Goal: Task Accomplishment & Management: Use online tool/utility

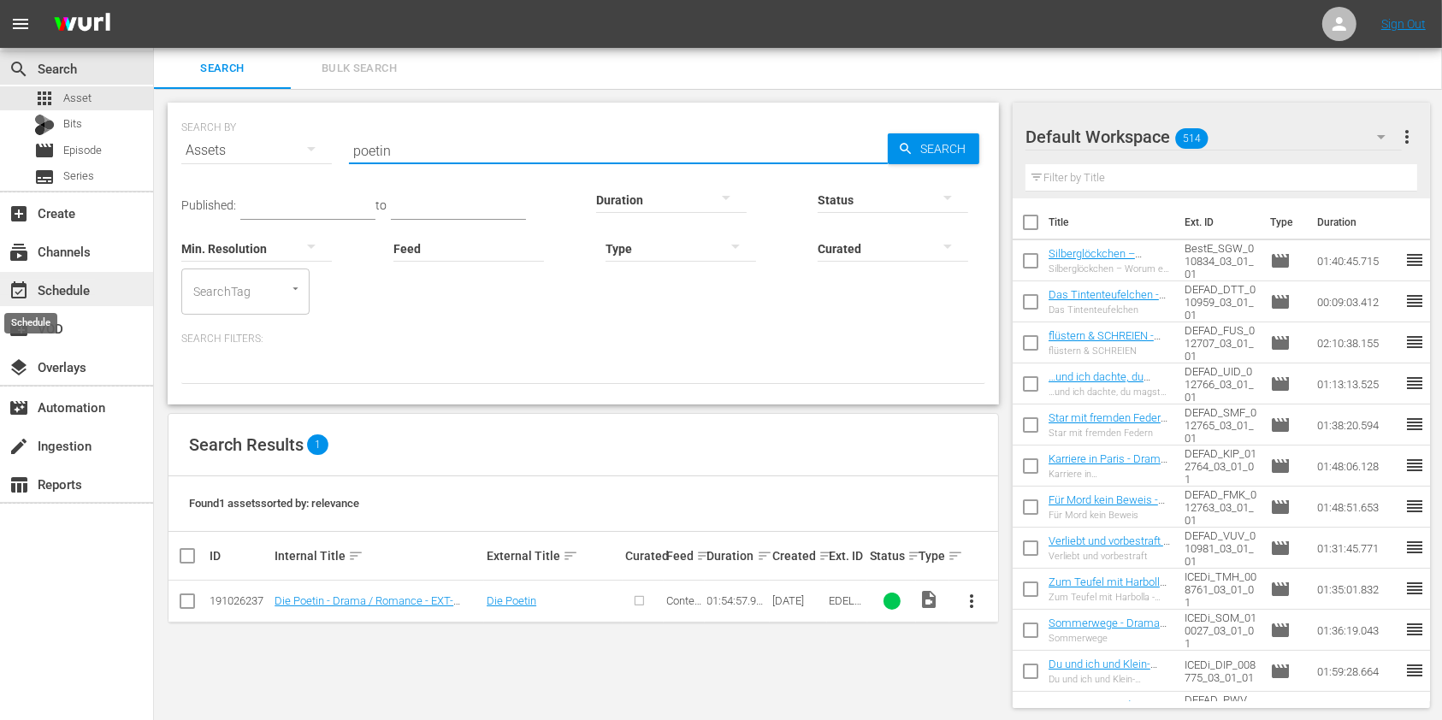
drag, startPoint x: 0, startPoint y: 0, endPoint x: 21, endPoint y: 295, distance: 295.8
click at [21, 295] on span "event_available" at bounding box center [19, 291] width 21 height 21
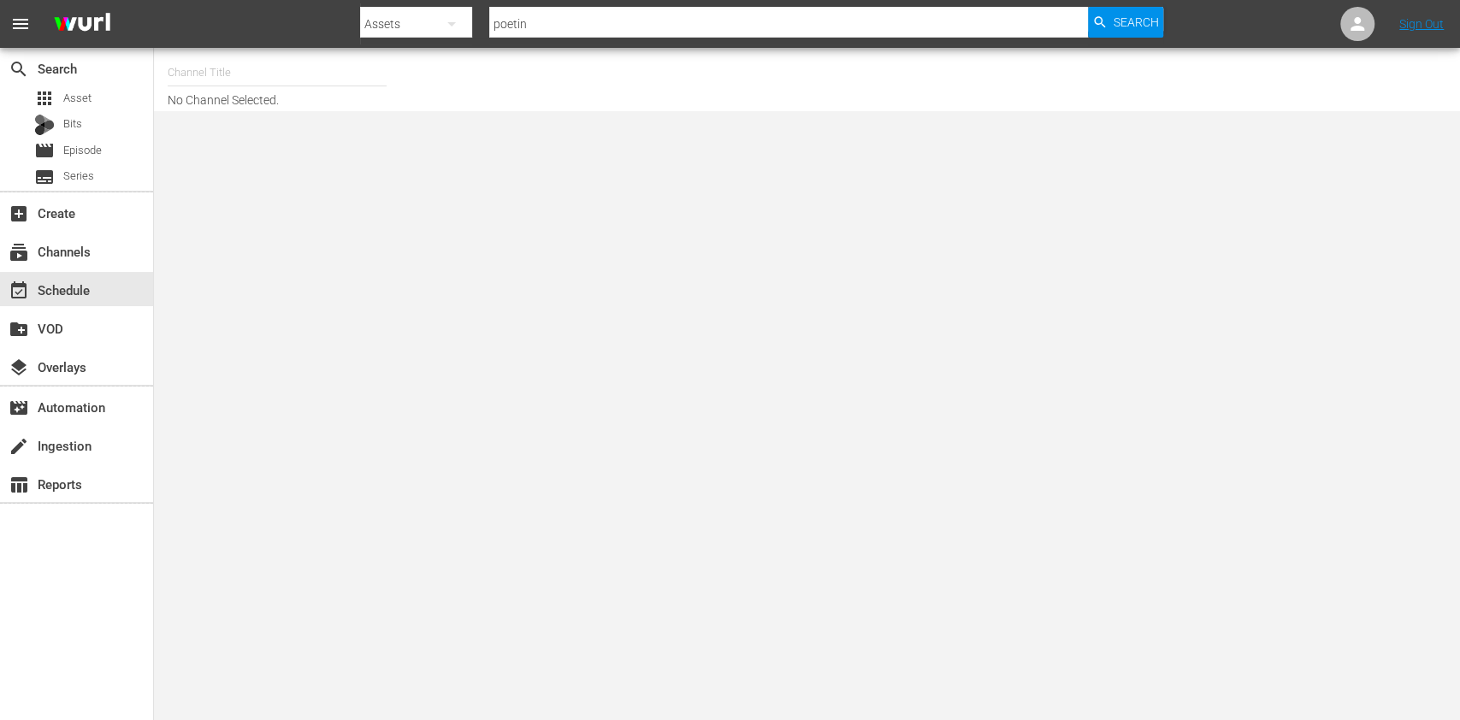
click at [328, 80] on input "text" at bounding box center [277, 72] width 219 height 41
click at [287, 109] on div "DEFA TV (1609 - wdrmediagroup_defatv_1)" at bounding box center [402, 120] width 443 height 41
type input "DEFA TV (1609 - wdrmediagroup_defatv_1)"
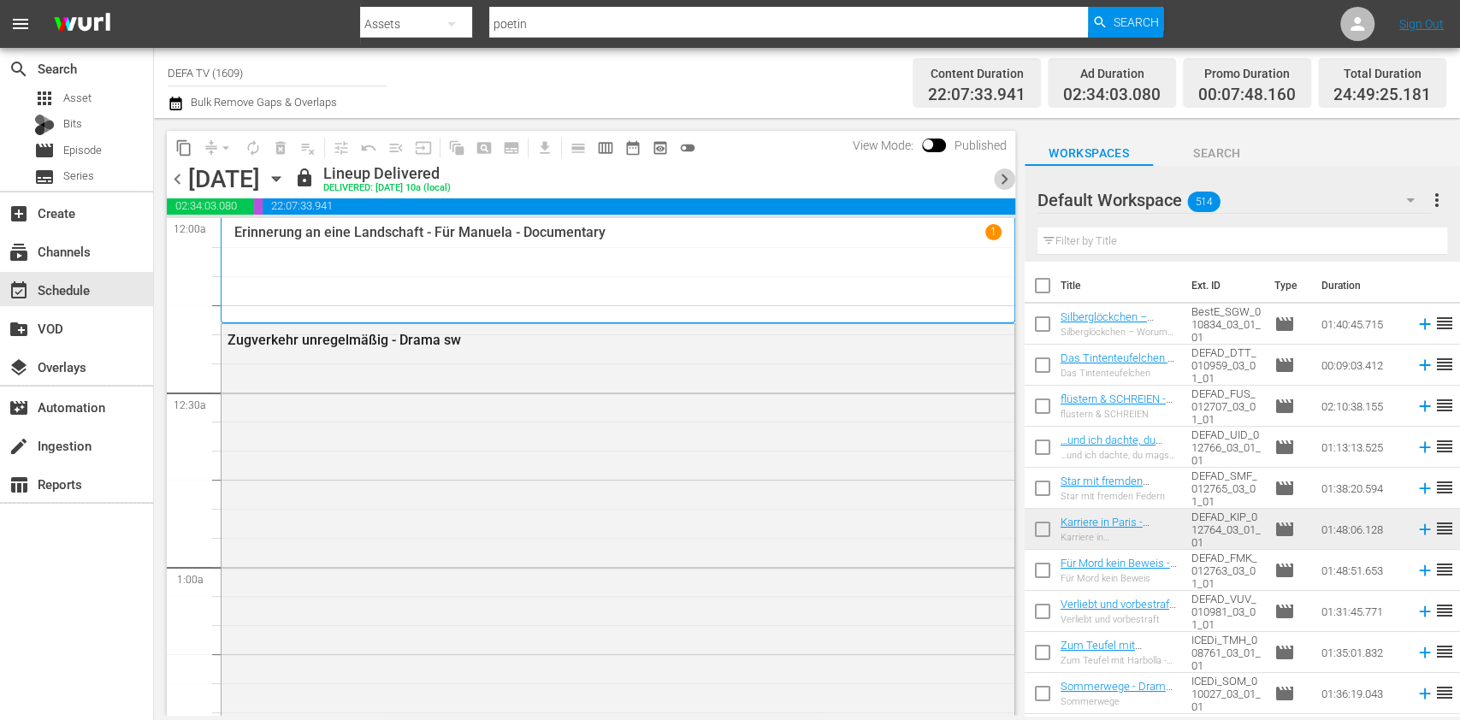
click at [999, 180] on span "chevron_right" at bounding box center [1004, 179] width 21 height 21
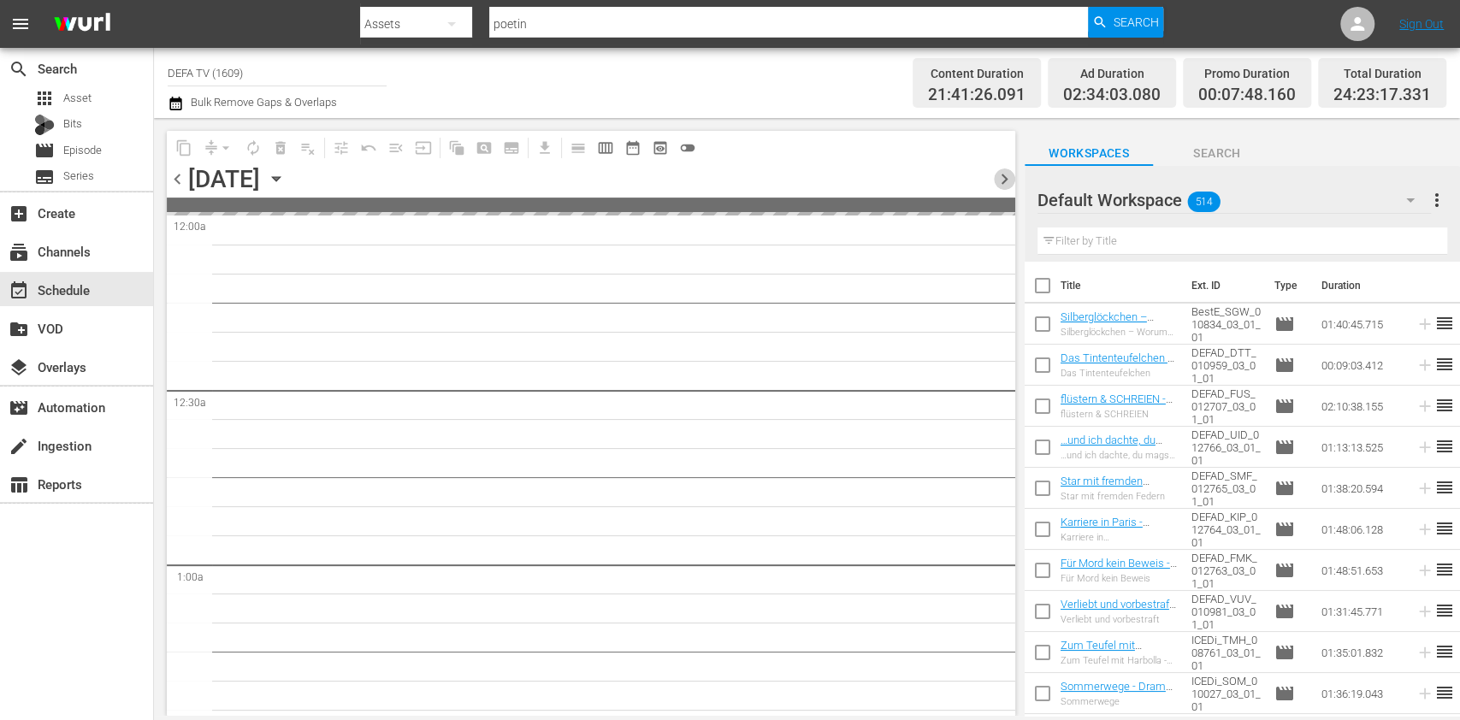
click at [999, 180] on span "chevron_right" at bounding box center [1004, 179] width 21 height 21
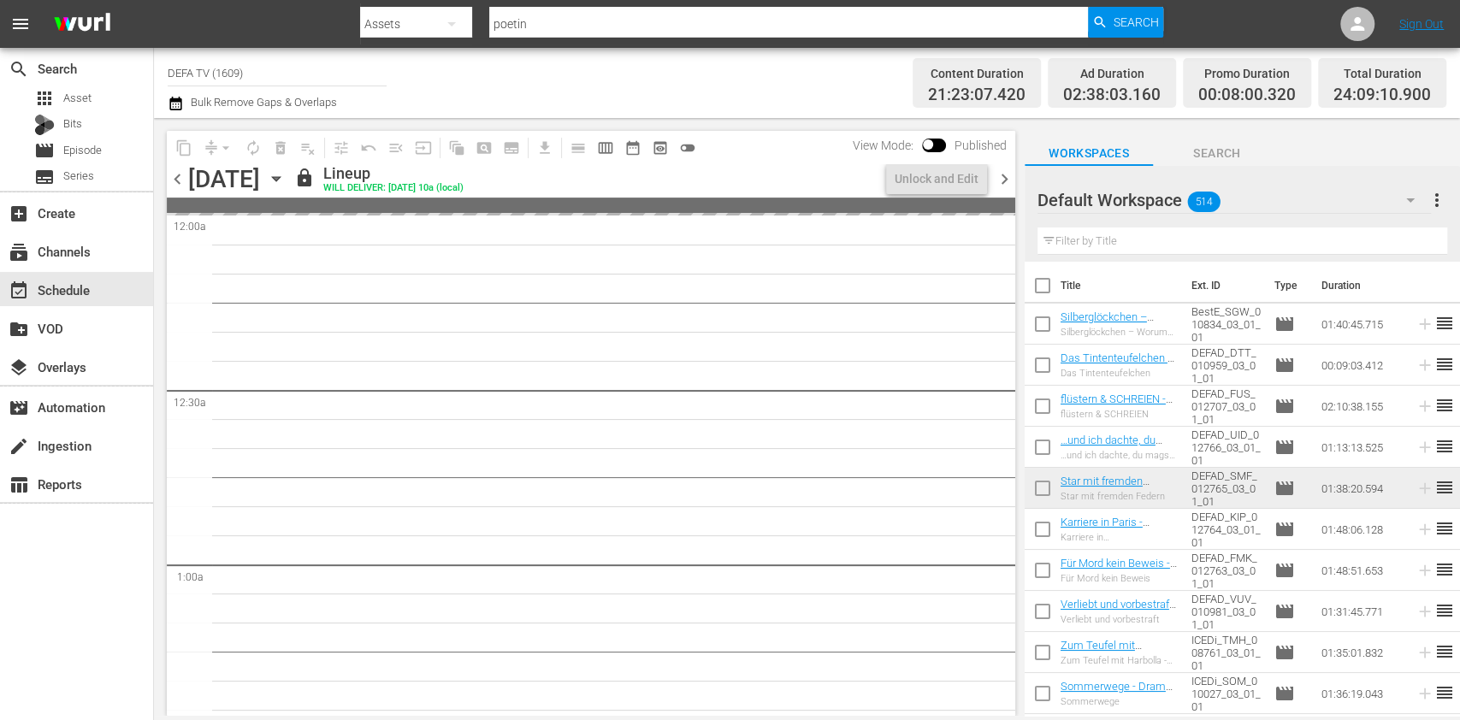
click at [1401, 199] on icon "button" at bounding box center [1410, 200] width 21 height 21
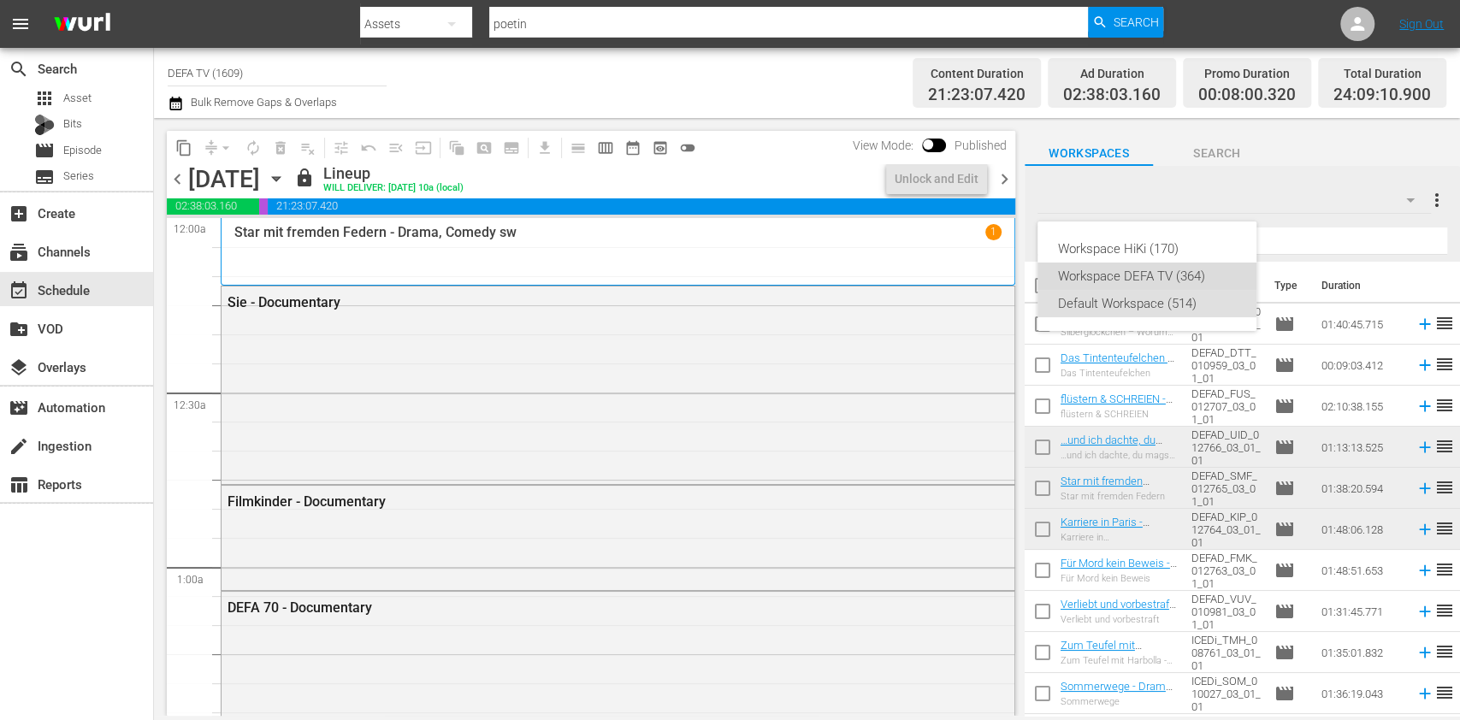
click at [1203, 277] on div "Workspace DEFA TV (364)" at bounding box center [1147, 276] width 178 height 27
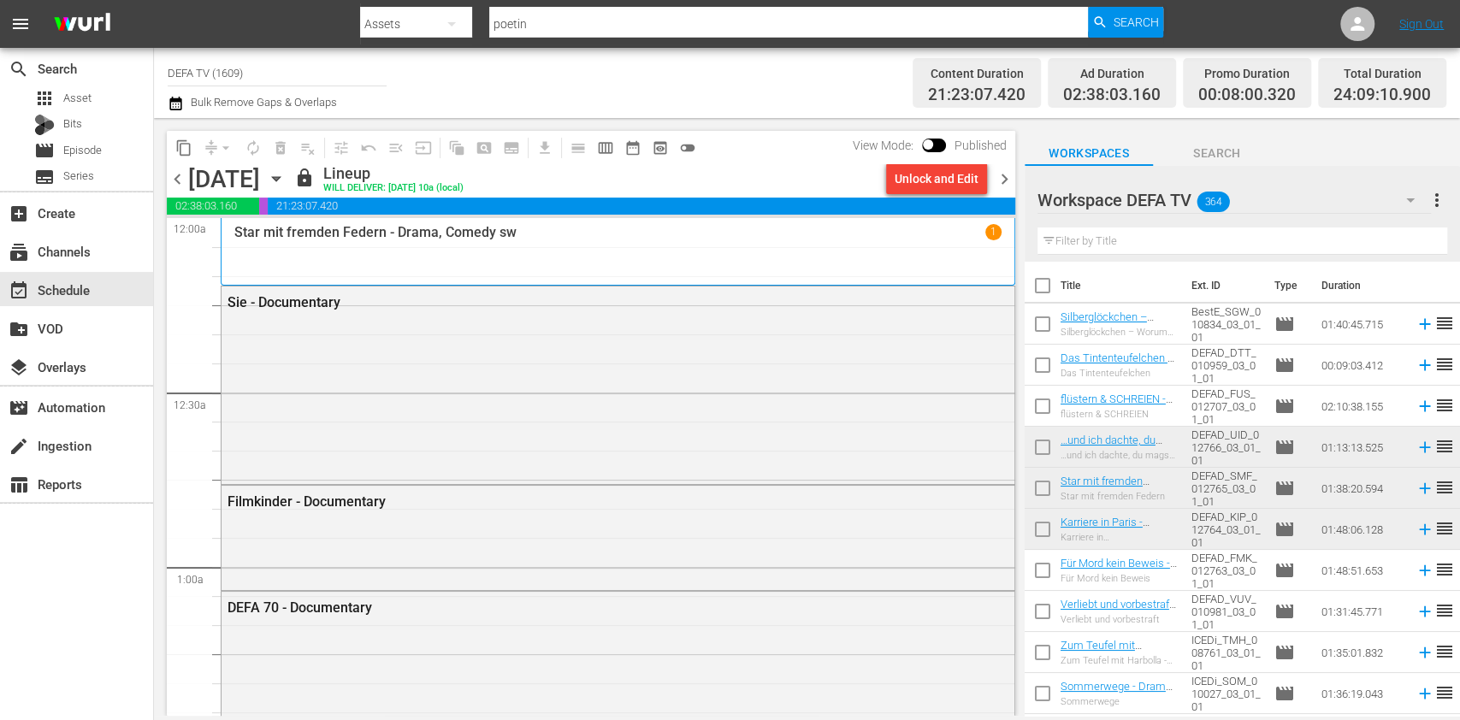
click at [1003, 184] on span "chevron_right" at bounding box center [1004, 179] width 21 height 21
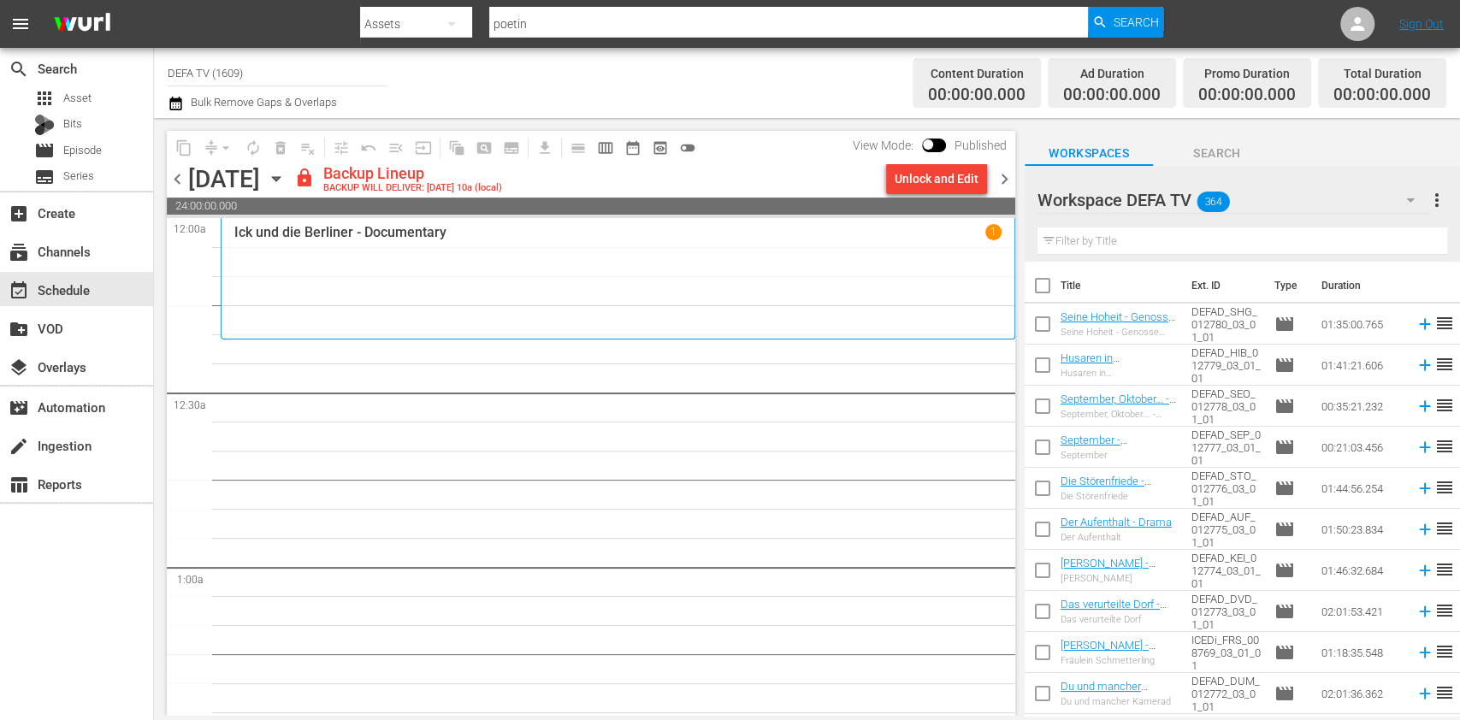
click at [181, 180] on span "chevron_left" at bounding box center [177, 179] width 21 height 21
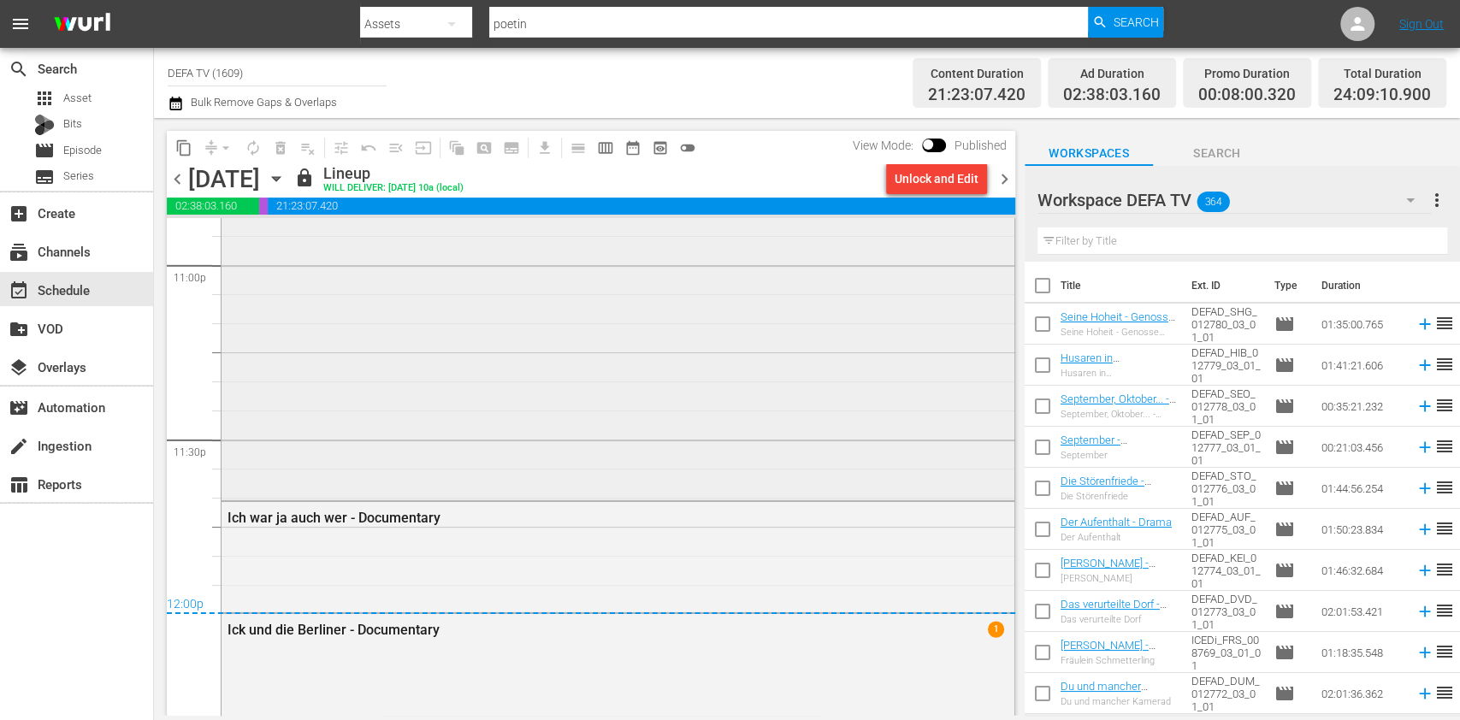
scroll to position [7997, 0]
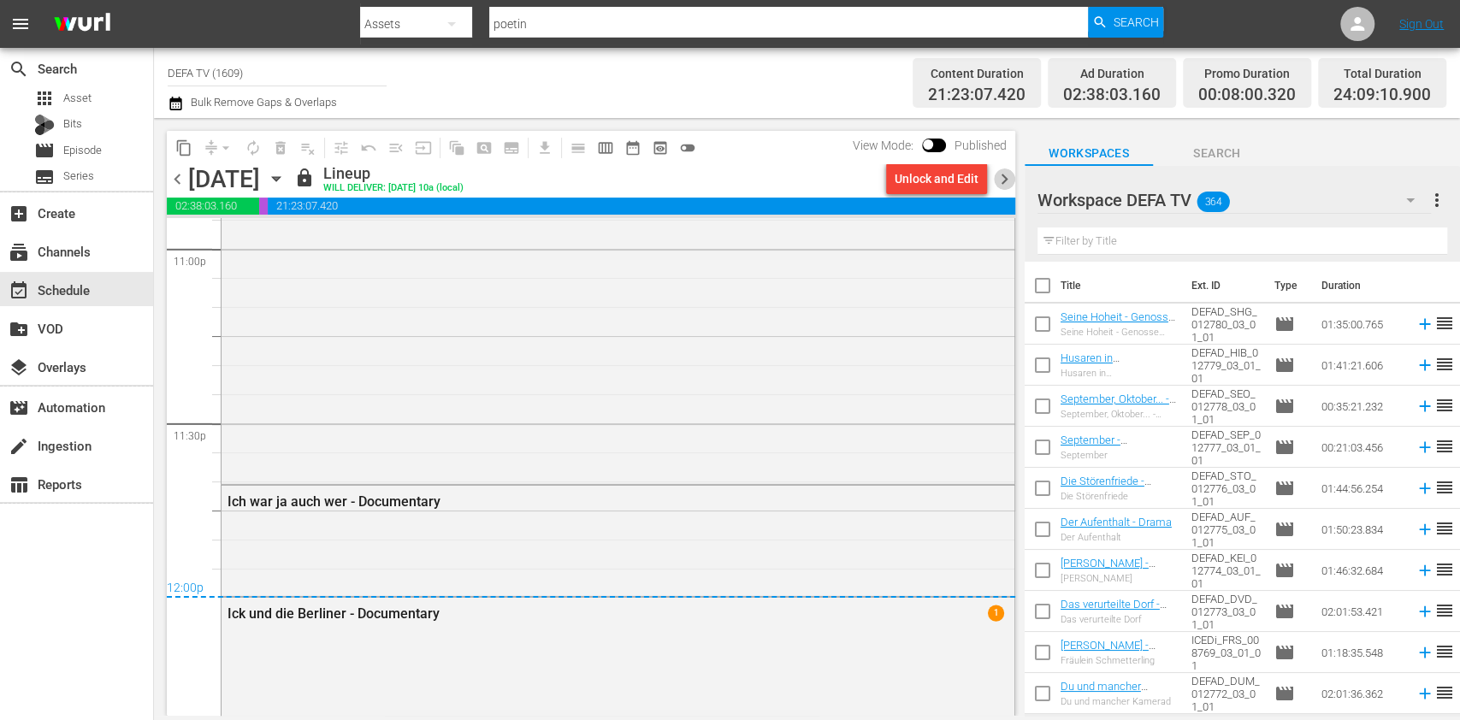
click at [1005, 186] on span "chevron_right" at bounding box center [1004, 179] width 21 height 21
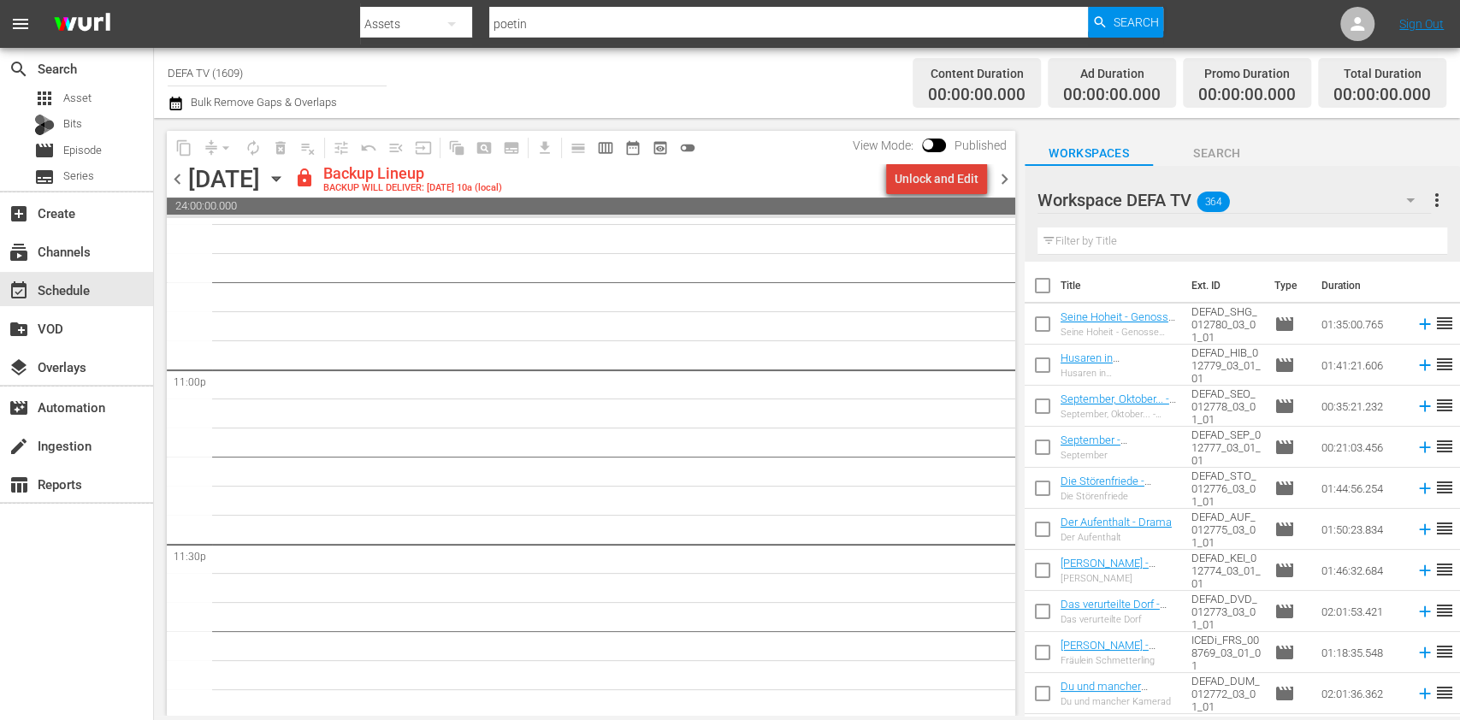
scroll to position [7878, 0]
click at [960, 181] on div "Unlock and Edit" at bounding box center [937, 178] width 84 height 31
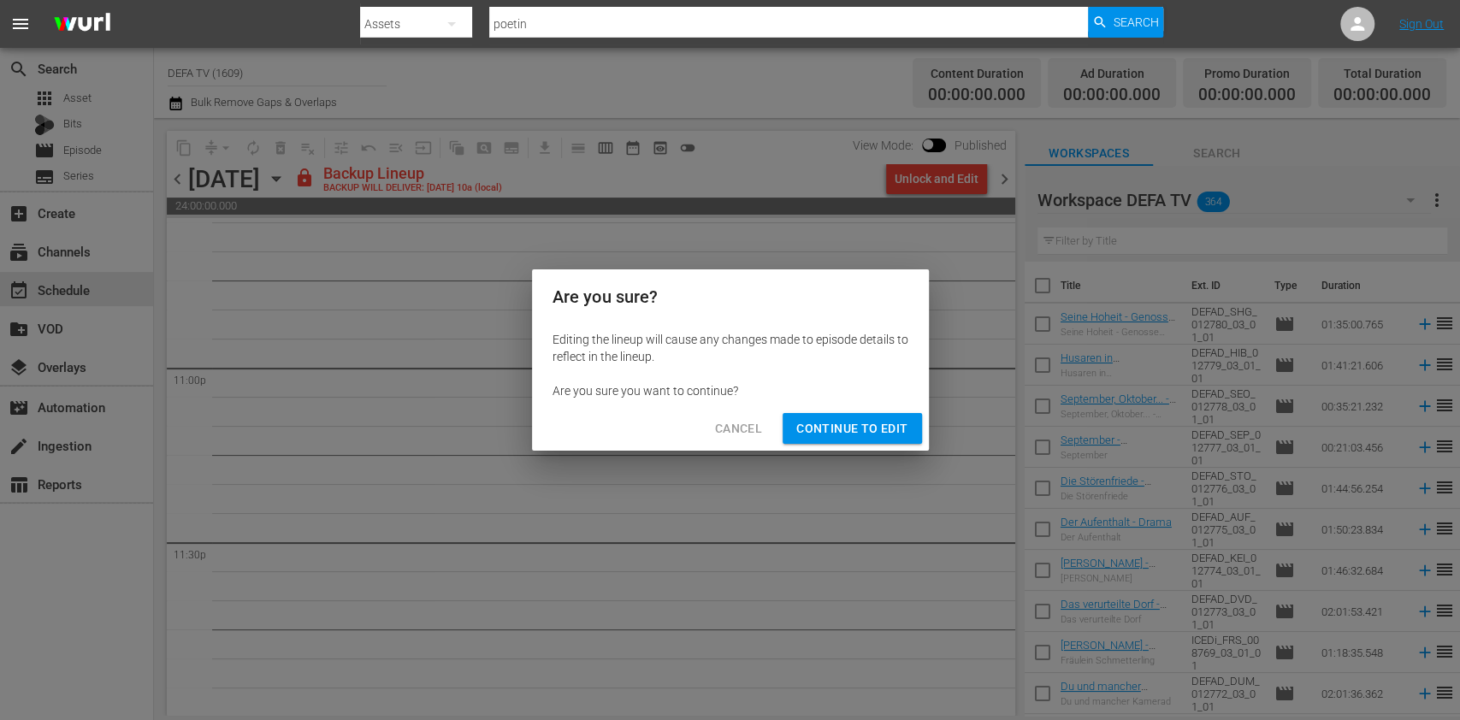
click at [842, 453] on div "Are you sure? Editing the lineup will cause any changes made to episode details…" at bounding box center [730, 360] width 1460 height 720
click at [886, 429] on span "Continue to Edit" at bounding box center [851, 428] width 111 height 21
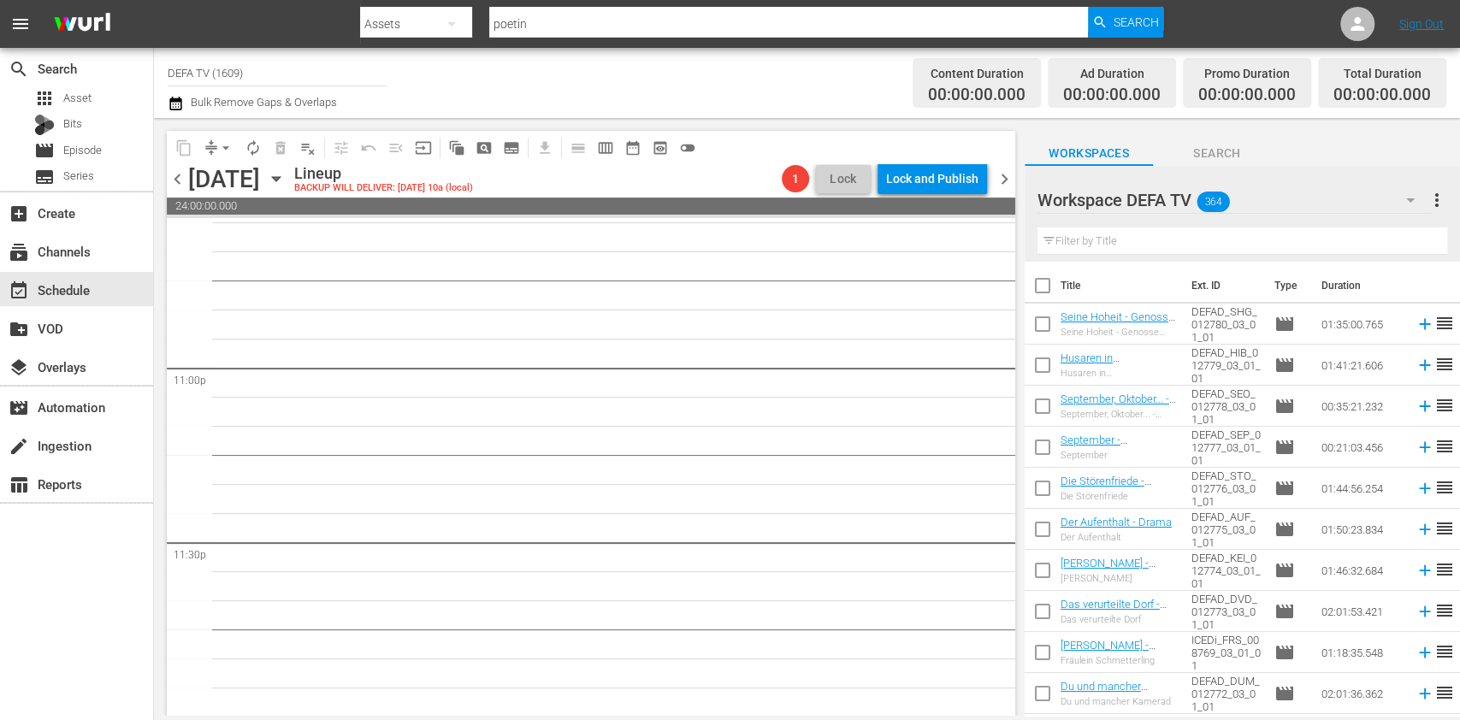
click at [1172, 250] on input "text" at bounding box center [1243, 241] width 410 height 27
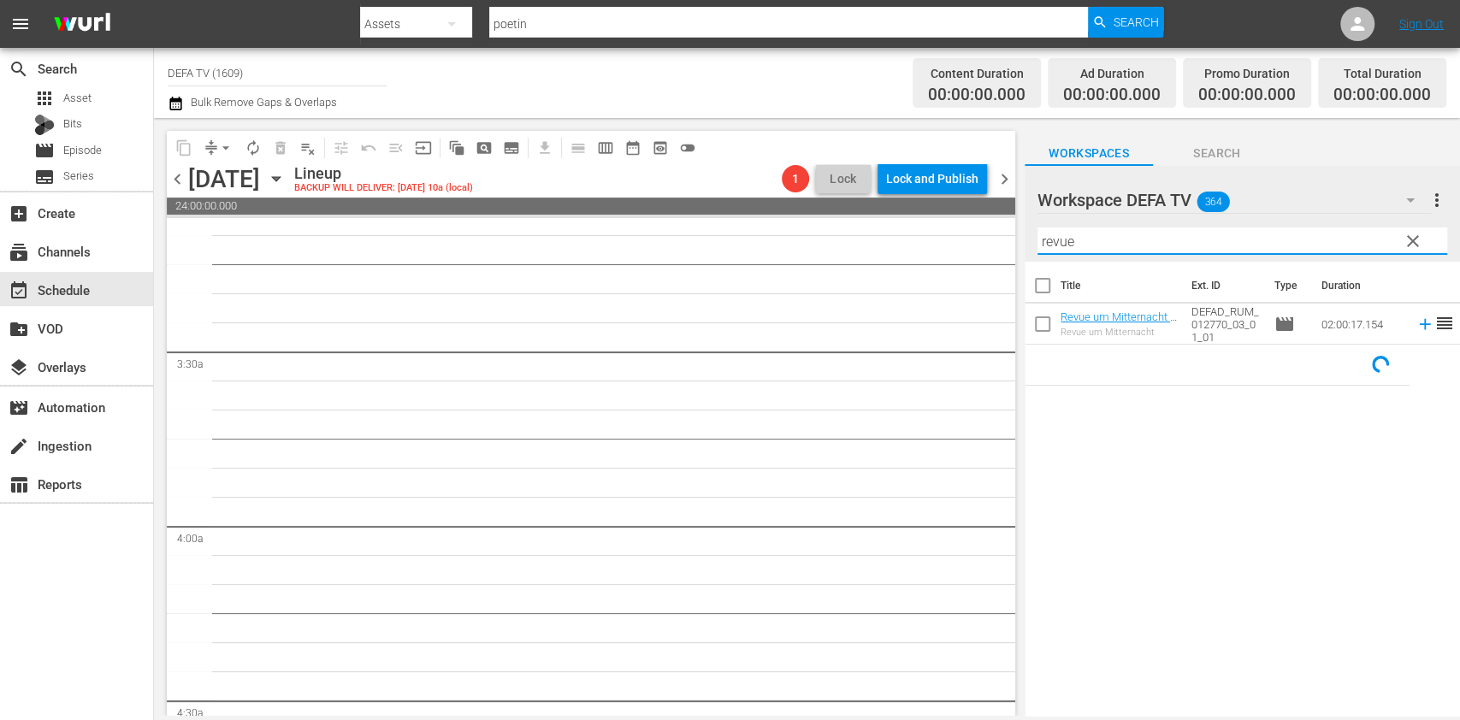
scroll to position [0, 0]
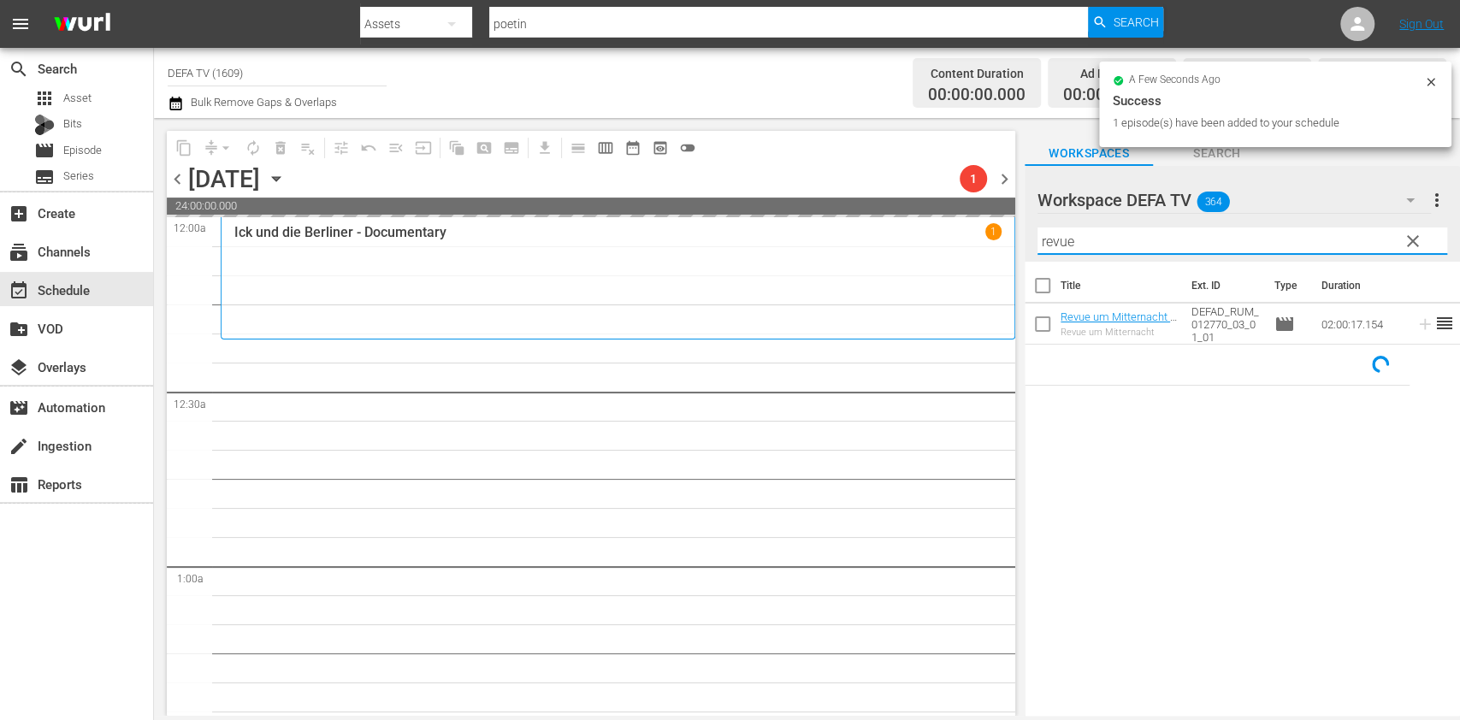
drag, startPoint x: 1124, startPoint y: 239, endPoint x: 928, endPoint y: 214, distance: 197.5
click at [928, 214] on div "content_copy compress arrow_drop_down autorenew_outlined delete_forever_outline…" at bounding box center [807, 417] width 1306 height 598
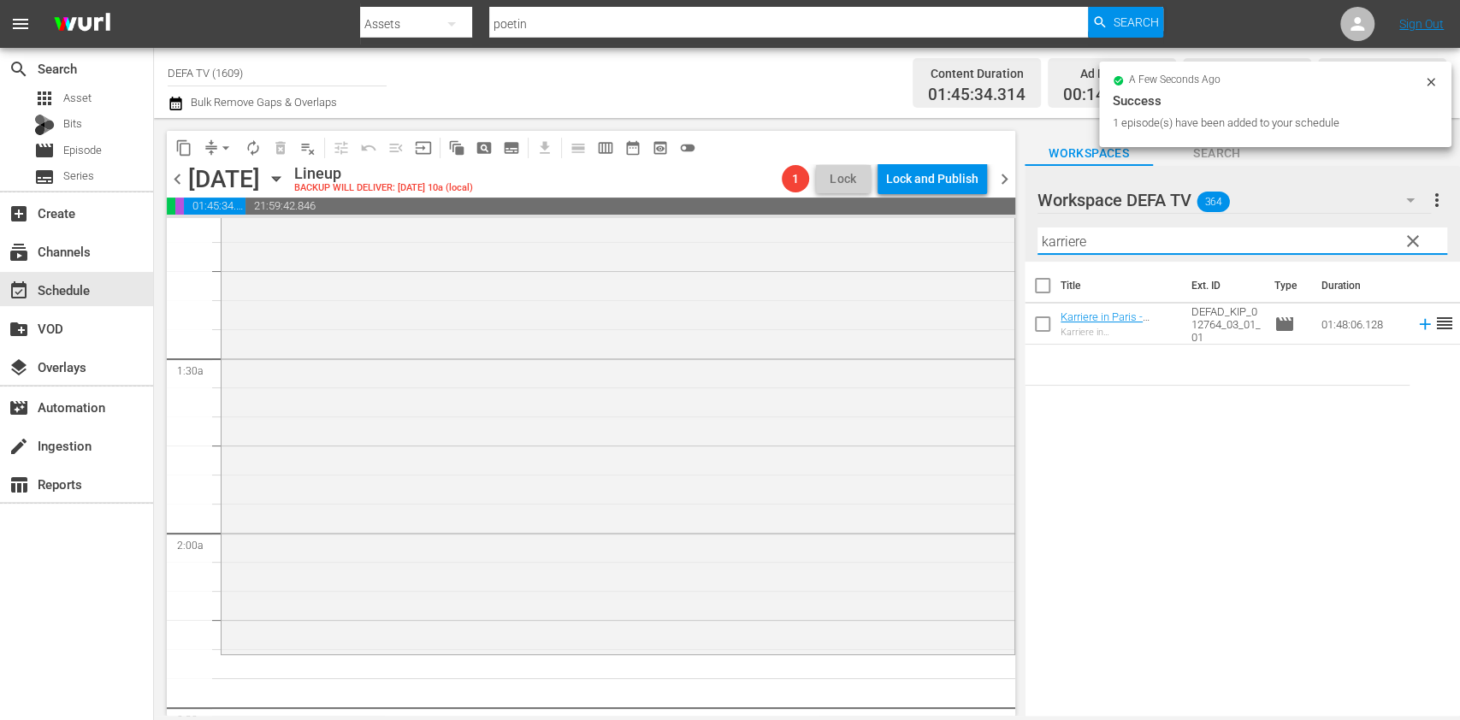
scroll to position [388, 0]
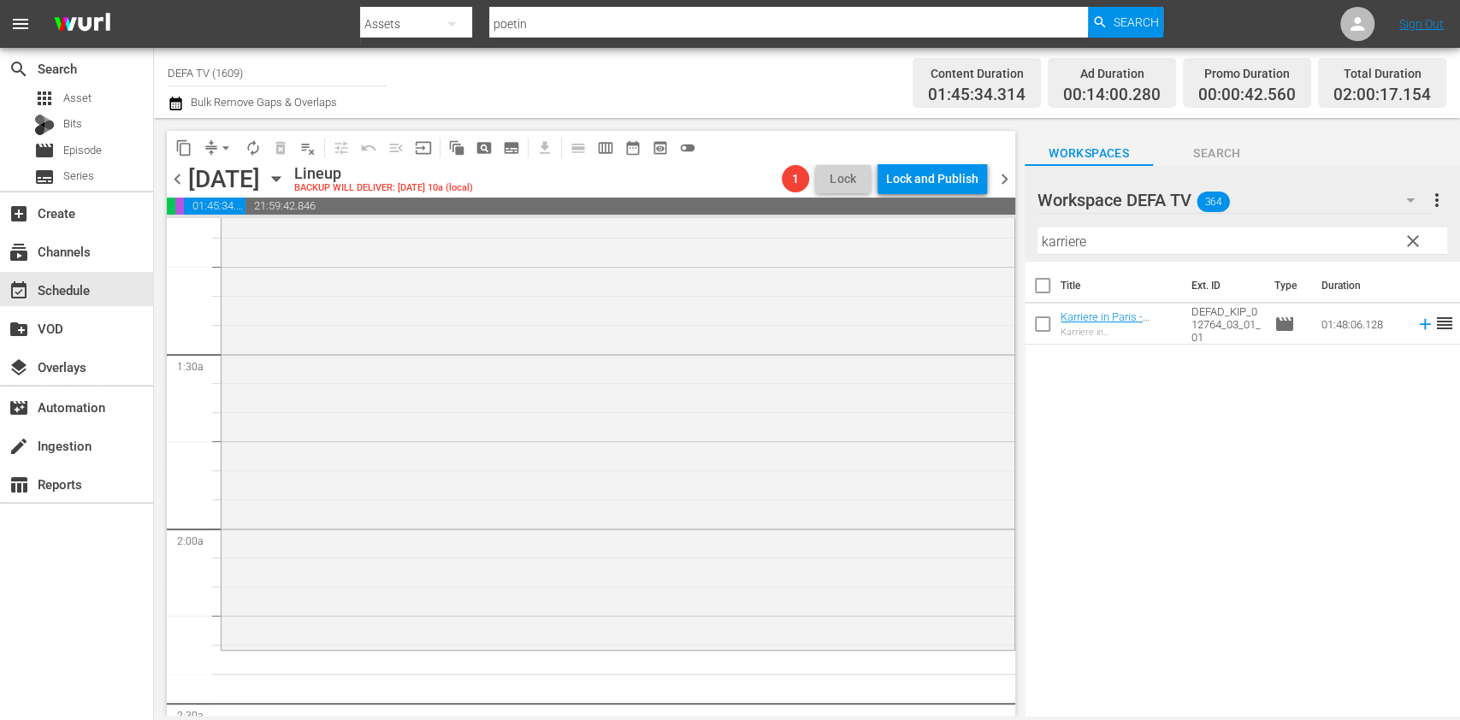
click at [1133, 540] on div "Title Ext. ID Type Duration Karriere in Paris - Drama sw Karriere in Paris DEFA…" at bounding box center [1242, 490] width 435 height 457
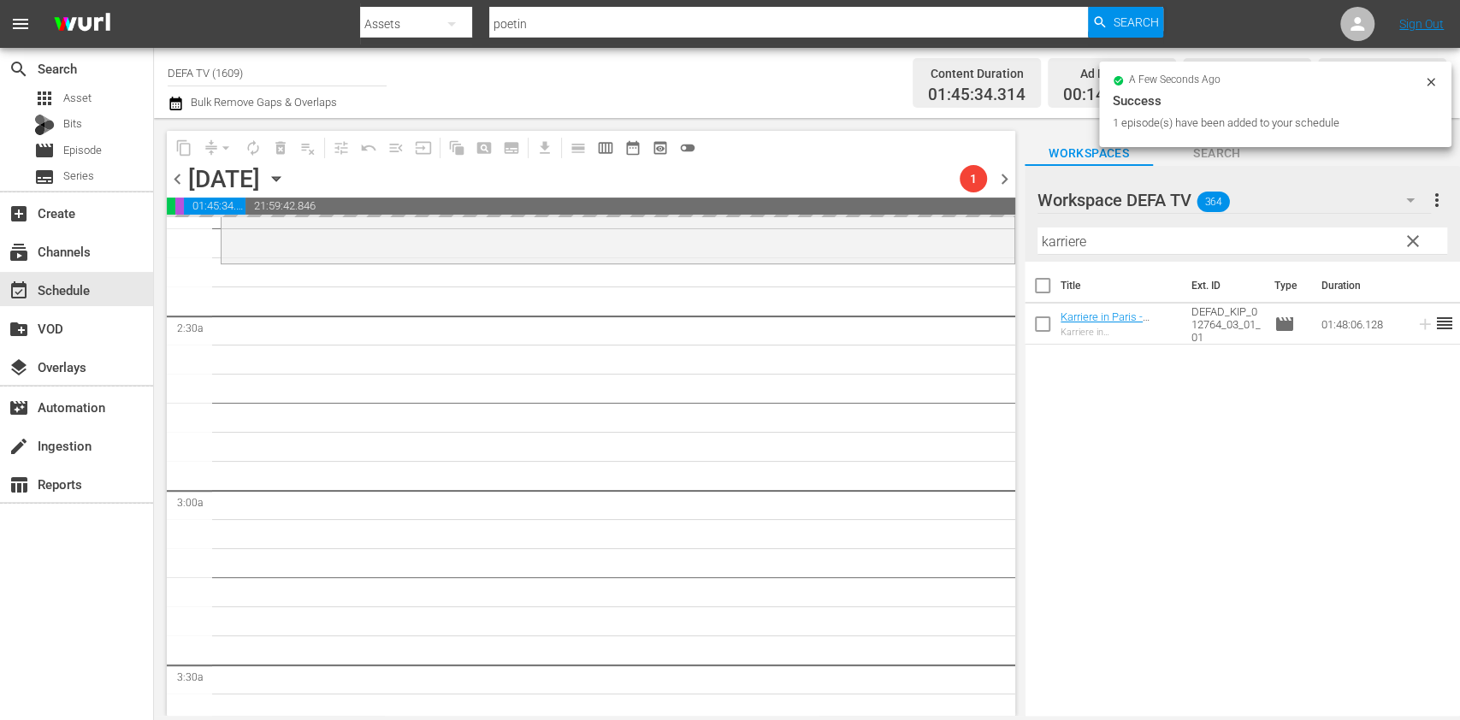
scroll to position [583, 0]
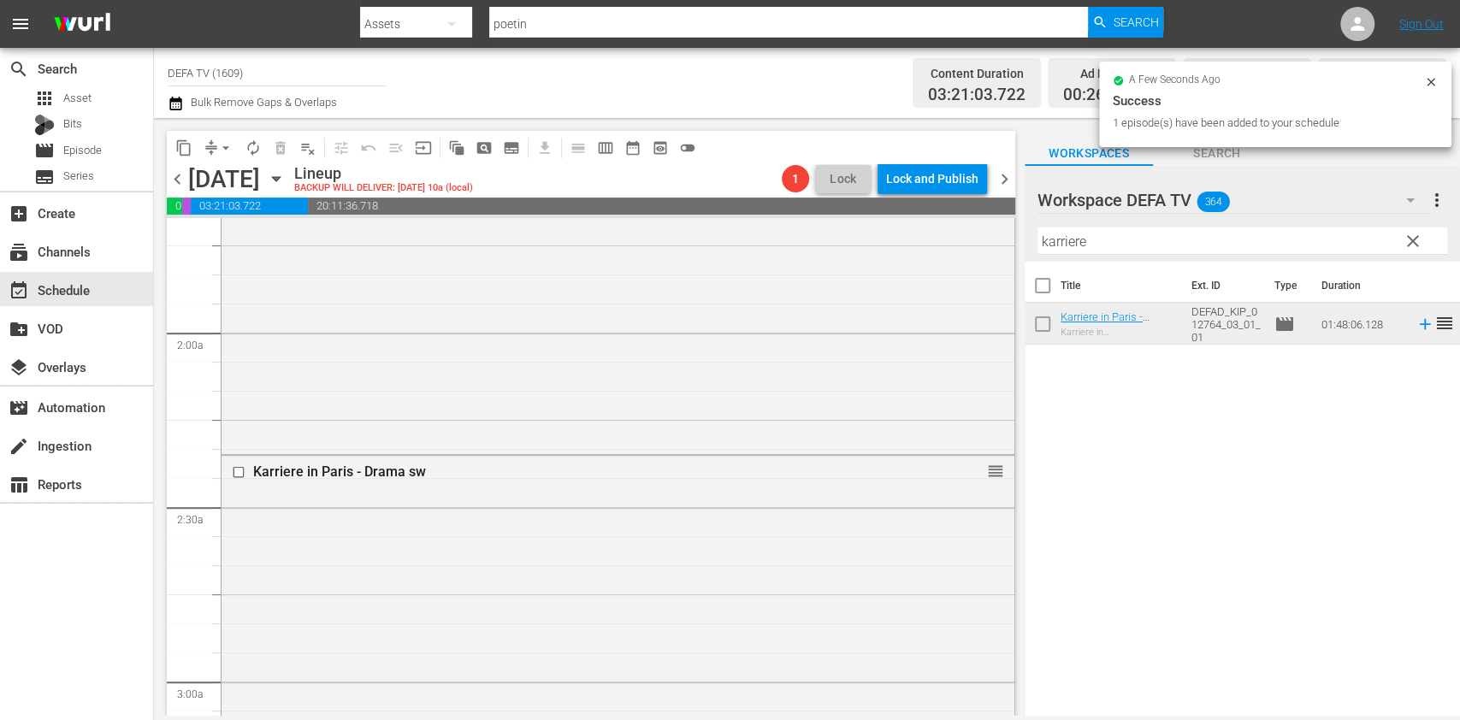
click at [178, 178] on span "chevron_left" at bounding box center [177, 179] width 21 height 21
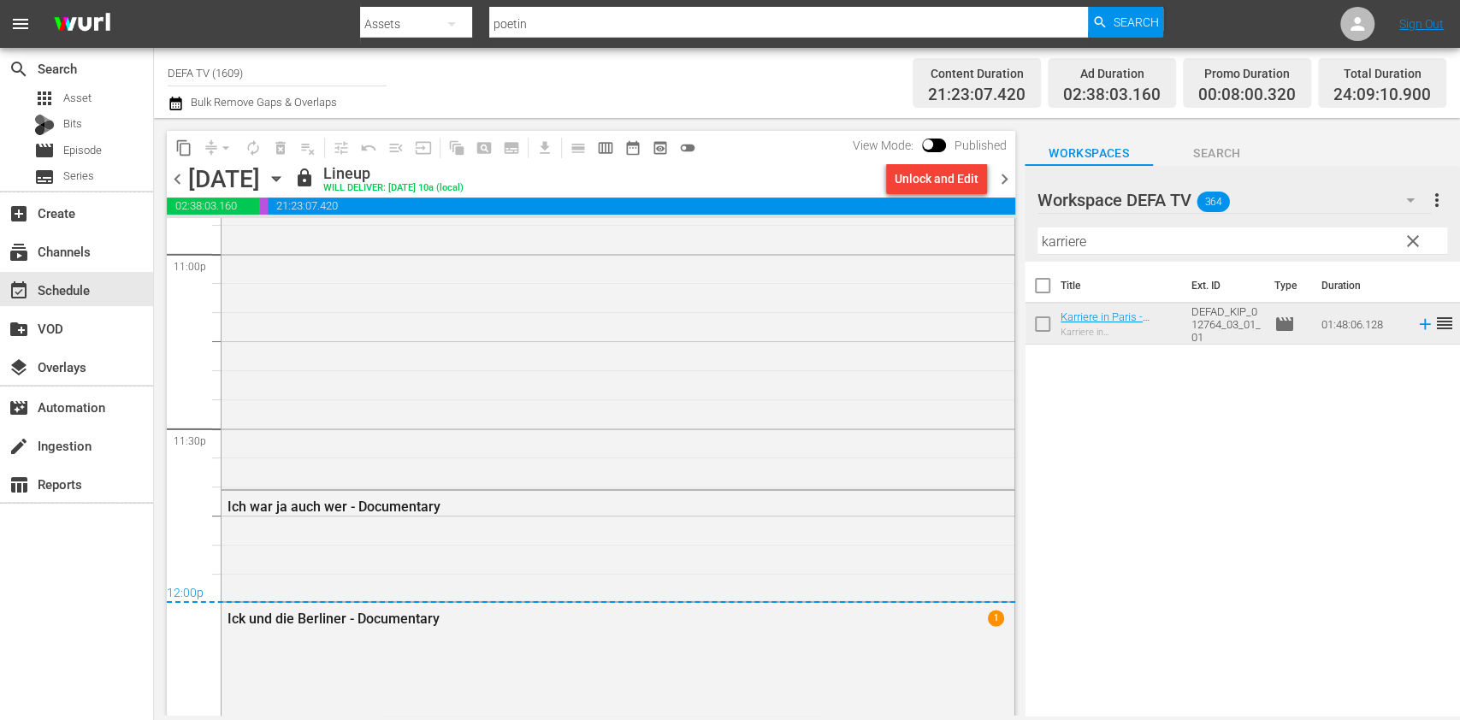
click at [994, 188] on span "chevron_right" at bounding box center [1004, 179] width 21 height 21
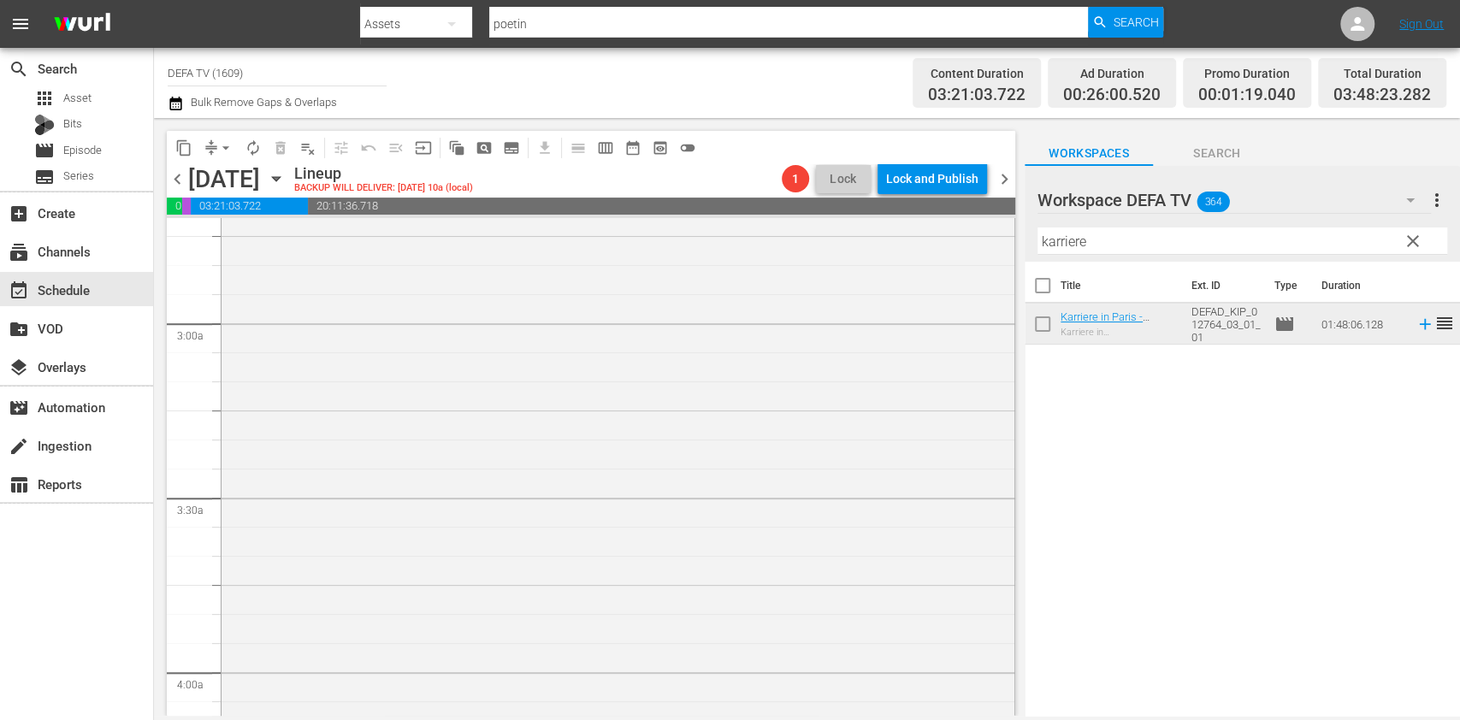
scroll to position [1402, 0]
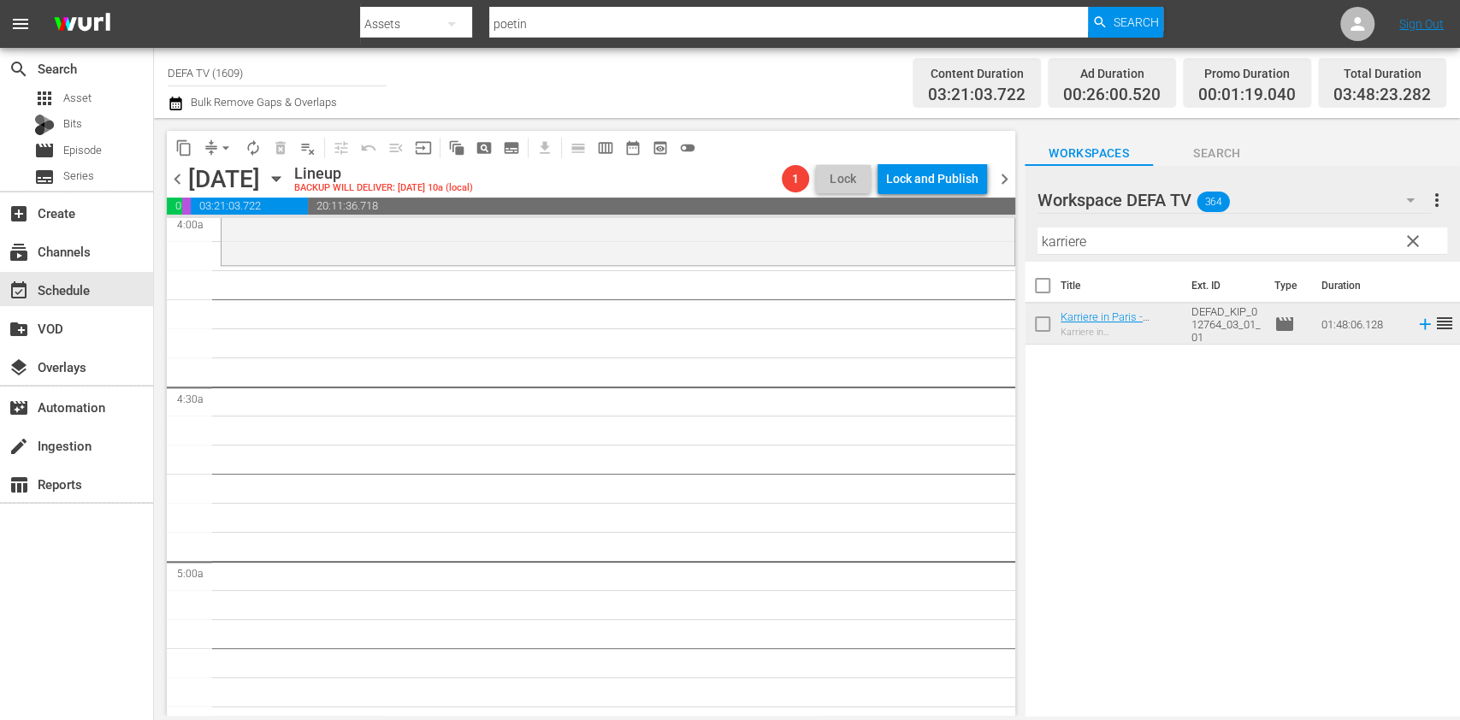
click at [1185, 217] on div at bounding box center [1134, 201] width 192 height 43
drag, startPoint x: 1184, startPoint y: 236, endPoint x: 944, endPoint y: 213, distance: 240.6
click at [944, 213] on div "content_copy compress arrow_drop_down autorenew_outlined delete_forever_outline…" at bounding box center [807, 417] width 1306 height 598
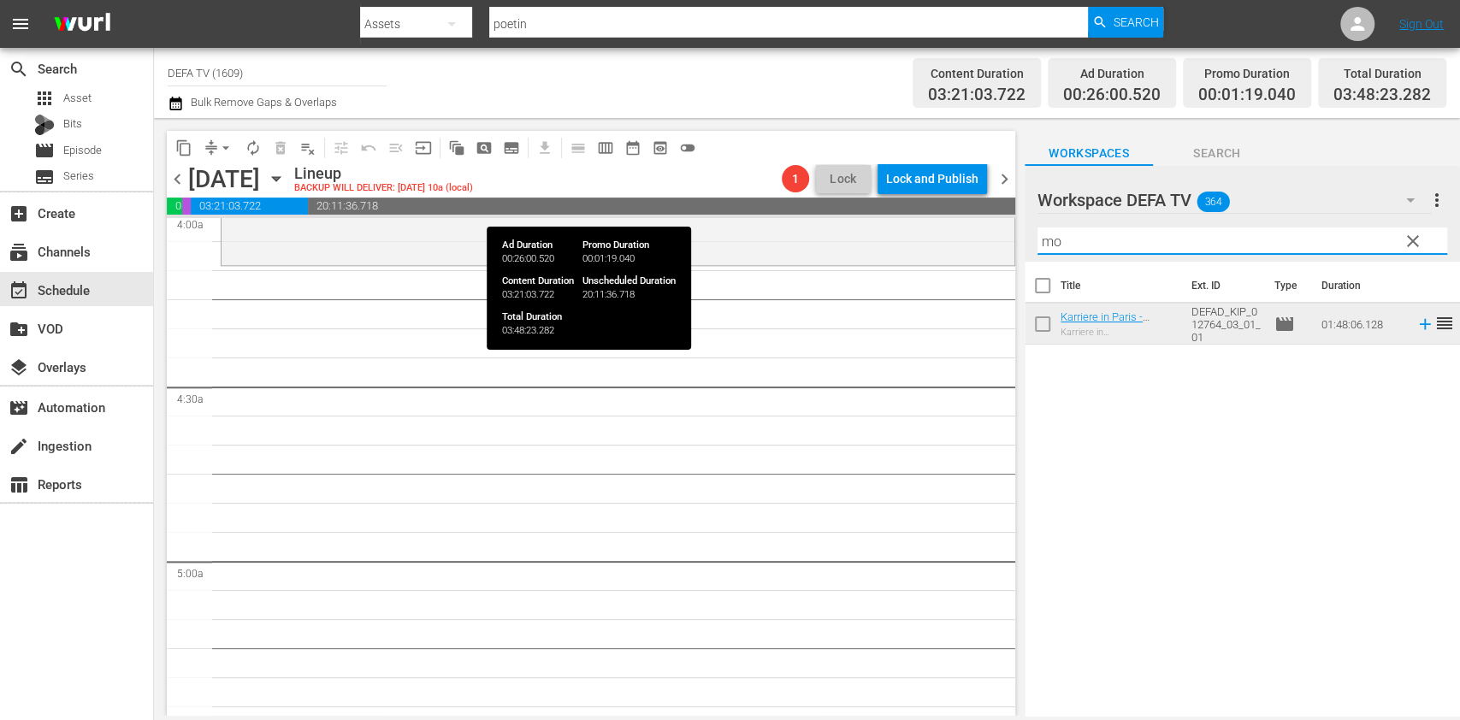
type input "m"
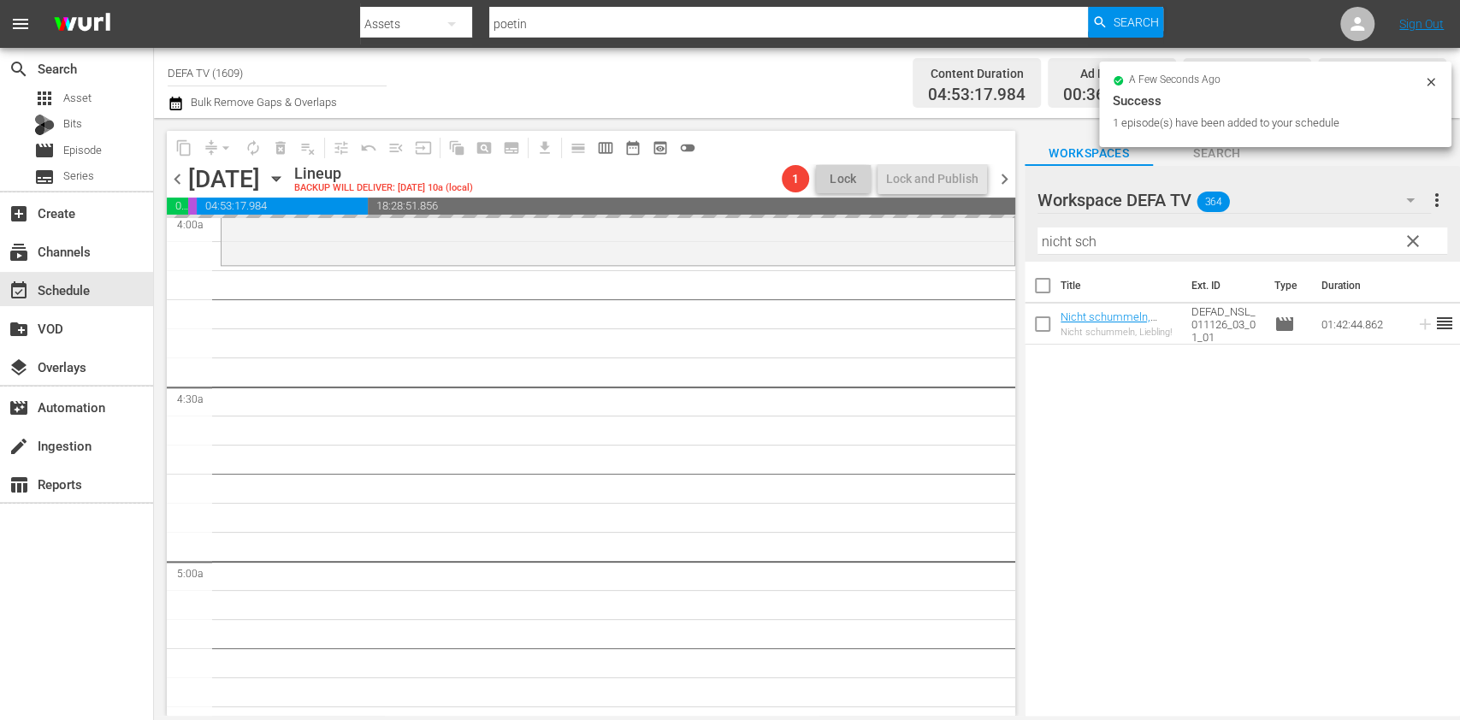
scroll to position [1602, 0]
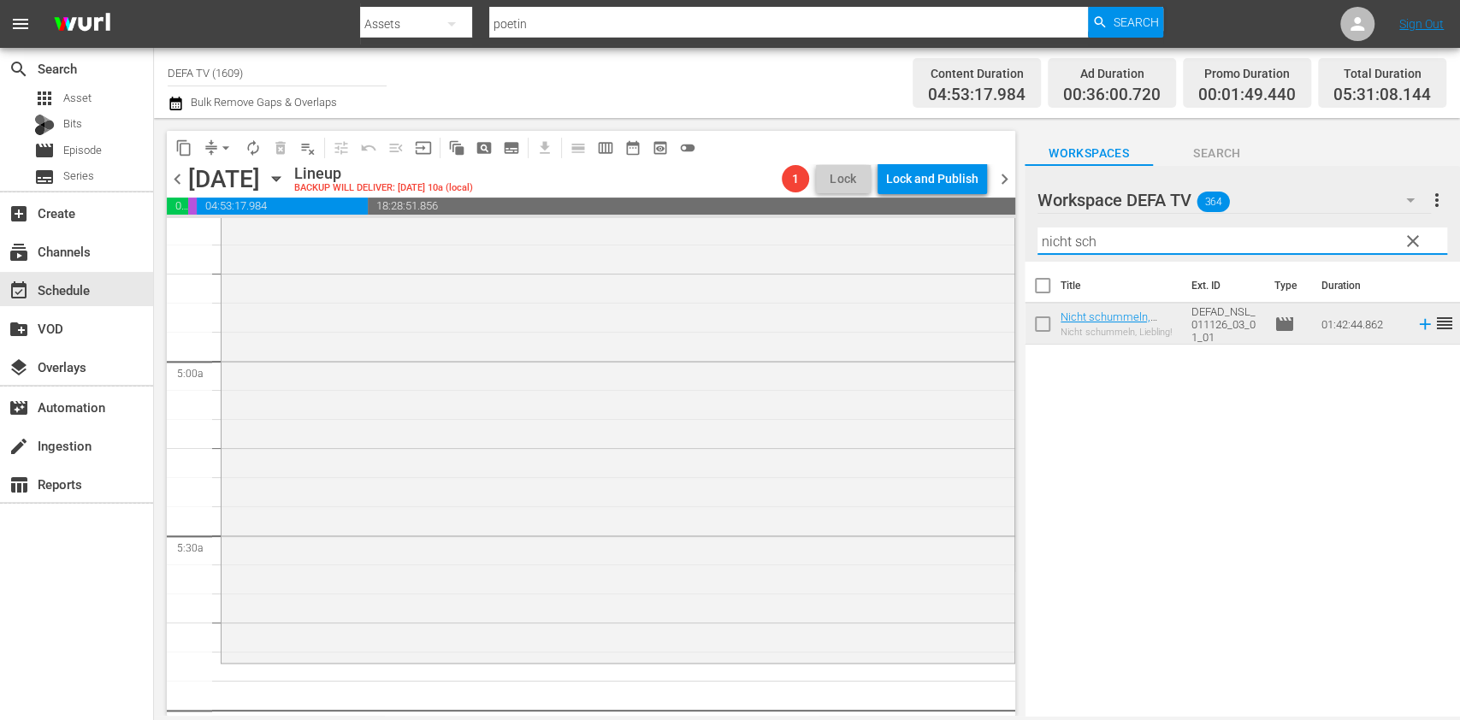
click at [1153, 238] on input "nicht sch" at bounding box center [1243, 241] width 410 height 27
drag, startPoint x: 1153, startPoint y: 238, endPoint x: 993, endPoint y: 222, distance: 160.7
click at [993, 222] on div "content_copy compress arrow_drop_down autorenew_outlined delete_forever_outline…" at bounding box center [807, 417] width 1306 height 598
click at [181, 186] on span "chevron_left" at bounding box center [177, 179] width 21 height 21
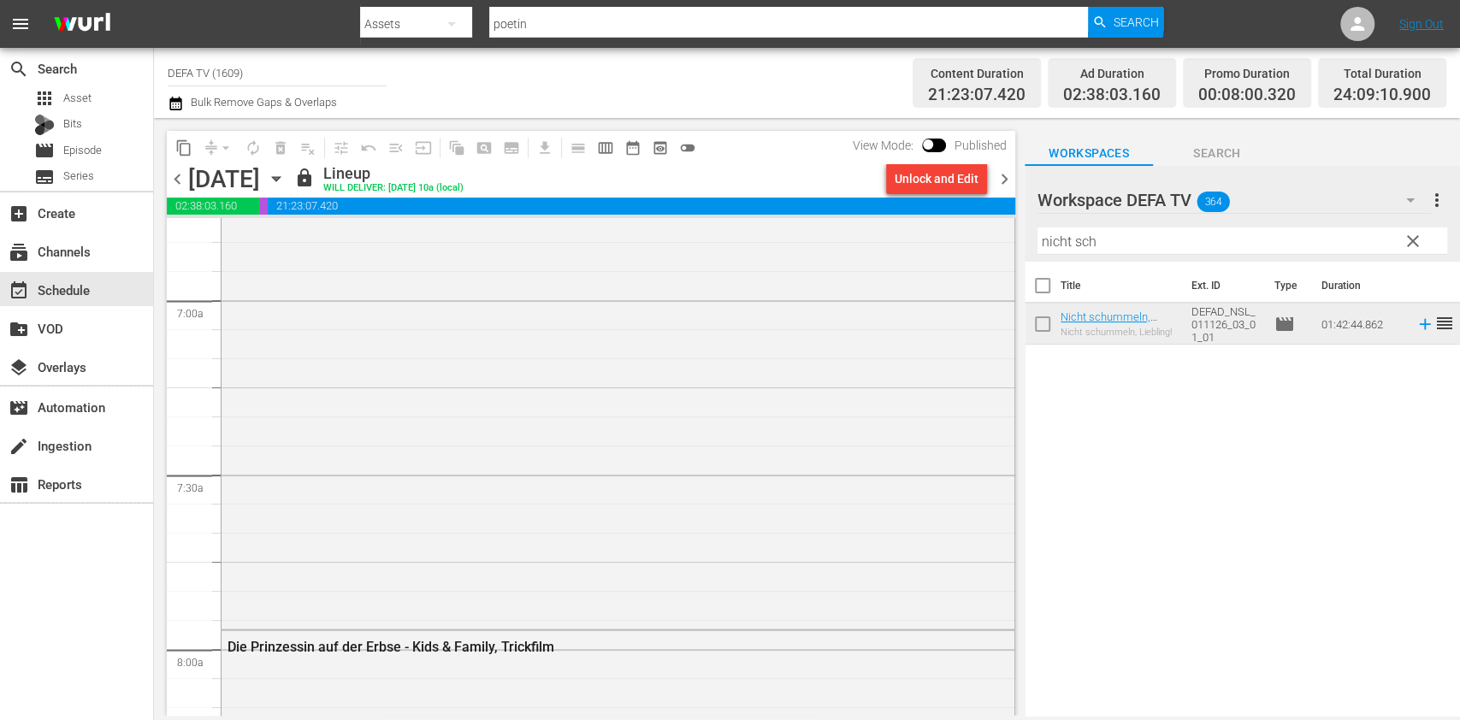
click at [1004, 188] on span "chevron_right" at bounding box center [1004, 179] width 21 height 21
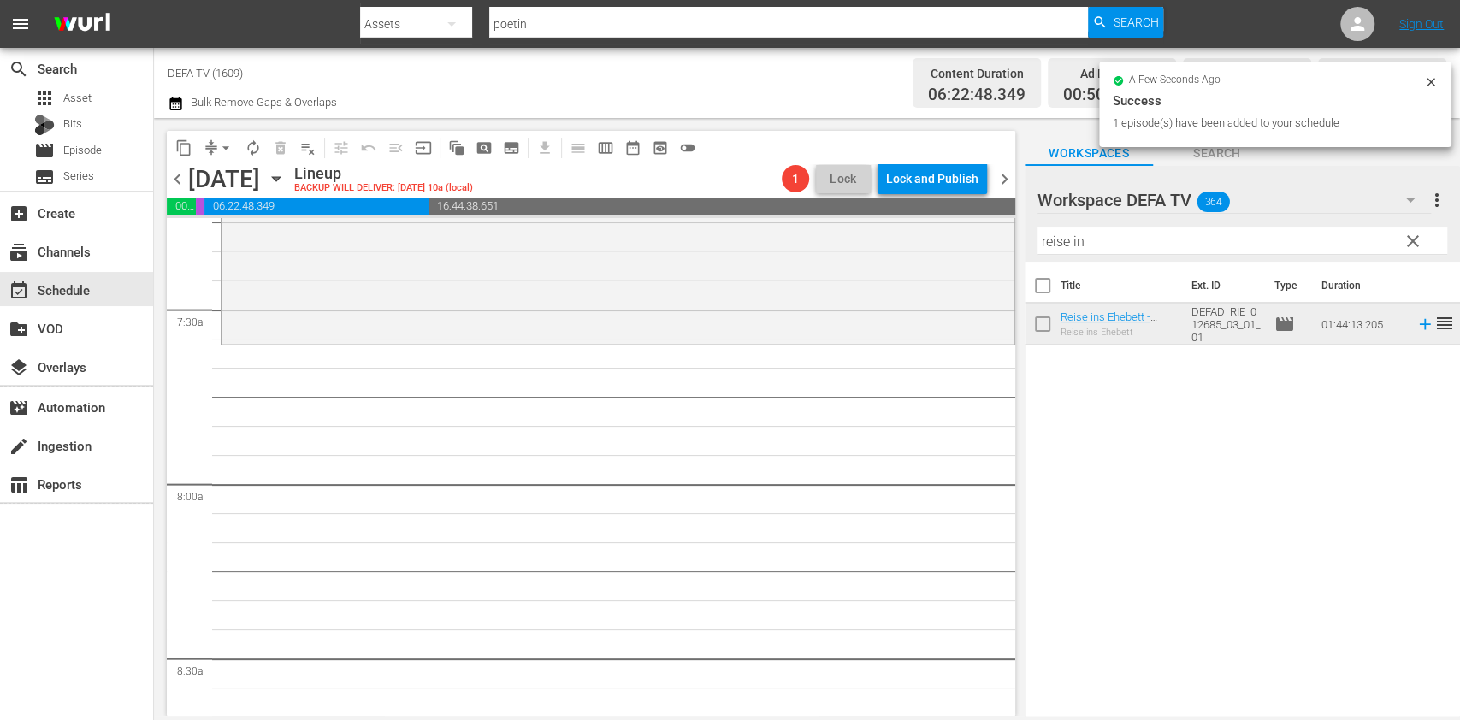
scroll to position [2524, 0]
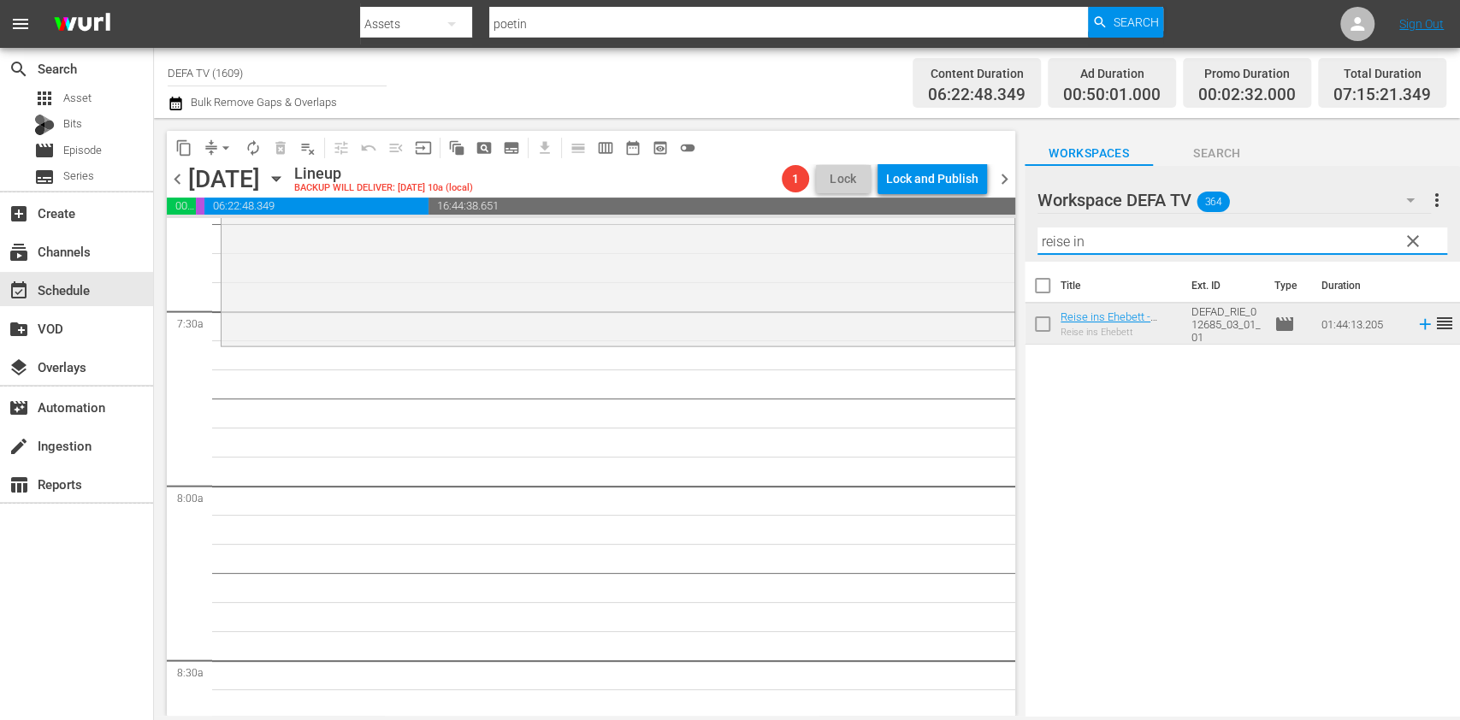
drag, startPoint x: 1169, startPoint y: 235, endPoint x: 893, endPoint y: 199, distance: 277.8
click at [893, 199] on div "content_copy compress arrow_drop_down autorenew_outlined delete_forever_outline…" at bounding box center [807, 417] width 1306 height 598
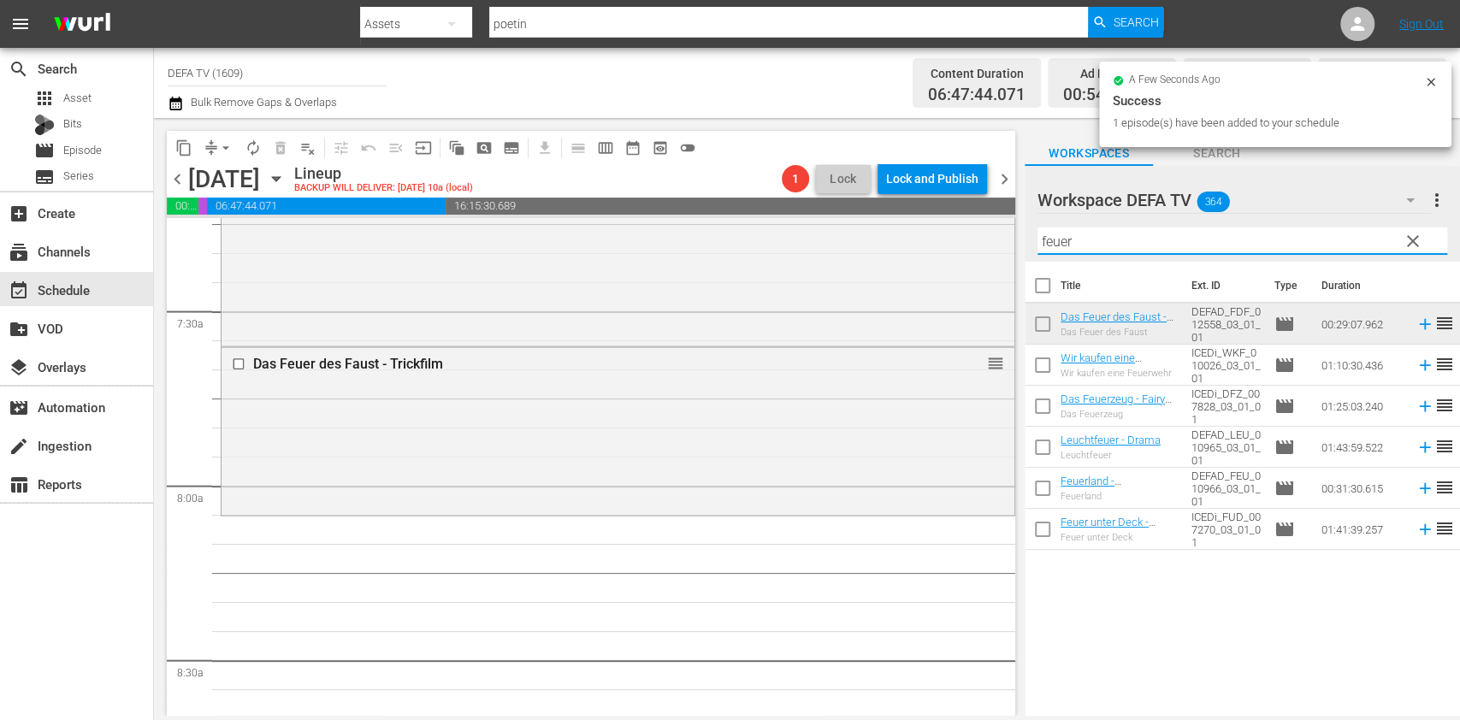
click at [1132, 244] on input "feuer" at bounding box center [1243, 241] width 410 height 27
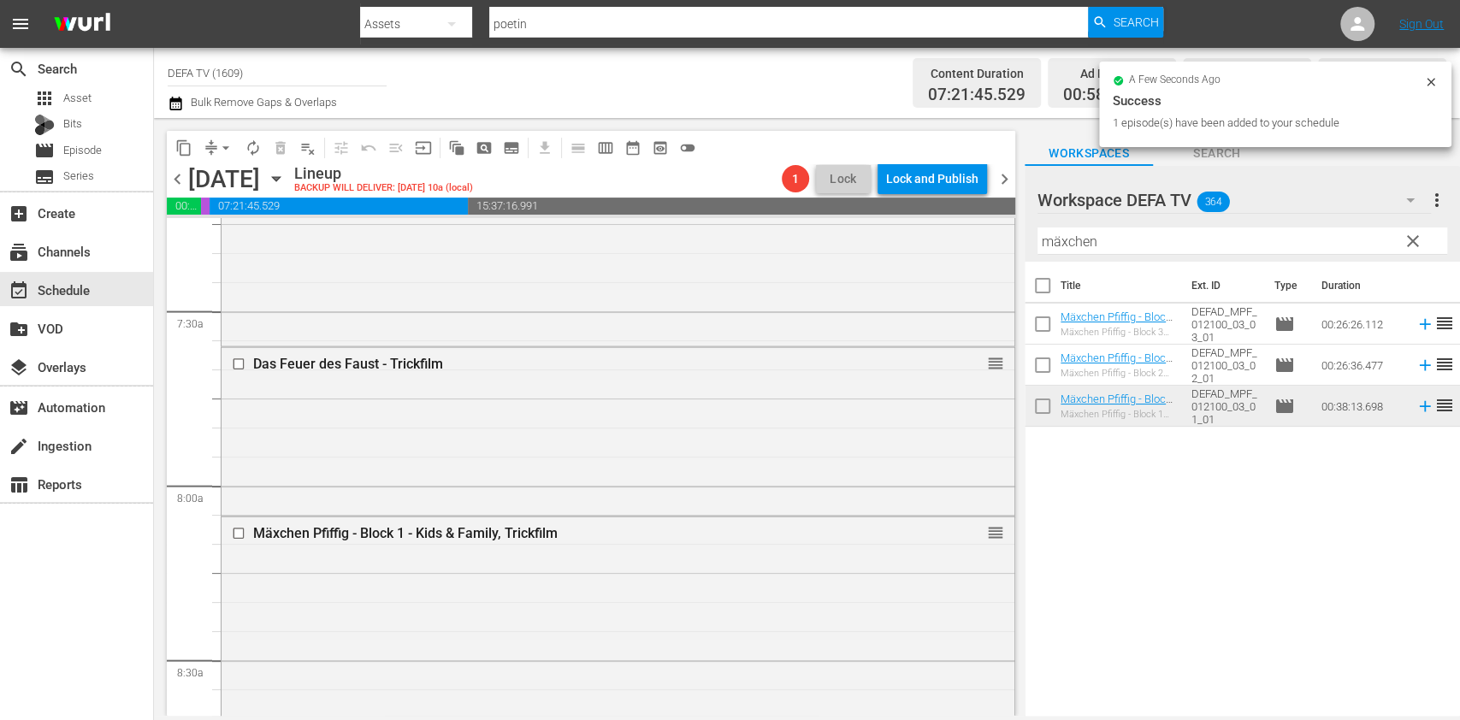
click at [1168, 240] on input "mäxchen" at bounding box center [1243, 241] width 410 height 27
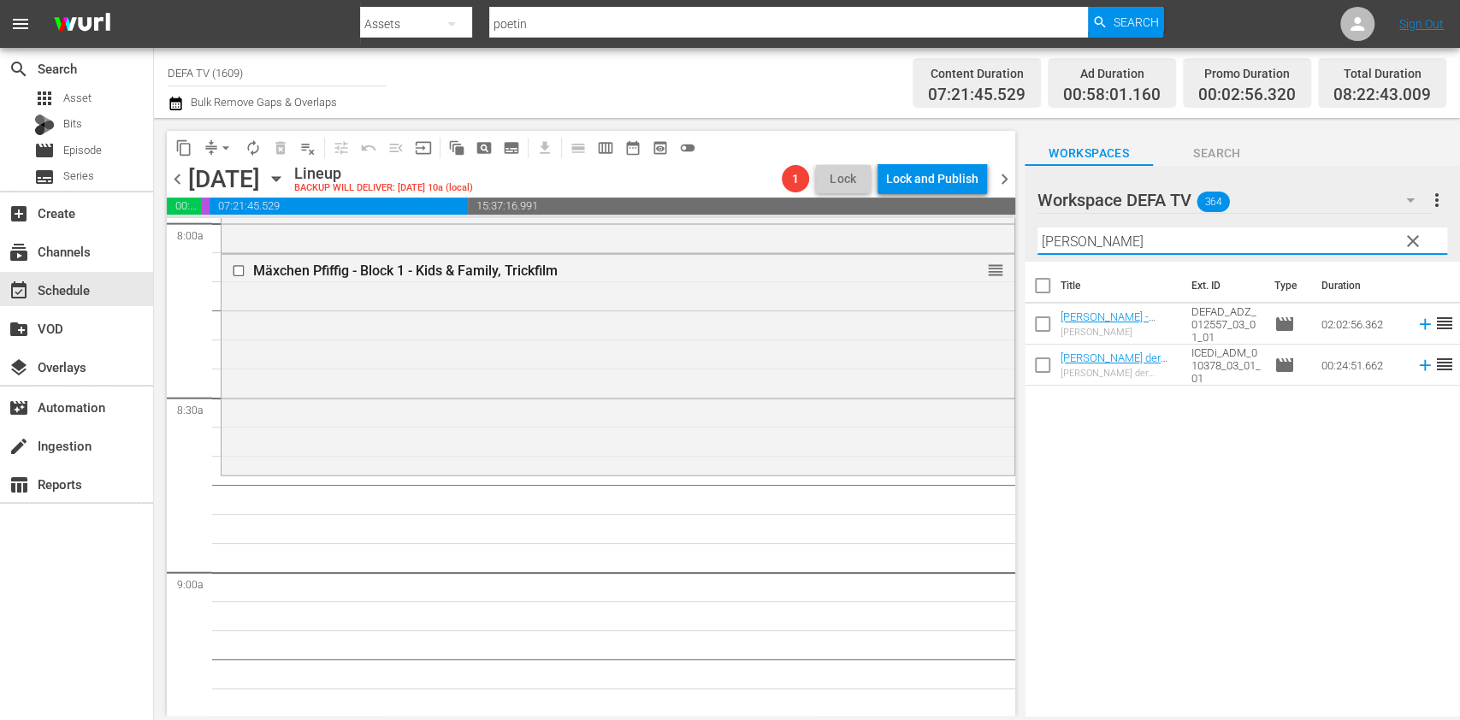
scroll to position [2790, 0]
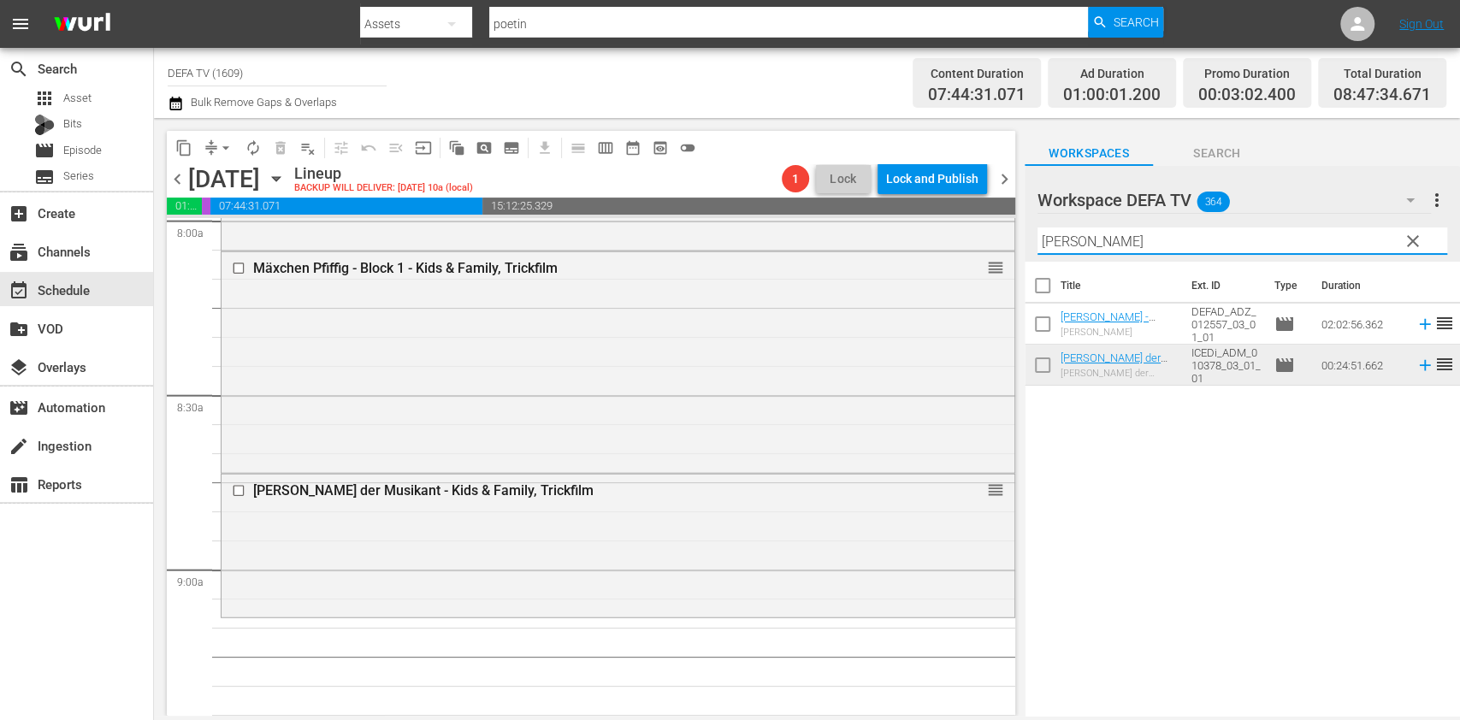
click at [1150, 232] on input "anton" at bounding box center [1243, 241] width 410 height 27
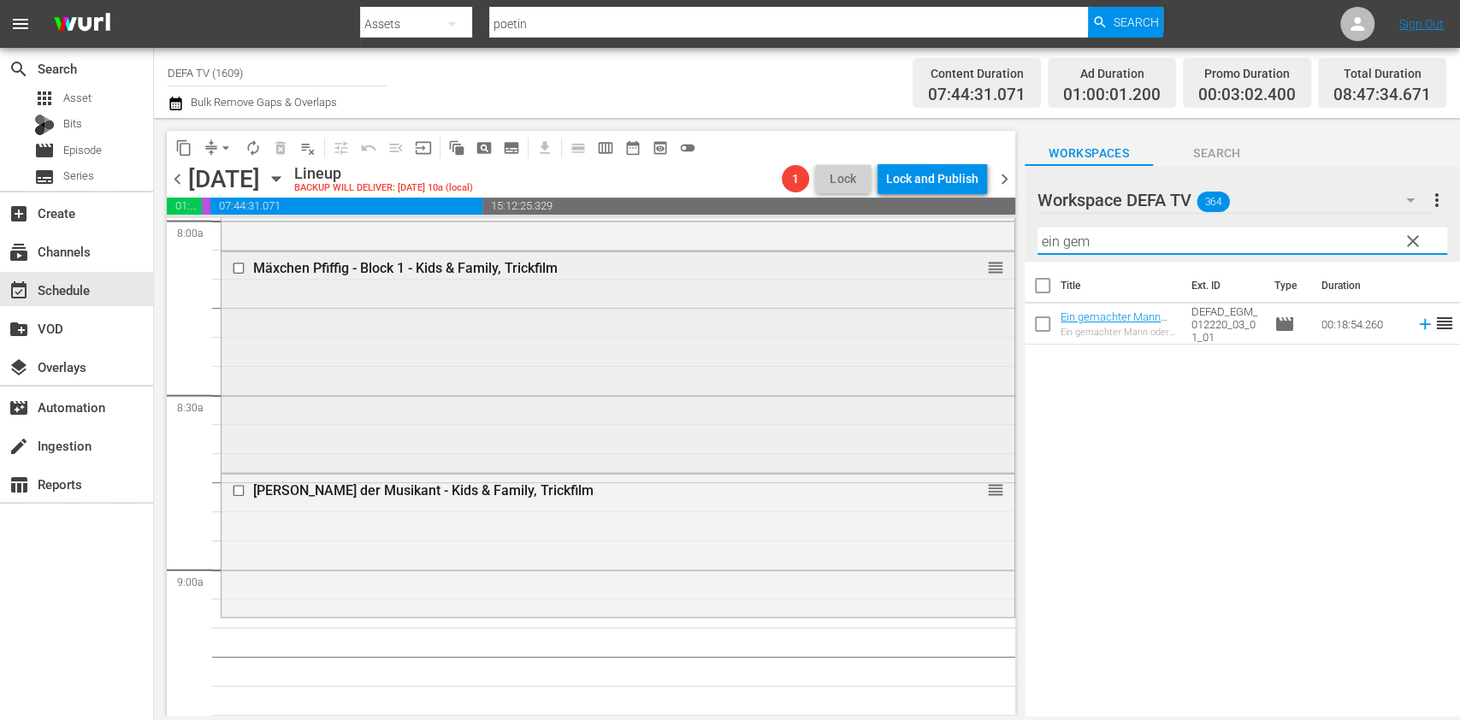
scroll to position [3076, 0]
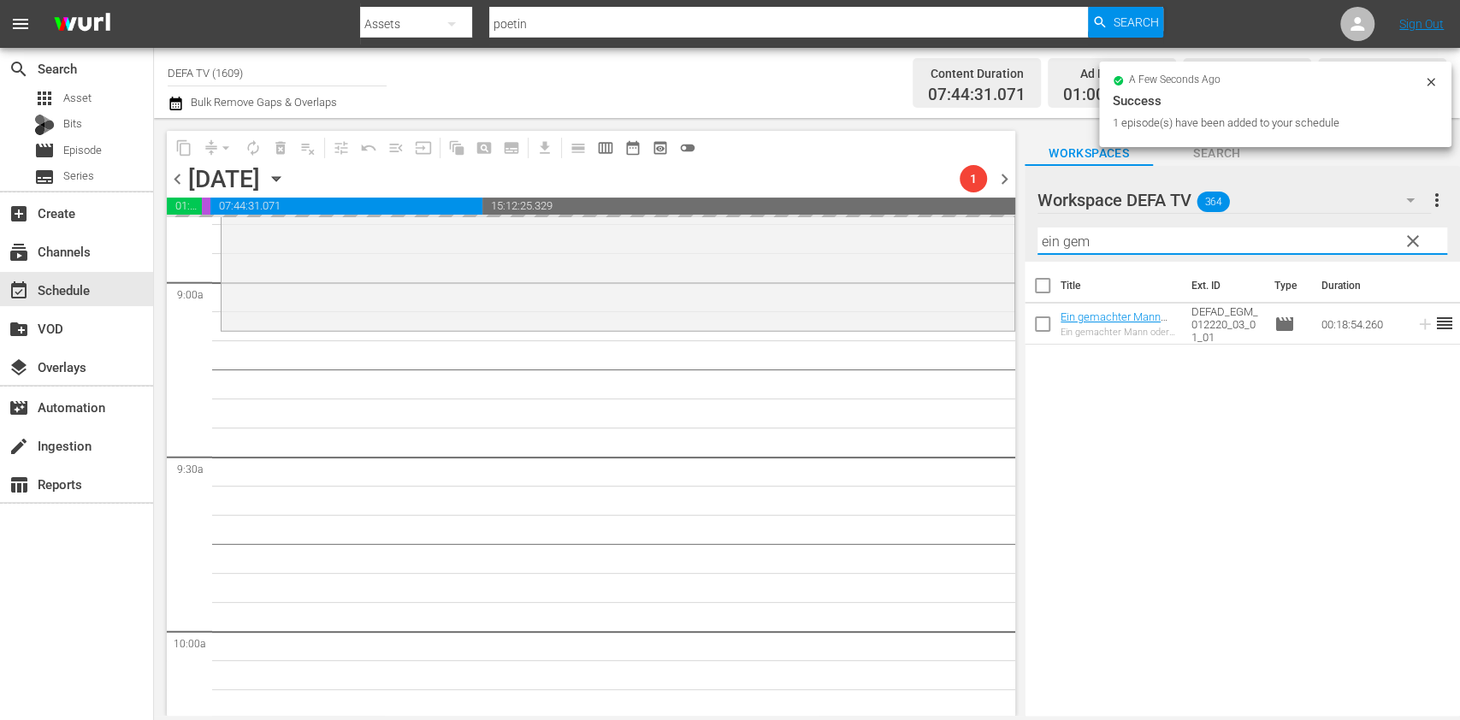
click at [962, 233] on div "content_copy compress arrow_drop_down autorenew_outlined delete_forever_outline…" at bounding box center [807, 417] width 1306 height 598
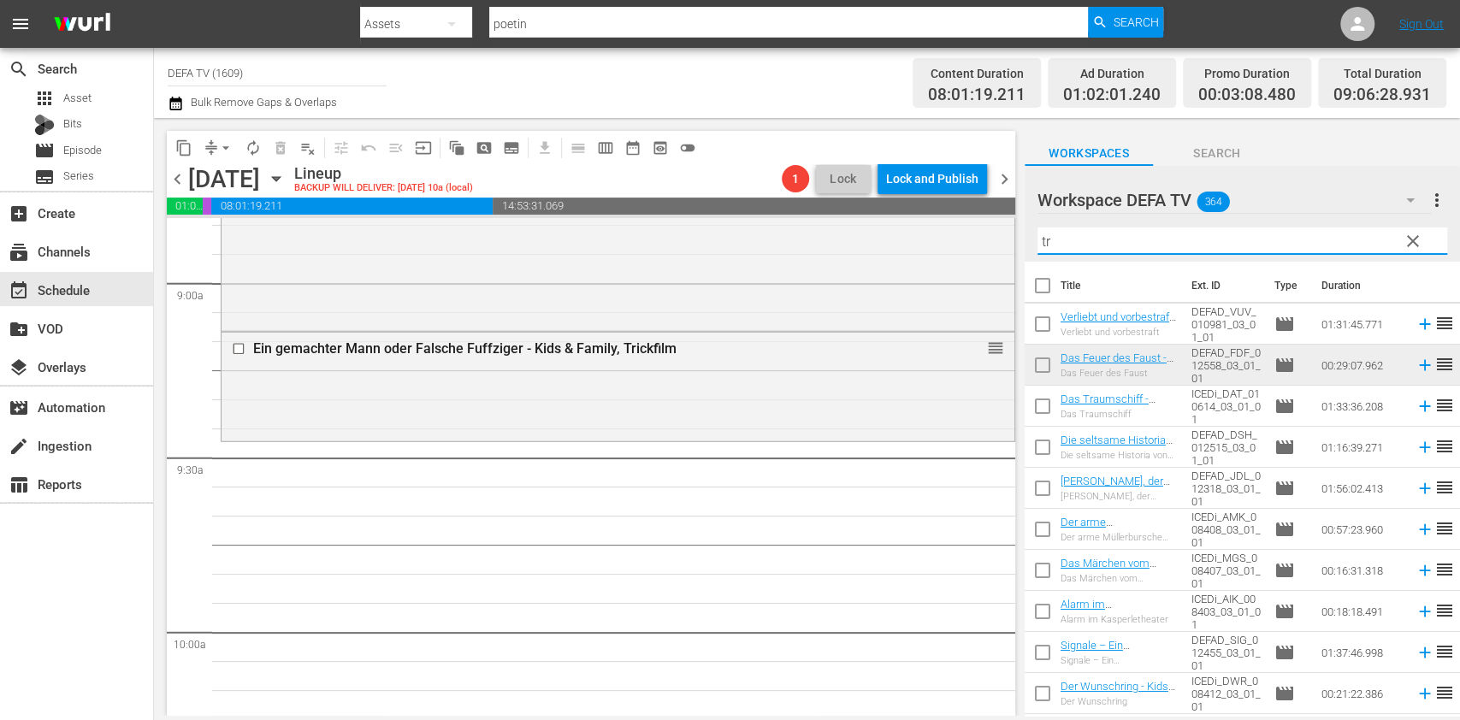
click at [1209, 250] on input "tr" at bounding box center [1243, 241] width 410 height 27
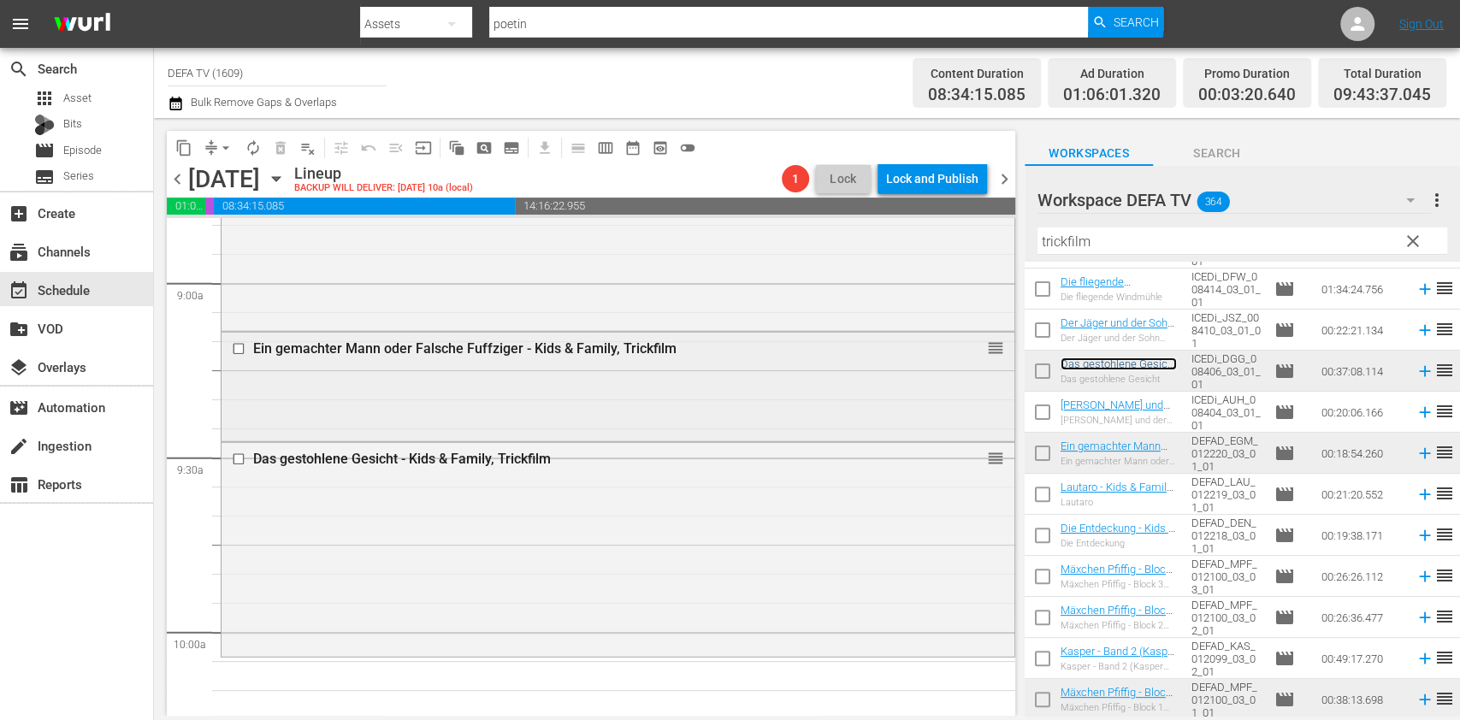
scroll to position [3299, 0]
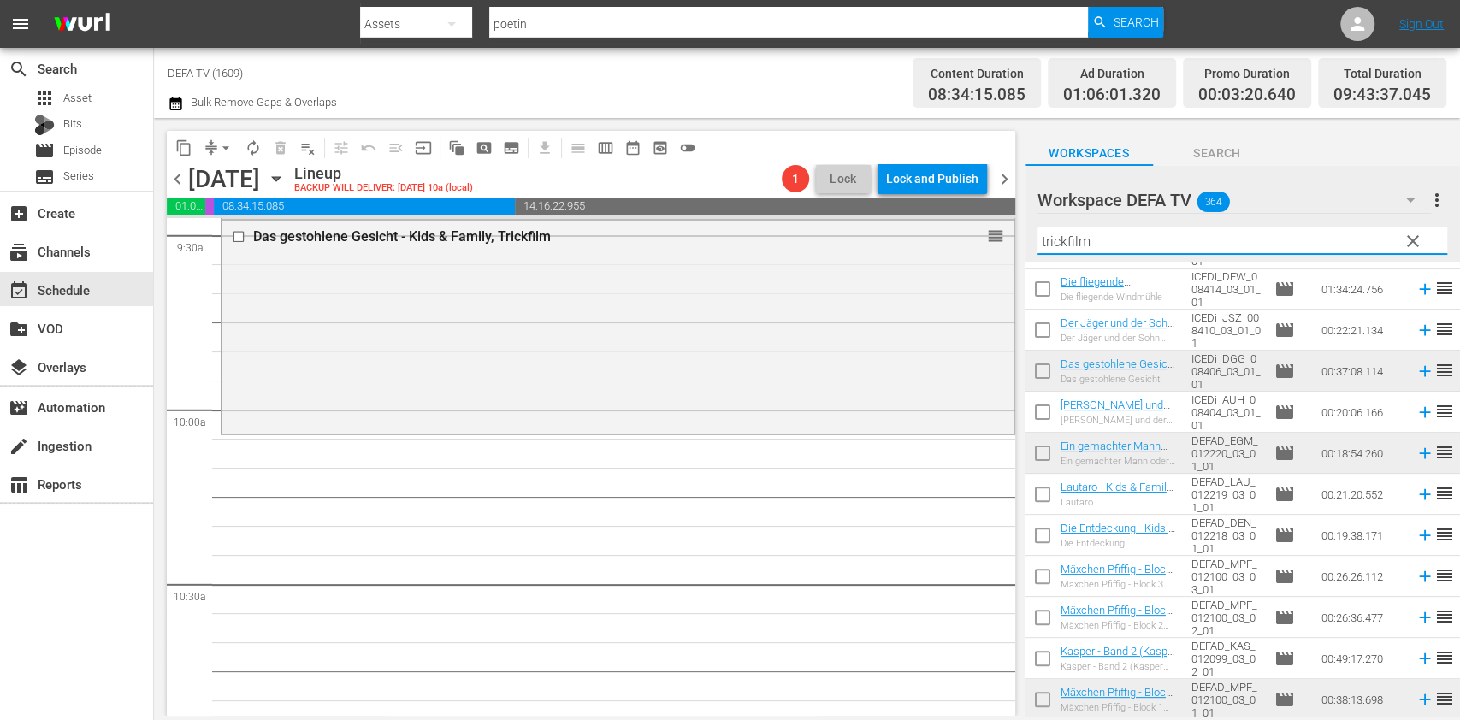
drag, startPoint x: 1107, startPoint y: 240, endPoint x: 898, endPoint y: 211, distance: 210.6
click at [898, 211] on div "content_copy compress arrow_drop_down autorenew_outlined delete_forever_outline…" at bounding box center [807, 417] width 1306 height 598
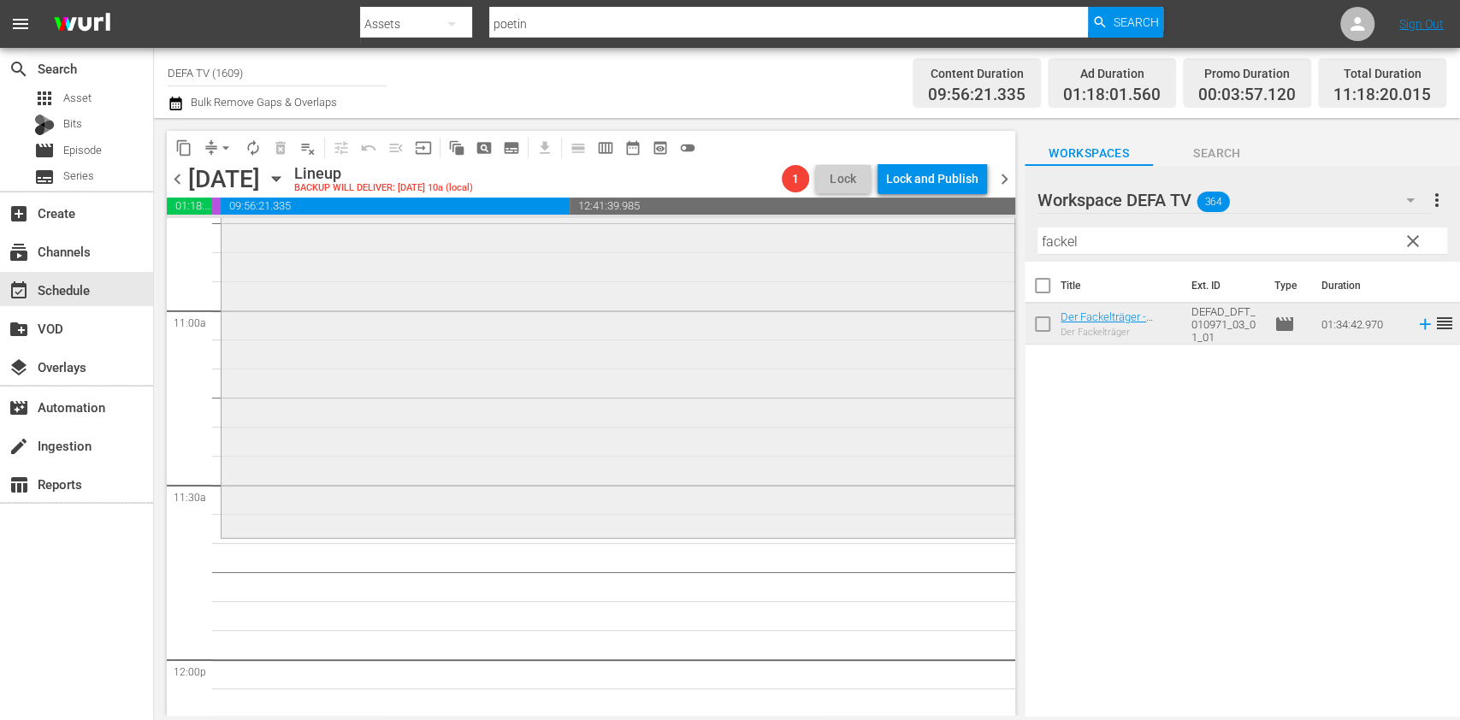
scroll to position [3830, 0]
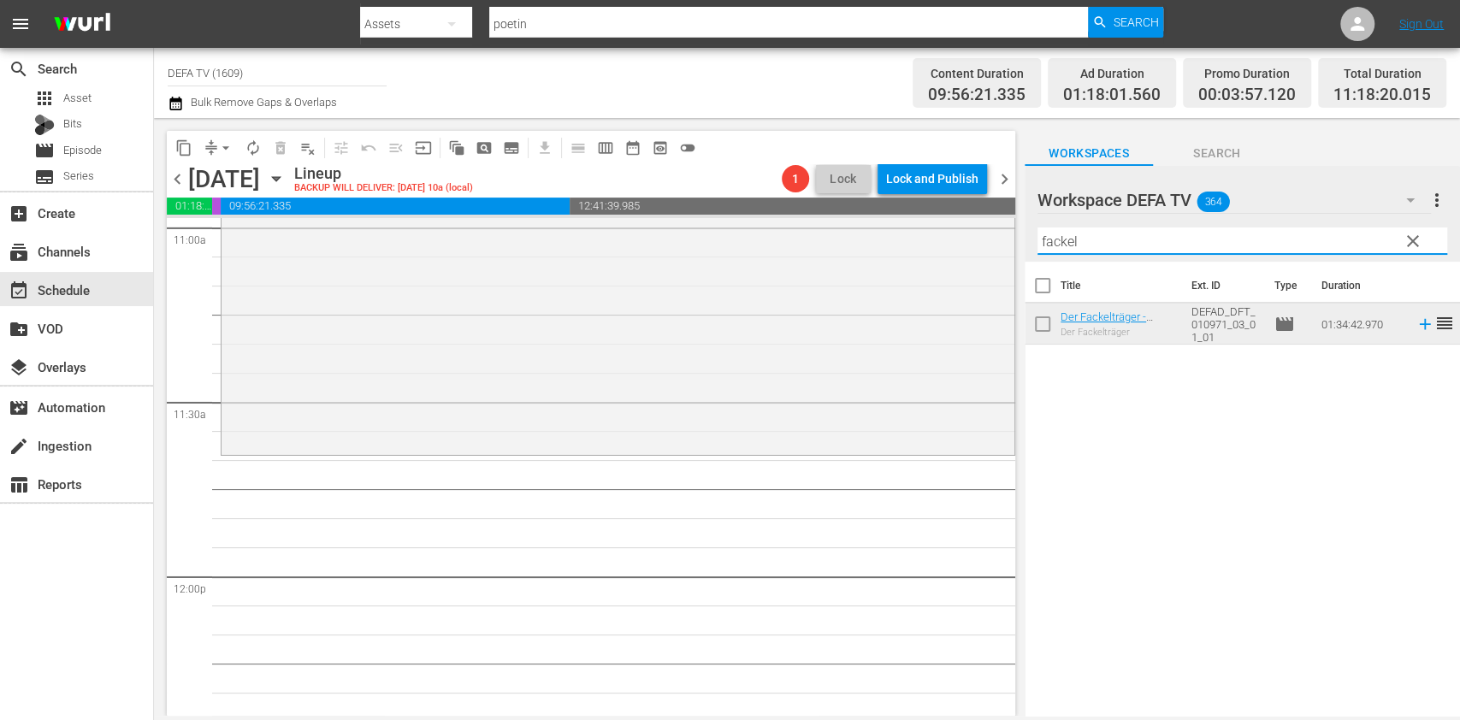
click at [1155, 232] on input "fackel" at bounding box center [1243, 241] width 410 height 27
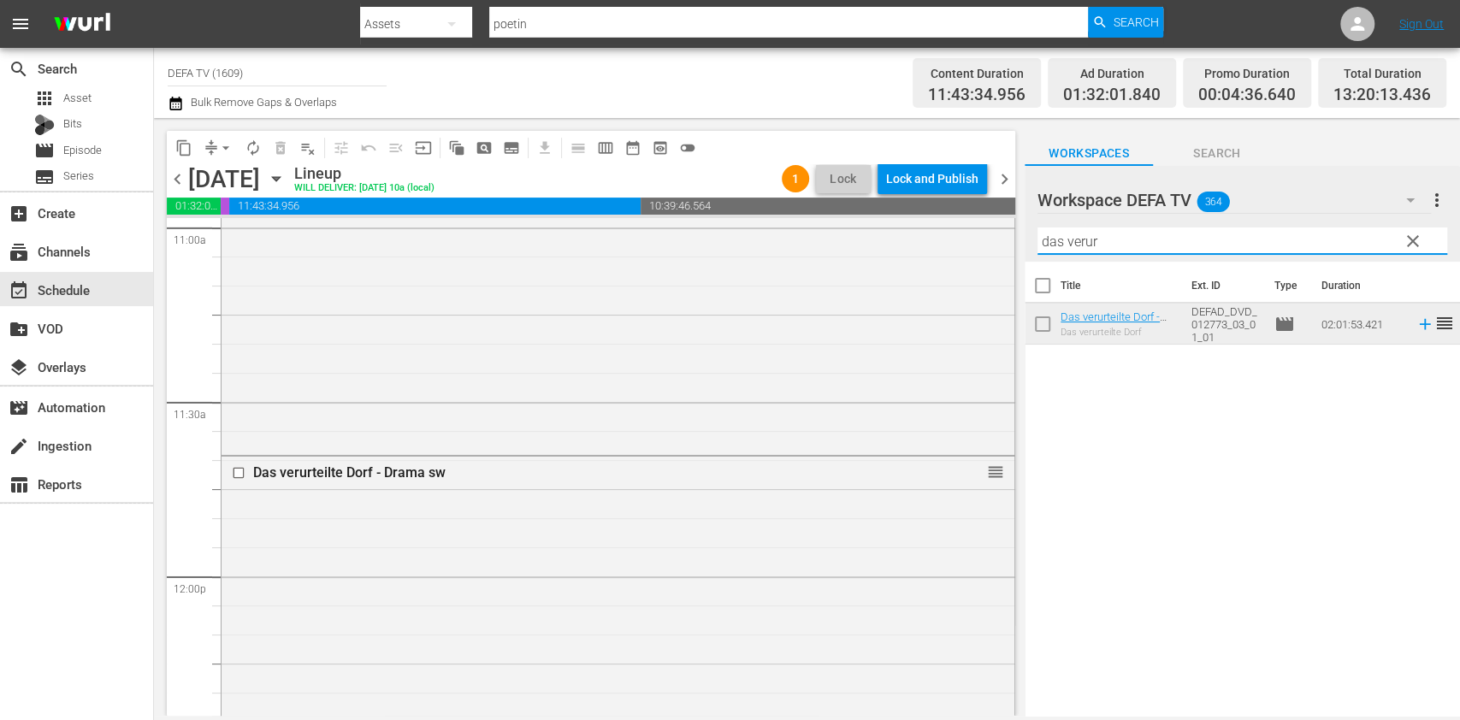
drag, startPoint x: 1177, startPoint y: 239, endPoint x: 861, endPoint y: 206, distance: 318.2
click at [861, 206] on div "content_copy compress arrow_drop_down autorenew_outlined delete_forever_outline…" at bounding box center [807, 417] width 1306 height 598
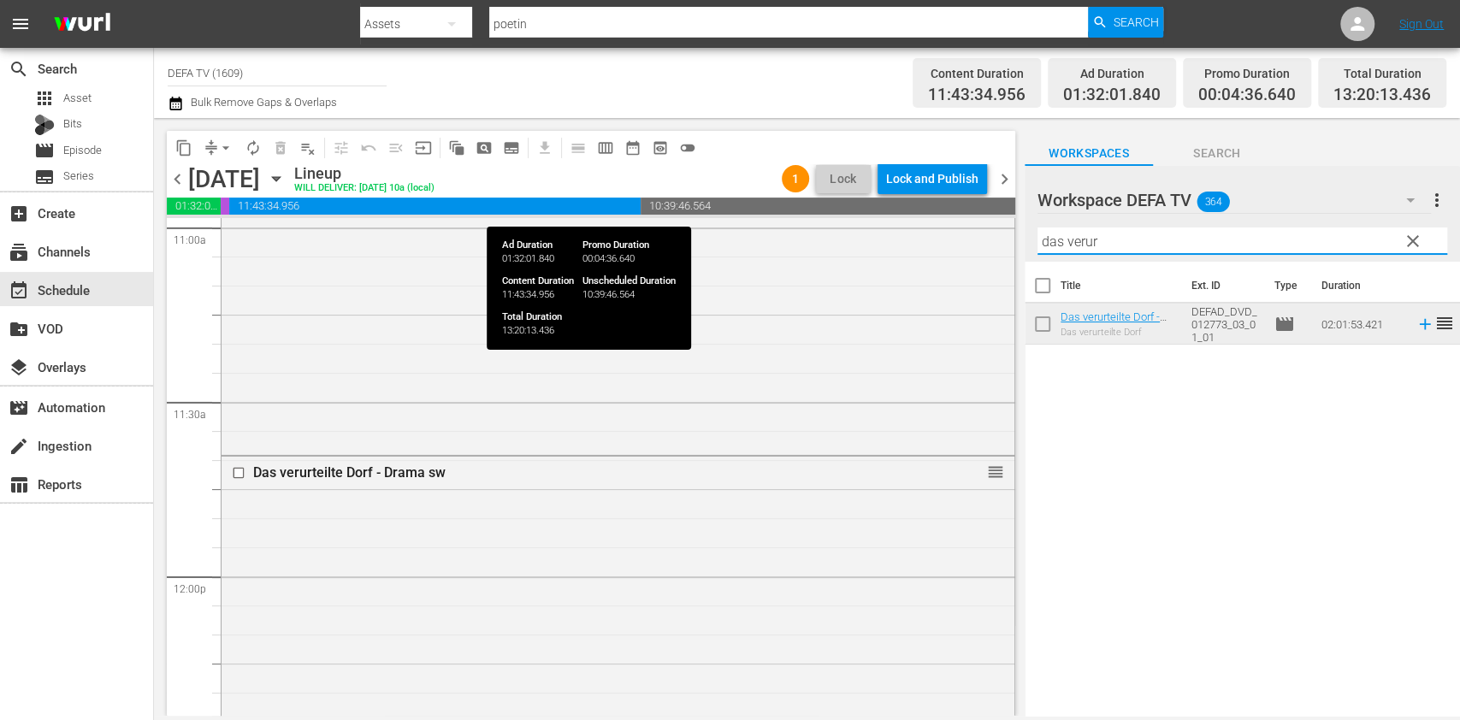
type input "r"
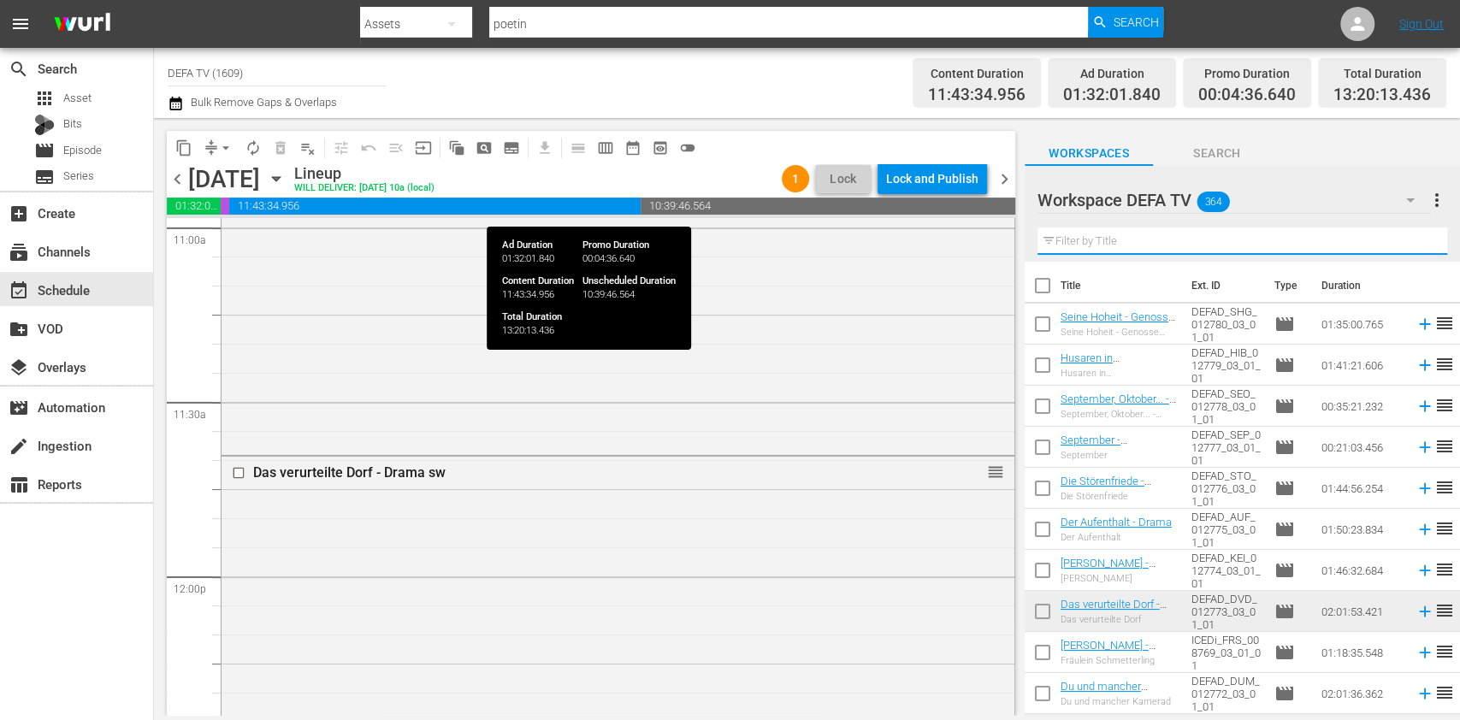
type input "e"
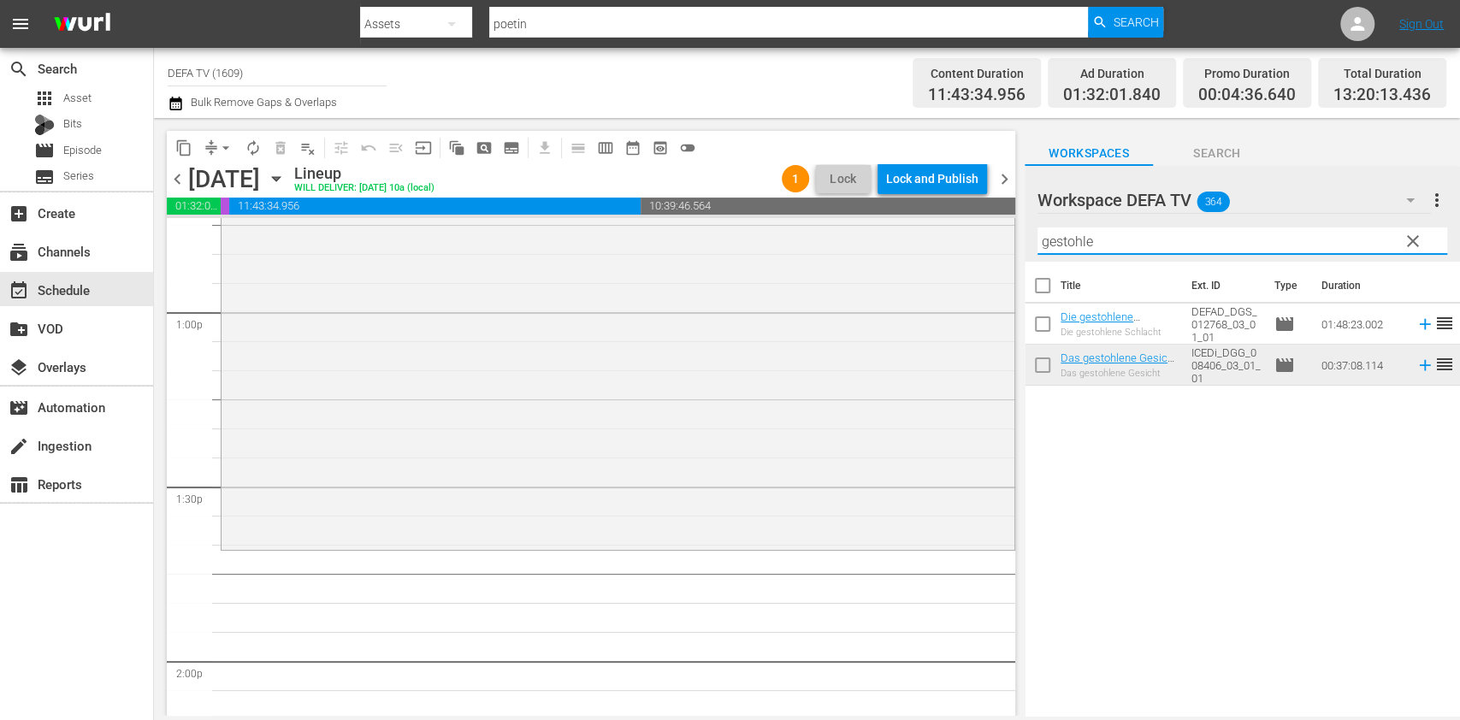
scroll to position [4445, 0]
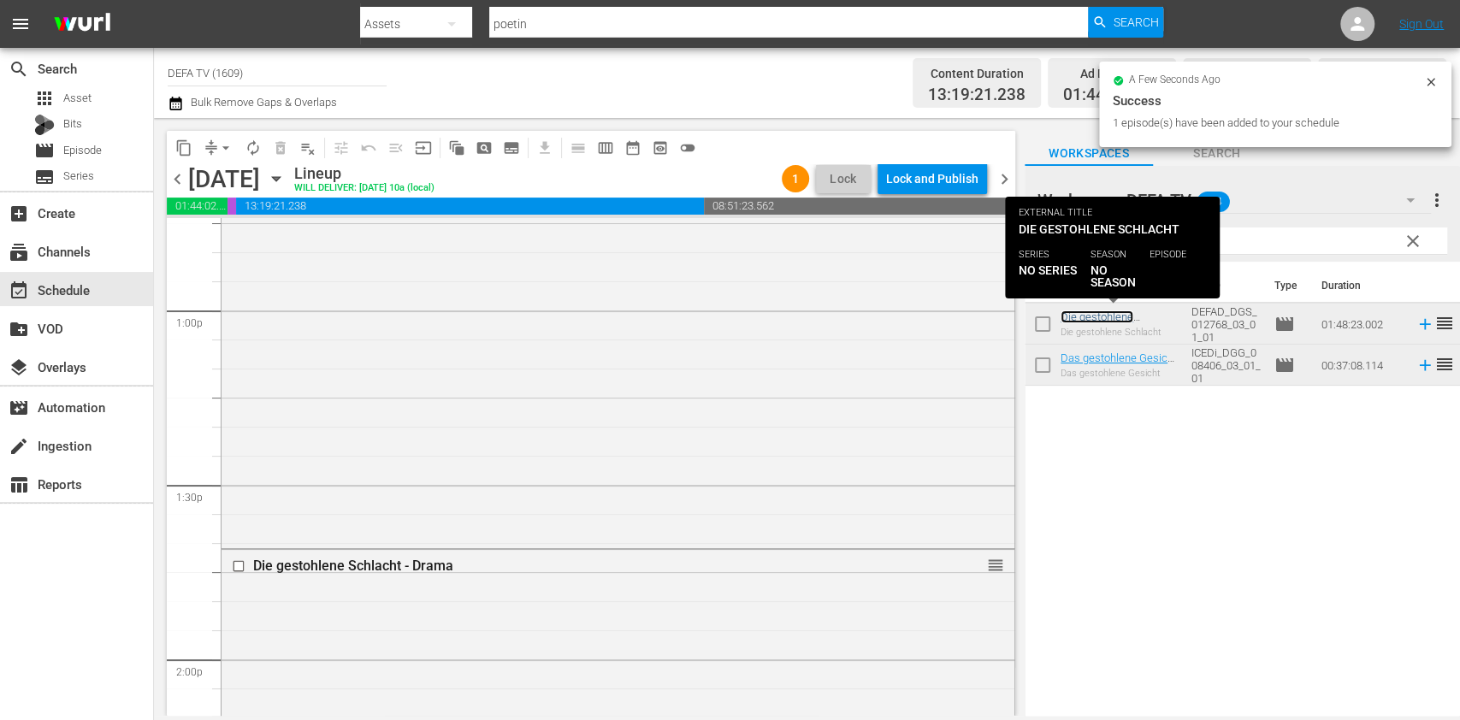
click at [1108, 316] on link "Die gestohlene Schlacht - Drama" at bounding box center [1103, 324] width 85 height 26
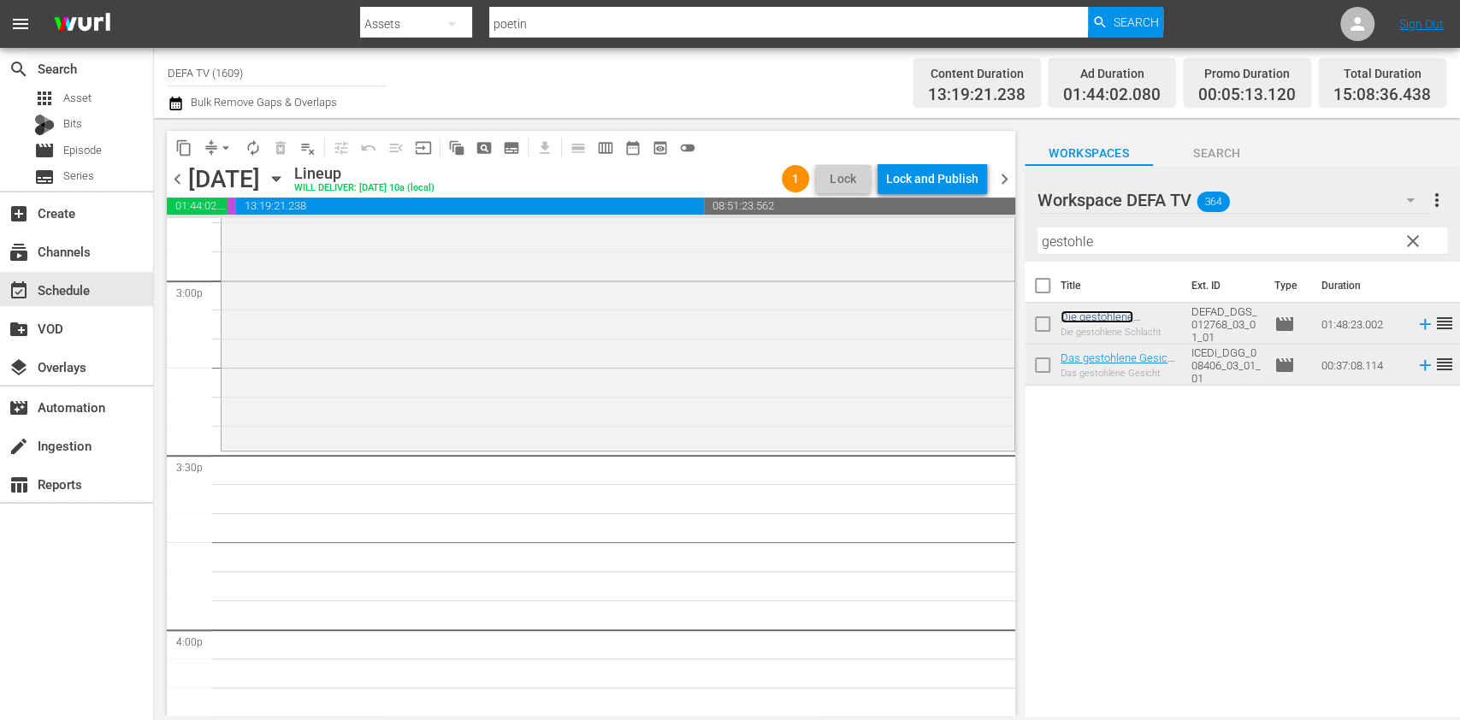
scroll to position [5209, 0]
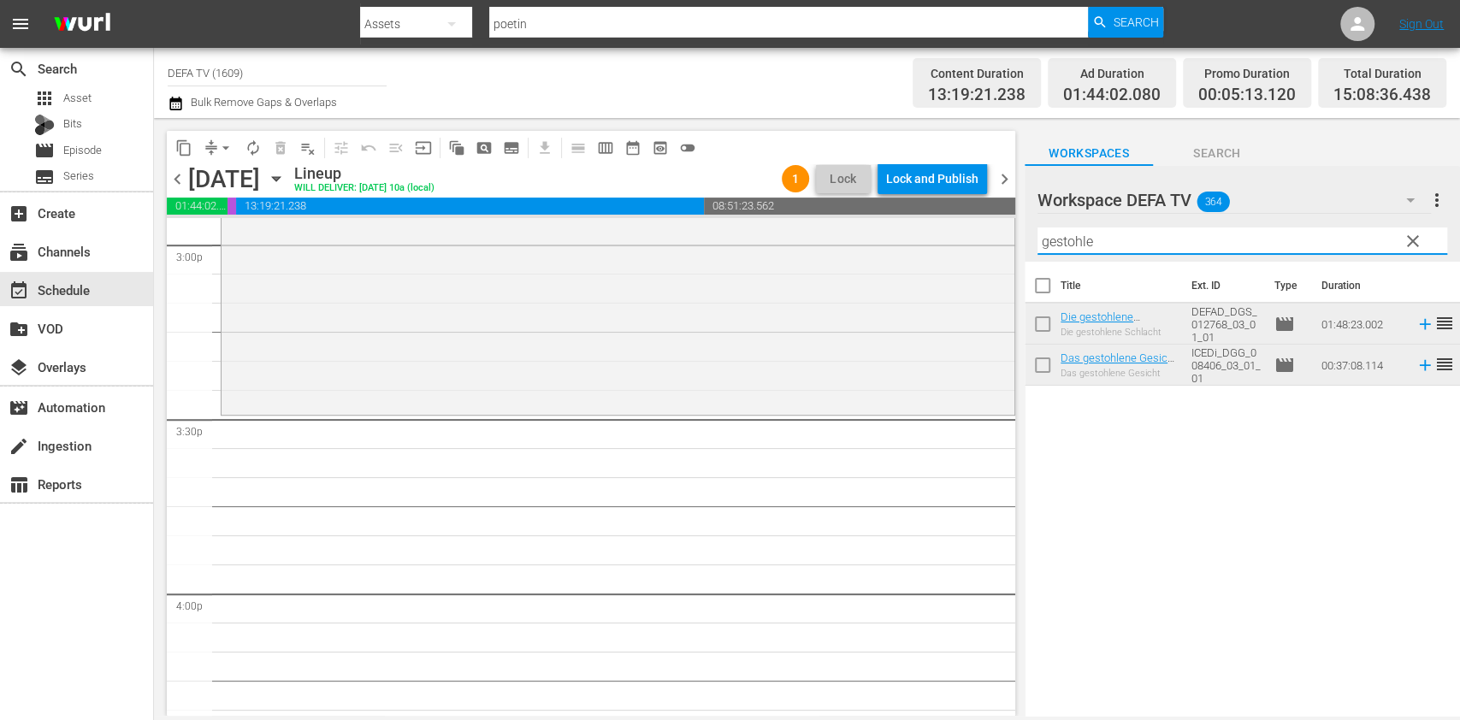
drag, startPoint x: 1151, startPoint y: 238, endPoint x: 719, endPoint y: 135, distance: 443.2
click at [719, 135] on div "content_copy compress arrow_drop_down autorenew_outlined delete_forever_outline…" at bounding box center [807, 417] width 1306 height 598
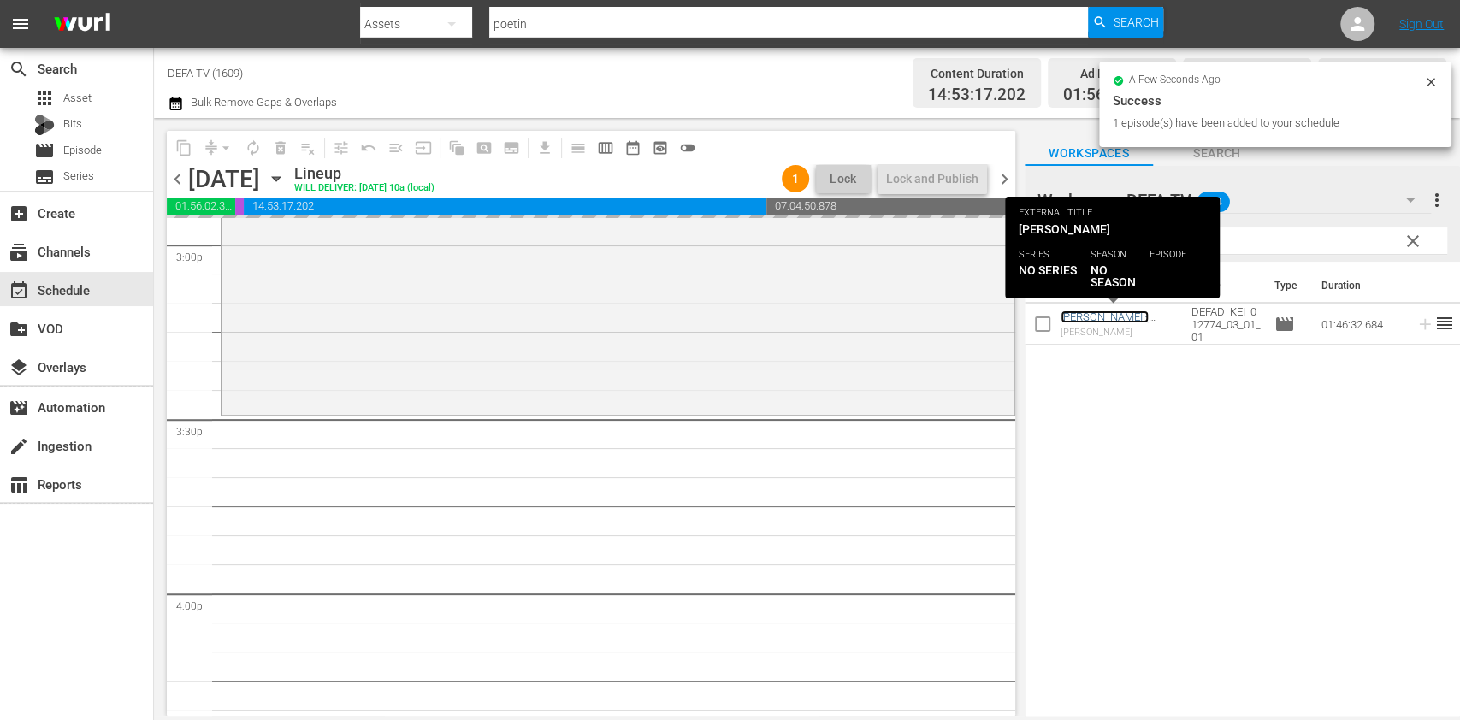
click at [1143, 315] on link "Kein Hüsung - Drama sw" at bounding box center [1105, 324] width 88 height 26
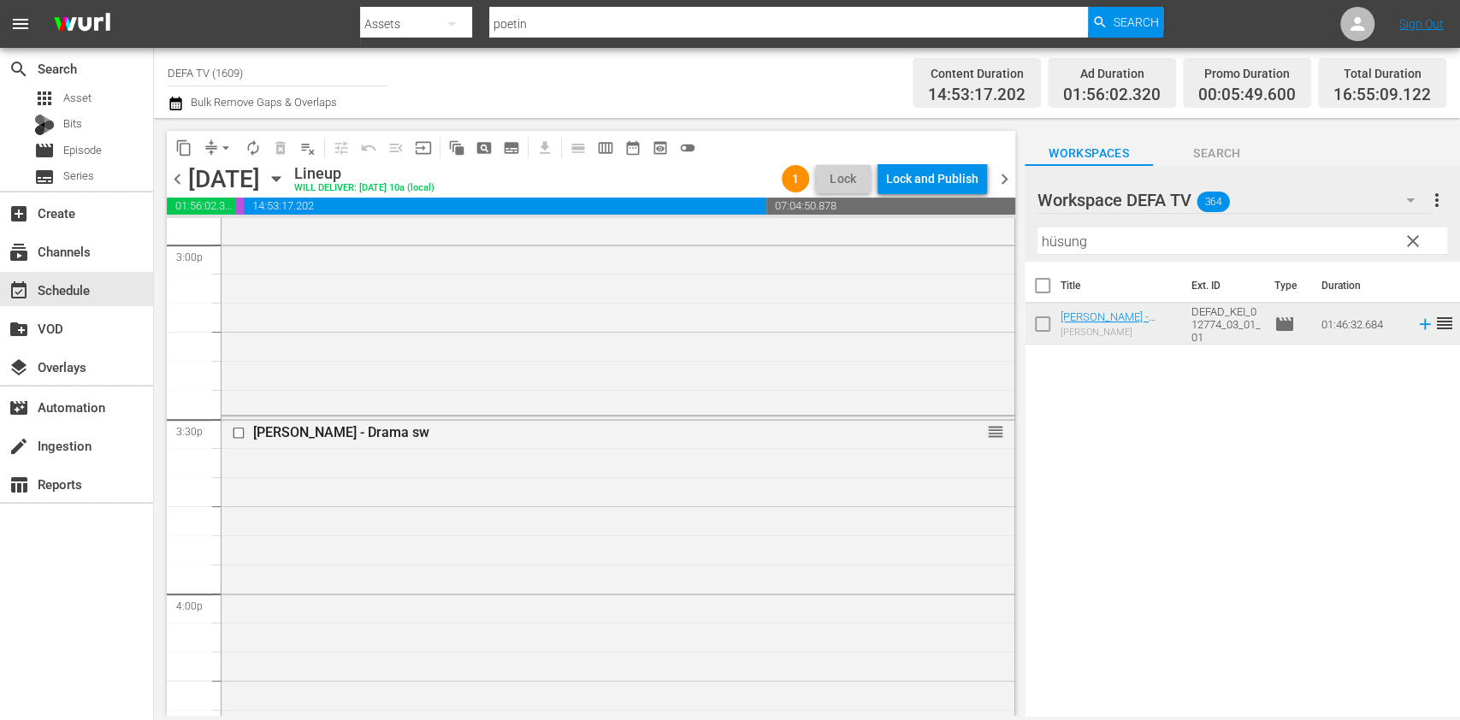
drag, startPoint x: 1143, startPoint y: 236, endPoint x: 873, endPoint y: 211, distance: 270.6
click at [873, 211] on div "content_copy compress arrow_drop_down autorenew_outlined delete_forever_outline…" at bounding box center [807, 417] width 1306 height 598
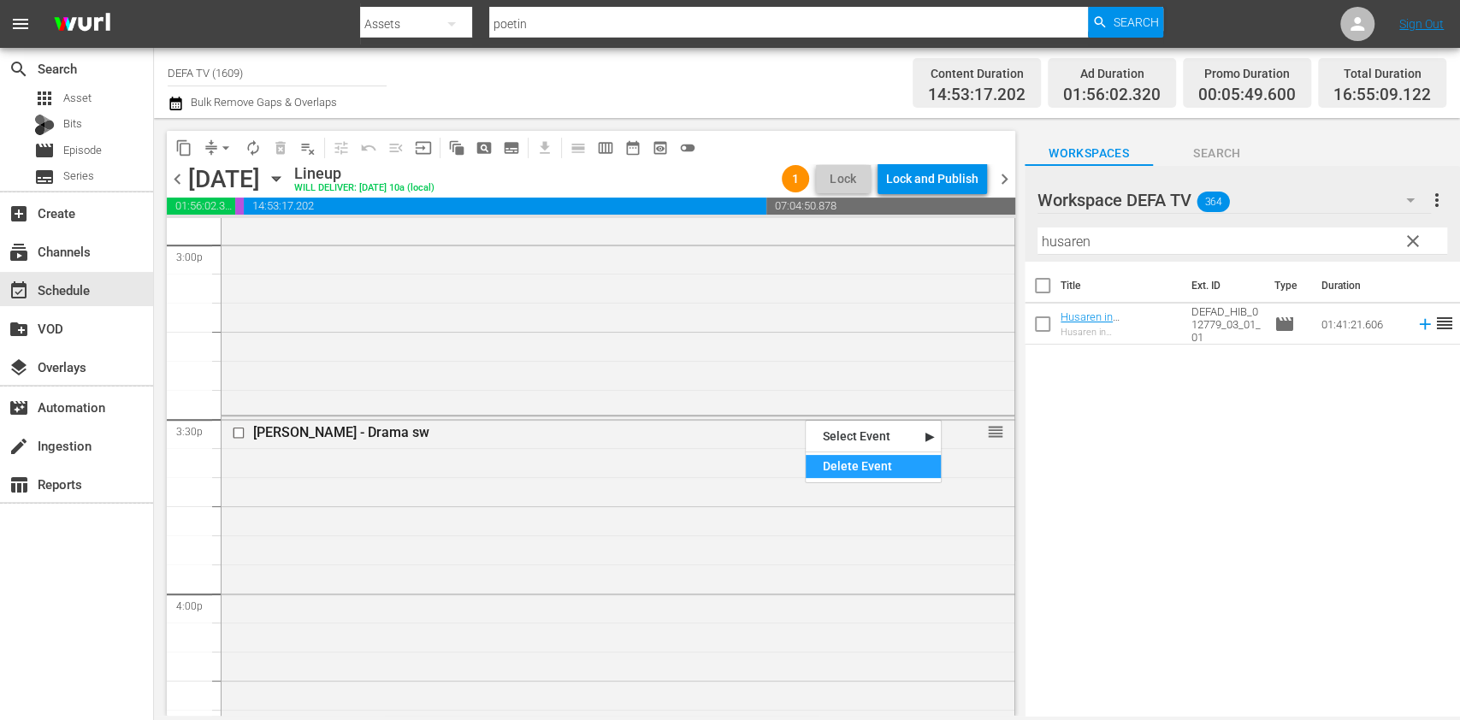
click at [846, 471] on div "Delete Event" at bounding box center [873, 466] width 135 height 23
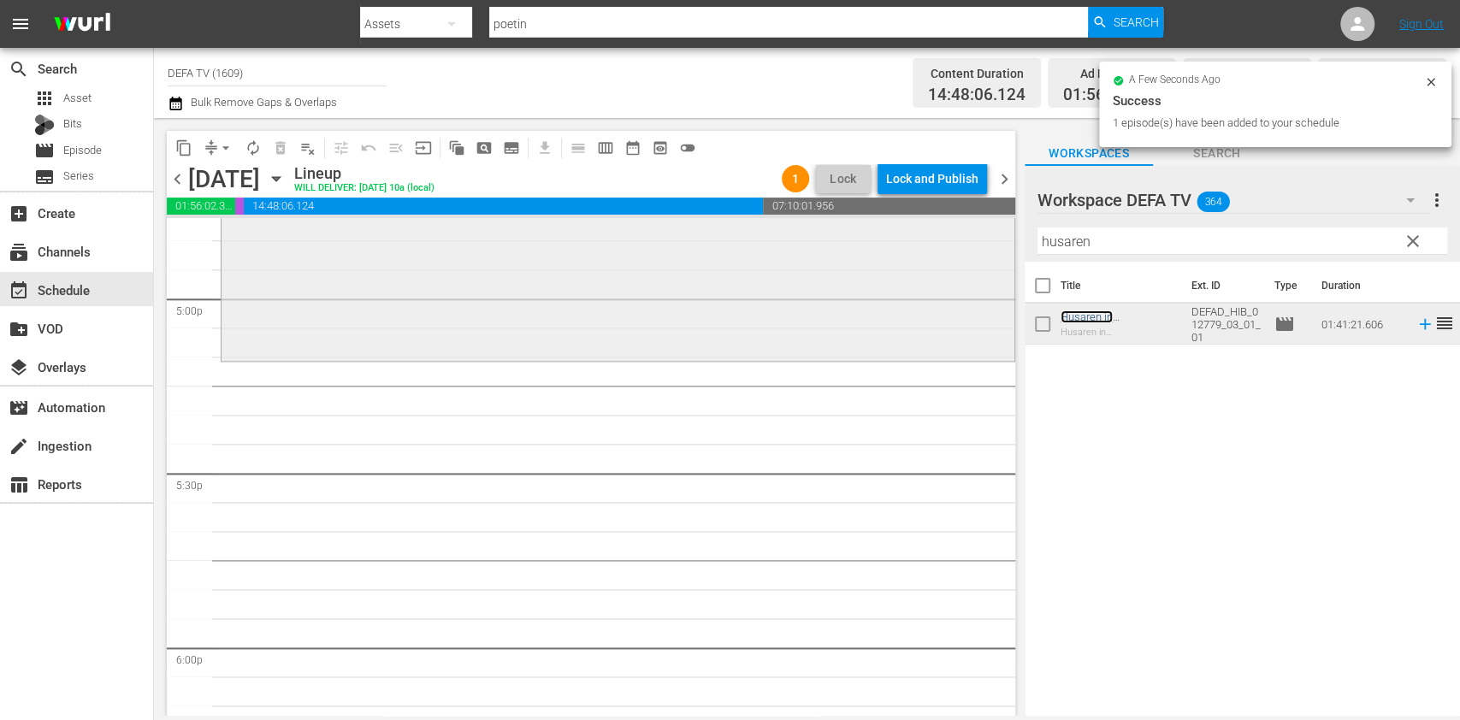
scroll to position [5880, 0]
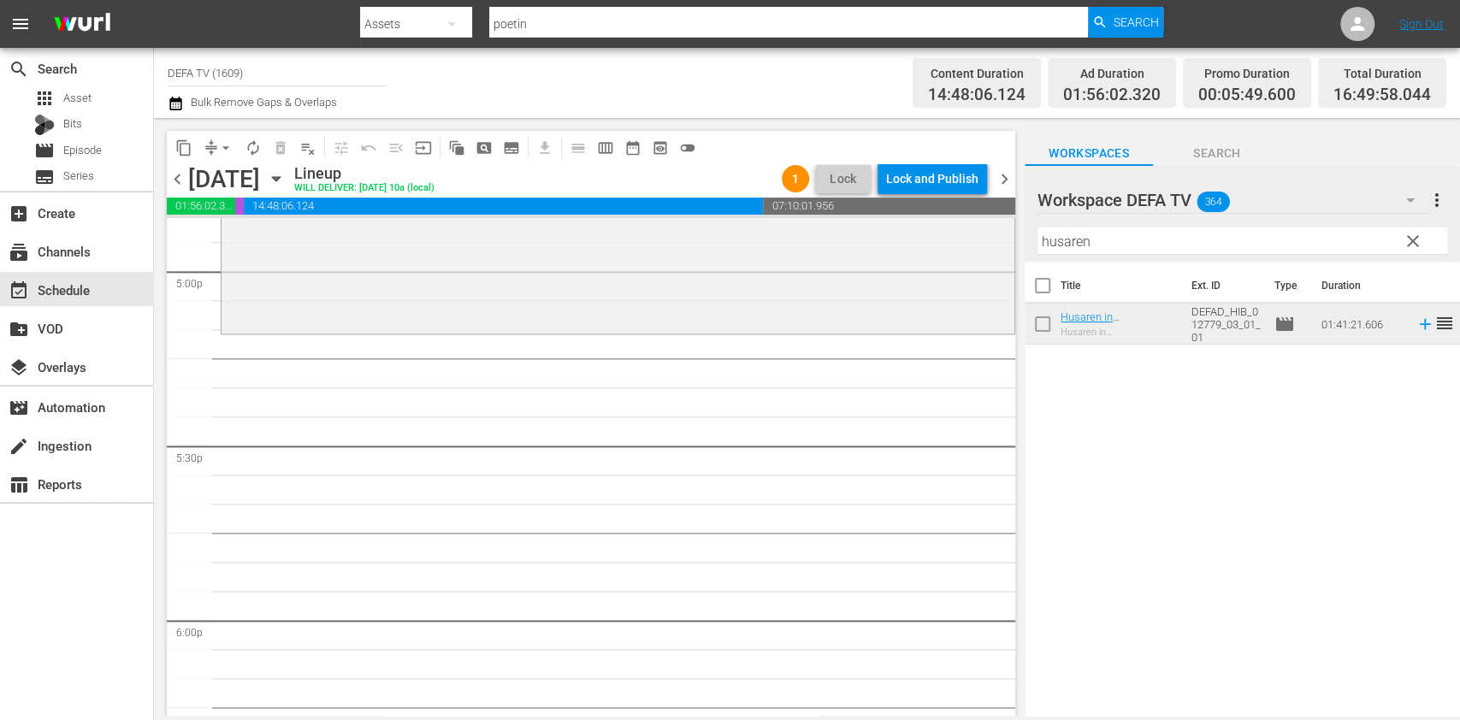
click at [1086, 310] on td "Husaren in Berlin - Drama Husaren in Berlin" at bounding box center [1123, 324] width 124 height 41
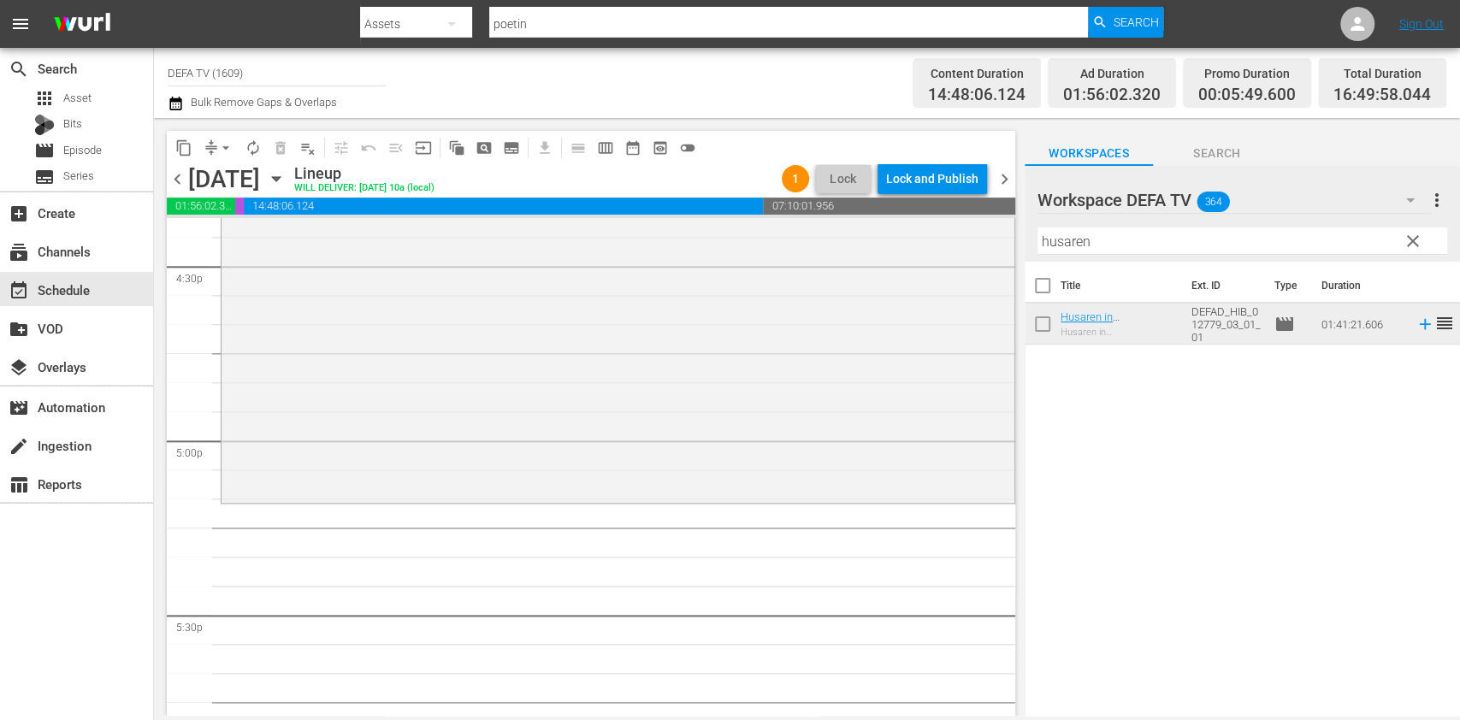
click at [1126, 231] on input "husaren" at bounding box center [1243, 241] width 410 height 27
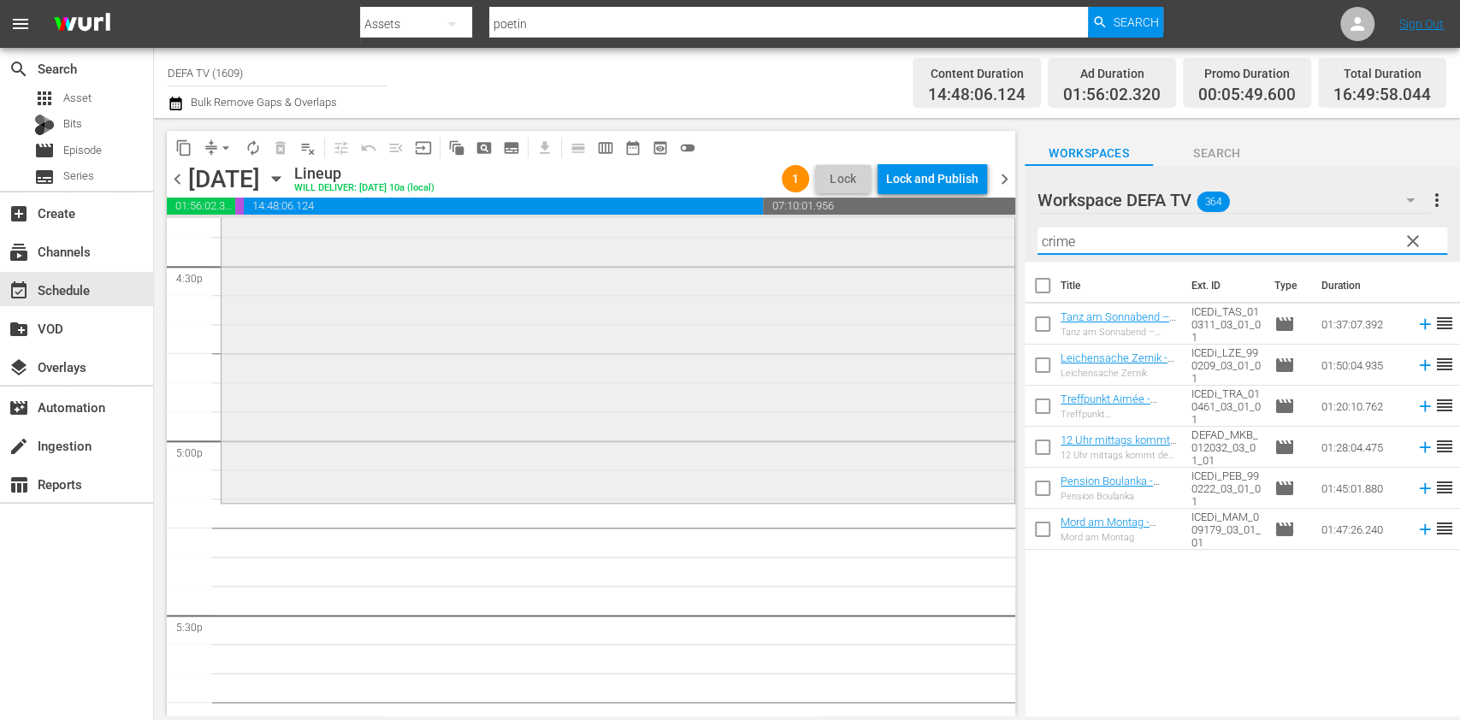
drag, startPoint x: 1120, startPoint y: 245, endPoint x: 918, endPoint y: 234, distance: 202.2
click at [918, 234] on div "content_copy compress arrow_drop_down autorenew_outlined delete_forever_outline…" at bounding box center [807, 417] width 1306 height 598
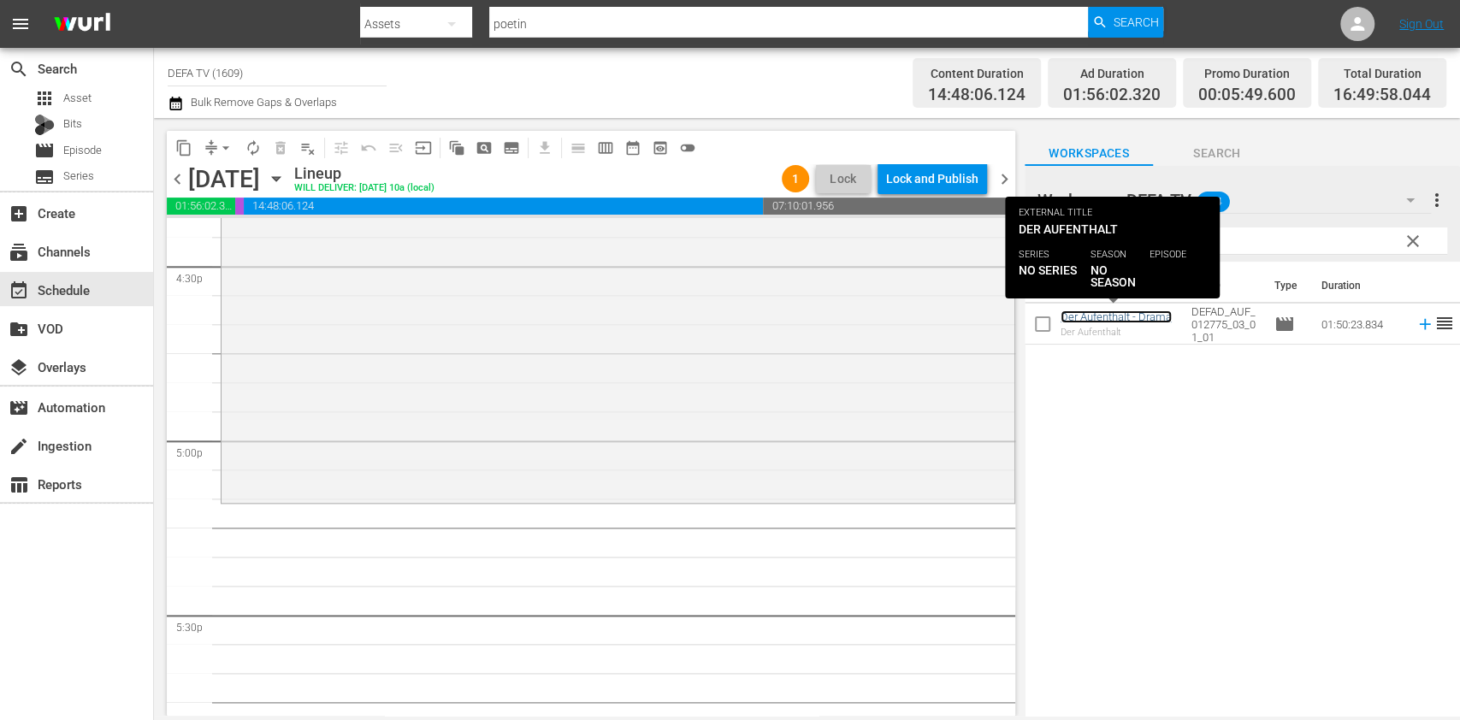
click at [1076, 311] on link "Der Aufenthalt - Drama" at bounding box center [1116, 317] width 111 height 13
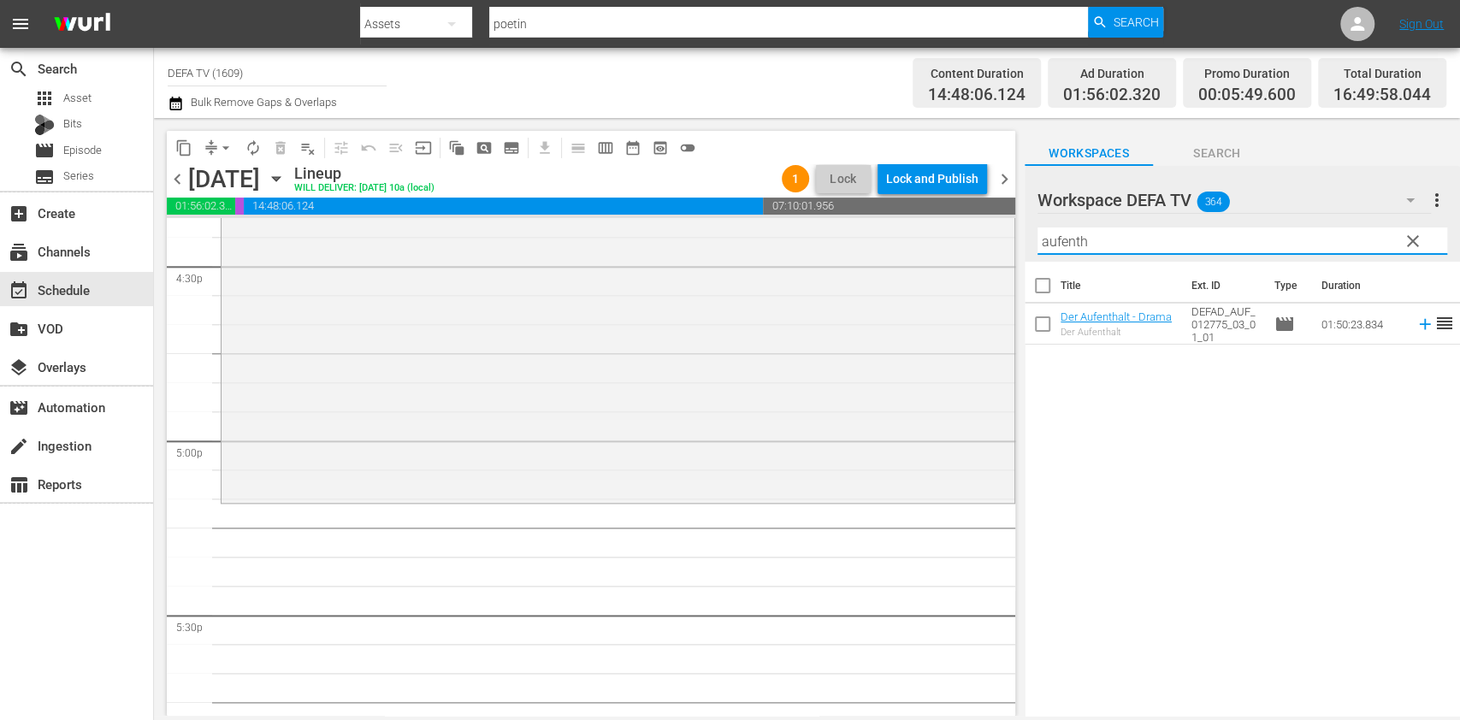
click at [1109, 237] on input "aufenth" at bounding box center [1243, 241] width 410 height 27
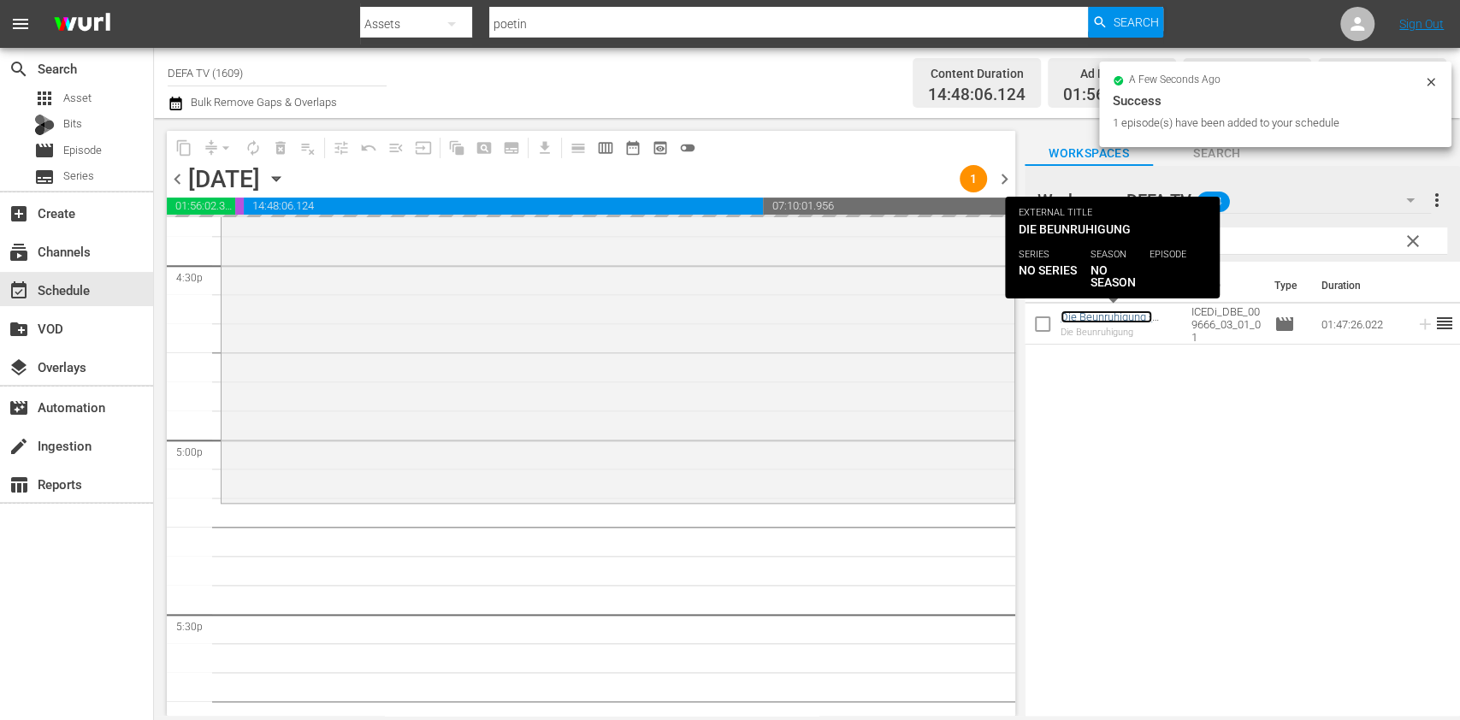
click at [1081, 322] on link "Die Beunruhigung - Drama" at bounding box center [1107, 324] width 92 height 26
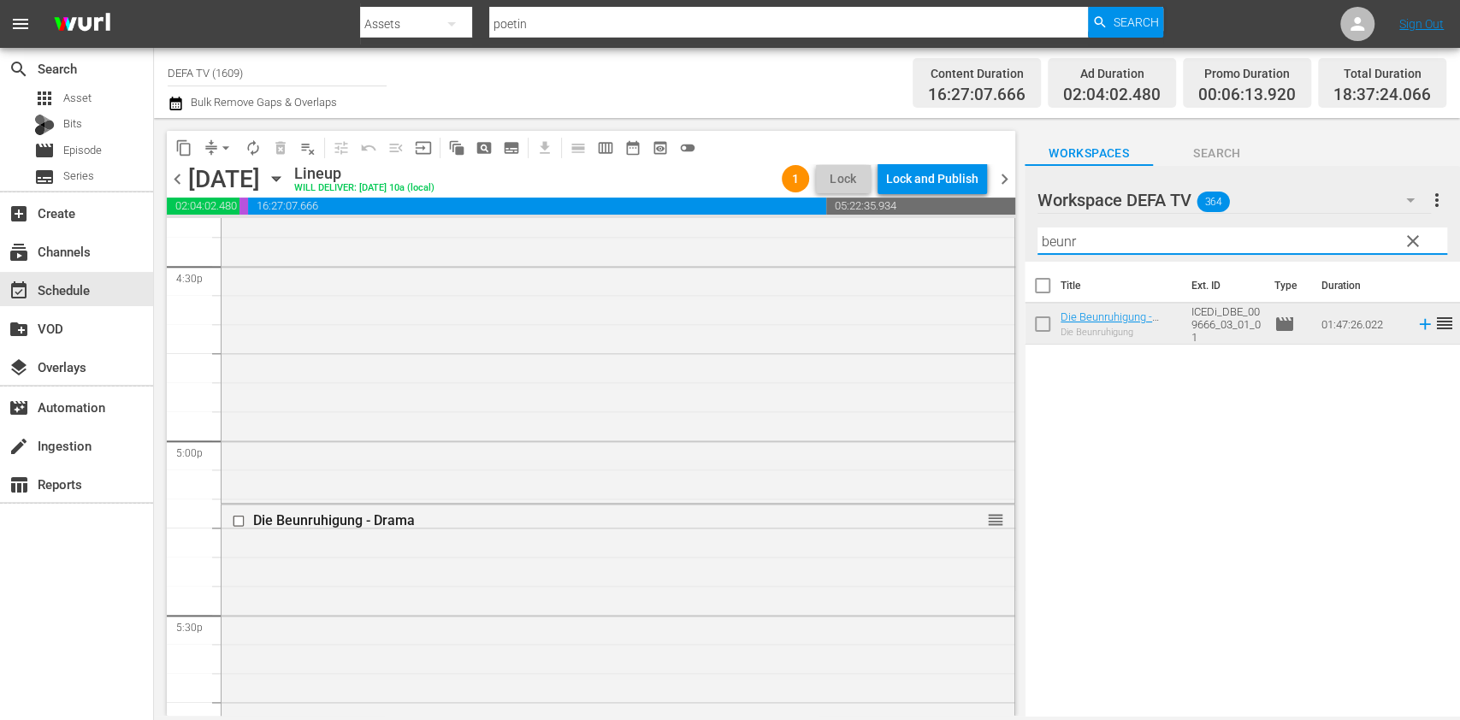
click at [1115, 241] on input "beunr" at bounding box center [1243, 241] width 410 height 27
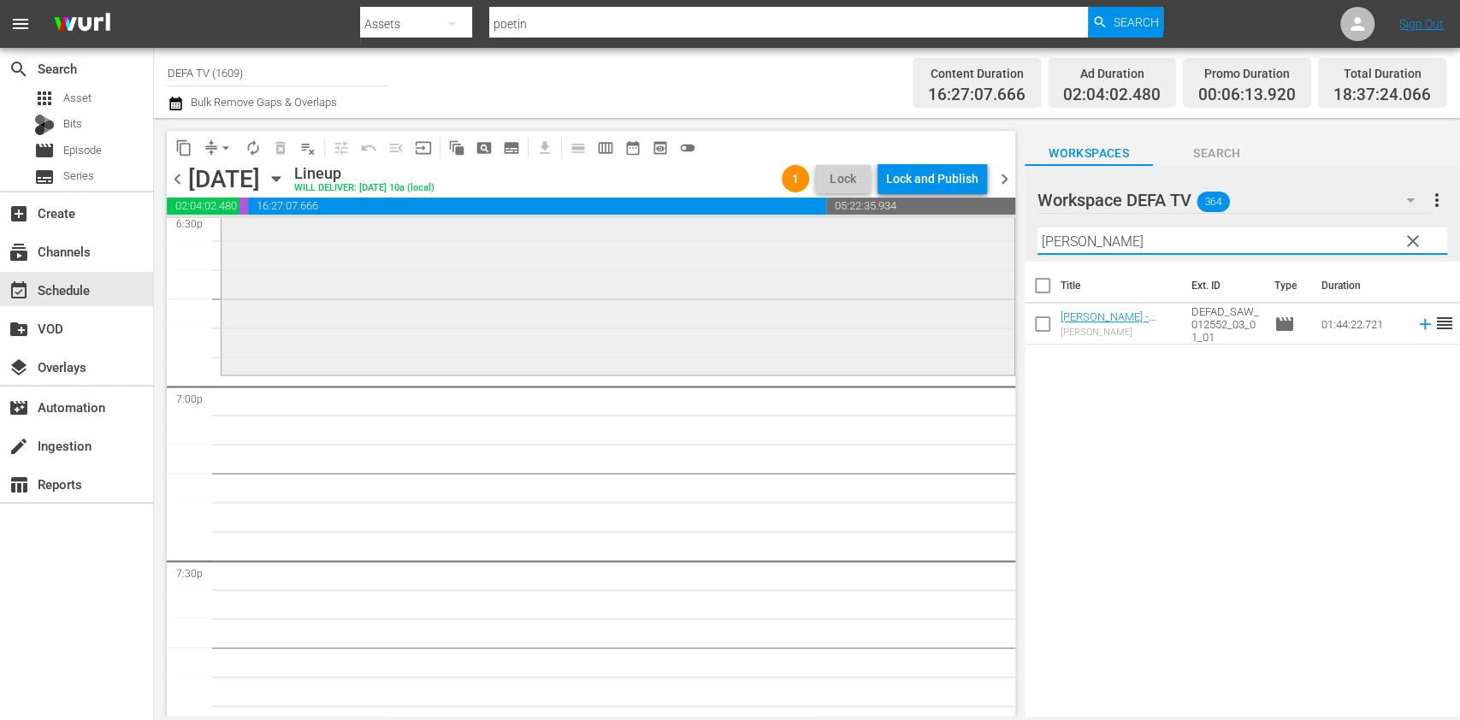
scroll to position [6473, 0]
click at [1064, 246] on input "sabine" at bounding box center [1243, 241] width 410 height 27
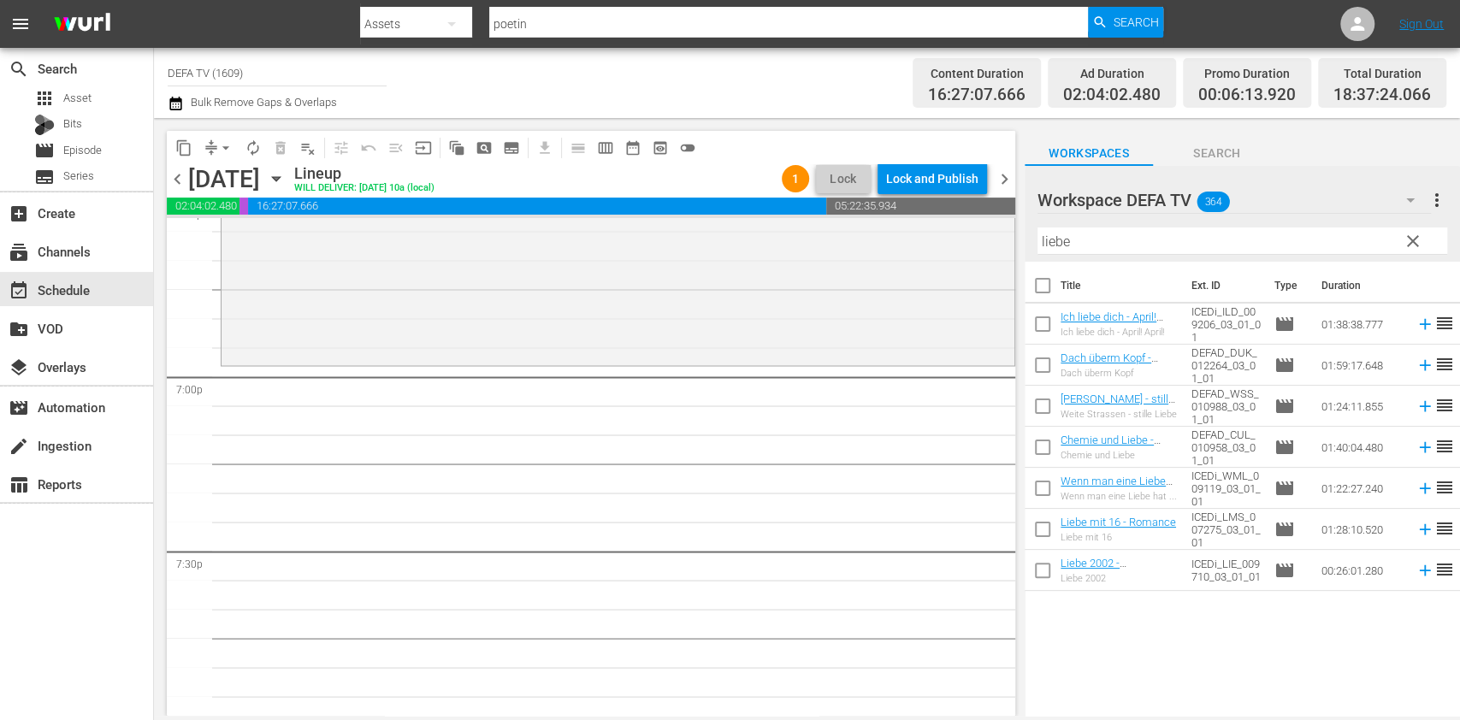
click at [1093, 253] on div "Filter by Title liebe" at bounding box center [1243, 241] width 410 height 41
drag, startPoint x: 1098, startPoint y: 250, endPoint x: 910, endPoint y: 222, distance: 189.3
click at [910, 222] on div "content_copy compress arrow_drop_down autorenew_outlined delete_forever_outline…" at bounding box center [807, 417] width 1306 height 598
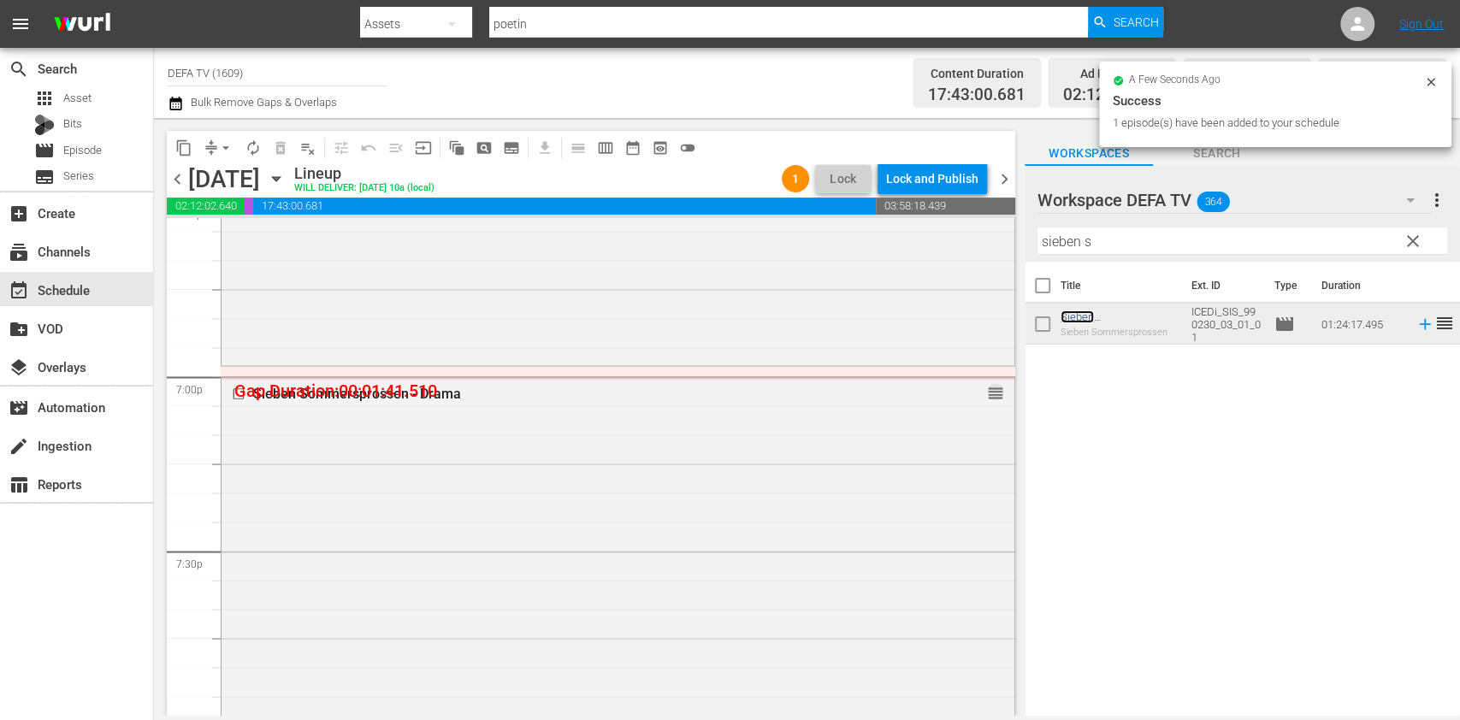
drag, startPoint x: 1066, startPoint y: 311, endPoint x: 978, endPoint y: 388, distance: 117.6
click at [987, 388] on span "reorder" at bounding box center [995, 392] width 17 height 19
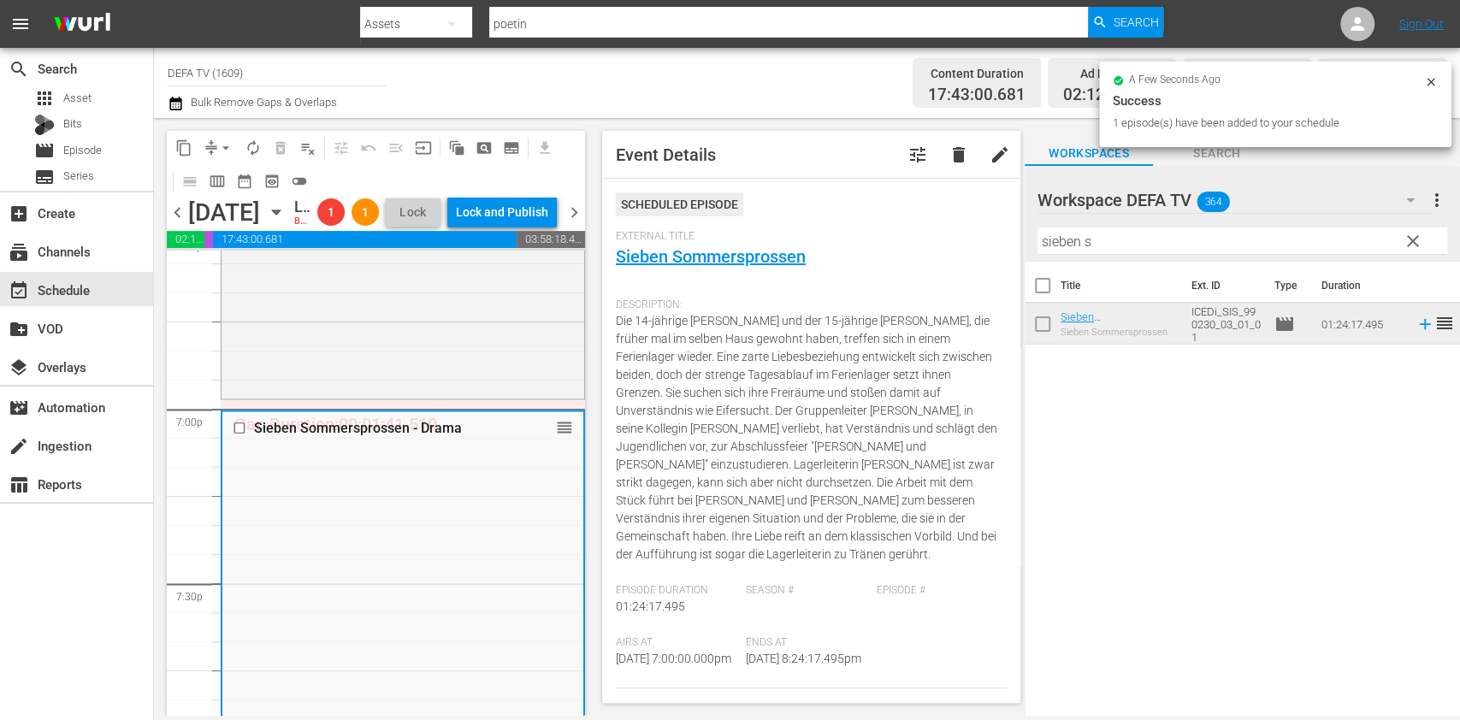
click at [973, 387] on span "Event Details tune delete edit Scheduled Episode External Title Sieben Sommersp…" at bounding box center [806, 417] width 435 height 598
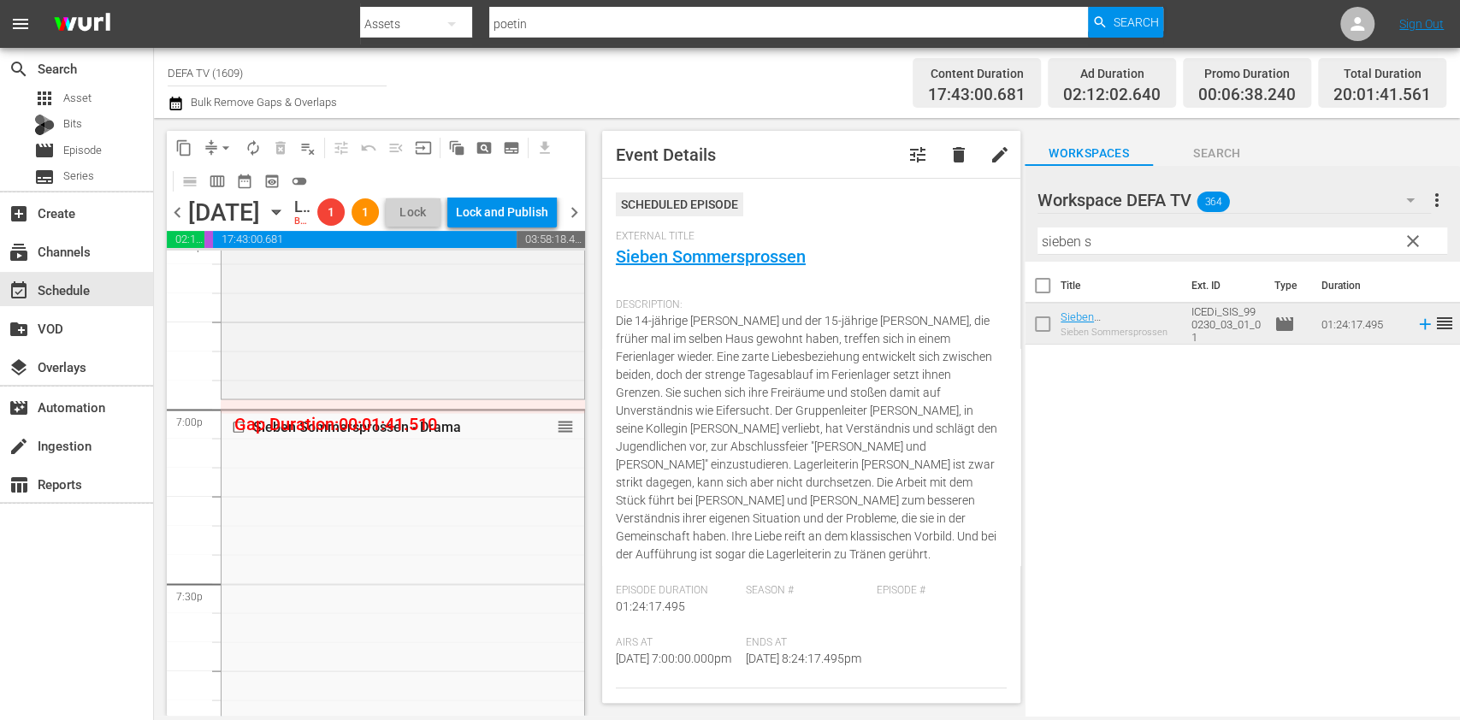
drag, startPoint x: 551, startPoint y: 480, endPoint x: 543, endPoint y: 462, distance: 19.5
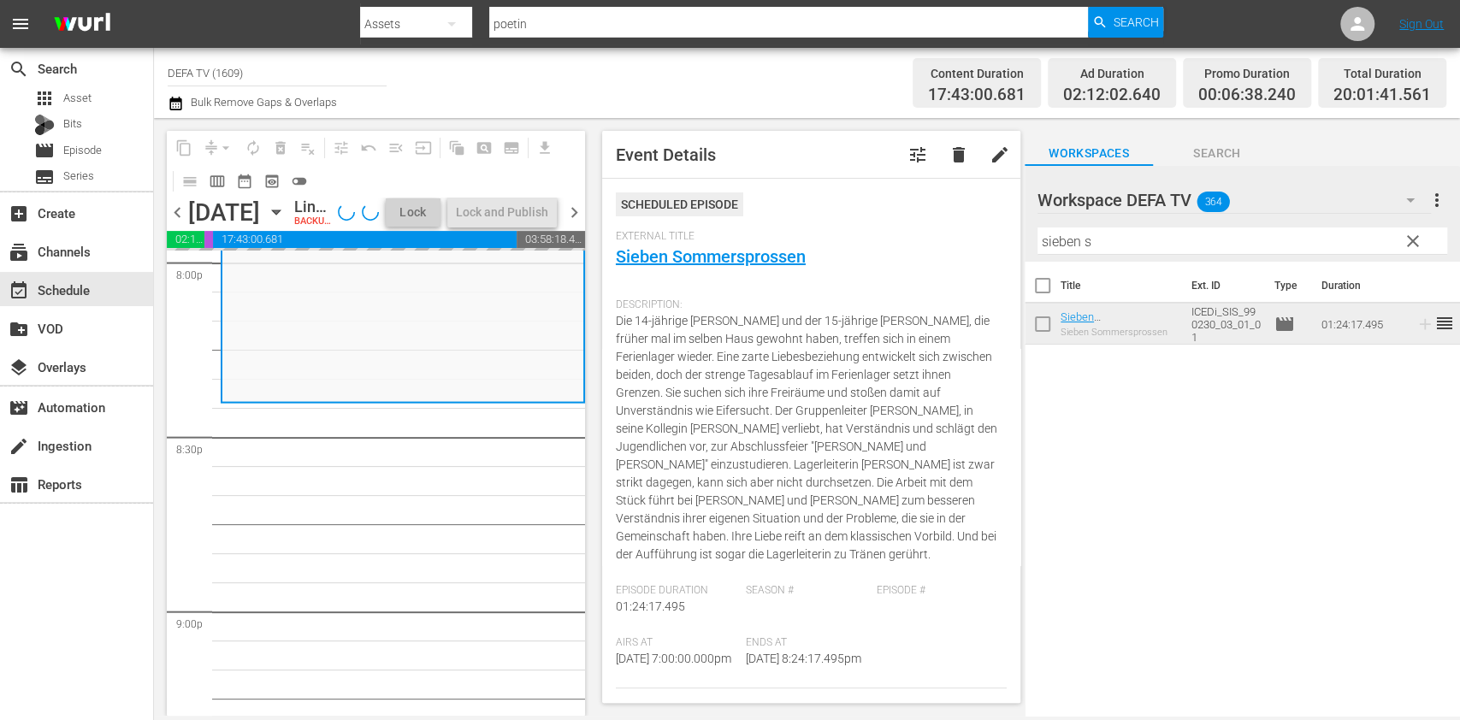
scroll to position [6970, 0]
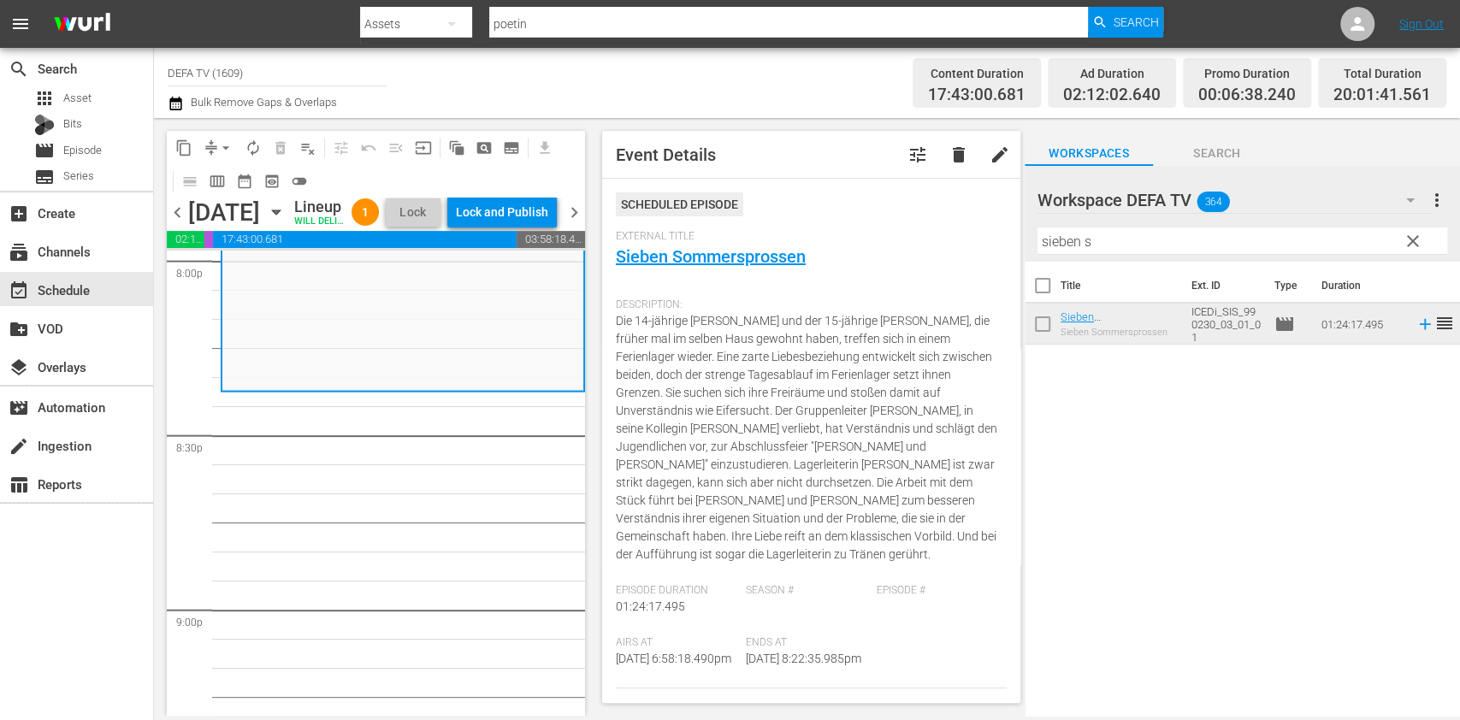
click at [1143, 257] on div "Filter by Title sieben s" at bounding box center [1243, 241] width 410 height 41
click at [1175, 242] on input "sieben s" at bounding box center [1243, 241] width 410 height 27
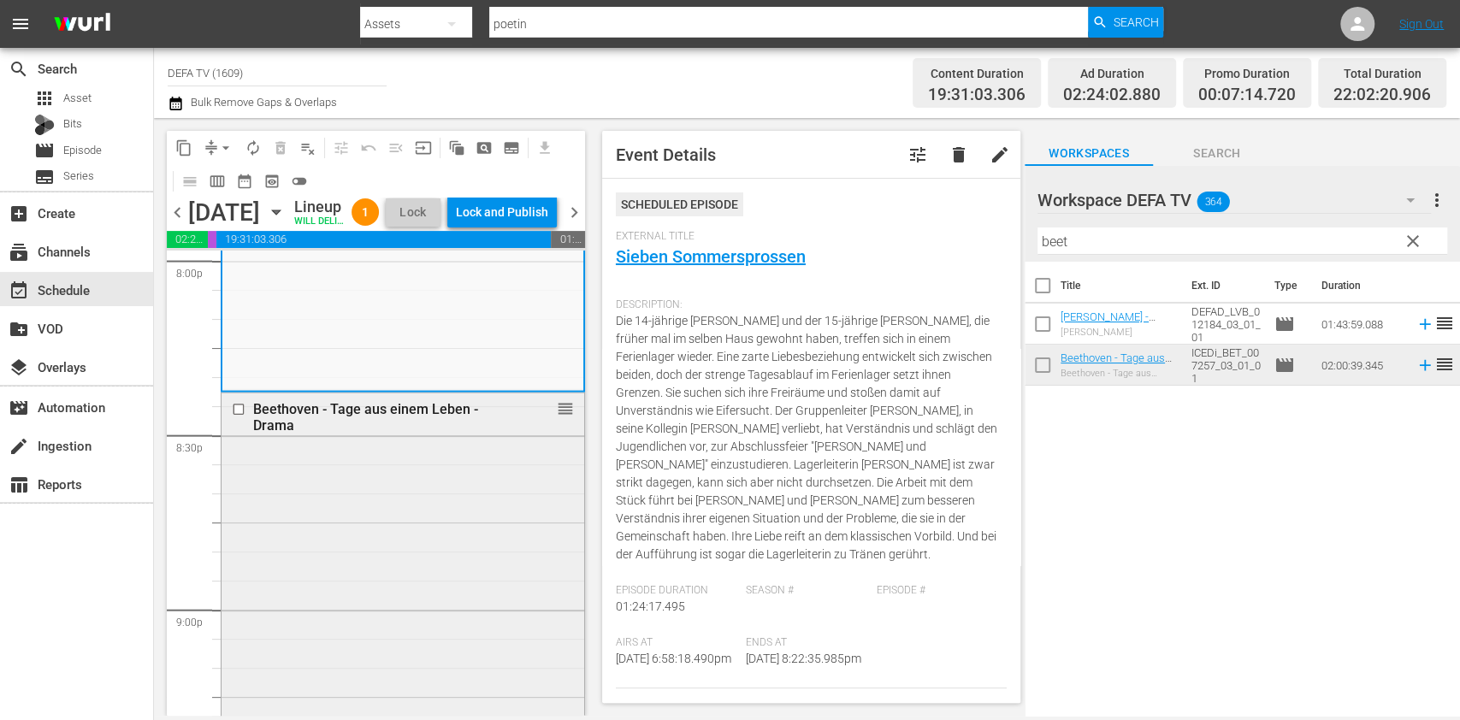
click at [426, 440] on div "Beethoven - Tage aus einem Leben - Drama reorder" at bounding box center [403, 417] width 363 height 46
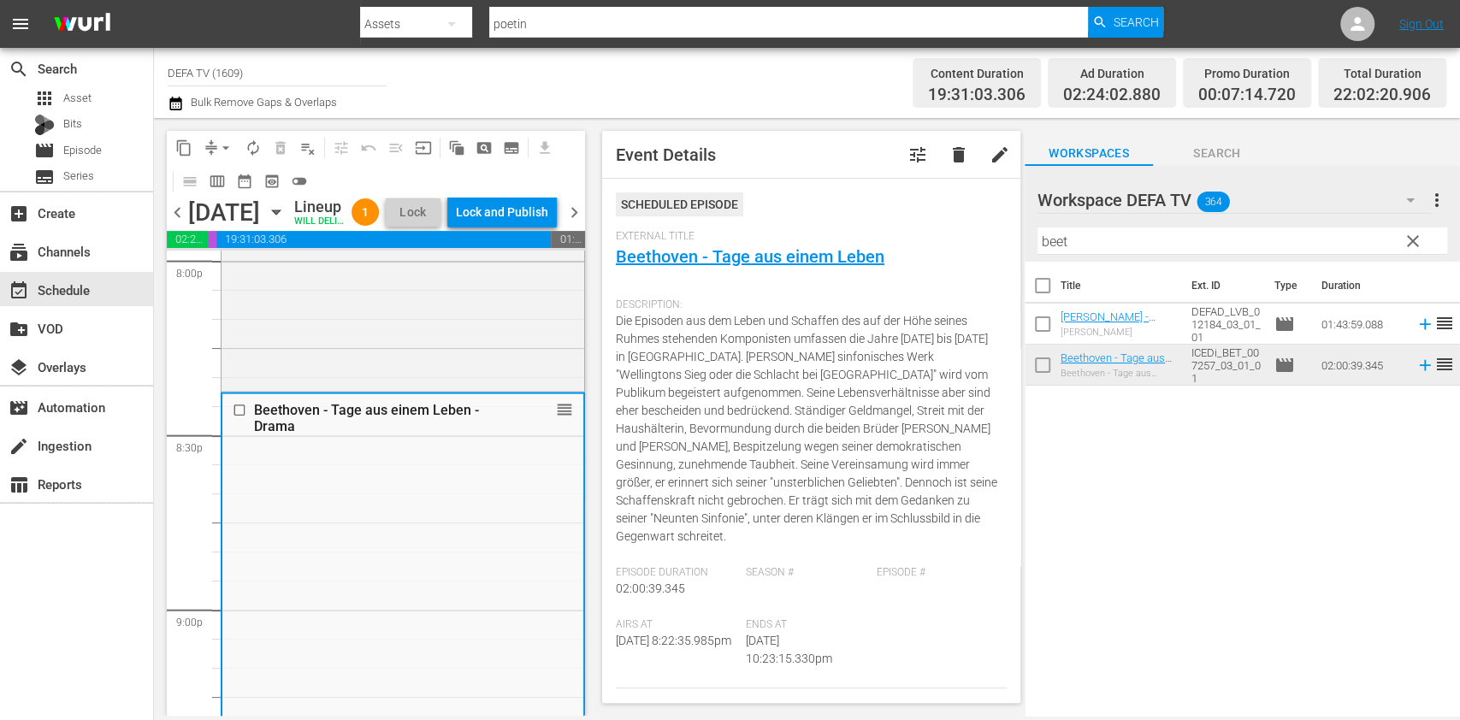
click at [1097, 366] on div "Beethoven - Tage aus einem Leben - Drama Beethoven - Tage aus einem Leben" at bounding box center [1119, 365] width 117 height 27
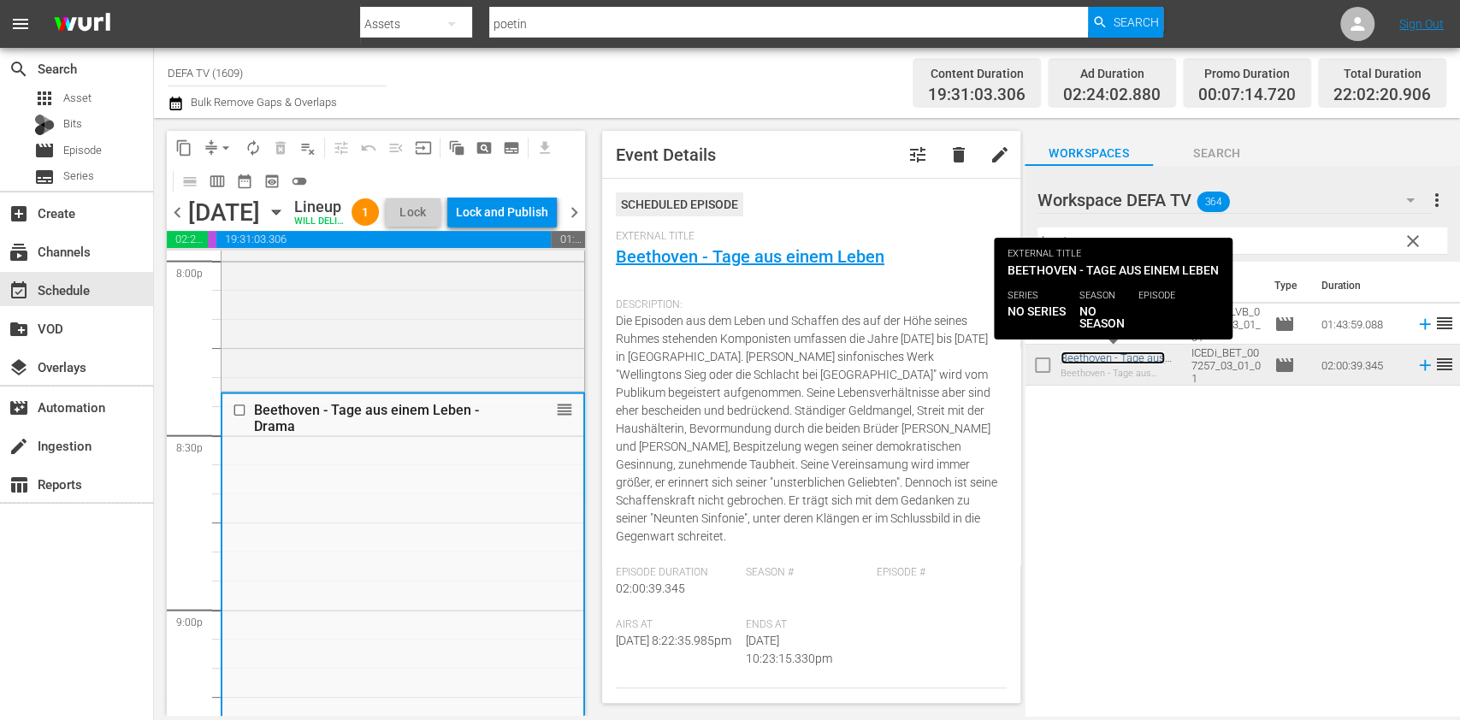
click at [1104, 363] on link "Beethoven - Tage aus einem Leben - Drama" at bounding box center [1113, 365] width 105 height 26
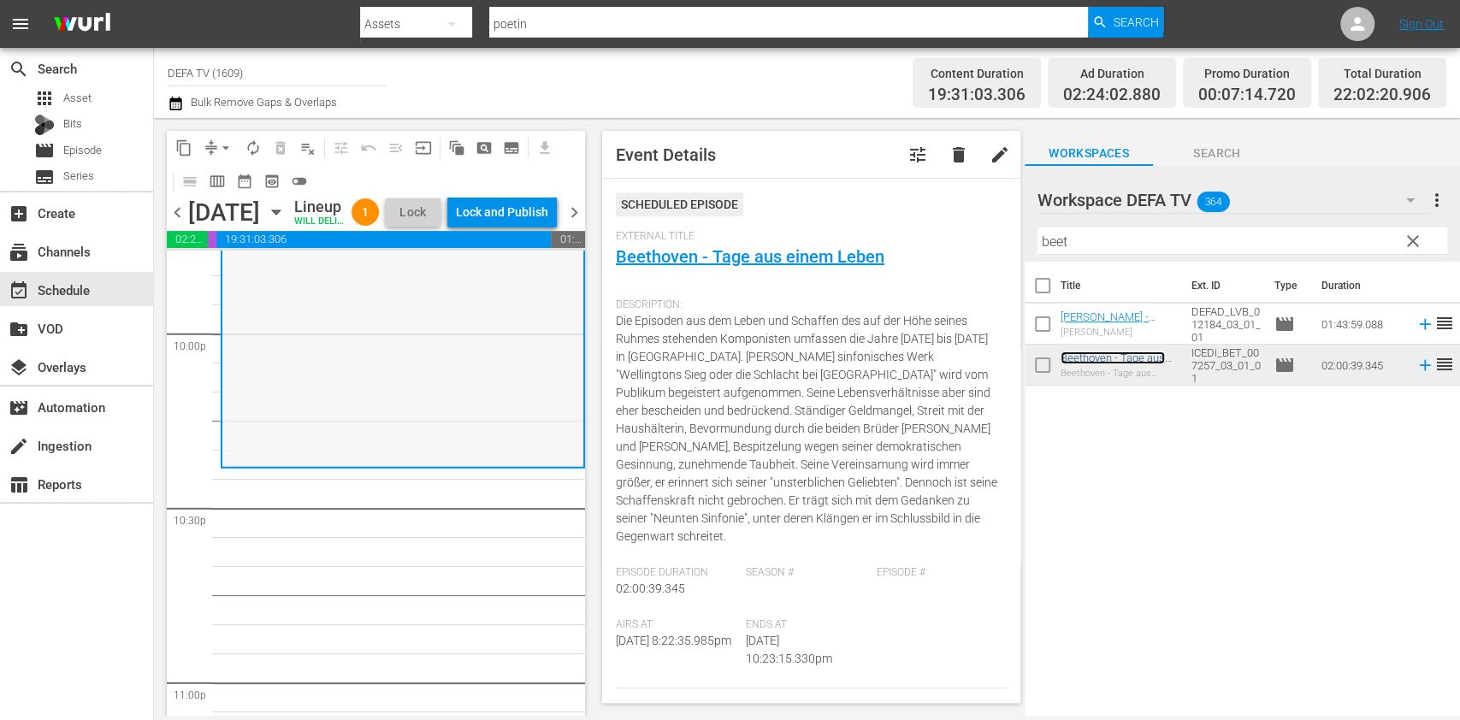
scroll to position [7596, 0]
click at [1088, 234] on input "beet" at bounding box center [1243, 241] width 410 height 27
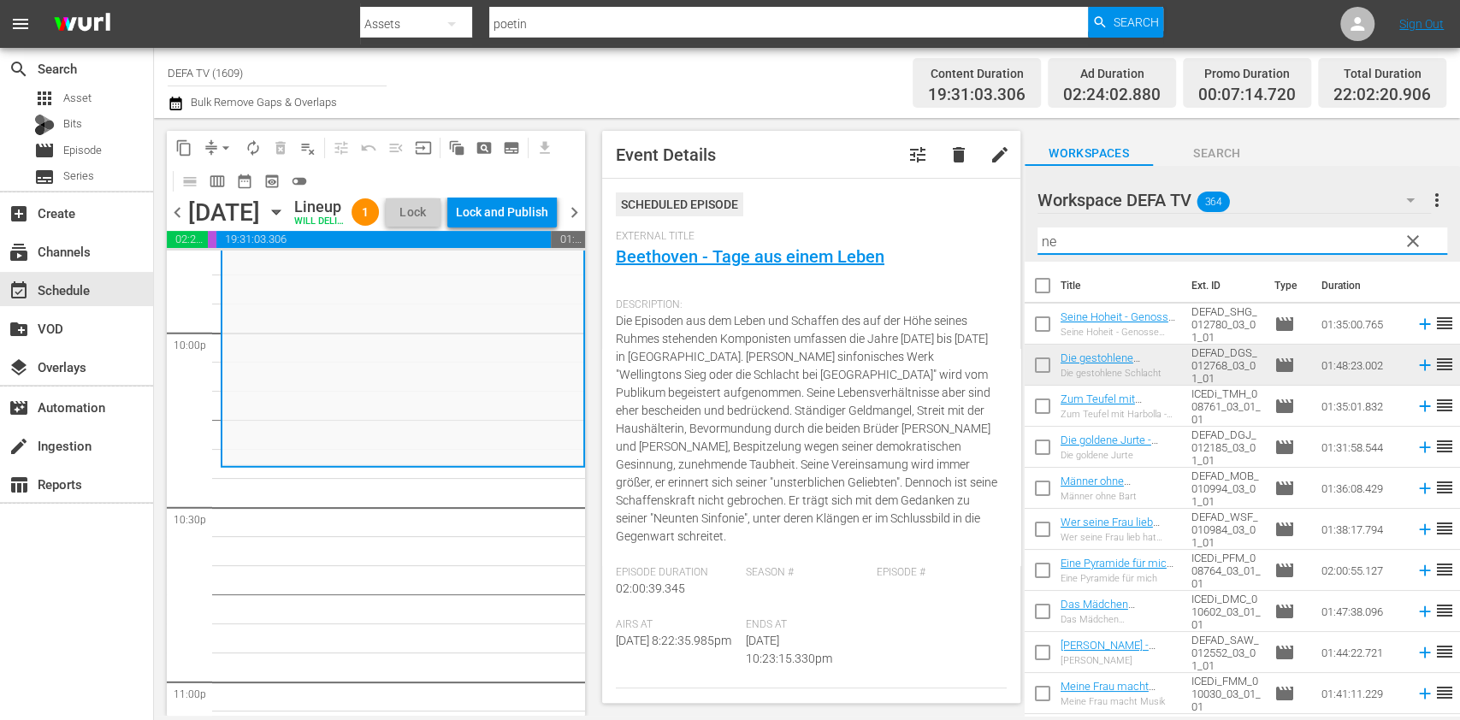
type input "n"
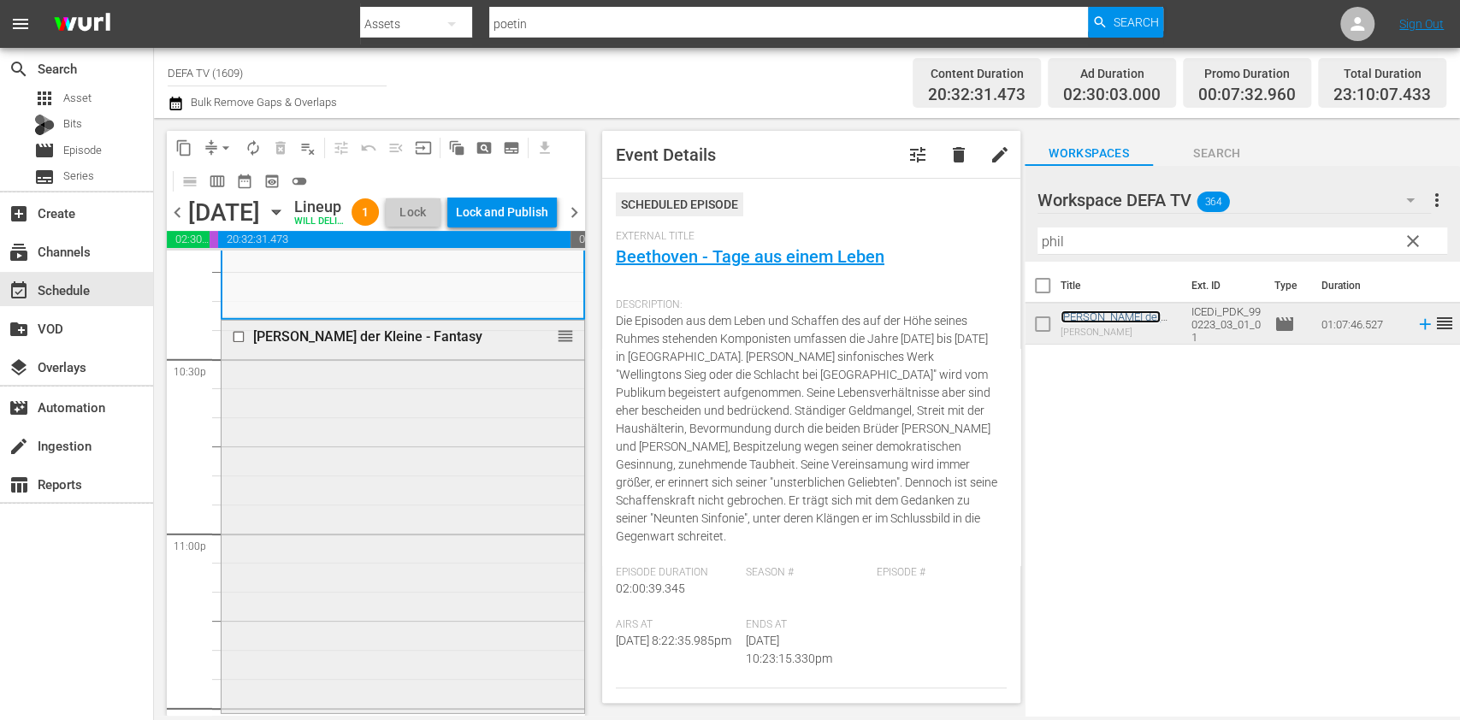
scroll to position [7939, 0]
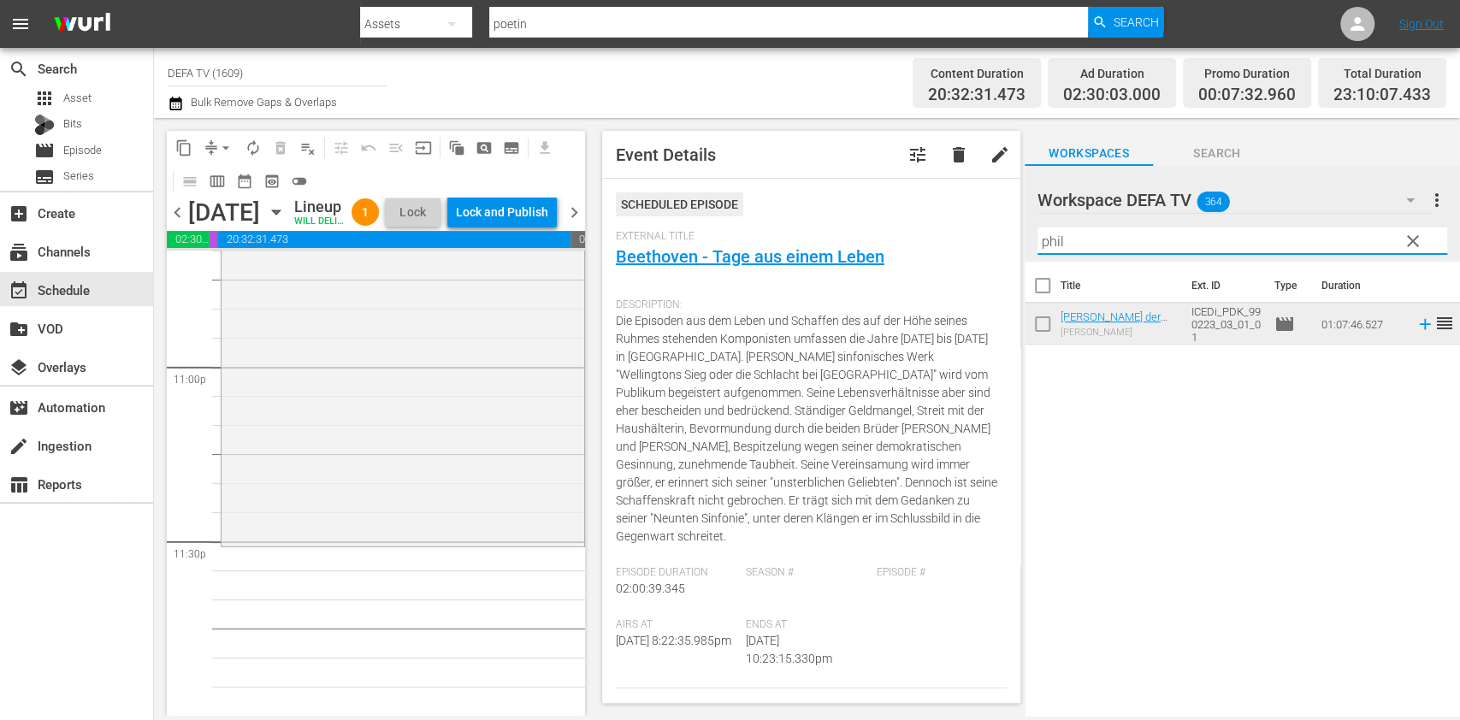
drag, startPoint x: 1181, startPoint y: 229, endPoint x: 683, endPoint y: 188, distance: 500.4
click at [683, 188] on div "content_copy compress arrow_drop_down autorenew_outlined delete_forever_outline…" at bounding box center [807, 417] width 1306 height 598
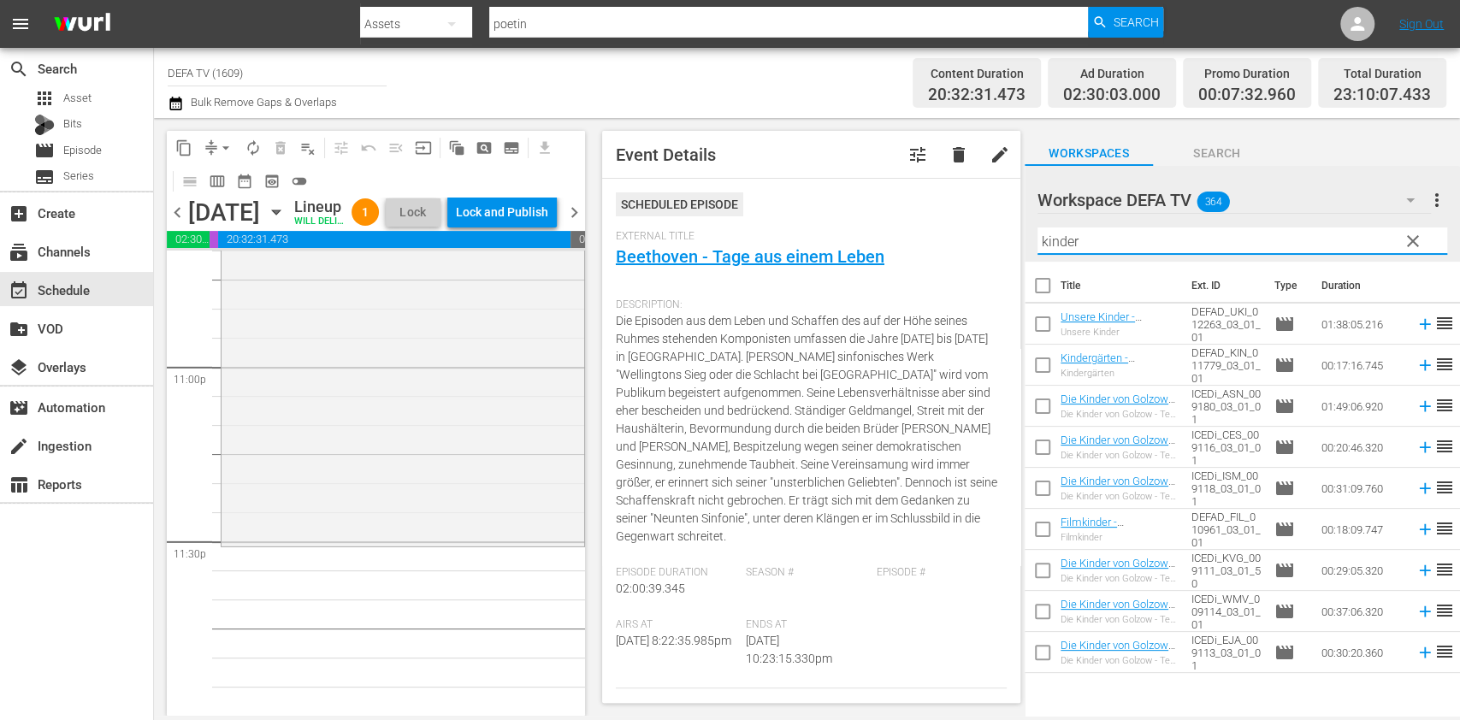
click at [1126, 706] on div "Title Ext. ID Type Duration Unsere Kinder - Dokumentation Unsere Kinder DEFAD_U…" at bounding box center [1242, 490] width 435 height 457
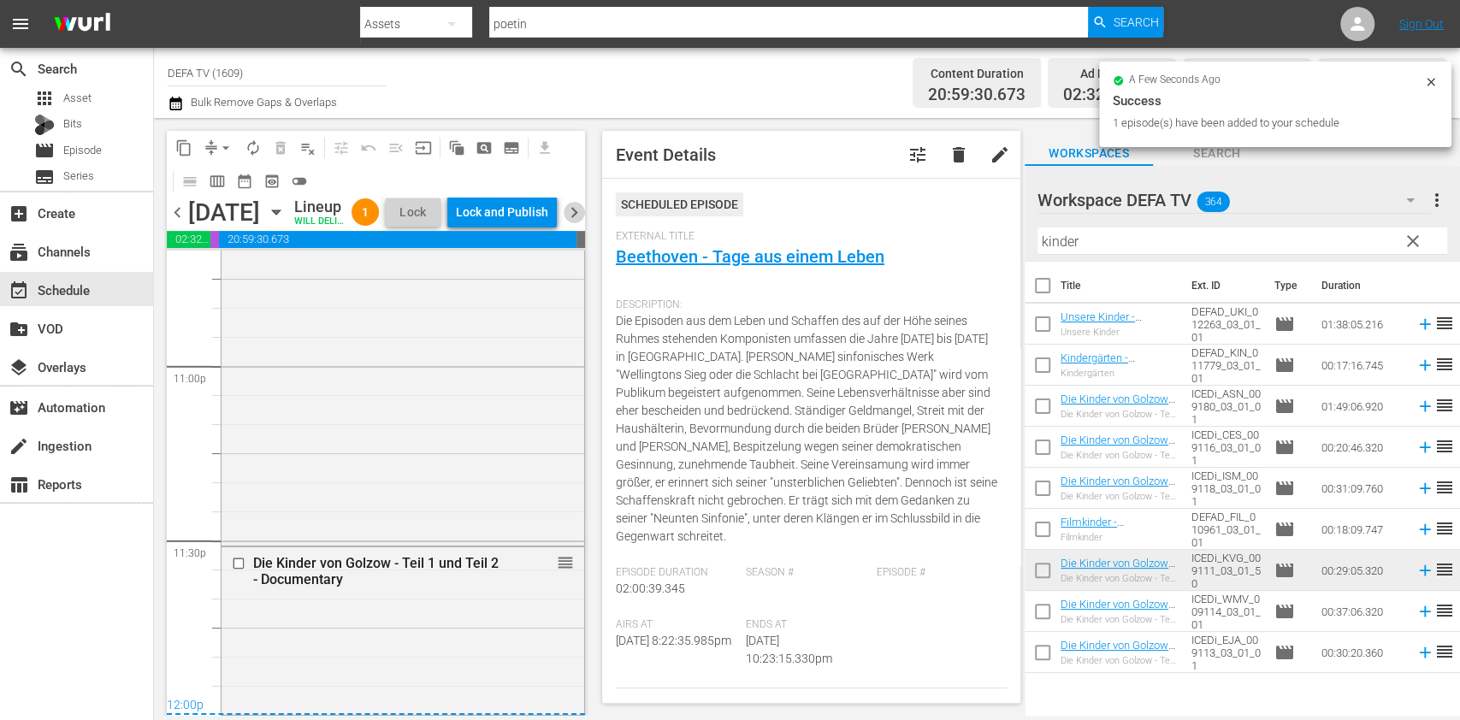
click at [570, 221] on span "chevron_right" at bounding box center [574, 212] width 21 height 21
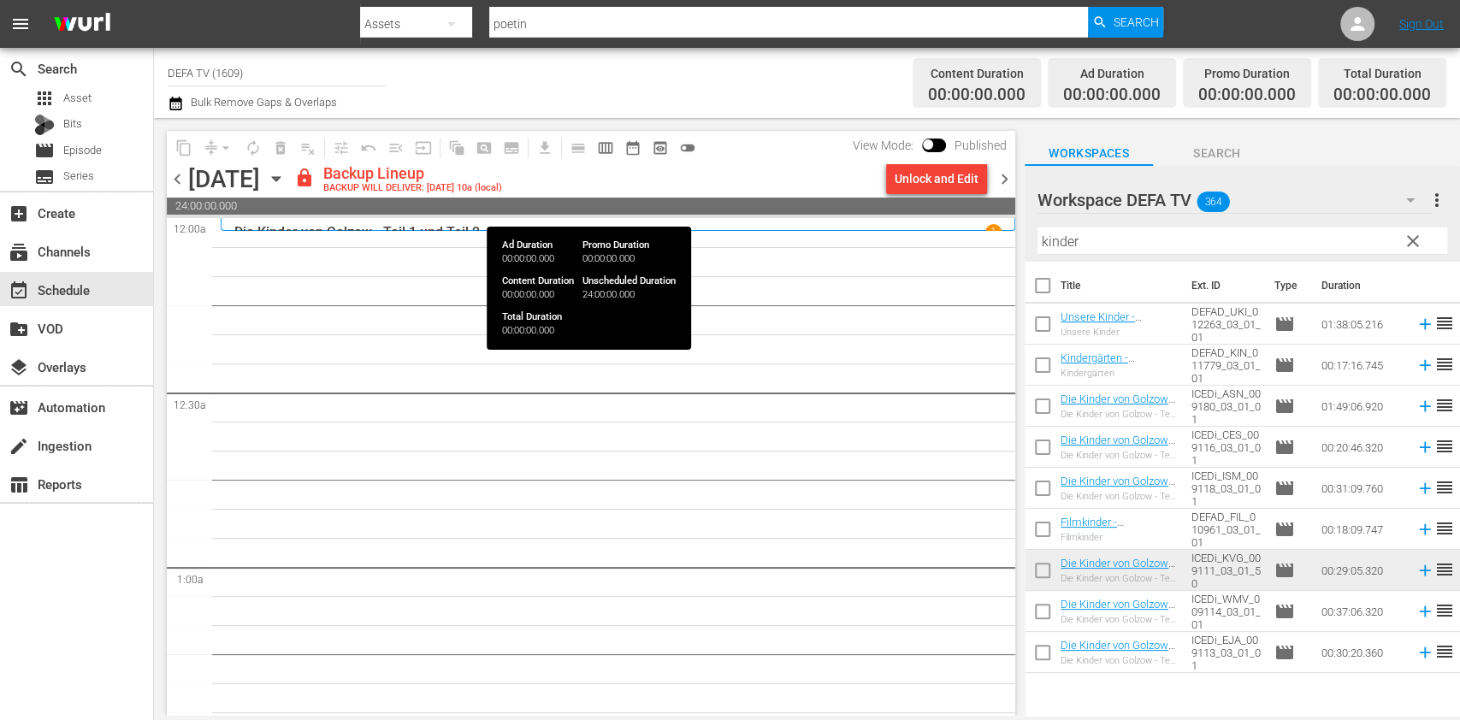
click at [913, 205] on span "24:00:00.000" at bounding box center [591, 206] width 849 height 17
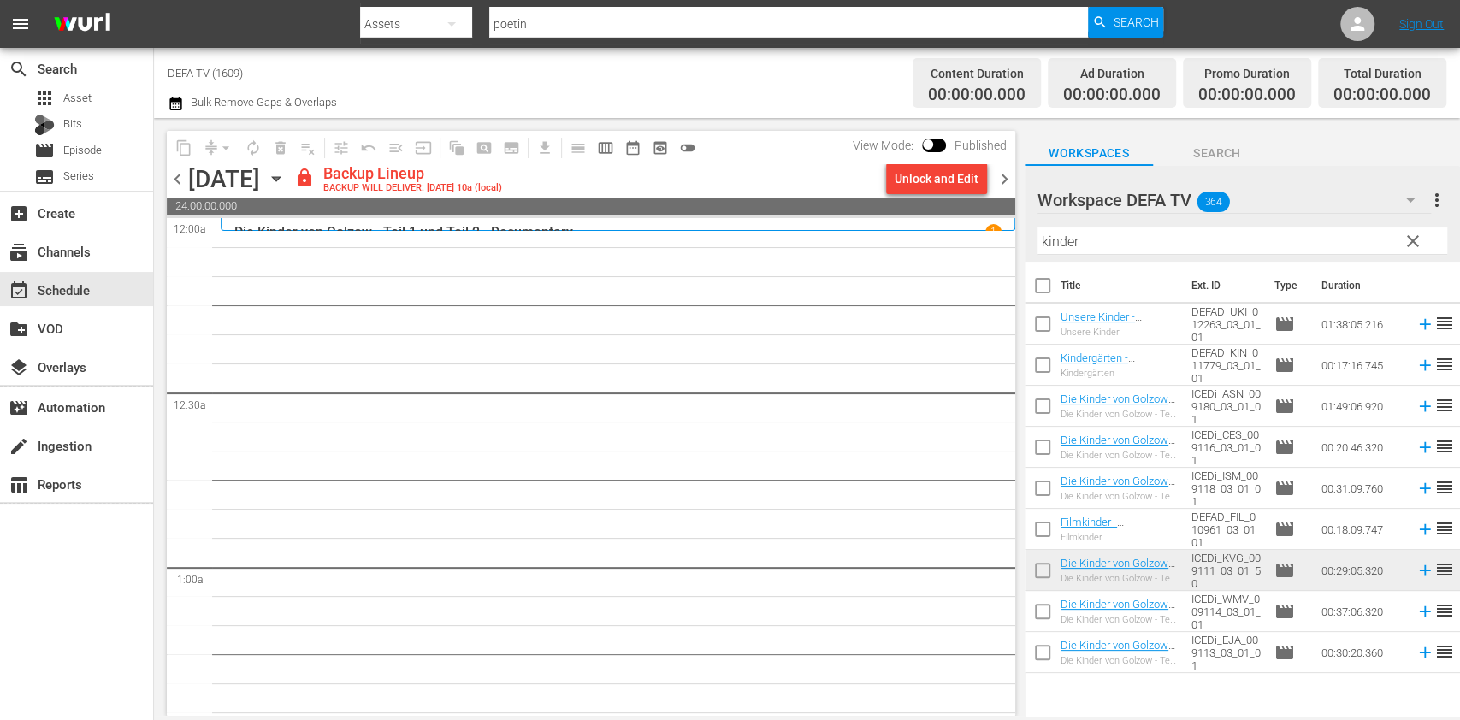
click at [941, 183] on div "Unlock and Edit" at bounding box center [937, 178] width 84 height 31
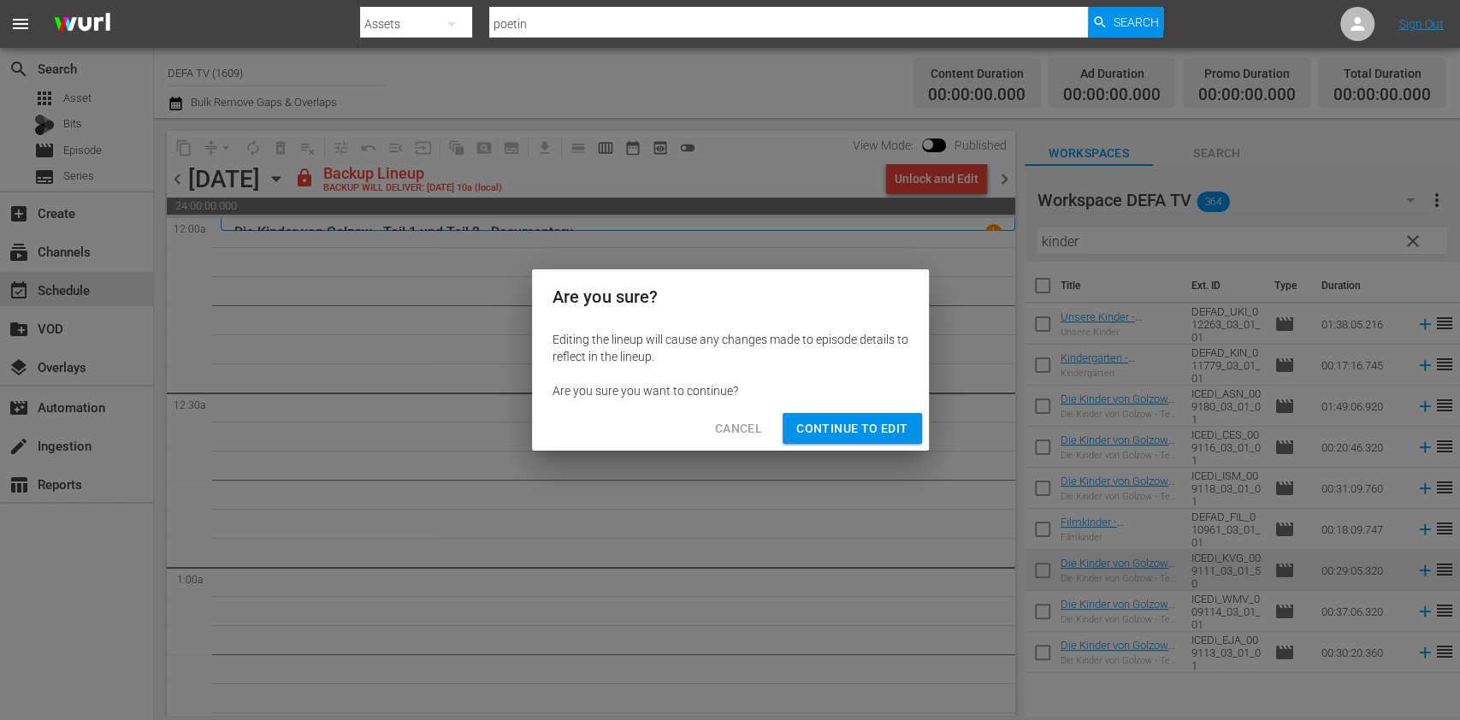
click at [865, 438] on span "Continue to Edit" at bounding box center [851, 428] width 111 height 21
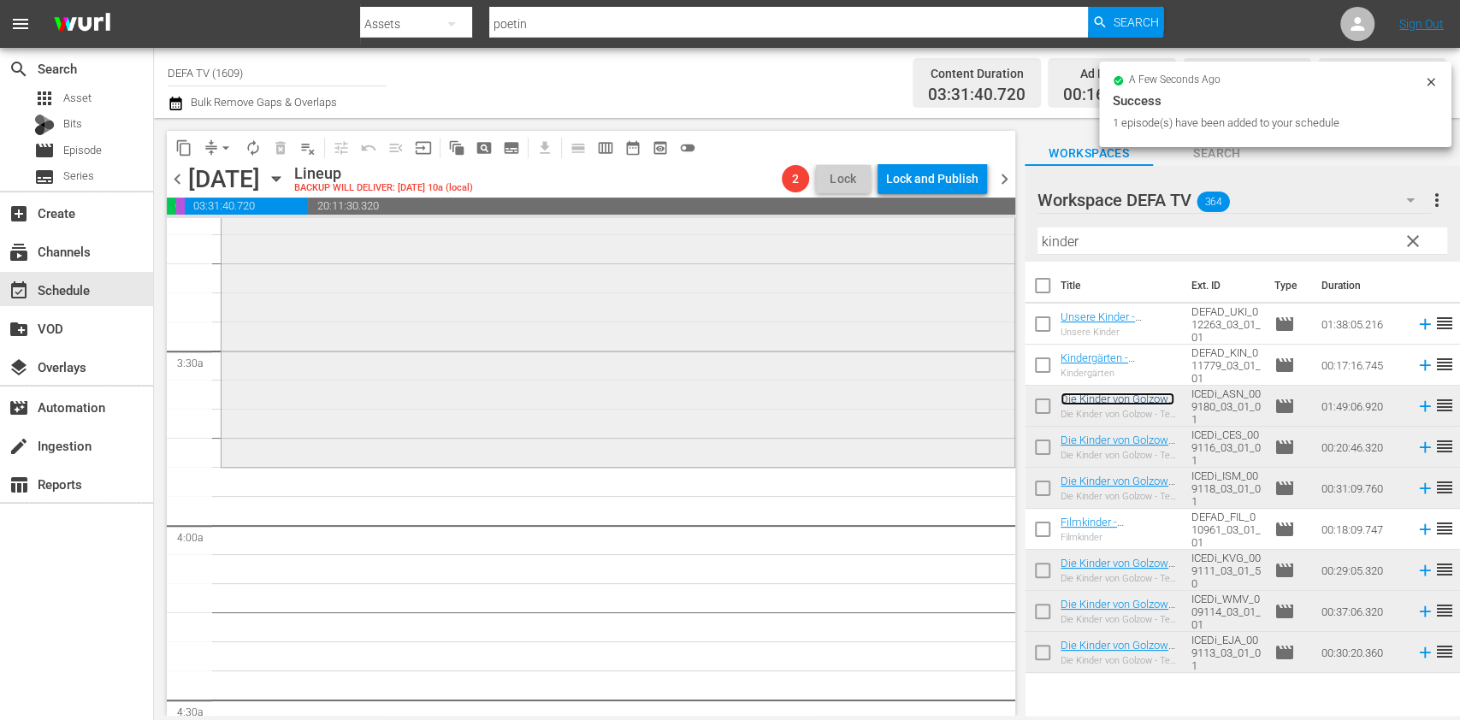
scroll to position [1133, 0]
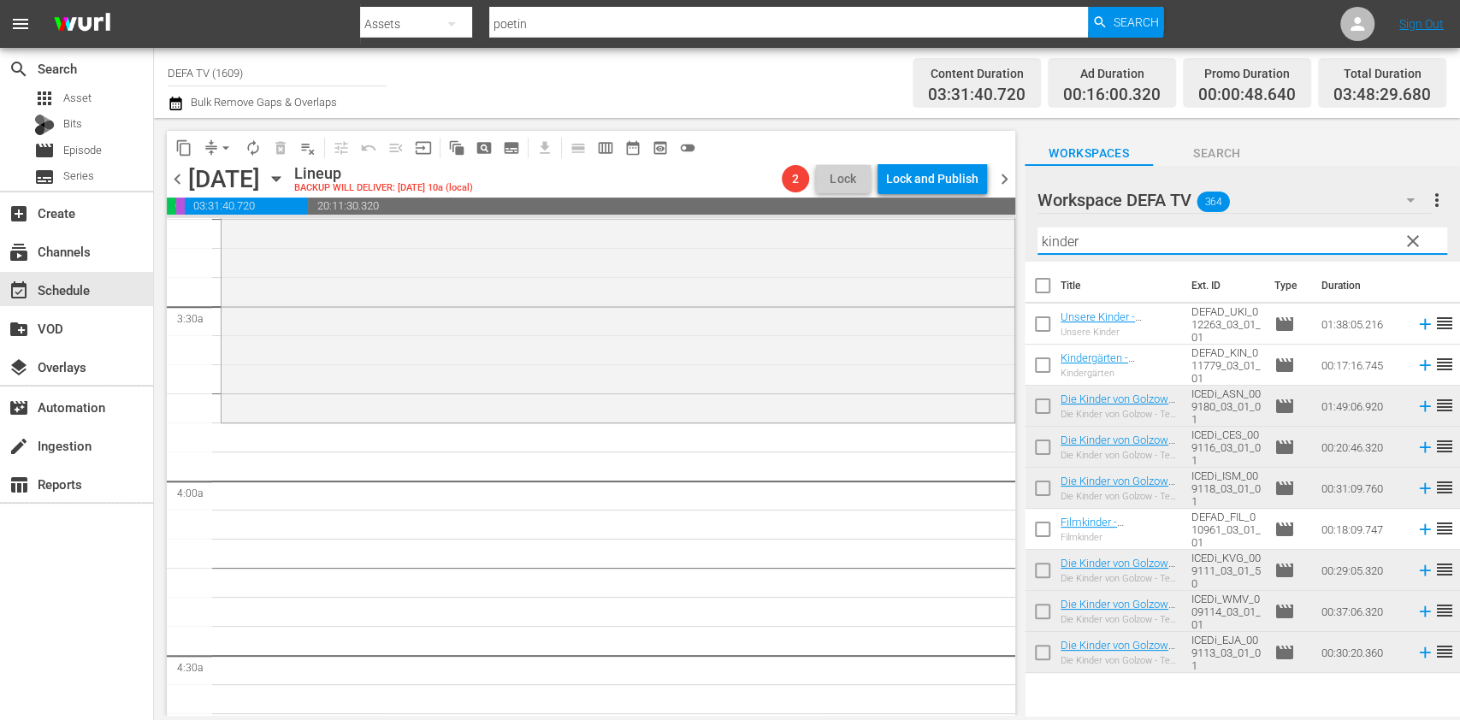
click at [1144, 251] on input "kinder" at bounding box center [1243, 241] width 410 height 27
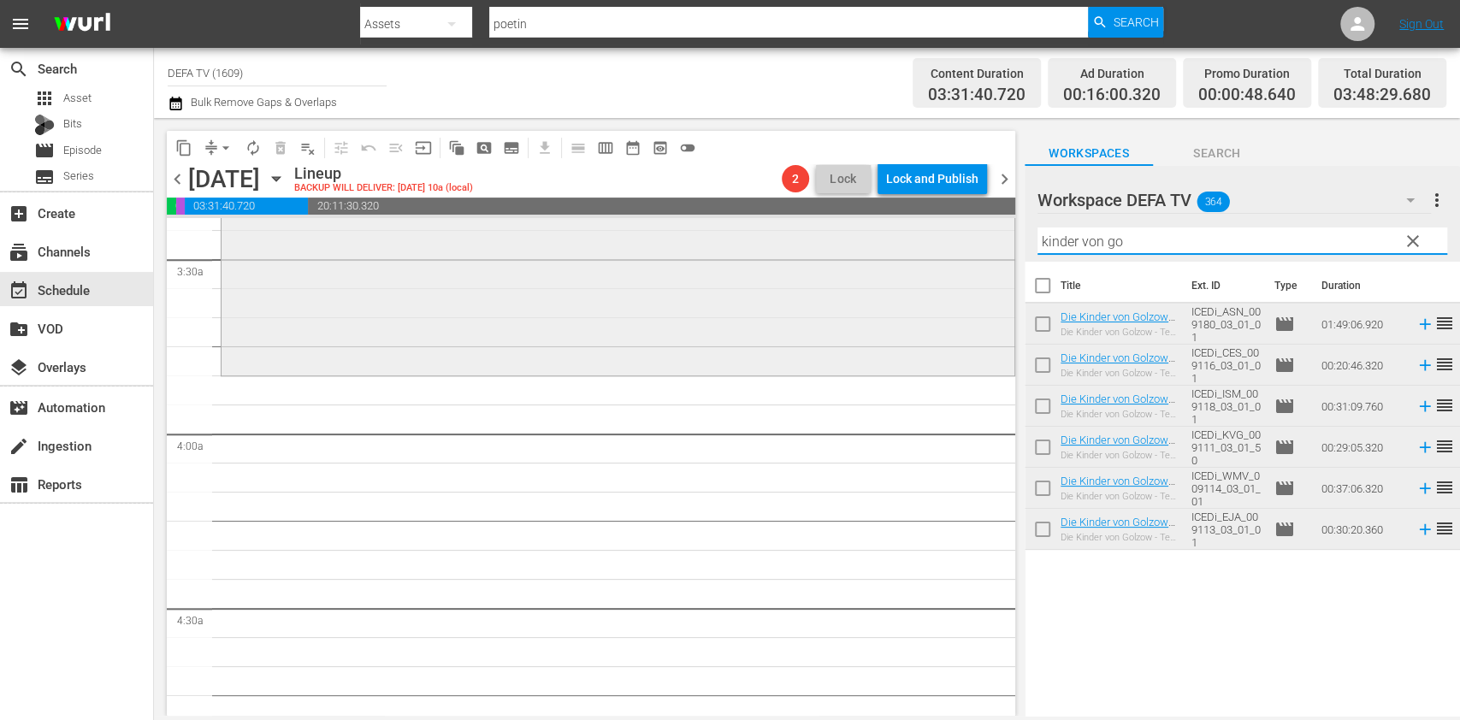
scroll to position [1181, 0]
click at [1127, 234] on input "kinder von go" at bounding box center [1243, 241] width 410 height 27
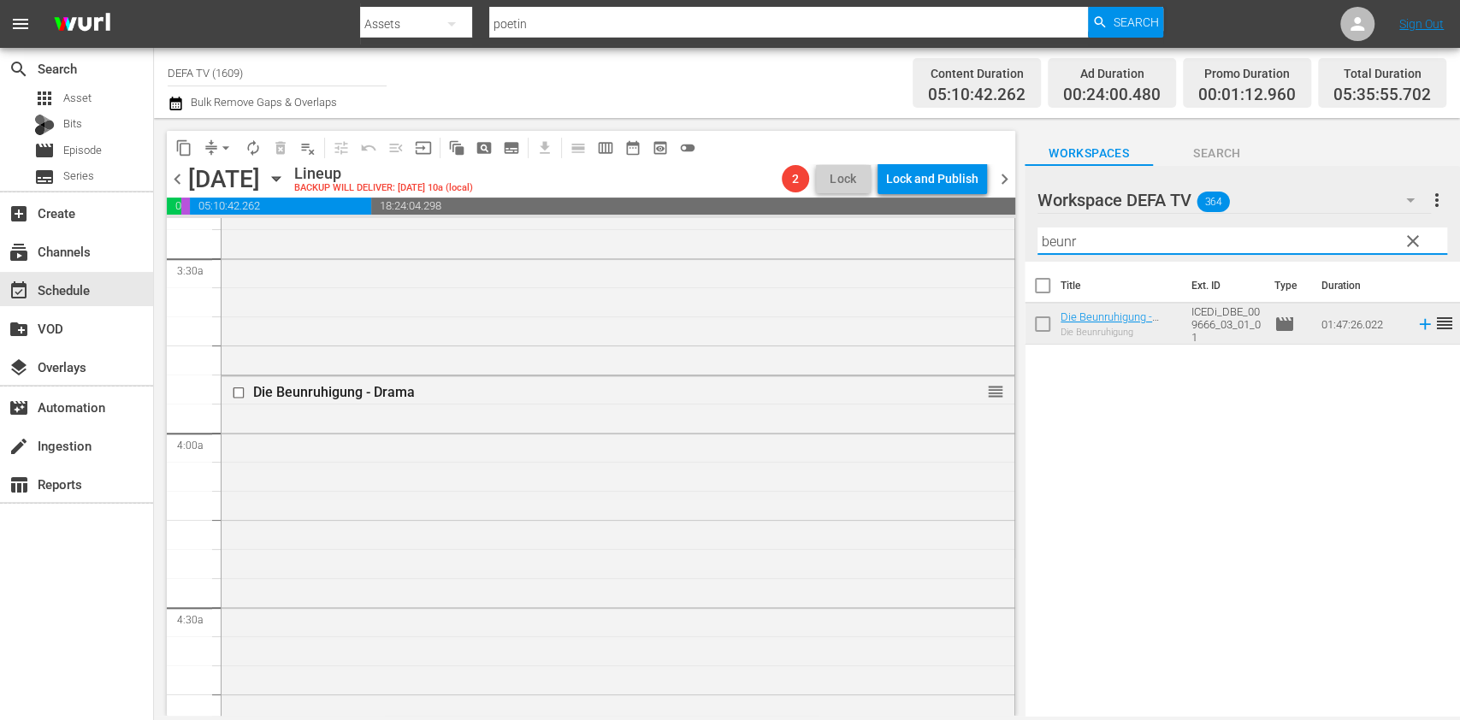
click at [1115, 252] on input "beunr" at bounding box center [1243, 241] width 410 height 27
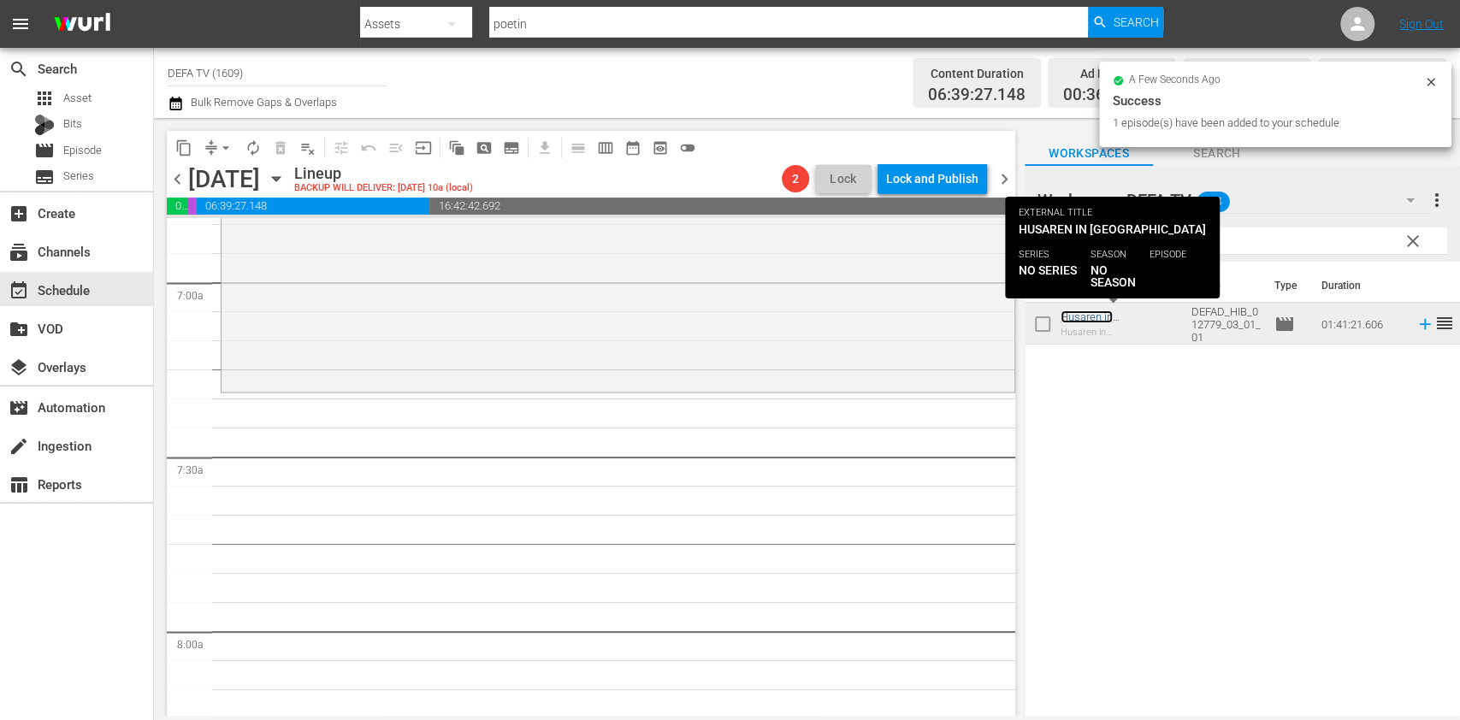
scroll to position [2383, 0]
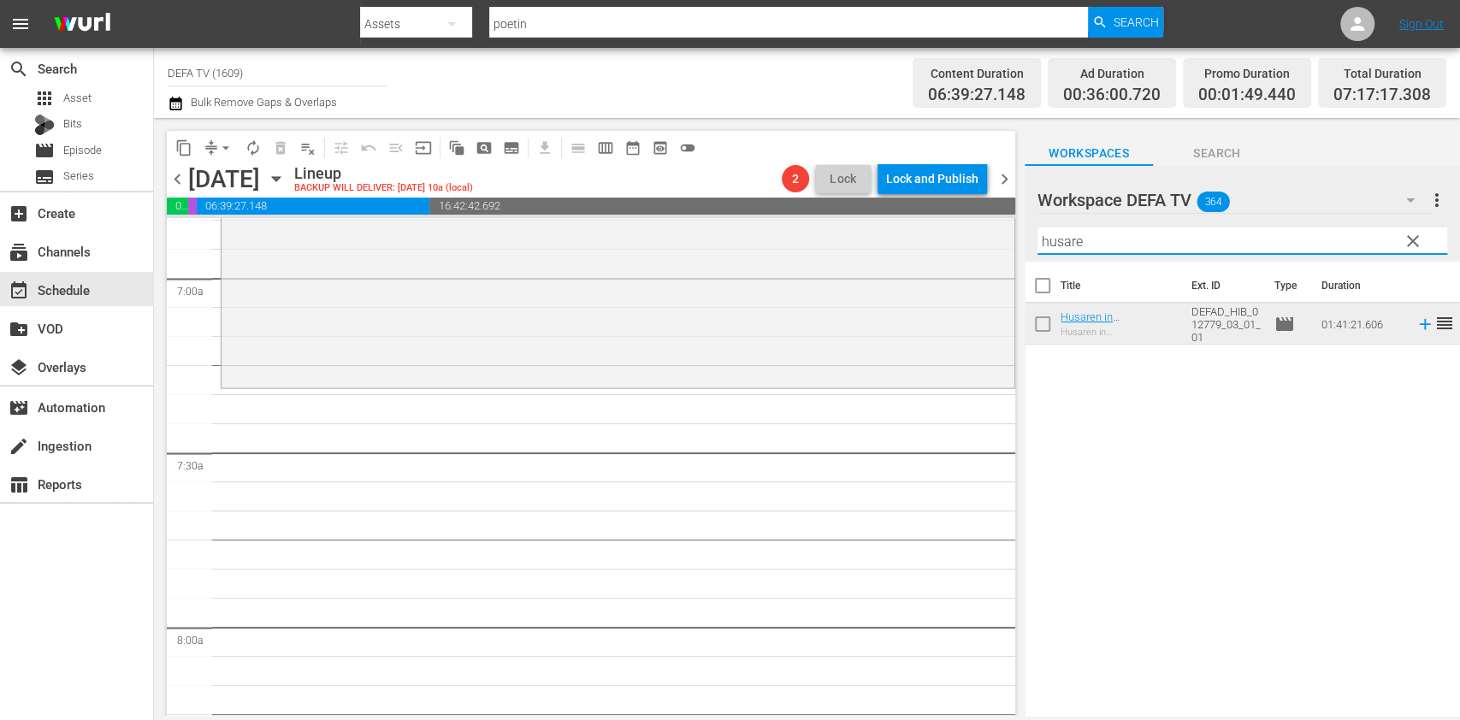
click at [1172, 239] on input "husare" at bounding box center [1243, 241] width 410 height 27
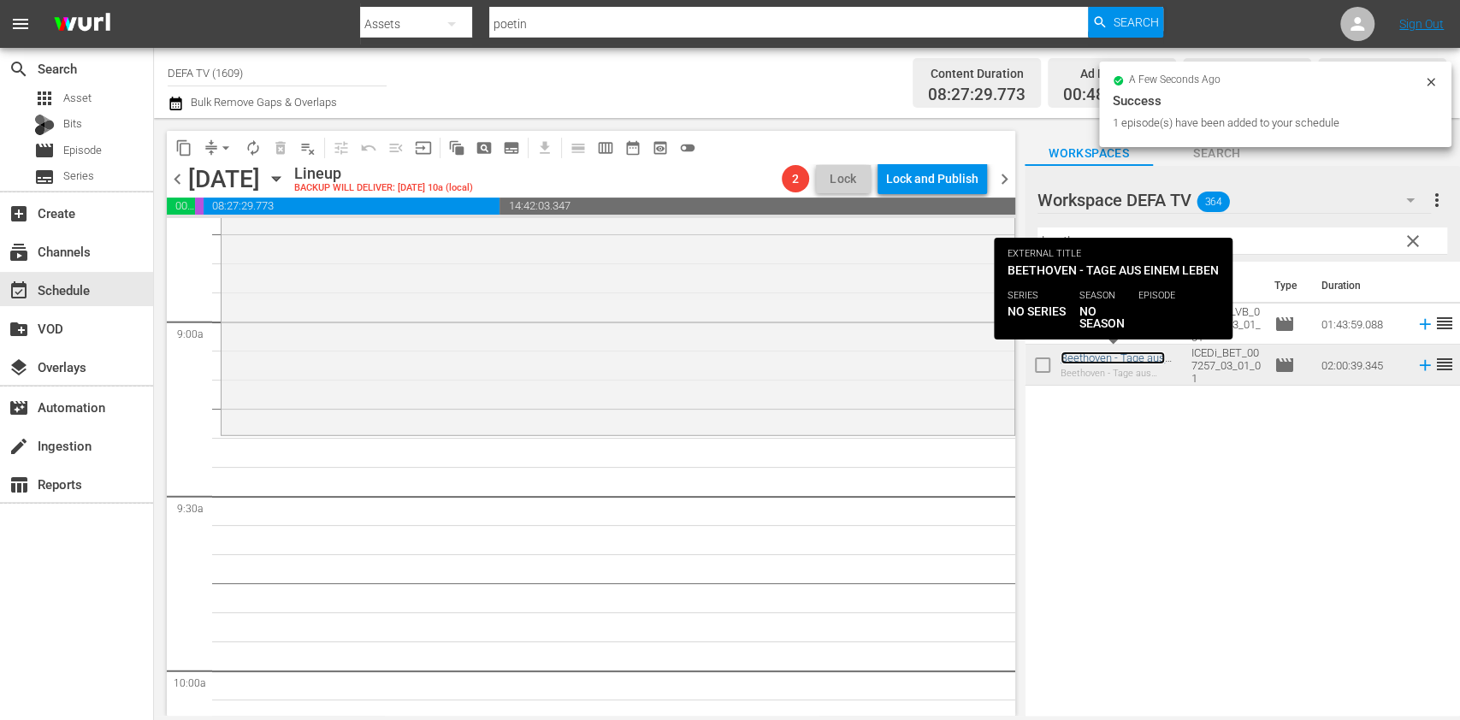
scroll to position [3039, 0]
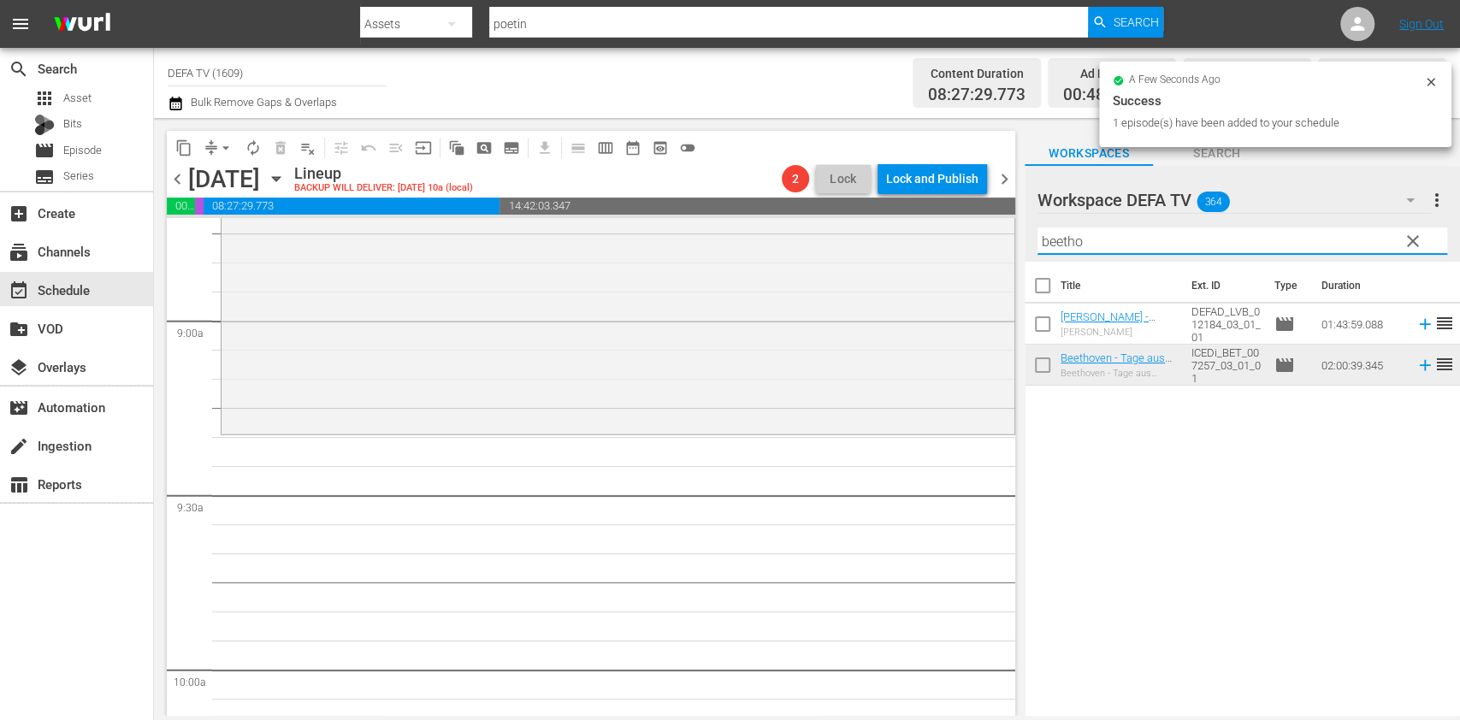
click at [1264, 250] on input "beetho" at bounding box center [1243, 241] width 410 height 27
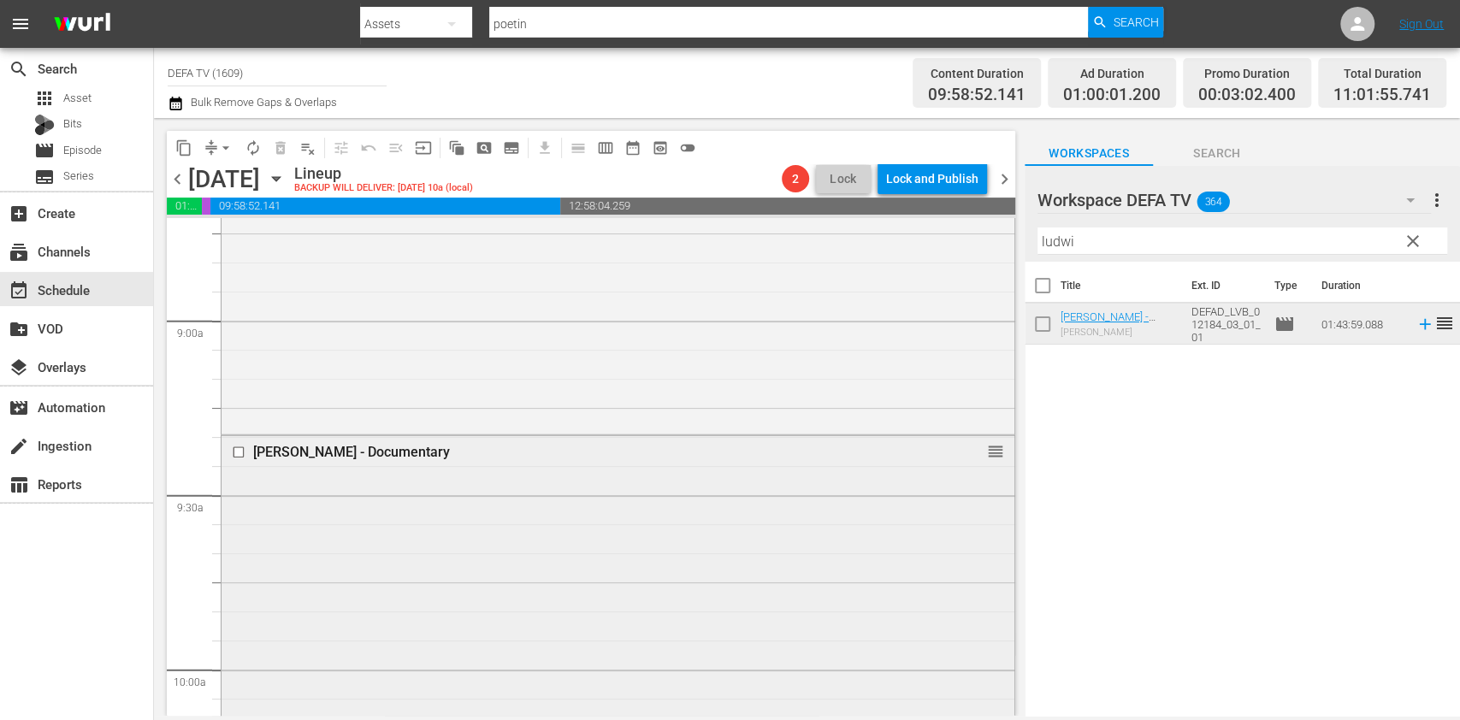
scroll to position [3476, 0]
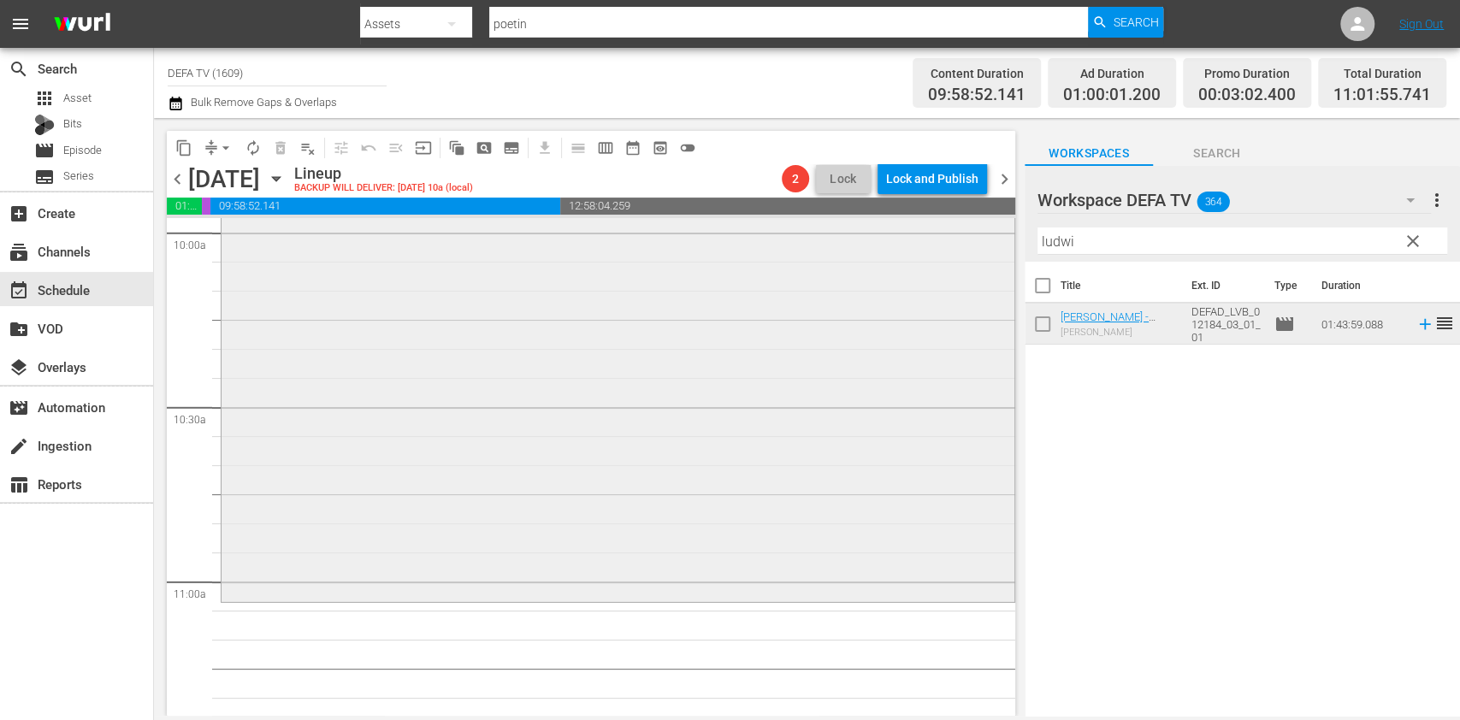
click at [719, 461] on div "Ludwig van Beethoven - Documentary reorder" at bounding box center [618, 299] width 793 height 600
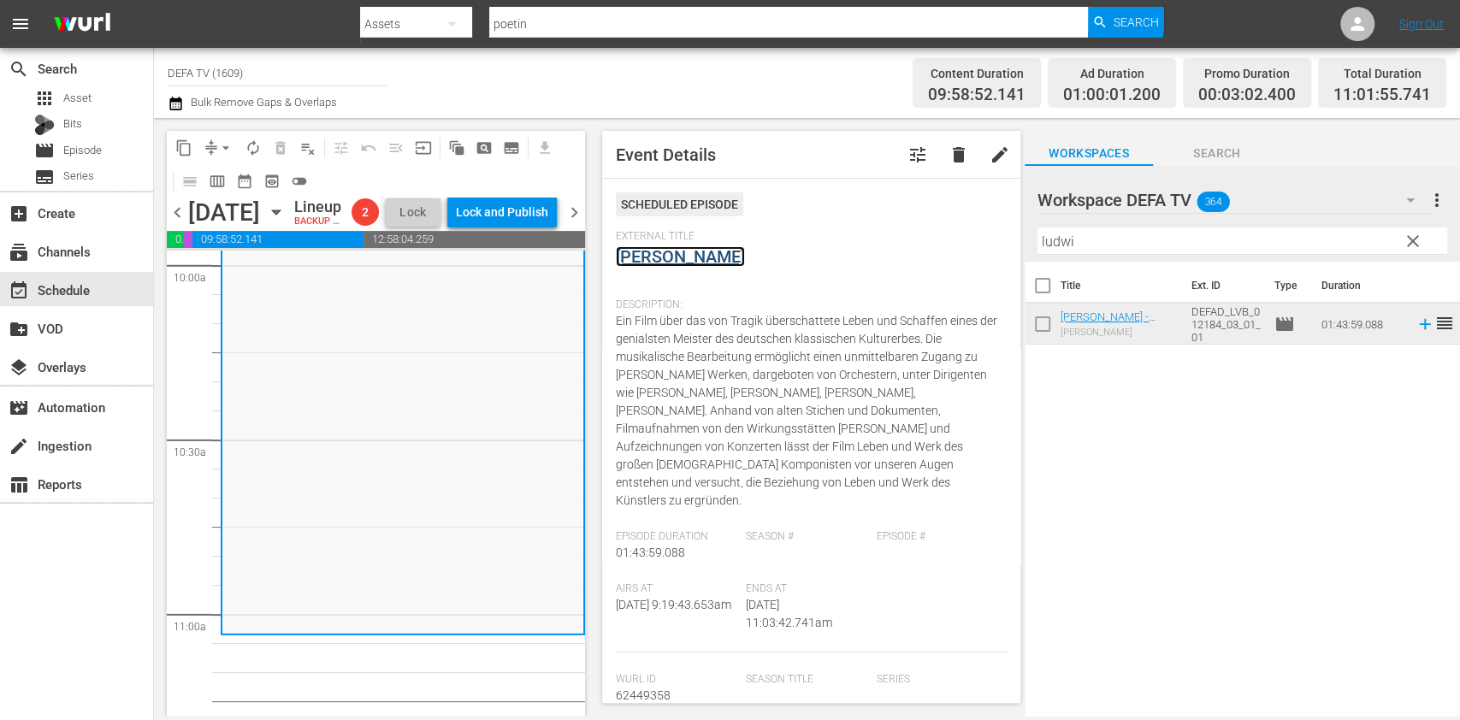
click at [703, 258] on link "Ludwig van Beethoven" at bounding box center [680, 256] width 129 height 21
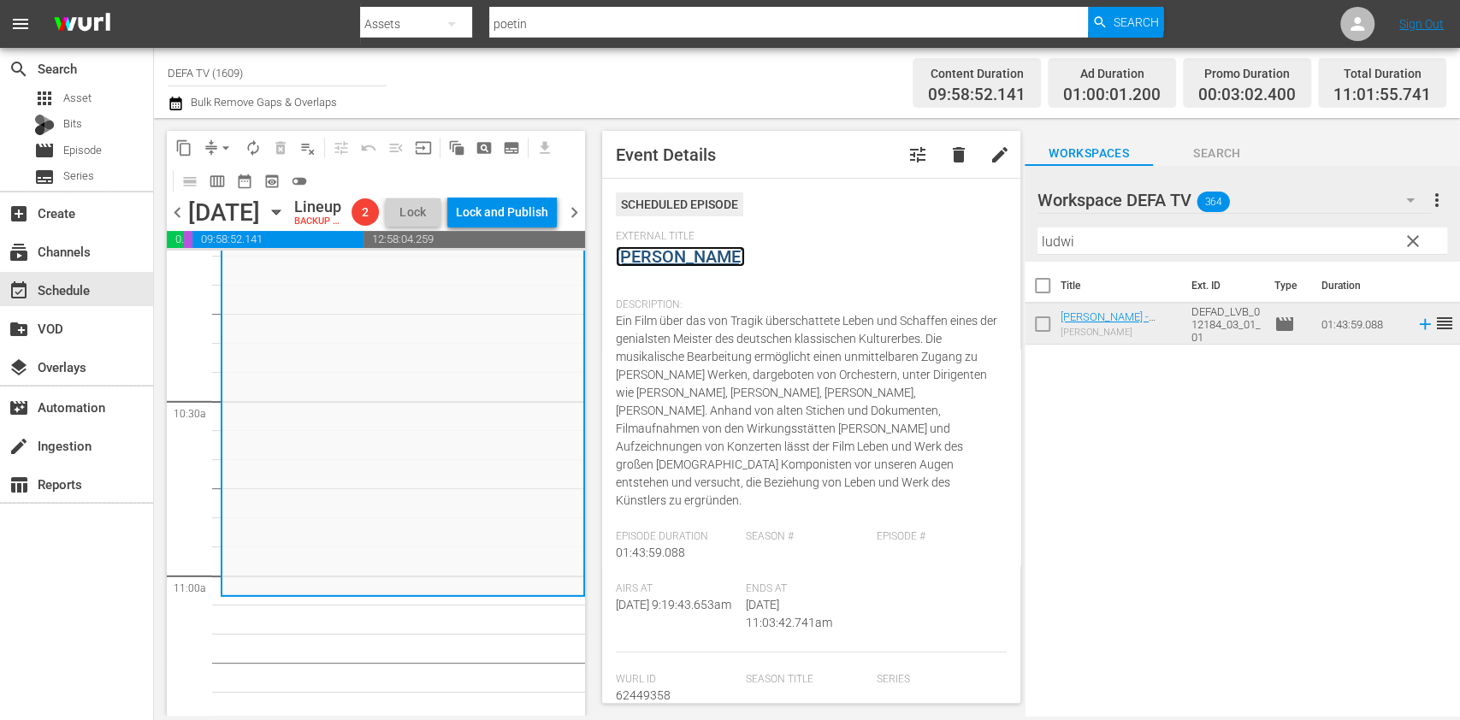
scroll to position [3508, 0]
drag, startPoint x: 1147, startPoint y: 236, endPoint x: 855, endPoint y: 186, distance: 296.7
click at [855, 186] on div "content_copy compress arrow_drop_down autorenew_outlined delete_forever_outline…" at bounding box center [807, 417] width 1306 height 598
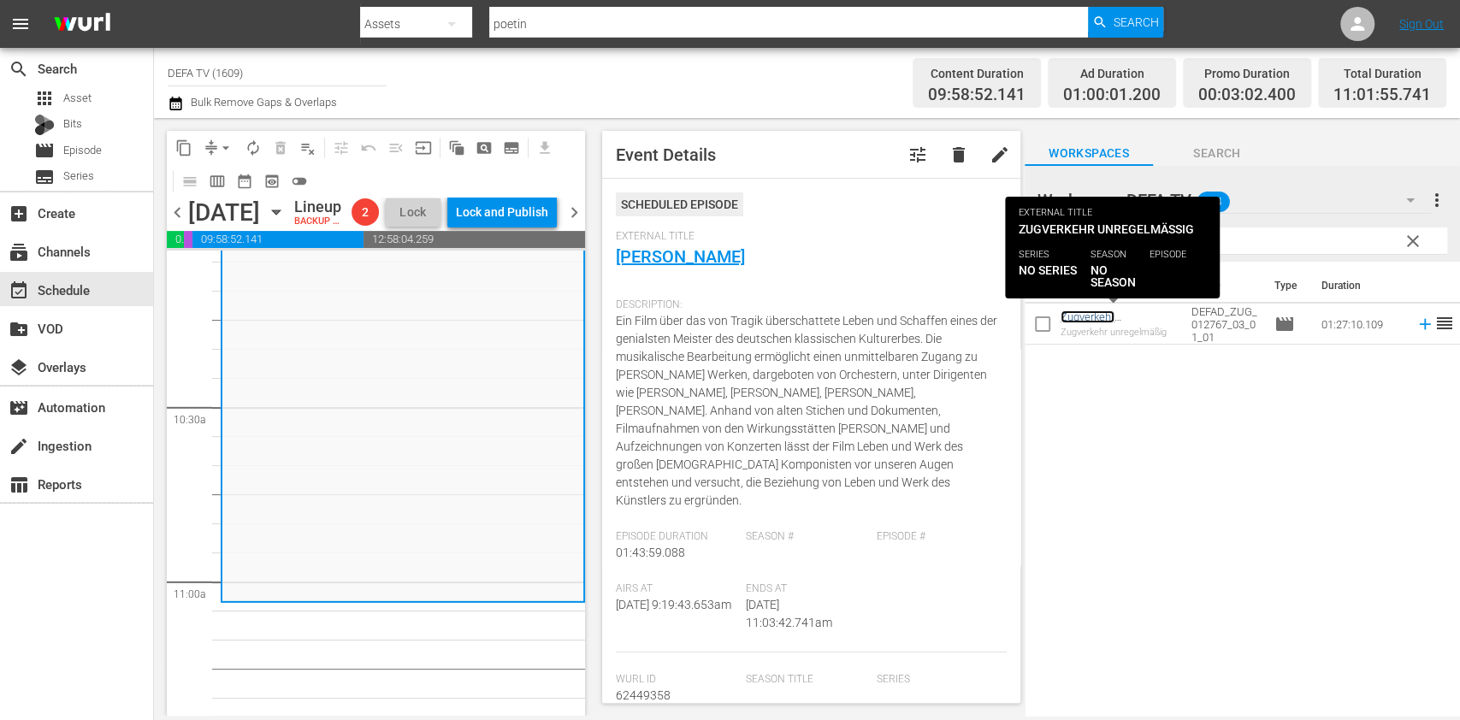
click at [1092, 315] on link "Zugverkehr unregelmäßig - Drama sw" at bounding box center [1115, 330] width 109 height 38
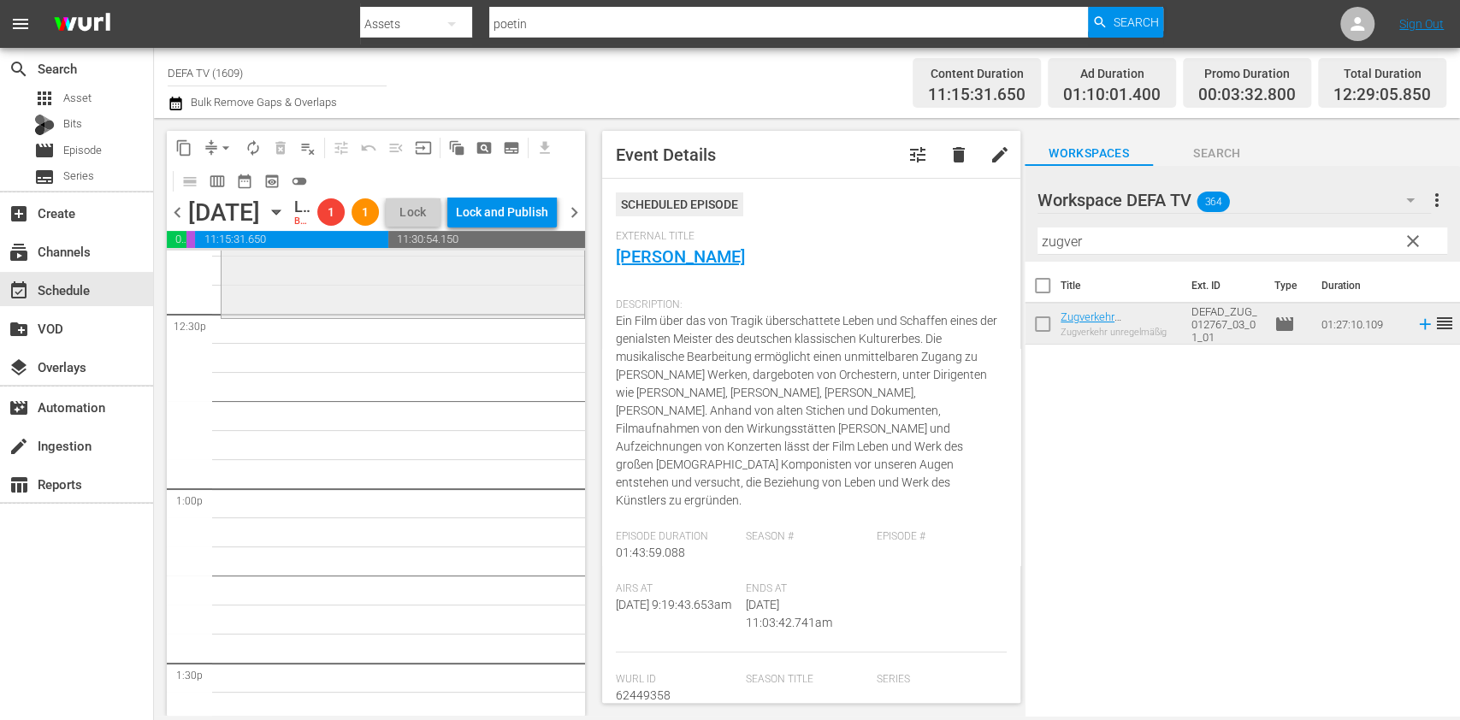
scroll to position [4301, 0]
click at [1115, 230] on input "zugver" at bounding box center [1243, 241] width 410 height 27
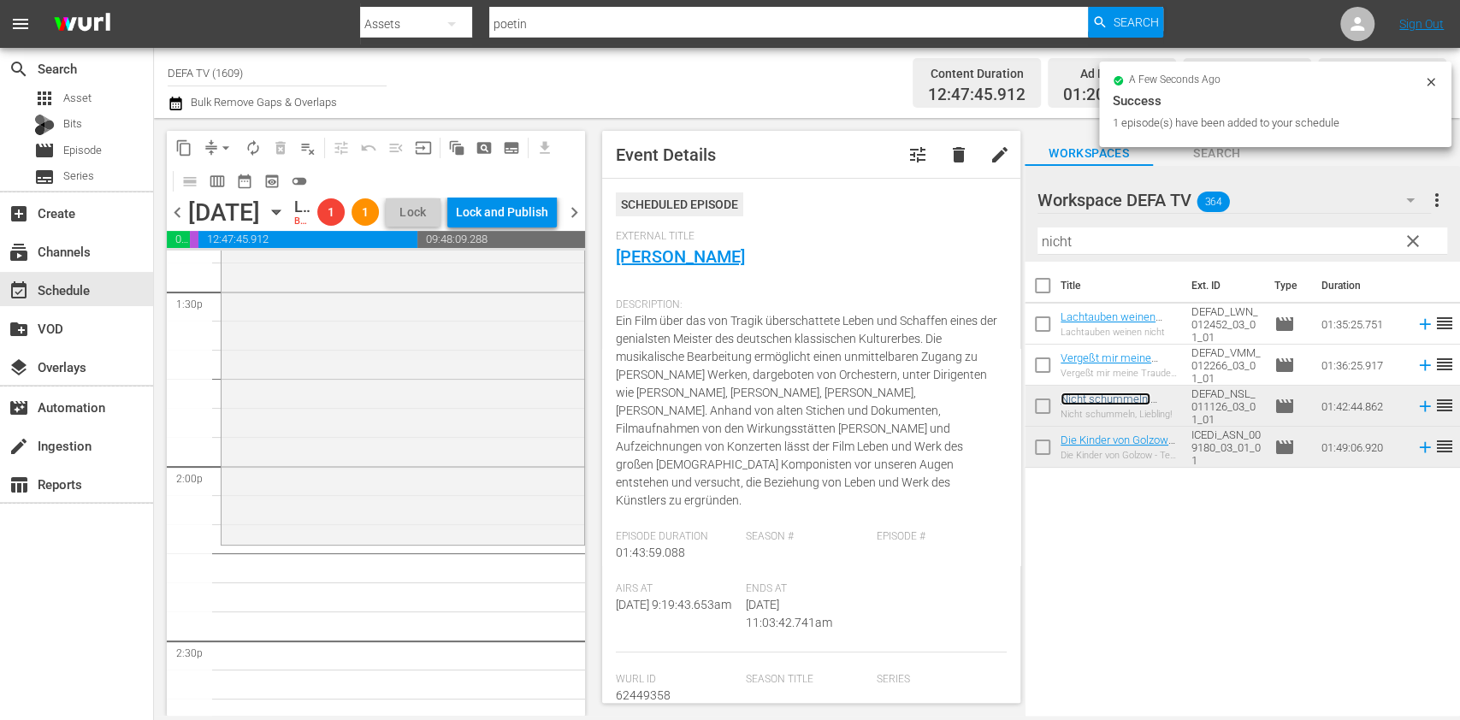
scroll to position [4672, 0]
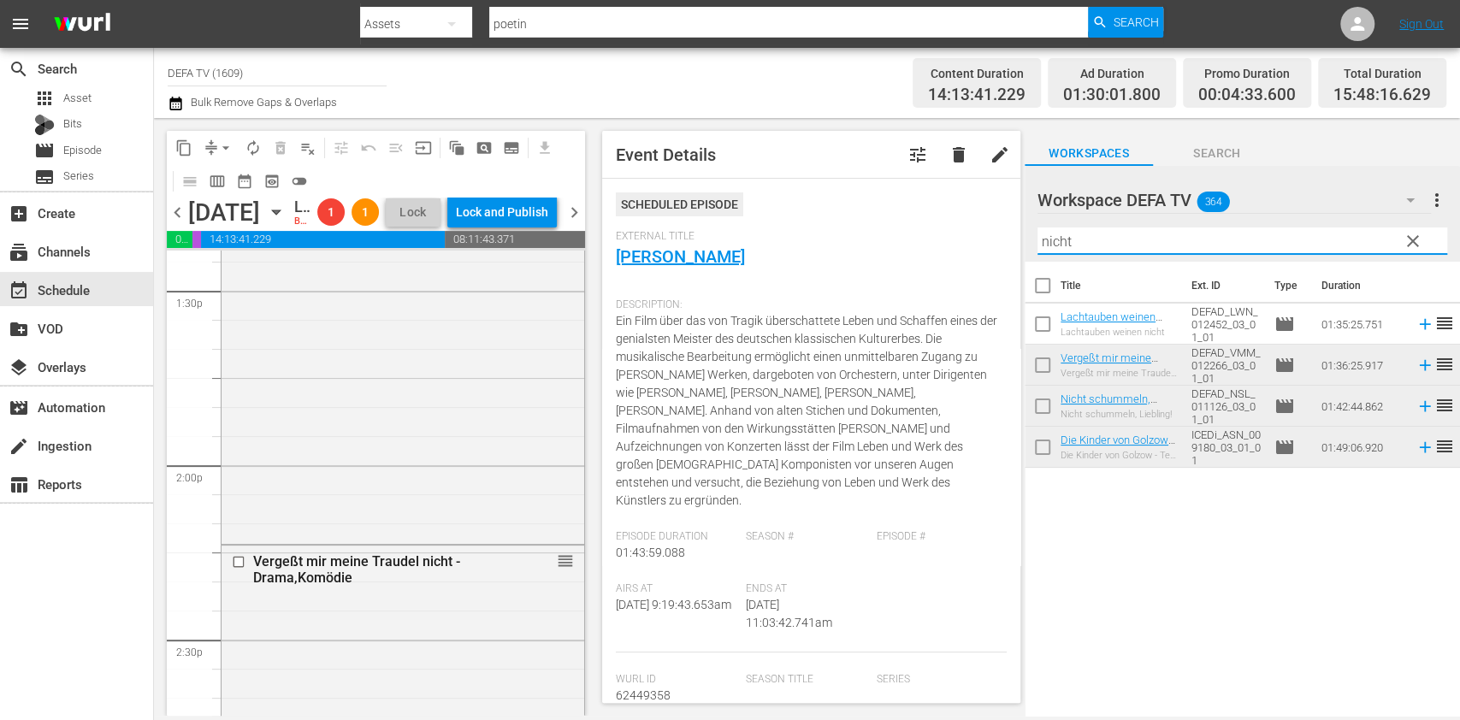
click at [1150, 241] on input "nicht" at bounding box center [1243, 241] width 410 height 27
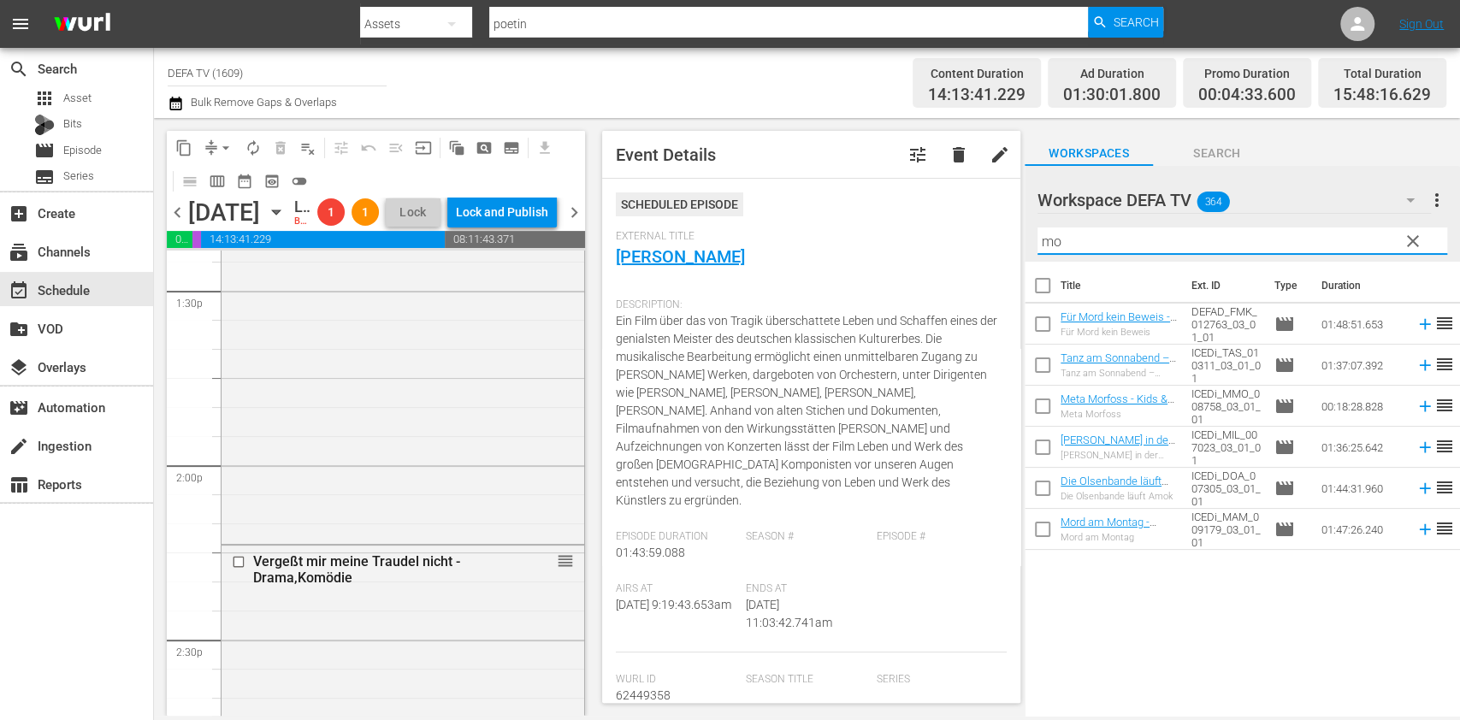
type input "m"
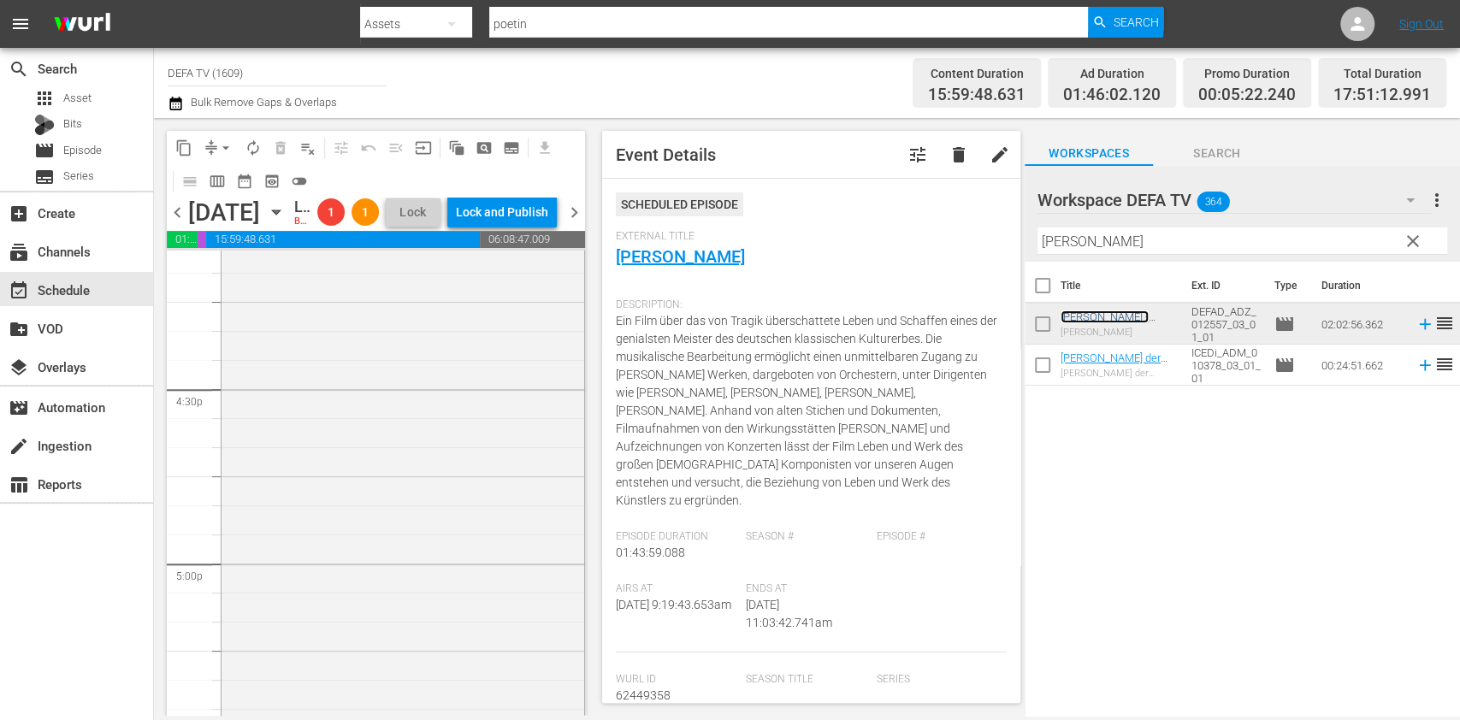
scroll to position [5622, 0]
drag, startPoint x: 1134, startPoint y: 237, endPoint x: 924, endPoint y: 201, distance: 213.5
click at [924, 201] on div "content_copy compress arrow_drop_down autorenew_outlined delete_forever_outline…" at bounding box center [807, 417] width 1306 height 598
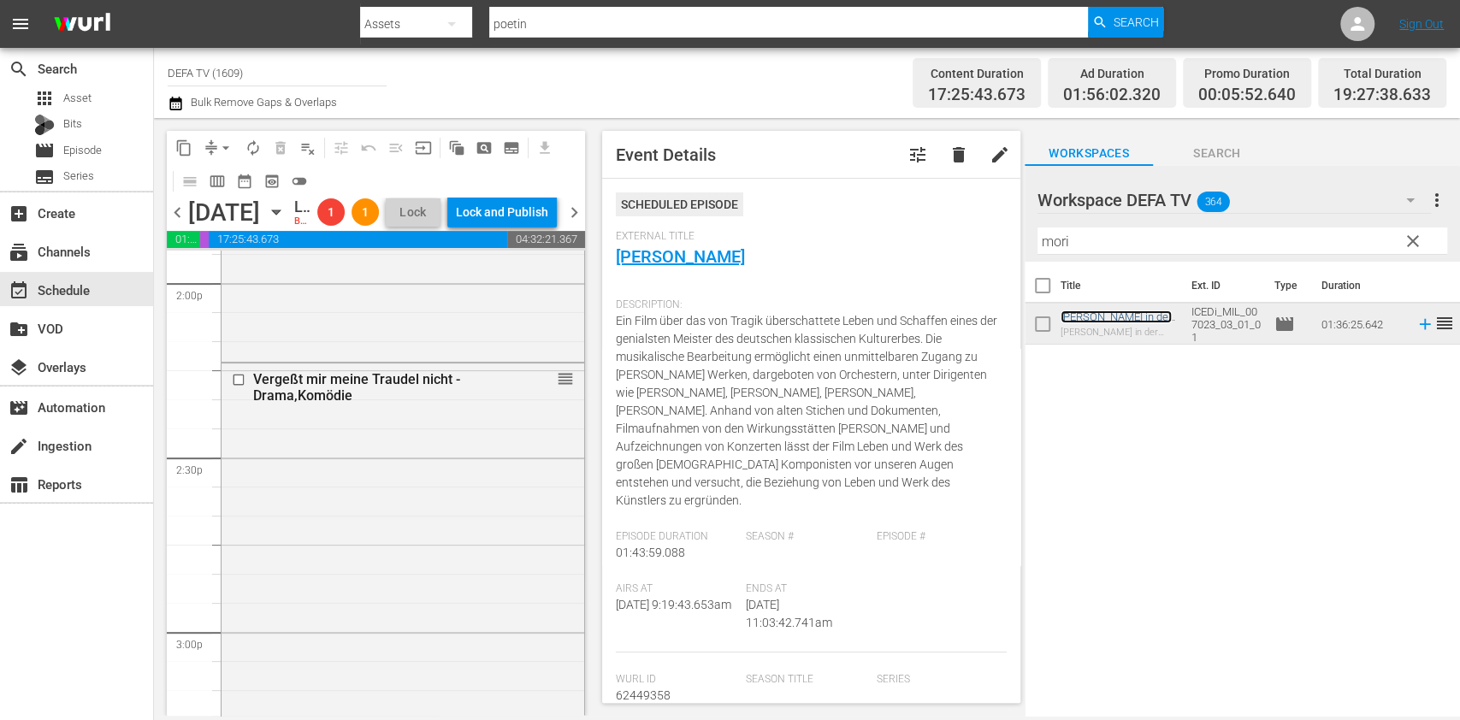
scroll to position [4853, 0]
click at [373, 489] on div "Vergeßt mir meine Traudel nicht - Drama,Komödie reorder" at bounding box center [403, 642] width 363 height 556
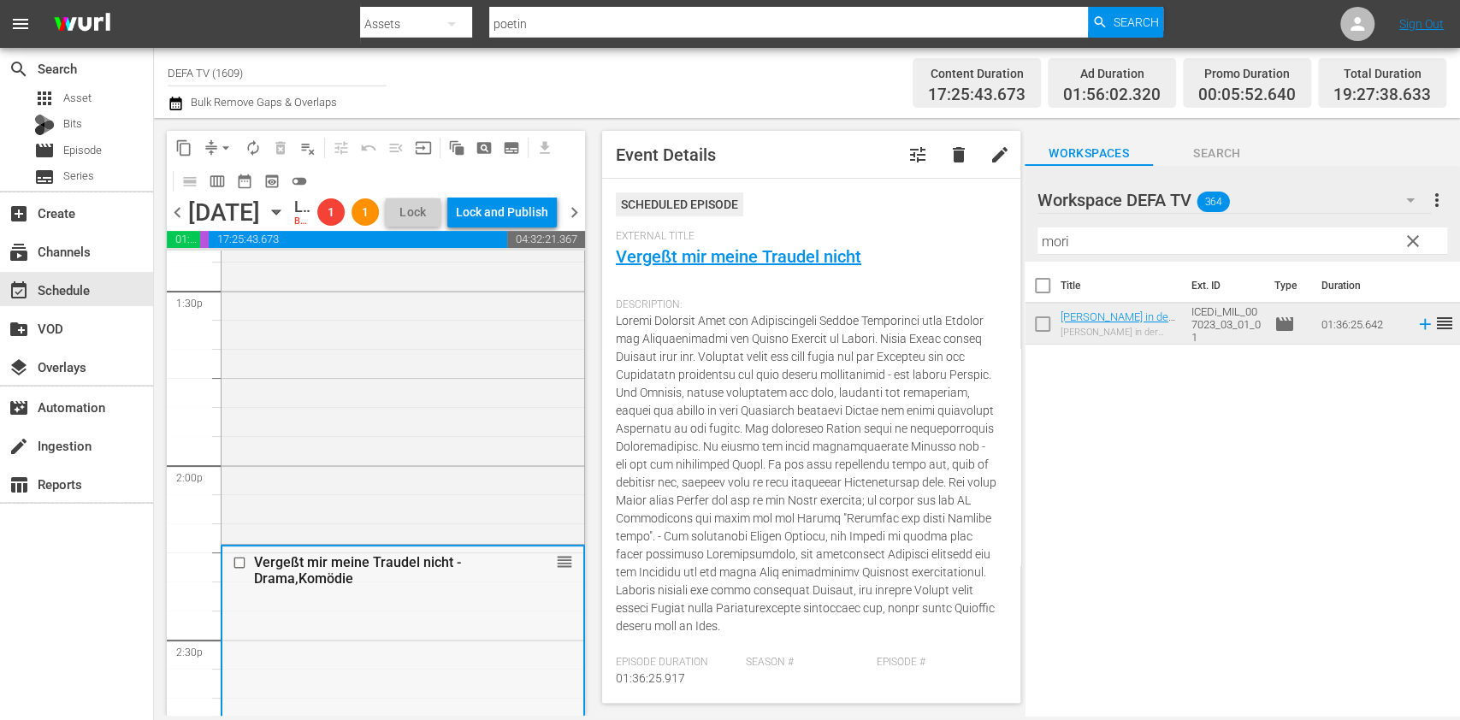
scroll to position [4671, 0]
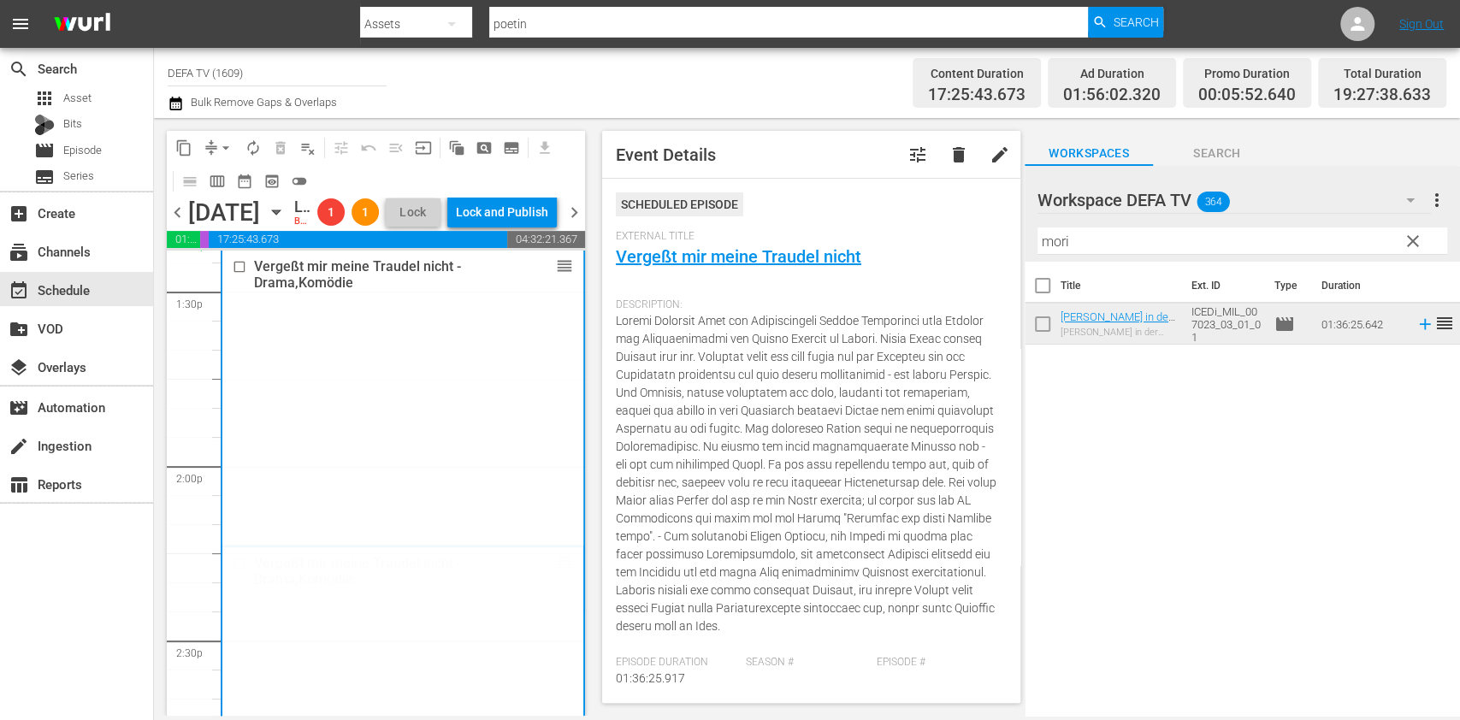
drag, startPoint x: 548, startPoint y: 614, endPoint x: 548, endPoint y: 311, distance: 302.8
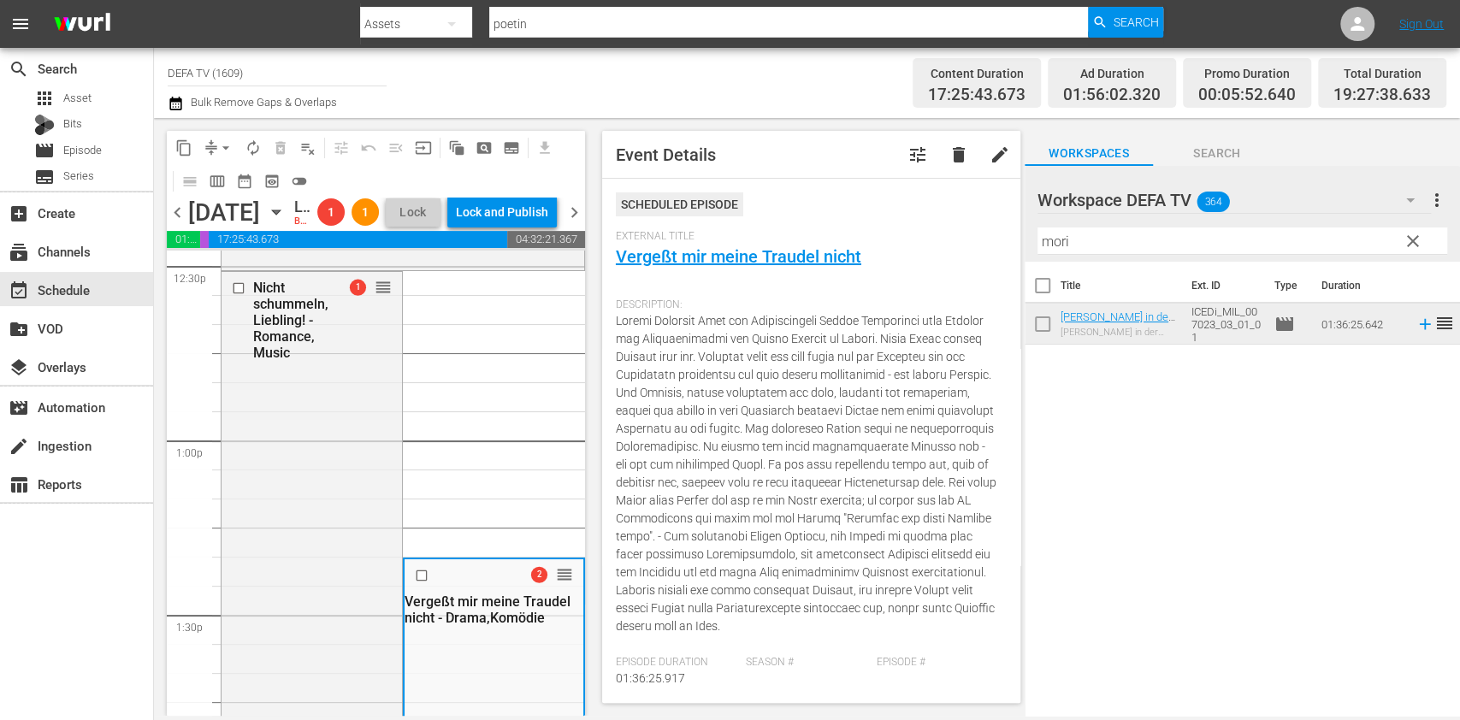
scroll to position [4349, 0]
drag, startPoint x: 547, startPoint y: 621, endPoint x: 453, endPoint y: 336, distance: 300.0
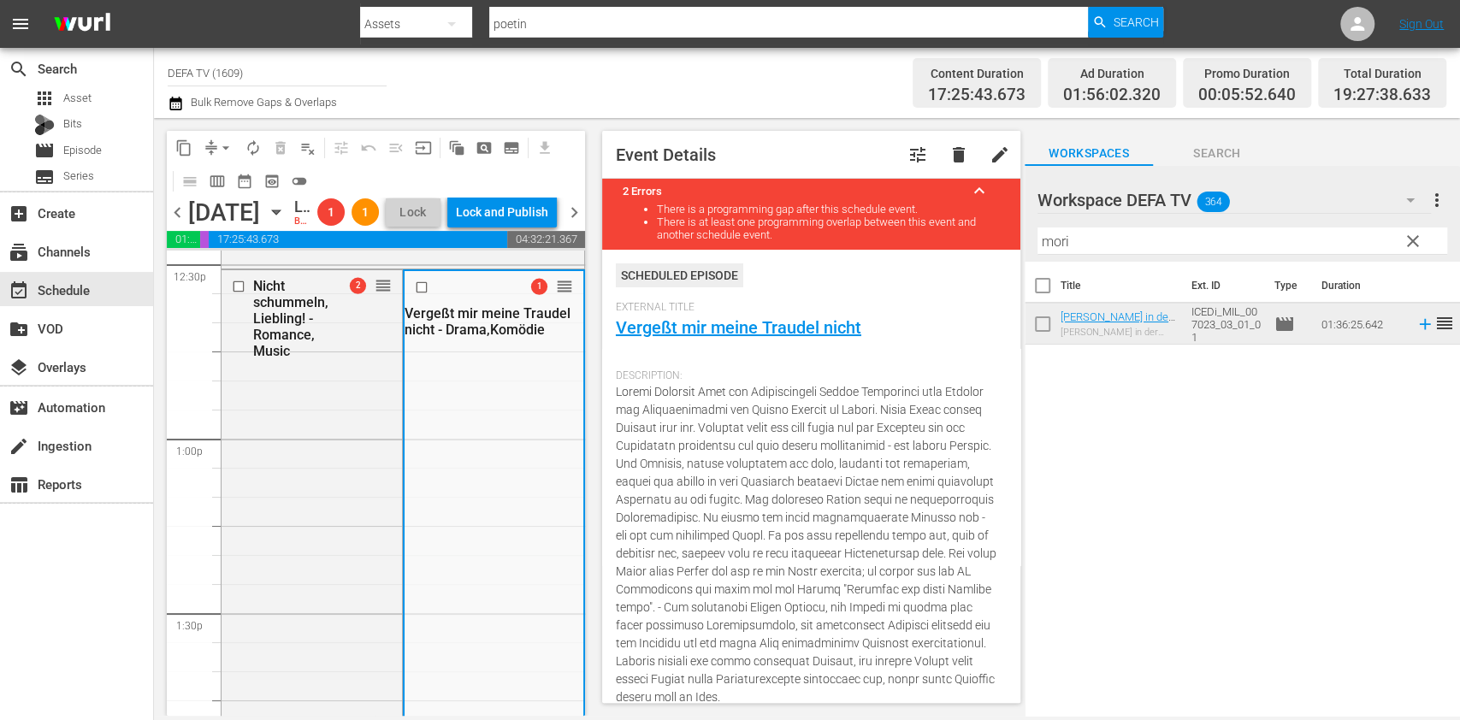
drag, startPoint x: 372, startPoint y: 345, endPoint x: 362, endPoint y: 635, distance: 290.2
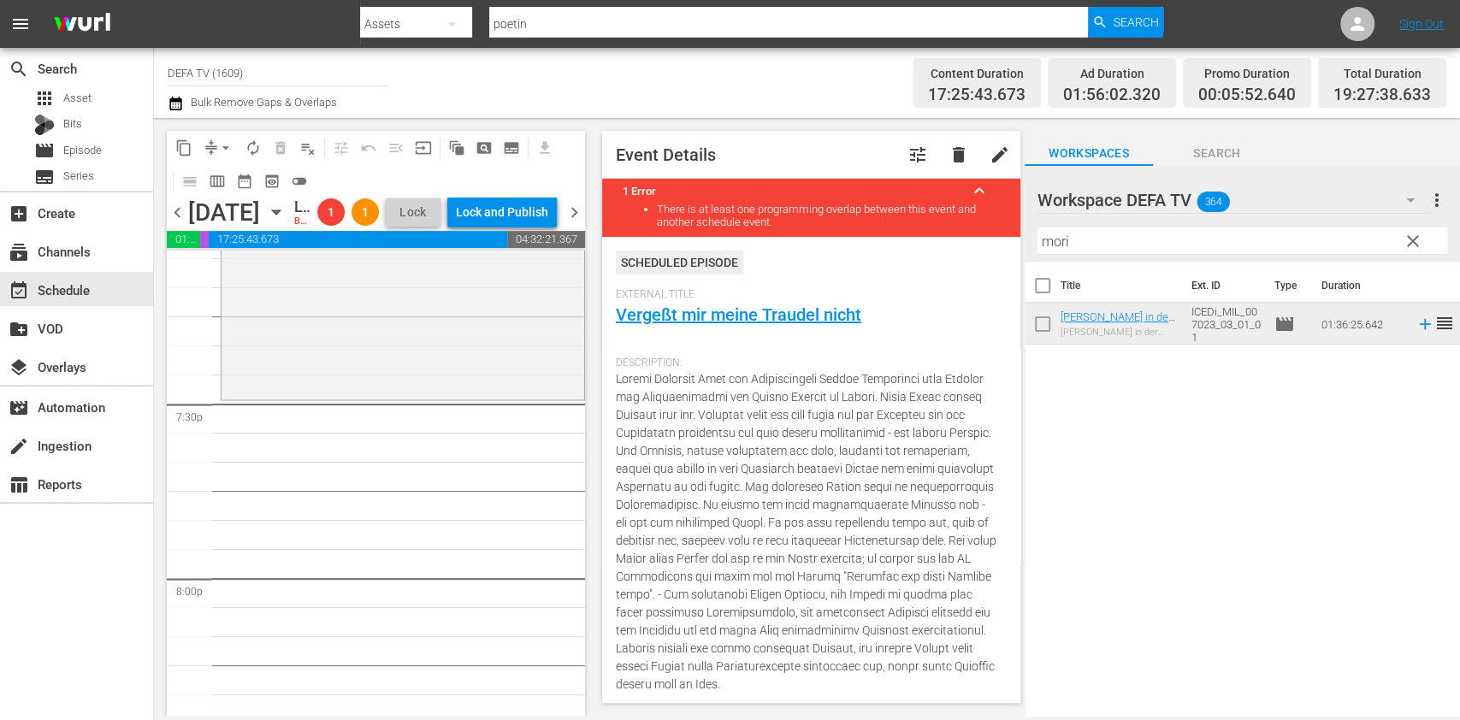
scroll to position [6654, 0]
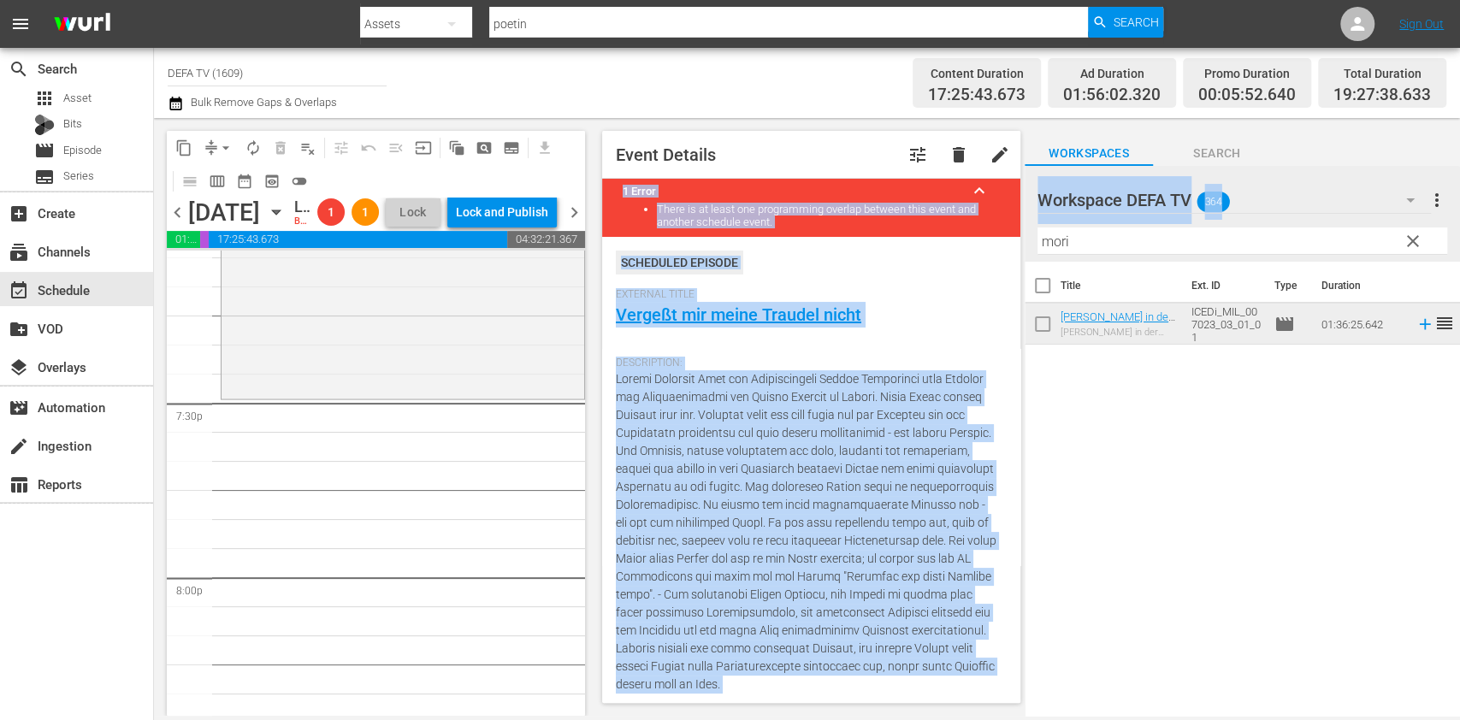
drag, startPoint x: 1098, startPoint y: 226, endPoint x: 783, endPoint y: 131, distance: 329.6
click at [783, 131] on div "content_copy compress arrow_drop_down autorenew_outlined delete_forever_outline…" at bounding box center [807, 417] width 1306 height 598
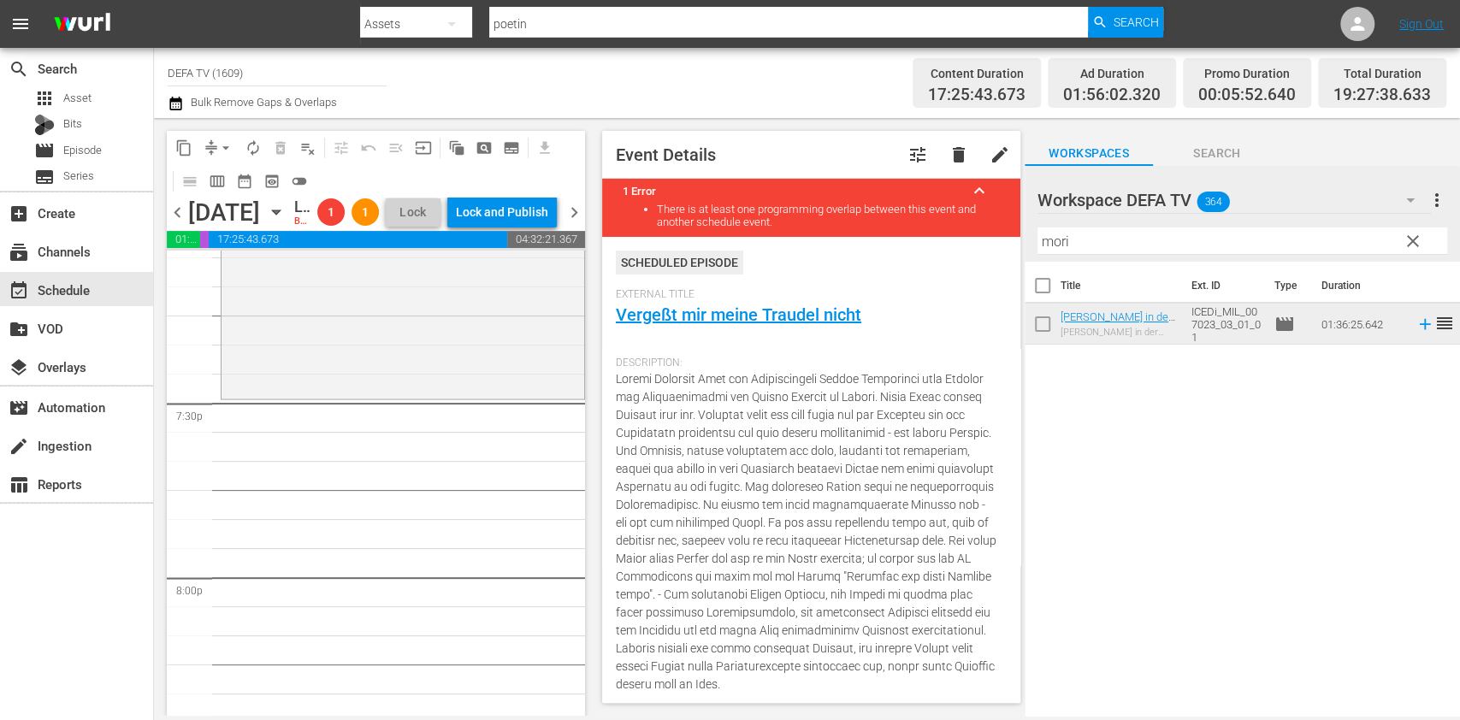
click at [1199, 260] on div "Filter by Title mori" at bounding box center [1243, 241] width 410 height 41
click at [1133, 233] on input "mori" at bounding box center [1243, 241] width 410 height 27
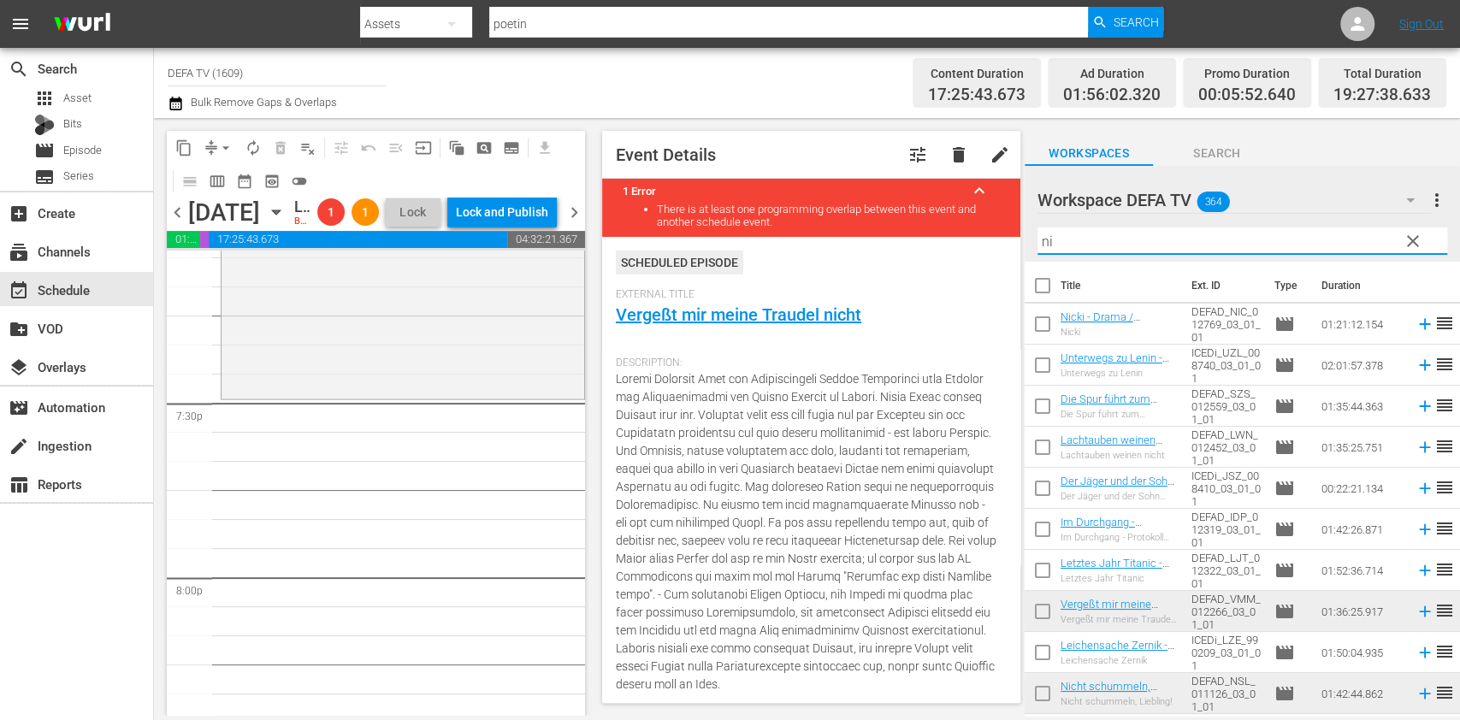
type input "ni"
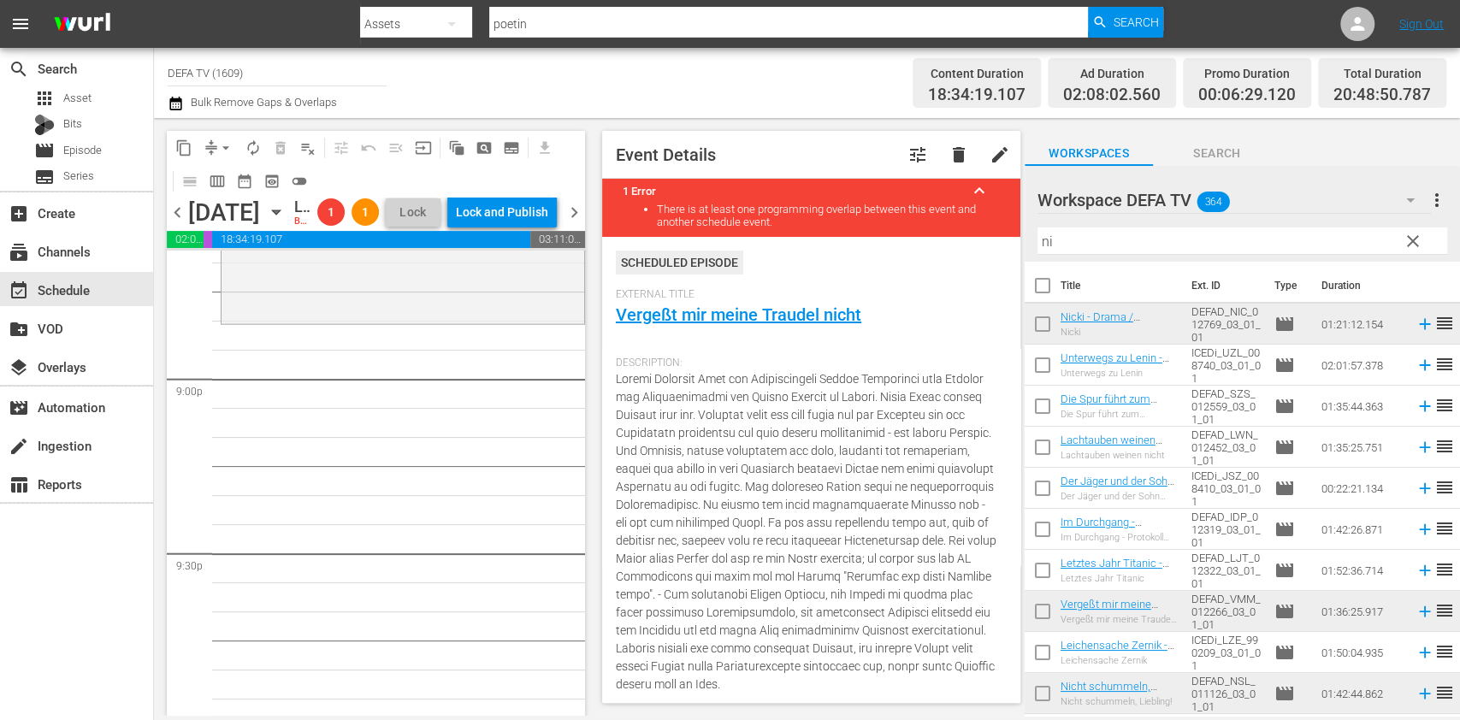
scroll to position [7130, 0]
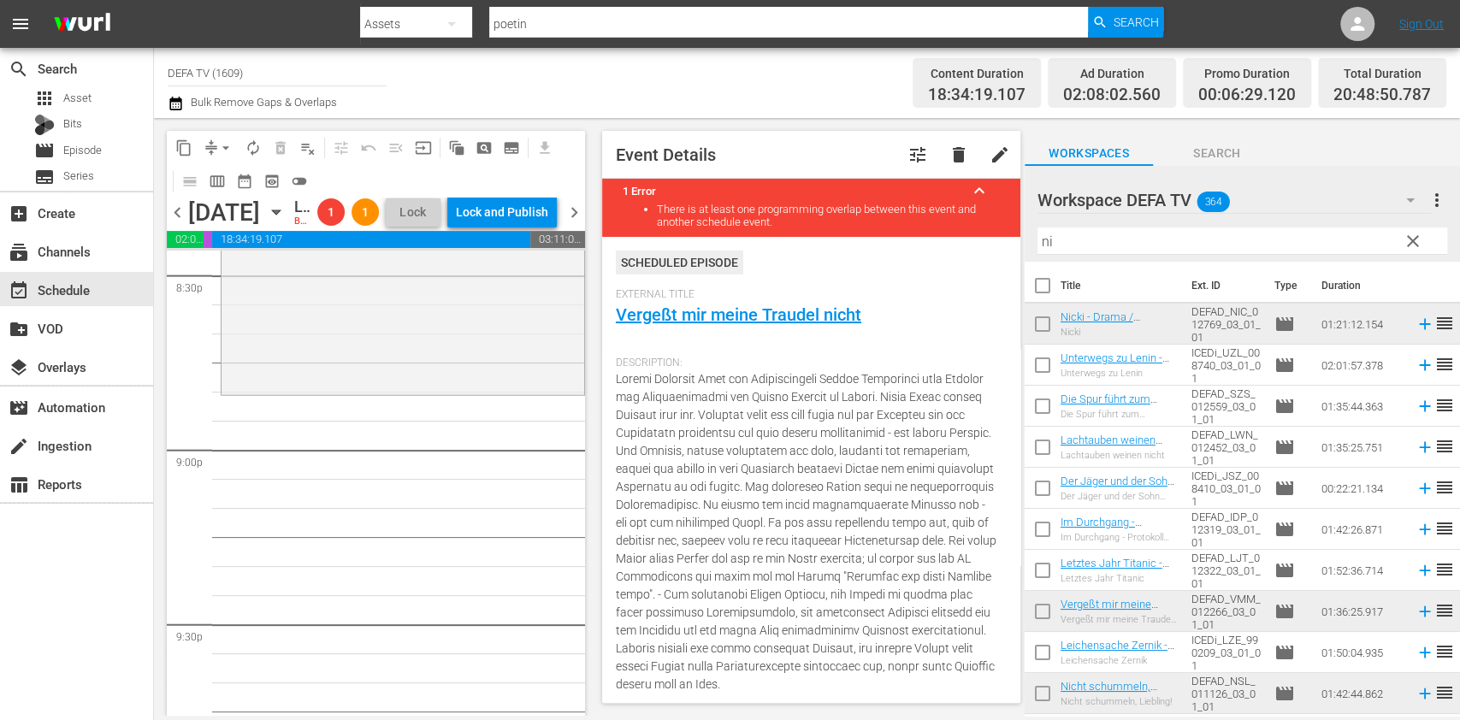
click at [1143, 224] on div "Filter by Title ni" at bounding box center [1243, 241] width 410 height 41
click at [1150, 240] on input "ni" at bounding box center [1243, 241] width 410 height 27
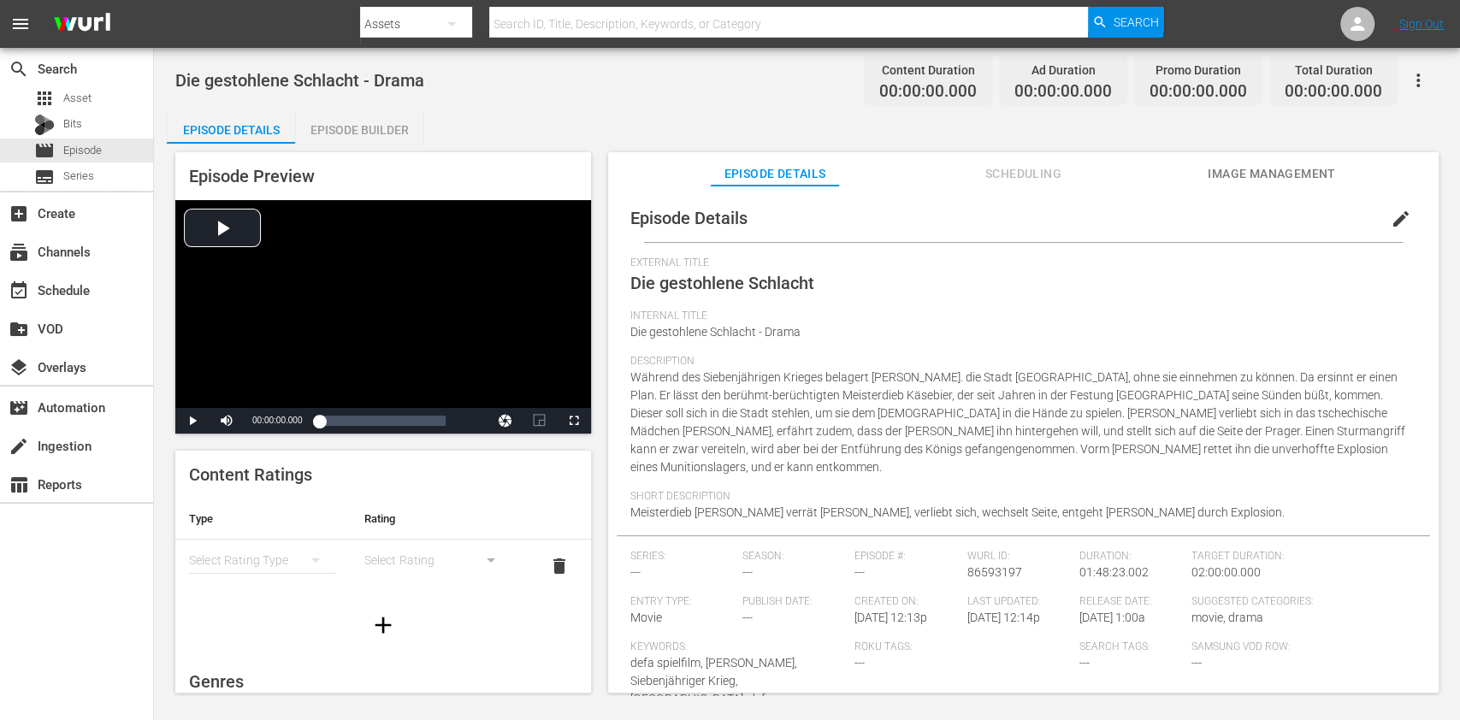
scroll to position [109, 0]
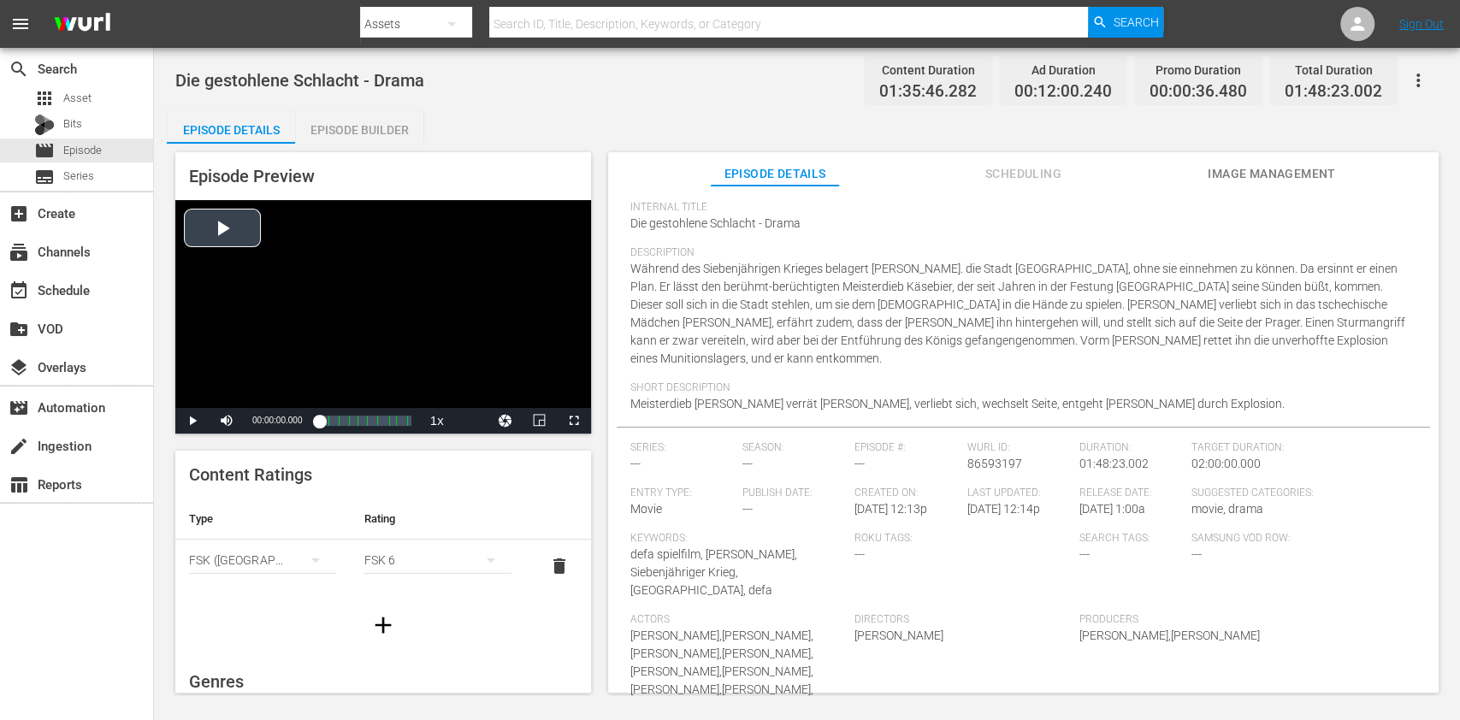
click at [407, 299] on div "Video Player" at bounding box center [383, 304] width 416 height 208
click at [350, 415] on div "Loaded : 0.10% 00:36:27.925 Die gestohlene Schlacht (4/10) 00:00:00.684" at bounding box center [365, 420] width 92 height 17
click at [278, 423] on div "Volume Level" at bounding box center [263, 421] width 32 height 3
click at [263, 421] on div "Volume Level" at bounding box center [263, 421] width 32 height 3
click at [413, 347] on div "Video Player" at bounding box center [383, 304] width 416 height 208
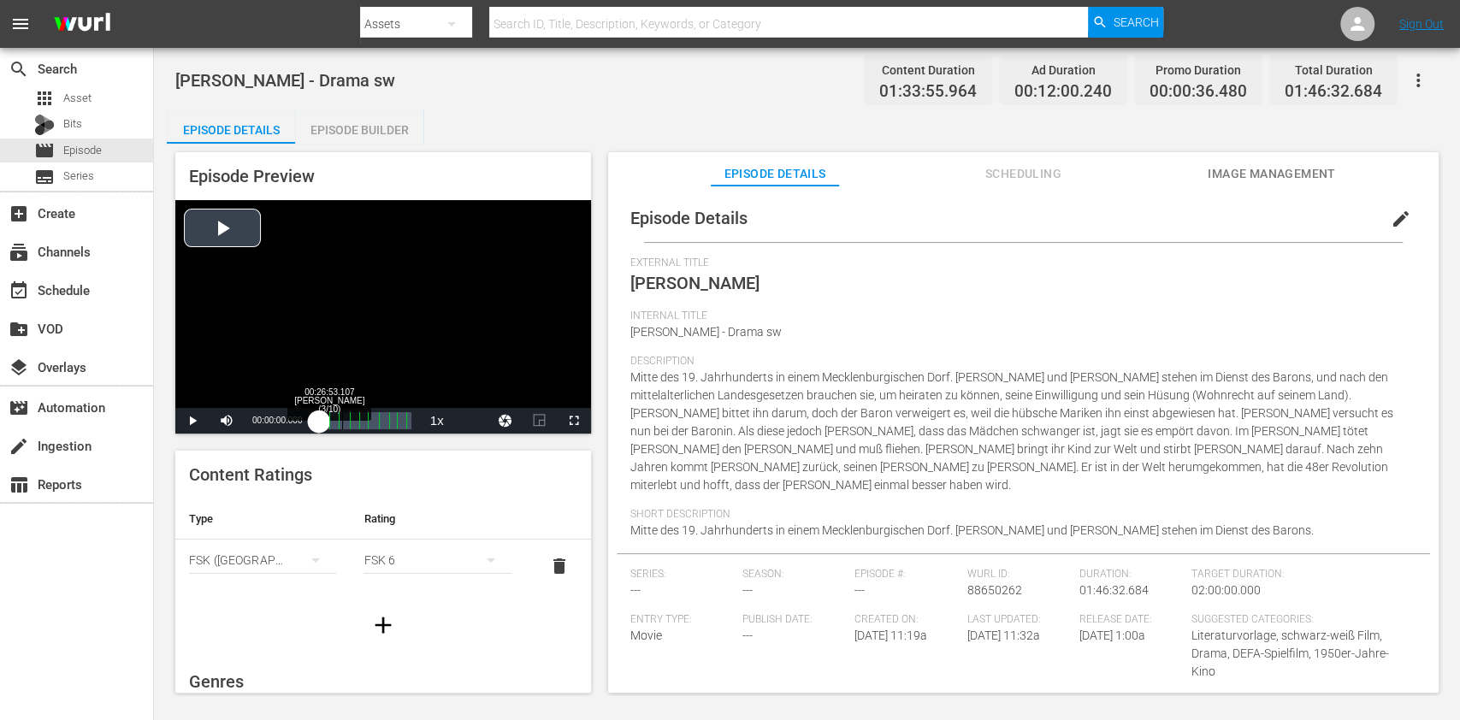
click at [344, 423] on div "Loaded : 0.00% 00:26:53.107 [PERSON_NAME] (3/10) 00:00:00.000" at bounding box center [365, 420] width 92 height 17
click at [344, 369] on div "Video Player" at bounding box center [383, 304] width 416 height 208
drag, startPoint x: 344, startPoint y: 369, endPoint x: 377, endPoint y: 331, distance: 50.3
click at [377, 331] on div "Video Player" at bounding box center [383, 304] width 416 height 208
click at [448, 332] on div "Video Player" at bounding box center [383, 304] width 416 height 208
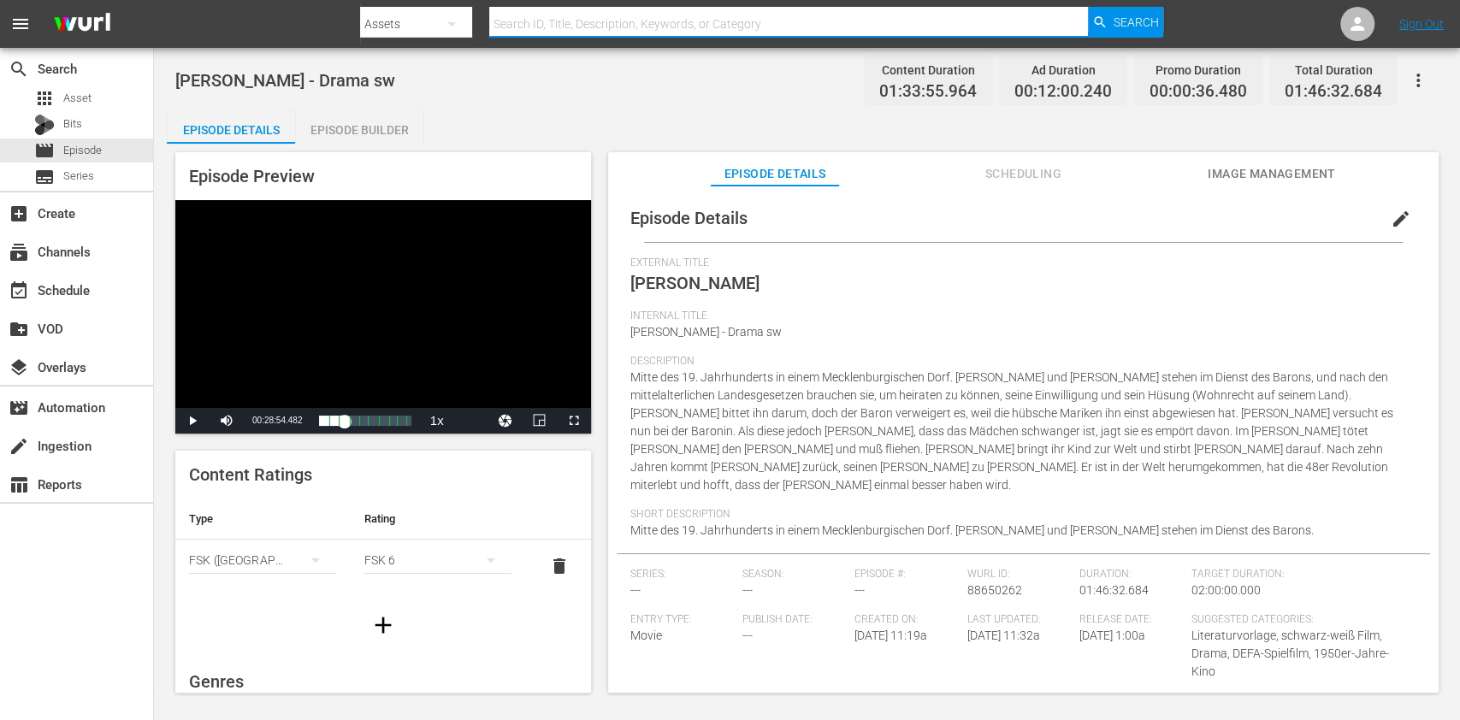
click at [601, 17] on input "text" at bounding box center [788, 23] width 599 height 41
click at [439, 4] on div at bounding box center [761, 4] width 803 height 3
click at [459, 15] on icon "button" at bounding box center [451, 24] width 21 height 21
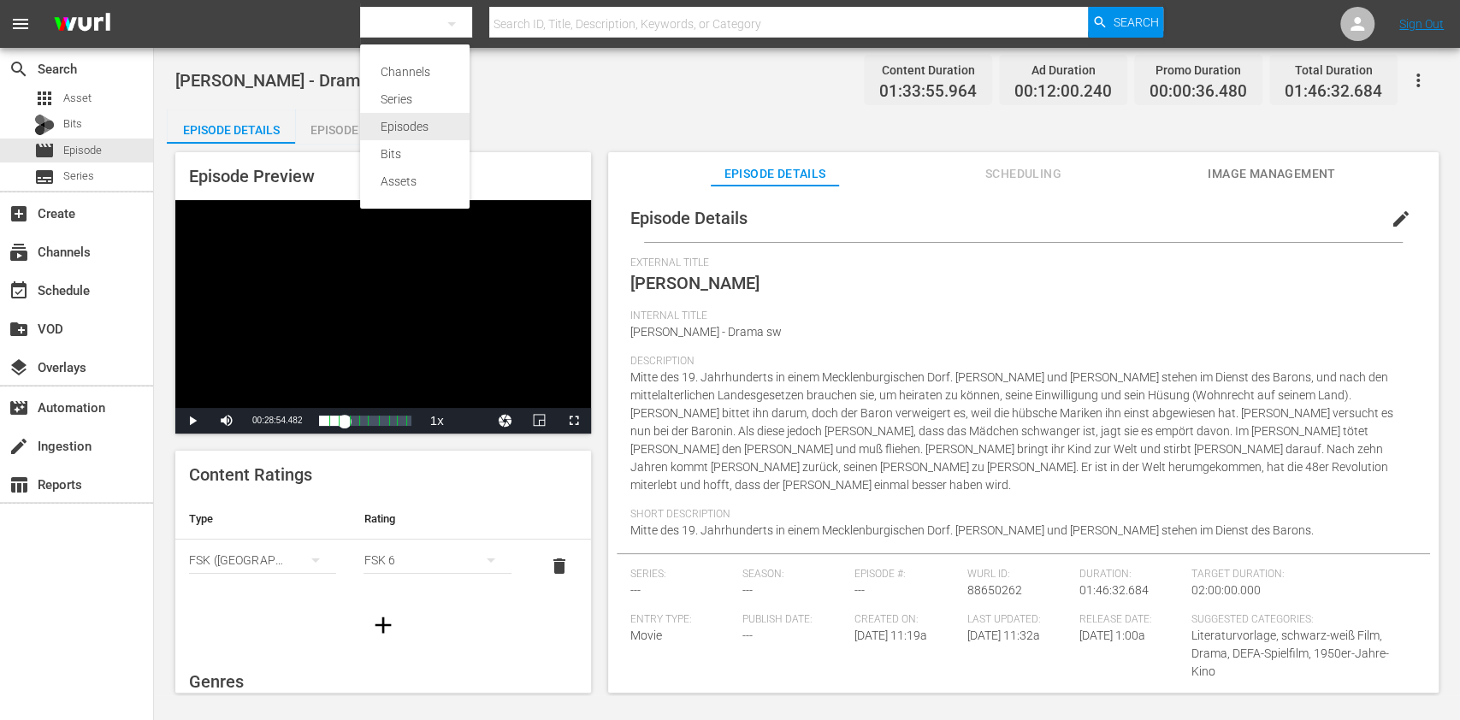
click at [452, 119] on div "Episodes" at bounding box center [414, 126] width 109 height 27
click at [590, 10] on div "Channels Series Episodes Bits Assets" at bounding box center [730, 360] width 1460 height 720
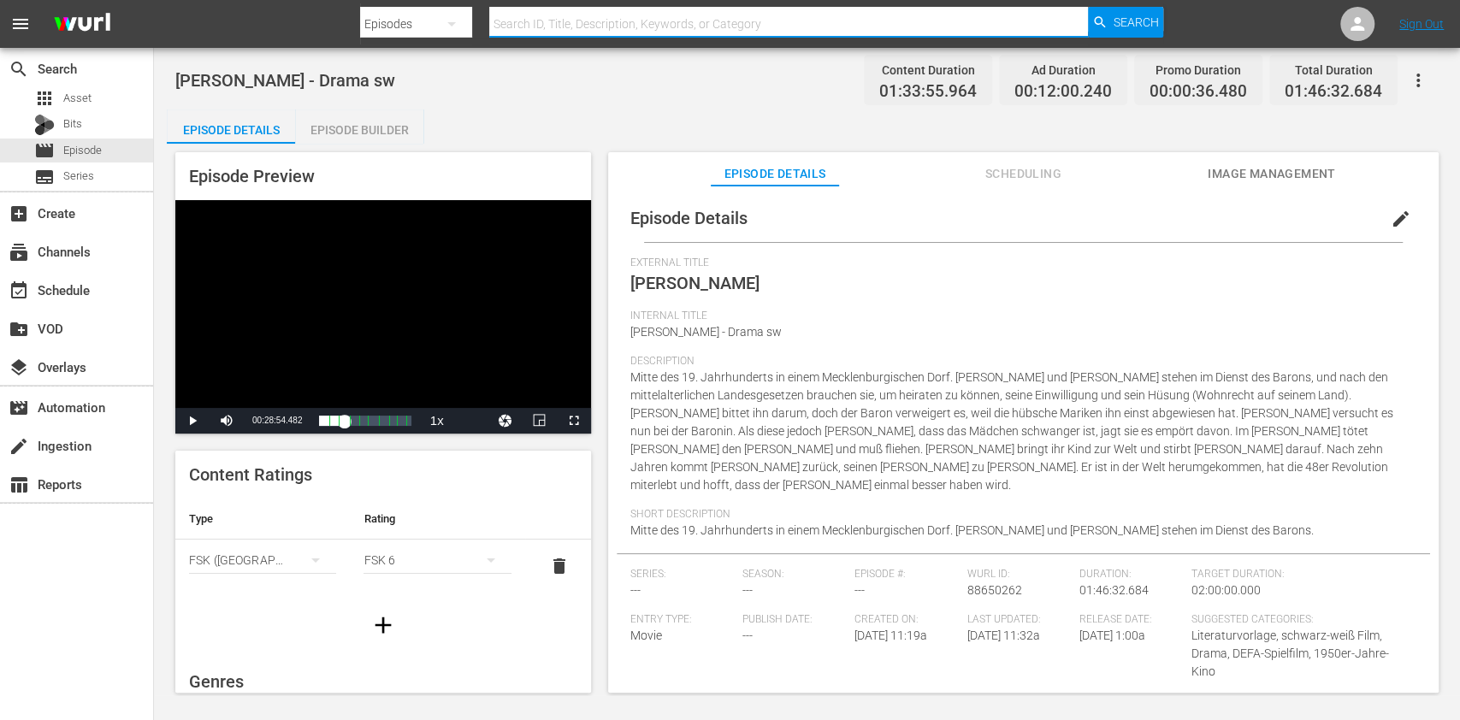
click at [590, 10] on input "text" at bounding box center [788, 23] width 599 height 41
paste input "Seine Hoheit - Genosse Prinz"
type input "Seine Hoheit - Genosse Prinz"
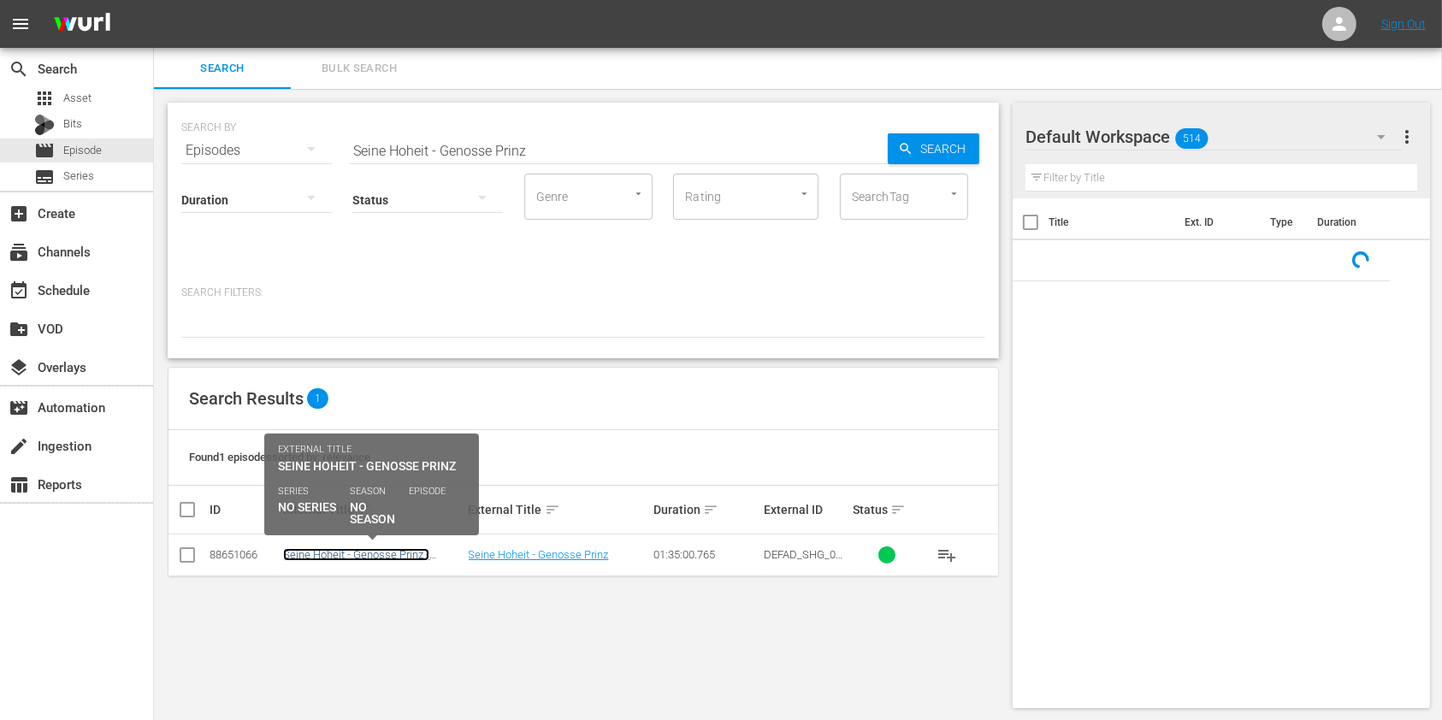
click at [308, 548] on link "Seine Hoheit - Genosse Prinz - Drama" at bounding box center [356, 561] width 146 height 26
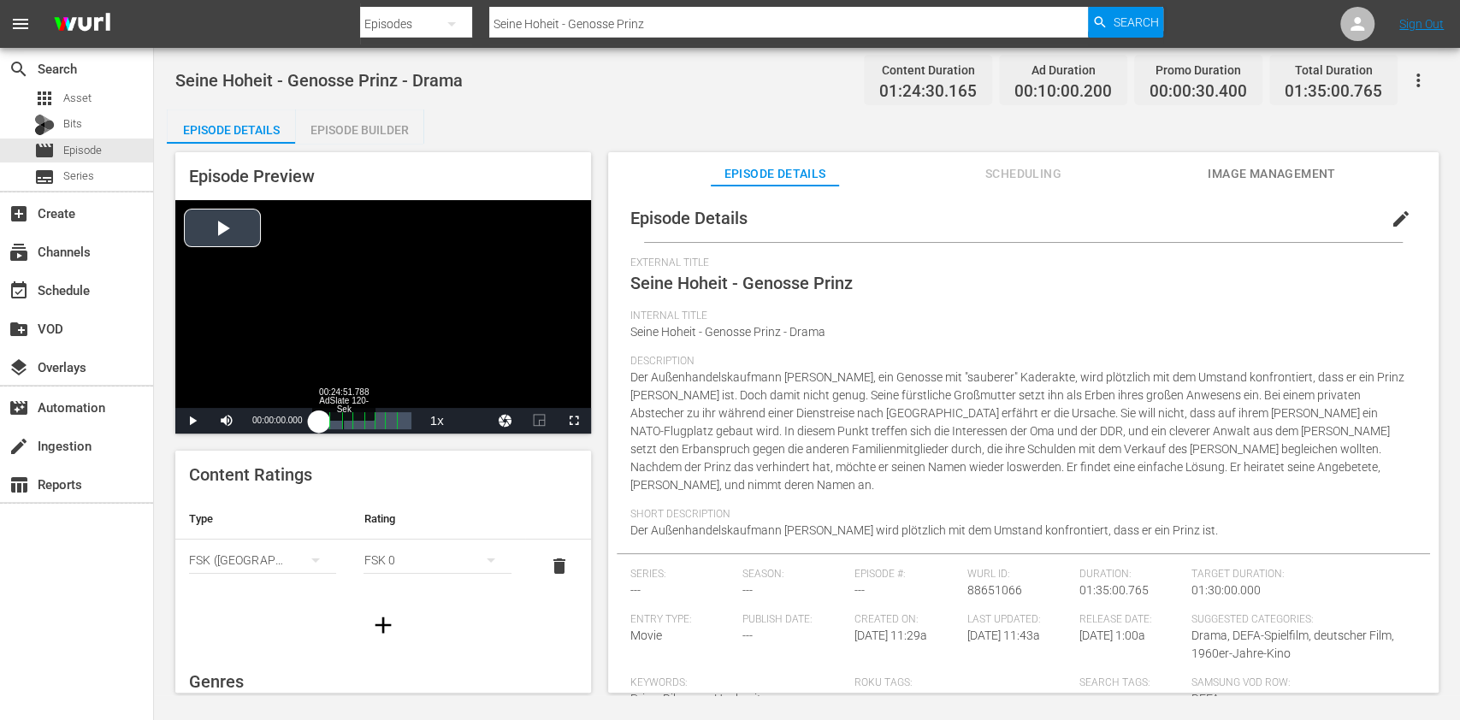
click at [347, 421] on div "Loaded : 0% 00:24:51.788 AdSlate 120-Sek 00:00:00.000" at bounding box center [365, 420] width 92 height 17
click at [339, 364] on div "Video Player" at bounding box center [383, 304] width 416 height 208
click at [192, 421] on span "Video Player" at bounding box center [192, 421] width 0 height 0
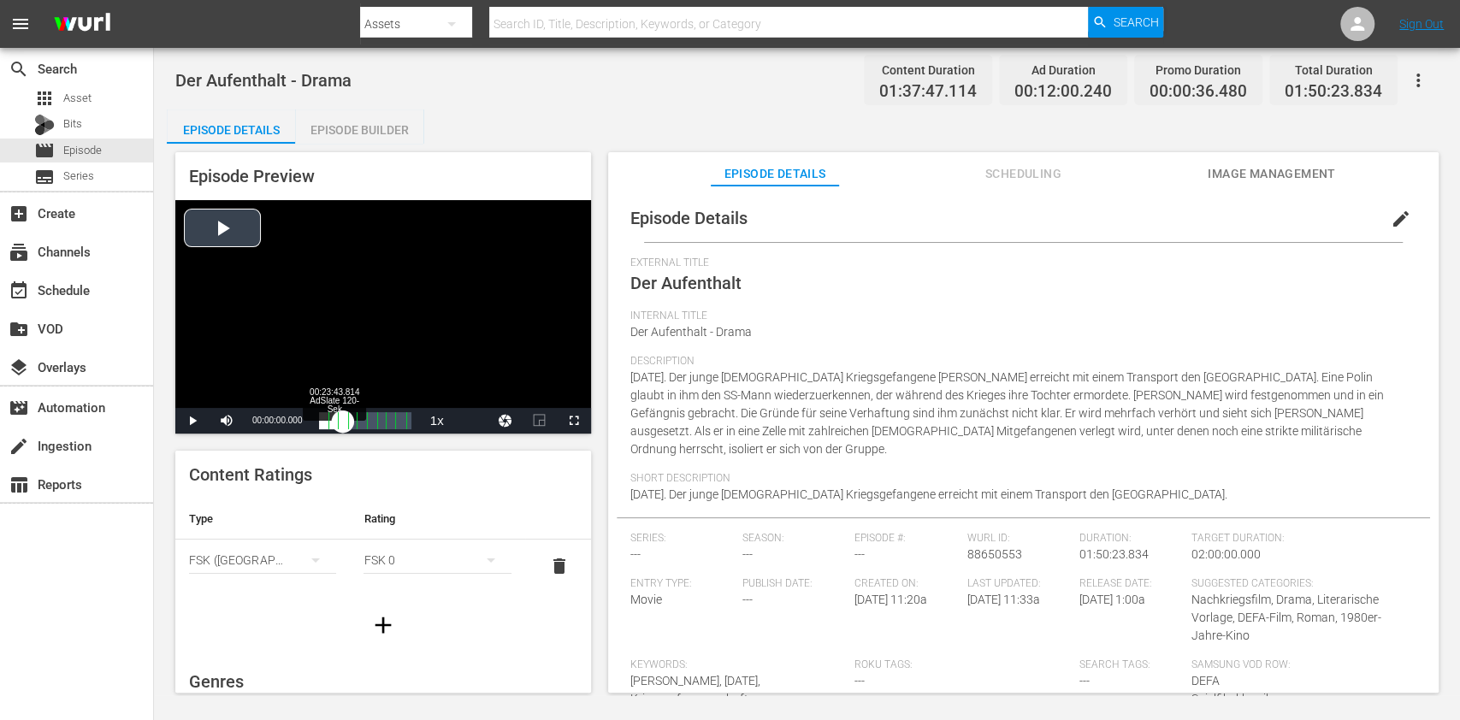
click at [342, 419] on div "Loaded : 0% 00:23:43.814 AdSlate 120-Sek 00:00:00.000" at bounding box center [365, 420] width 92 height 17
click at [376, 303] on div "Video Player" at bounding box center [383, 304] width 416 height 208
click at [269, 428] on div "61%" at bounding box center [264, 421] width 43 height 26
drag, startPoint x: 262, startPoint y: 417, endPoint x: 262, endPoint y: 427, distance: 10.3
click at [262, 427] on div "44%" at bounding box center [264, 421] width 43 height 26
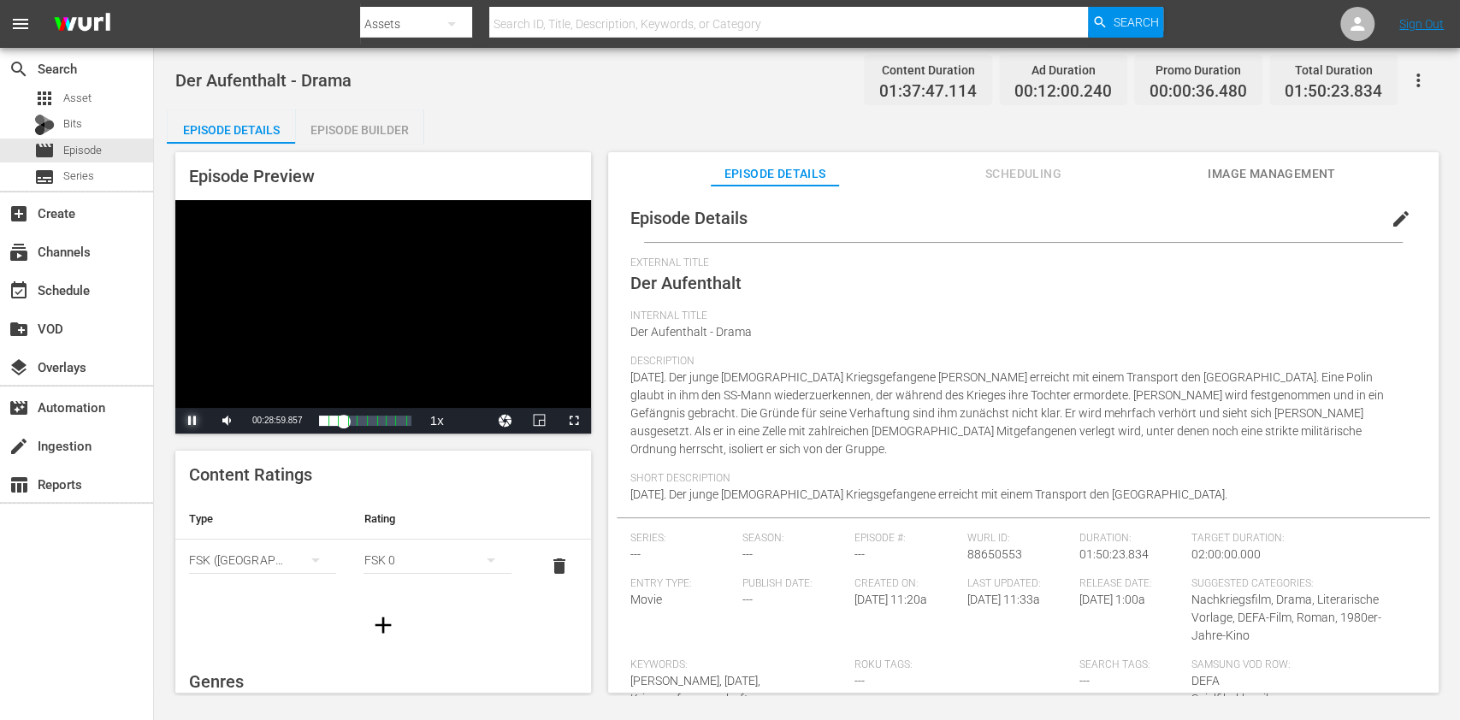
click at [192, 421] on span "Video Player" at bounding box center [192, 421] width 0 height 0
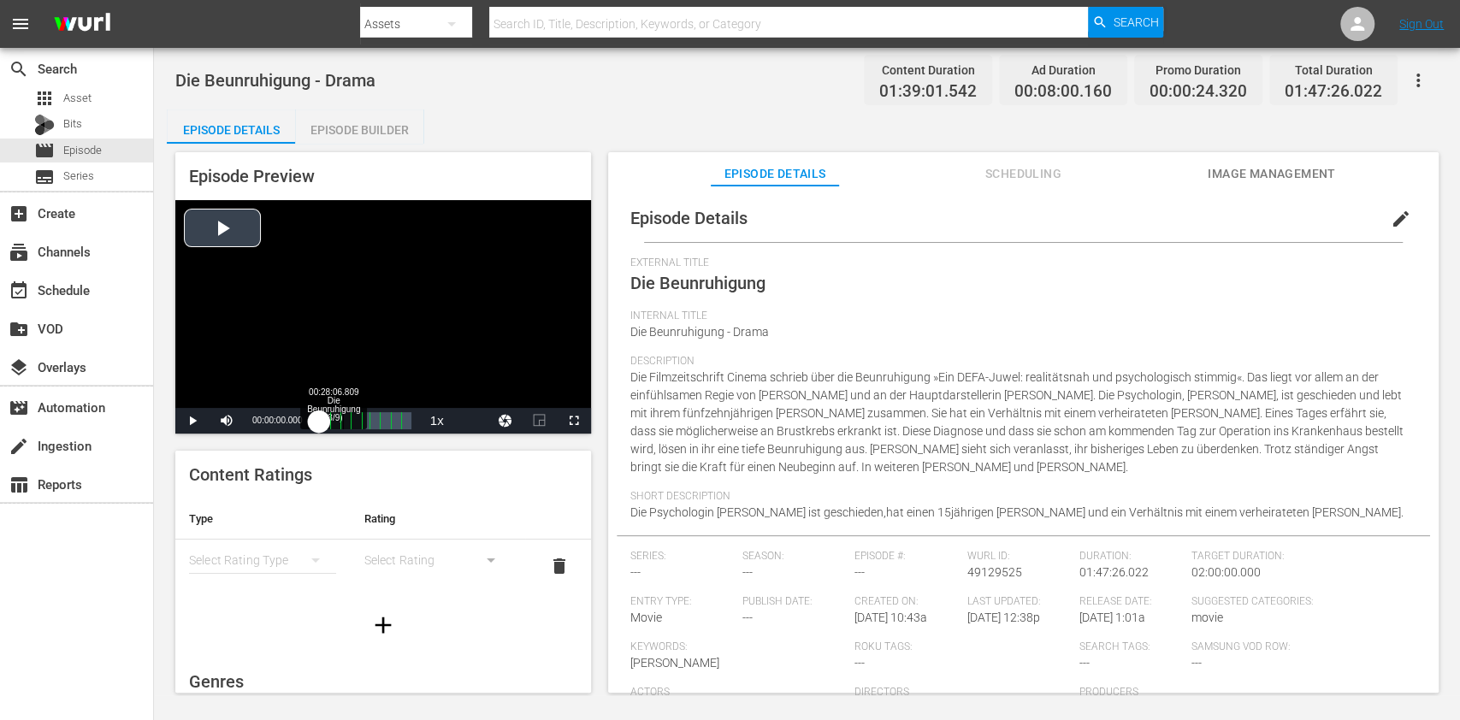
click at [343, 422] on div "Loaded : 0.00% 00:28:06.809 Die Beunruhigung (3/9) 00:00:00.000" at bounding box center [365, 420] width 92 height 17
click at [376, 323] on div "Video Player" at bounding box center [383, 304] width 416 height 208
click at [295, 571] on button "simple table" at bounding box center [315, 560] width 41 height 41
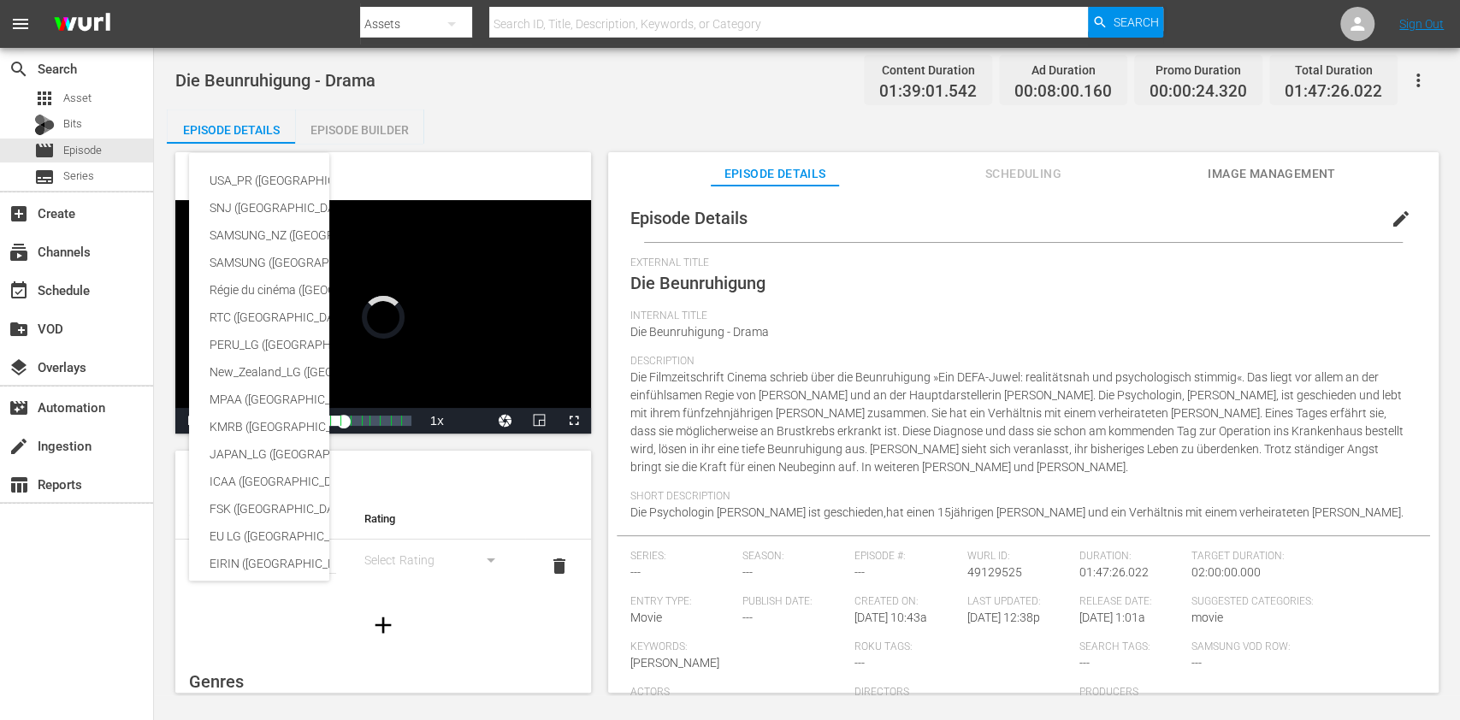
click at [293, 571] on div "USA_PR ([GEOGRAPHIC_DATA]) SNJ ([GEOGRAPHIC_DATA]) SAMSUNG_NZ ([GEOGRAPHIC_DATA…" at bounding box center [730, 360] width 1460 height 720
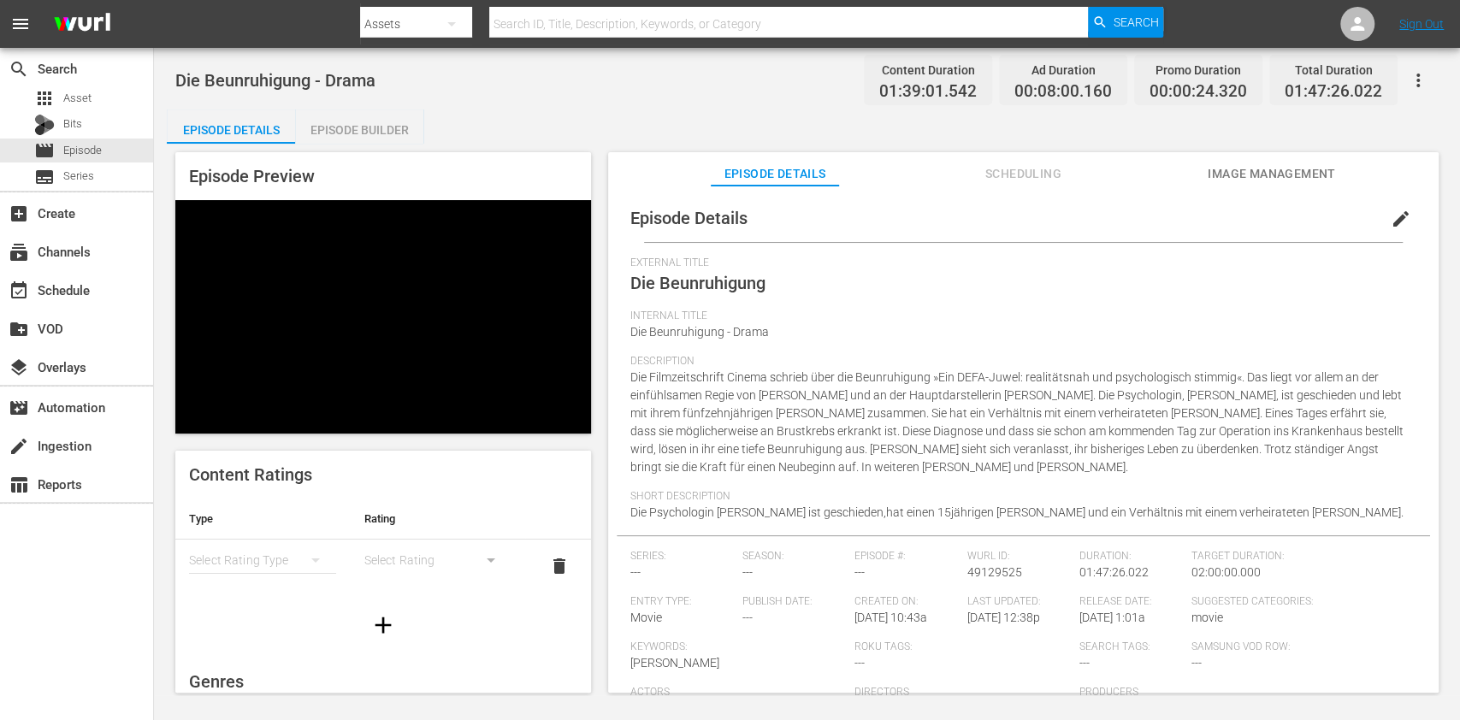
click at [275, 553] on div "simple table" at bounding box center [262, 560] width 147 height 48
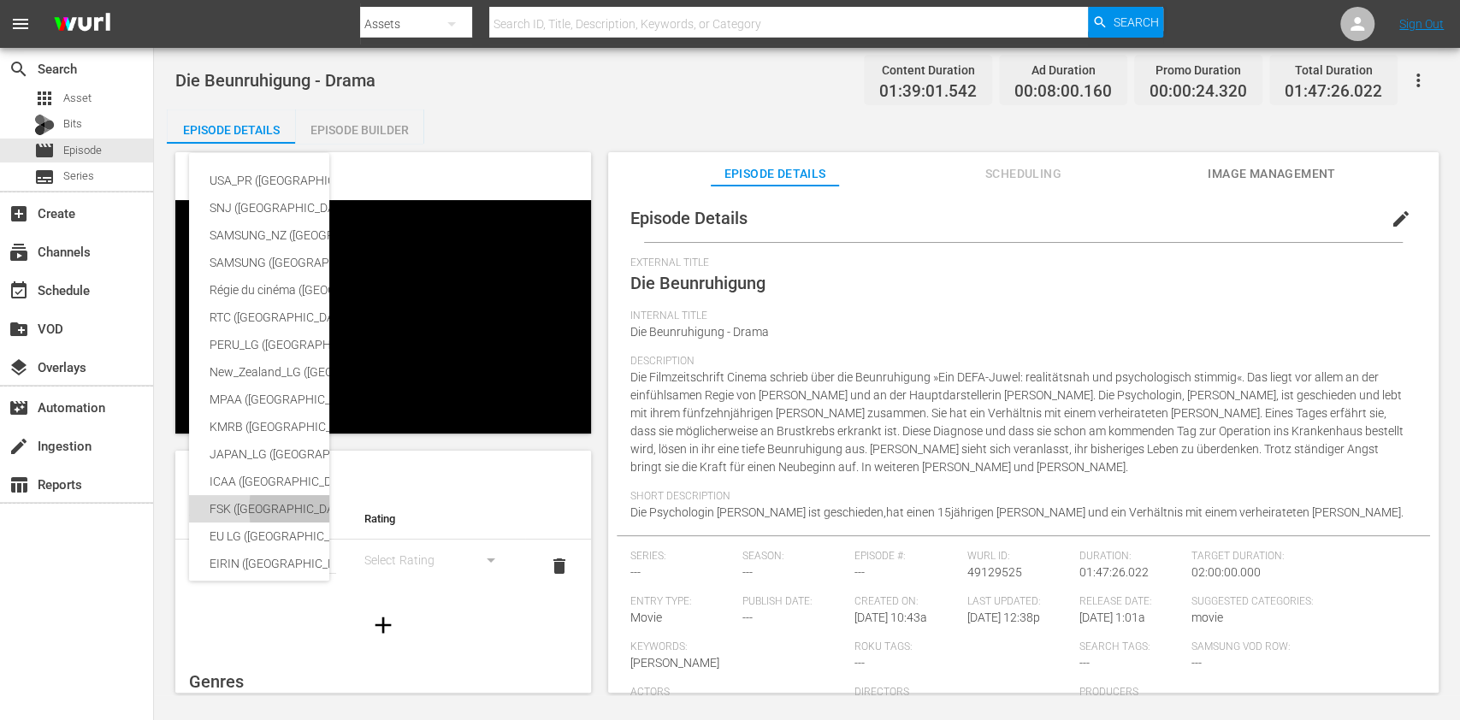
click at [275, 506] on div "FSK ([GEOGRAPHIC_DATA])" at bounding box center [406, 508] width 393 height 27
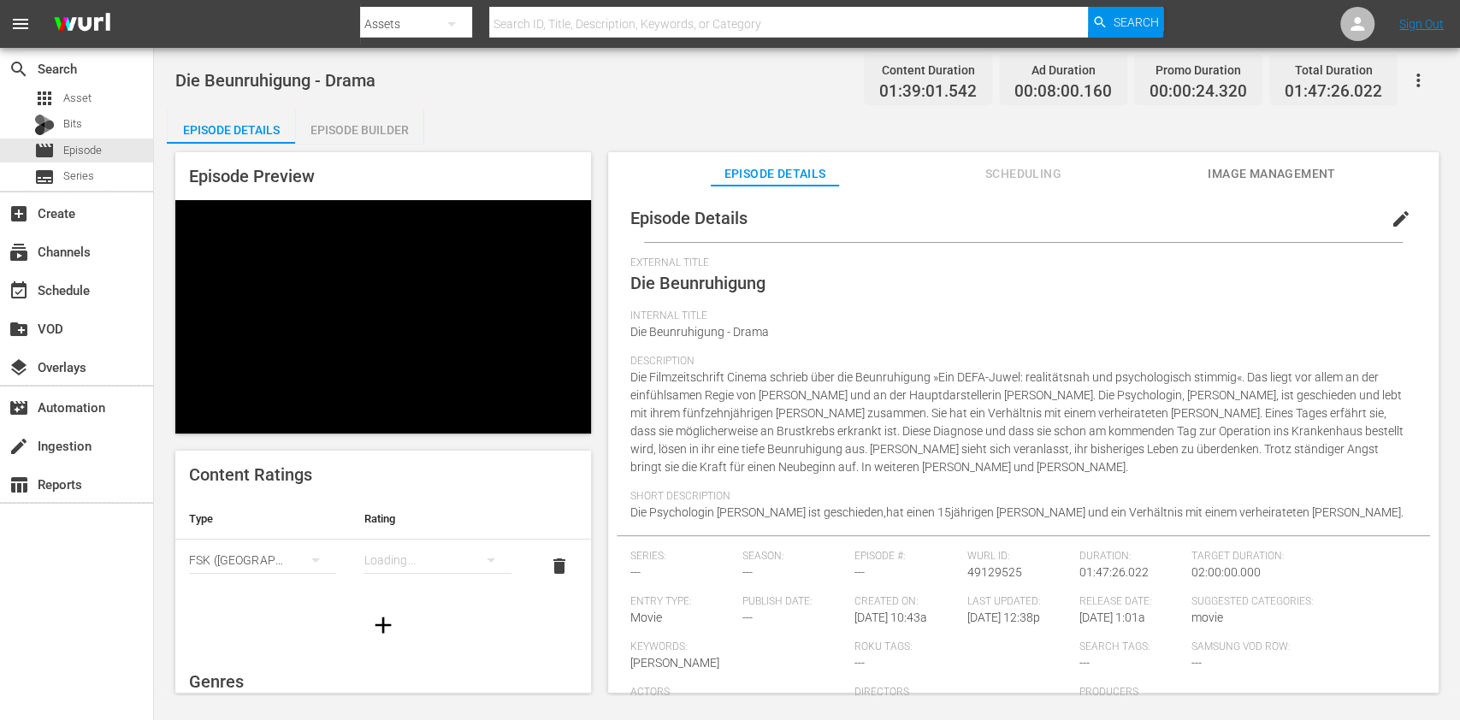
click at [382, 548] on div "USA_PR (United States of America) SNJ (Brazil) SAMSUNG_NZ (New Zealand) SAMSUNG…" at bounding box center [730, 360] width 1460 height 720
click at [413, 270] on div "Video Player" at bounding box center [383, 304] width 416 height 208
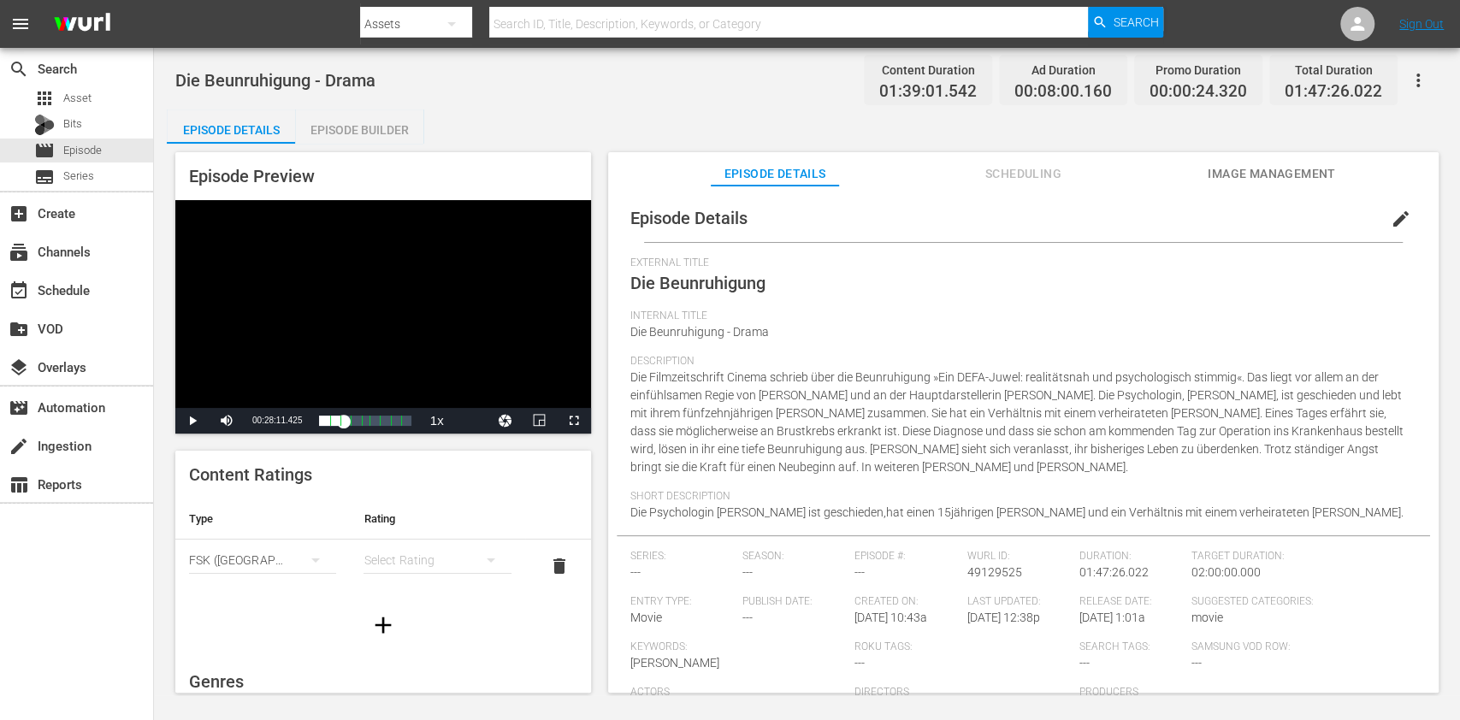
click at [398, 552] on div "simple table" at bounding box center [437, 560] width 147 height 48
click at [404, 624] on div "FSK 12" at bounding box center [426, 621] width 99 height 27
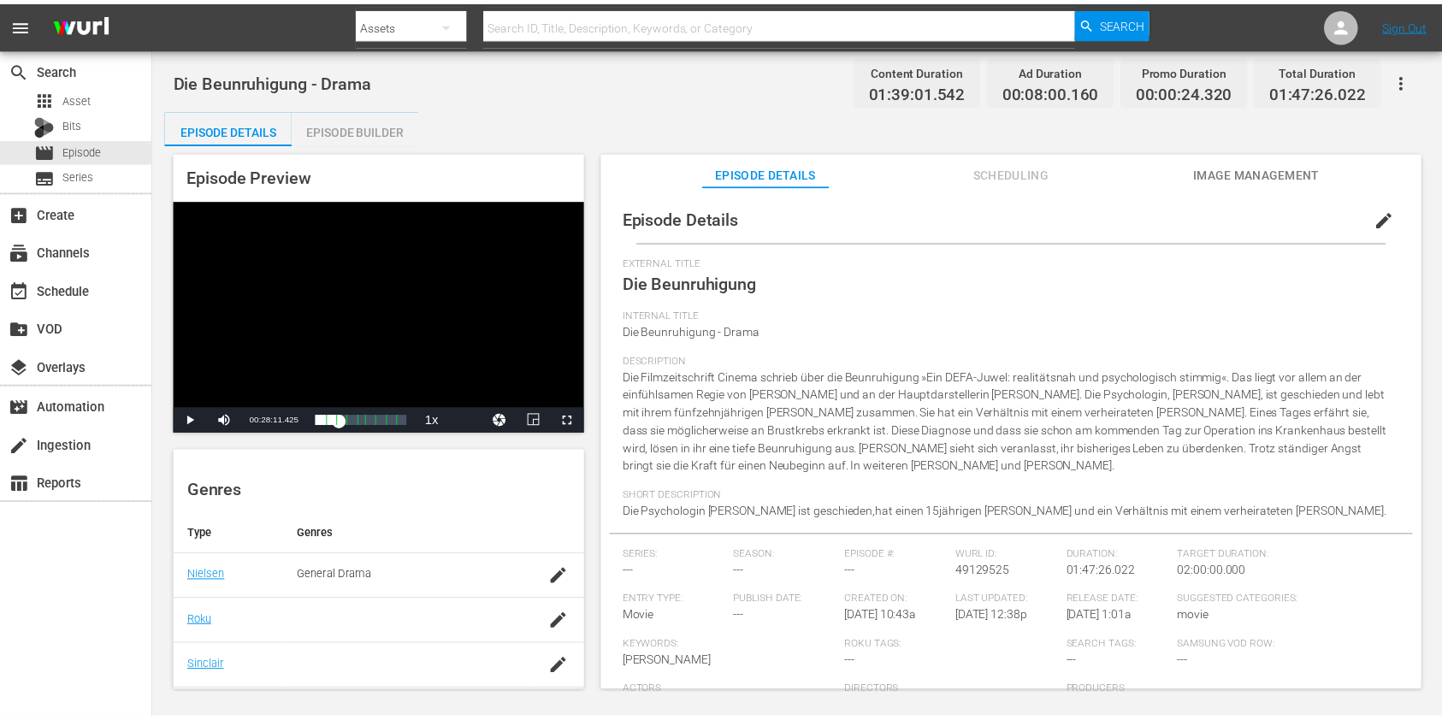
scroll to position [370, 0]
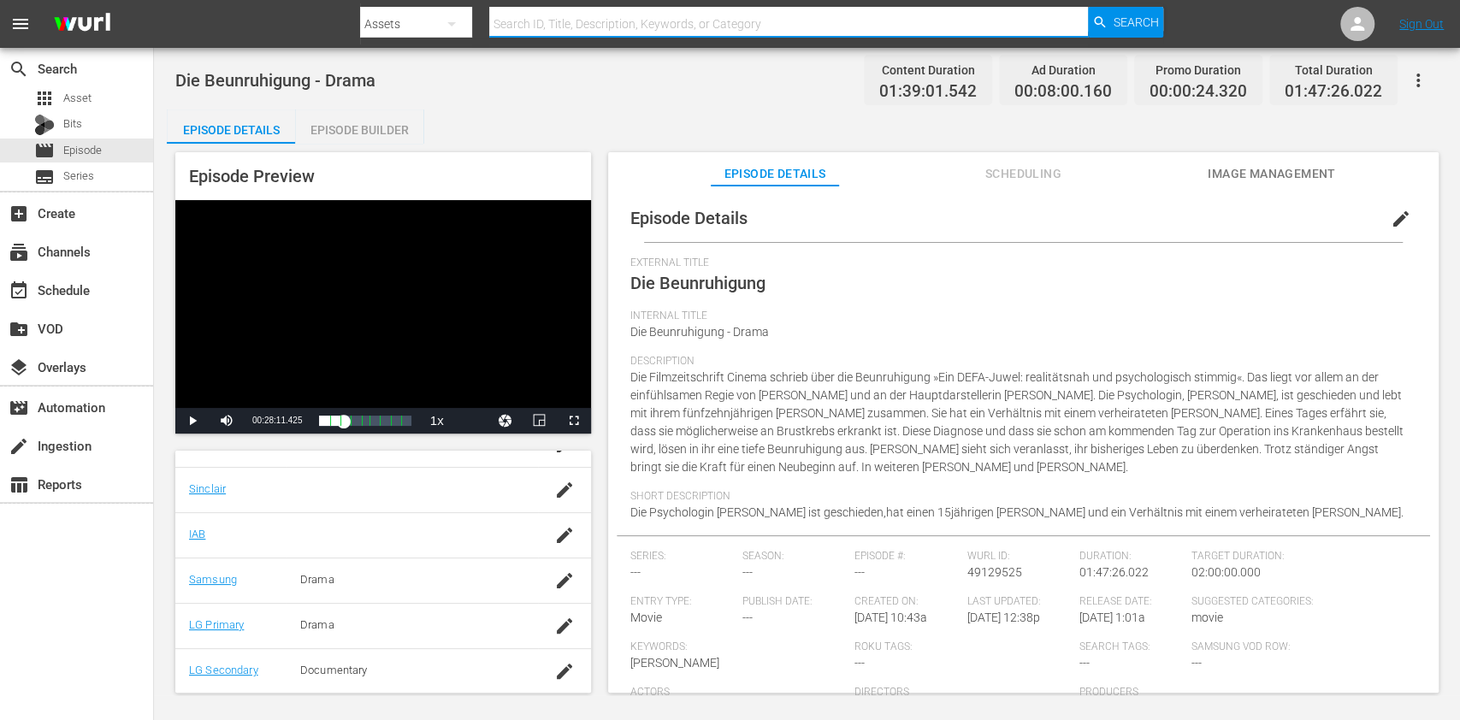
click at [573, 17] on input "text" at bounding box center [788, 23] width 599 height 41
click at [78, 160] on div "movie Episode" at bounding box center [68, 151] width 68 height 24
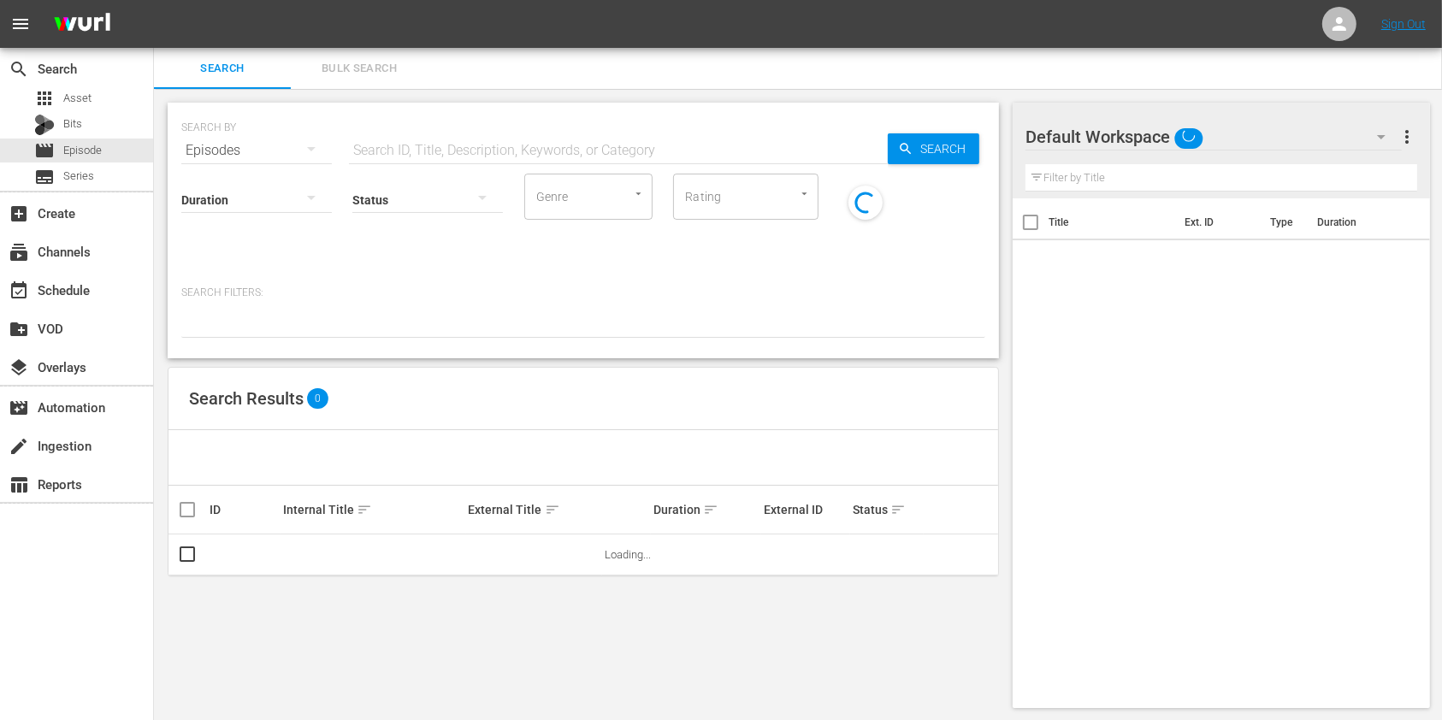
click at [404, 149] on input "text" at bounding box center [618, 150] width 539 height 41
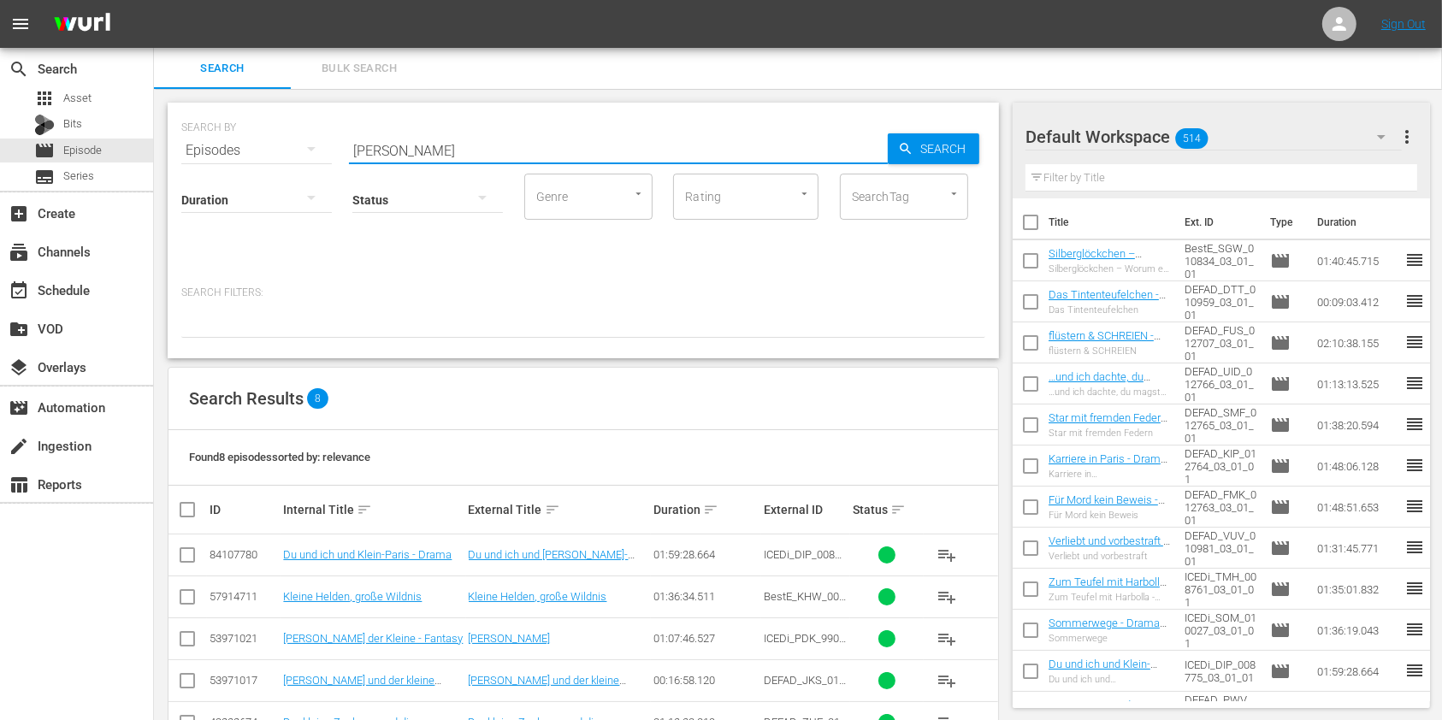
type input "kleist"
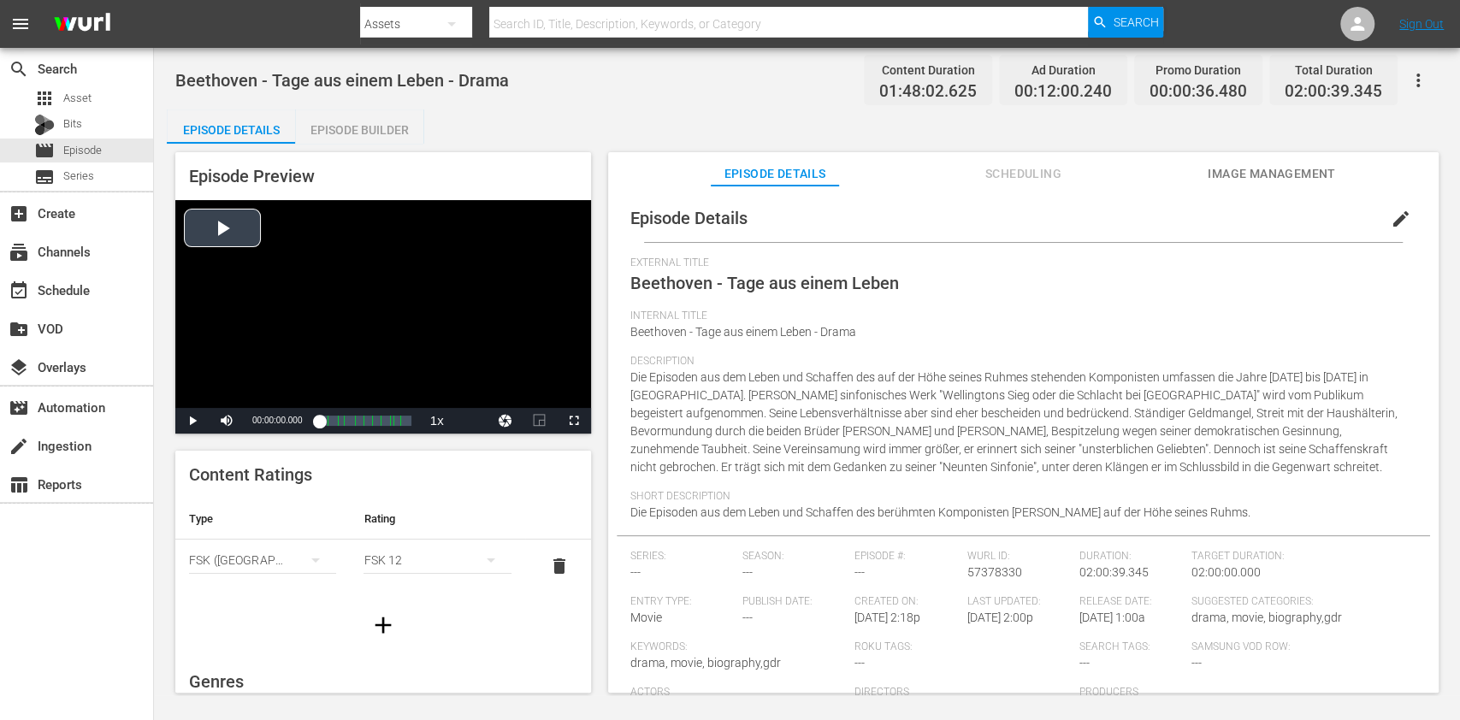
click at [356, 405] on div "Video Player" at bounding box center [383, 304] width 416 height 208
click at [352, 418] on div "00:43:58.639 Beethoven - Tage aus einem Leben (4/11)" at bounding box center [352, 420] width 1 height 17
click at [377, 284] on div "Video Player" at bounding box center [383, 304] width 416 height 208
click at [417, 294] on div "Video Player" at bounding box center [383, 304] width 416 height 208
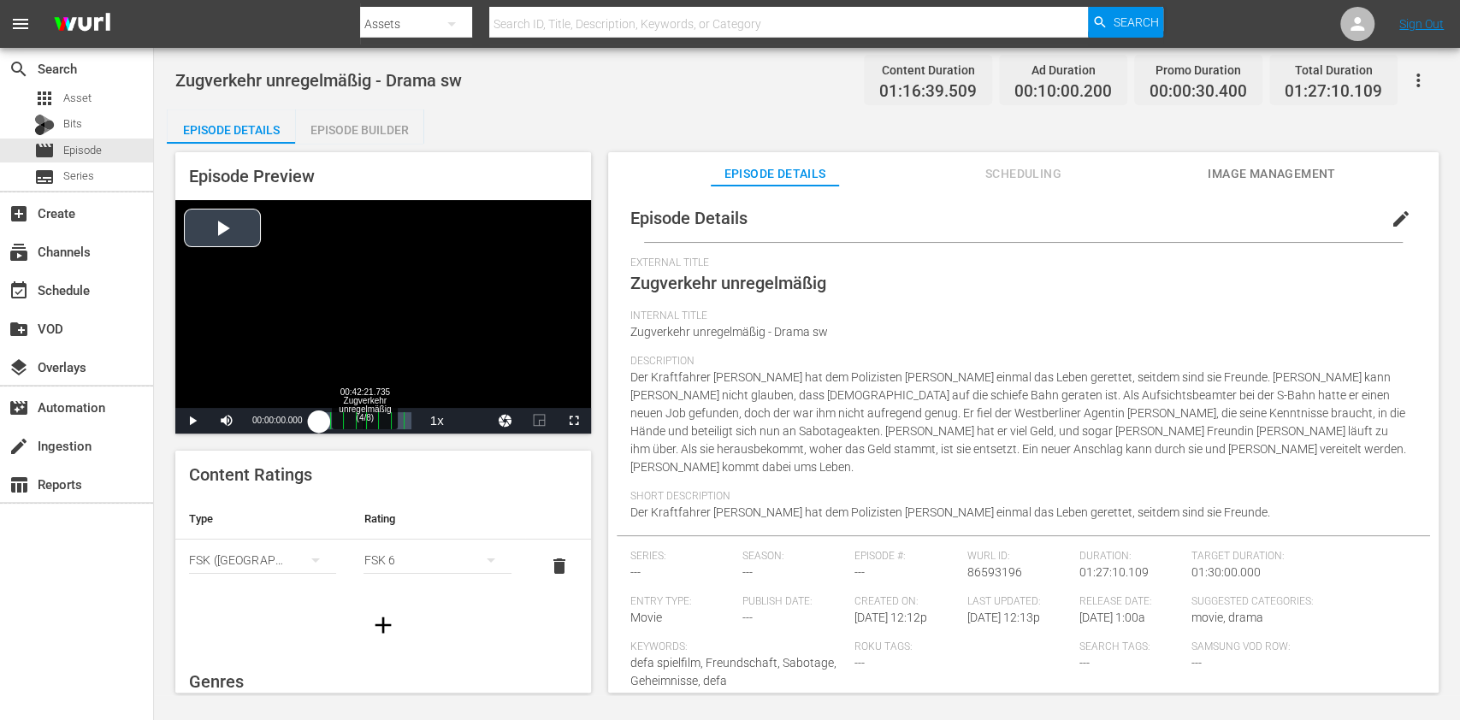
click at [366, 421] on div "Progress Bar" at bounding box center [366, 420] width 0 height 17
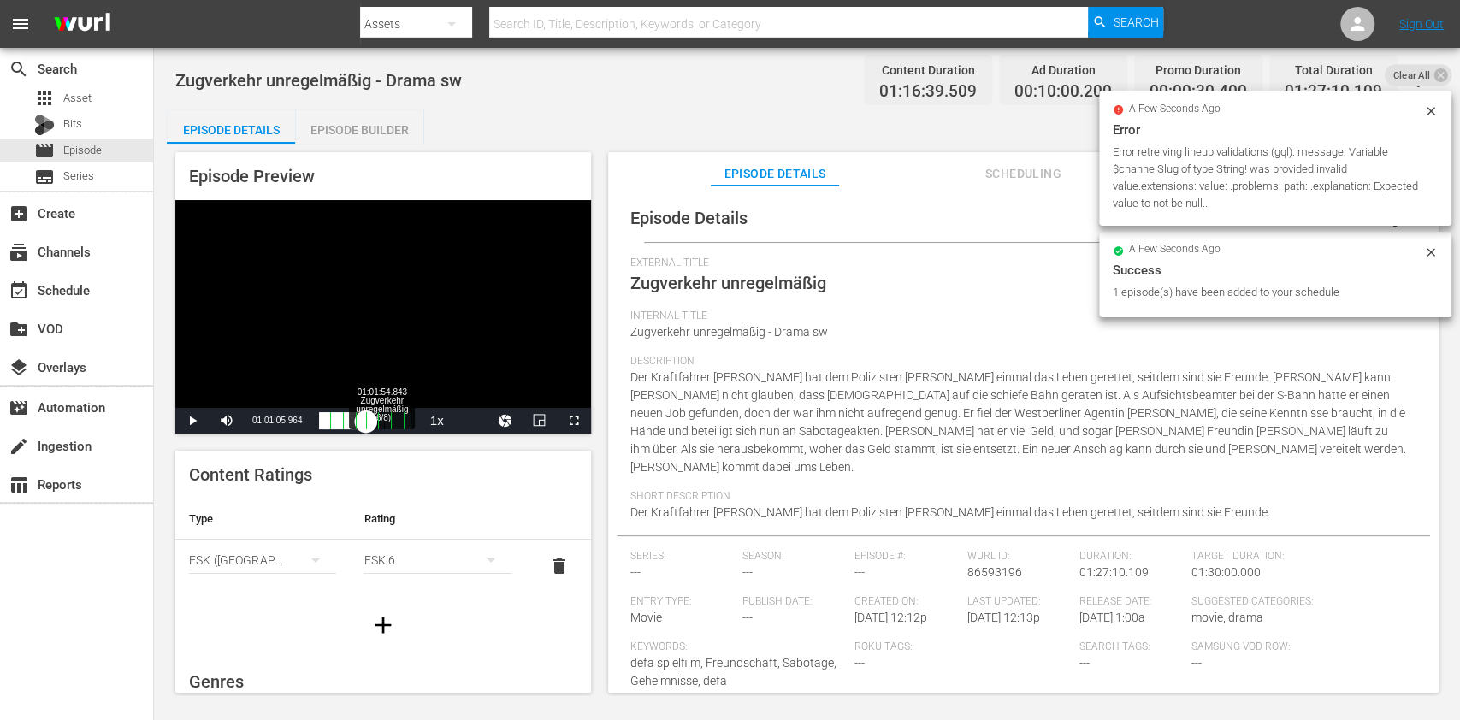
click at [383, 416] on div "Loaded : 9.84% 01:01:54.843 Zugverkehr unregelmäßig (6/8) 00:00:11.496" at bounding box center [365, 420] width 92 height 17
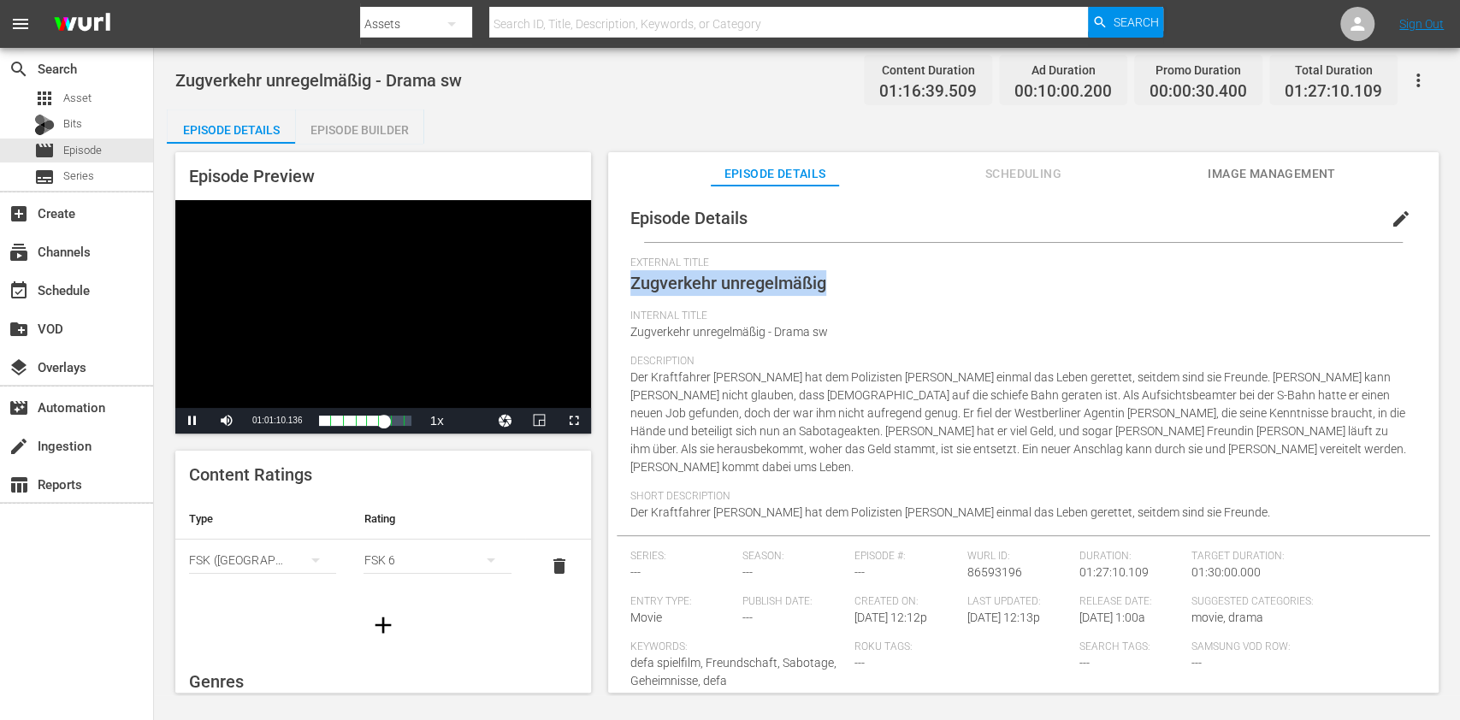
drag, startPoint x: 833, startPoint y: 281, endPoint x: 620, endPoint y: 293, distance: 213.3
click at [620, 293] on div "Episode Details edit External Title Zugverkehr unregelmäßig Internal Title Zugv…" at bounding box center [1024, 550] width 814 height 713
click at [323, 291] on div "Video Player" at bounding box center [383, 304] width 416 height 208
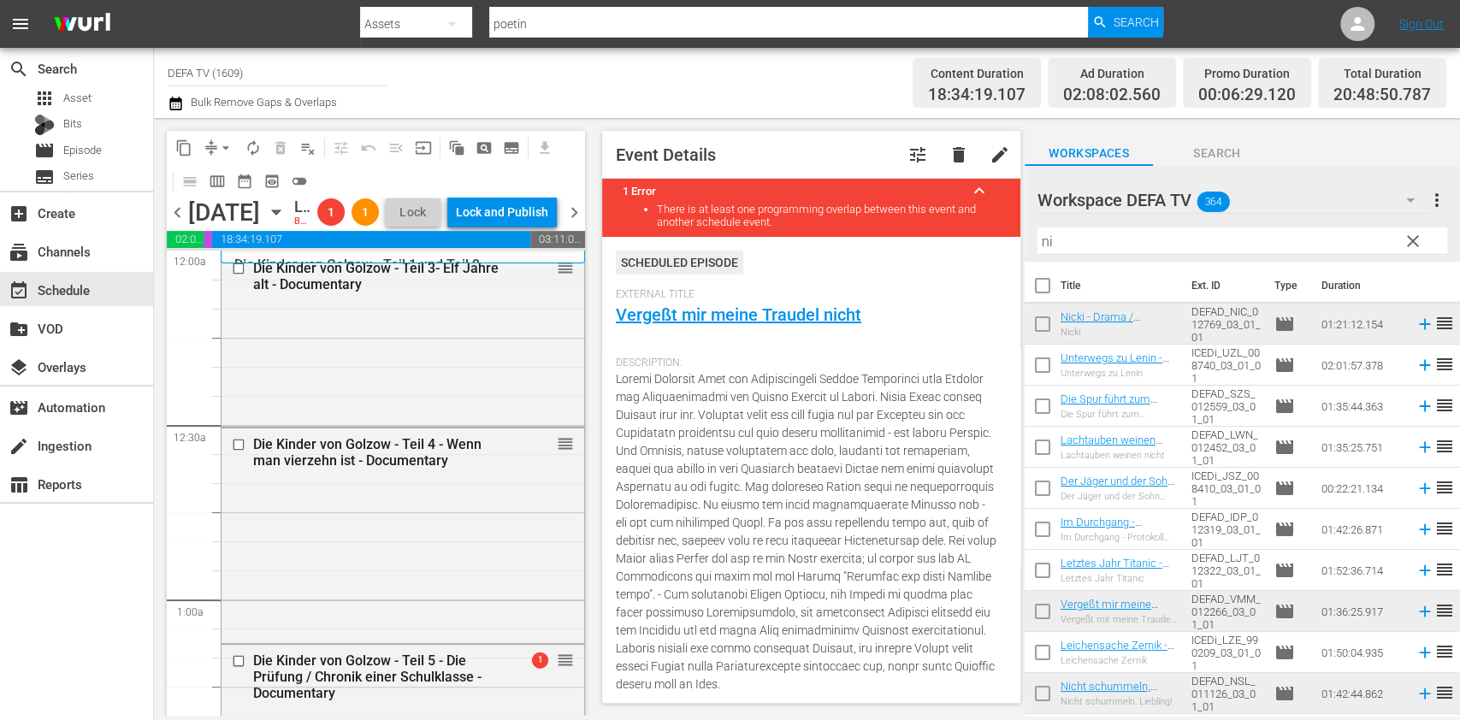
scroll to position [7130, 0]
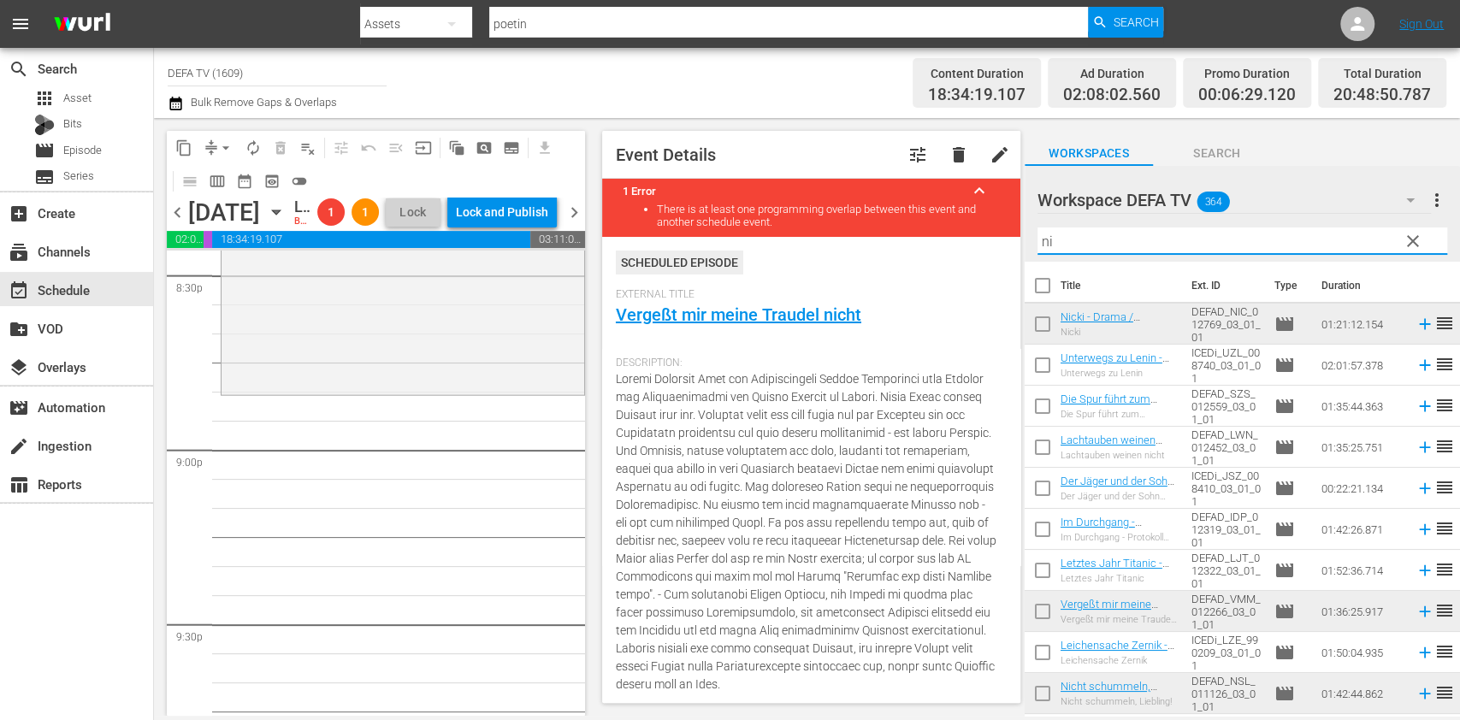
drag, startPoint x: 1180, startPoint y: 230, endPoint x: 920, endPoint y: 225, distance: 260.1
click at [920, 225] on div "content_copy compress arrow_drop_down autorenew_outlined delete_forever_outline…" at bounding box center [807, 417] width 1306 height 598
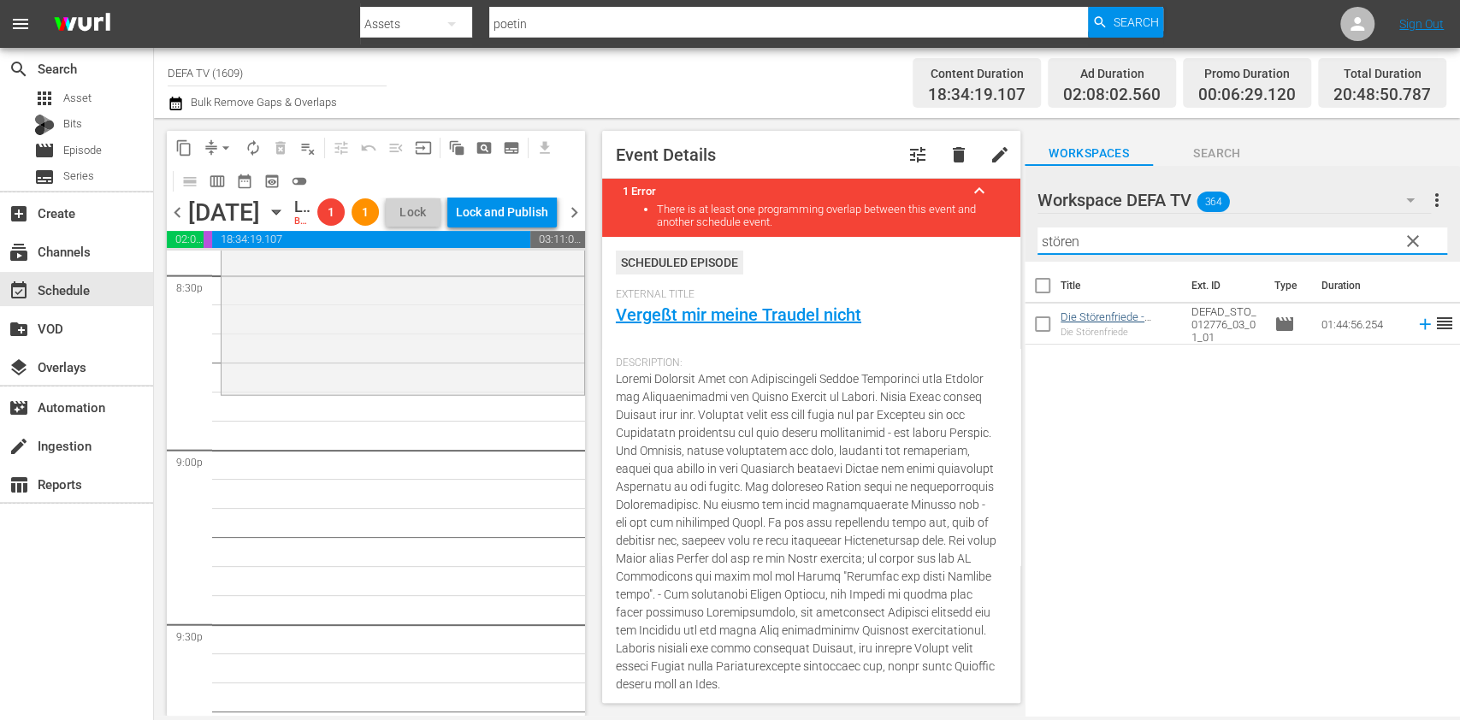
type input "stören"
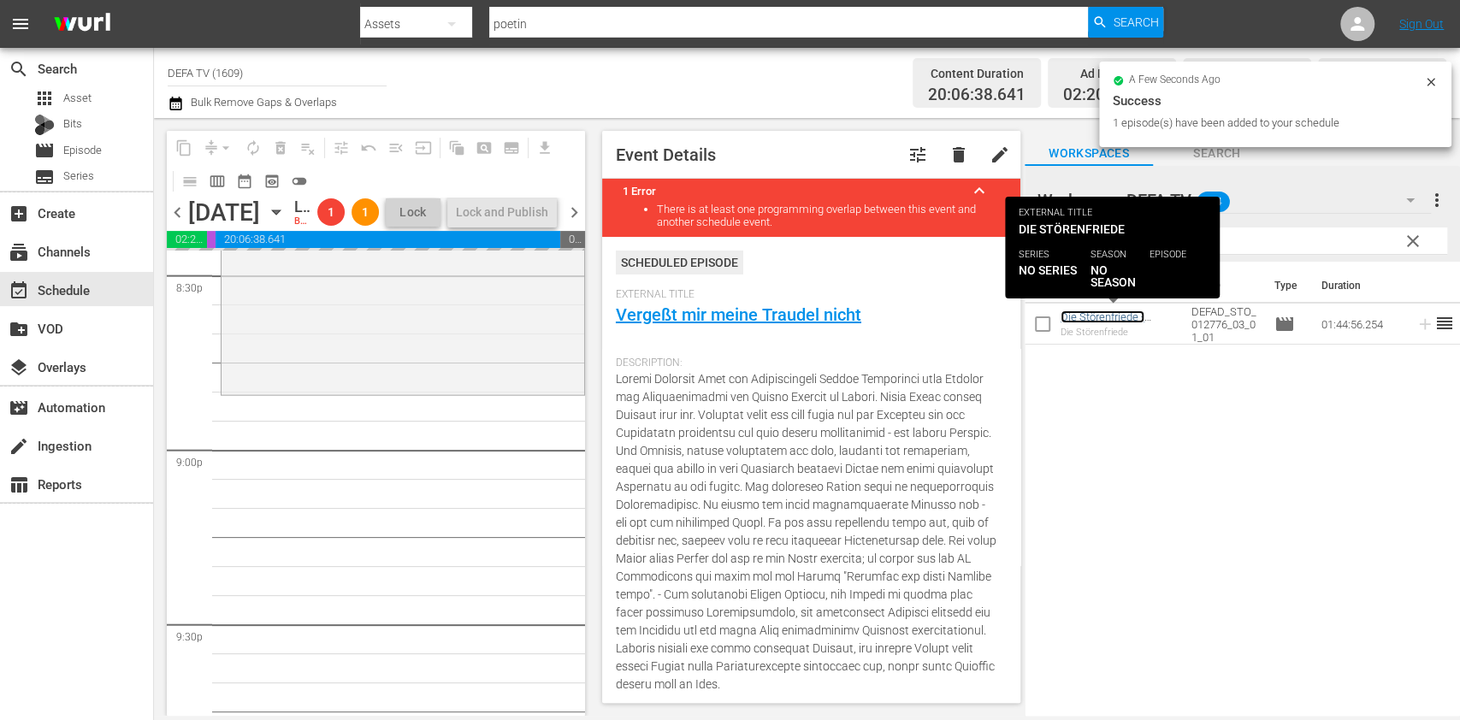
click at [1095, 317] on link "Die Störenfriede - Drama" at bounding box center [1103, 324] width 84 height 26
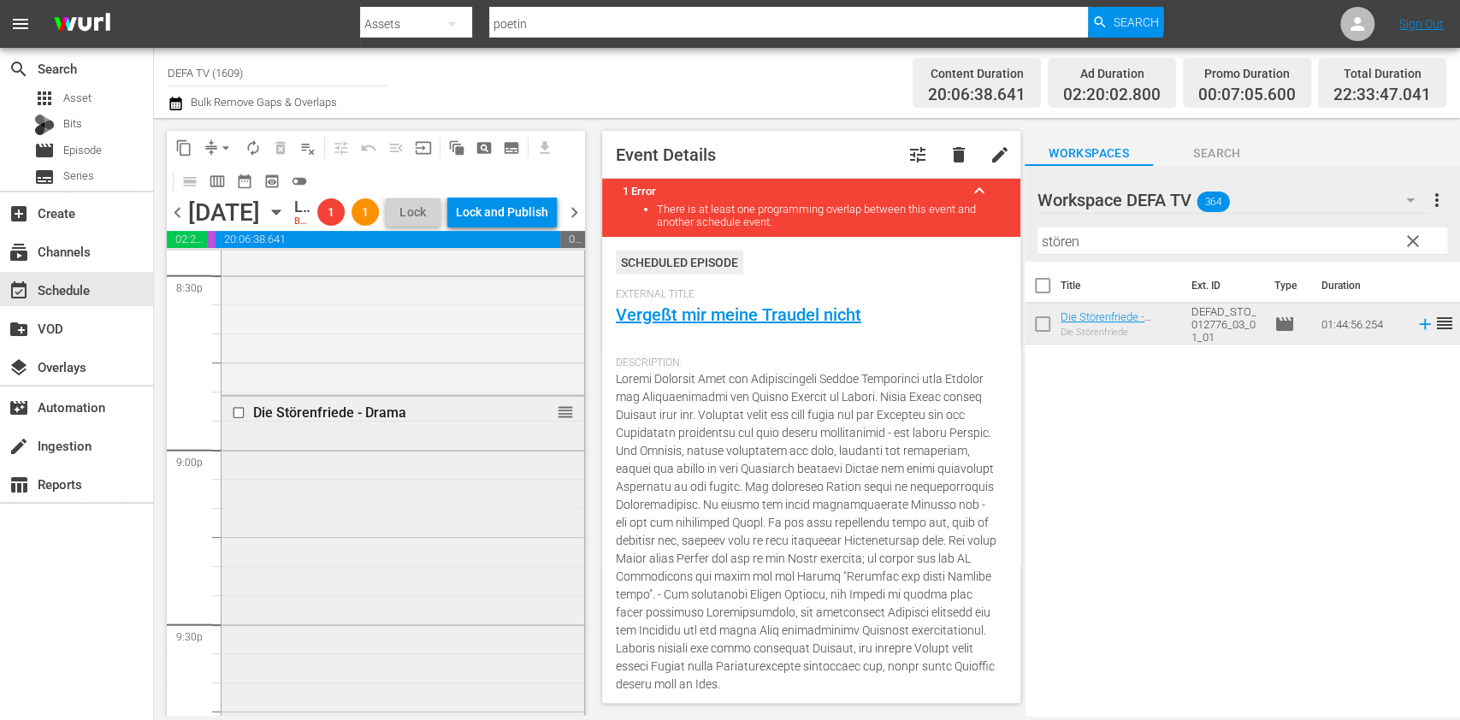
click at [393, 502] on div "Die Störenfriede - Drama reorder" at bounding box center [403, 700] width 363 height 606
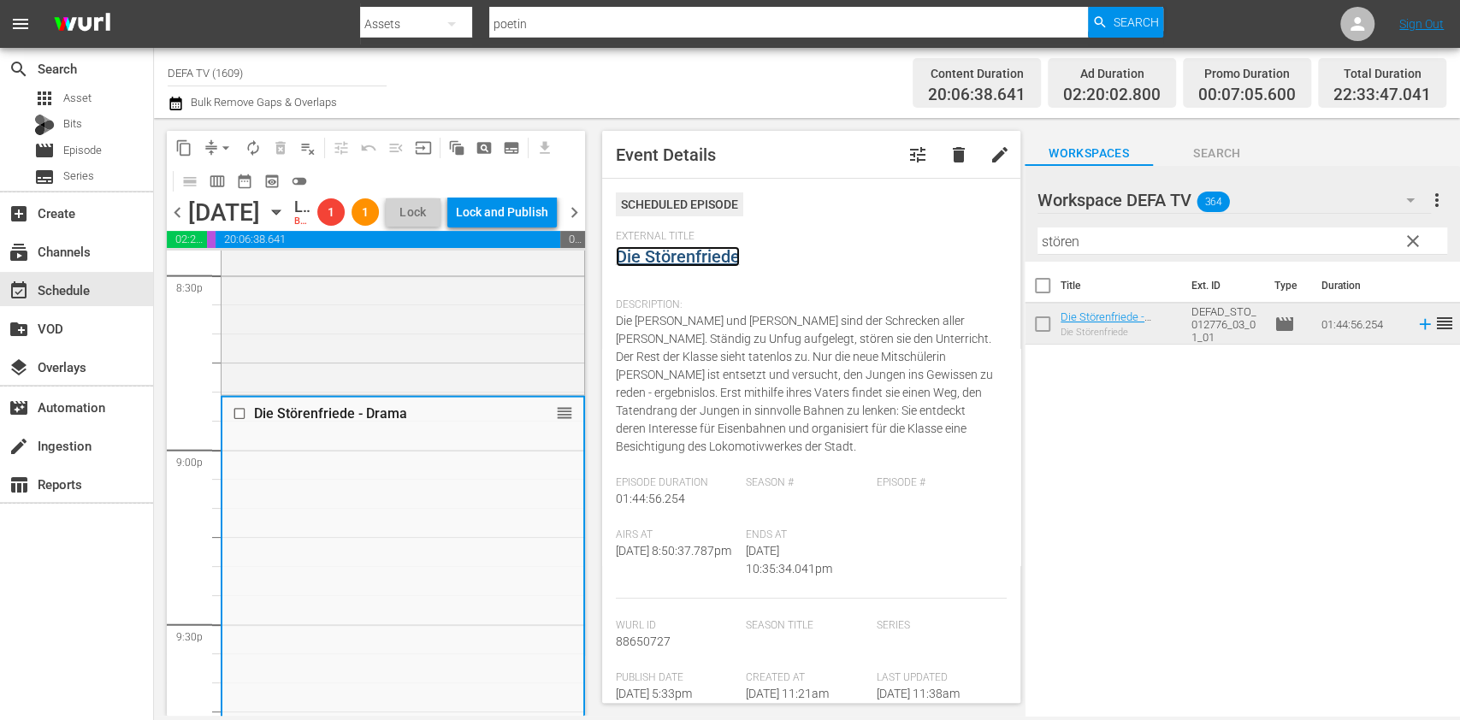
click at [709, 250] on link "Die Störenfriede" at bounding box center [678, 256] width 124 height 21
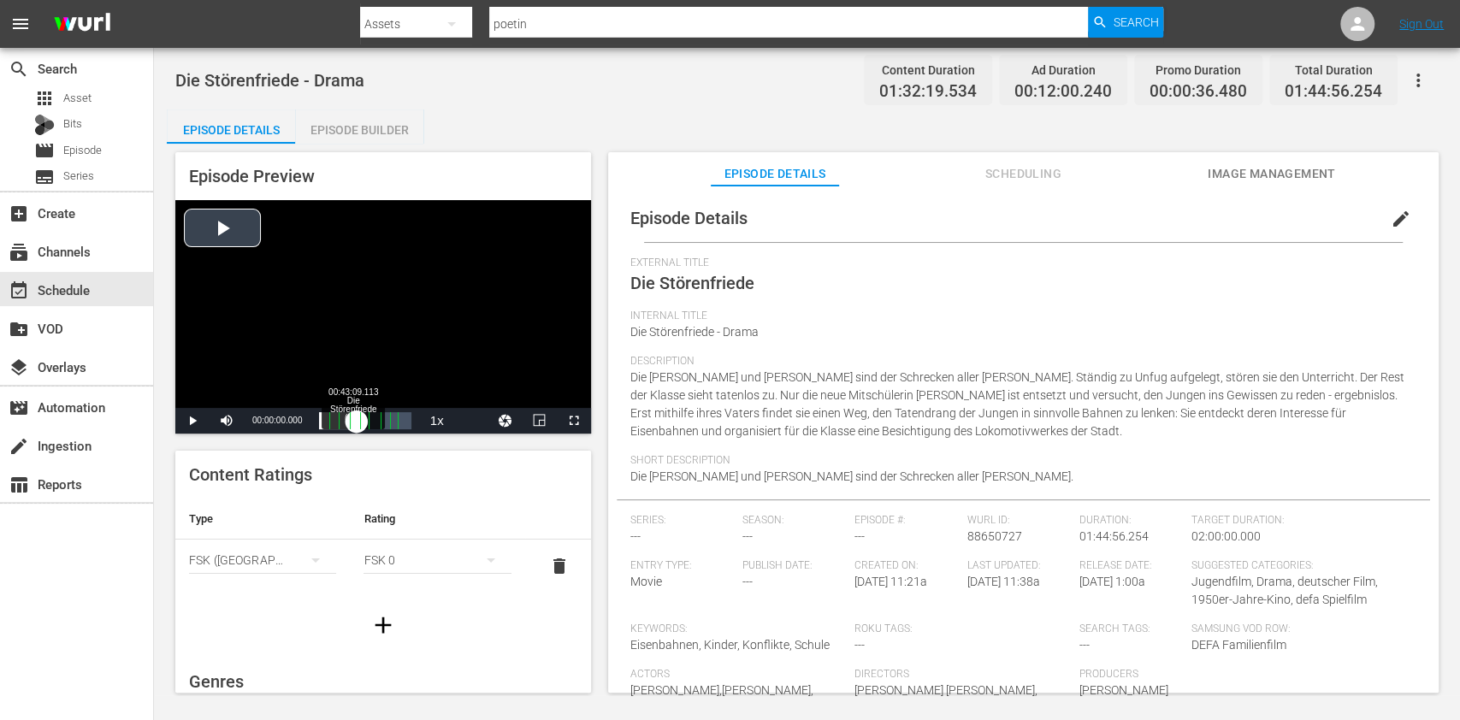
click at [357, 416] on div "Loaded : 0.11% 00:43:09.113 Die Störenfriede (4/9) 00:00:00.000" at bounding box center [365, 420] width 92 height 17
click at [387, 292] on div "Video Player" at bounding box center [383, 304] width 416 height 208
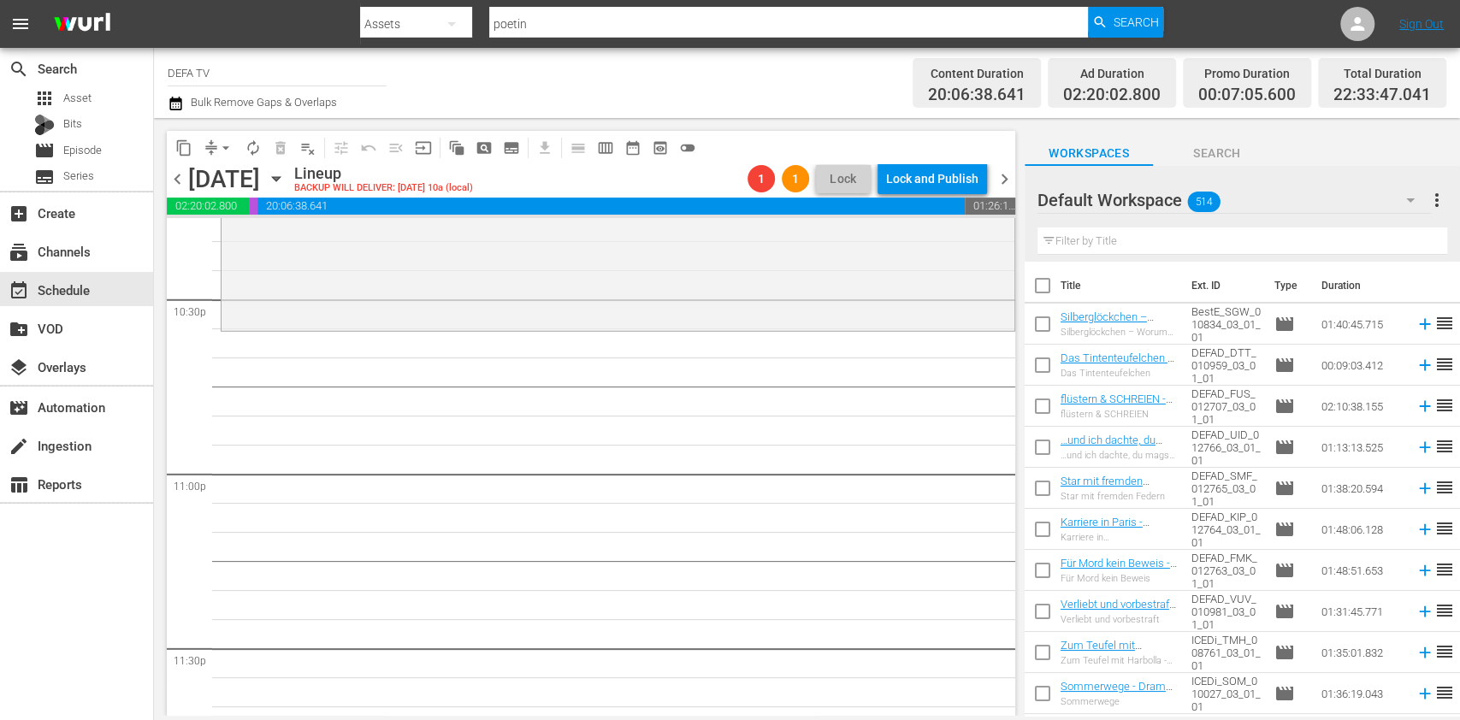
scroll to position [7773, 0]
click at [1160, 219] on div at bounding box center [1099, 201] width 123 height 43
click at [1150, 228] on input "text" at bounding box center [1243, 241] width 410 height 27
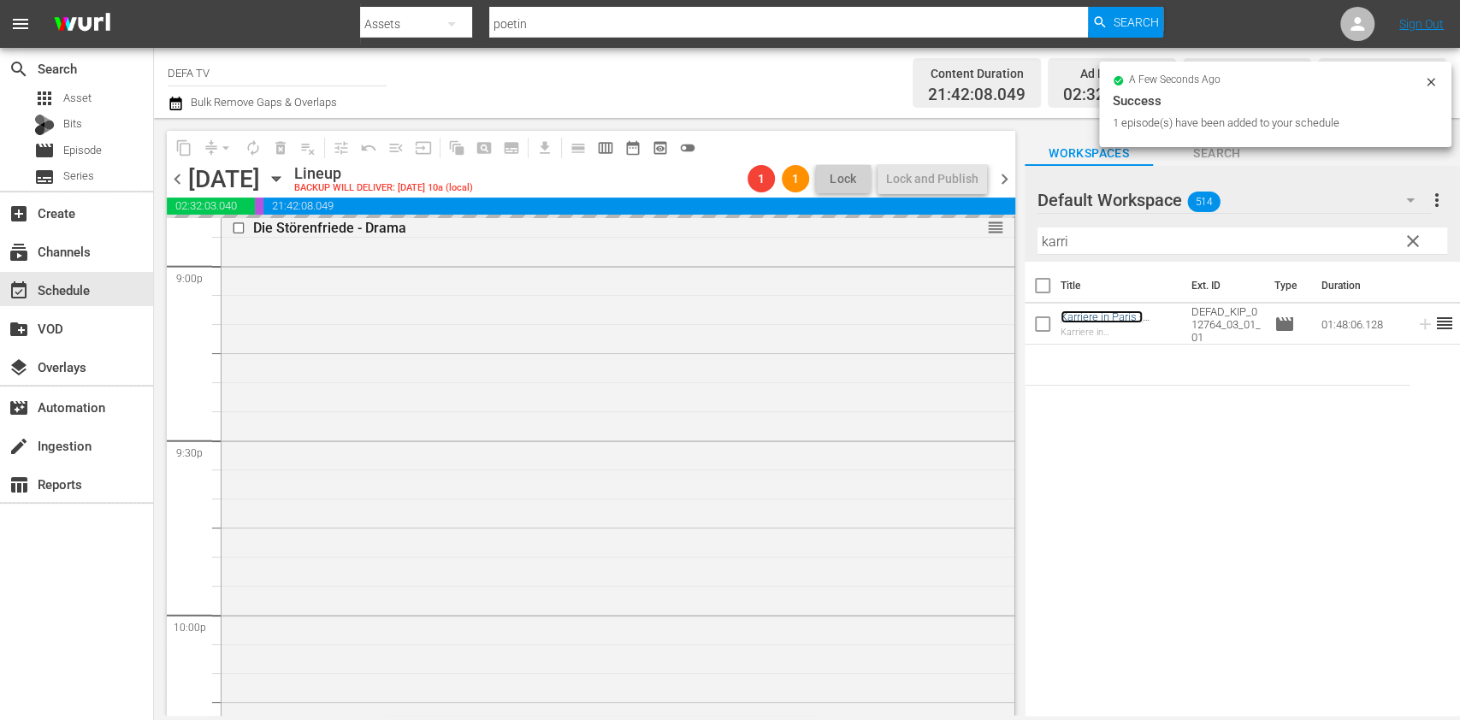
scroll to position [6982, 0]
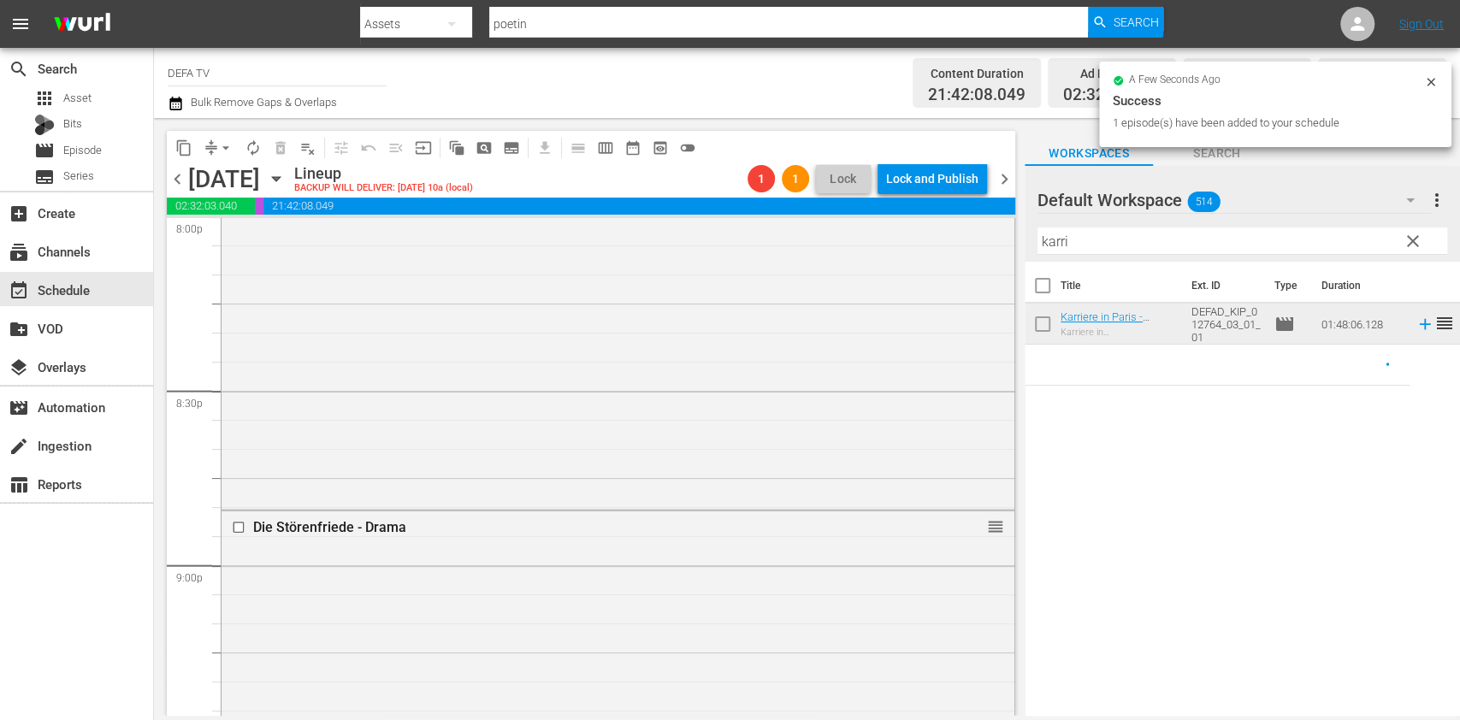
drag, startPoint x: 1068, startPoint y: 323, endPoint x: 486, endPoint y: 348, distance: 583.1
click at [452, 364] on div "Nicki - Drama / Kids&Family reorder" at bounding box center [618, 272] width 793 height 467
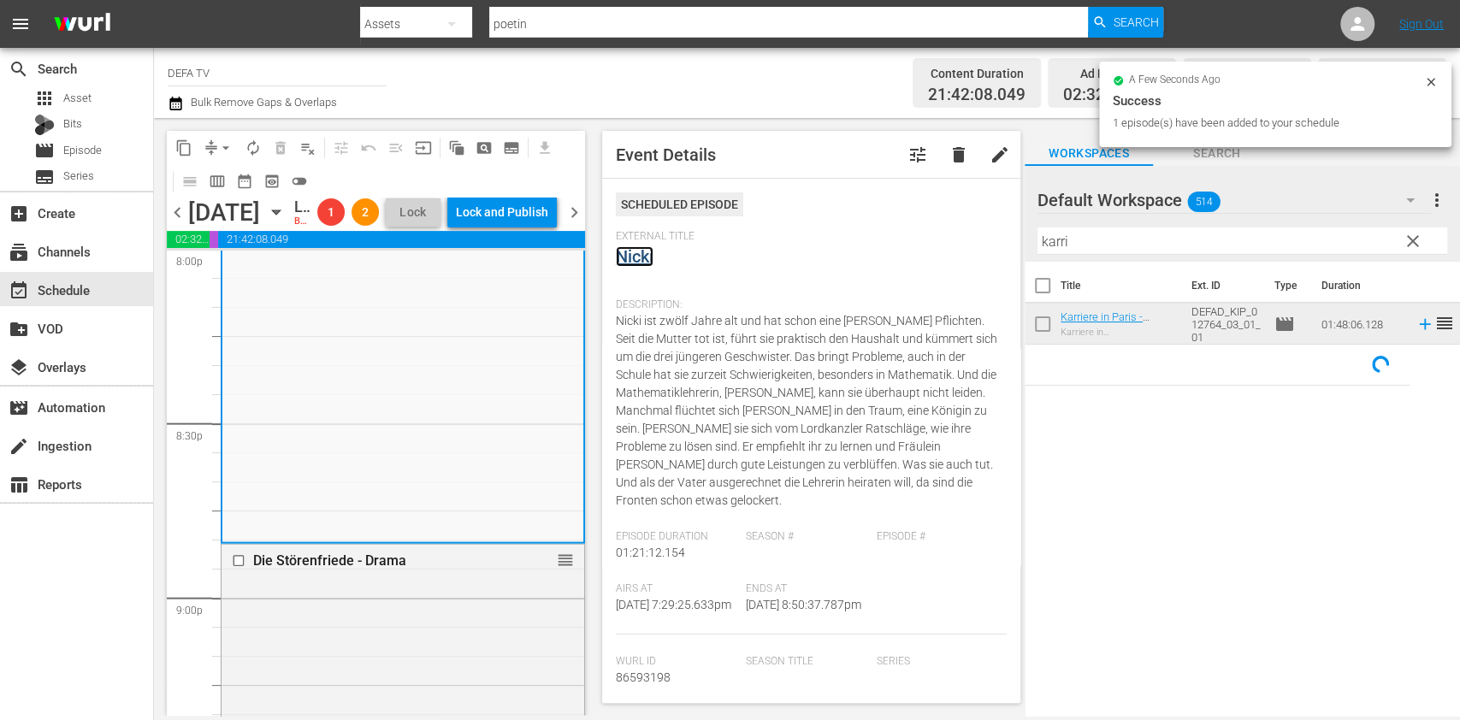
click at [644, 252] on link "Nicki" at bounding box center [635, 256] width 38 height 21
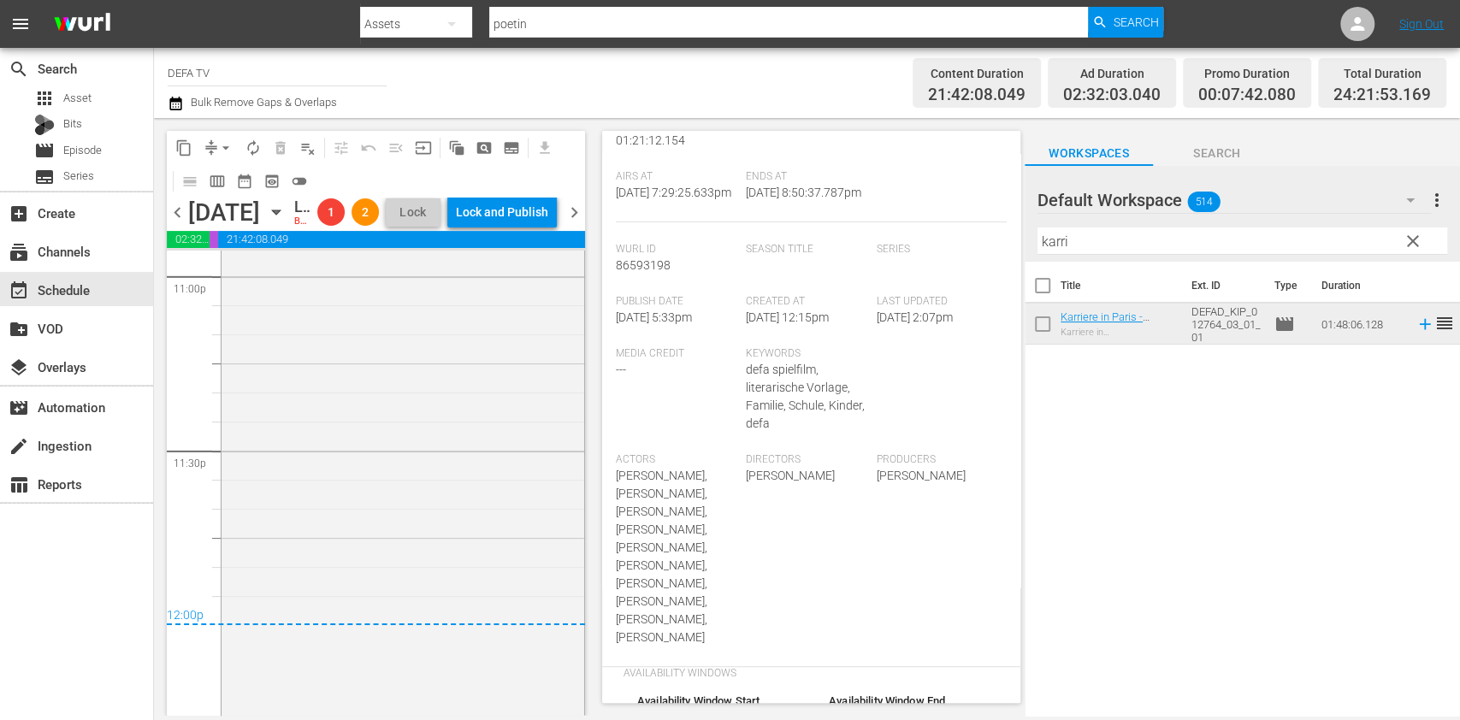
scroll to position [8106, 0]
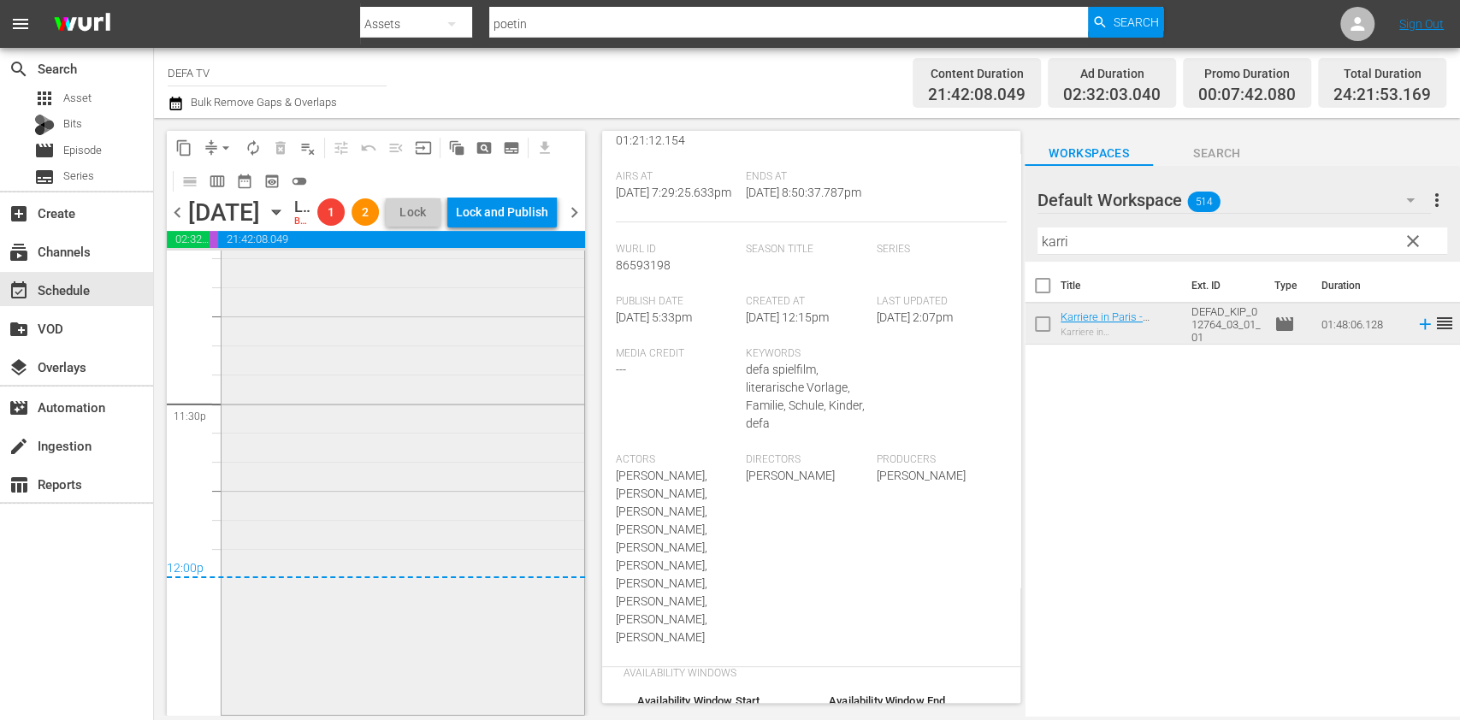
click at [486, 443] on div "Karriere in Paris - Drama sw 1 reorder" at bounding box center [403, 400] width 363 height 624
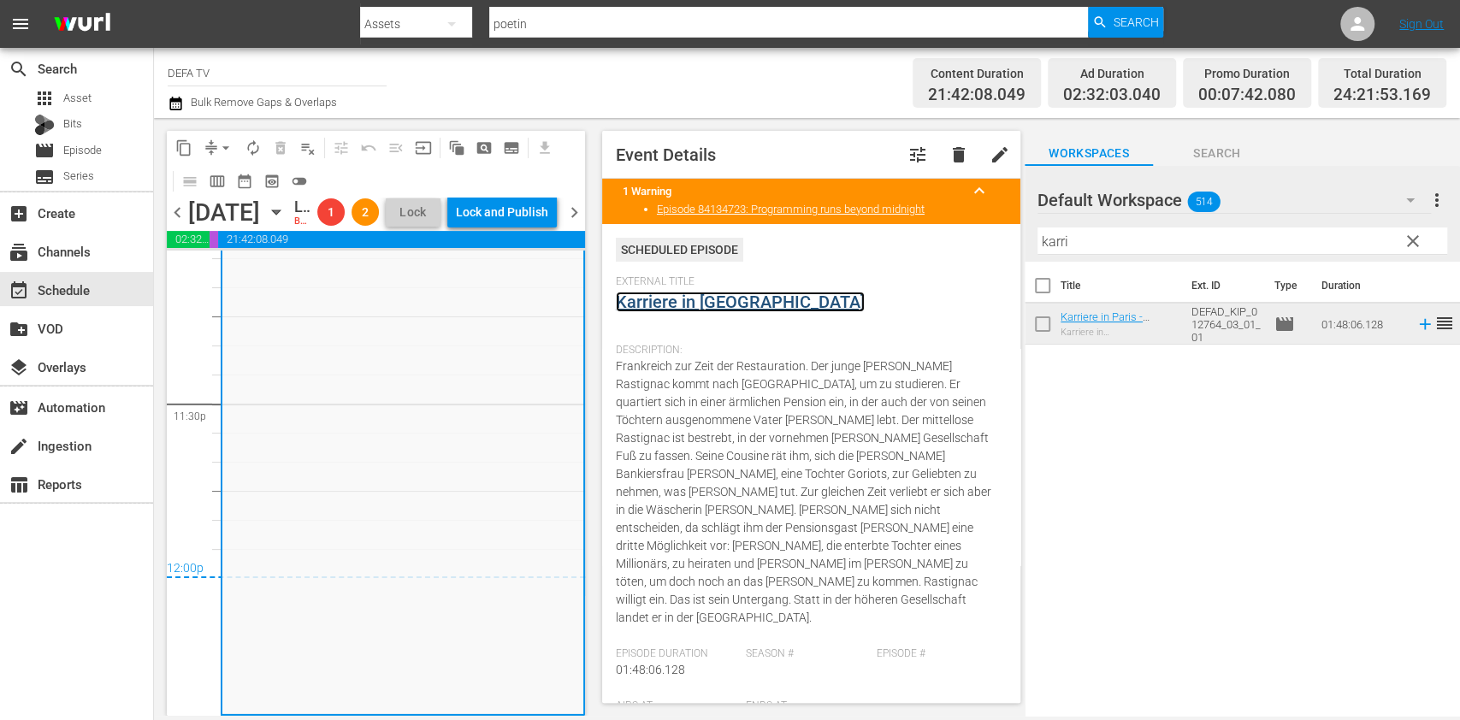
click at [683, 311] on link "Karriere in Paris" at bounding box center [740, 302] width 249 height 21
click at [567, 223] on span "chevron_right" at bounding box center [574, 212] width 21 height 21
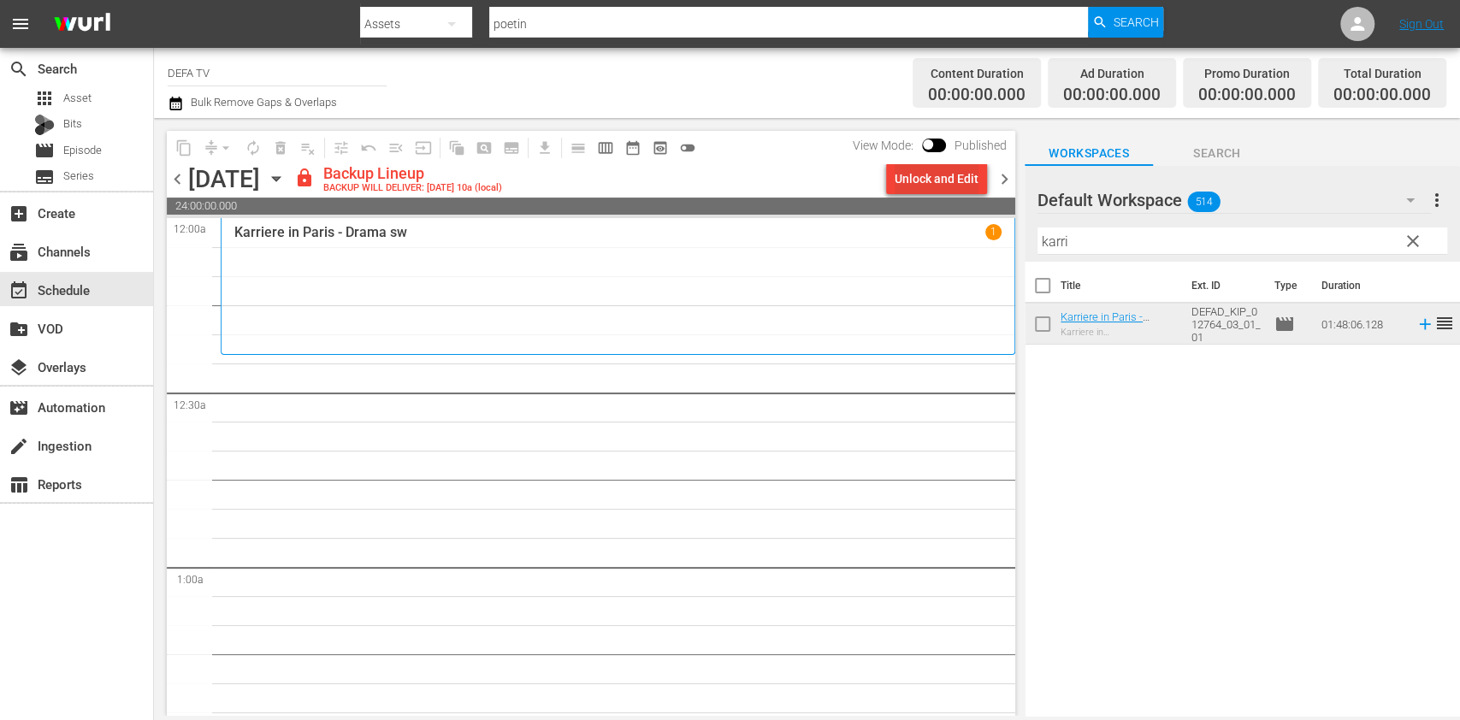
click at [926, 185] on div "Unlock and Edit" at bounding box center [937, 178] width 84 height 31
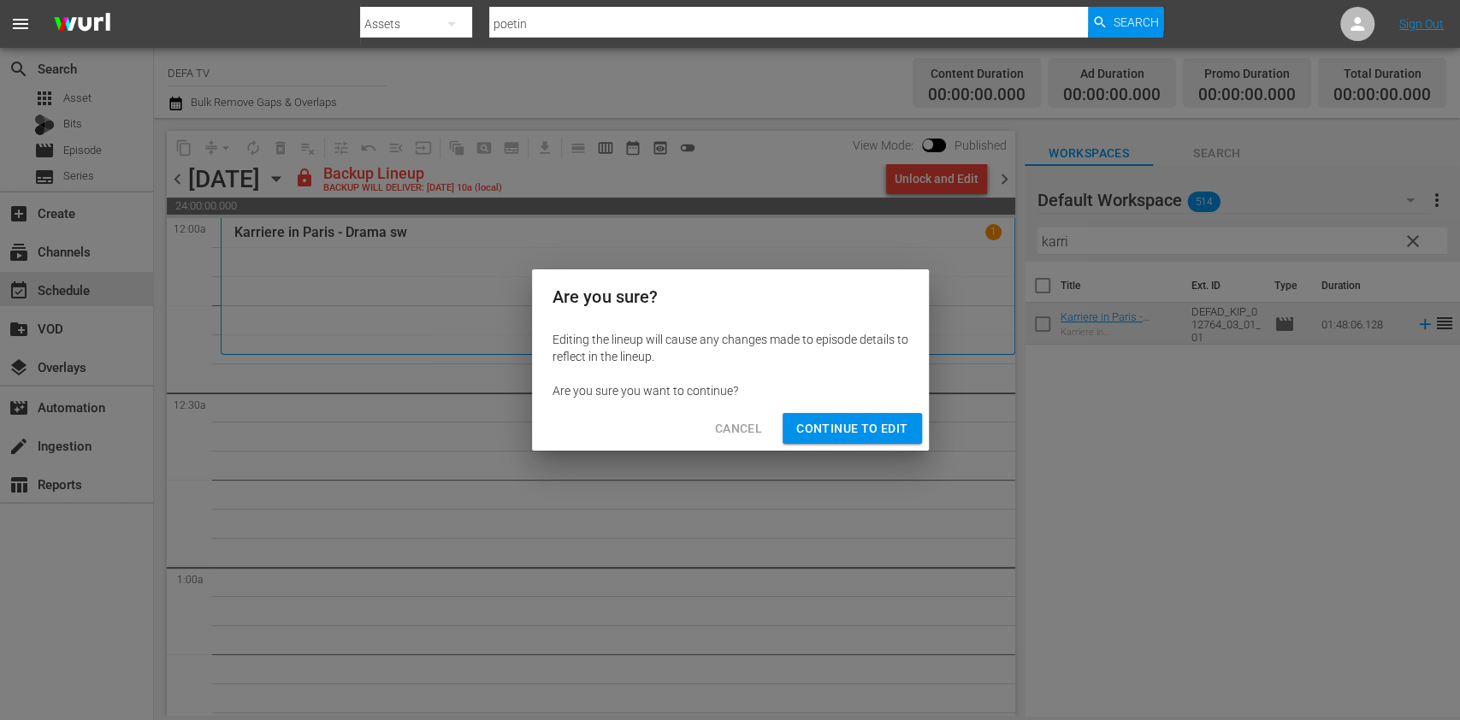
click at [846, 420] on span "Continue to Edit" at bounding box center [851, 428] width 111 height 21
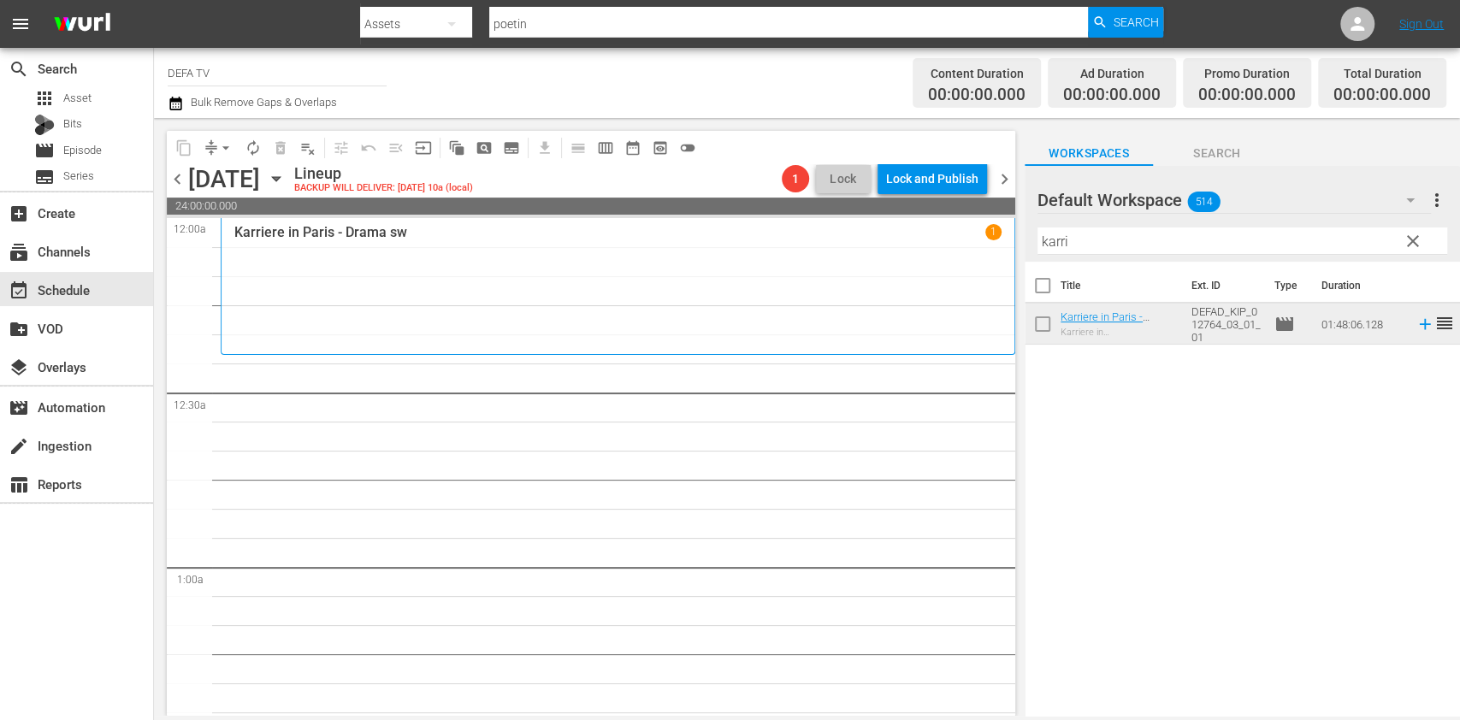
click at [180, 176] on span "chevron_left" at bounding box center [177, 179] width 21 height 21
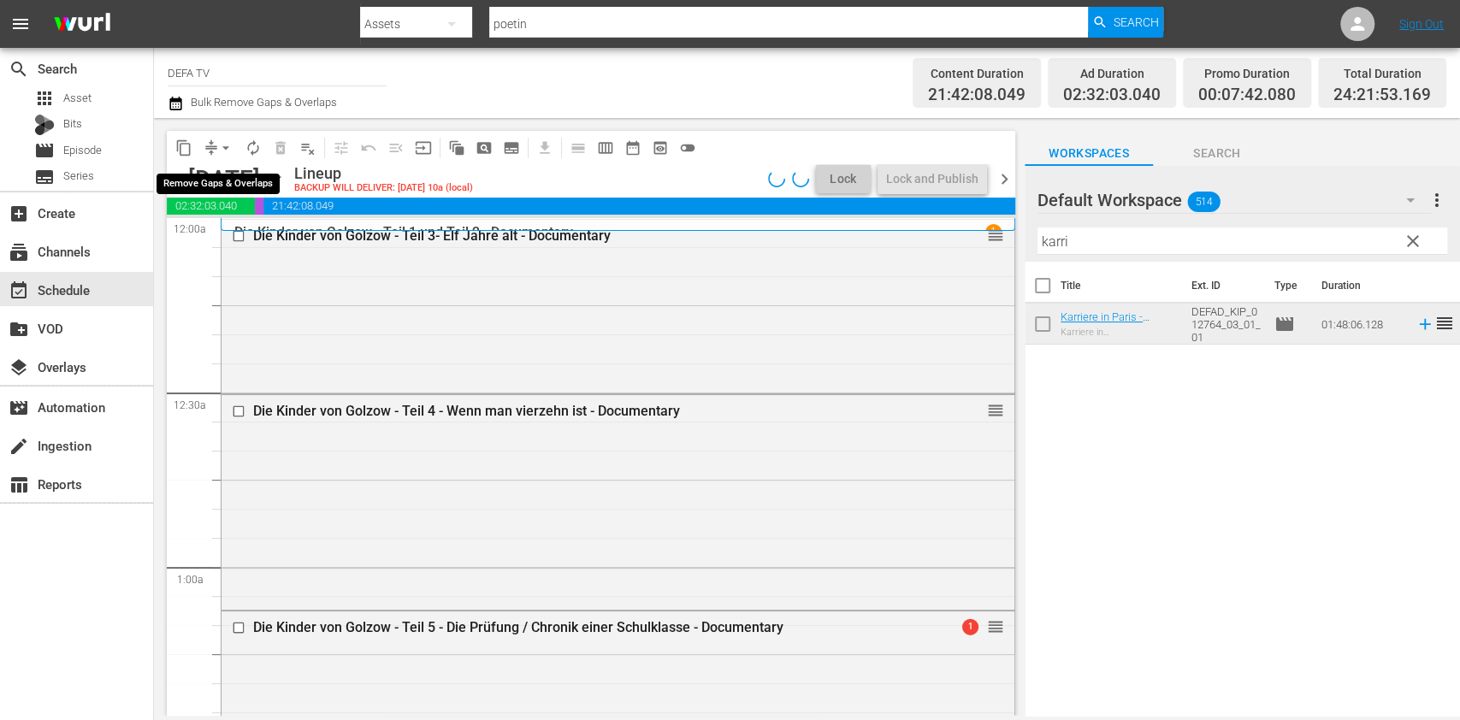
click at [220, 144] on span "arrow_drop_down" at bounding box center [225, 147] width 17 height 17
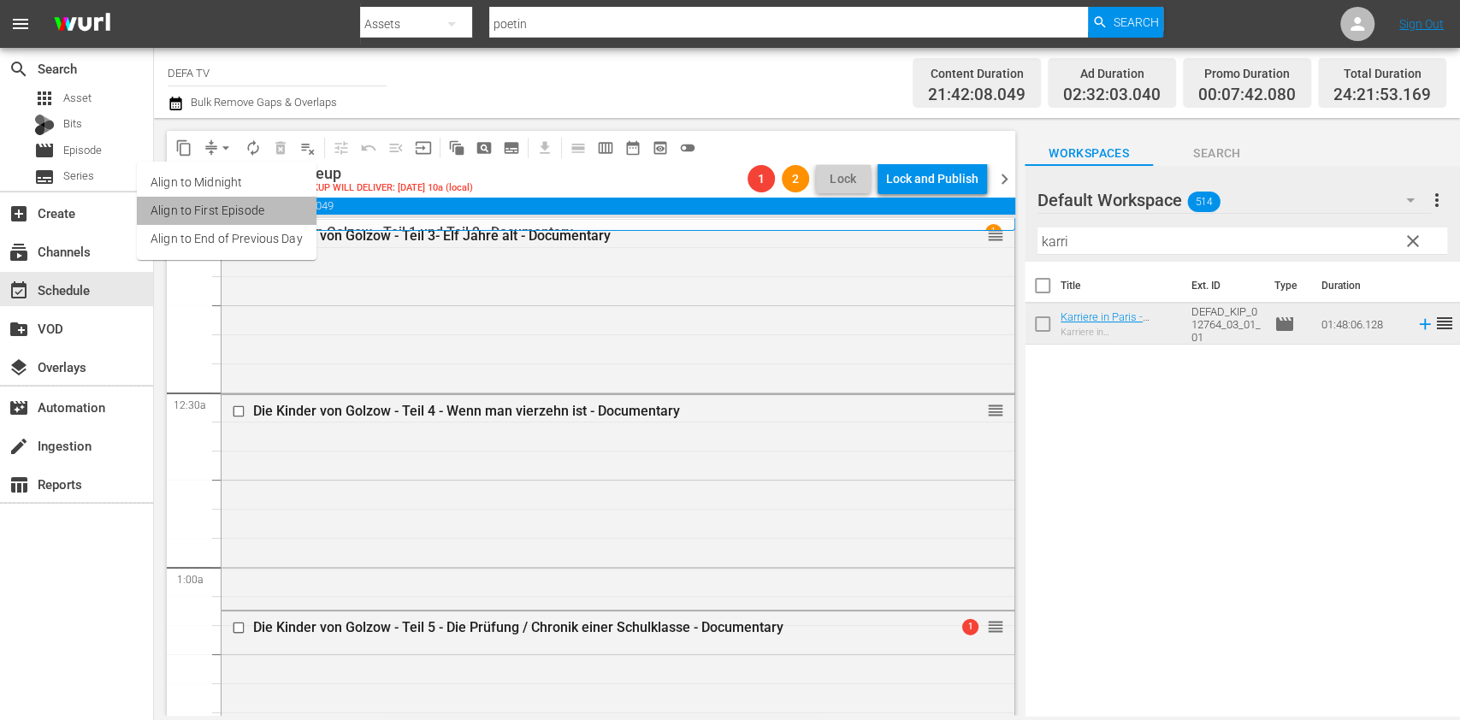
click at [240, 213] on li "Align to First Episode" at bounding box center [227, 211] width 180 height 28
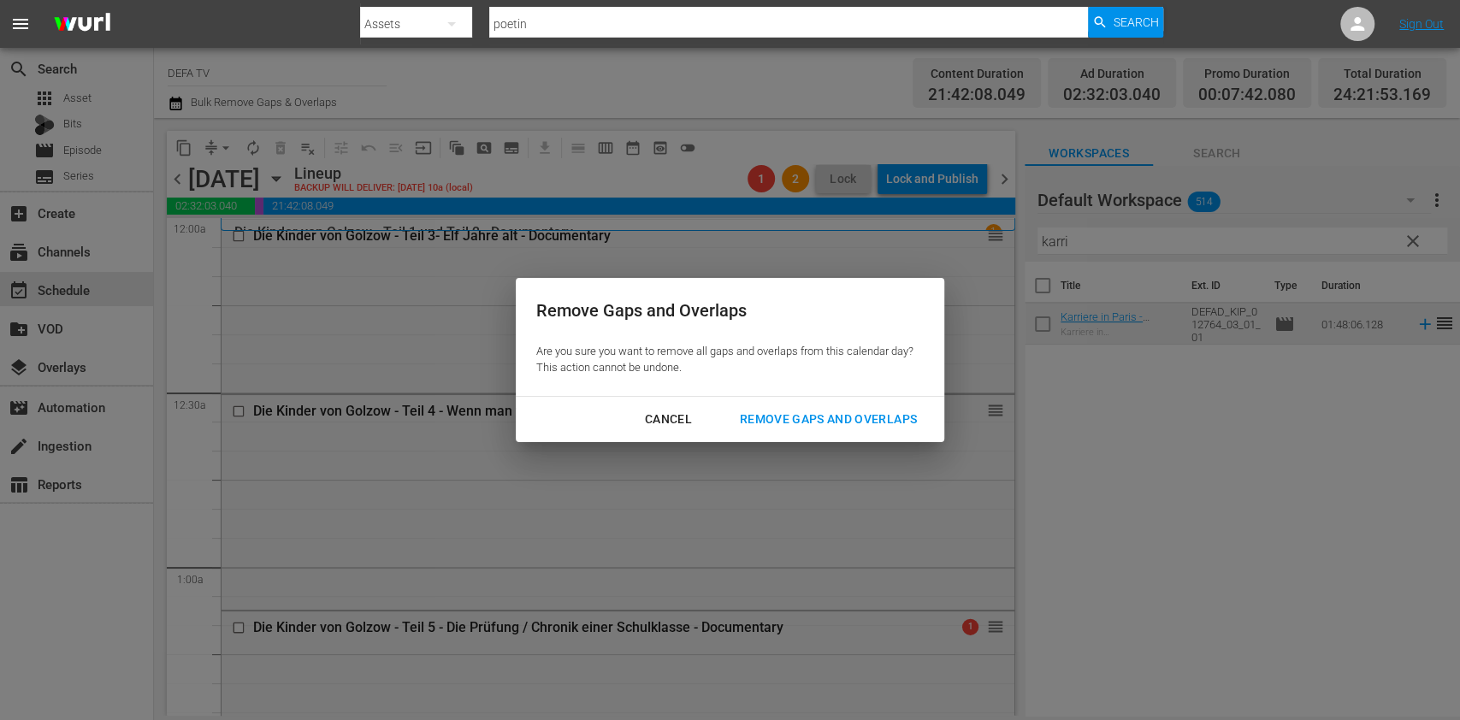
click at [749, 419] on div "Remove Gaps and Overlaps" at bounding box center [828, 419] width 204 height 21
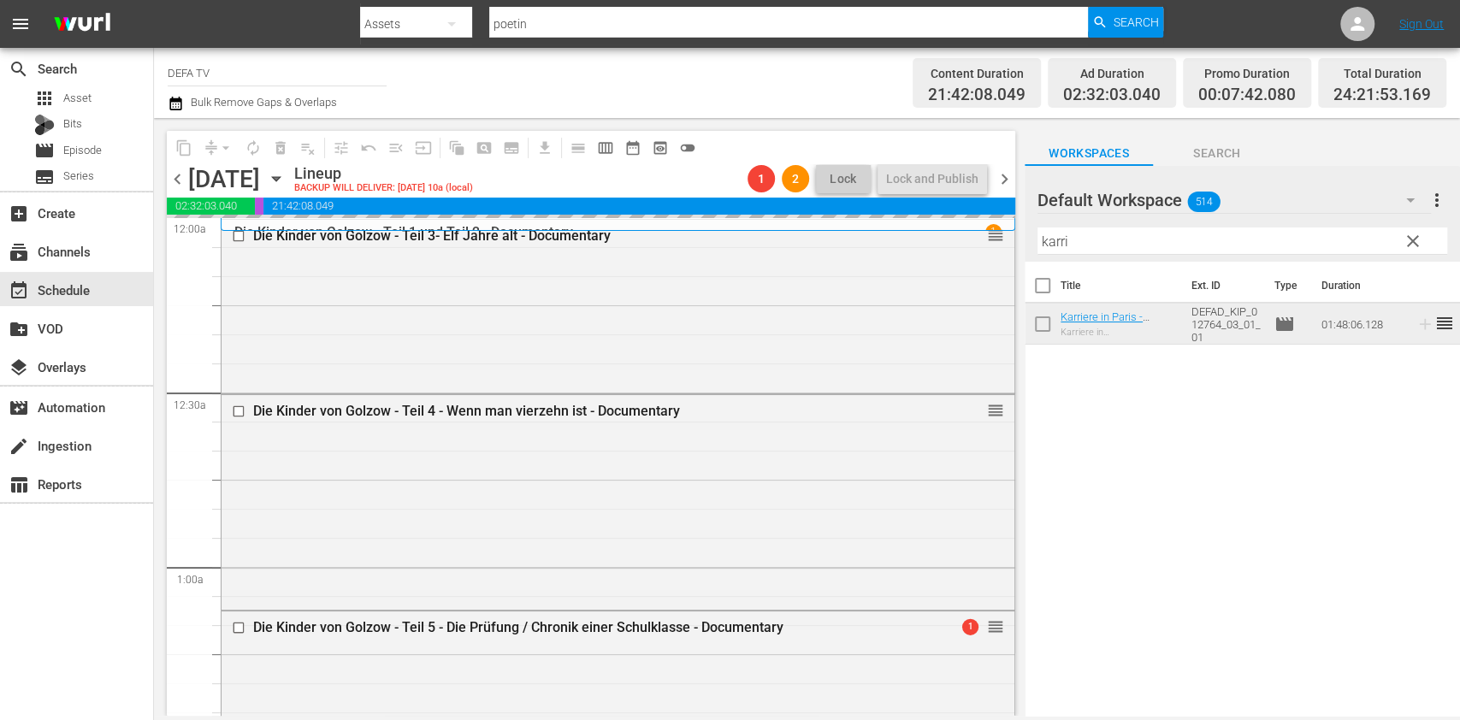
click at [178, 179] on span "chevron_left" at bounding box center [177, 179] width 21 height 21
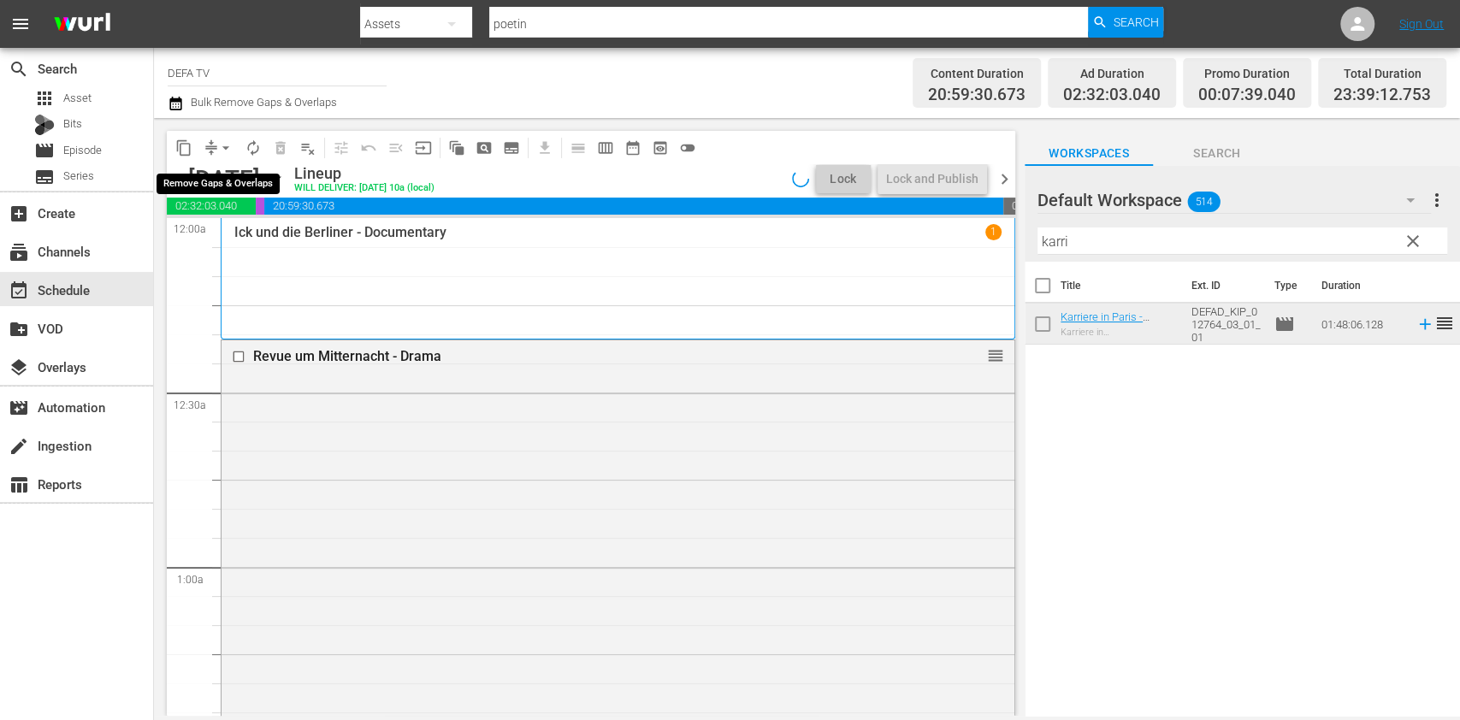
click at [228, 148] on span "arrow_drop_down" at bounding box center [225, 147] width 17 height 17
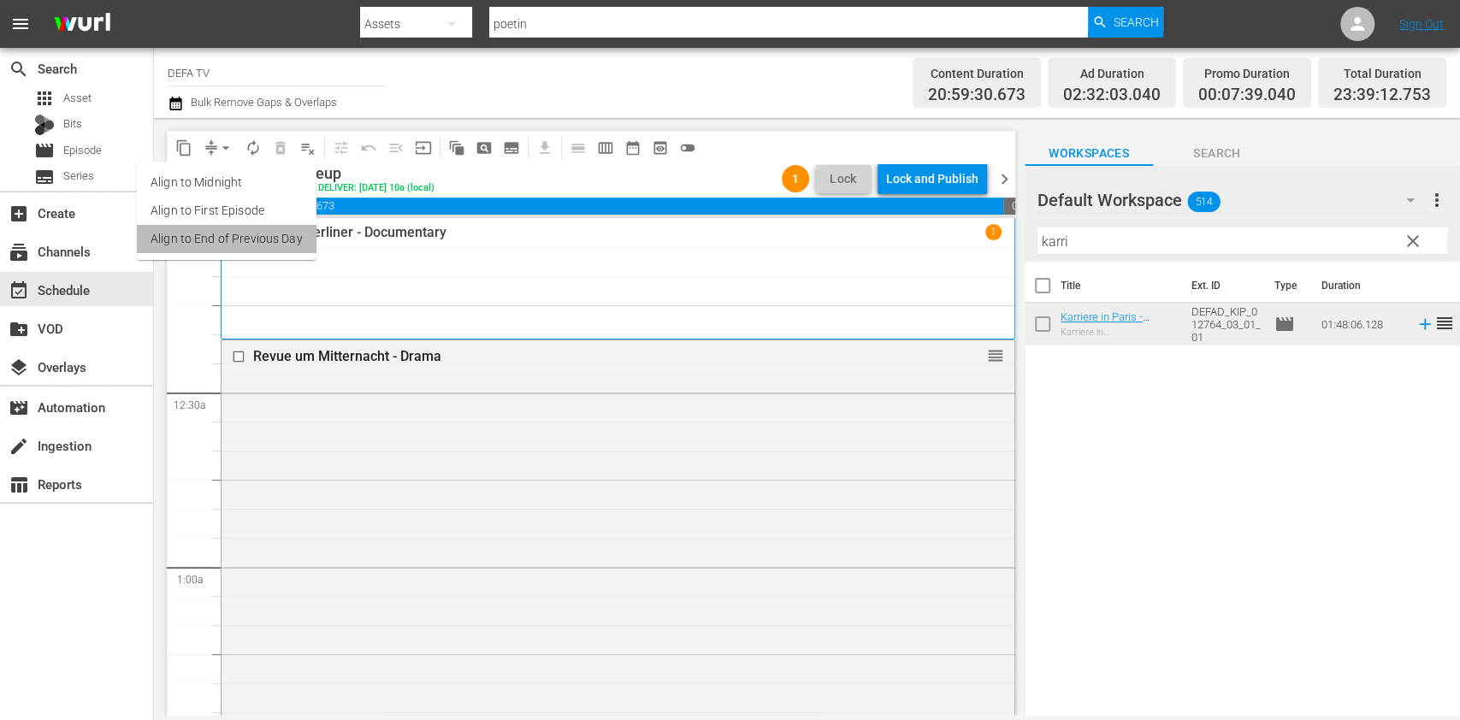
click at [253, 246] on li "Align to End of Previous Day" at bounding box center [227, 239] width 180 height 28
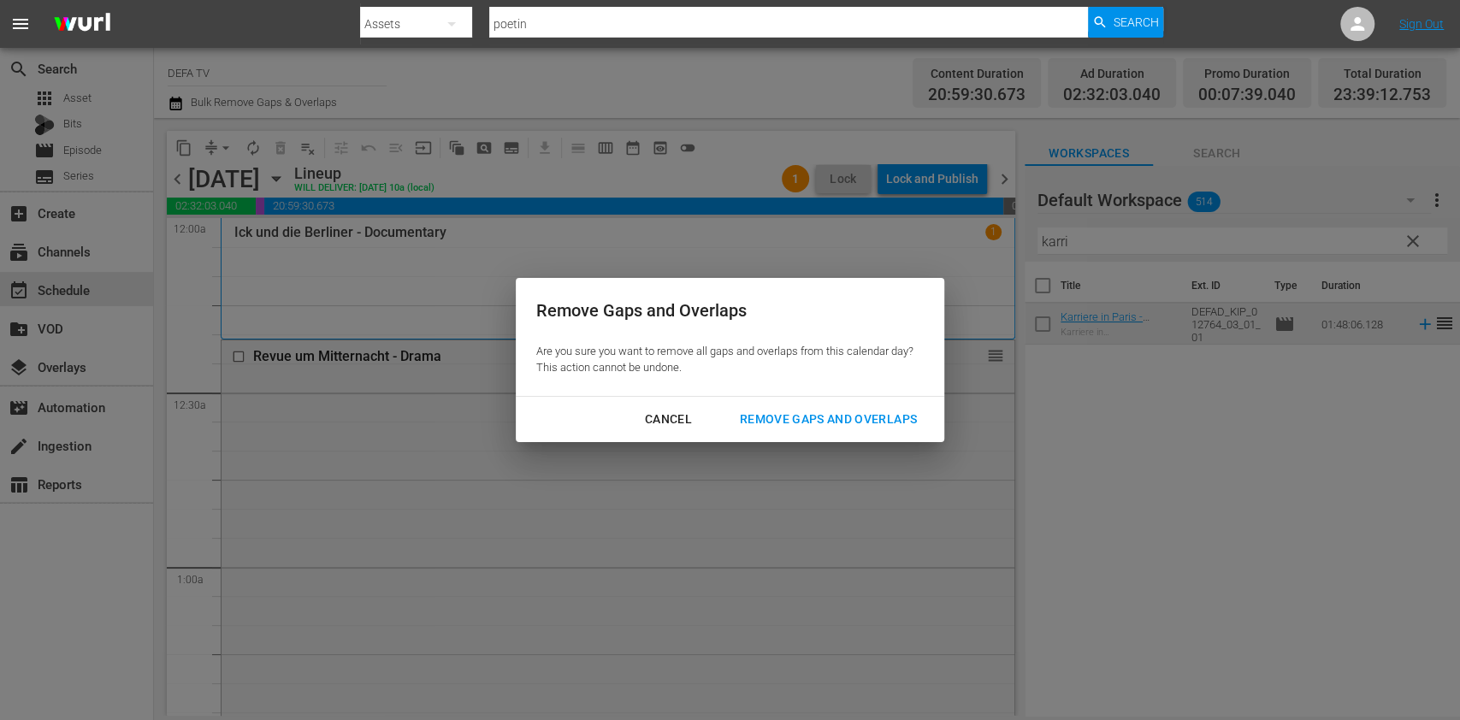
click at [861, 424] on div "Remove Gaps and Overlaps" at bounding box center [828, 419] width 204 height 21
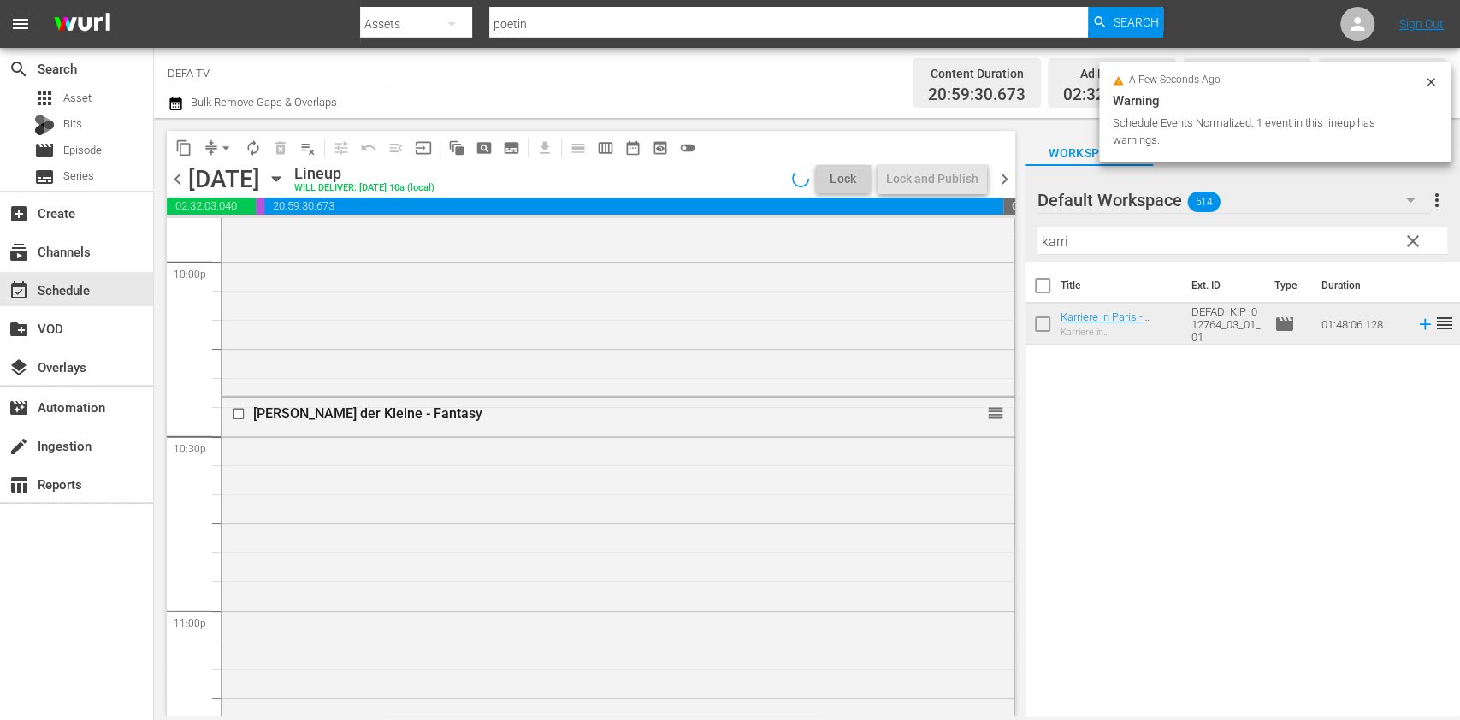
scroll to position [7879, 0]
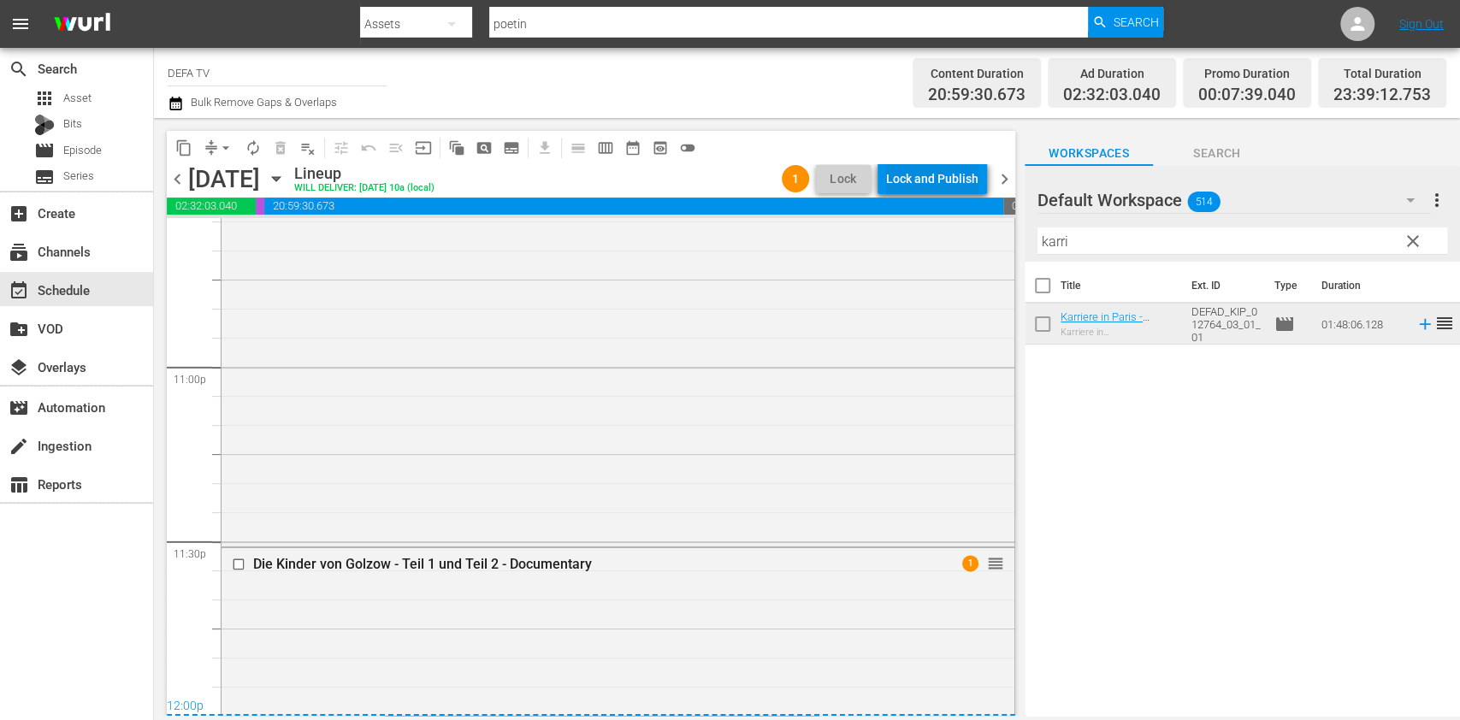
click at [979, 176] on button "Lock and Publish" at bounding box center [932, 178] width 109 height 31
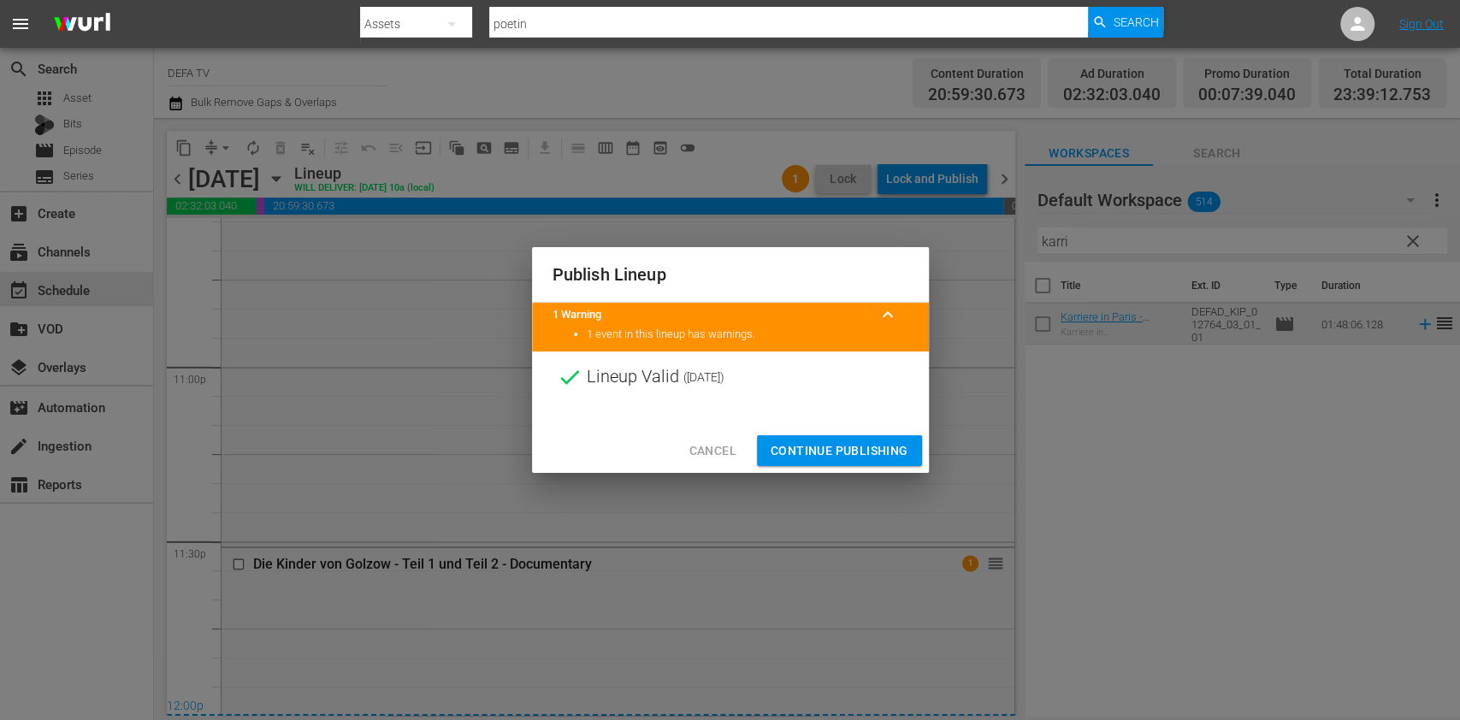
click at [839, 441] on span "Continue Publishing" at bounding box center [840, 451] width 138 height 21
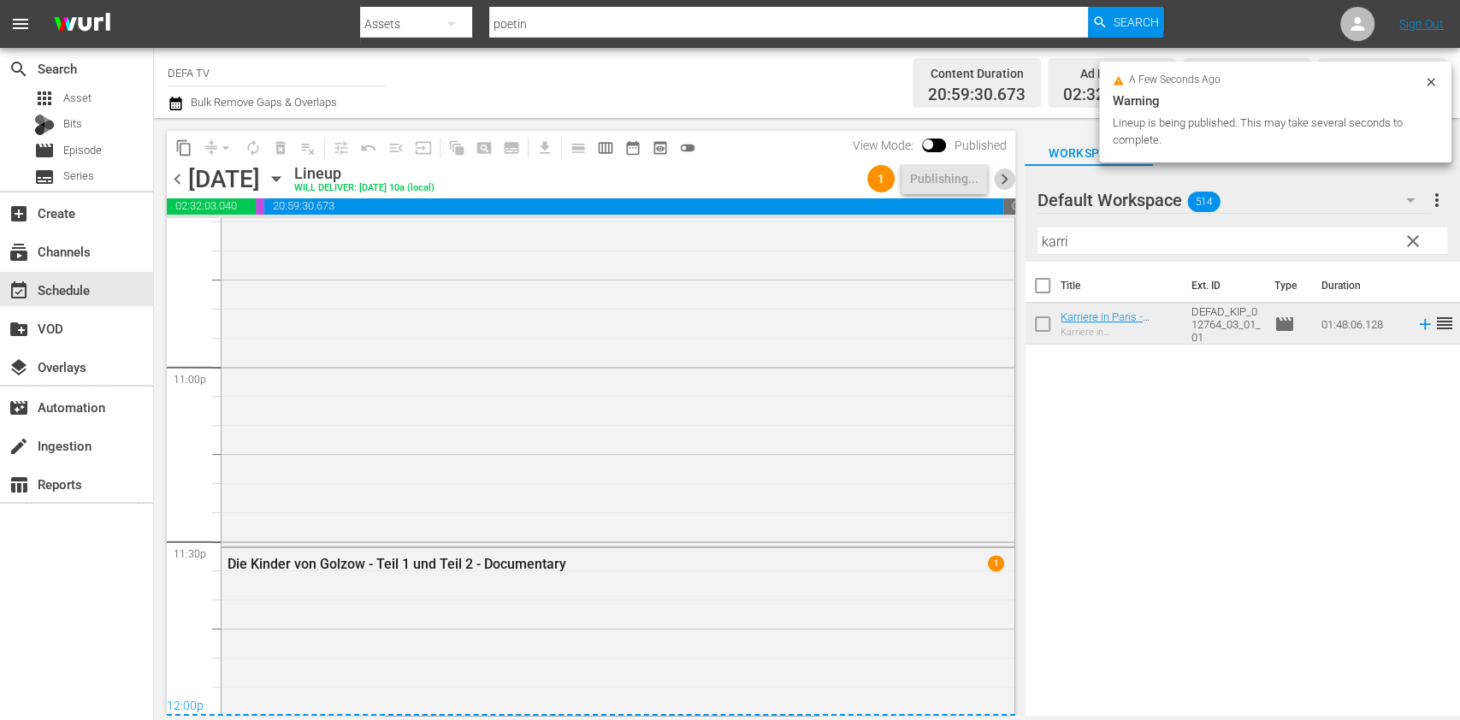
click at [1006, 175] on span "chevron_right" at bounding box center [1004, 179] width 21 height 21
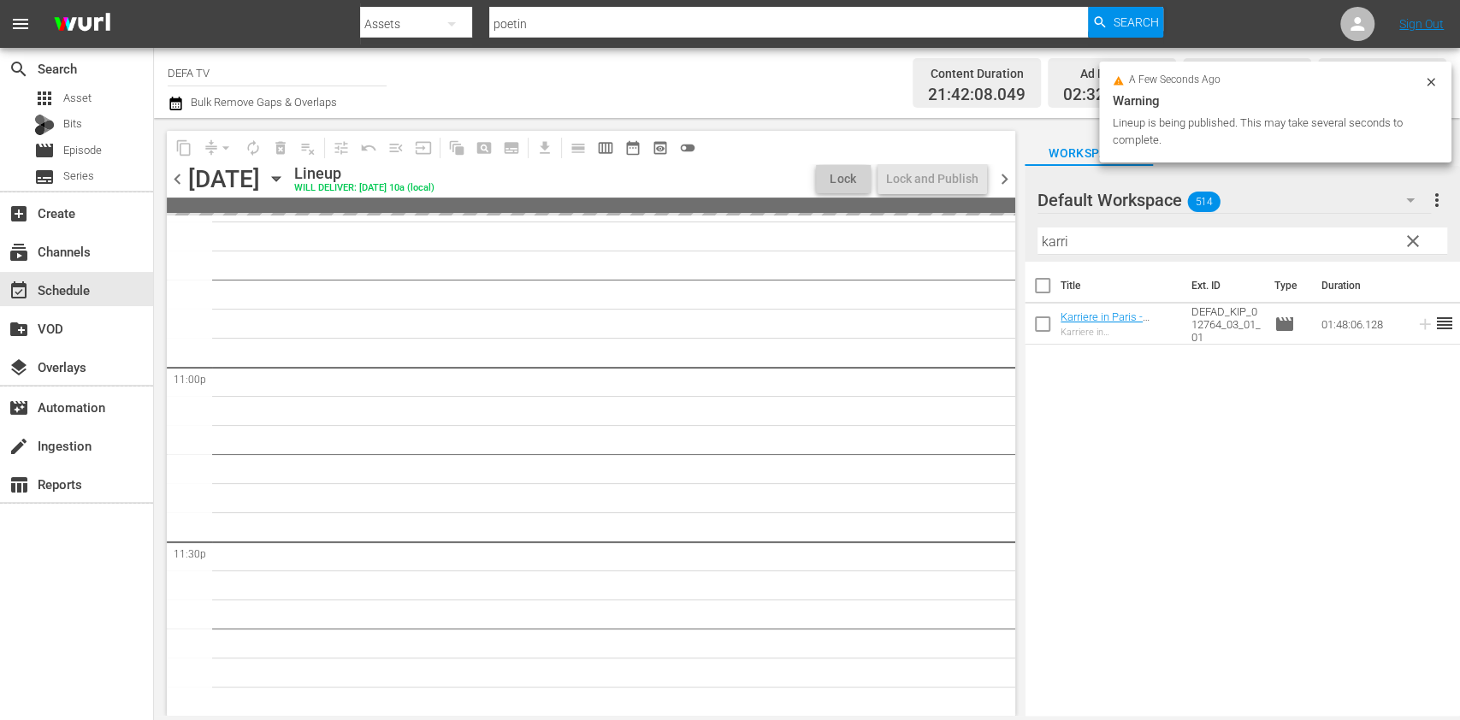
scroll to position [7821, 0]
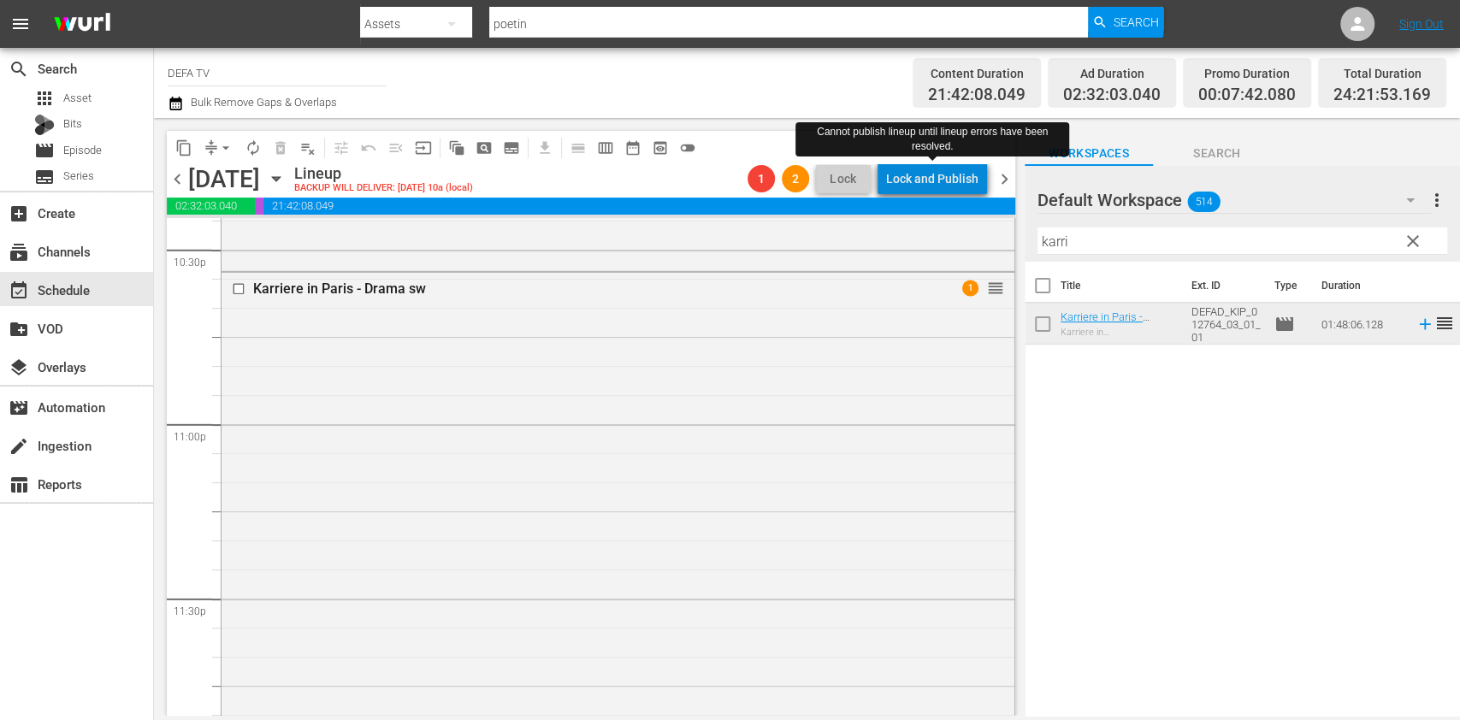
click at [947, 172] on div "Lock and Publish" at bounding box center [932, 178] width 92 height 31
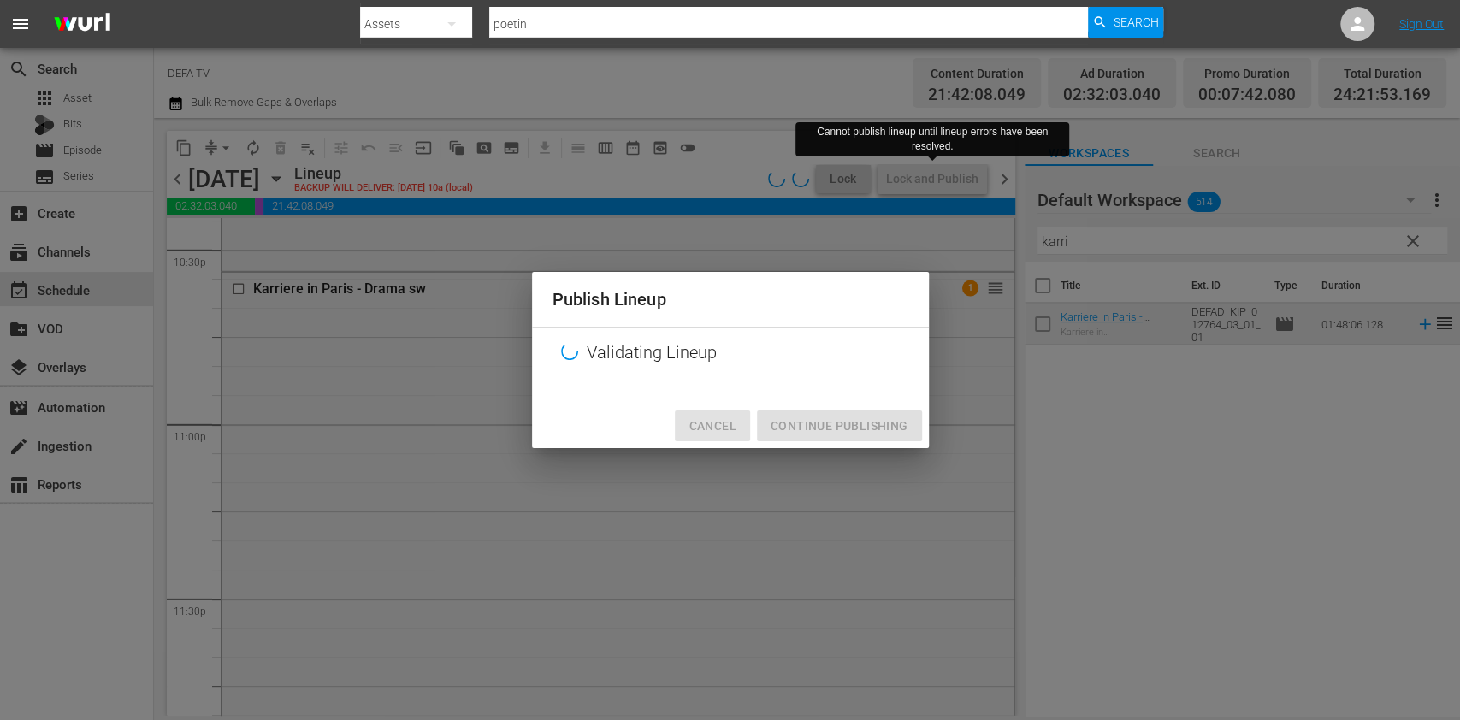
click at [692, 422] on span "Cancel" at bounding box center [712, 426] width 47 height 21
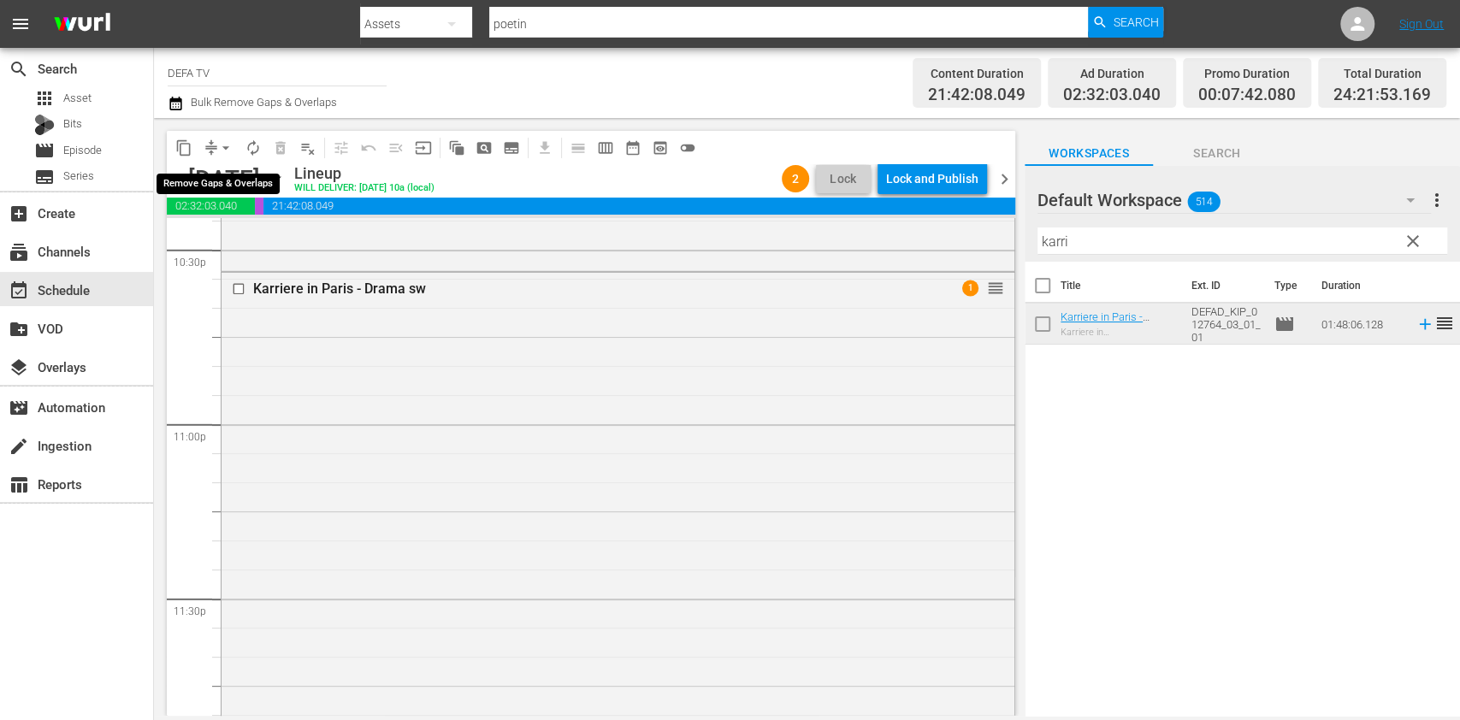
click at [222, 147] on span "arrow_drop_down" at bounding box center [225, 147] width 17 height 17
click at [239, 229] on li "Align to End of Previous Day" at bounding box center [227, 239] width 180 height 28
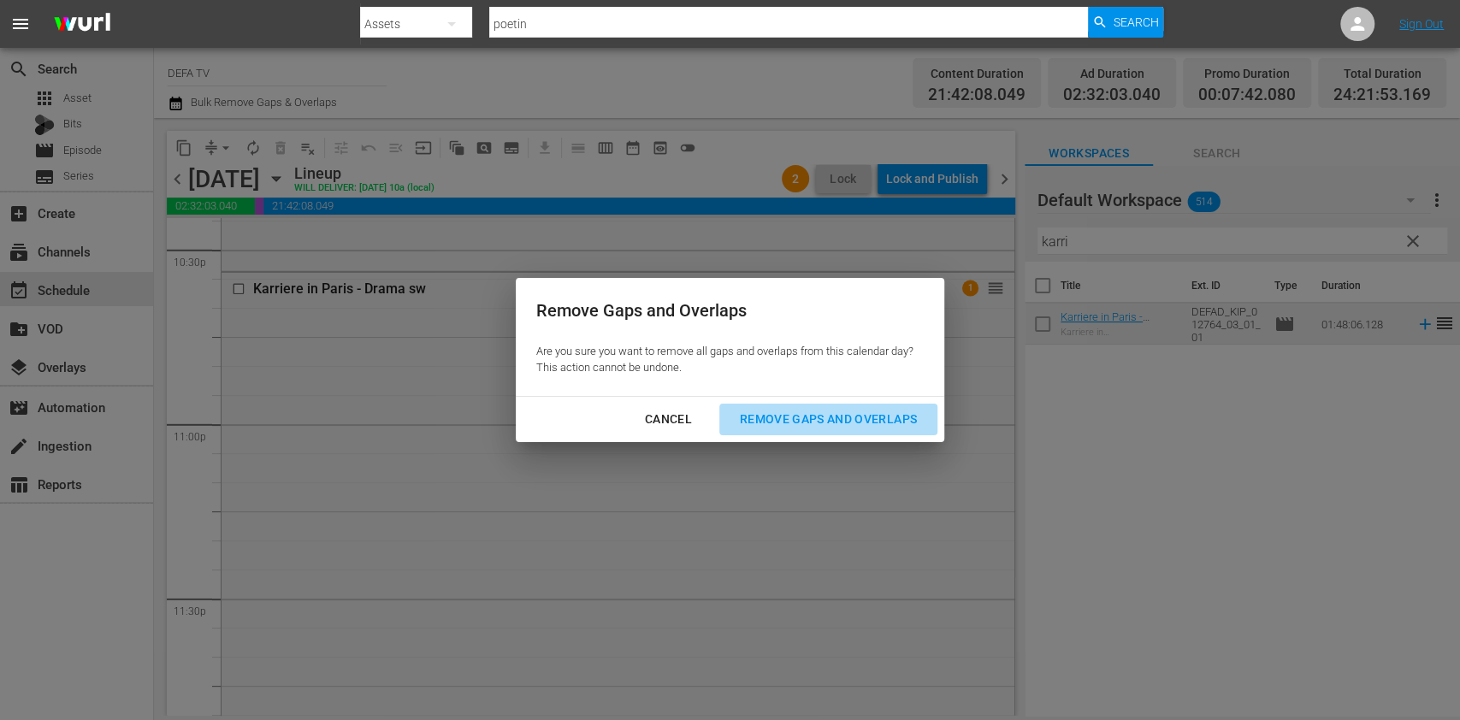
click at [891, 414] on div "Remove Gaps and Overlaps" at bounding box center [828, 419] width 204 height 21
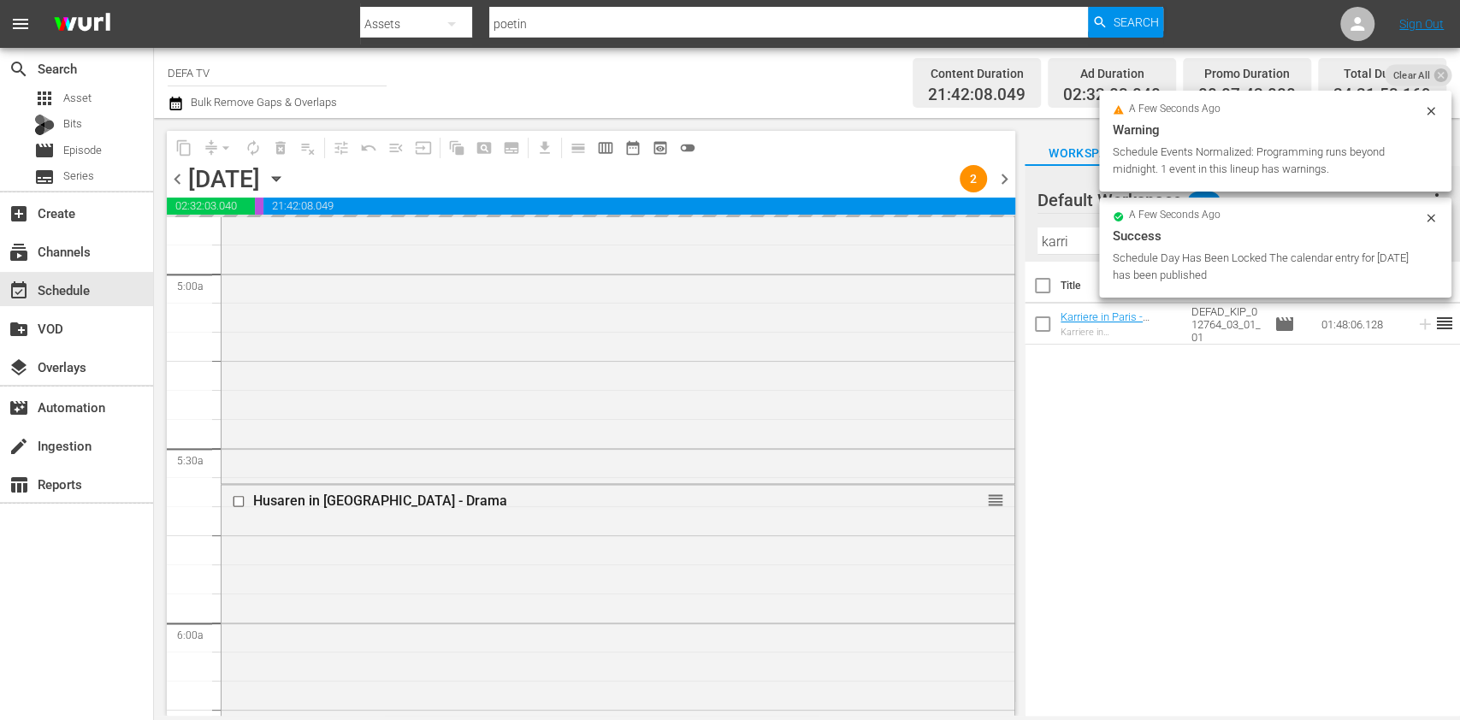
scroll to position [0, 0]
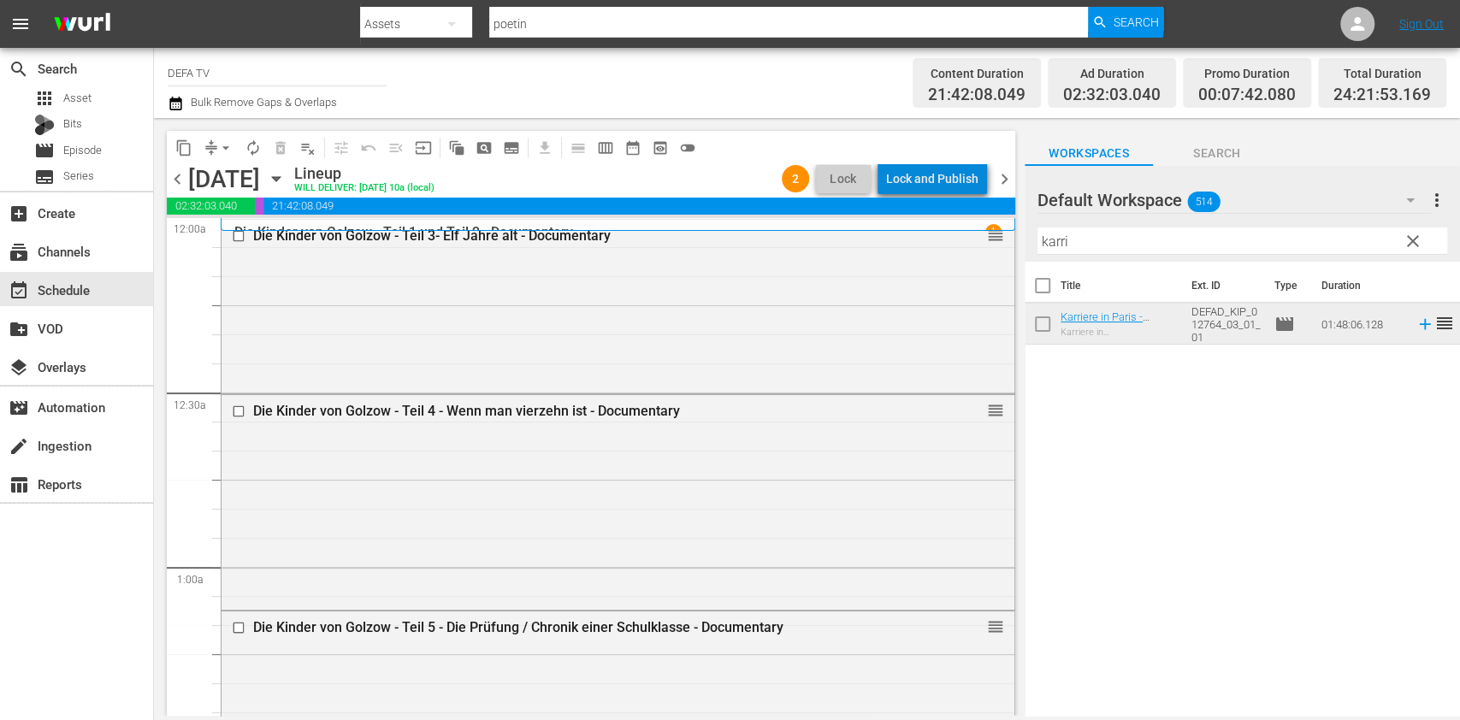
click at [950, 182] on div "Lock and Publish" at bounding box center [932, 178] width 92 height 31
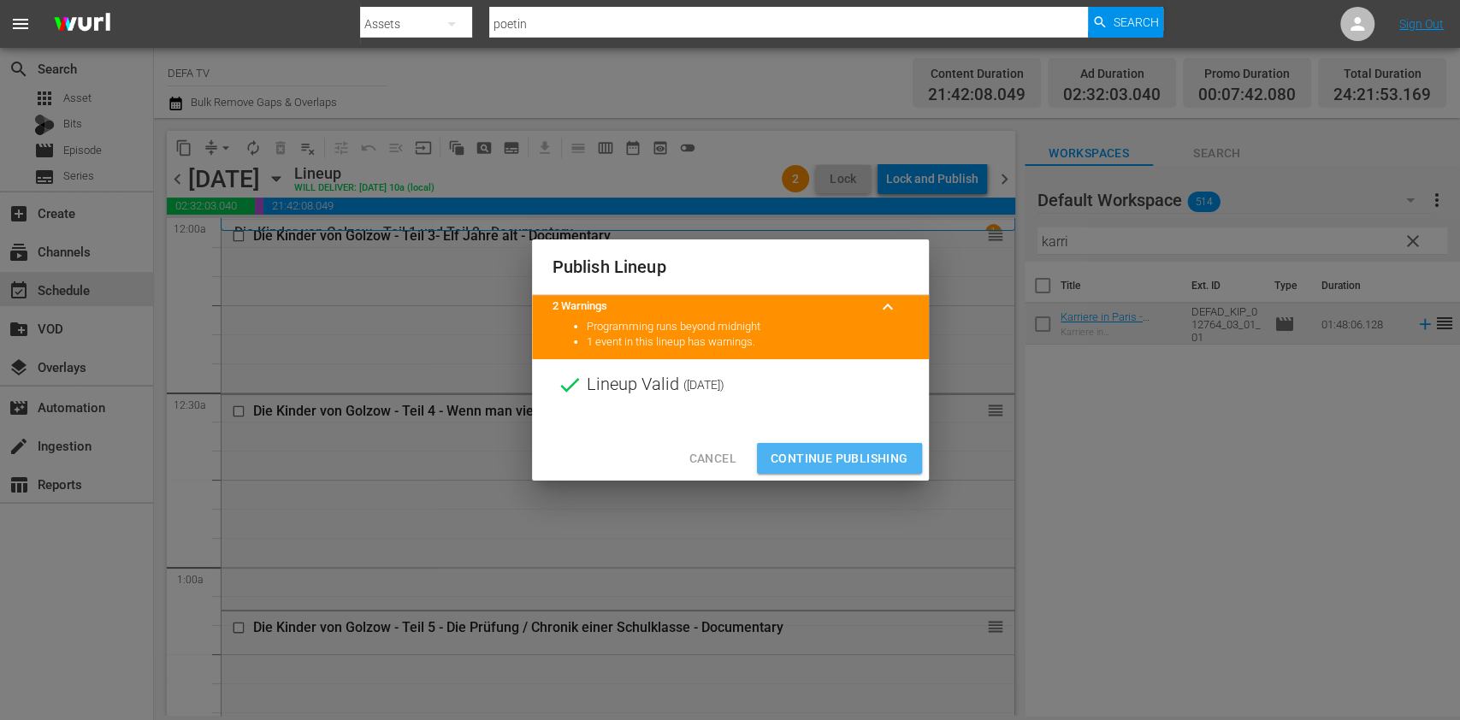
click at [828, 465] on span "Continue Publishing" at bounding box center [840, 458] width 138 height 21
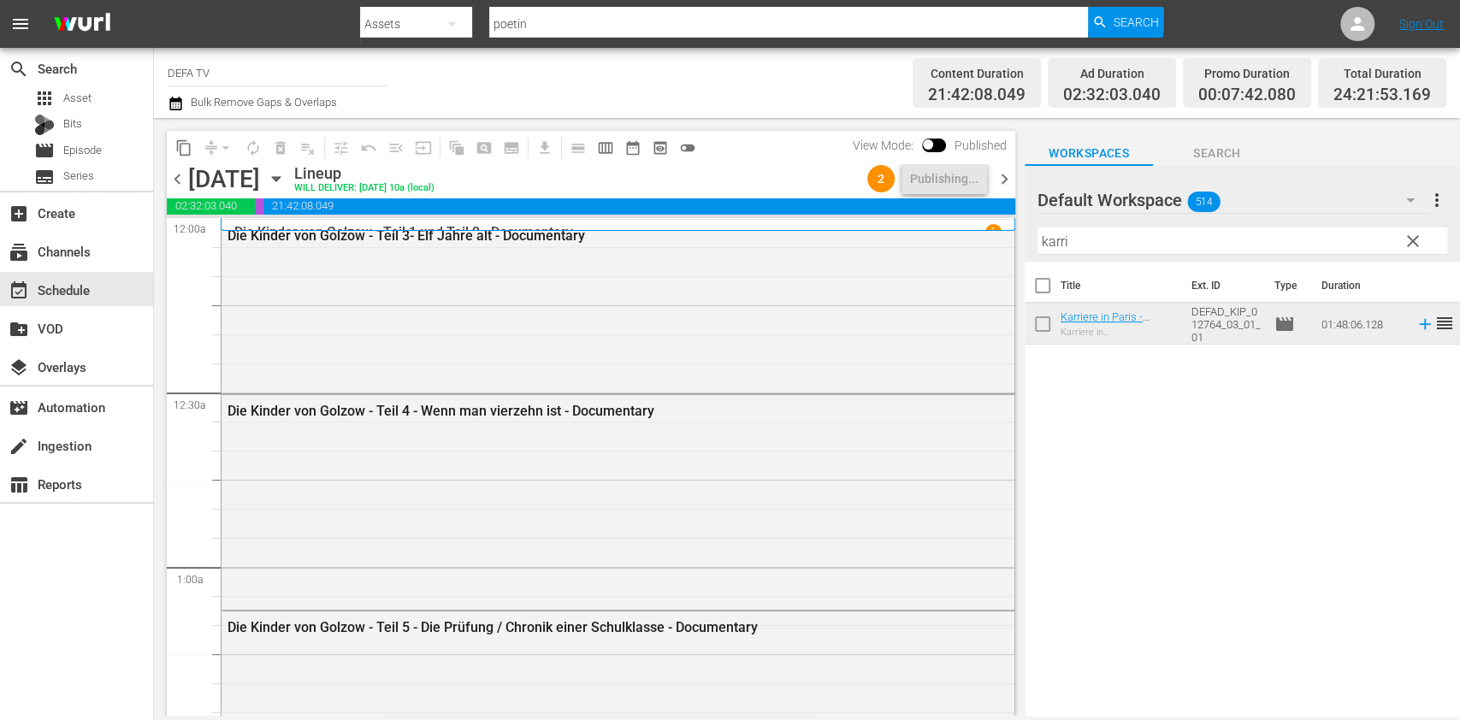
click at [1004, 186] on span "chevron_right" at bounding box center [1004, 179] width 21 height 21
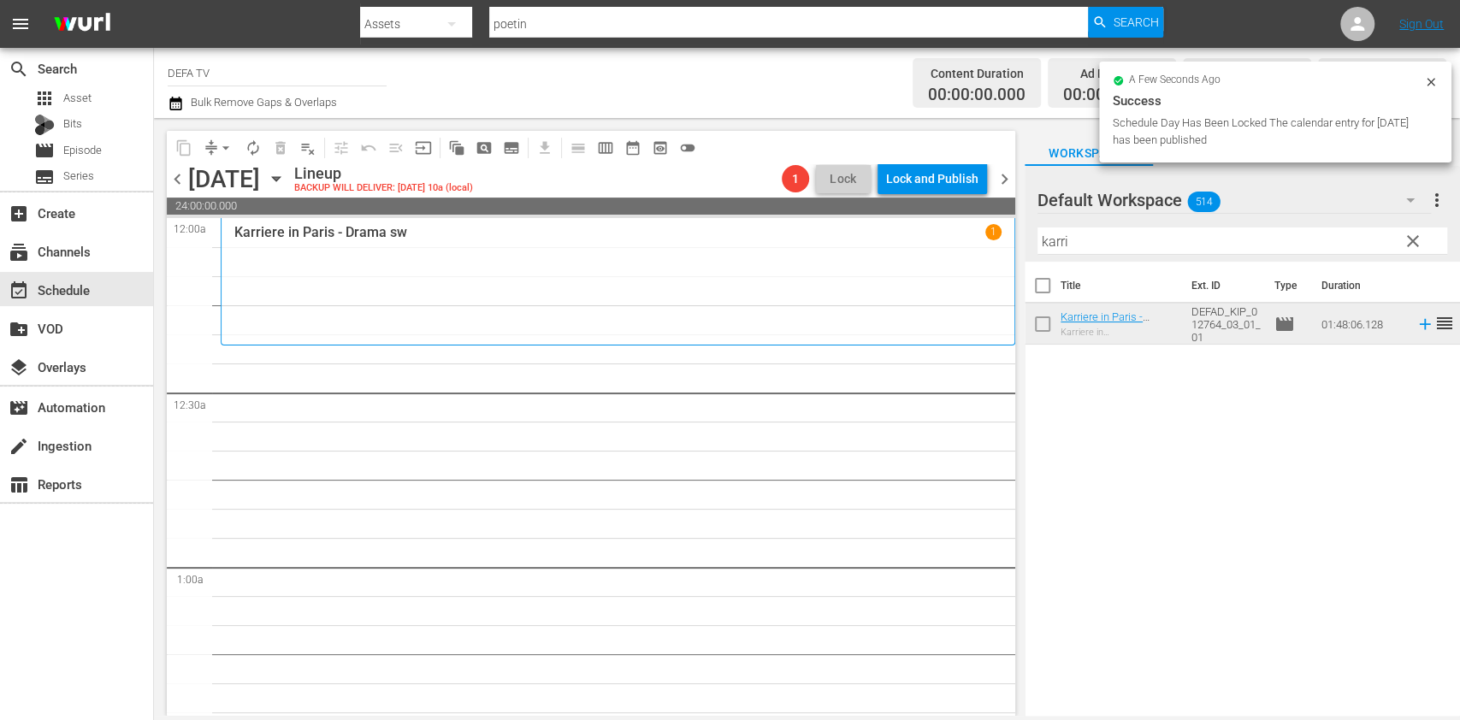
scroll to position [56, 0]
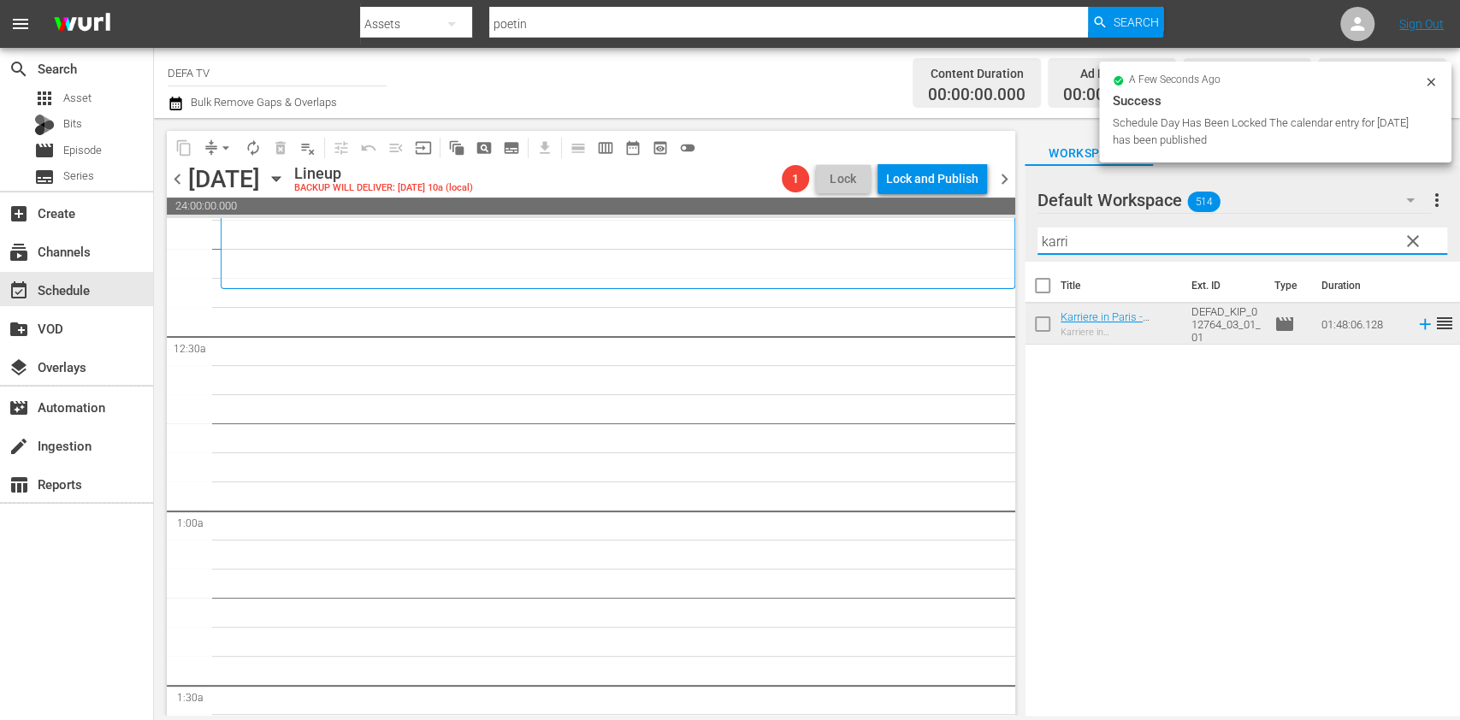
click at [1096, 253] on div "Filter by Title karri" at bounding box center [1243, 241] width 410 height 41
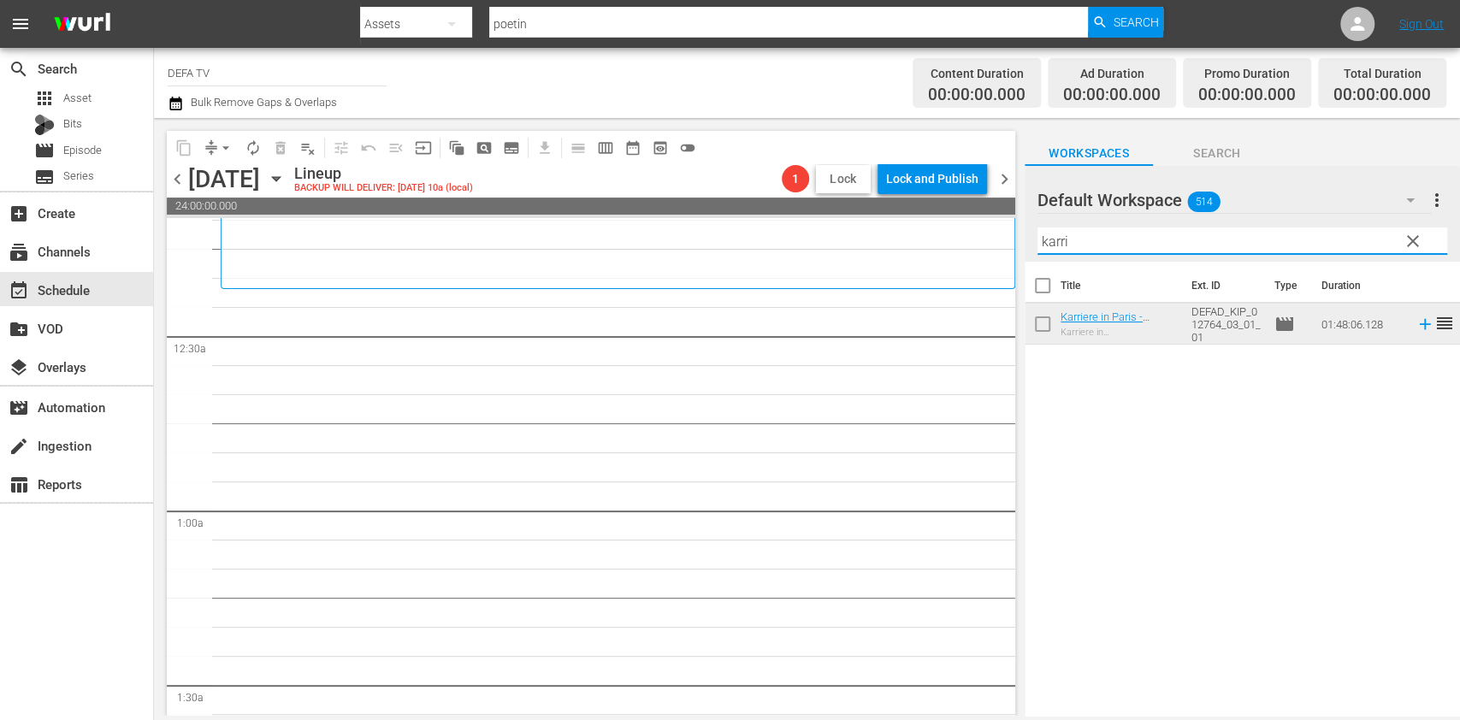
scroll to position [0, 0]
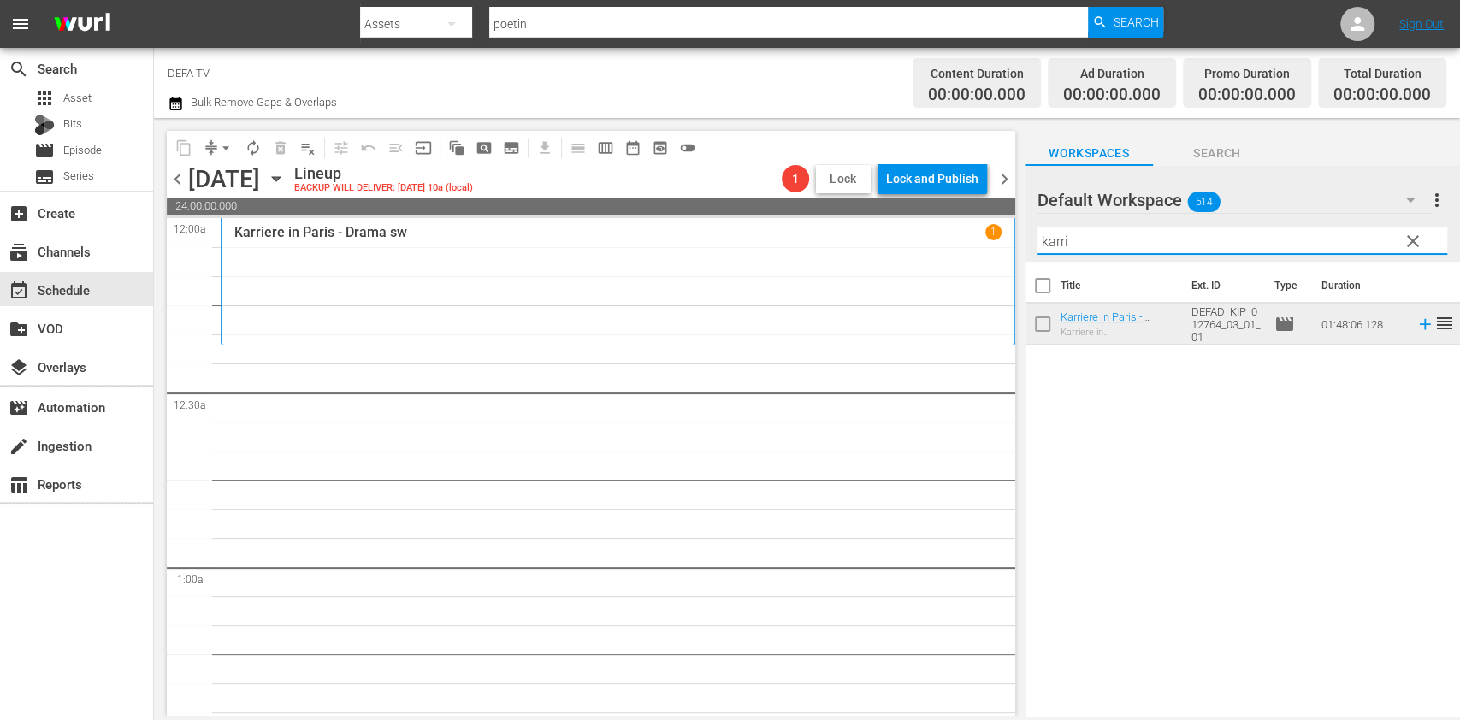
drag, startPoint x: 1117, startPoint y: 248, endPoint x: 841, endPoint y: 192, distance: 282.0
click at [841, 192] on div "content_copy compress arrow_drop_down autorenew_outlined delete_forever_outline…" at bounding box center [807, 417] width 1306 height 598
type input "d"
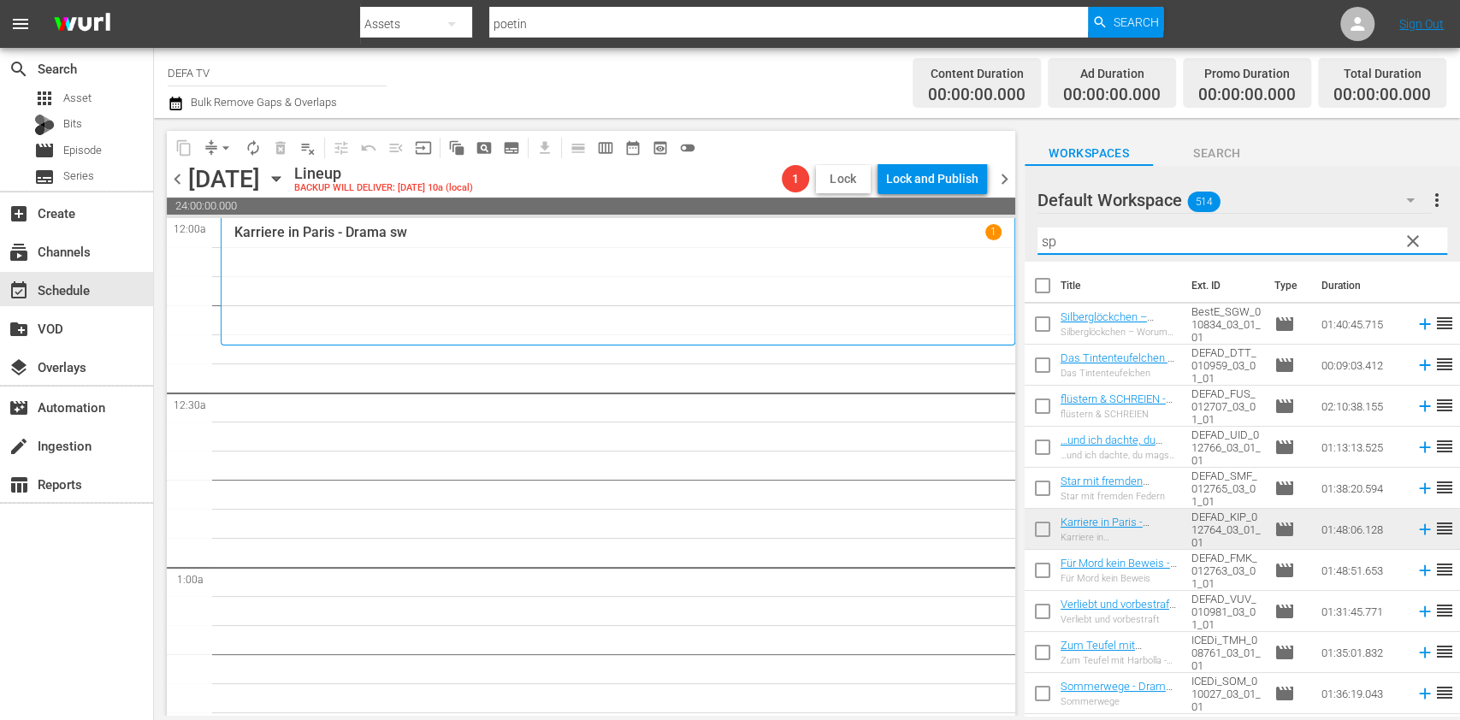
type input "s"
type input "p"
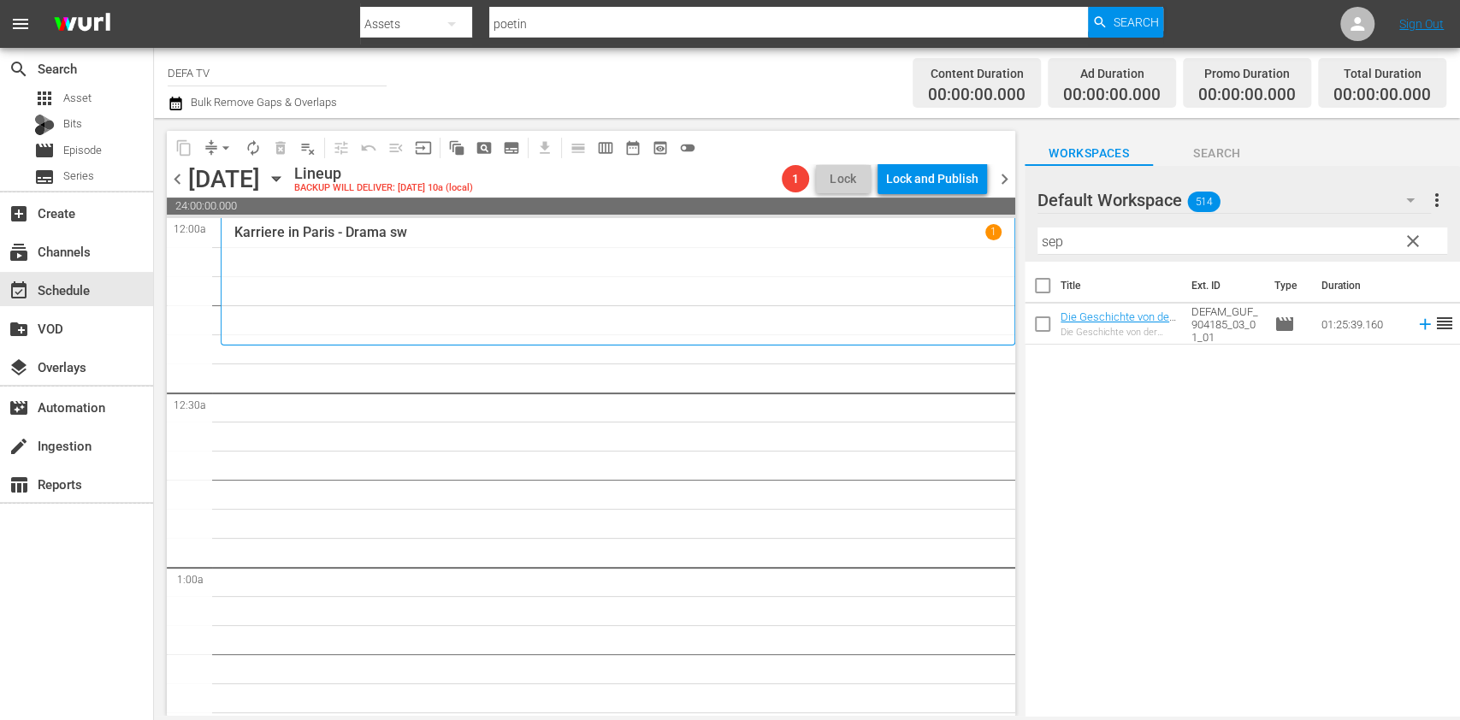
click at [1237, 236] on input "sep" at bounding box center [1243, 241] width 410 height 27
click at [1317, 198] on div "Default Workspace 514" at bounding box center [1235, 200] width 394 height 48
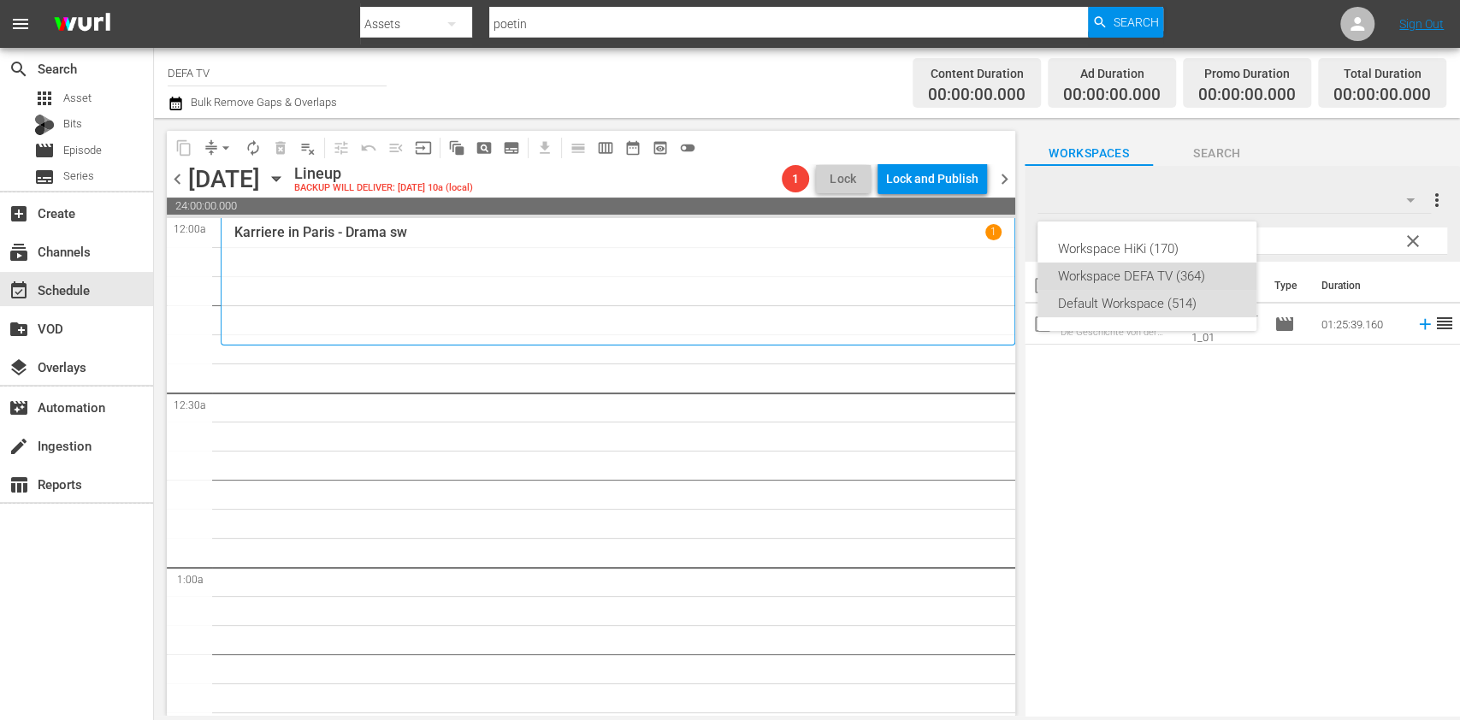
click at [1179, 281] on div "Workspace DEFA TV (364)" at bounding box center [1147, 276] width 178 height 27
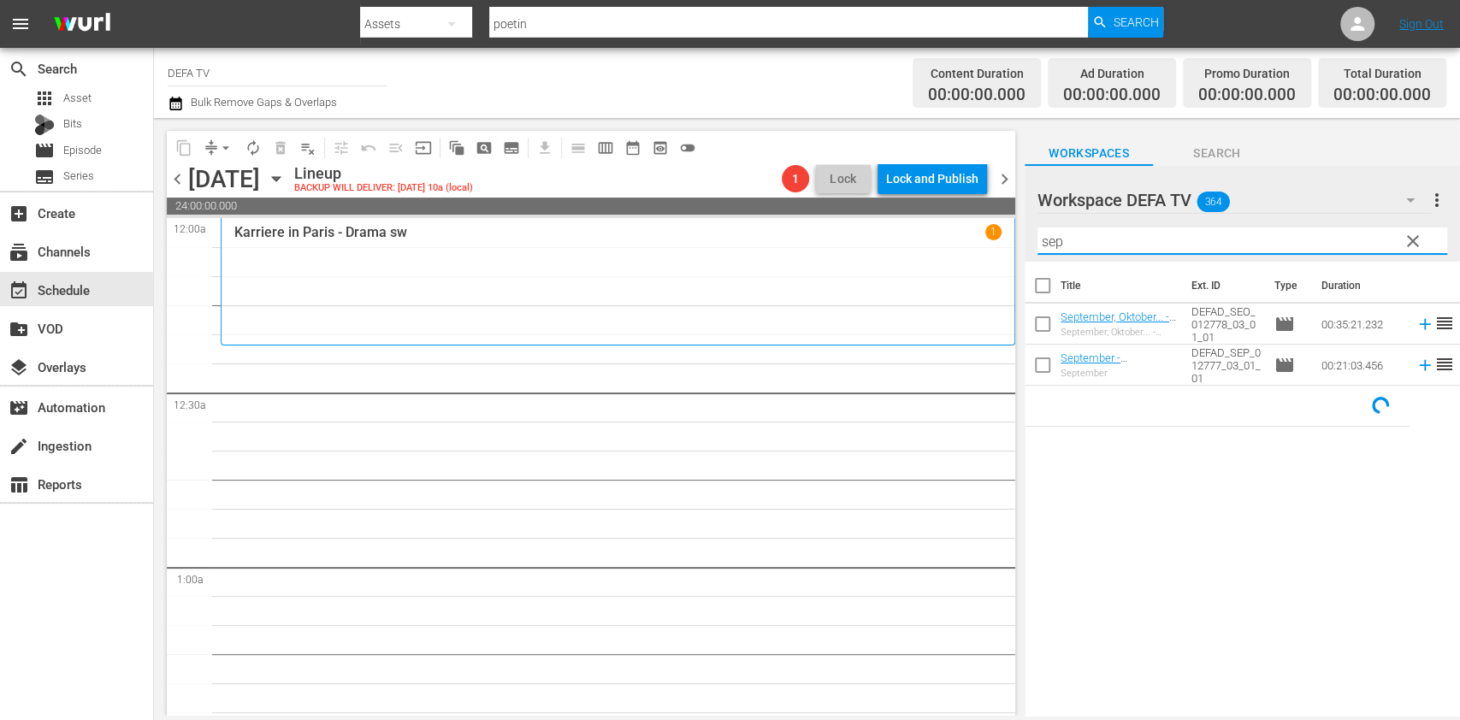
click at [1151, 241] on input "sep" at bounding box center [1243, 241] width 410 height 27
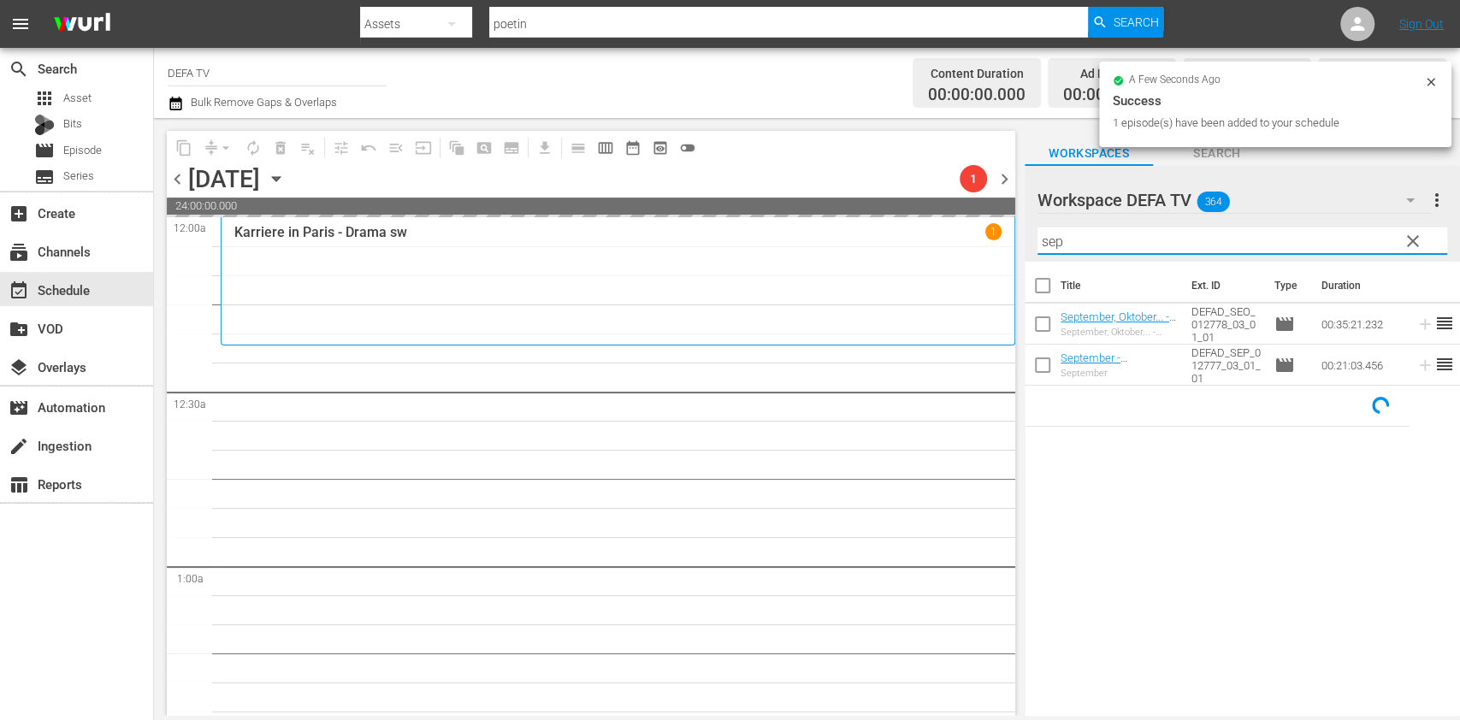
drag, startPoint x: 1157, startPoint y: 247, endPoint x: 824, endPoint y: 216, distance: 335.0
click at [824, 216] on div "content_copy compress arrow_drop_down autorenew_outlined delete_forever_outline…" at bounding box center [807, 417] width 1306 height 598
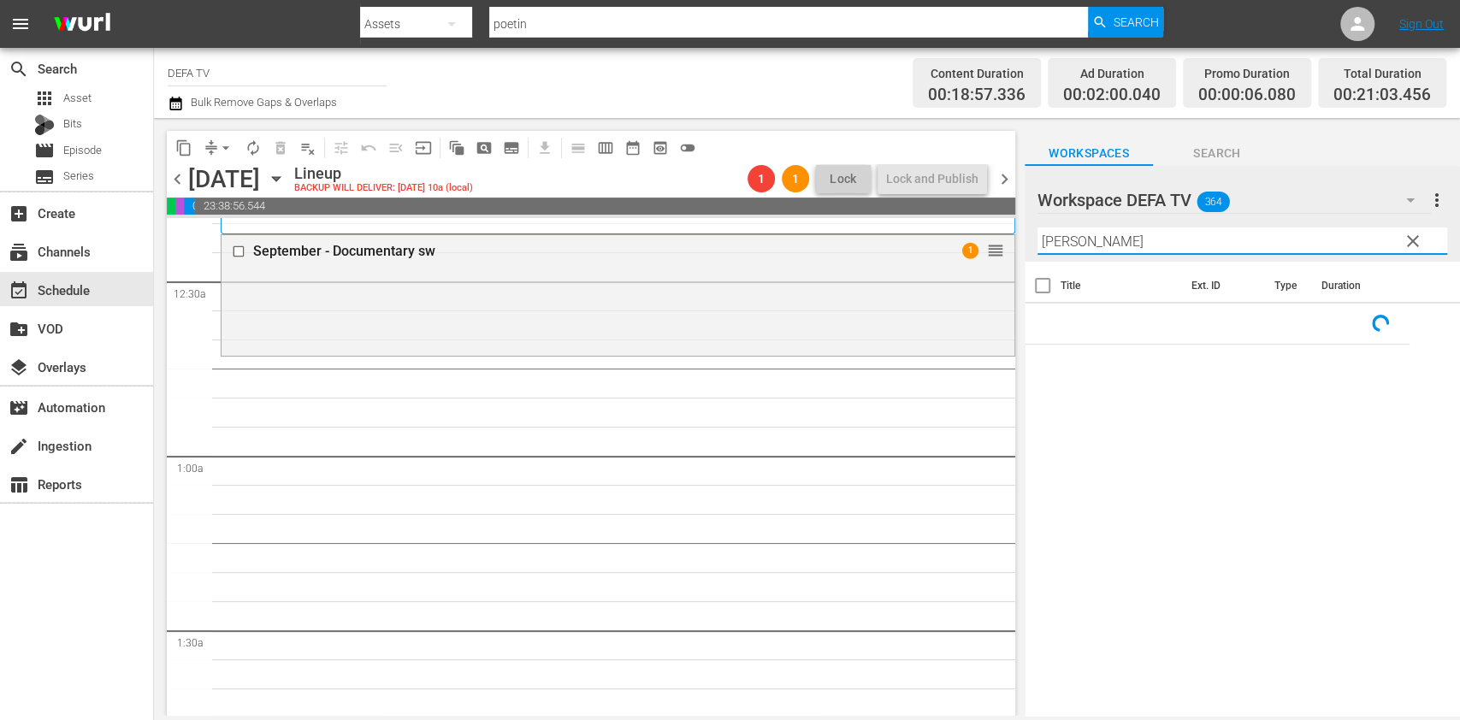
scroll to position [127, 0]
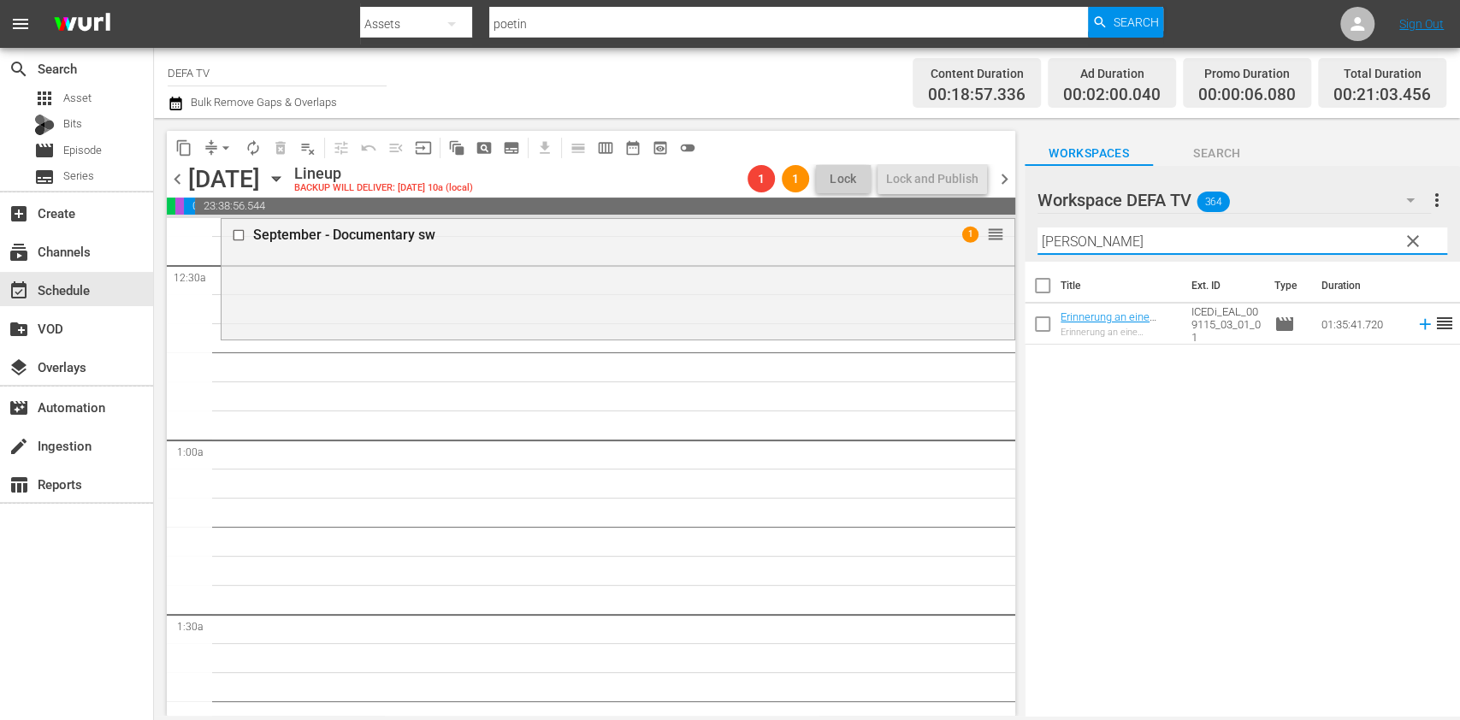
click at [1212, 242] on input "manuela" at bounding box center [1243, 241] width 410 height 27
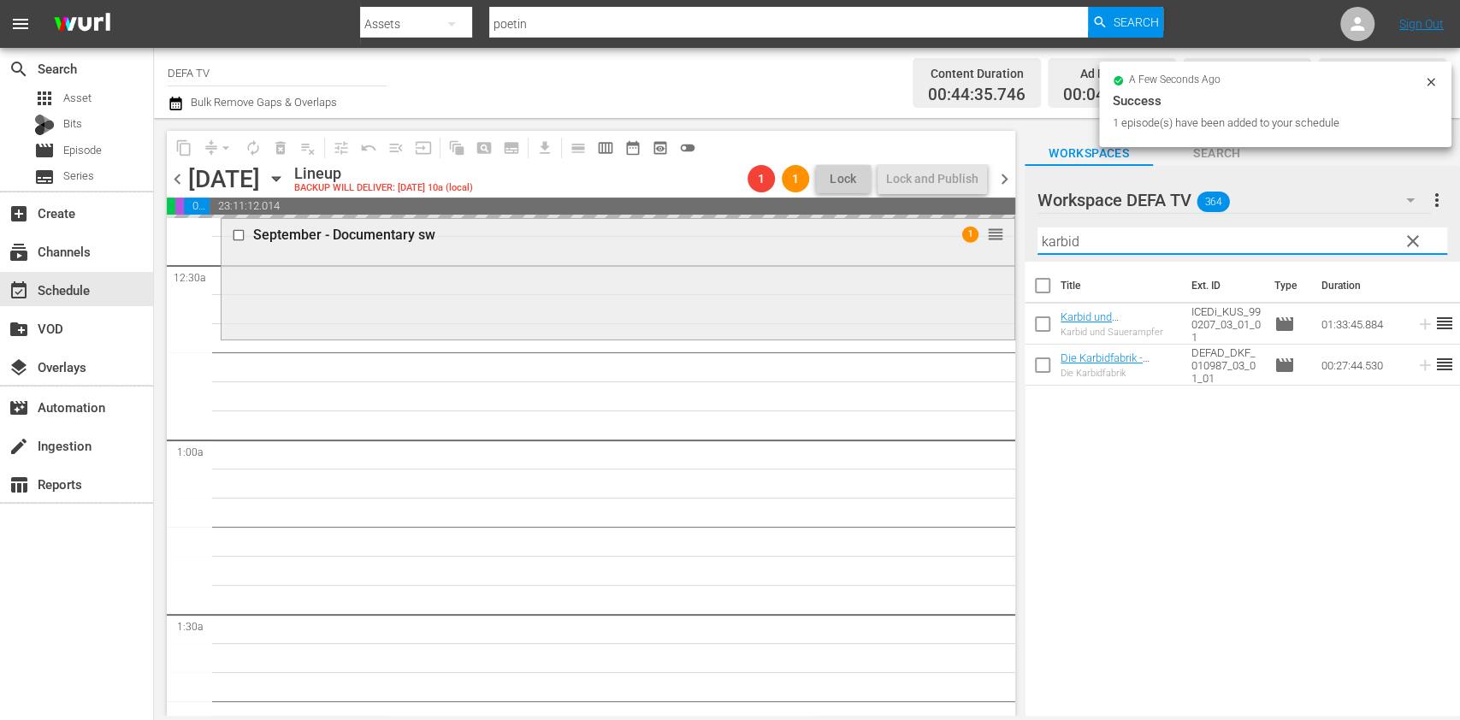
drag, startPoint x: 1194, startPoint y: 235, endPoint x: 903, endPoint y: 250, distance: 291.2
click at [903, 250] on div "content_copy compress arrow_drop_down autorenew_outlined delete_forever_outline…" at bounding box center [807, 417] width 1306 height 598
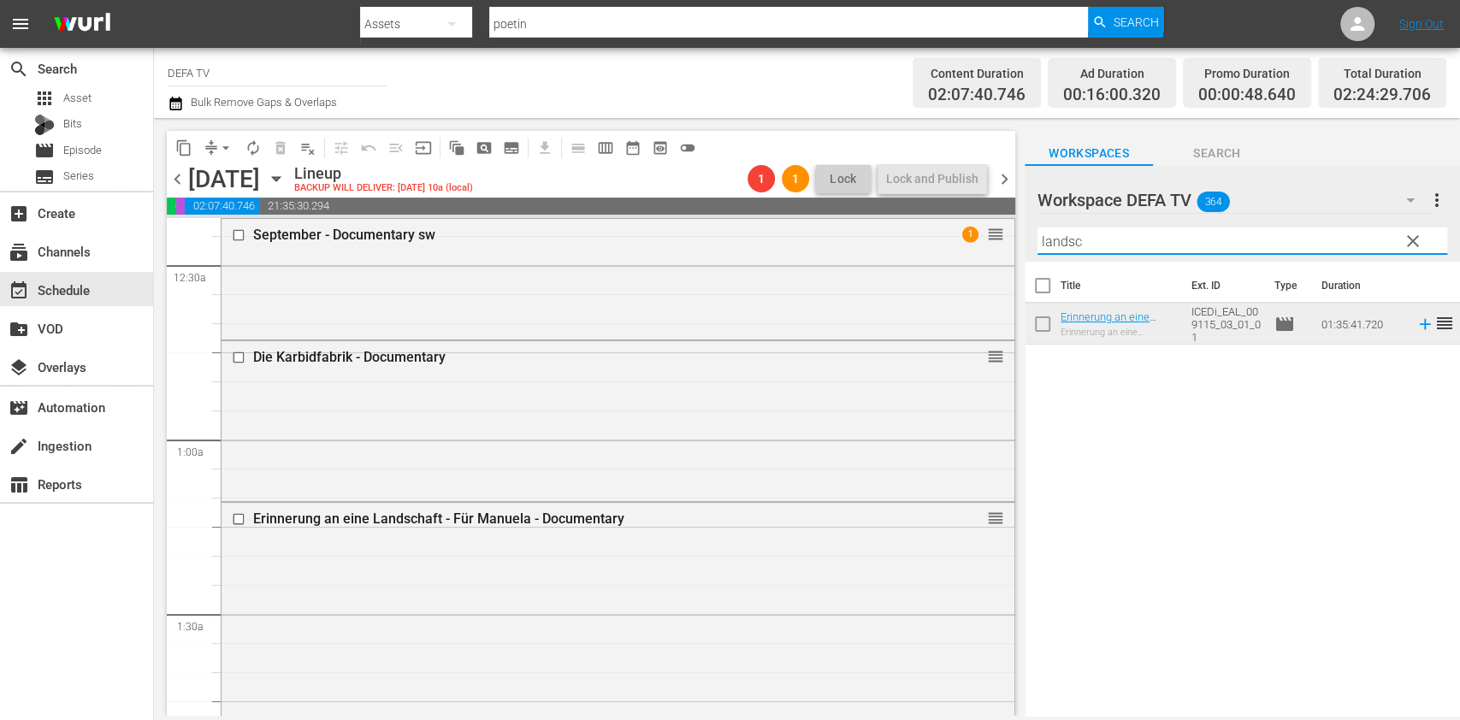
click at [1187, 229] on input "landsc" at bounding box center [1243, 241] width 410 height 27
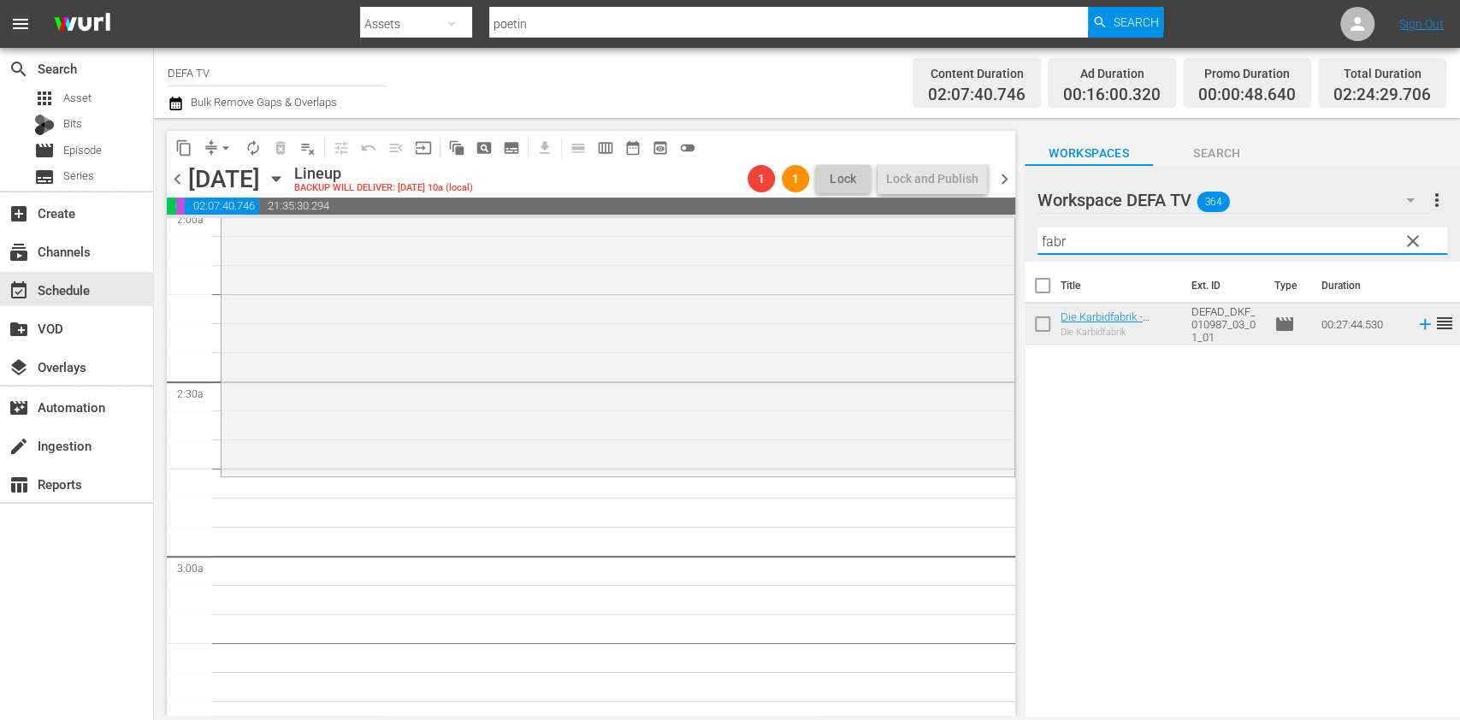
scroll to position [711, 0]
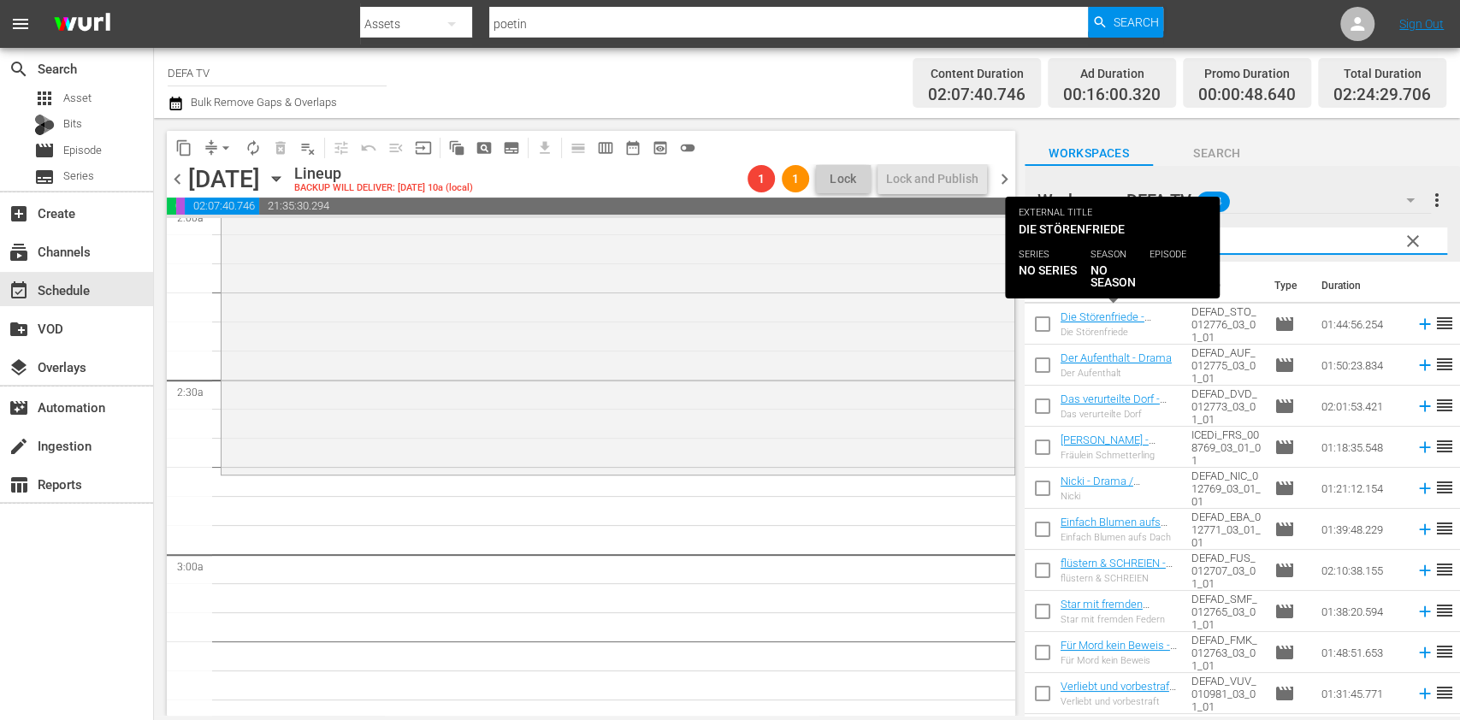
type input "f"
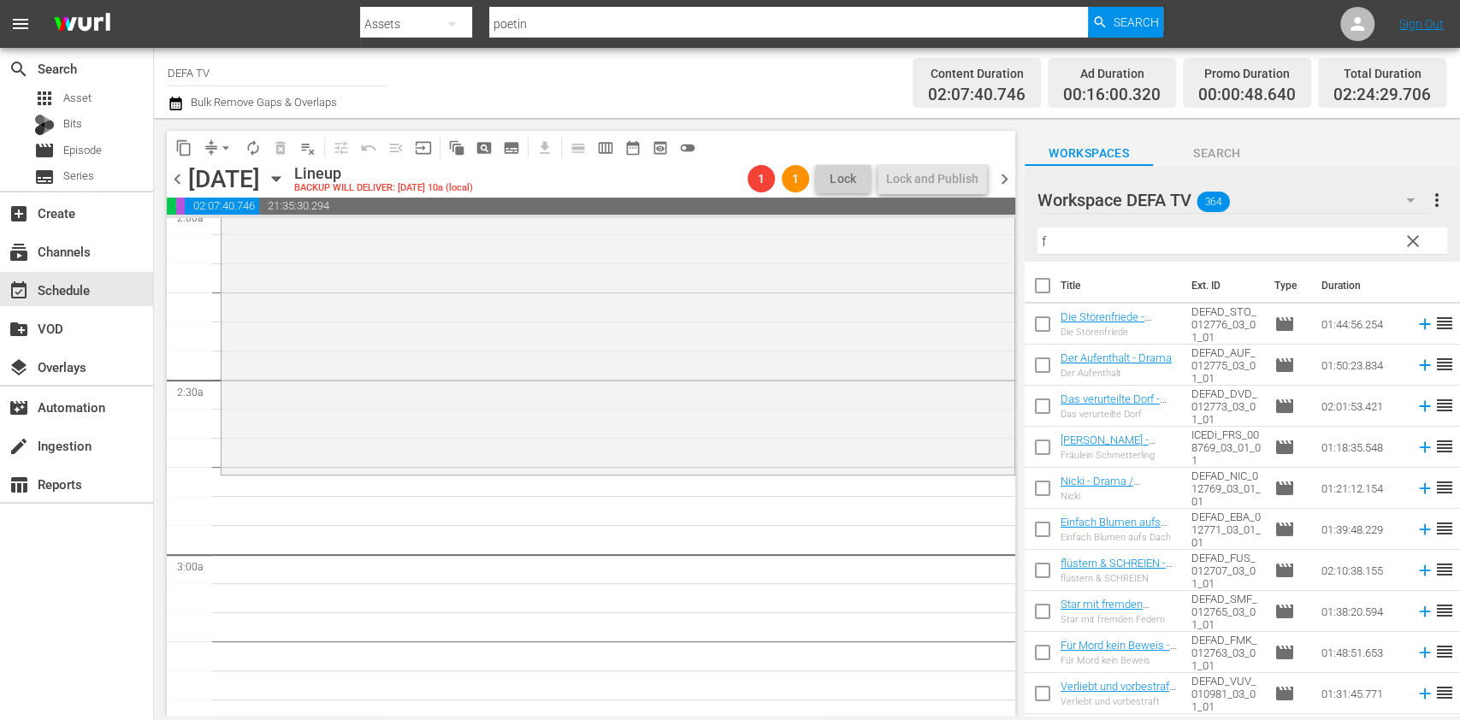
click at [1219, 243] on input "f" at bounding box center [1243, 241] width 410 height 27
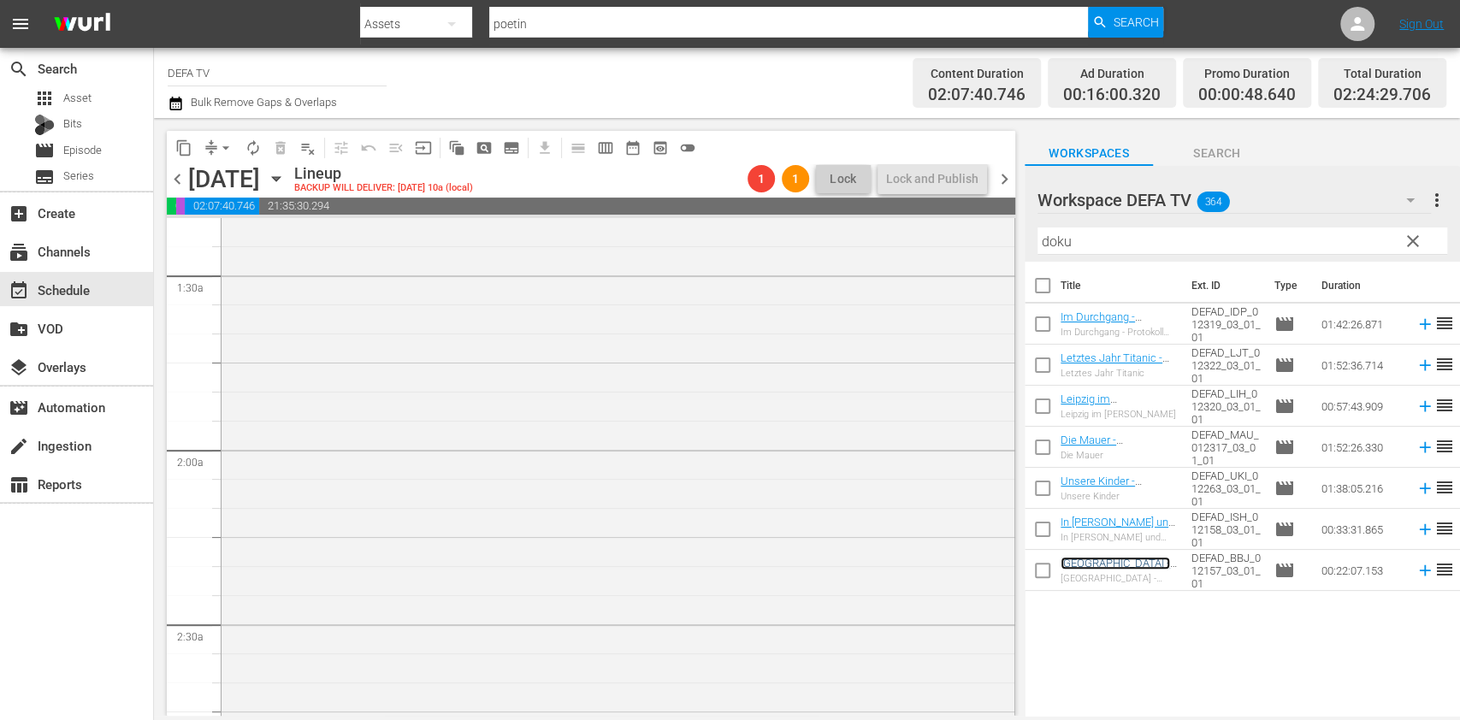
scroll to position [309, 0]
drag, startPoint x: 976, startPoint y: 337, endPoint x: 967, endPoint y: 445, distance: 108.2
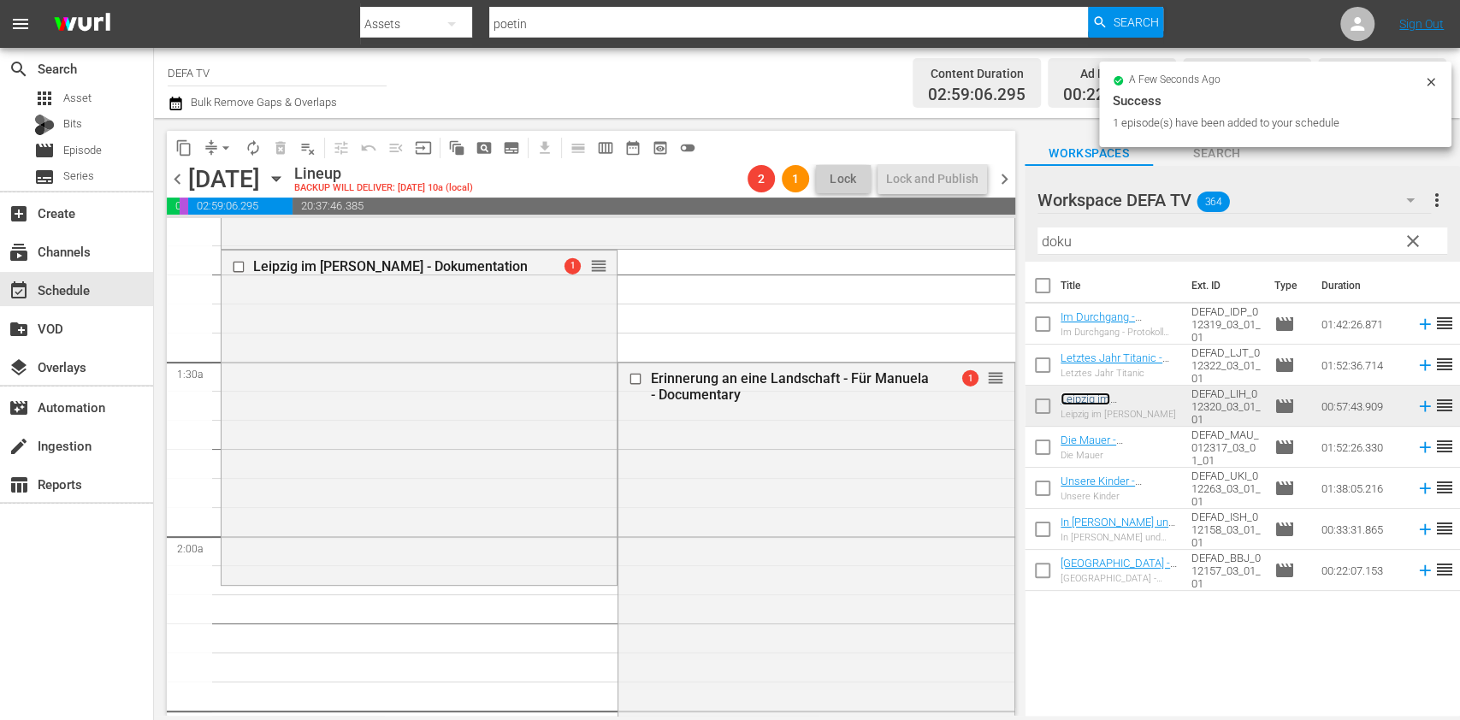
scroll to position [381, 0]
click at [919, 482] on div "Delete Event" at bounding box center [942, 490] width 135 height 23
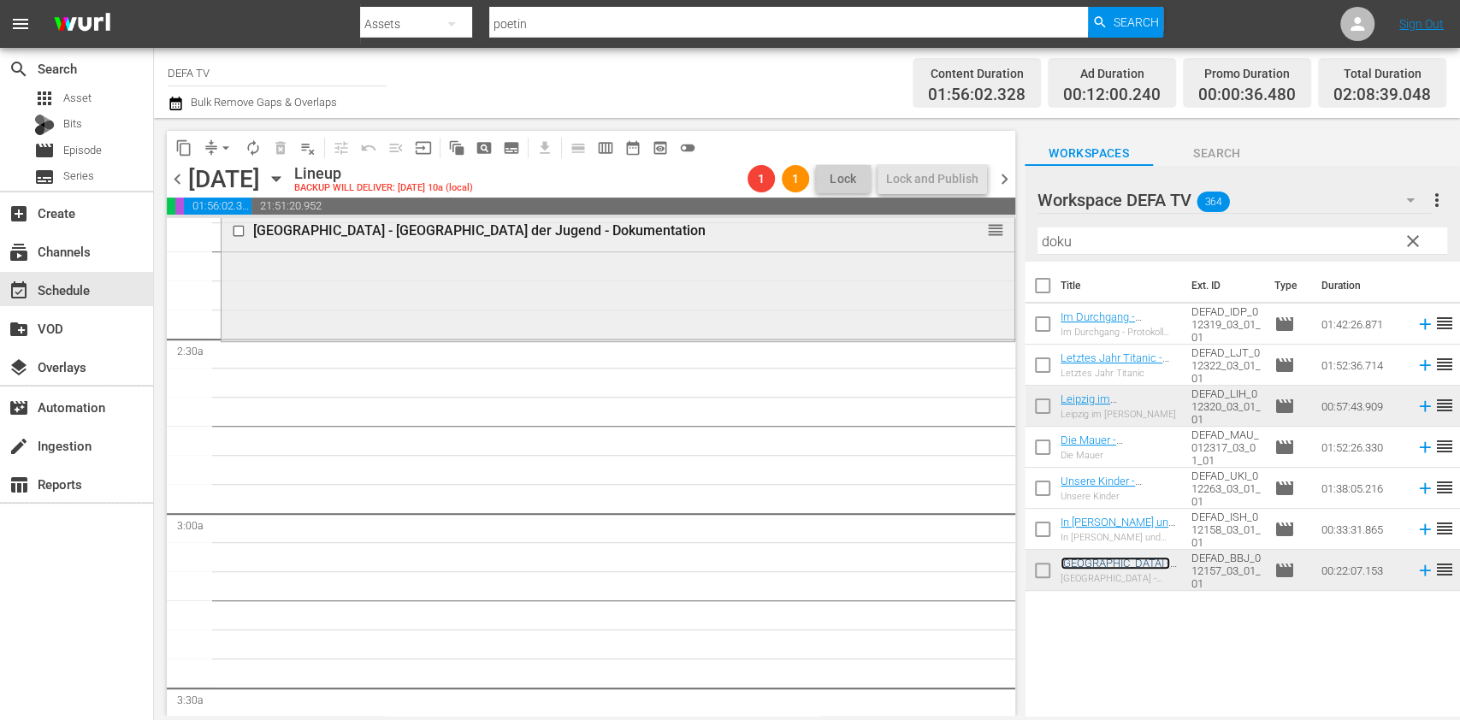
scroll to position [755, 0]
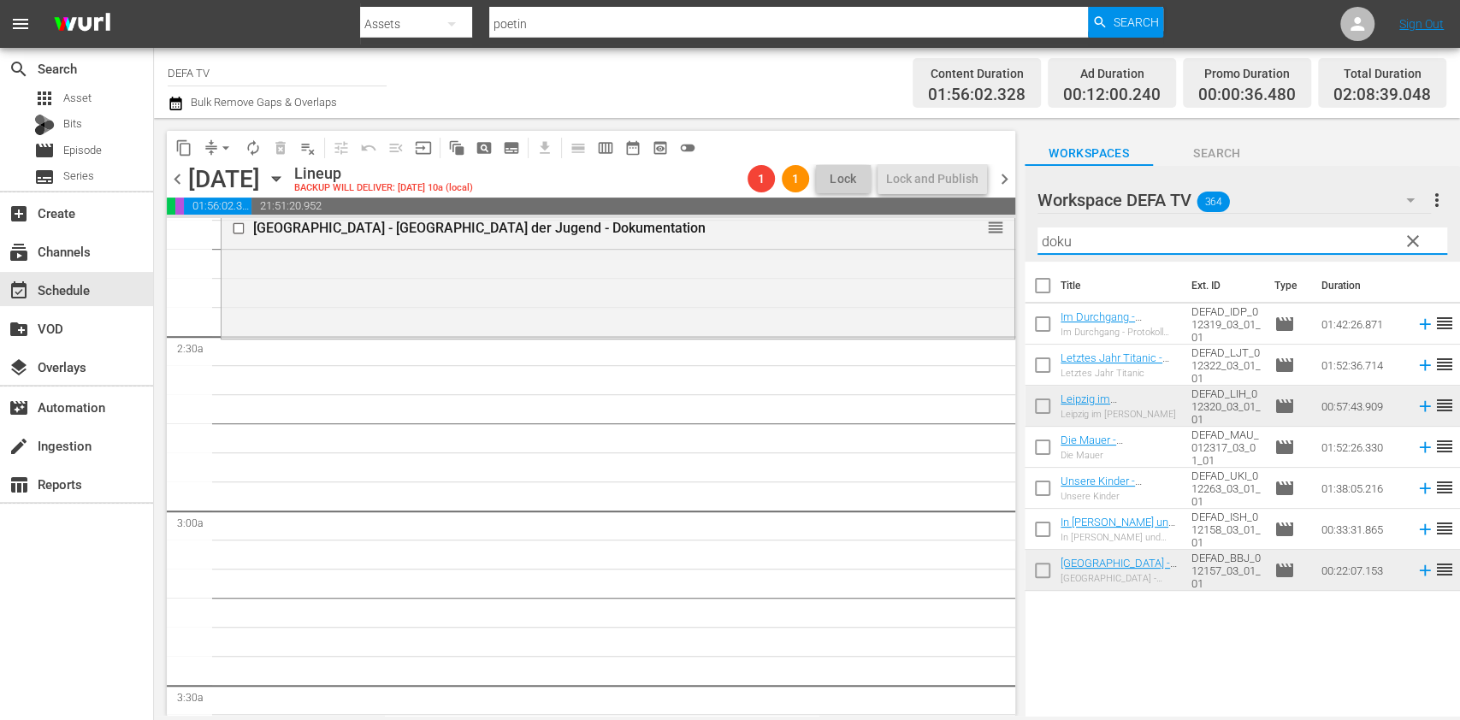
drag, startPoint x: 1068, startPoint y: 244, endPoint x: 1102, endPoint y: 249, distance: 34.6
click at [1102, 249] on input "doku" at bounding box center [1243, 241] width 410 height 27
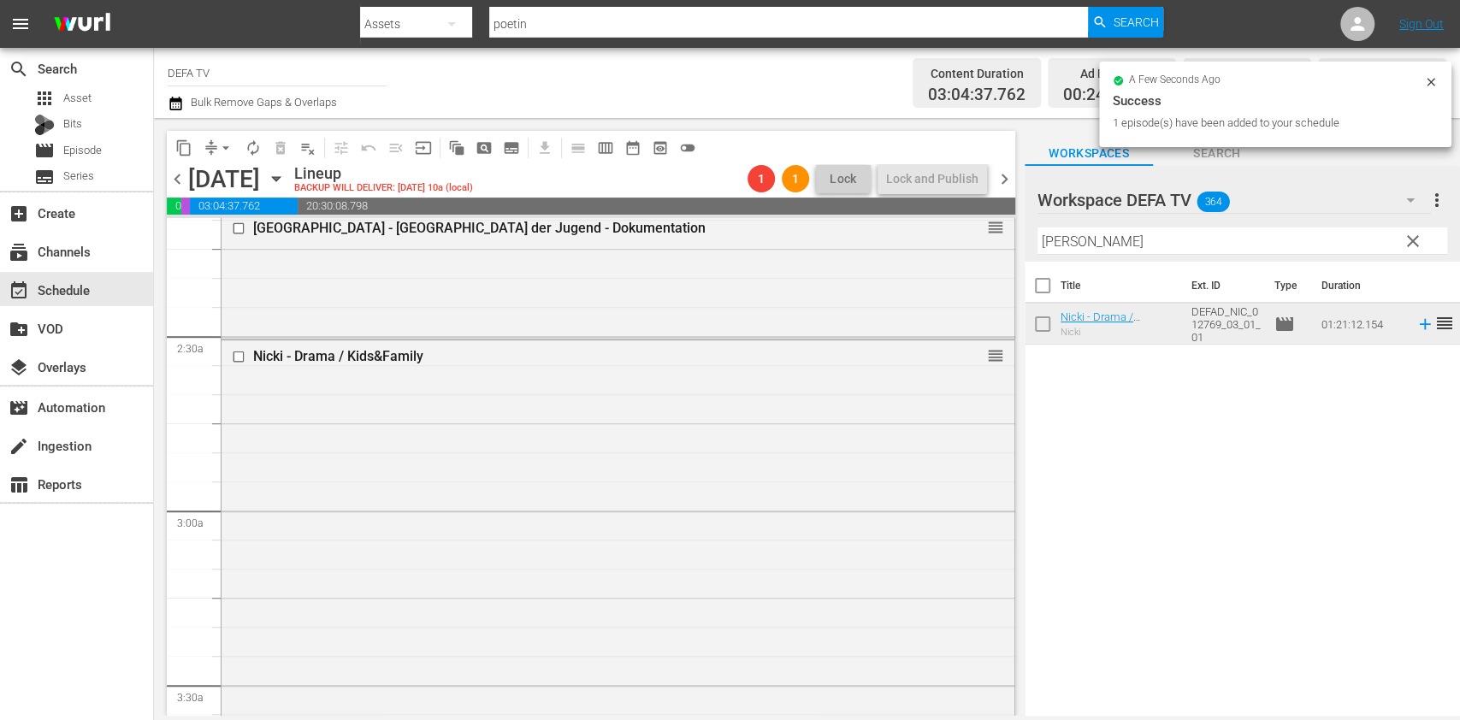
click at [1173, 251] on input "nick" at bounding box center [1243, 241] width 410 height 27
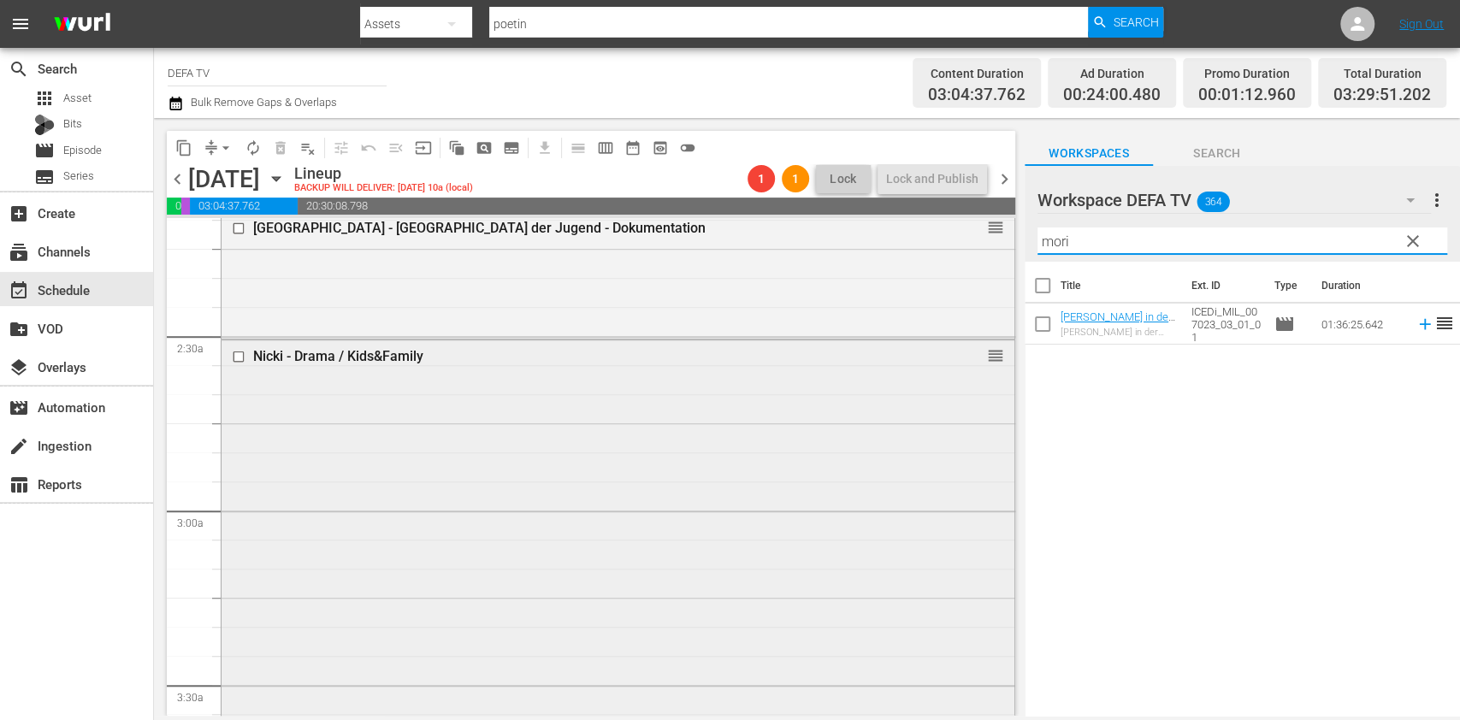
scroll to position [1167, 0]
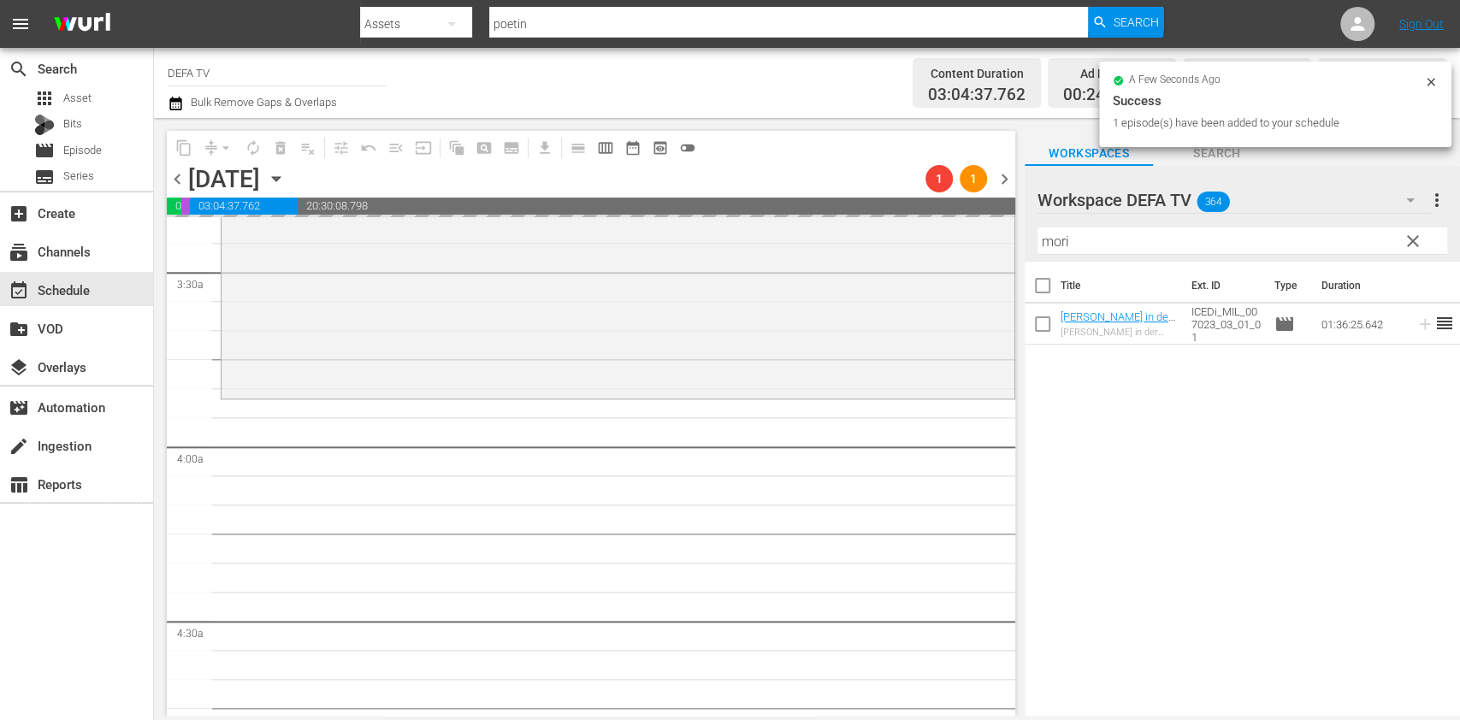
click at [1186, 240] on input "mori" at bounding box center [1243, 241] width 410 height 27
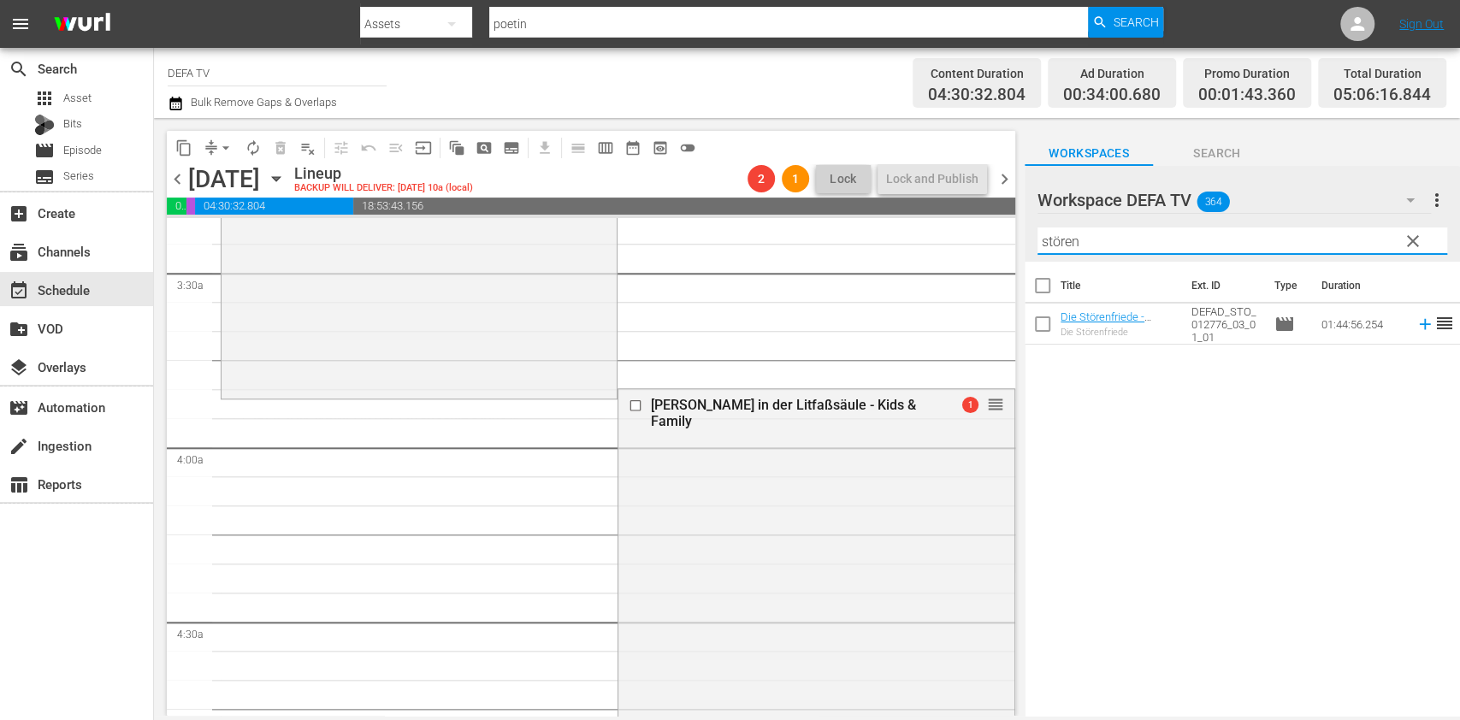
drag, startPoint x: 946, startPoint y: 404, endPoint x: 590, endPoint y: 405, distance: 355.9
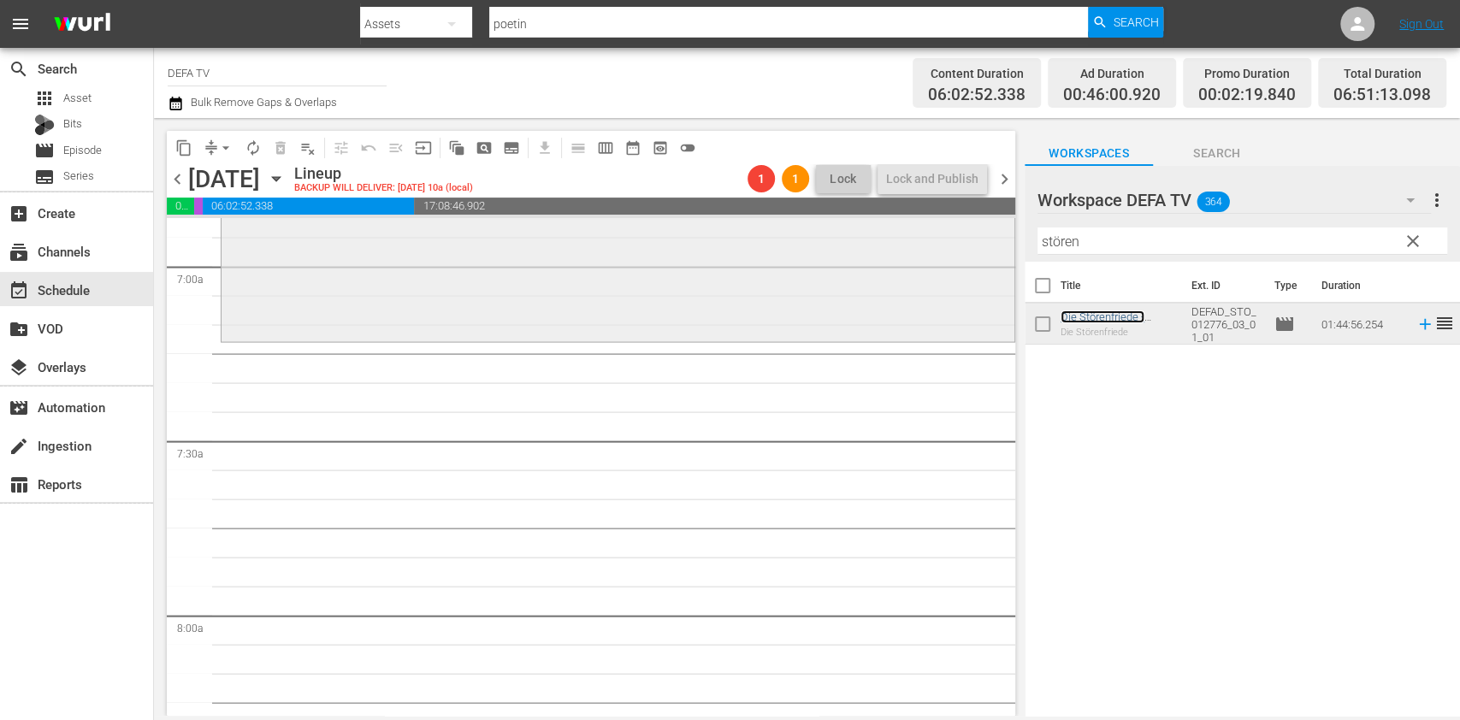
scroll to position [2406, 0]
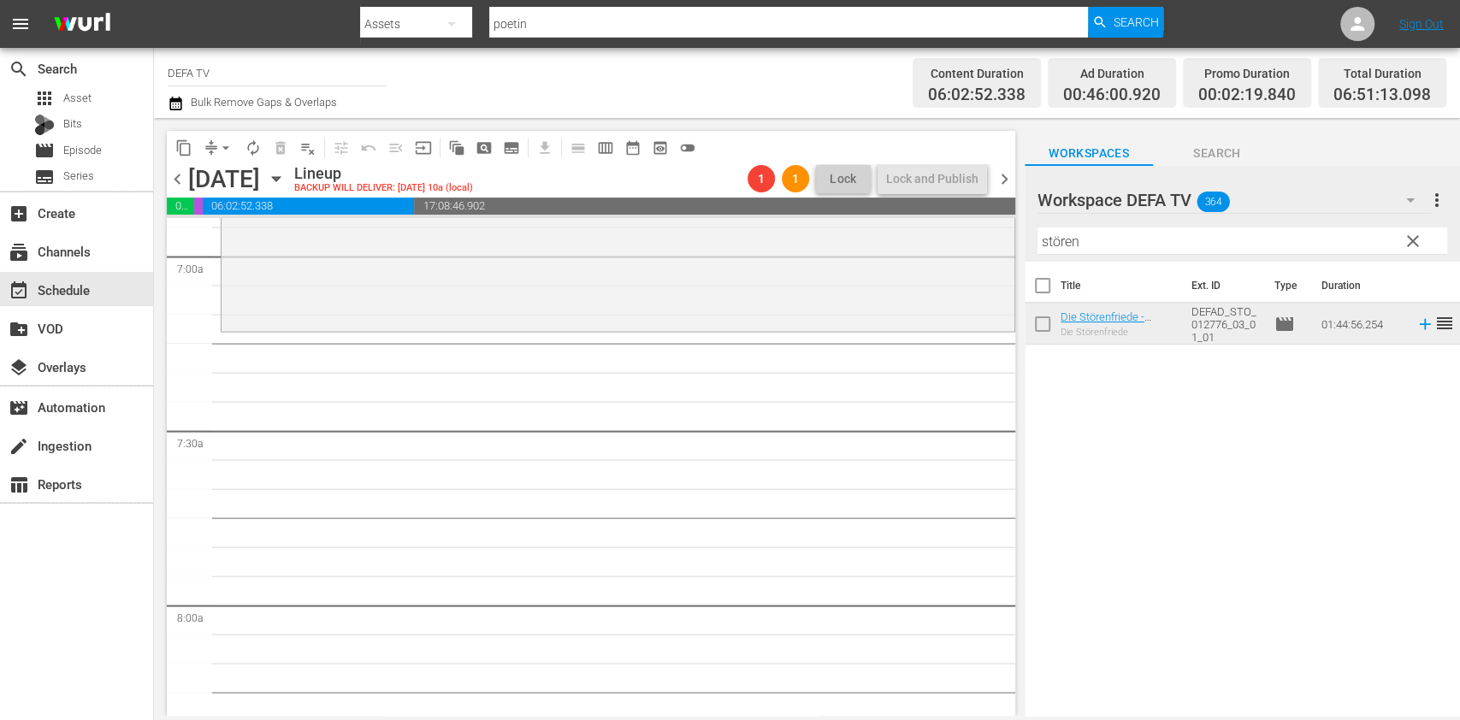
click at [1129, 255] on hr at bounding box center [1243, 254] width 410 height 1
click at [1151, 246] on input "stören" at bounding box center [1243, 241] width 410 height 27
type input "n"
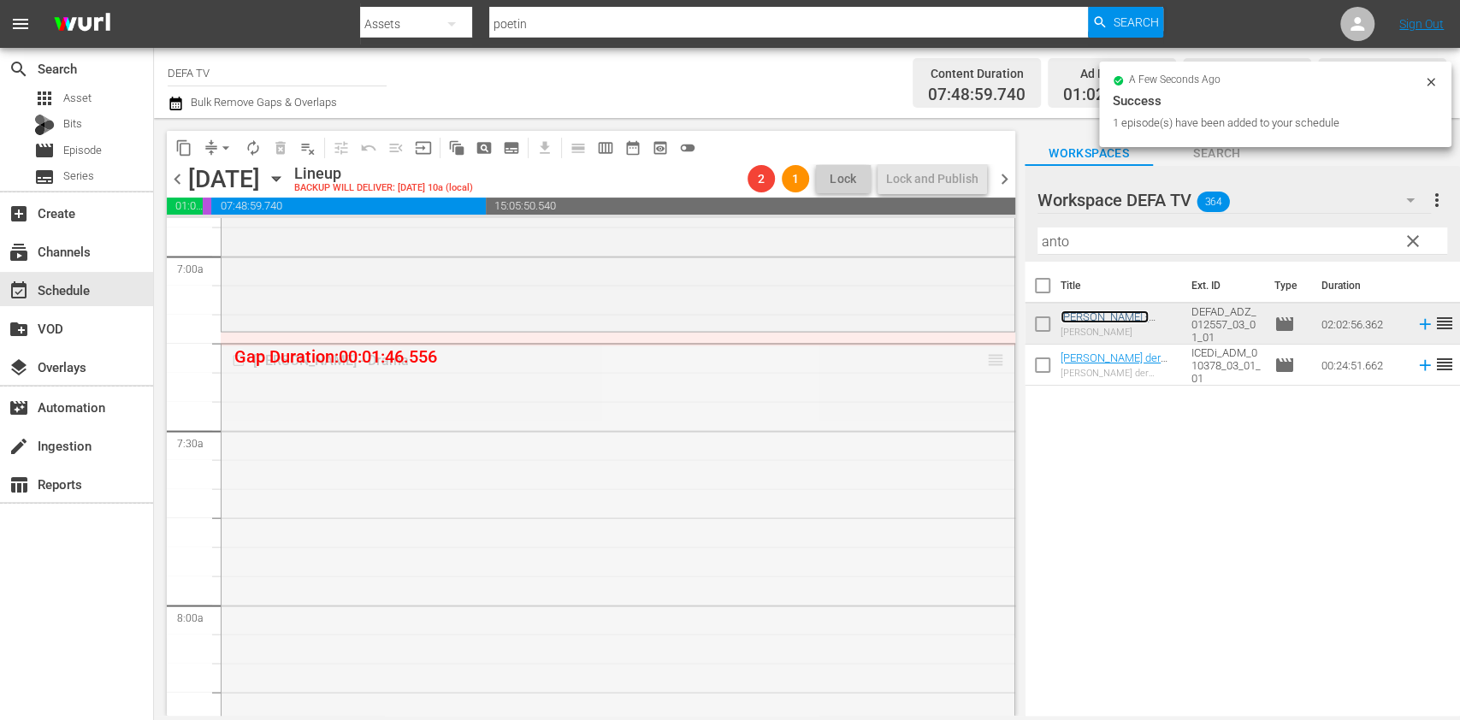
drag, startPoint x: 973, startPoint y: 364, endPoint x: 979, endPoint y: 339, distance: 25.5
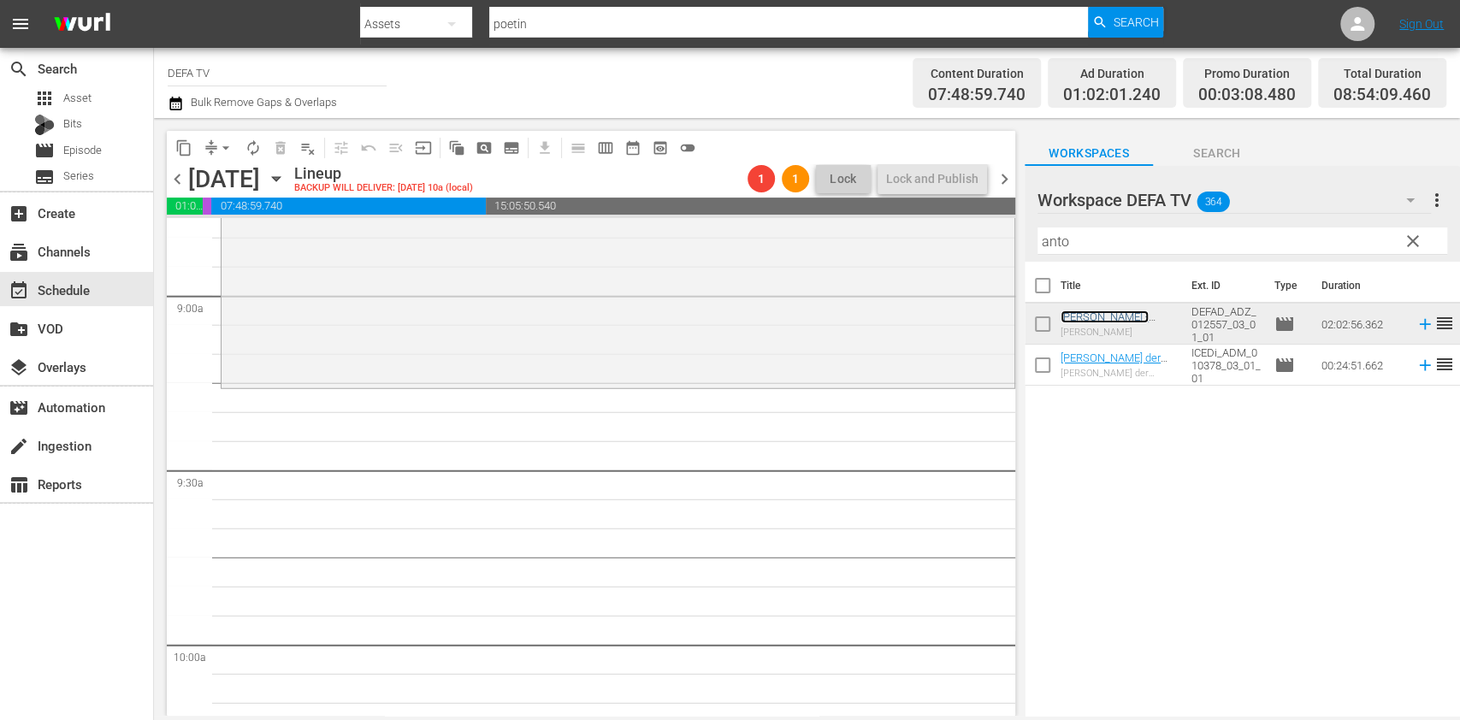
scroll to position [3065, 0]
click at [1087, 255] on hr at bounding box center [1243, 254] width 410 height 1
click at [1097, 251] on input "anto" at bounding box center [1243, 241] width 410 height 27
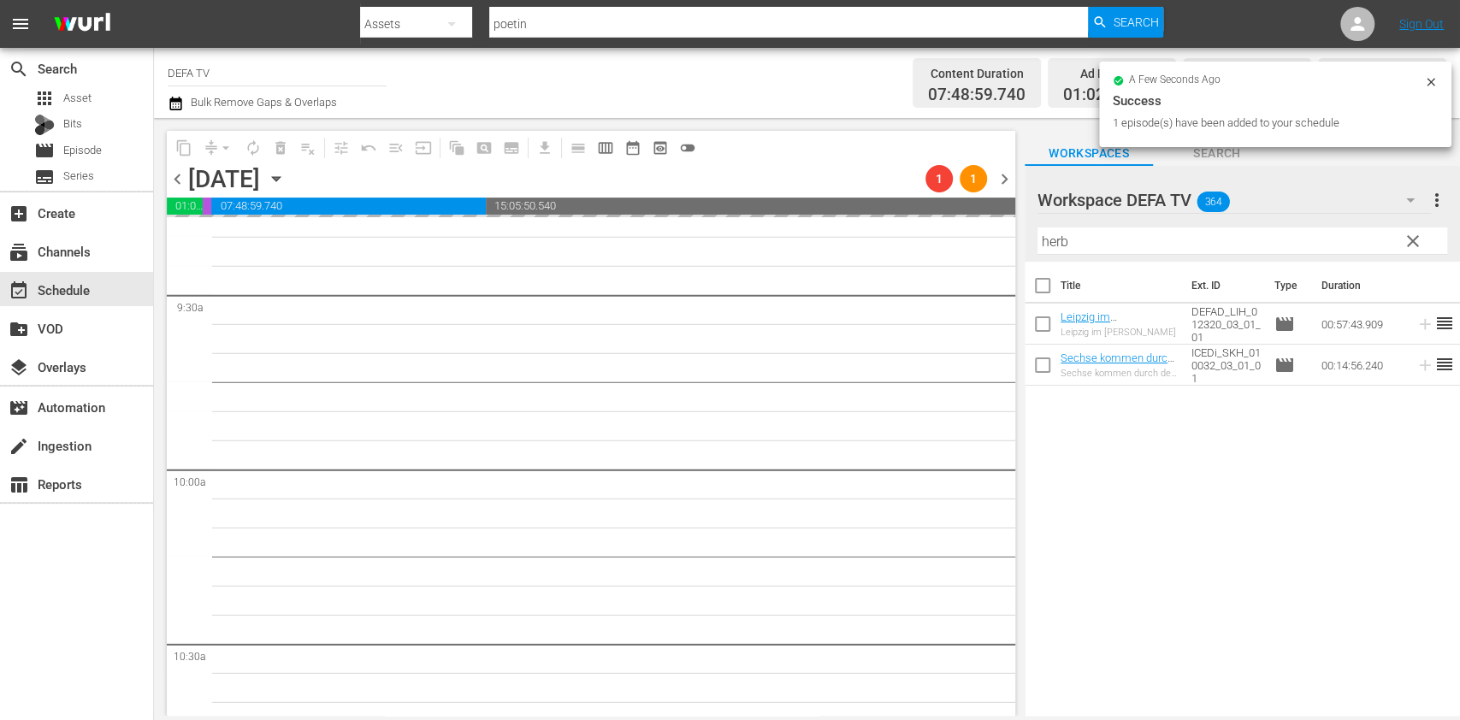
scroll to position [3259, 0]
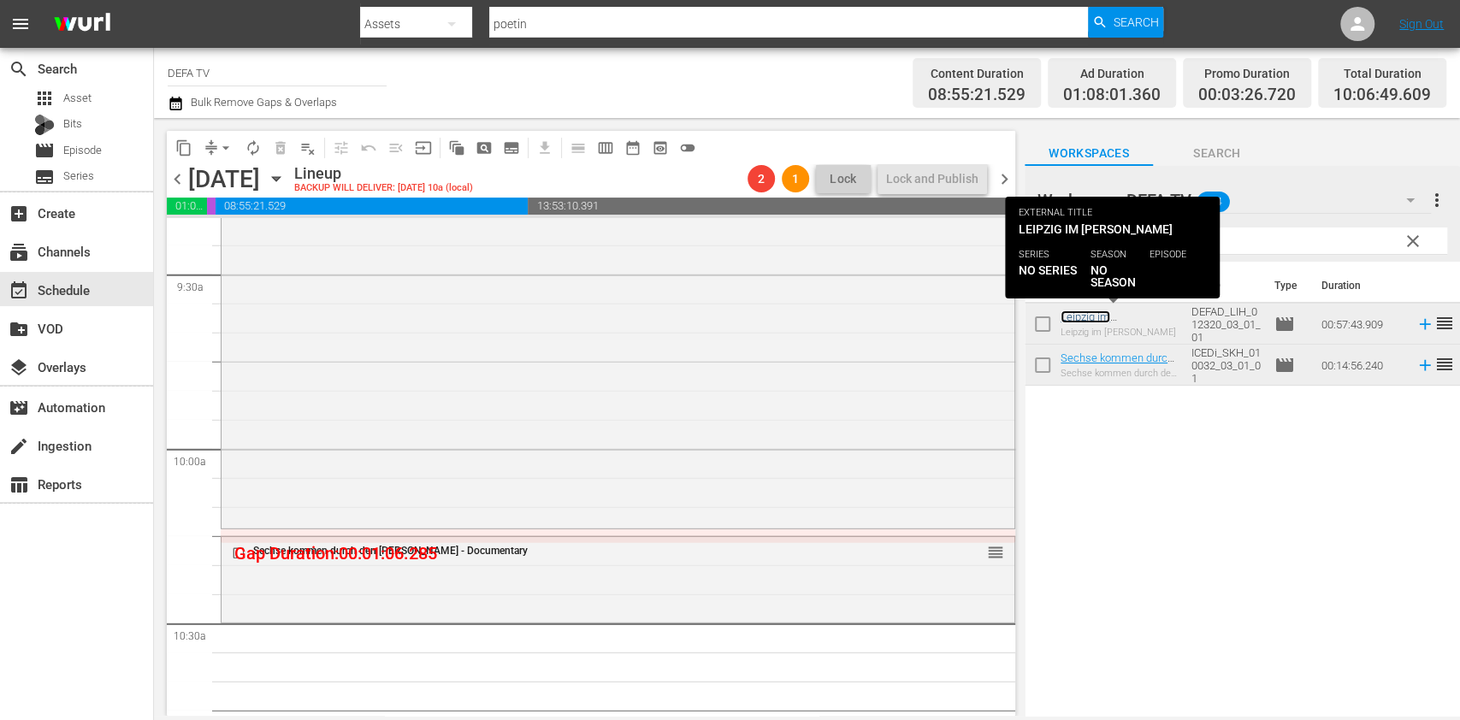
click at [1075, 314] on link "Leipzig im Herbst - Dokumentation" at bounding box center [1105, 330] width 88 height 38
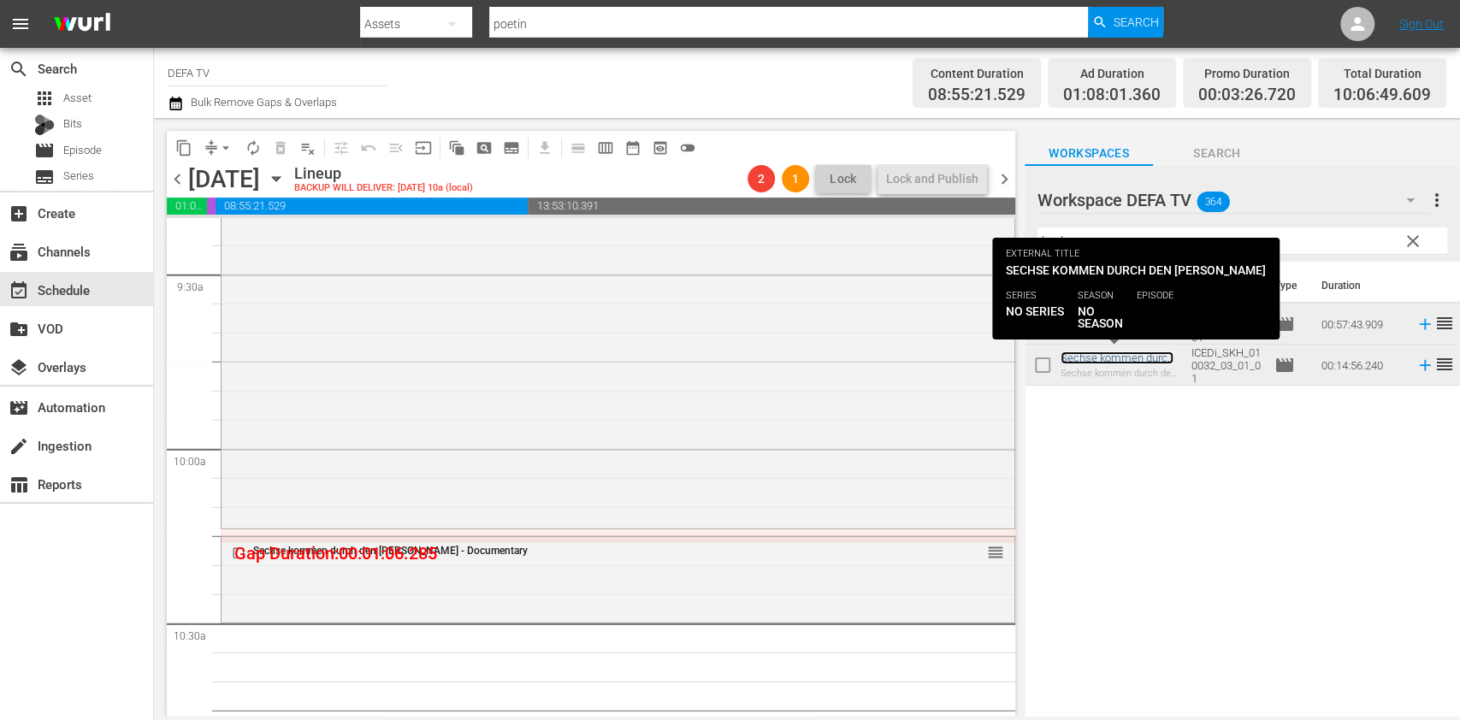
click at [1074, 364] on link "Sechse kommen durch den Herbst - Documentary" at bounding box center [1117, 371] width 113 height 38
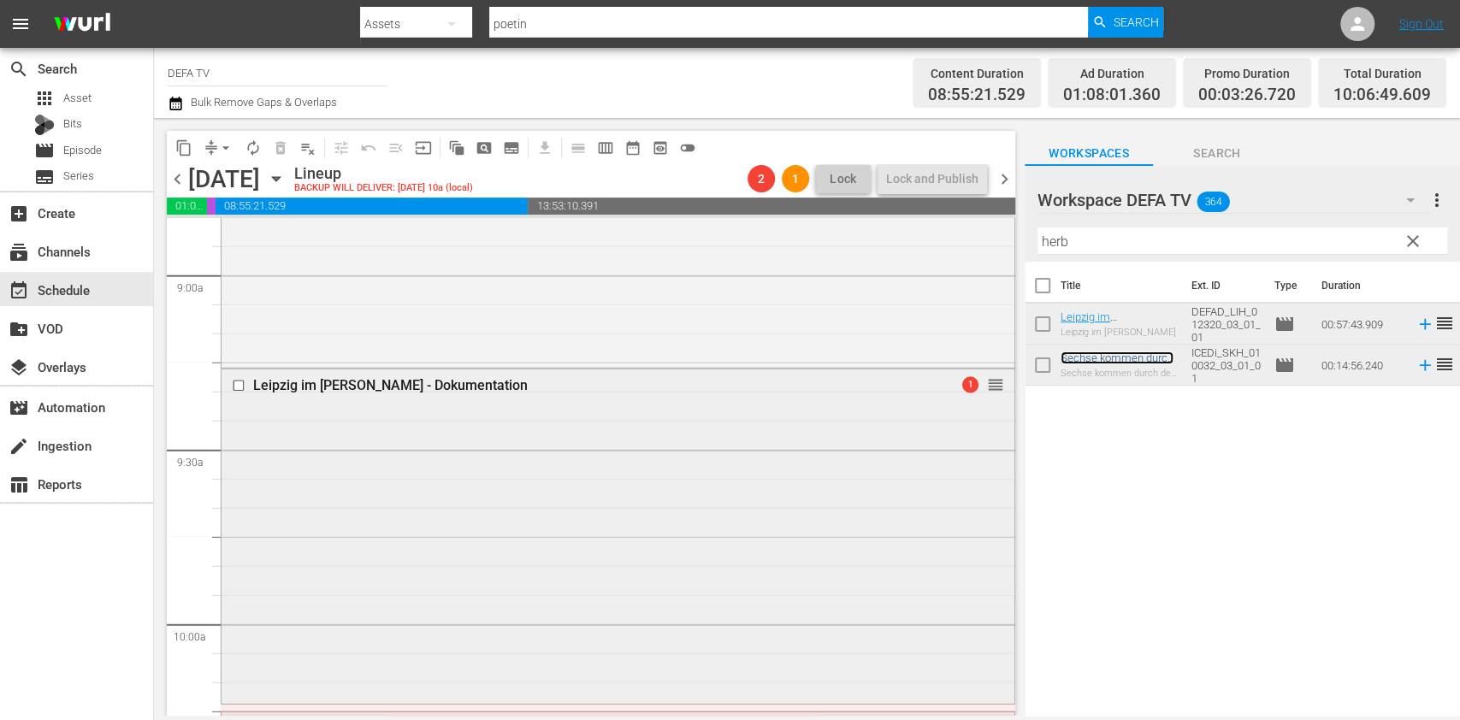
scroll to position [3169, 0]
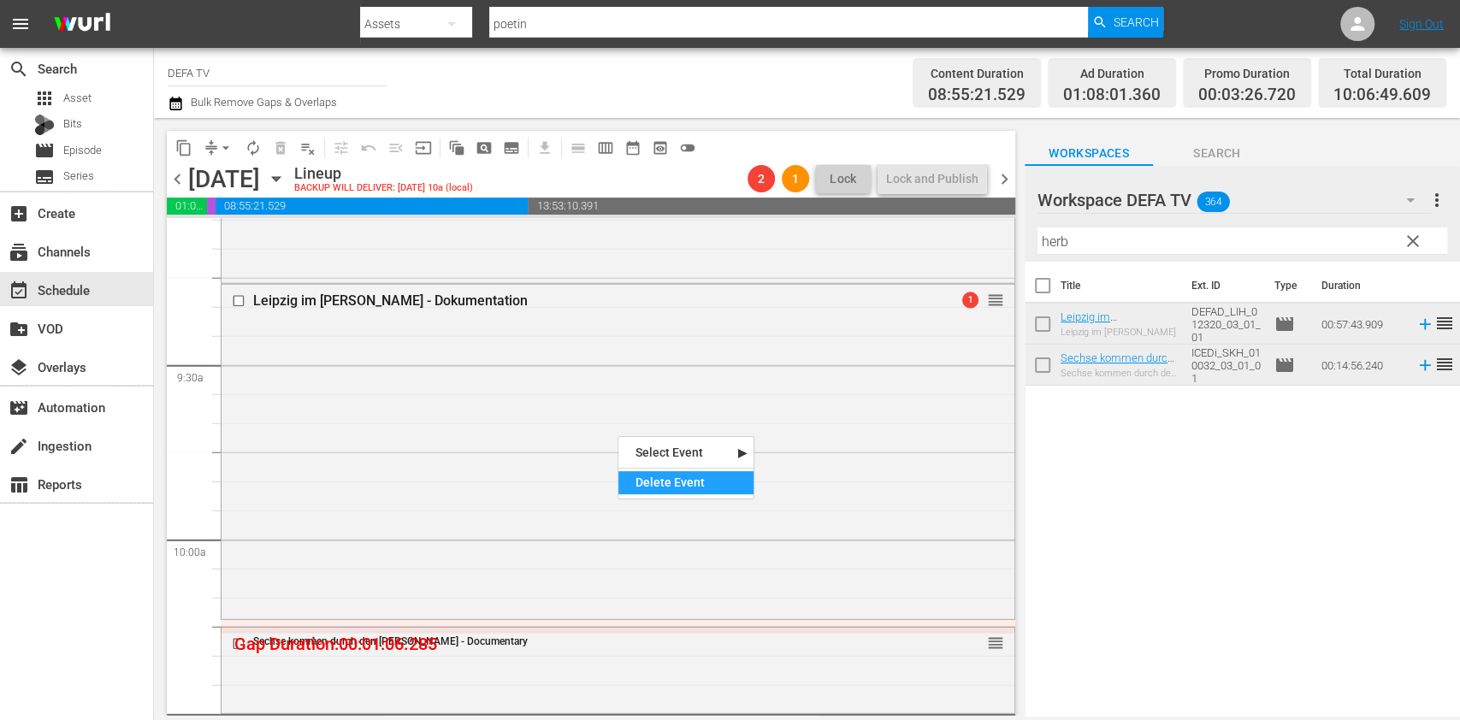
click at [659, 478] on div "Delete Event" at bounding box center [685, 482] width 135 height 23
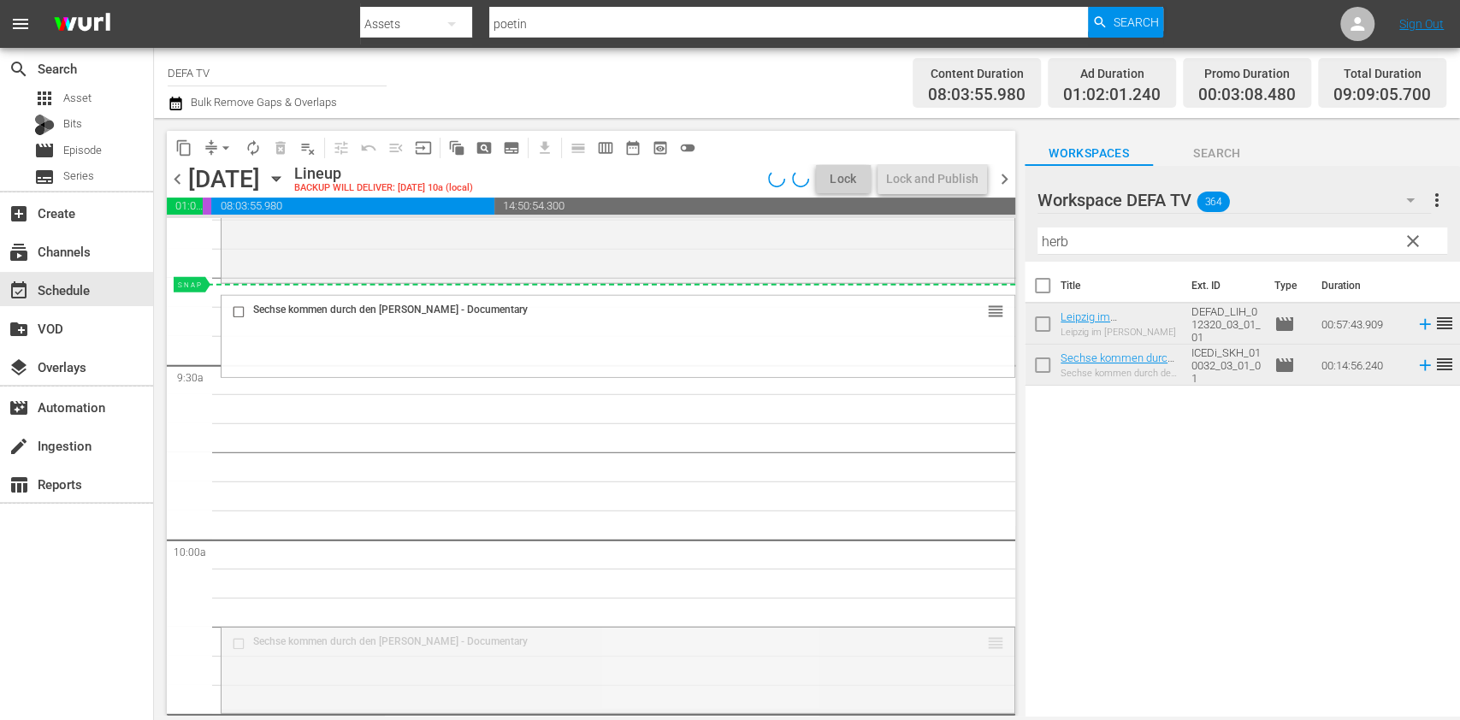
drag, startPoint x: 978, startPoint y: 639, endPoint x: 987, endPoint y: 284, distance: 355.1
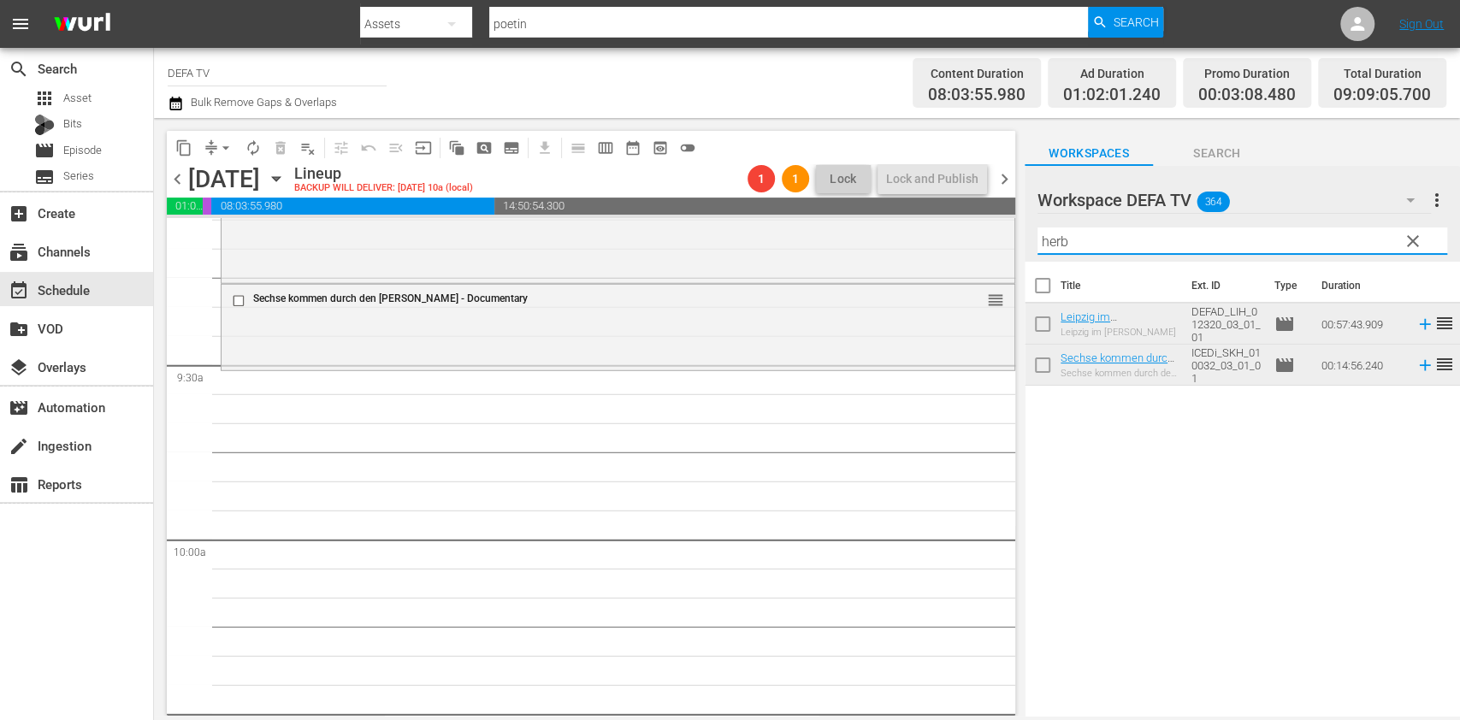
click at [1188, 243] on input "herb" at bounding box center [1243, 241] width 410 height 27
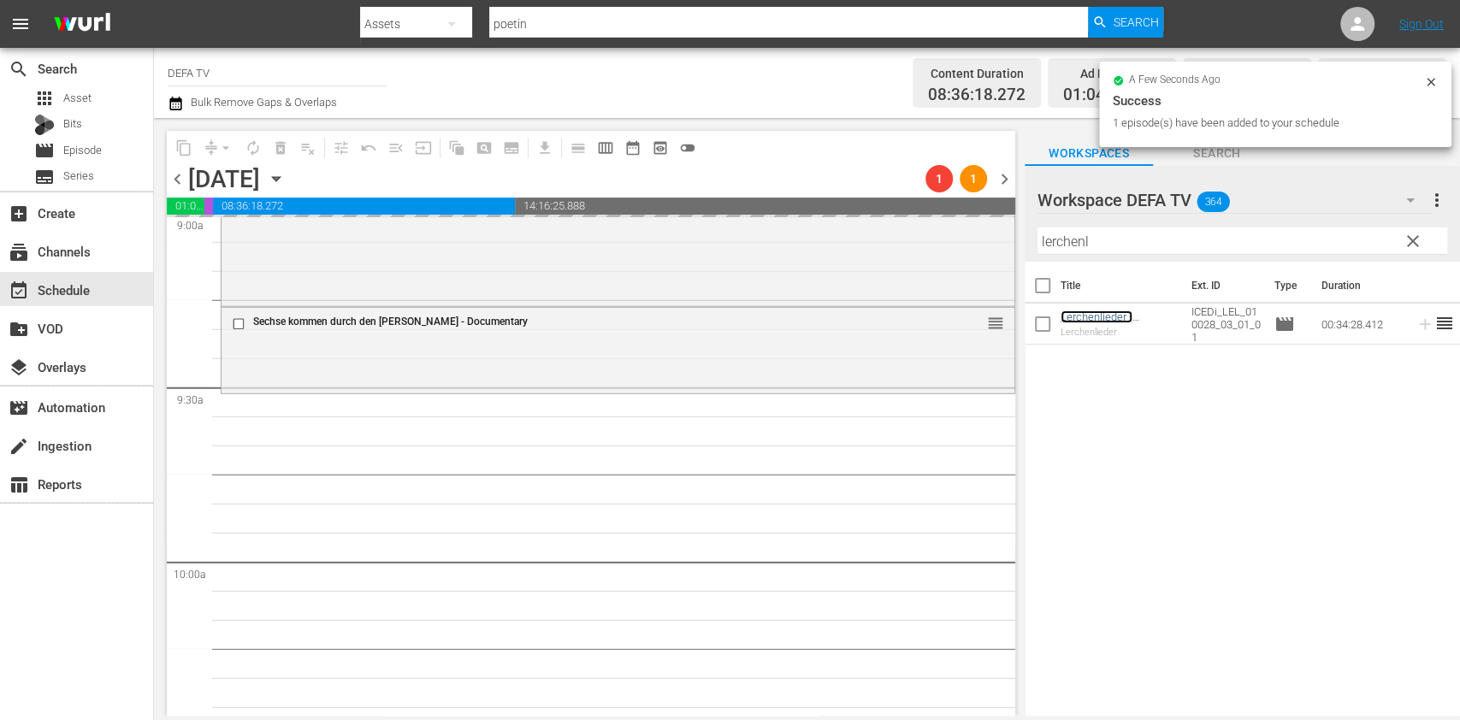
scroll to position [3150, 0]
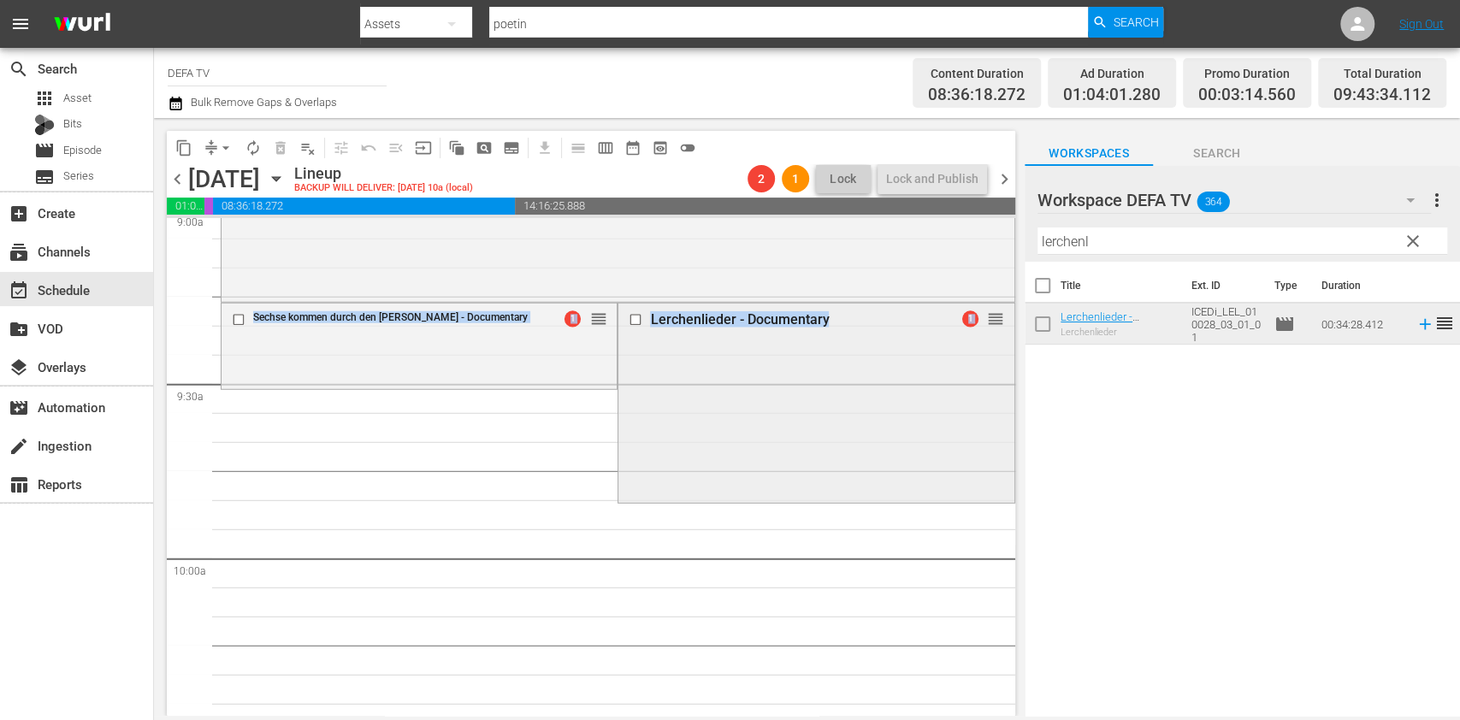
drag, startPoint x: 599, startPoint y: 317, endPoint x: 623, endPoint y: 478, distance: 162.6
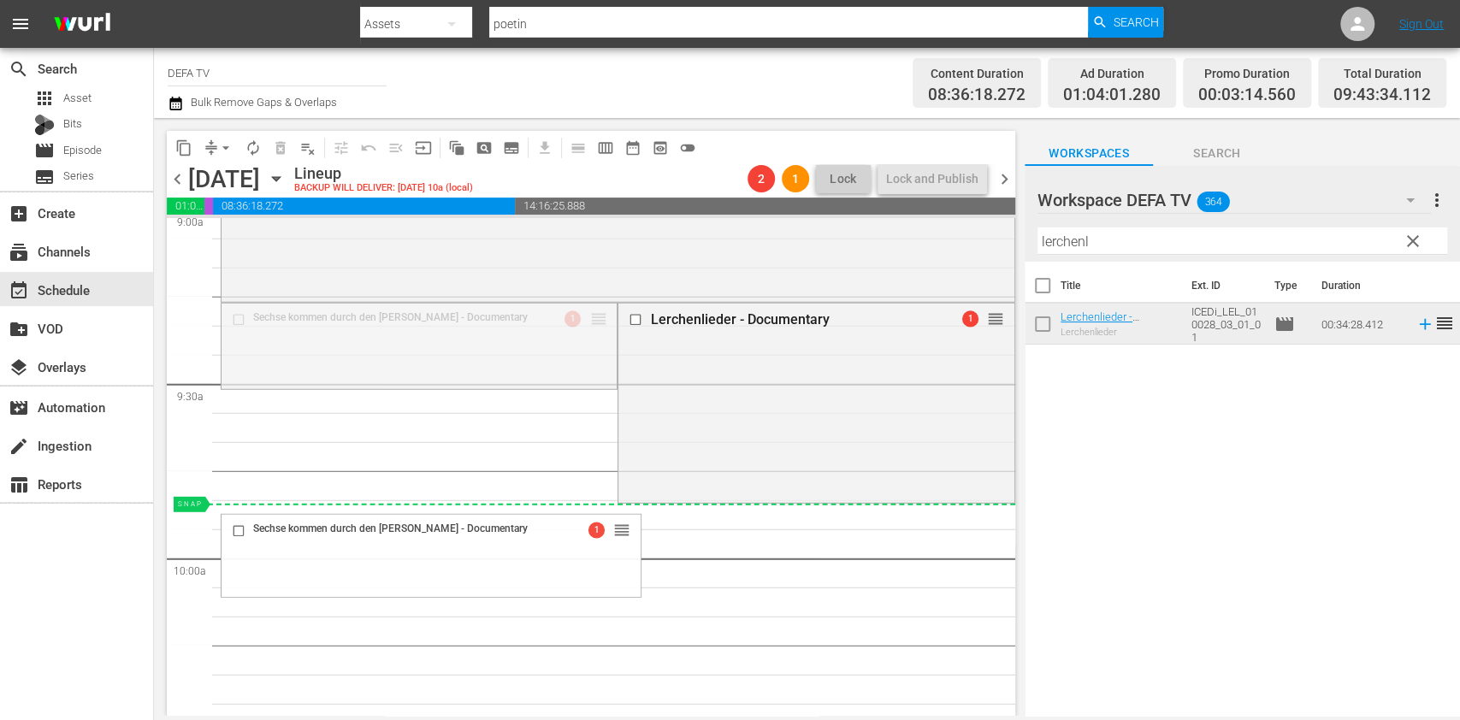
drag, startPoint x: 586, startPoint y: 315, endPoint x: 670, endPoint y: 511, distance: 213.1
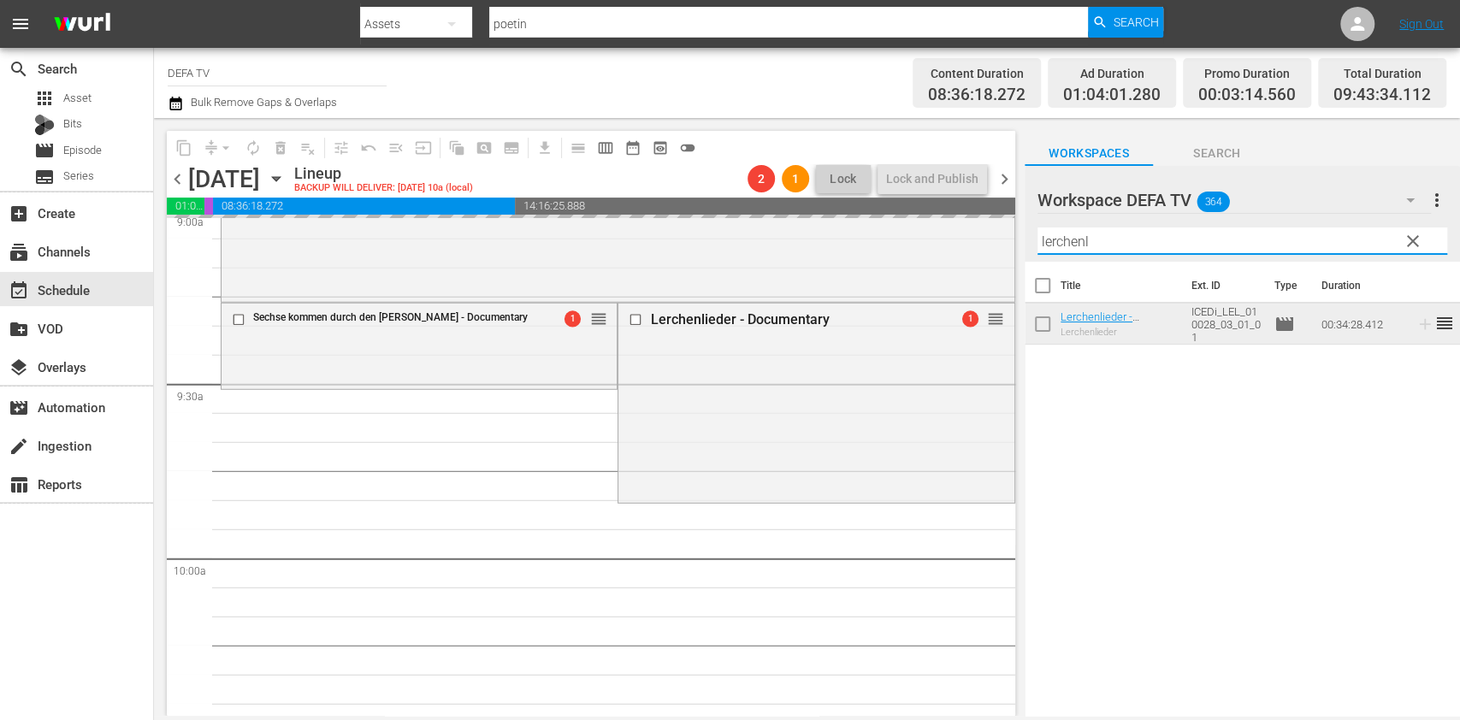
drag, startPoint x: 1143, startPoint y: 248, endPoint x: 893, endPoint y: 200, distance: 254.3
click at [893, 200] on div "content_copy compress arrow_drop_down autorenew_outlined delete_forever_outline…" at bounding box center [807, 417] width 1306 height 598
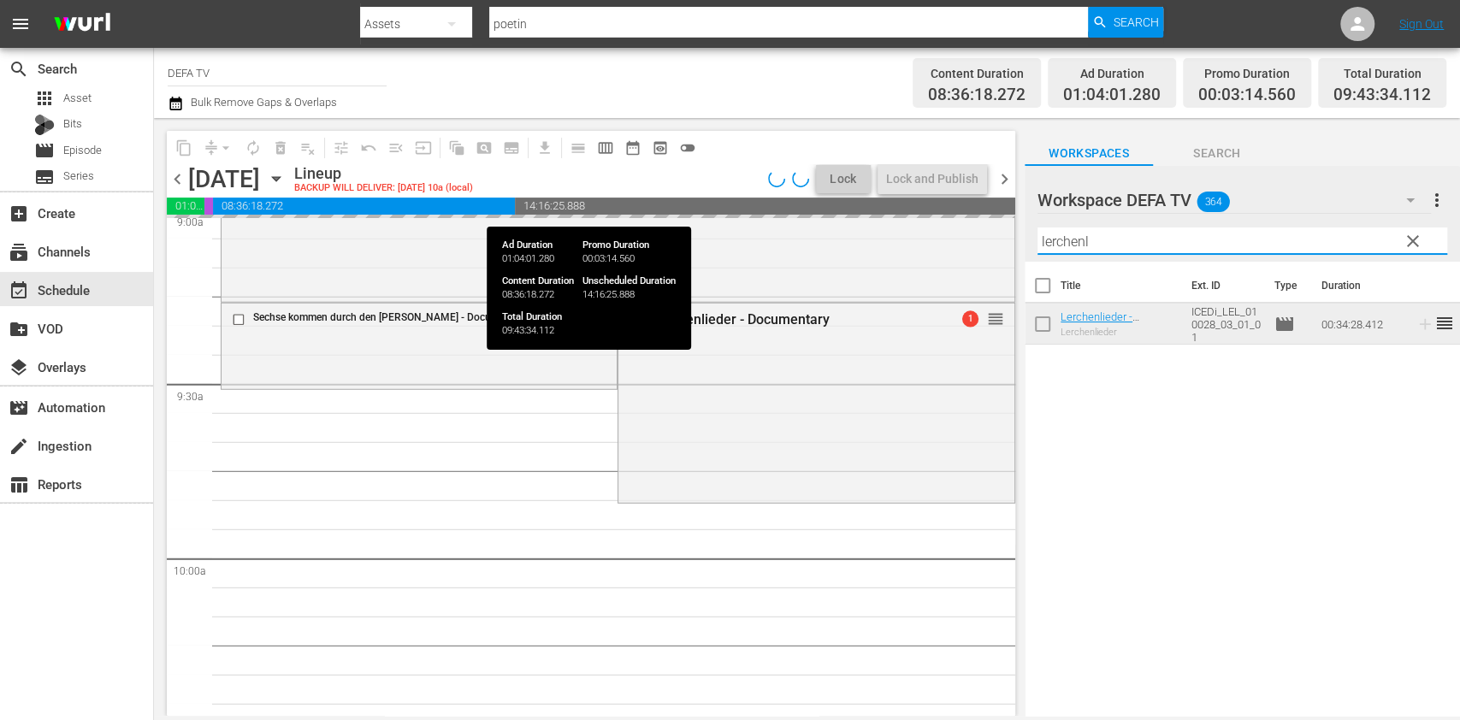
type input "o"
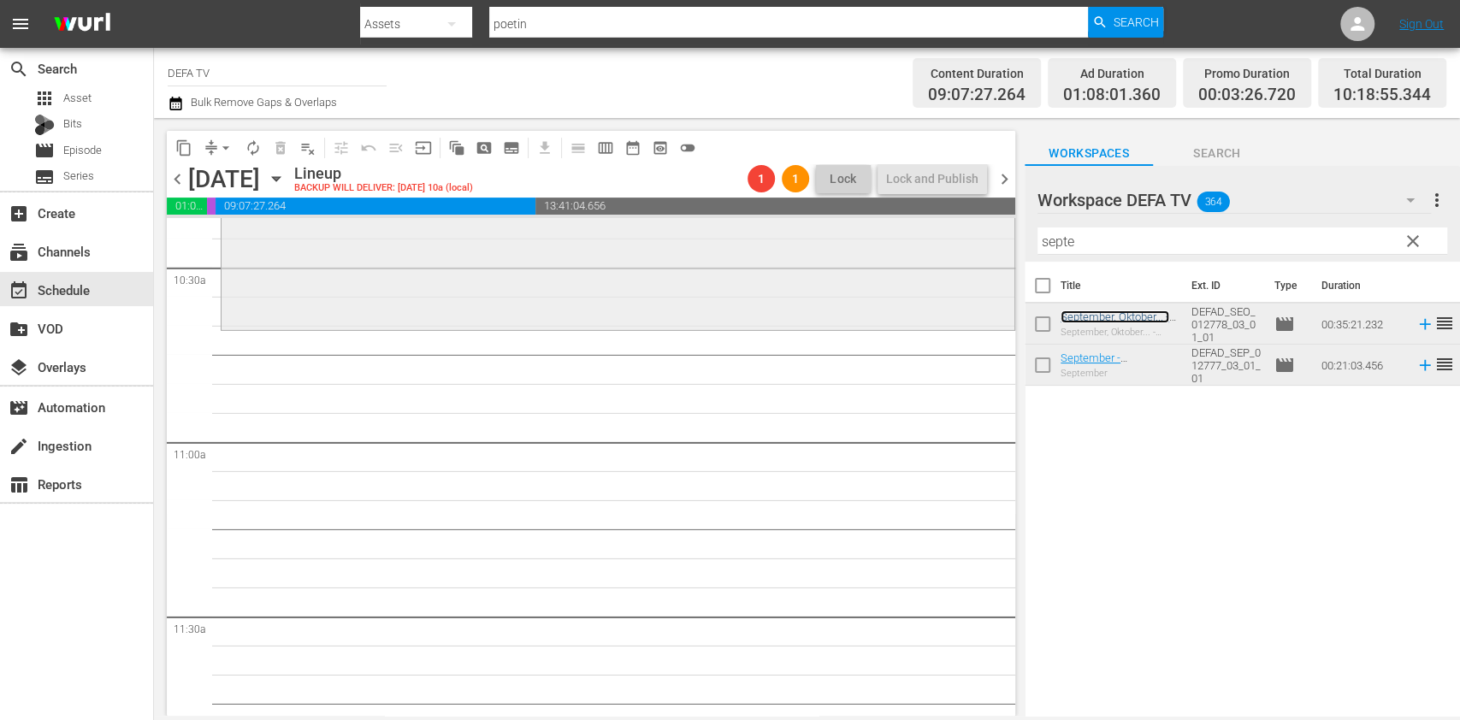
scroll to position [3607, 0]
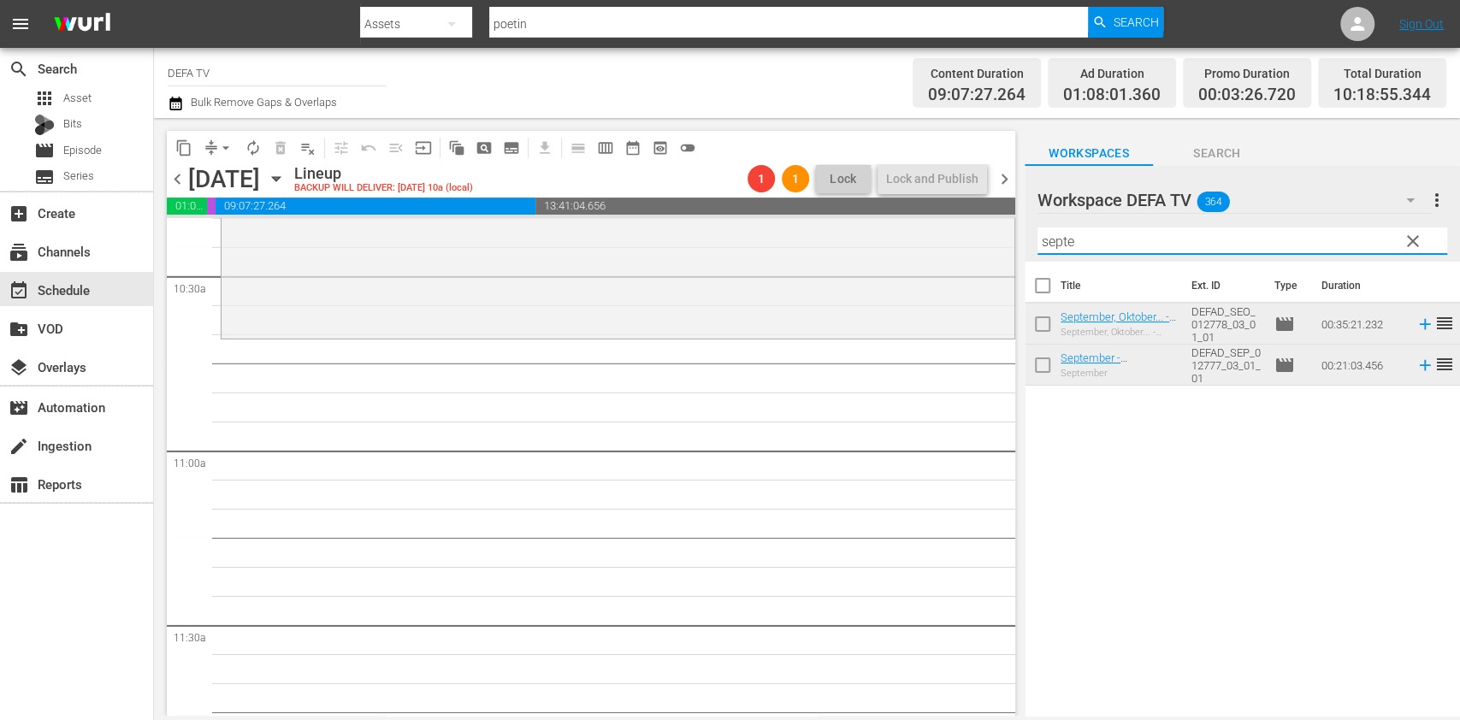
click at [1116, 246] on input "septe" at bounding box center [1243, 241] width 410 height 27
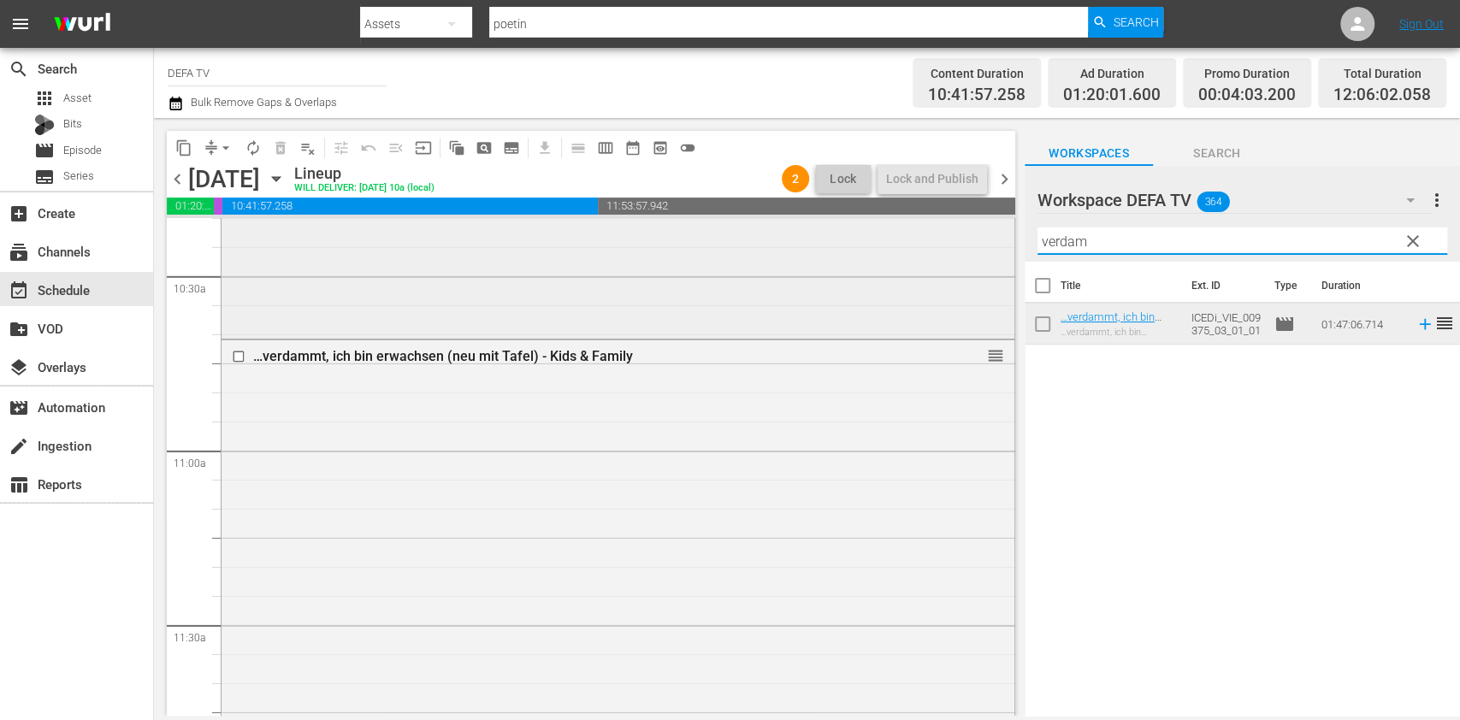
drag, startPoint x: 1178, startPoint y: 247, endPoint x: 761, endPoint y: 224, distance: 417.2
click at [761, 224] on div "content_copy compress arrow_drop_down autorenew_outlined delete_forever_outline…" at bounding box center [807, 417] width 1306 height 598
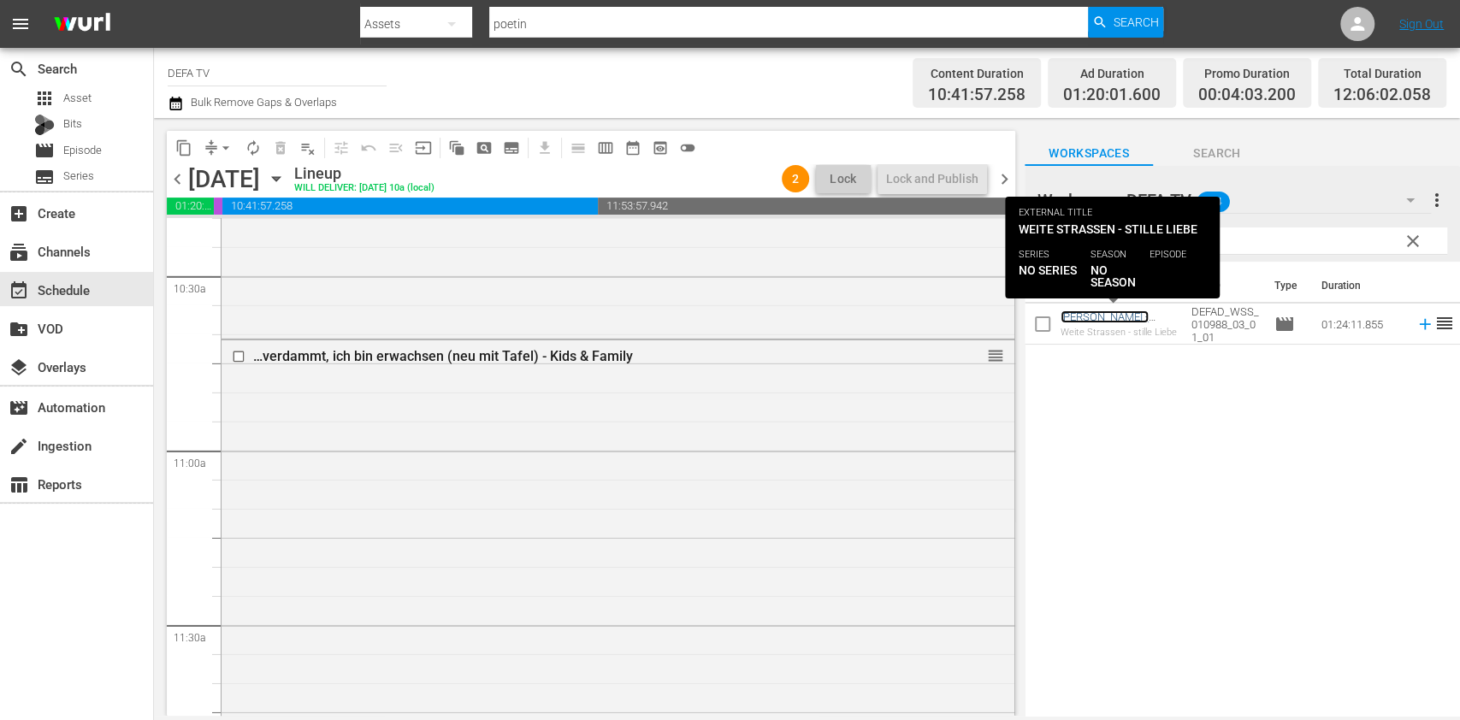
click at [1115, 323] on link "Weite Strassen - stille Liebe - Drama" at bounding box center [1116, 330] width 111 height 38
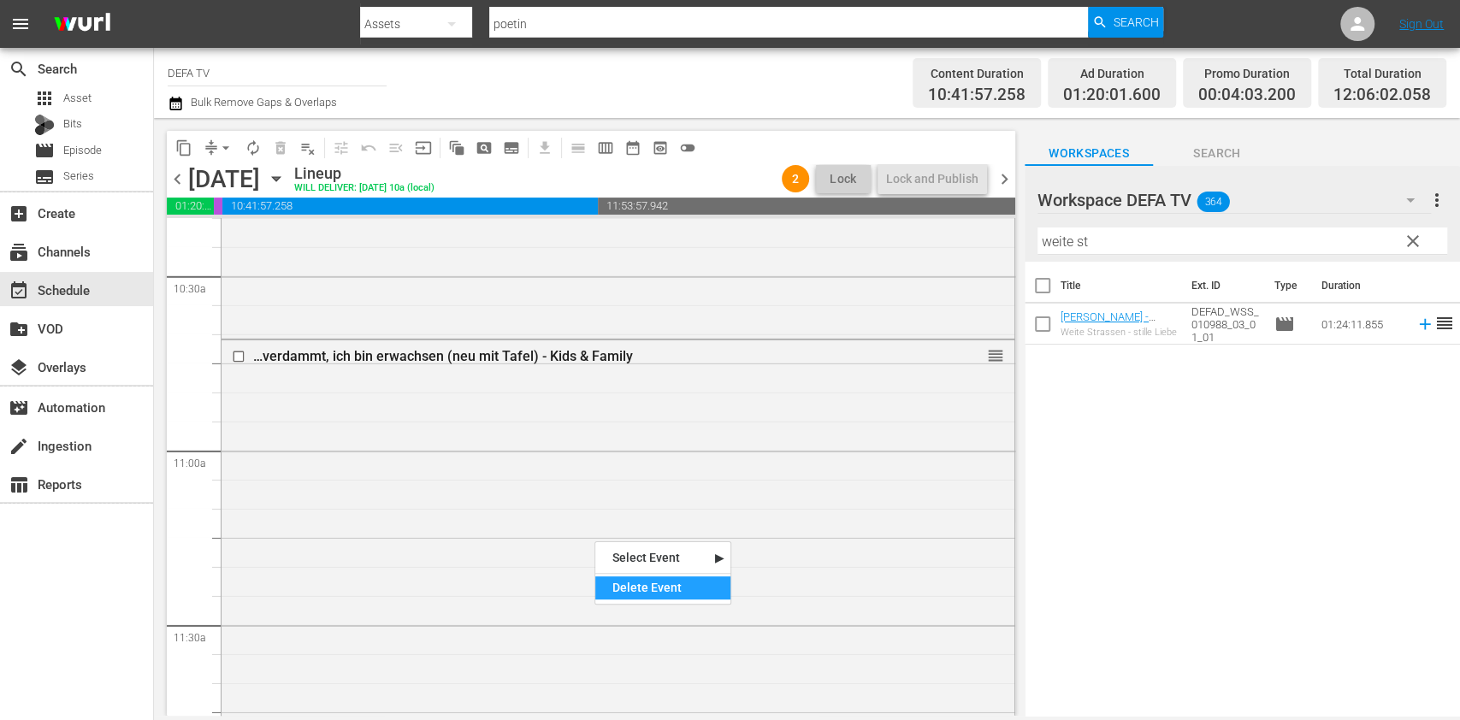
click at [673, 585] on div "Delete Event" at bounding box center [662, 588] width 135 height 23
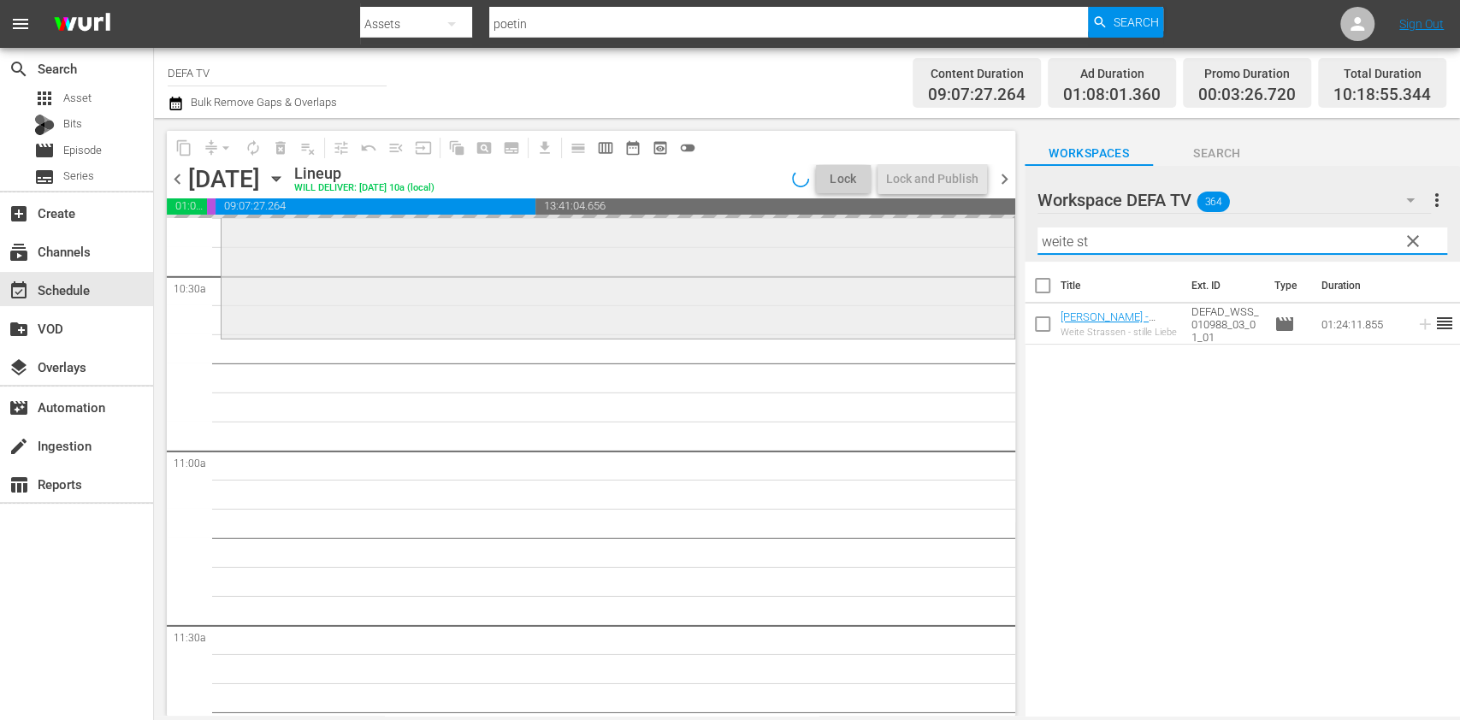
drag, startPoint x: 1179, startPoint y: 245, endPoint x: 923, endPoint y: 243, distance: 255.8
click at [923, 243] on div "content_copy compress arrow_drop_down autorenew_outlined delete_forever_outline…" at bounding box center [807, 417] width 1306 height 598
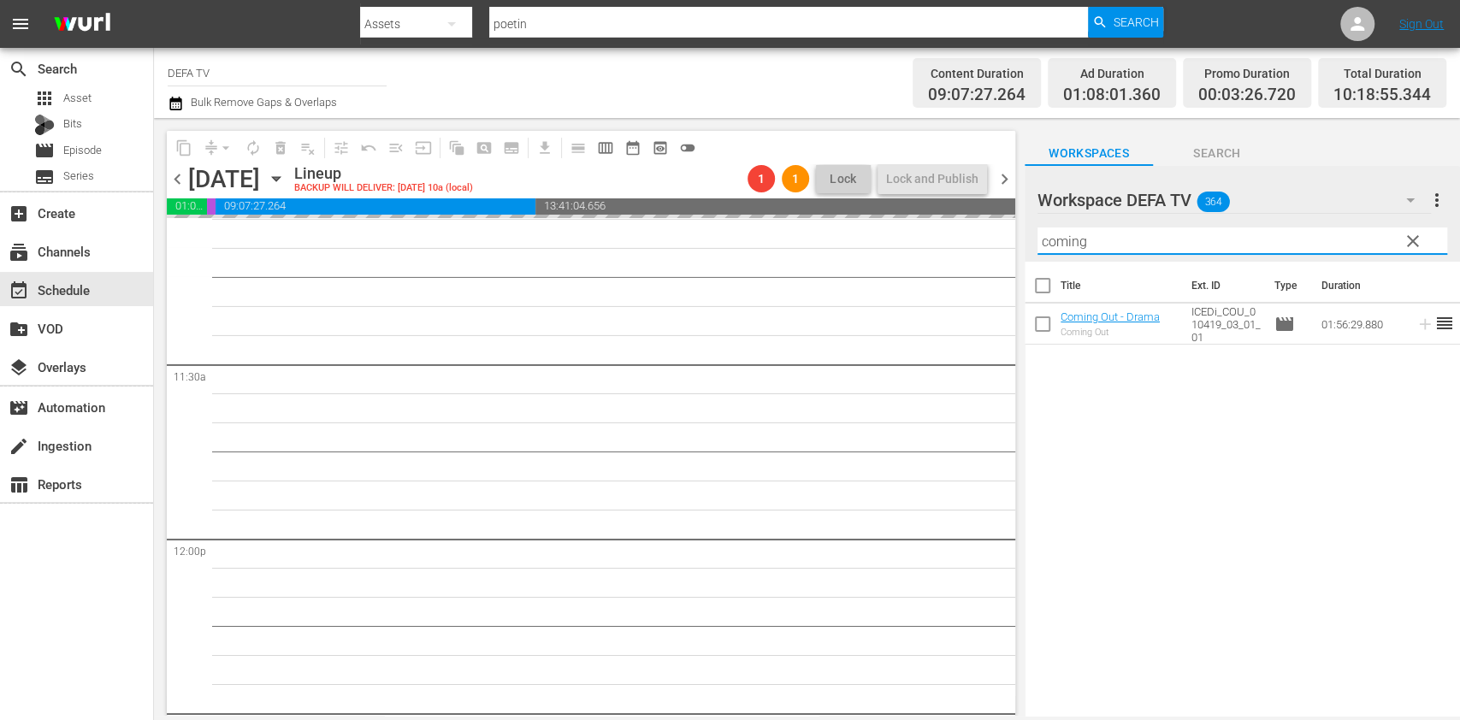
scroll to position [3432, 0]
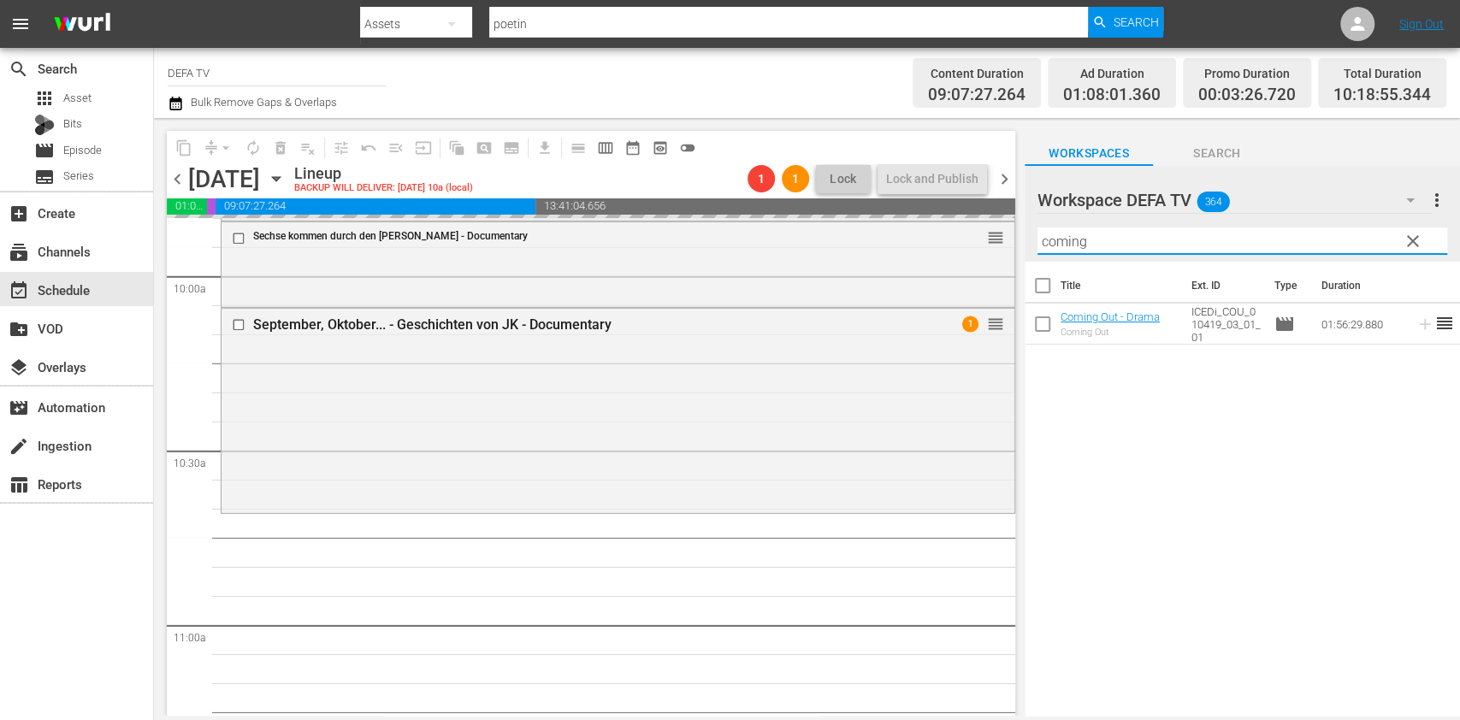
click at [1009, 180] on span "chevron_right" at bounding box center [1004, 179] width 21 height 21
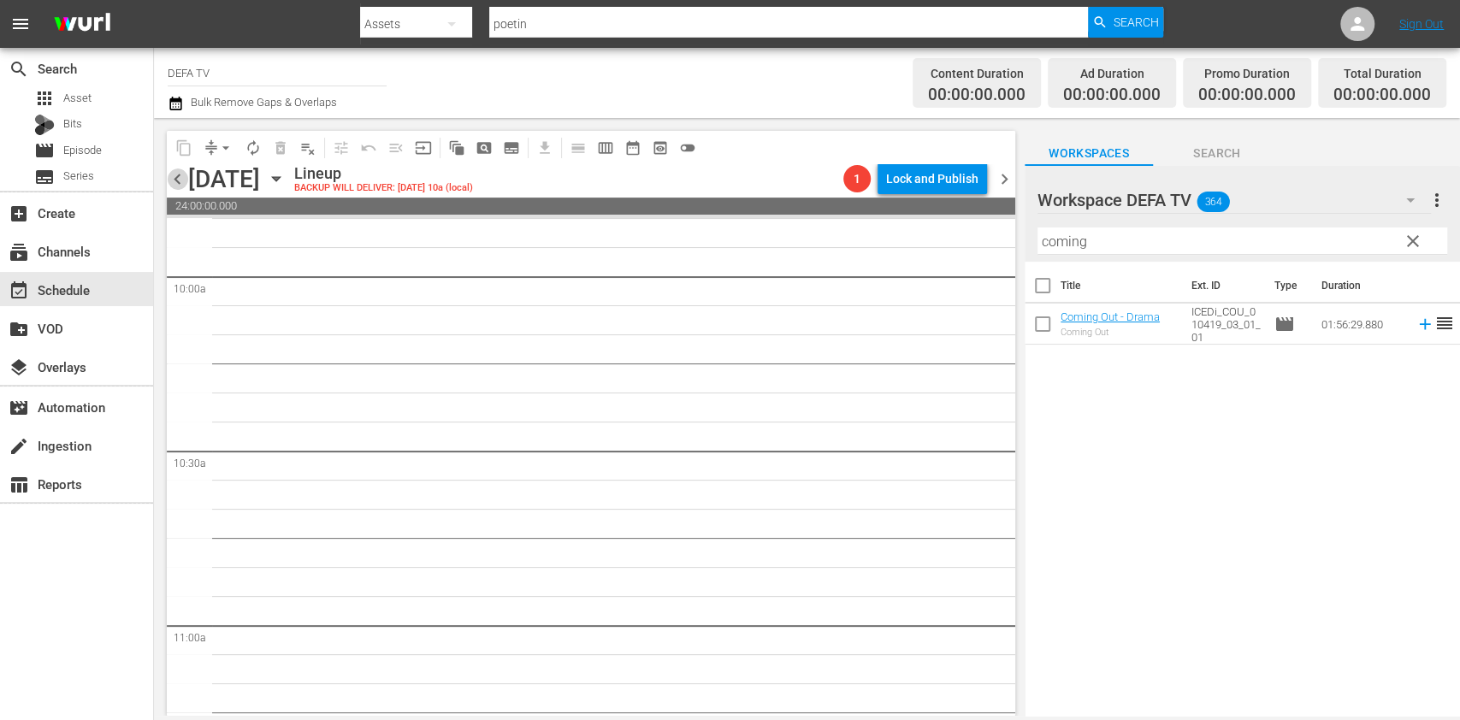
click at [181, 175] on span "chevron_left" at bounding box center [177, 179] width 21 height 21
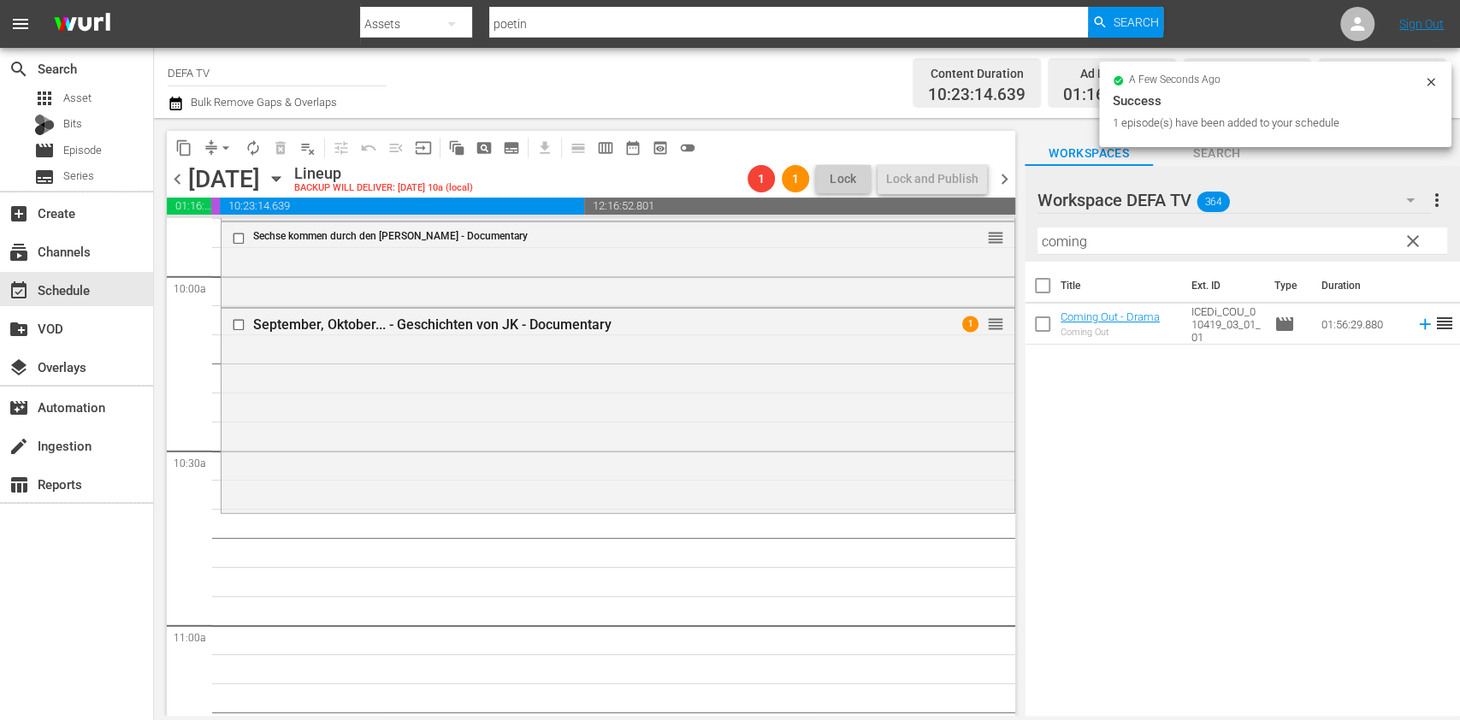
scroll to position [3555, 0]
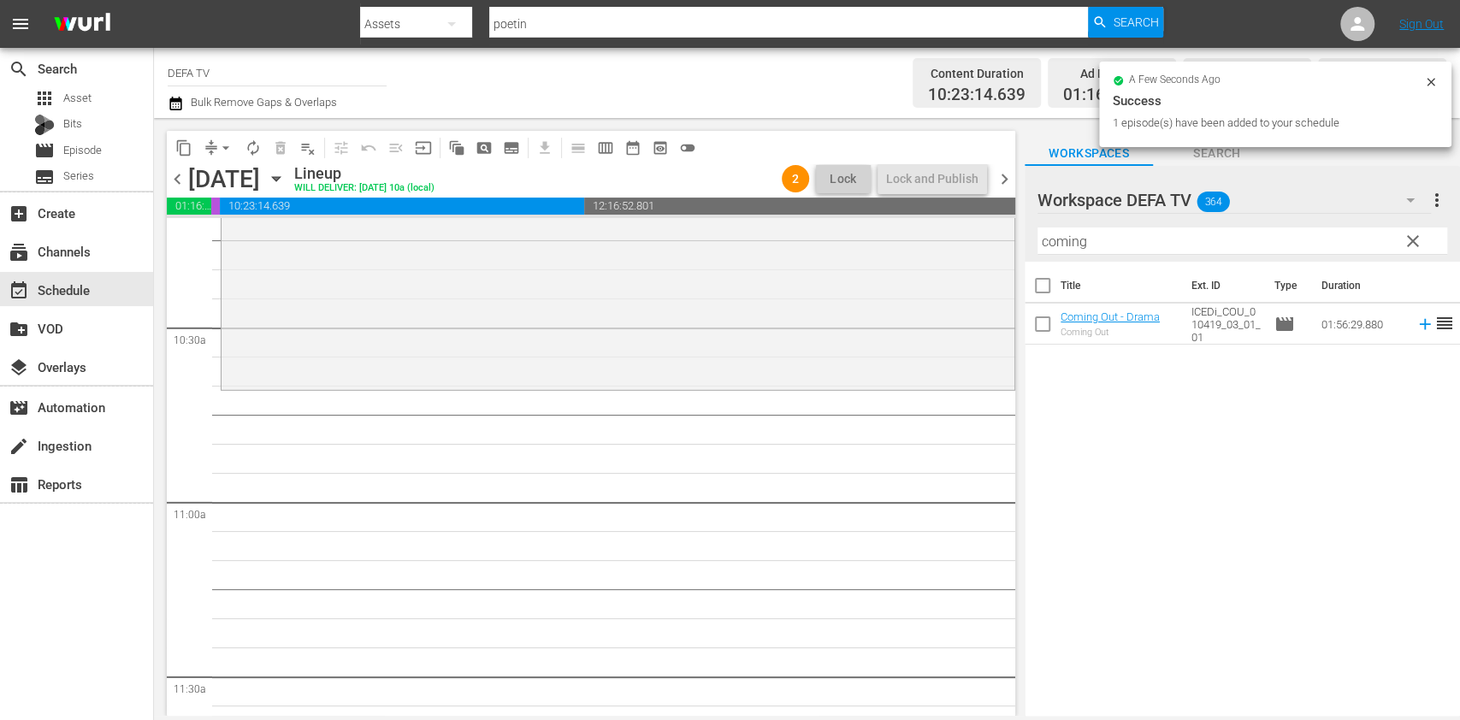
drag, startPoint x: 1151, startPoint y: 243, endPoint x: 973, endPoint y: 210, distance: 180.9
click at [973, 210] on div "content_copy compress arrow_drop_down autorenew_outlined delete_forever_outline…" at bounding box center [807, 417] width 1306 height 598
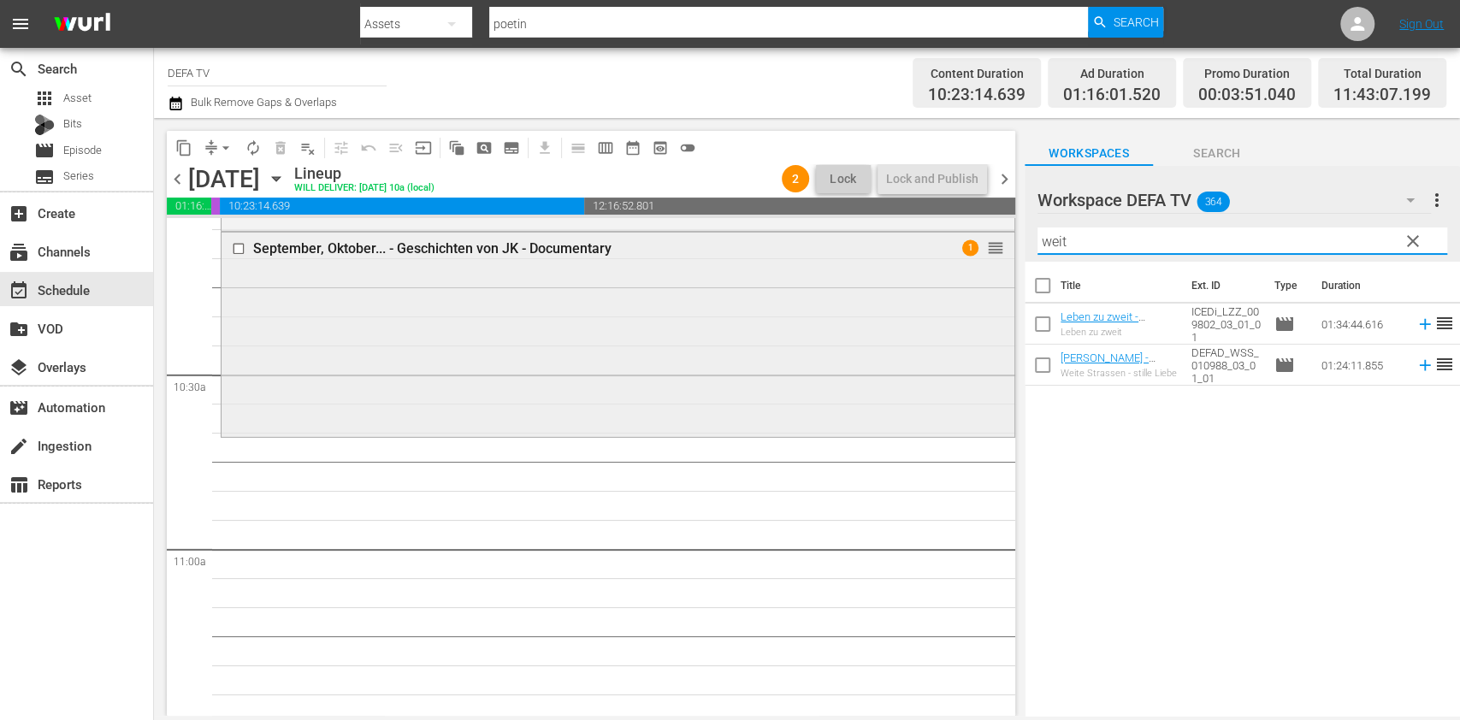
scroll to position [3519, 0]
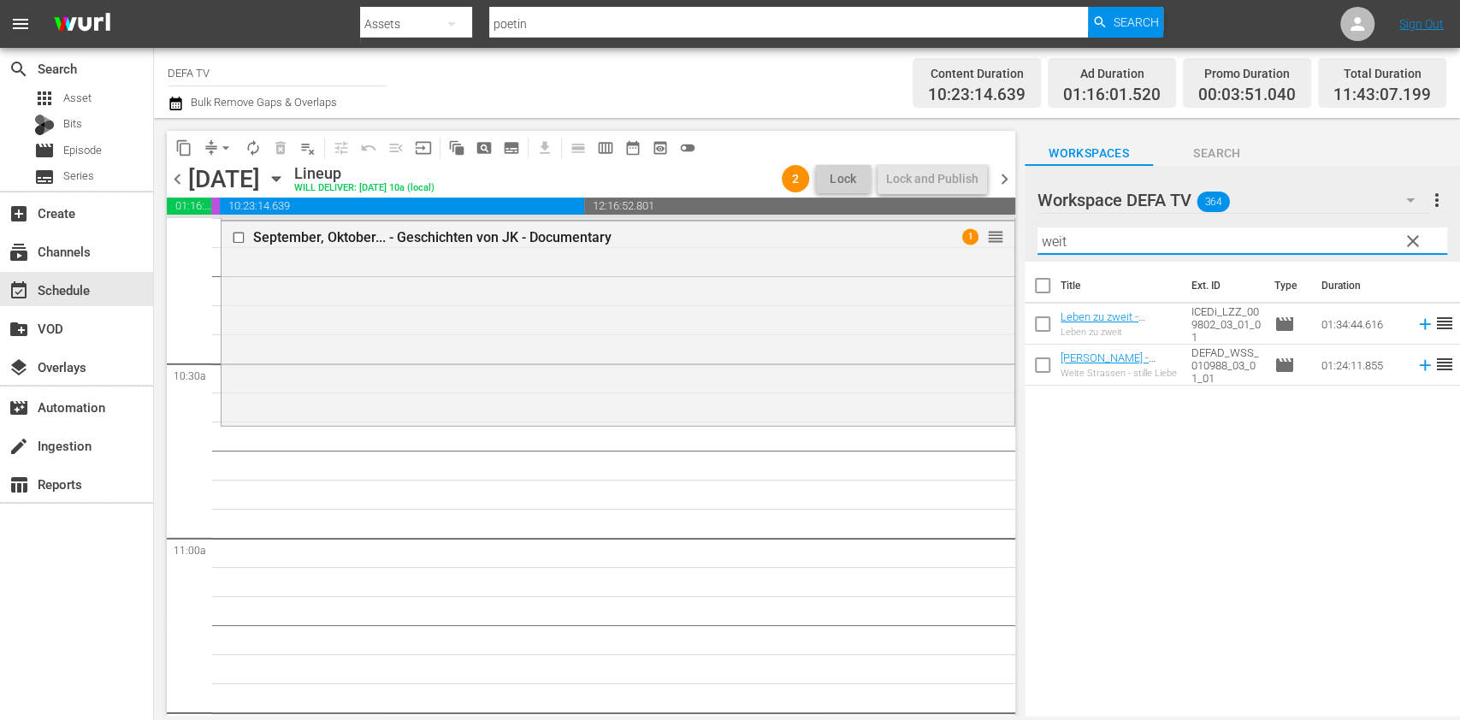
type input "weit"
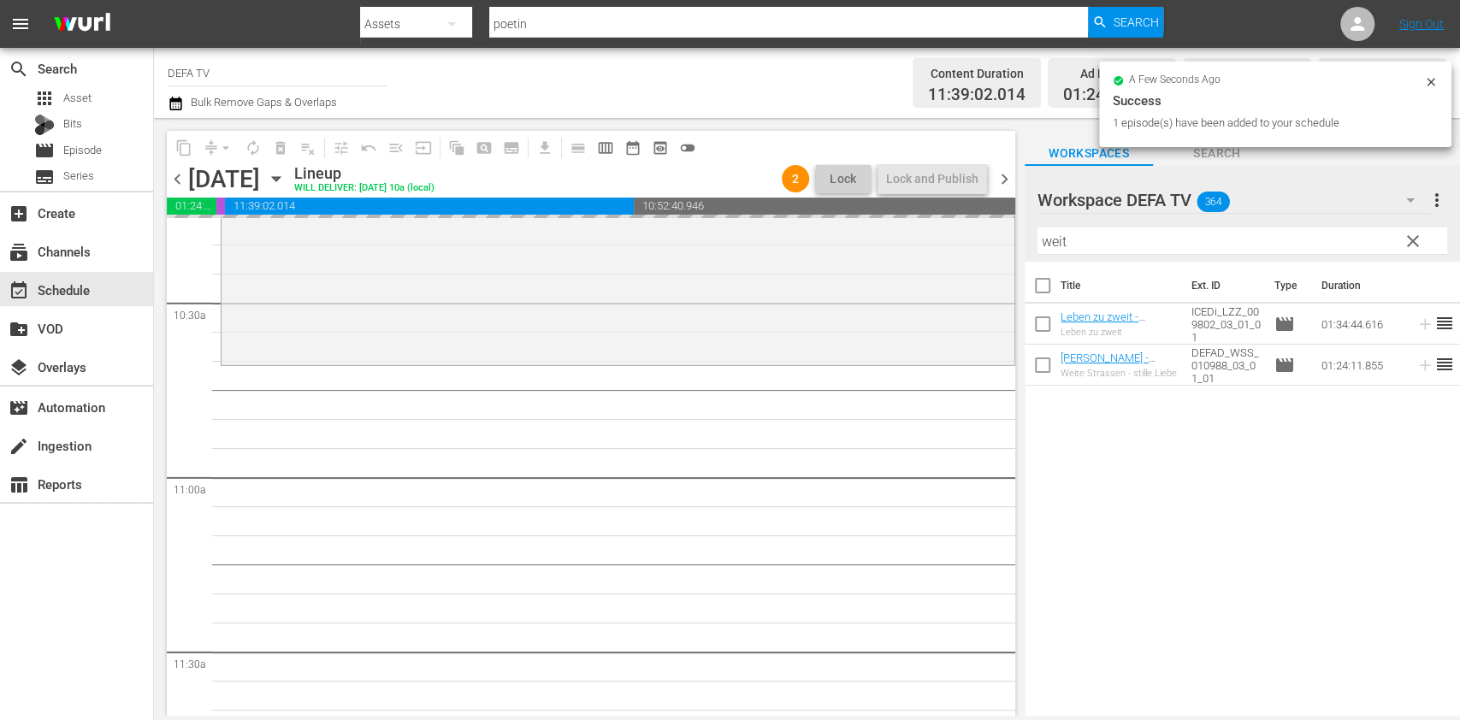
scroll to position [3625, 0]
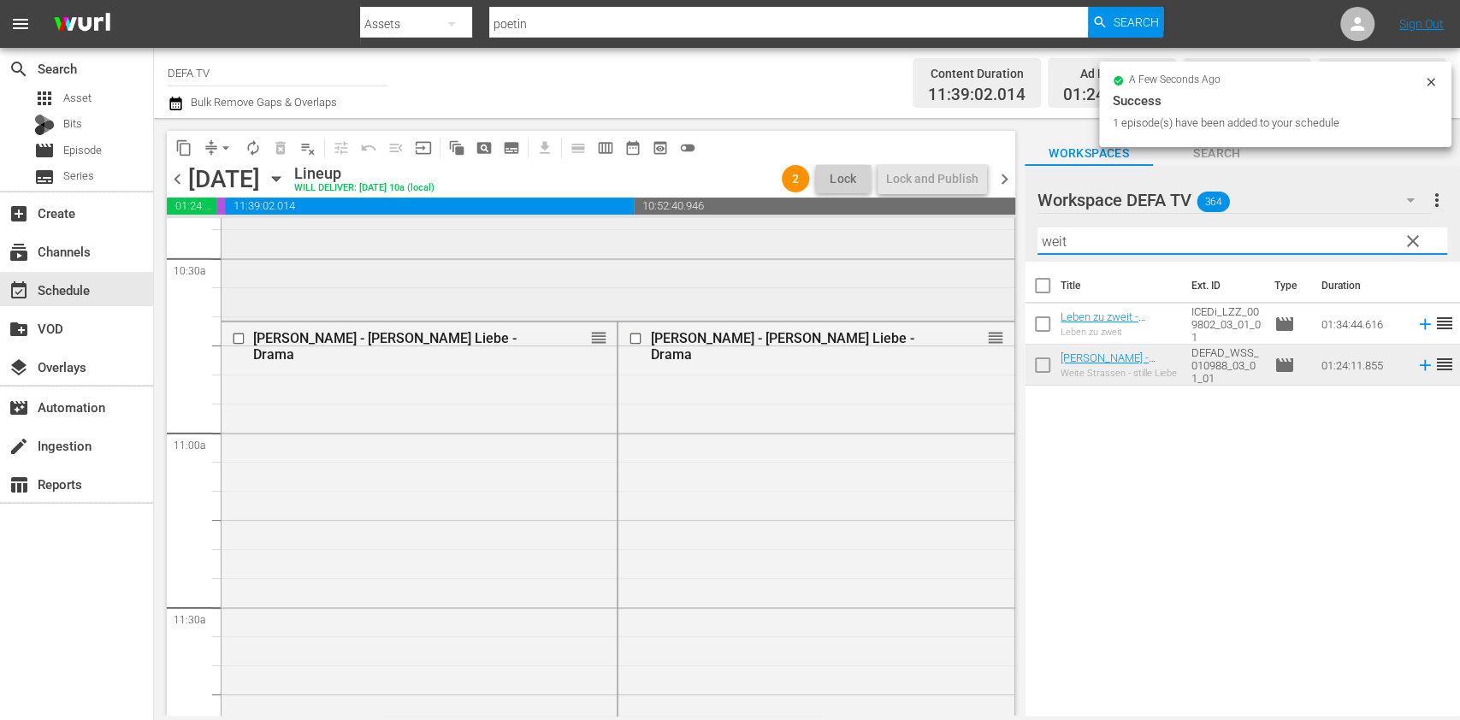
drag, startPoint x: 1101, startPoint y: 237, endPoint x: 942, endPoint y: 241, distance: 159.2
click at [942, 241] on div "content_copy compress arrow_drop_down autorenew_outlined delete_forever_outline…" at bounding box center [807, 417] width 1306 height 598
click at [713, 332] on div "Weite Strassen - stille Liebe - Drama" at bounding box center [789, 346] width 279 height 33
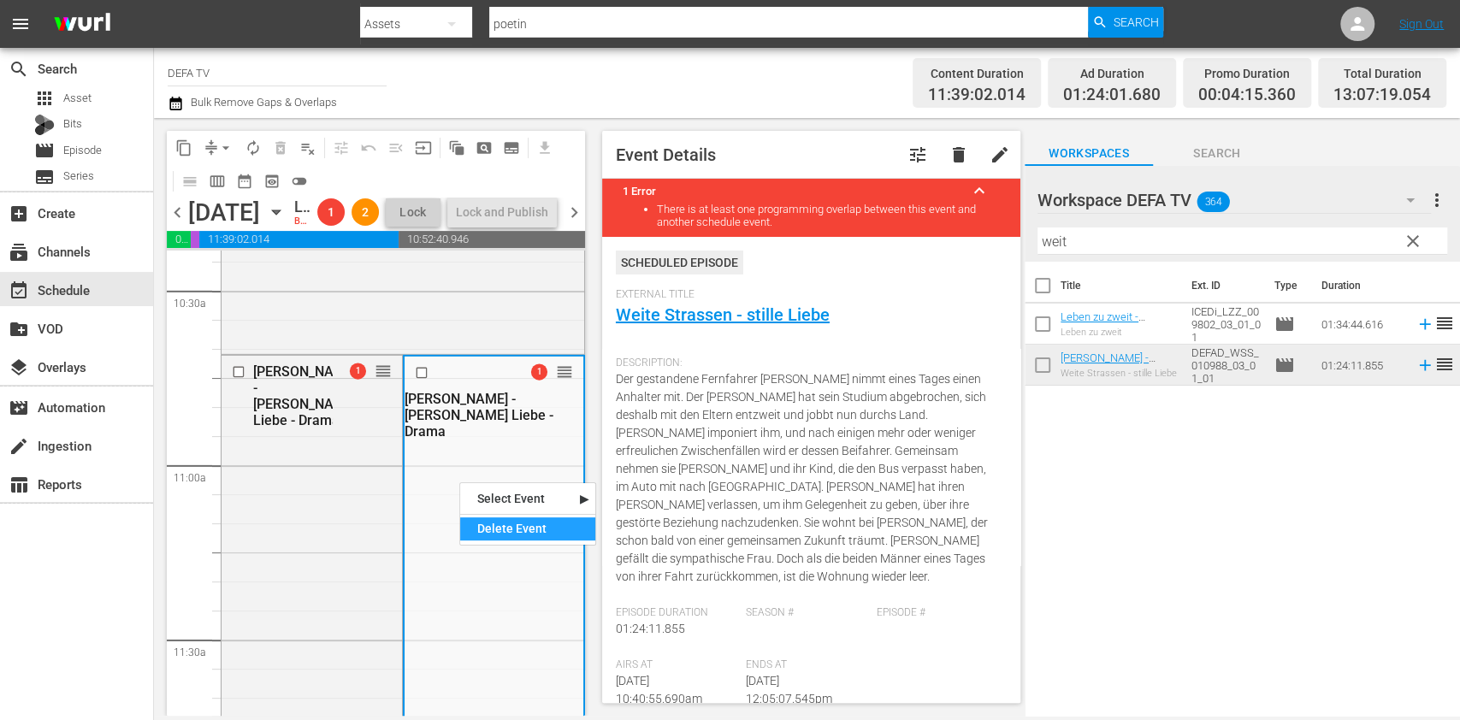
click at [484, 524] on div "Delete Event" at bounding box center [527, 529] width 135 height 23
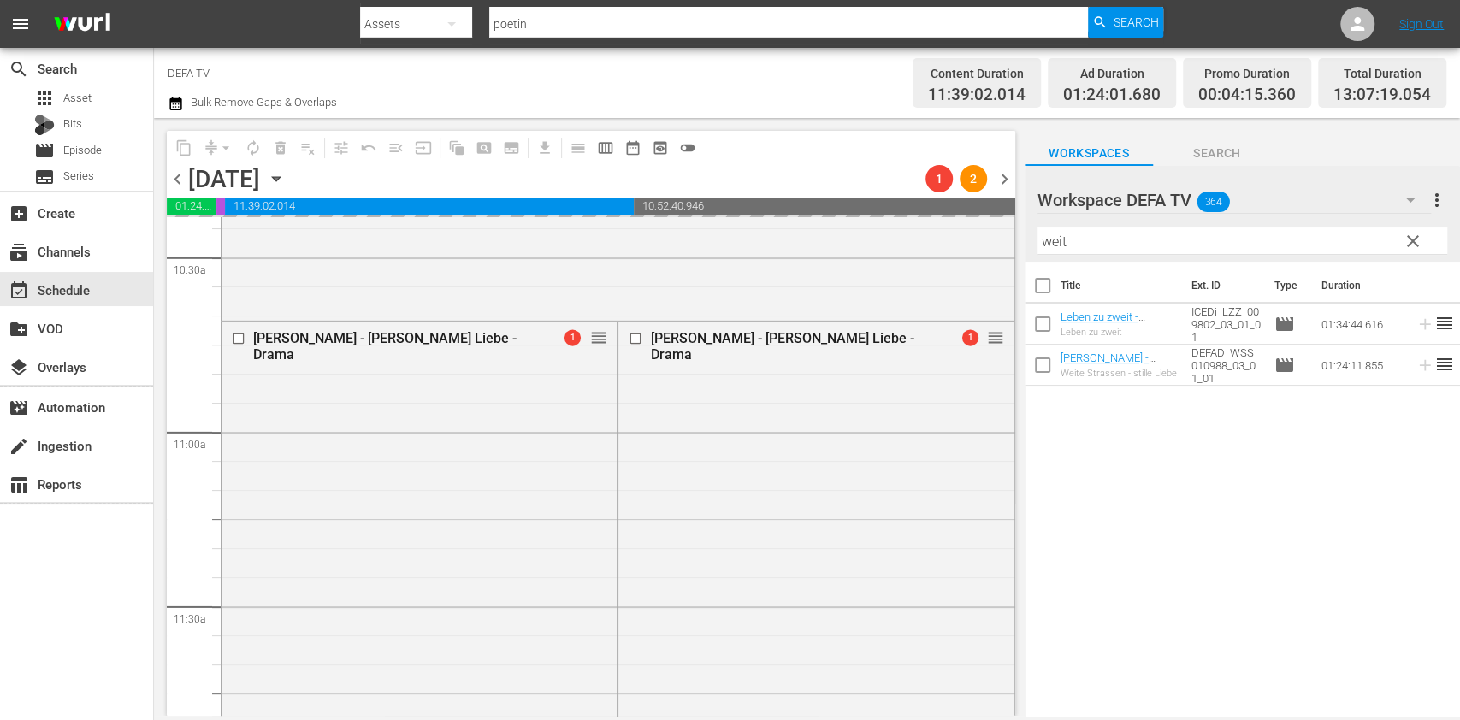
scroll to position [3909, 0]
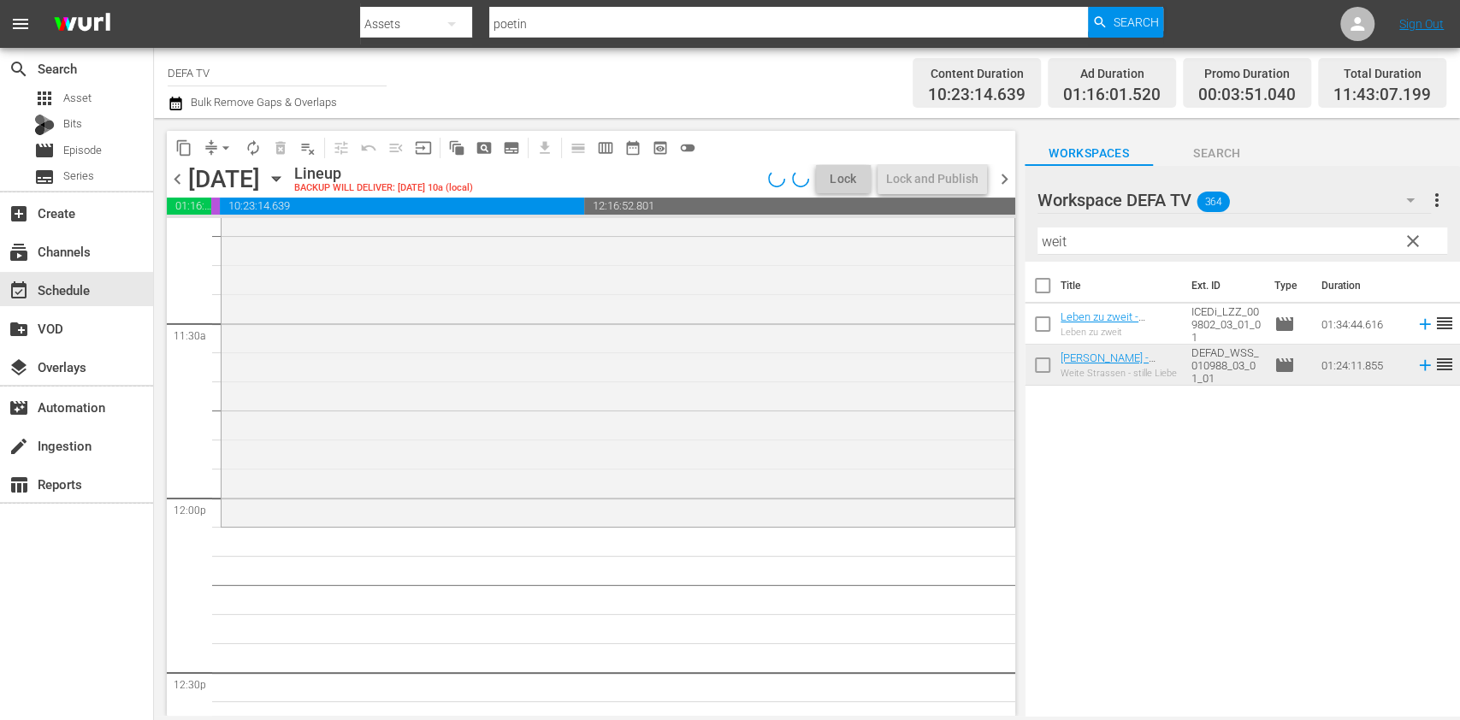
drag, startPoint x: 1099, startPoint y: 240, endPoint x: 943, endPoint y: 213, distance: 158.8
click at [943, 213] on div "content_copy compress arrow_drop_down autorenew_outlined delete_forever_outline…" at bounding box center [807, 417] width 1306 height 598
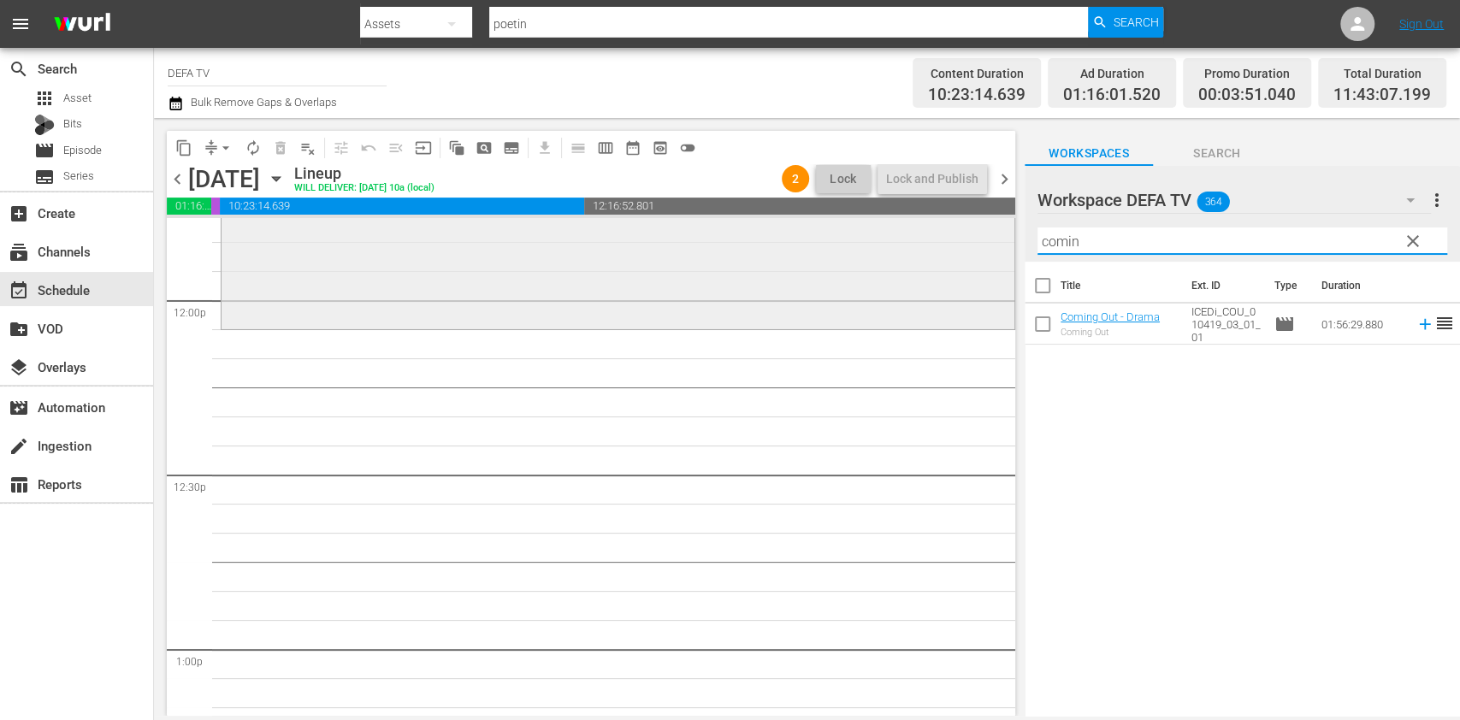
scroll to position [4117, 0]
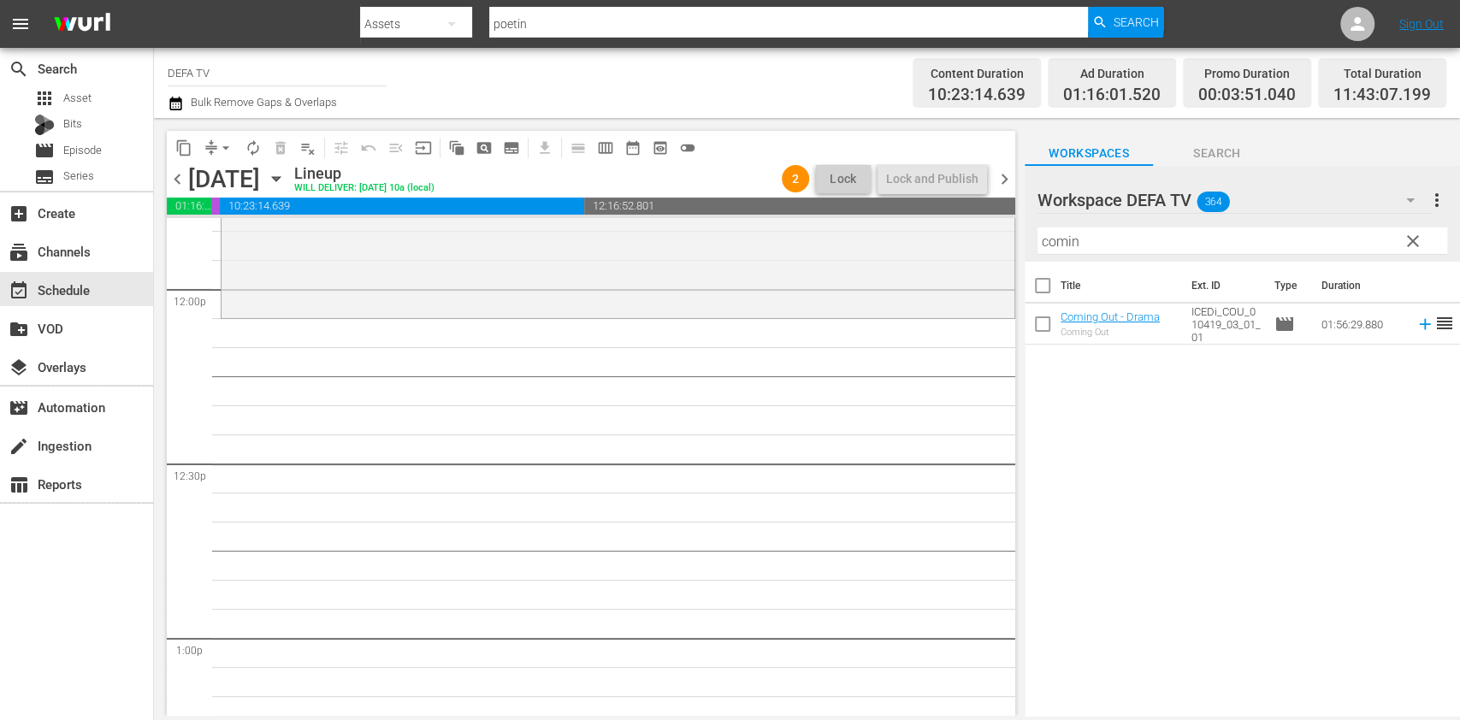
click at [1123, 305] on td "Coming Out - Drama Coming Out" at bounding box center [1123, 324] width 124 height 41
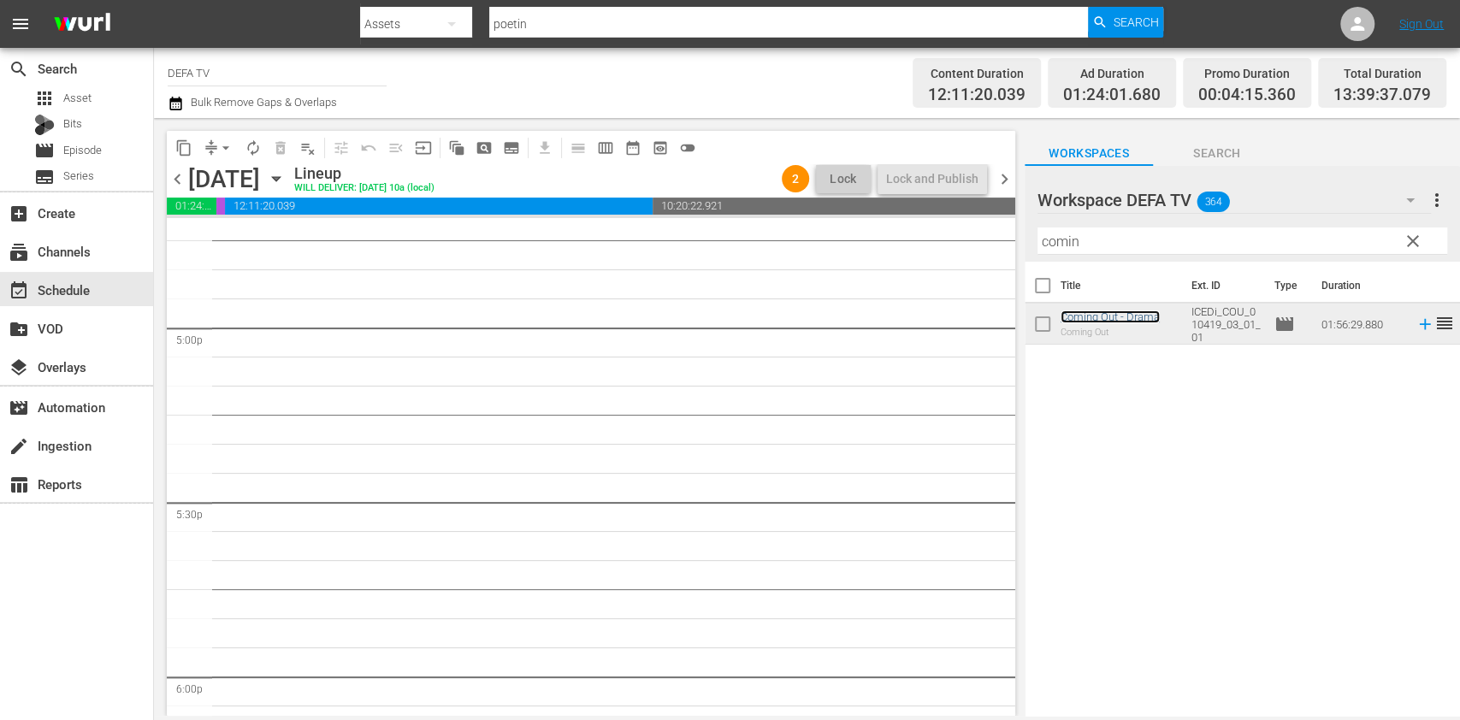
scroll to position [5828, 0]
drag, startPoint x: 1090, startPoint y: 240, endPoint x: 885, endPoint y: 196, distance: 209.9
click at [885, 196] on div "content_copy compress arrow_drop_down autorenew_outlined delete_forever_outline…" at bounding box center [807, 417] width 1306 height 598
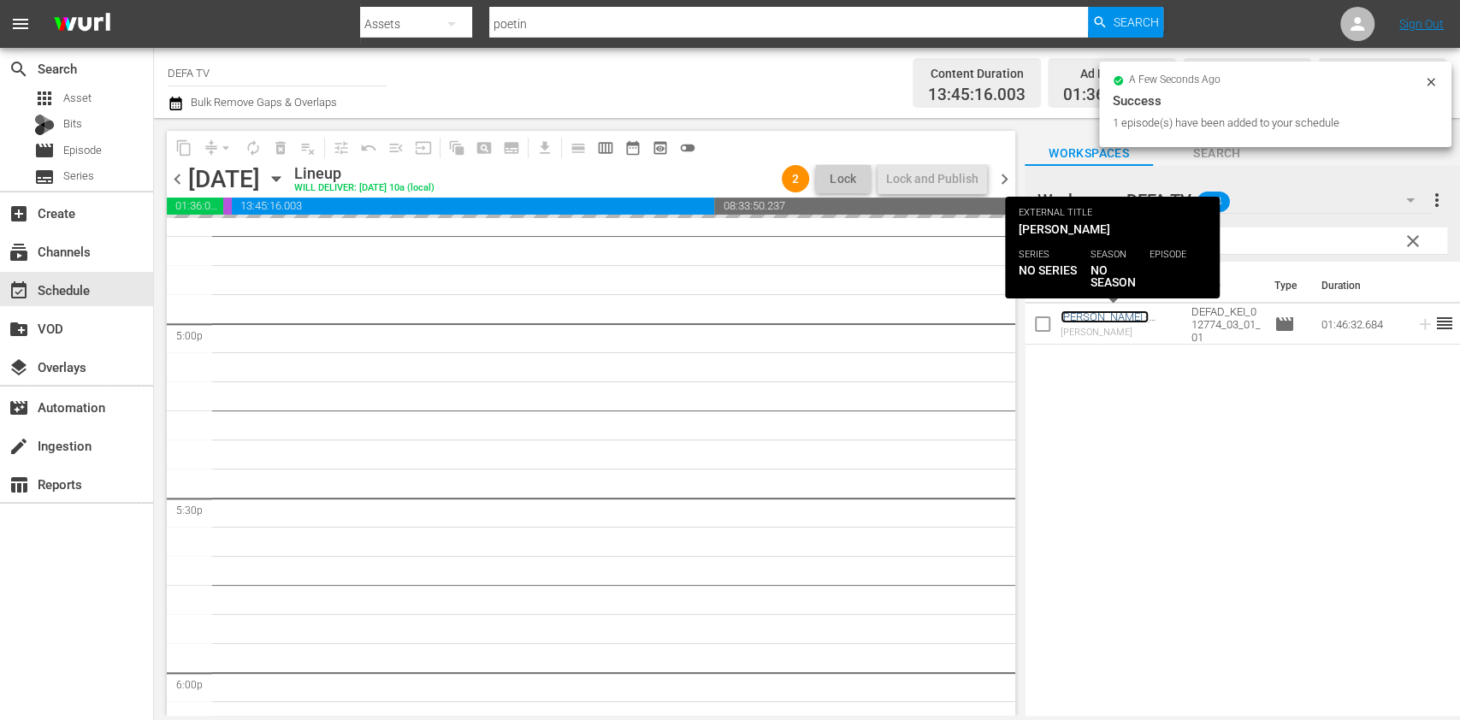
click at [1098, 317] on link "Kein Hüsung - Drama sw" at bounding box center [1105, 324] width 88 height 26
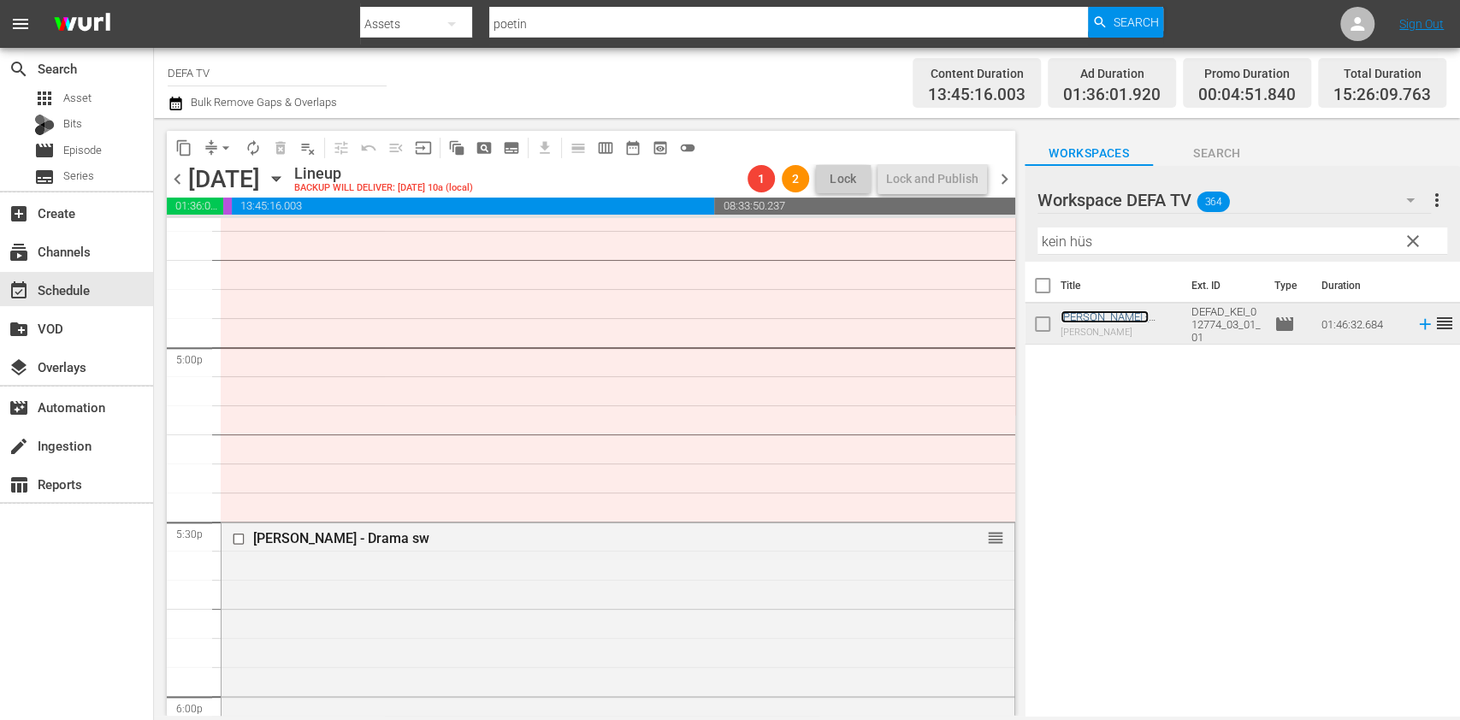
scroll to position [5787, 0]
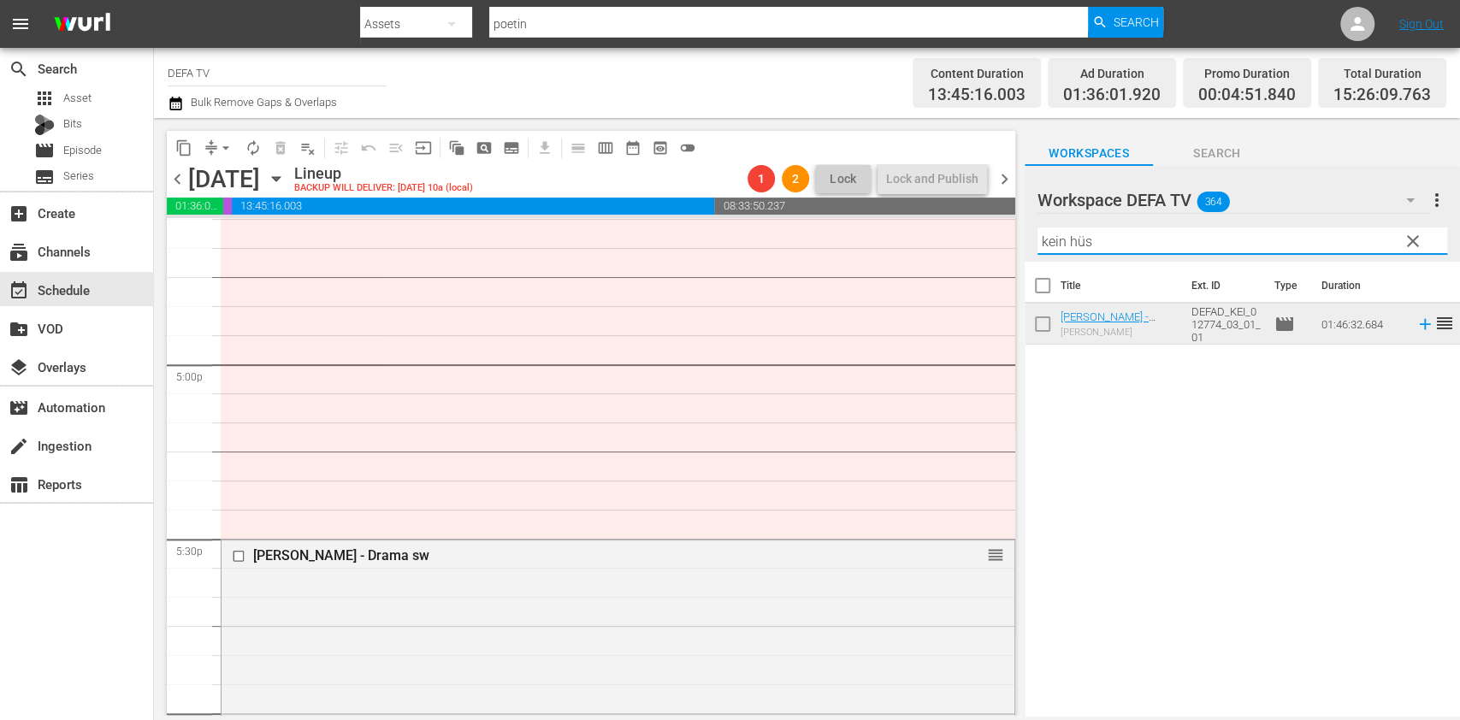
drag, startPoint x: 1151, startPoint y: 240, endPoint x: 820, endPoint y: 216, distance: 331.9
click at [820, 216] on div "content_copy compress arrow_drop_down autorenew_outlined delete_forever_outline…" at bounding box center [807, 417] width 1306 height 598
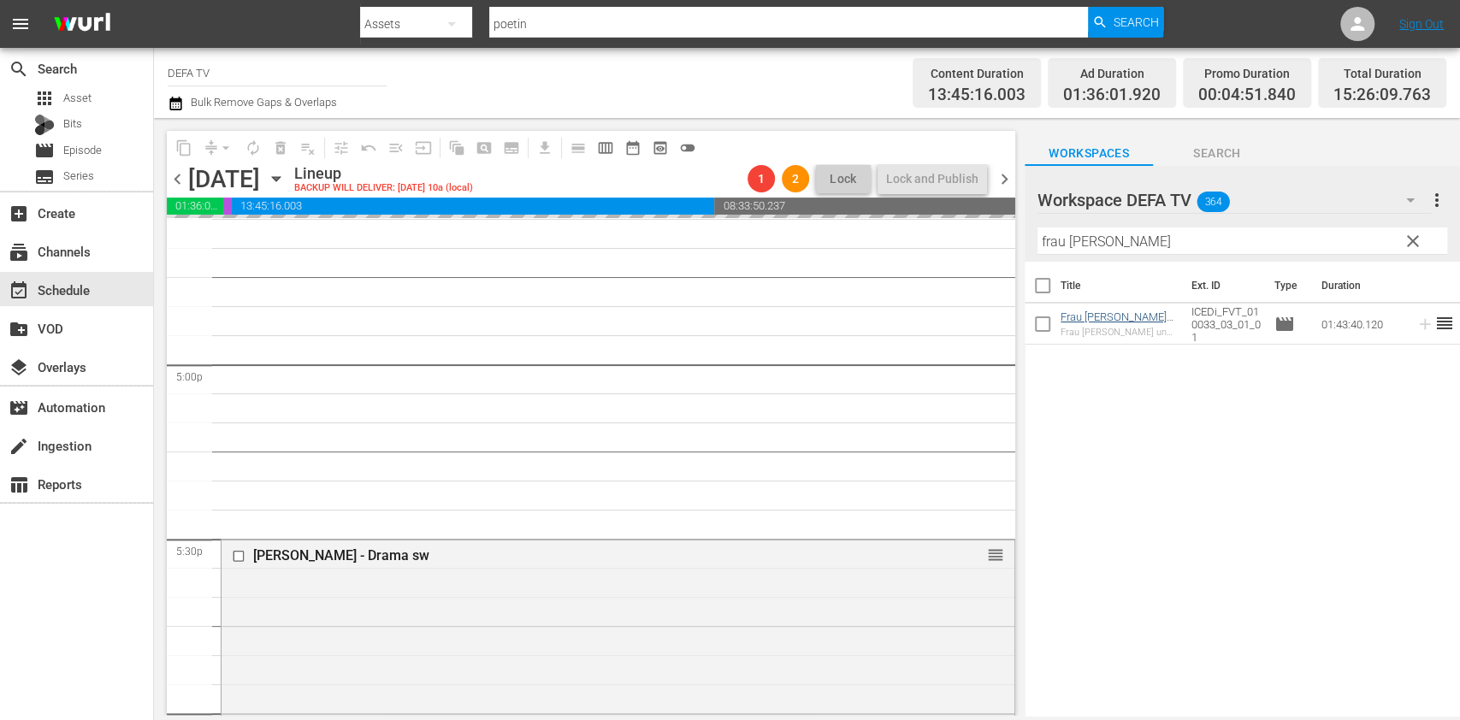
click at [588, 571] on div "Kein Hüsung - Drama sw reorder" at bounding box center [618, 556] width 793 height 33
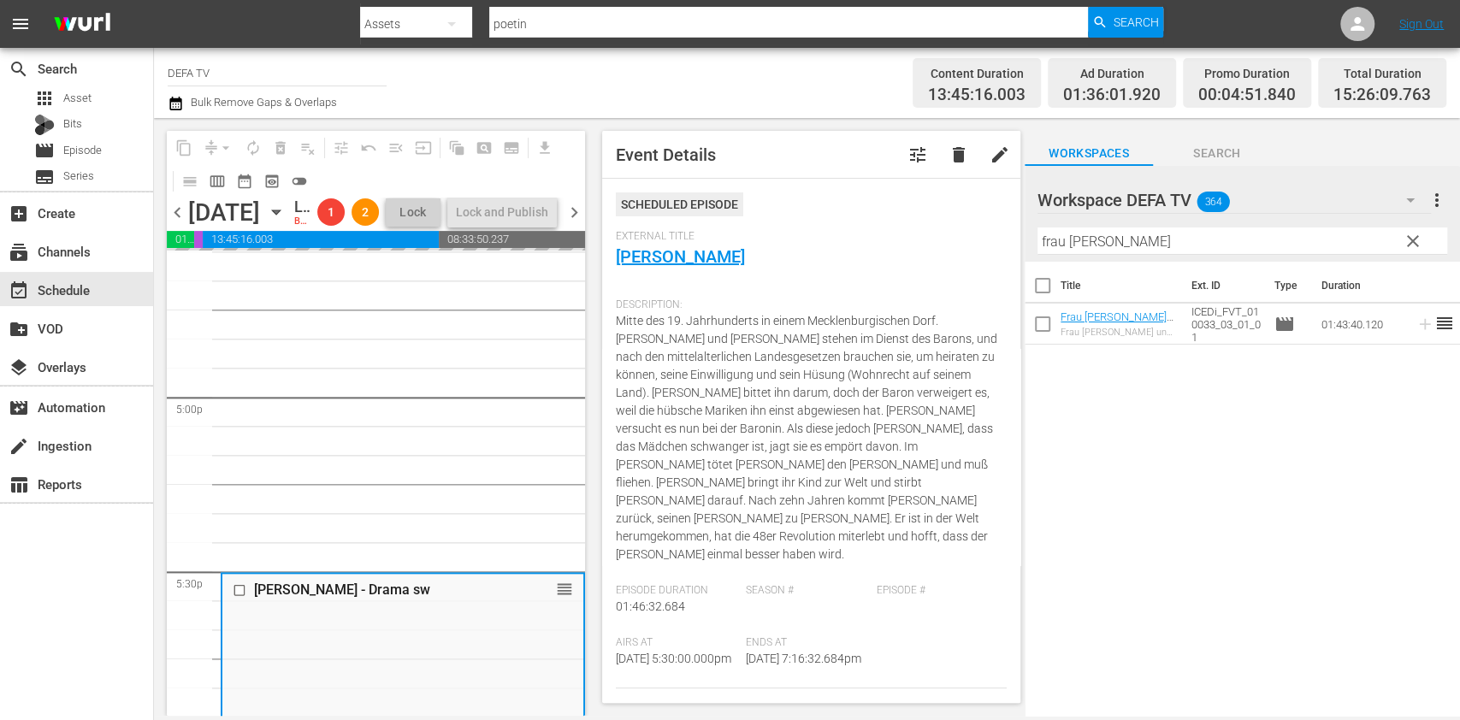
click at [671, 241] on span "External Title" at bounding box center [807, 237] width 382 height 14
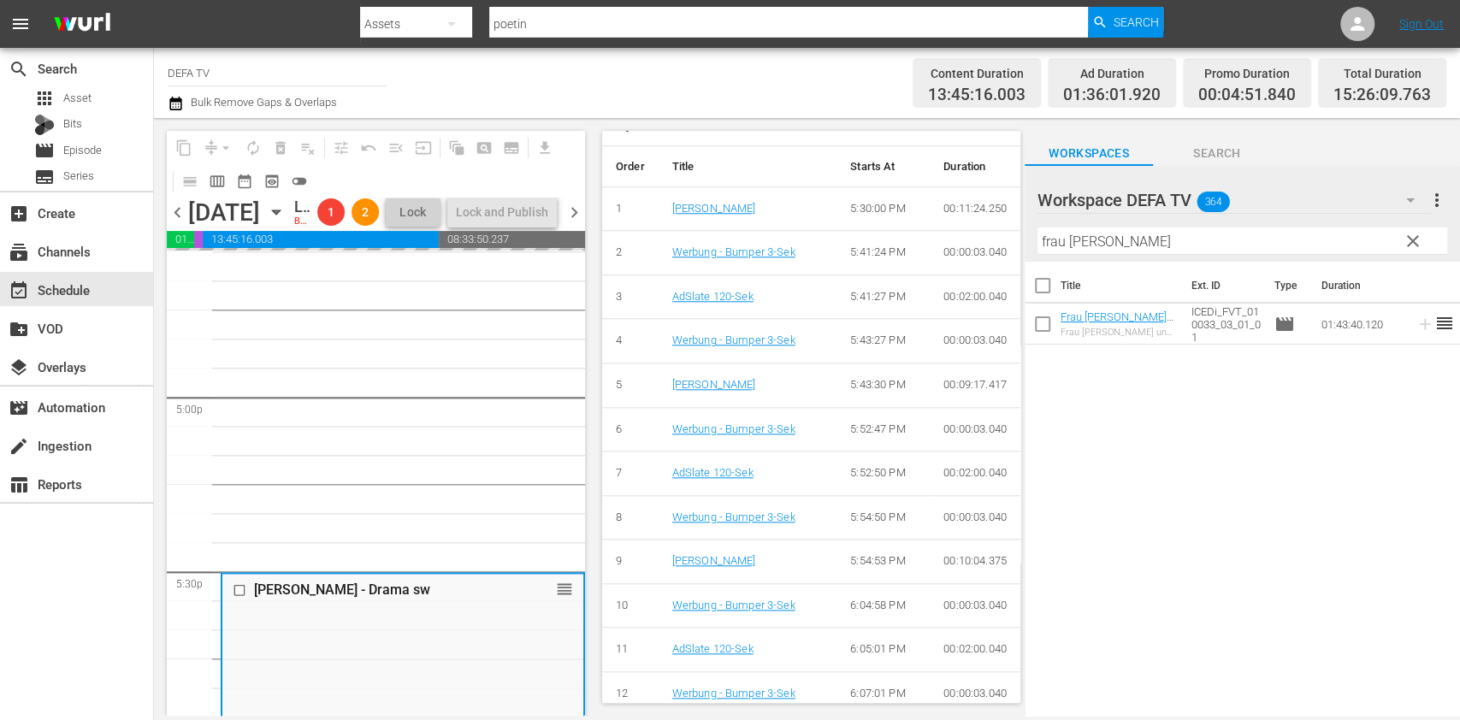
scroll to position [1090, 0]
click at [703, 201] on link "Kein Hüsung" at bounding box center [714, 207] width 84 height 13
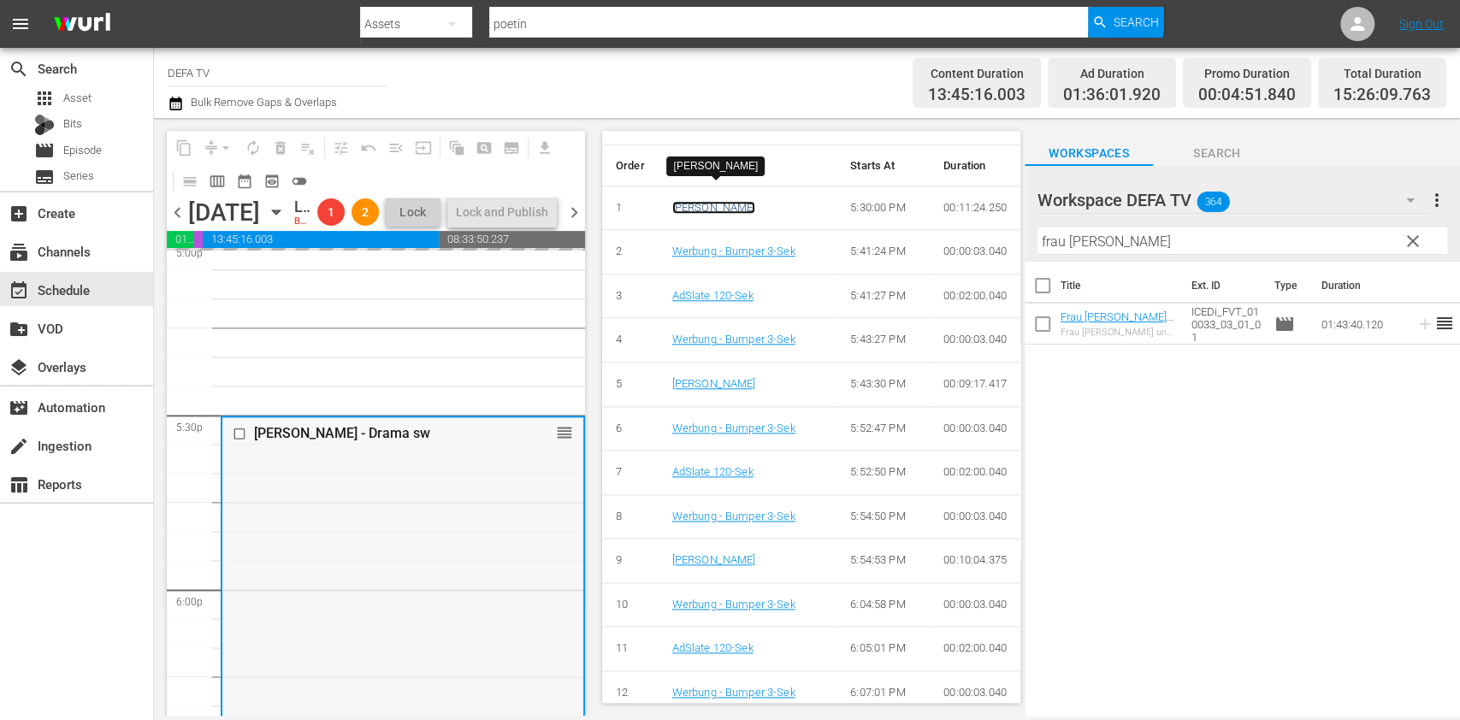
scroll to position [5948, 0]
click at [1239, 236] on input "frau ve" at bounding box center [1243, 241] width 410 height 27
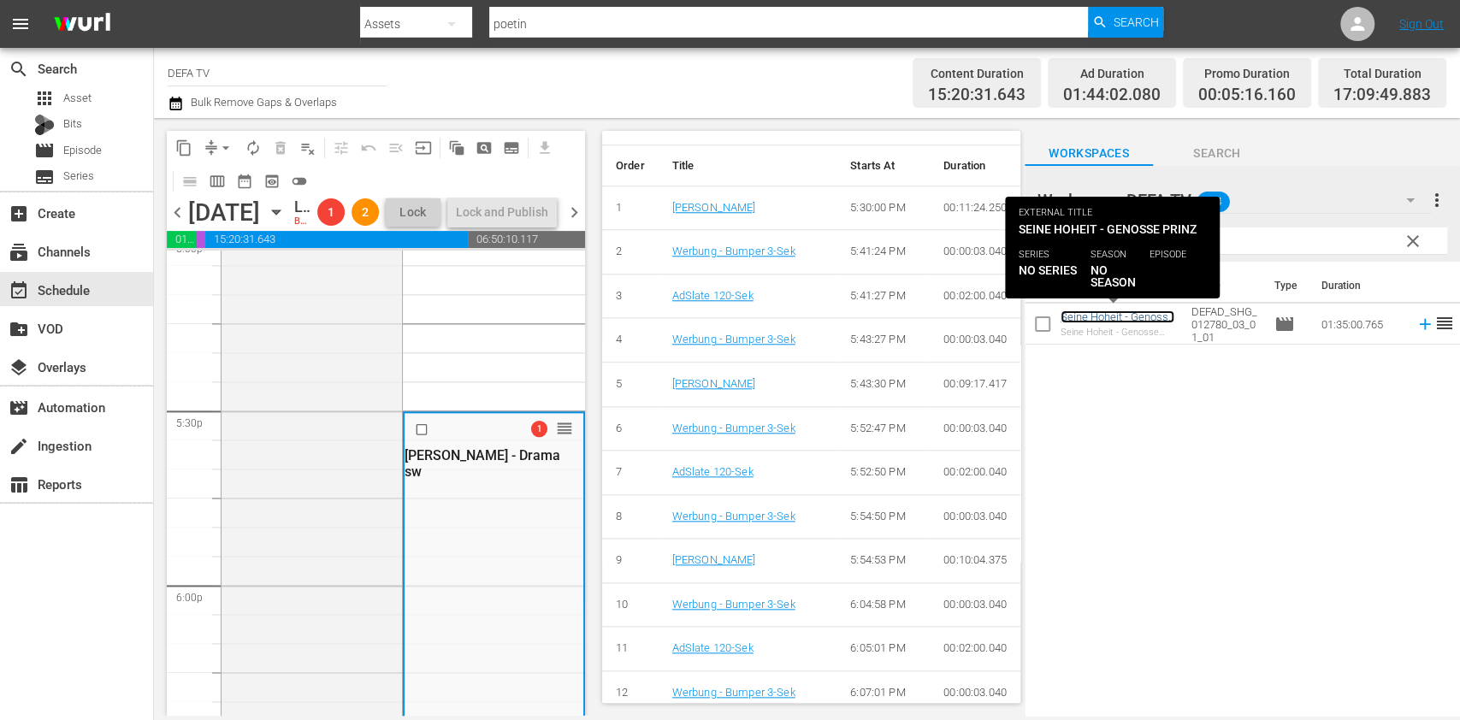
click at [1106, 313] on link "Seine Hoheit - Genosse Prinz - Drama" at bounding box center [1118, 324] width 114 height 26
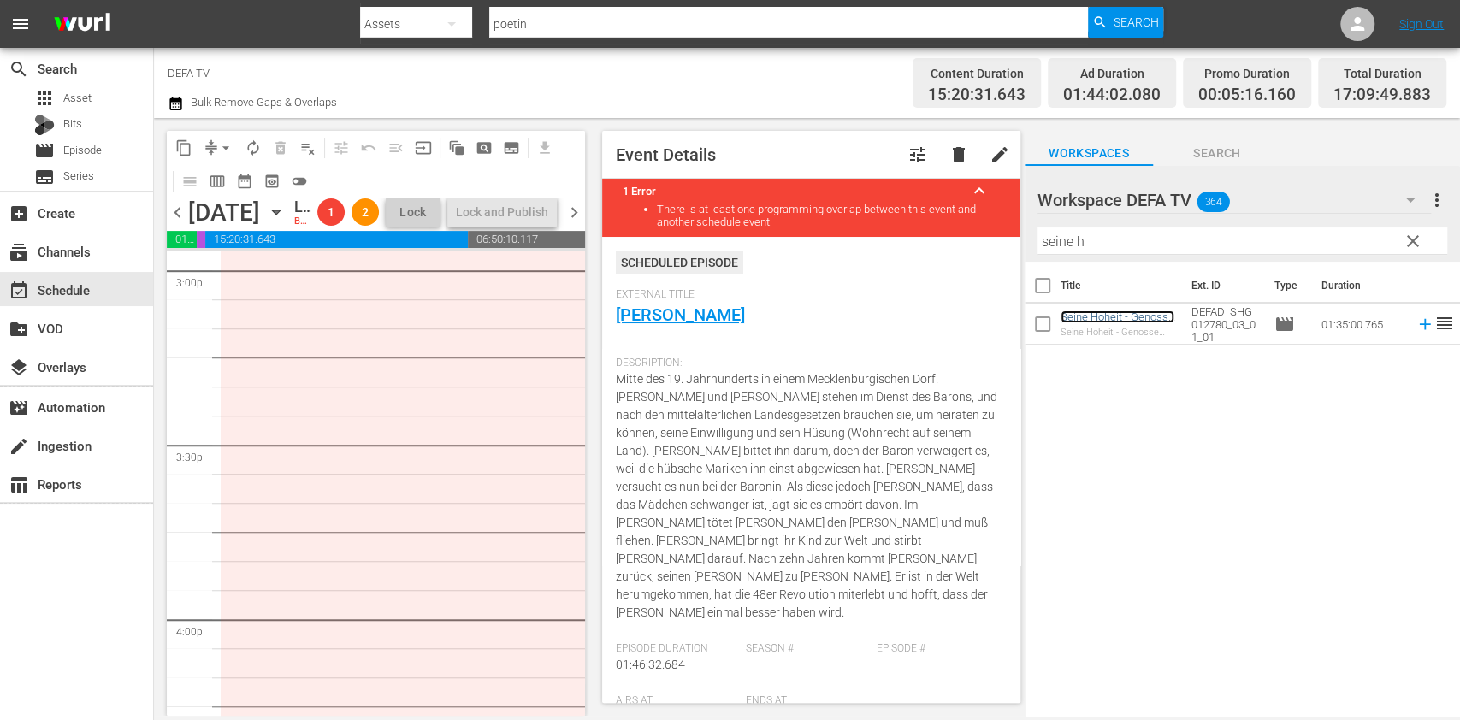
scroll to position [5214, 0]
click at [233, 141] on span "arrow_drop_down" at bounding box center [225, 147] width 17 height 17
click at [216, 250] on li "Align to End of Previous Day" at bounding box center [227, 239] width 180 height 28
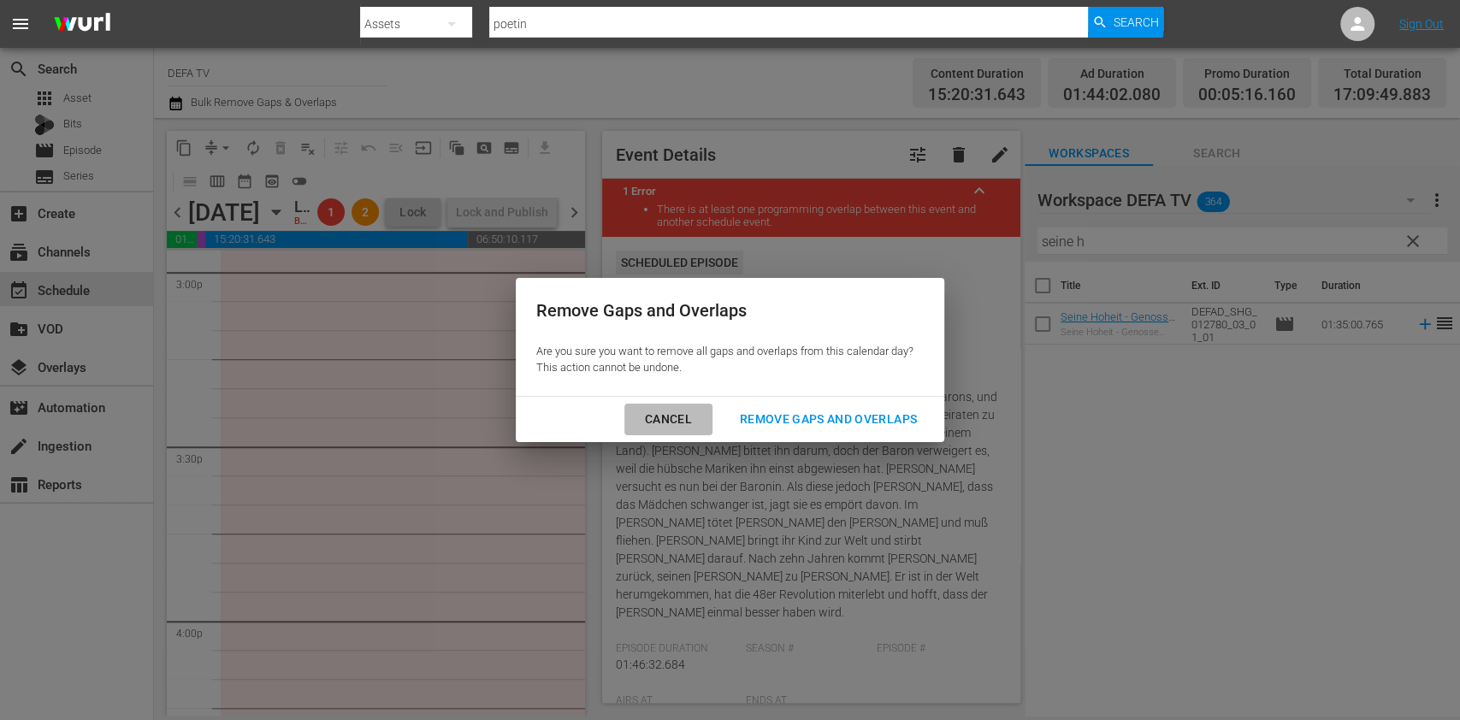
click at [664, 428] on div "Cancel" at bounding box center [668, 419] width 74 height 21
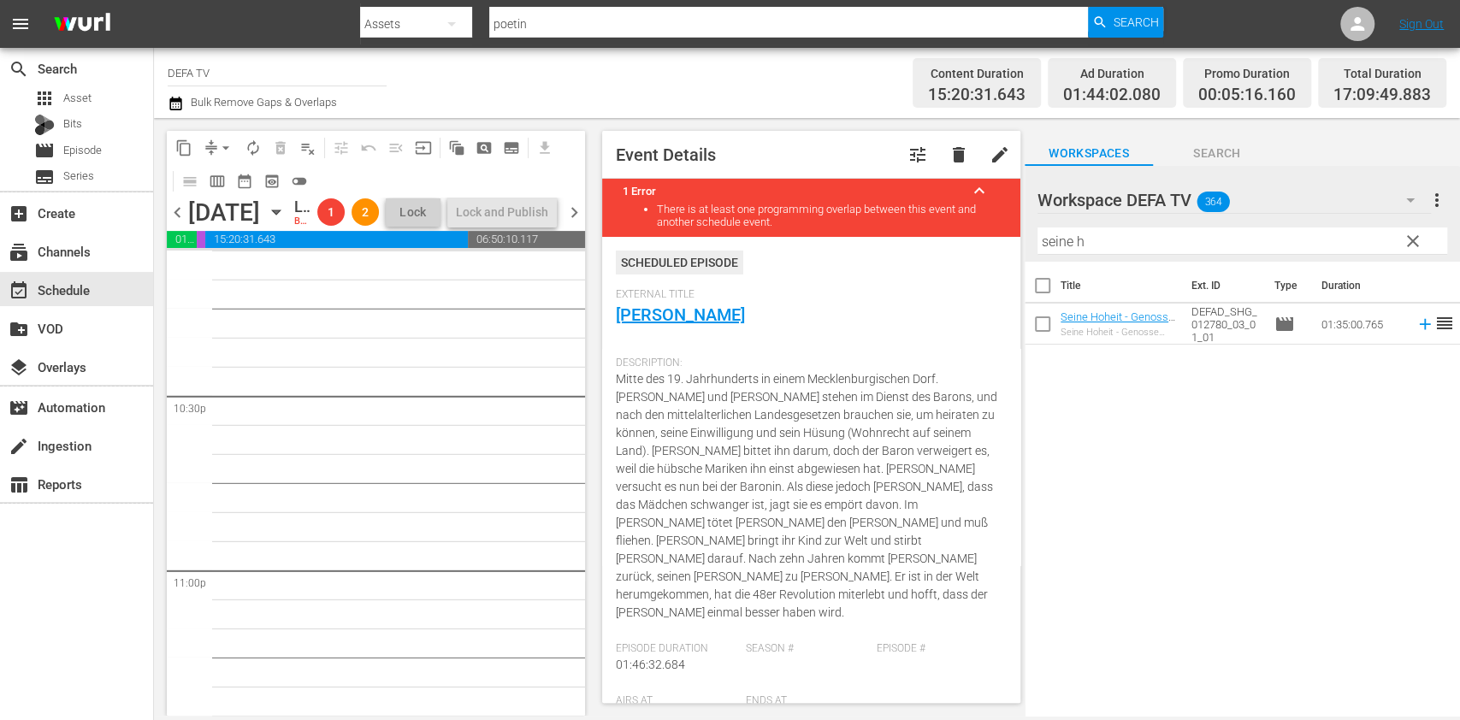
scroll to position [7968, 0]
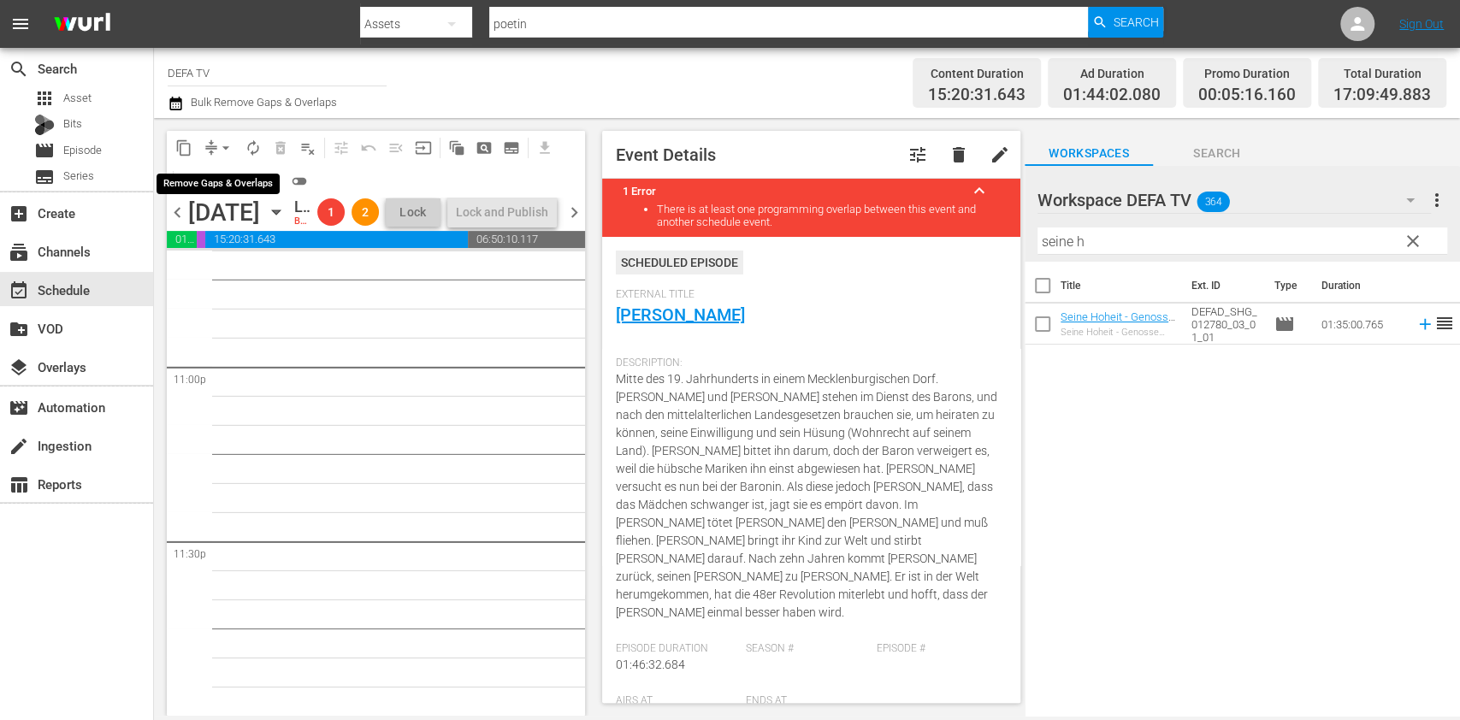
click at [228, 147] on span "arrow_drop_down" at bounding box center [225, 147] width 17 height 17
click at [250, 229] on li "Align to End of Previous Day" at bounding box center [227, 239] width 180 height 28
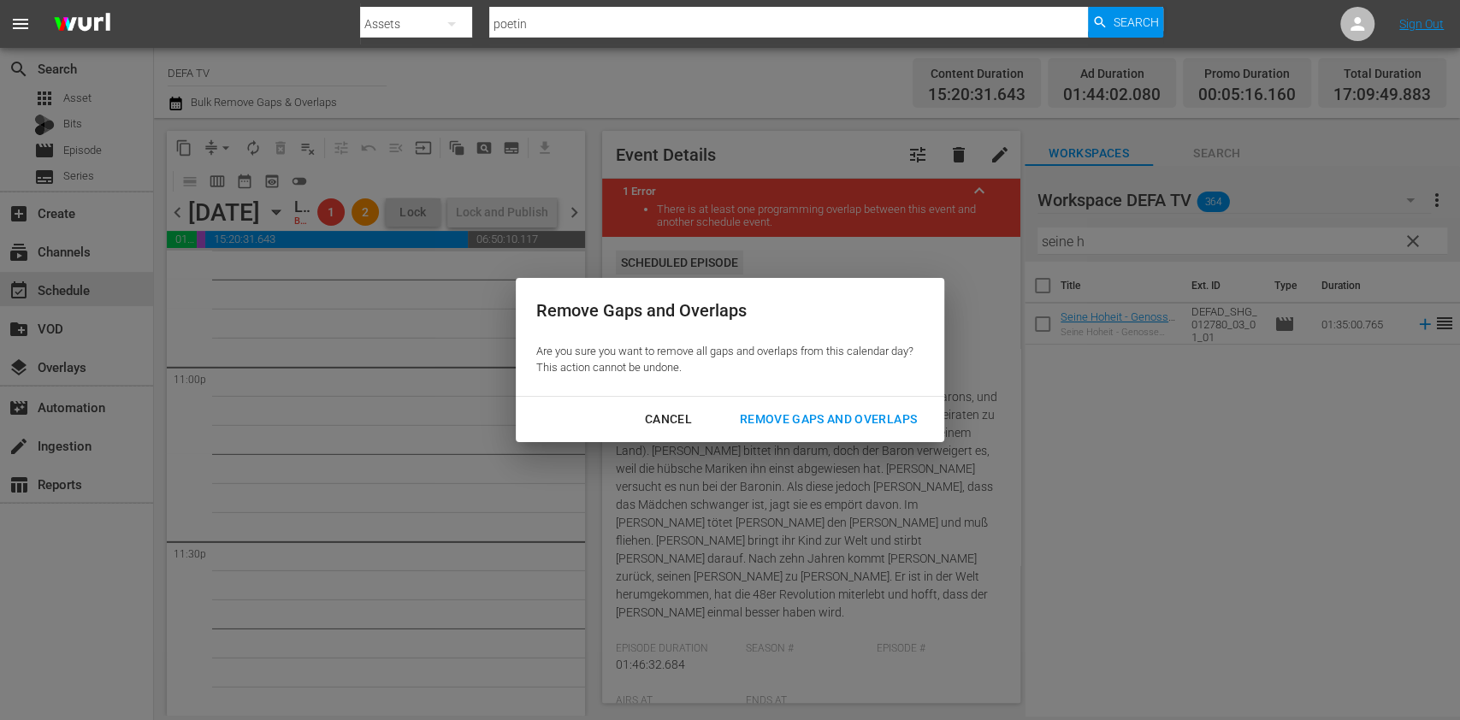
click at [803, 431] on button "Remove Gaps and Overlaps" at bounding box center [828, 420] width 218 height 32
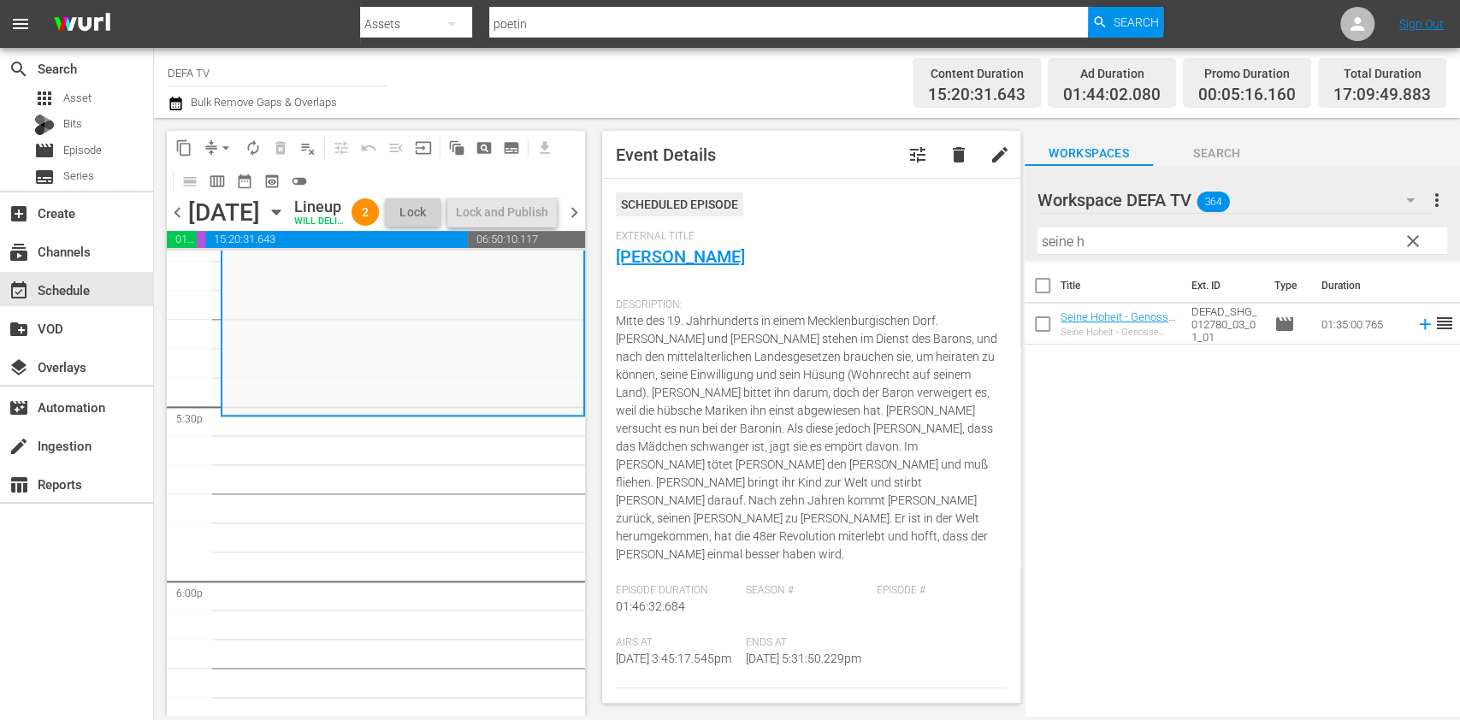
scroll to position [6077, 0]
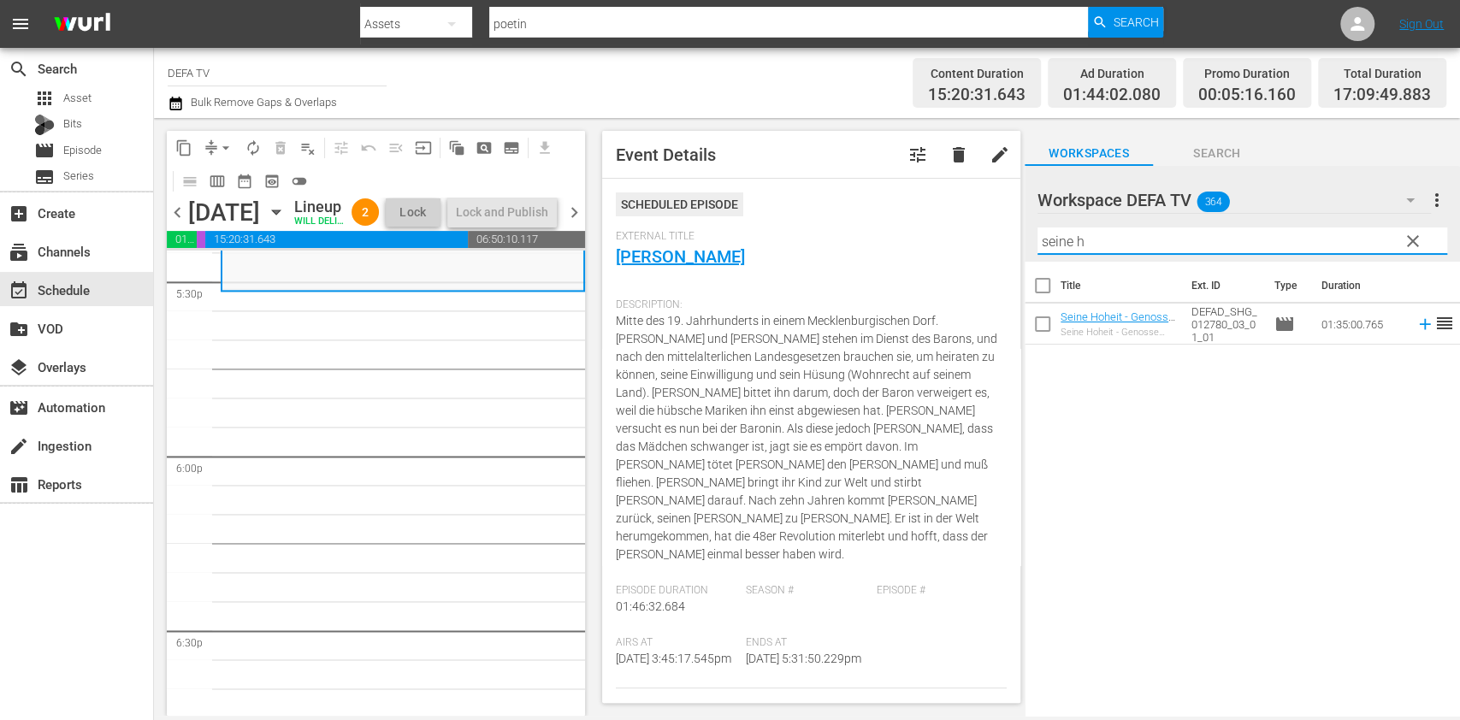
drag, startPoint x: 1145, startPoint y: 246, endPoint x: 857, endPoint y: 230, distance: 287.8
click at [857, 230] on div "content_copy compress arrow_drop_down autorenew_outlined delete_forever_outline…" at bounding box center [807, 417] width 1306 height 598
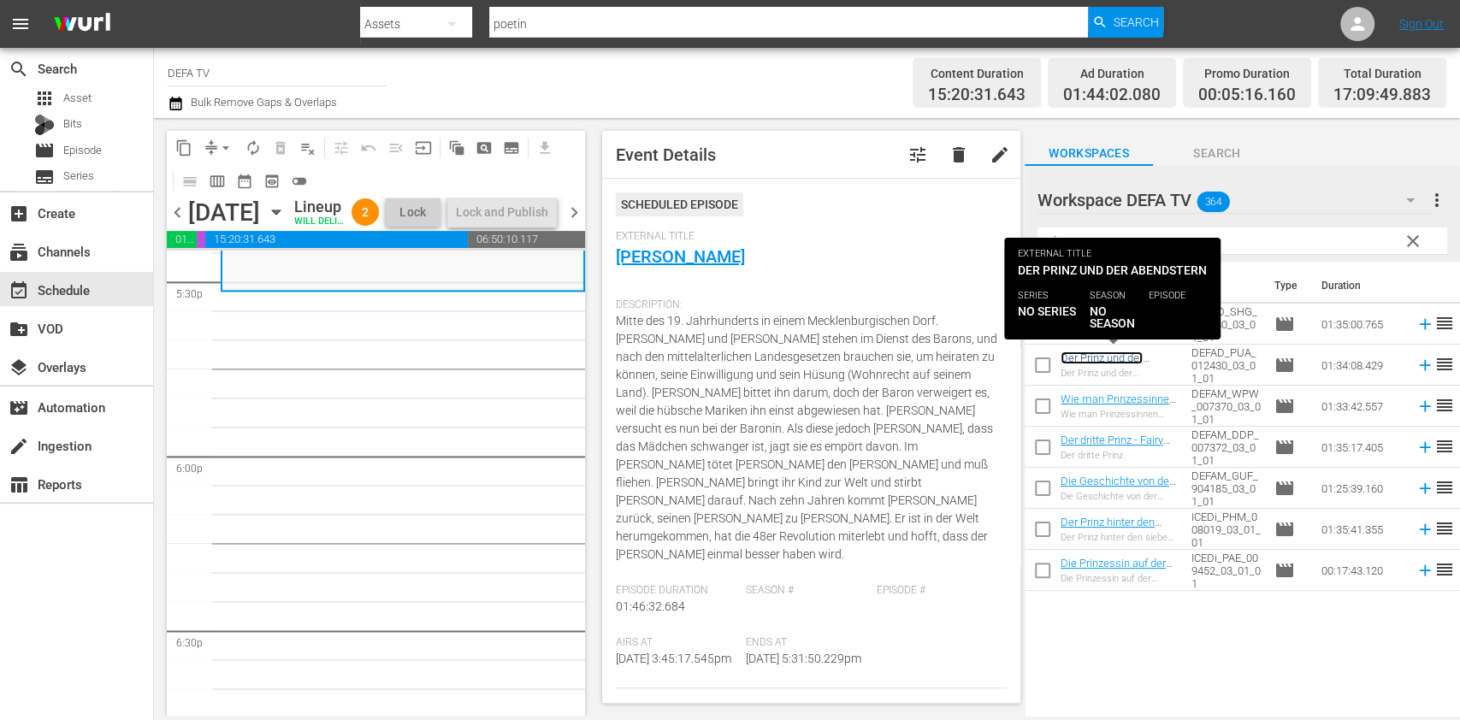
click at [1095, 353] on link "Der Prinz und der Abendstern - Fairy Tale, Kids & Family" at bounding box center [1117, 371] width 113 height 38
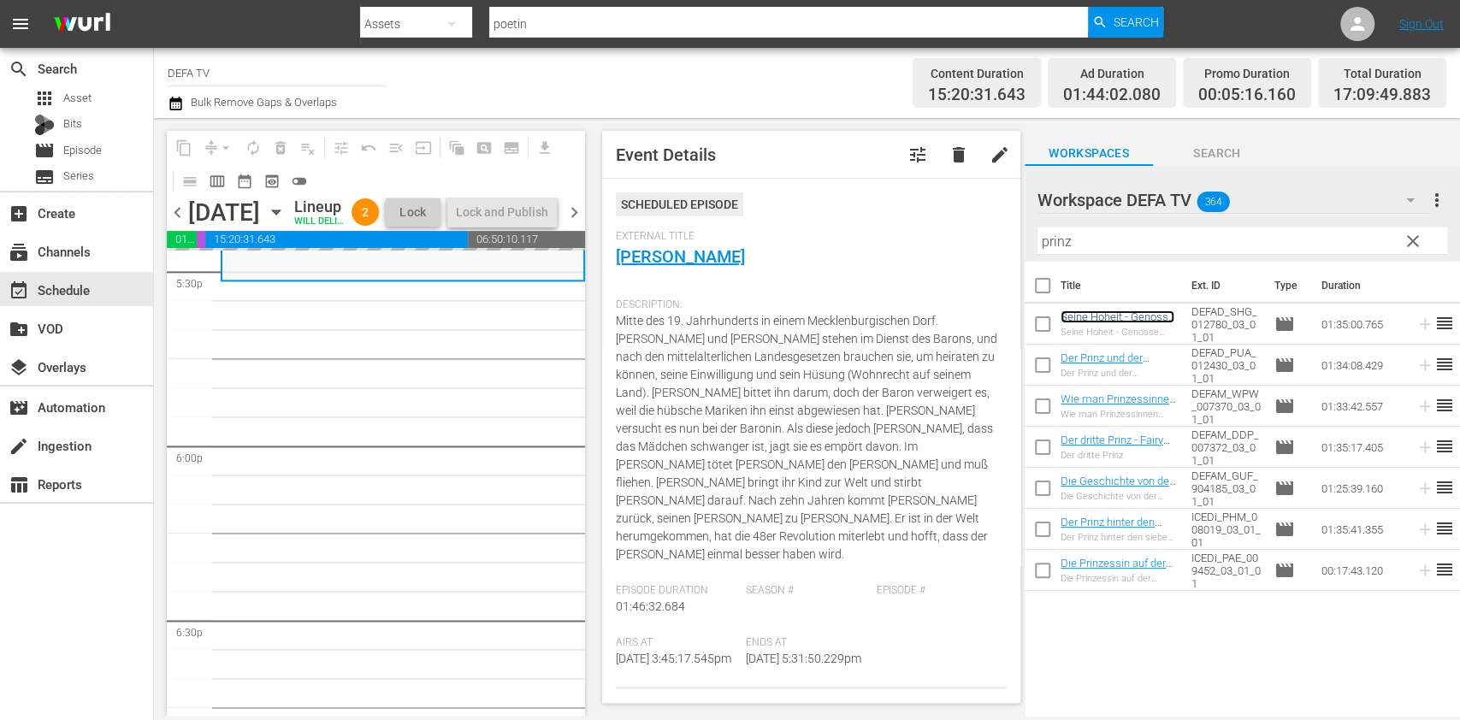
scroll to position [6078, 0]
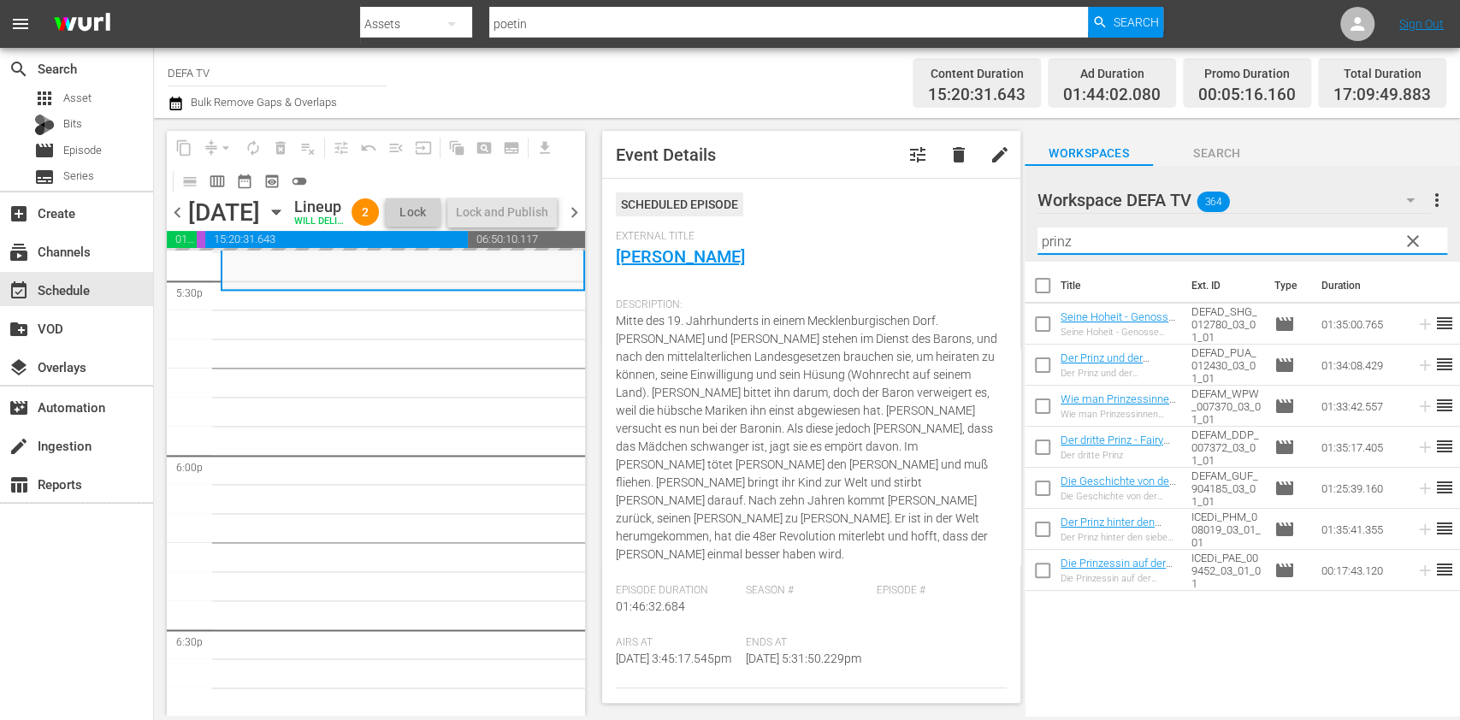
drag, startPoint x: 1142, startPoint y: 247, endPoint x: 858, endPoint y: 212, distance: 286.2
click at [858, 212] on div "content_copy compress arrow_drop_down autorenew_outlined delete_forever_outline…" at bounding box center [807, 417] width 1306 height 598
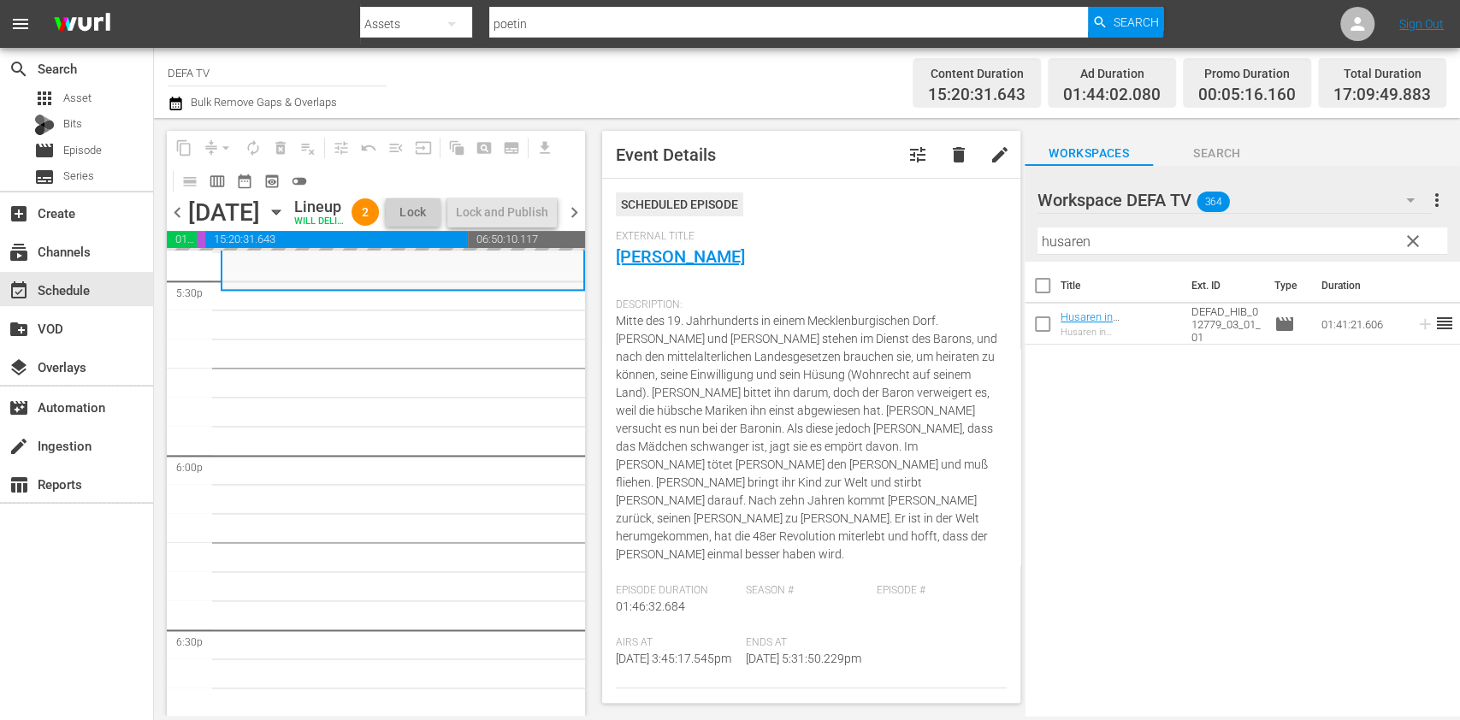
click at [195, 216] on div "Wednesday, September 3rd" at bounding box center [224, 212] width 72 height 28
click at [162, 236] on div "content_copy compress arrow_drop_down autorenew_outlined delete_forever_outline…" at bounding box center [371, 417] width 435 height 598
click at [163, 236] on div "content_copy compress arrow_drop_down autorenew_outlined delete_forever_outline…" at bounding box center [371, 417] width 435 height 598
click at [187, 222] on span "chevron_left" at bounding box center [177, 212] width 21 height 21
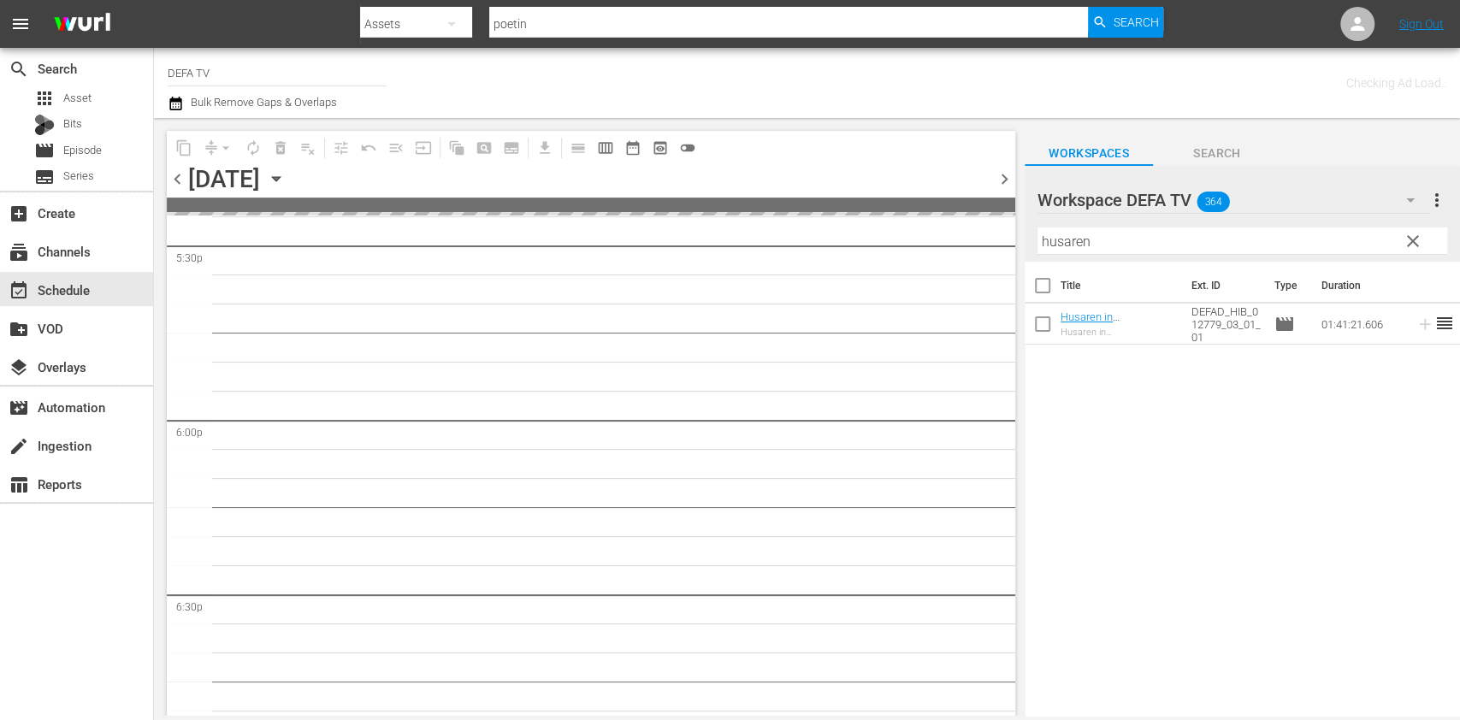
scroll to position [6311, 0]
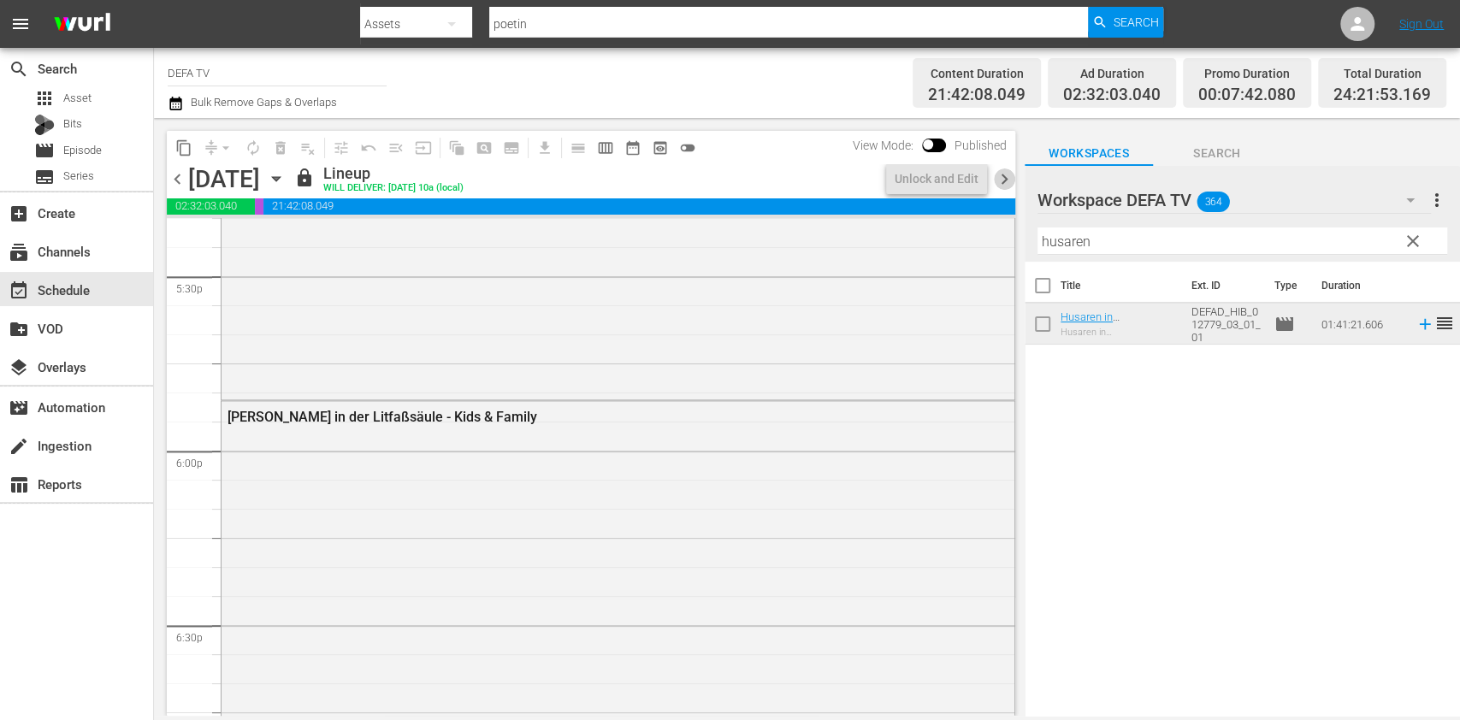
click at [1003, 181] on span "chevron_right" at bounding box center [1004, 179] width 21 height 21
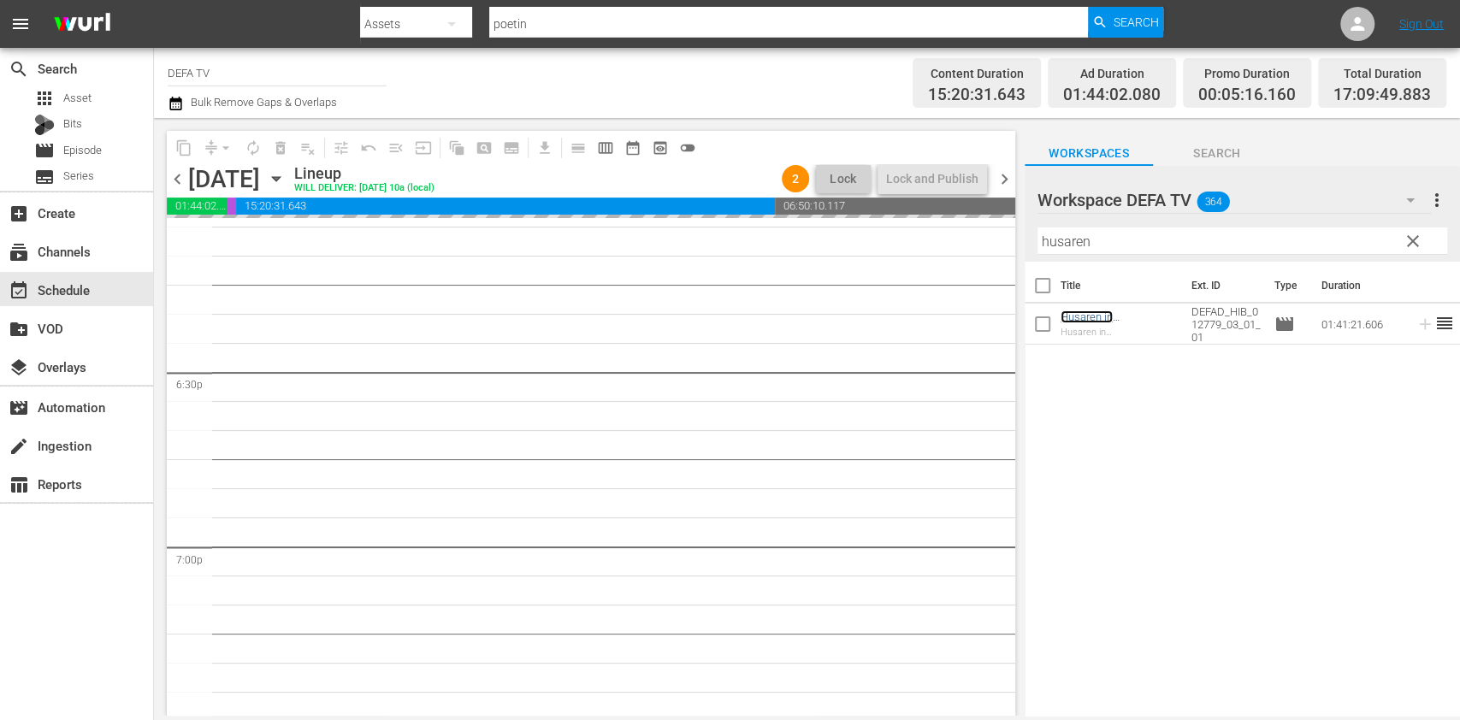
scroll to position [6302, 0]
click at [181, 186] on span "chevron_left" at bounding box center [177, 179] width 21 height 21
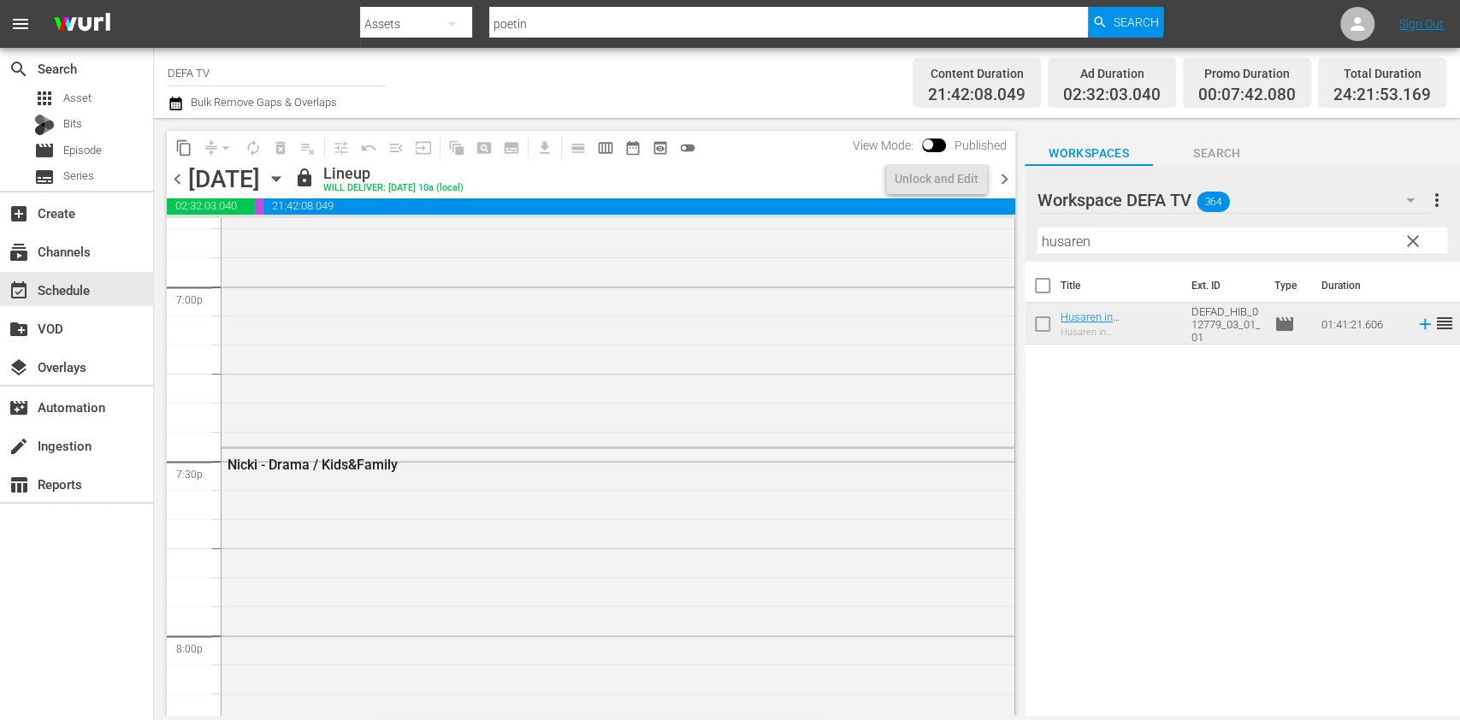
scroll to position [6273, 0]
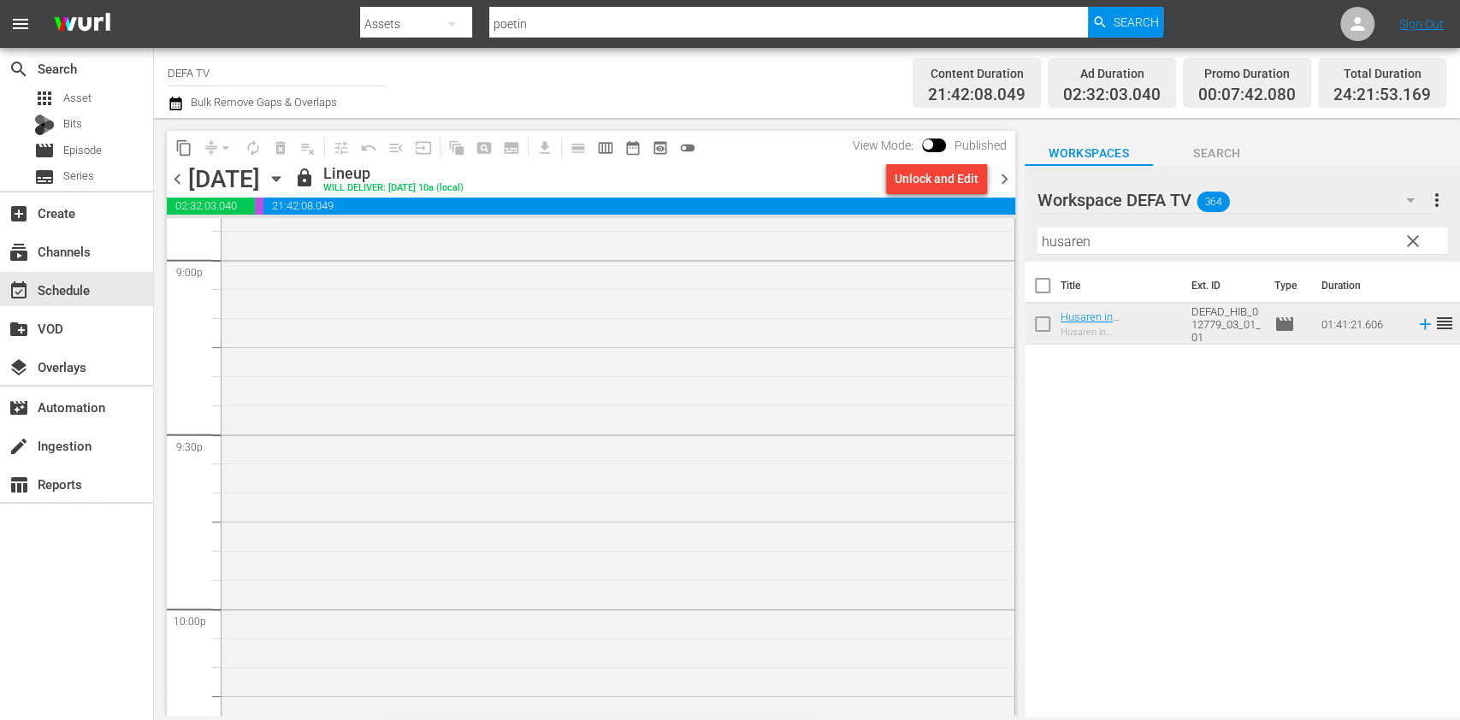
click at [1008, 185] on span "chevron_right" at bounding box center [1004, 179] width 21 height 21
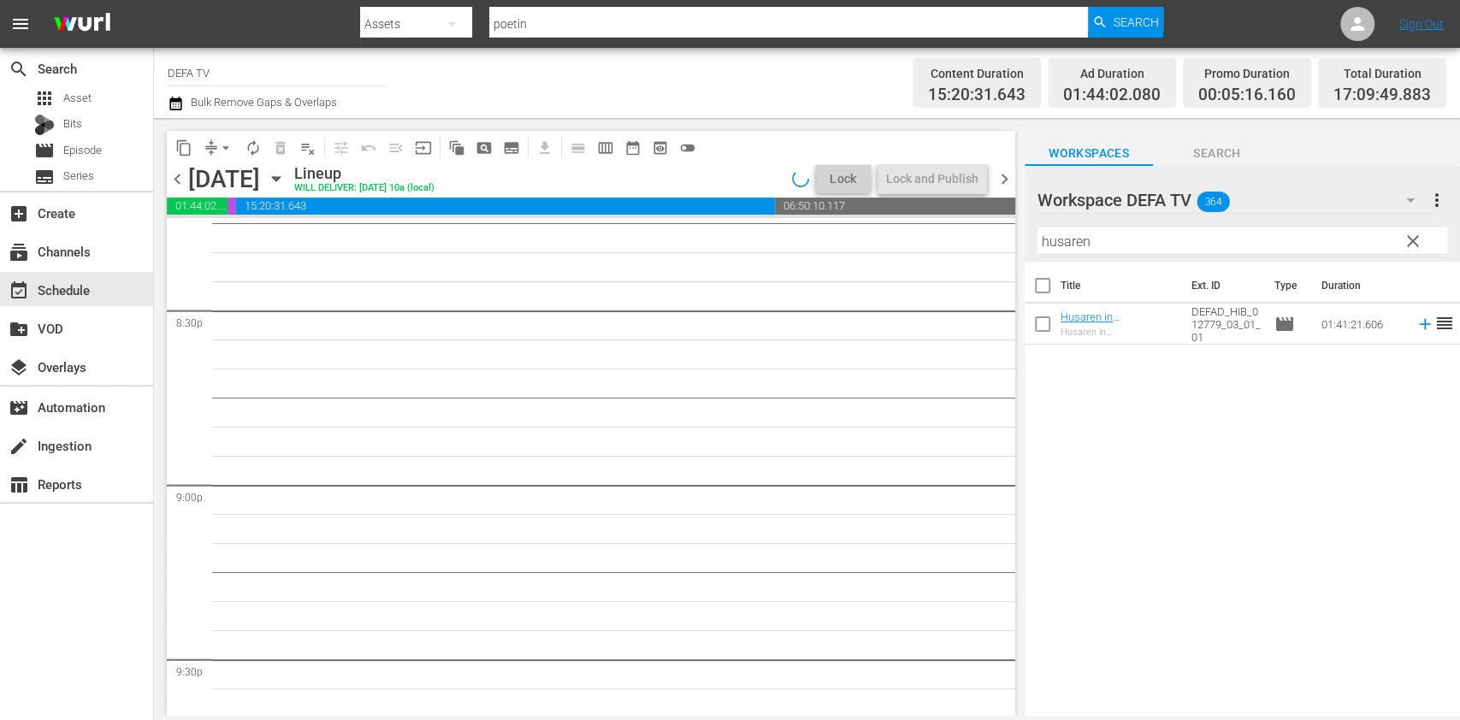
scroll to position [7063, 0]
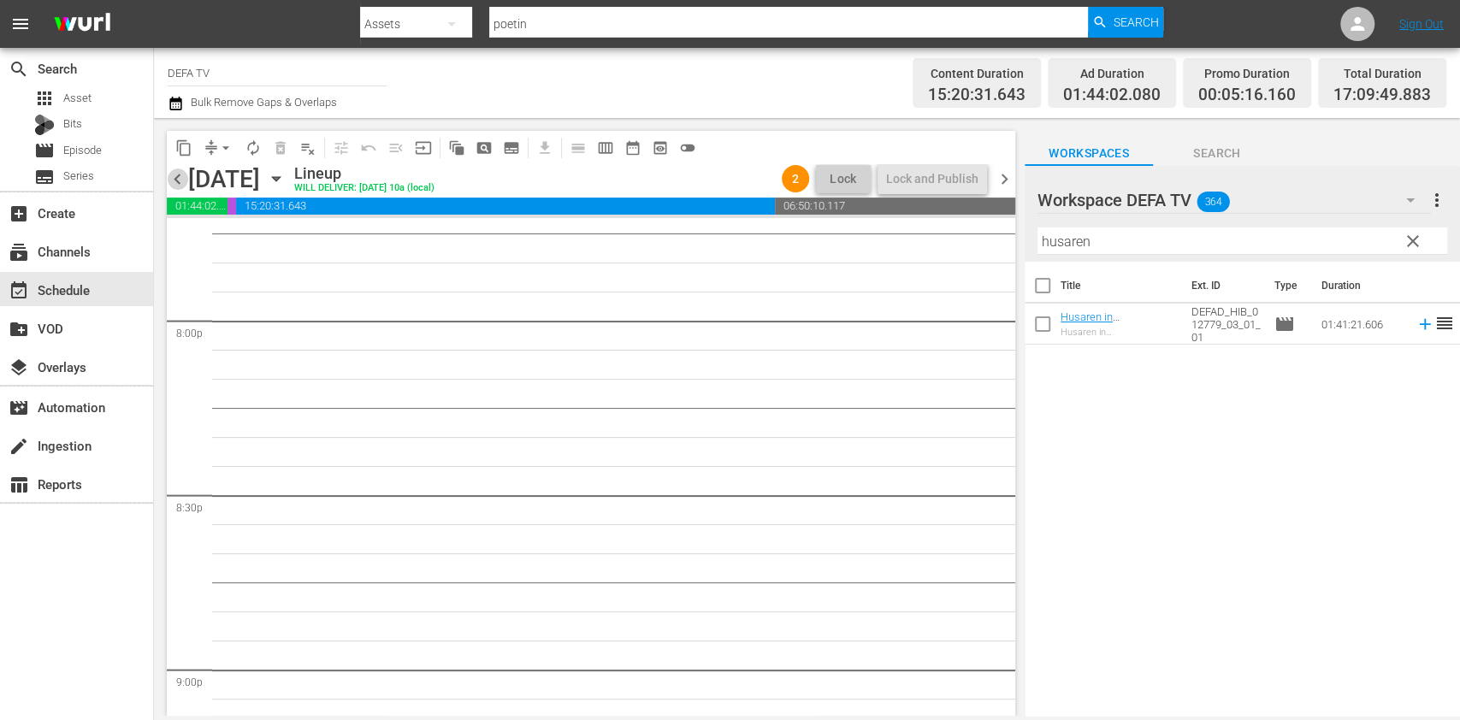
click at [180, 173] on span "chevron_left" at bounding box center [177, 179] width 21 height 21
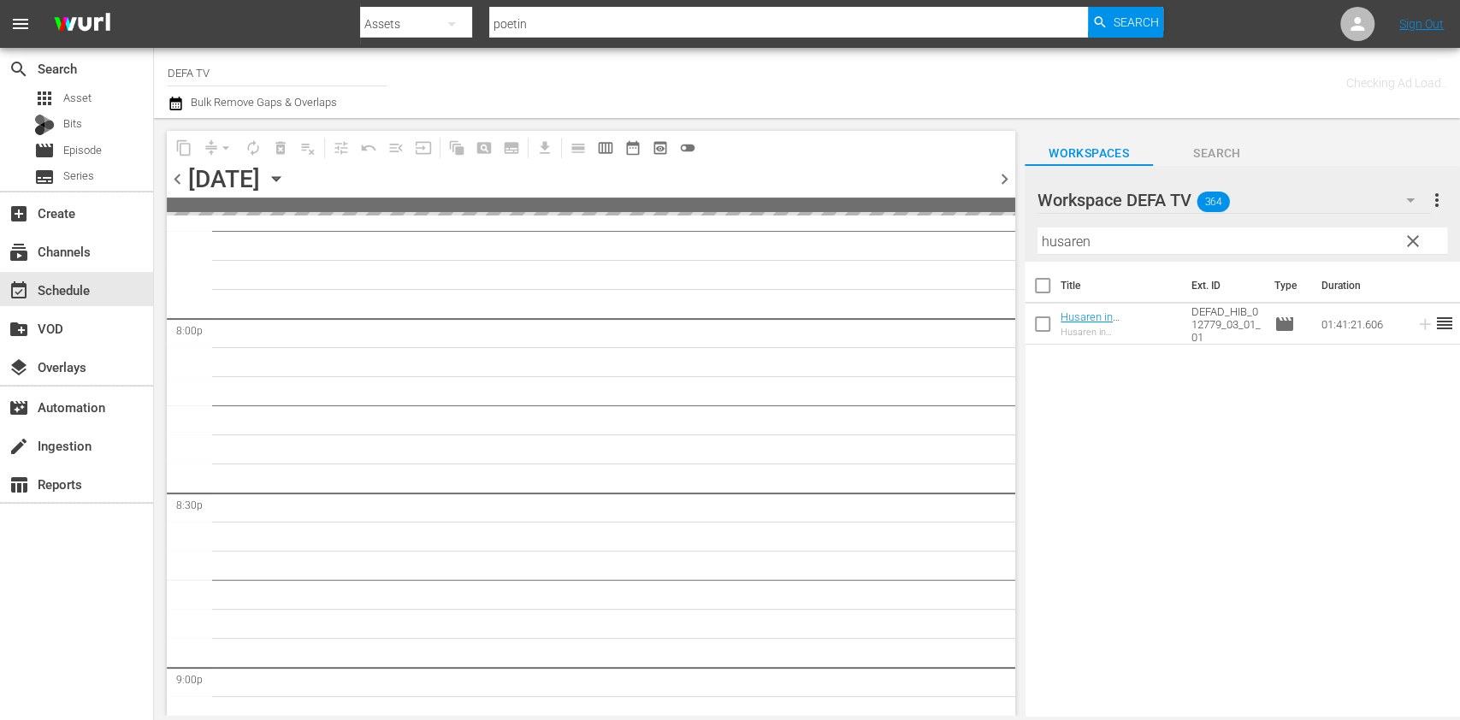
scroll to position [7140, 0]
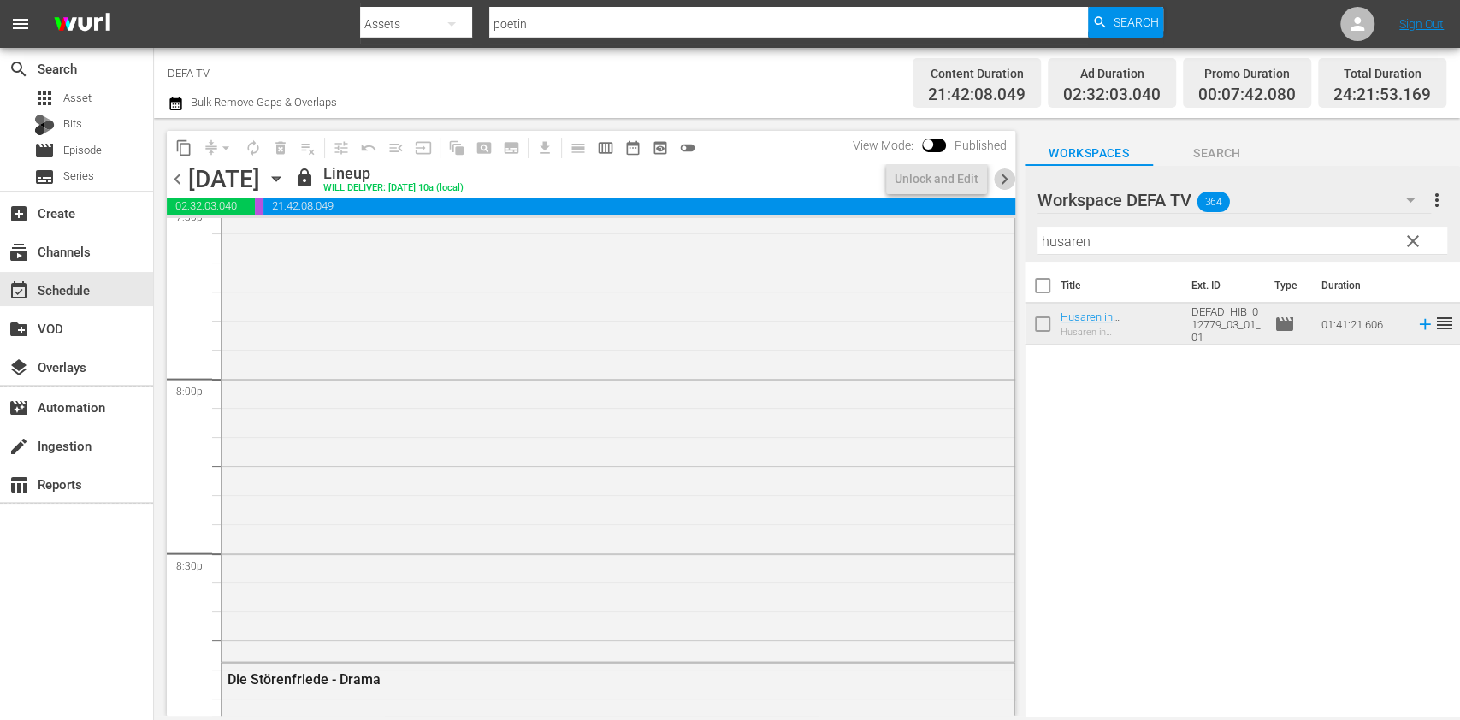
click at [1005, 175] on span "chevron_right" at bounding box center [1004, 179] width 21 height 21
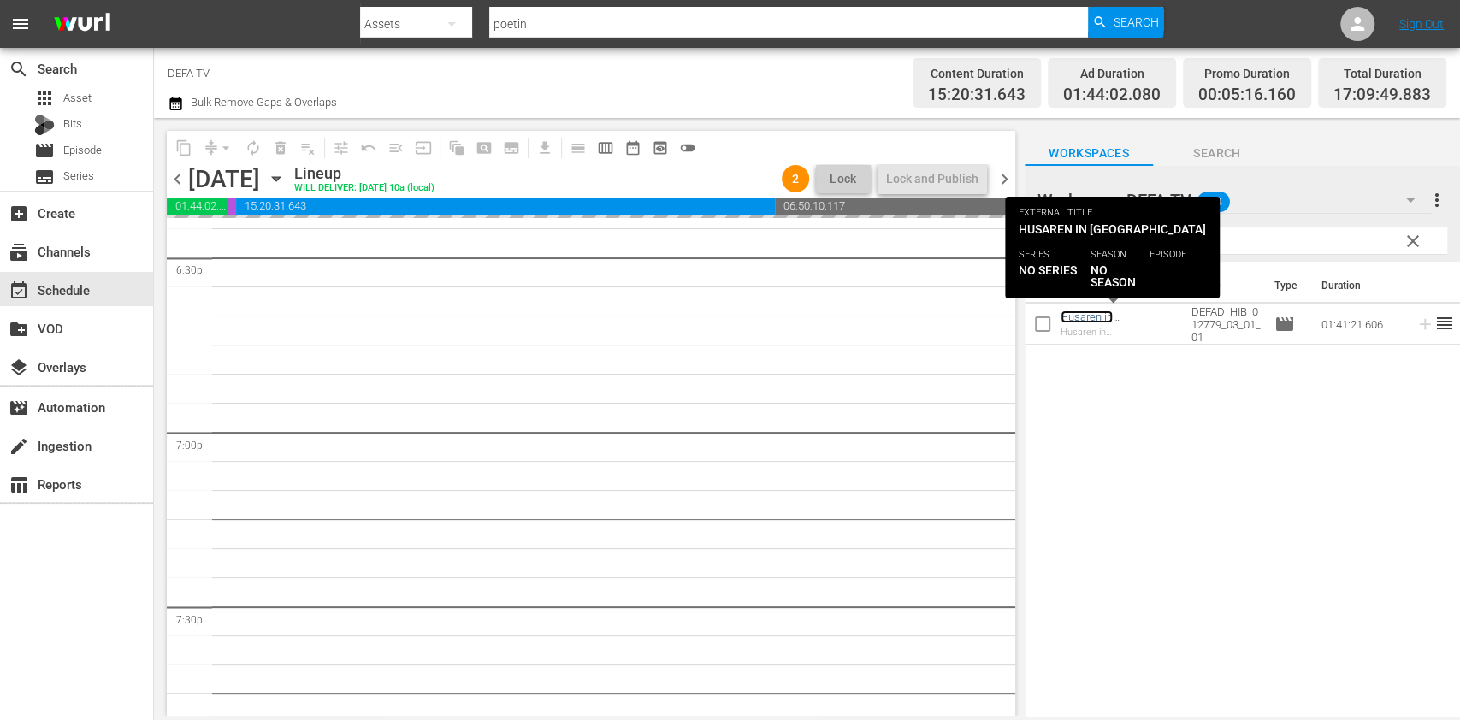
scroll to position [6419, 0]
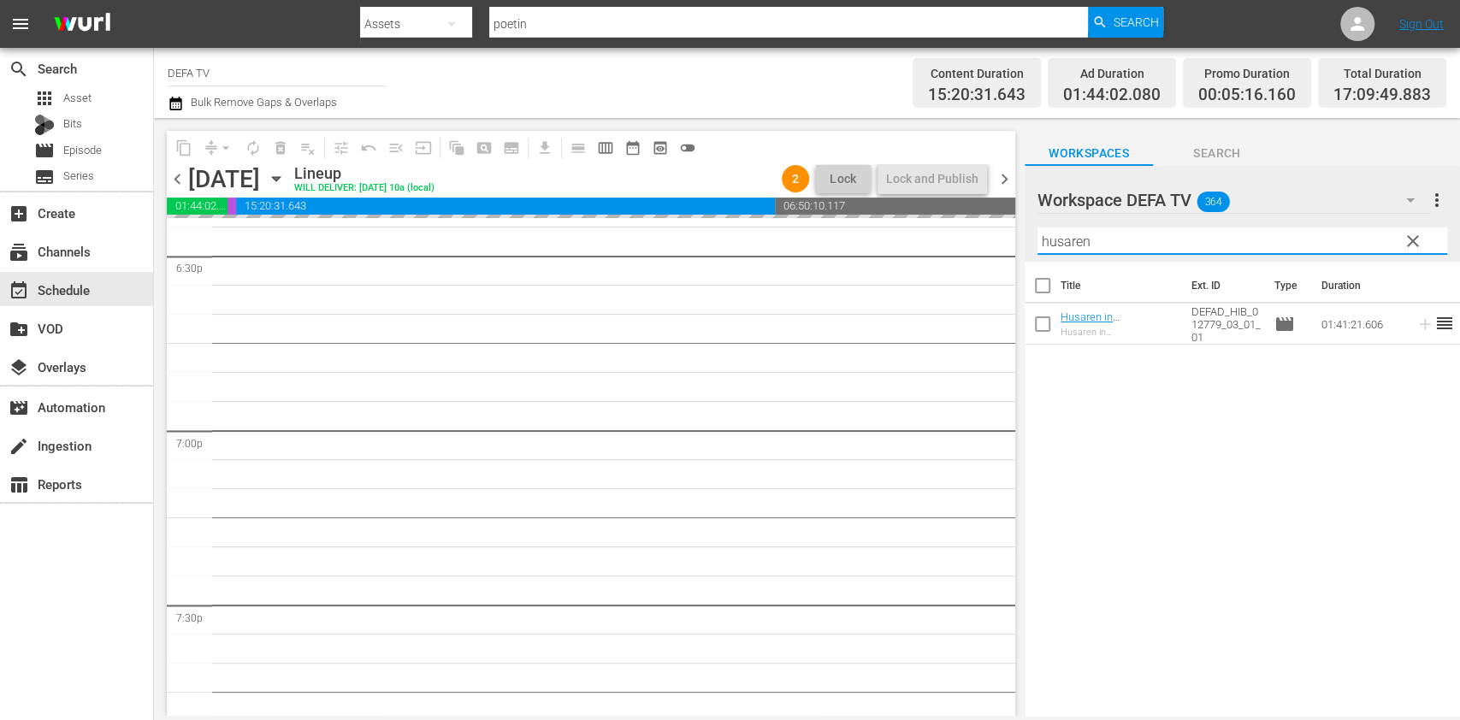
drag, startPoint x: 1274, startPoint y: 245, endPoint x: 929, endPoint y: 236, distance: 344.8
click at [929, 236] on div "content_copy compress arrow_drop_down autorenew_outlined delete_forever_outline…" at bounding box center [807, 417] width 1306 height 598
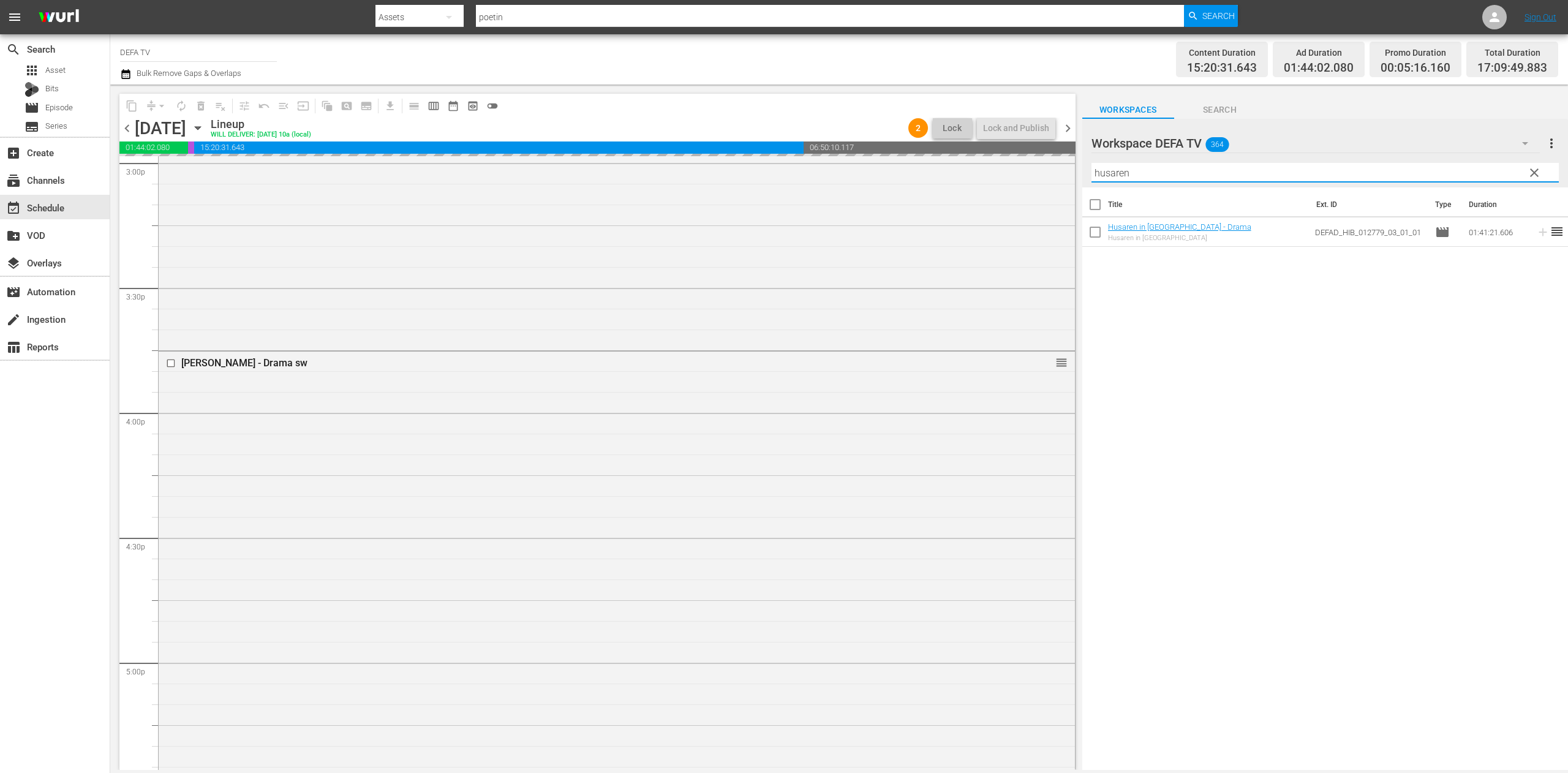
scroll to position [3738, 0]
click at [1045, 191] on th "Title" at bounding box center [1208, 205] width 201 height 34
click at [1045, 180] on input "husaren" at bounding box center [1325, 172] width 468 height 19
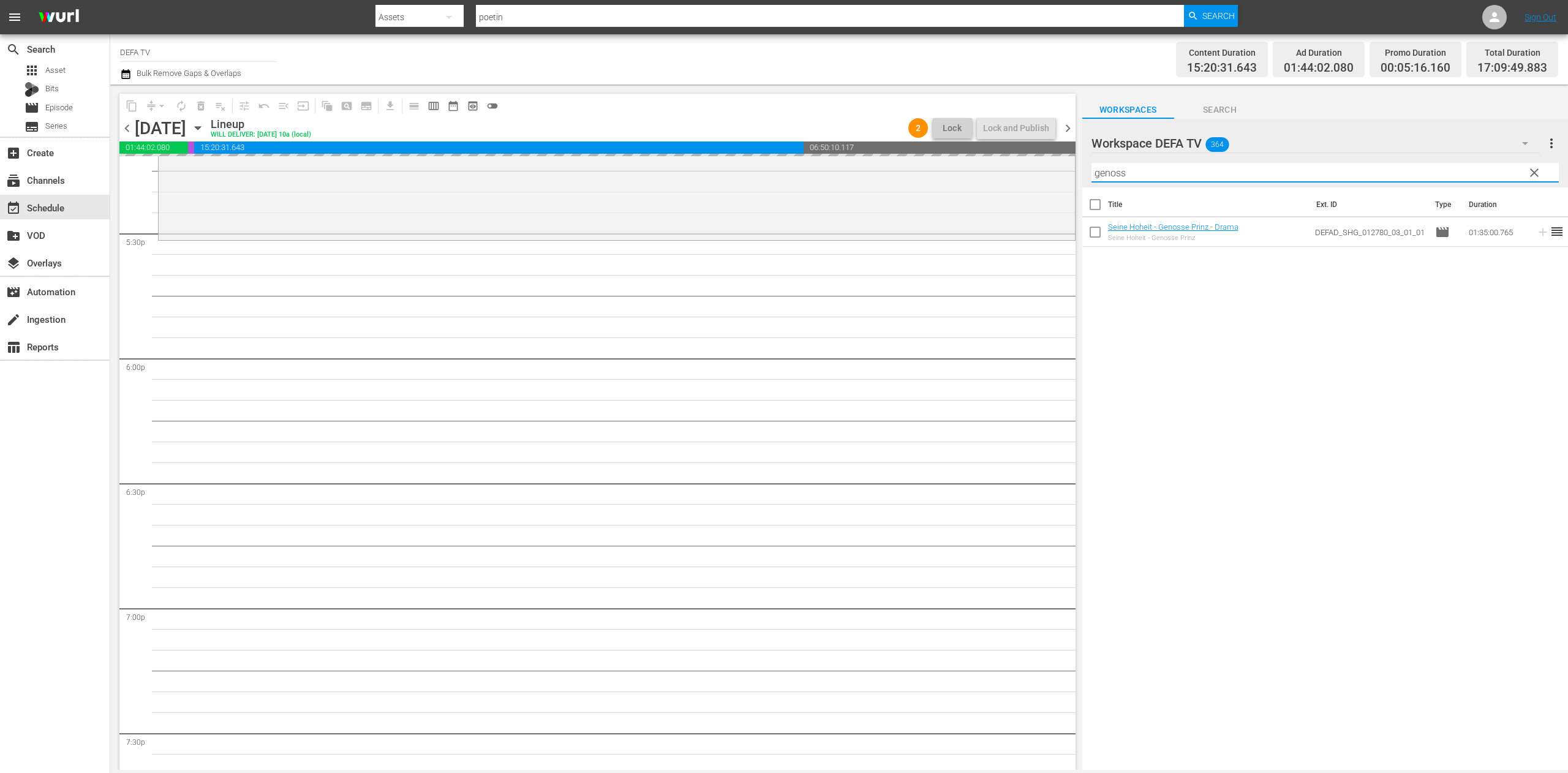
scroll to position [4292, 0]
type input "genoss"
click at [1045, 124] on span "chevron_right" at bounding box center [1068, 128] width 15 height 15
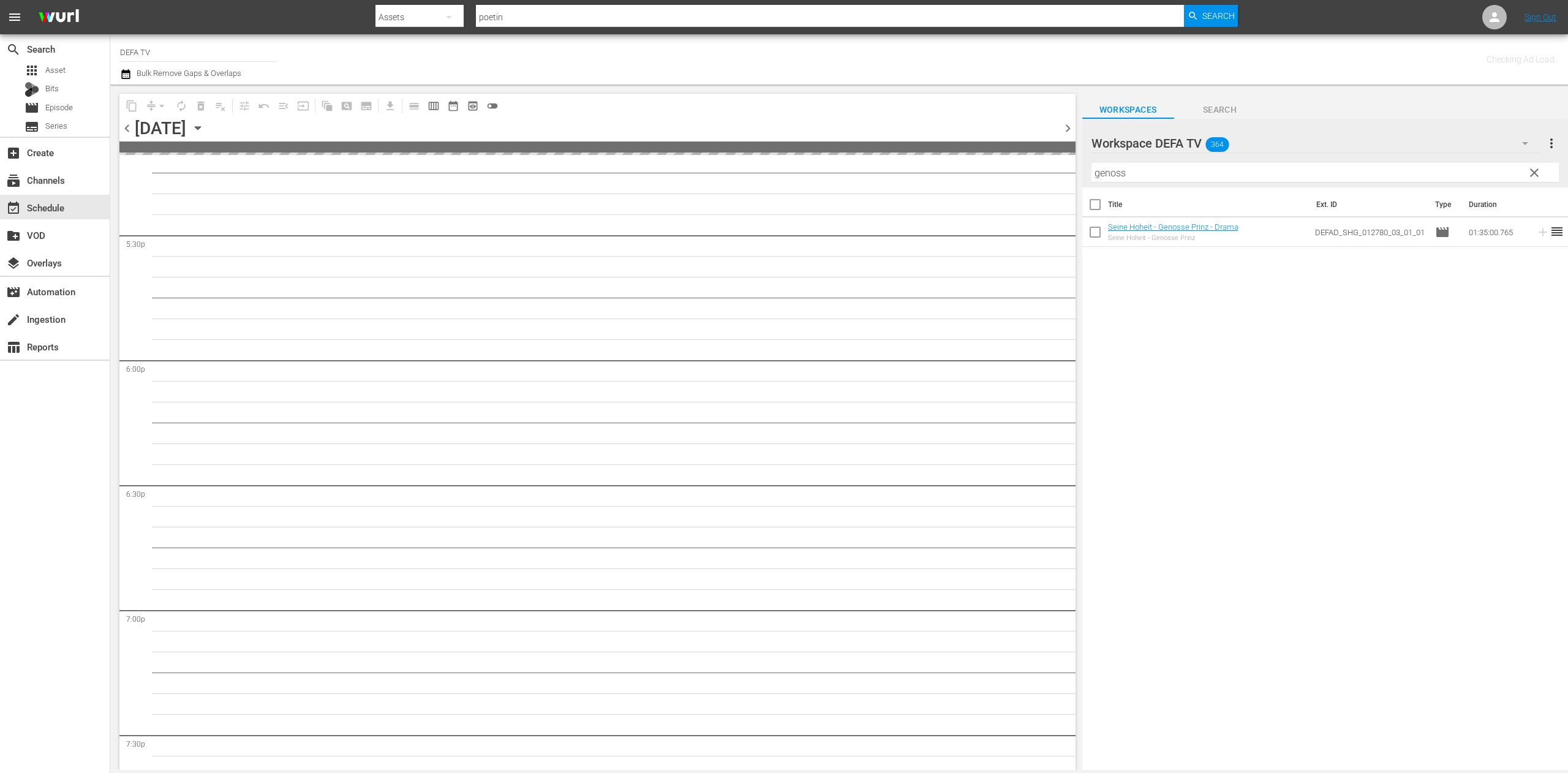
scroll to position [4458, 0]
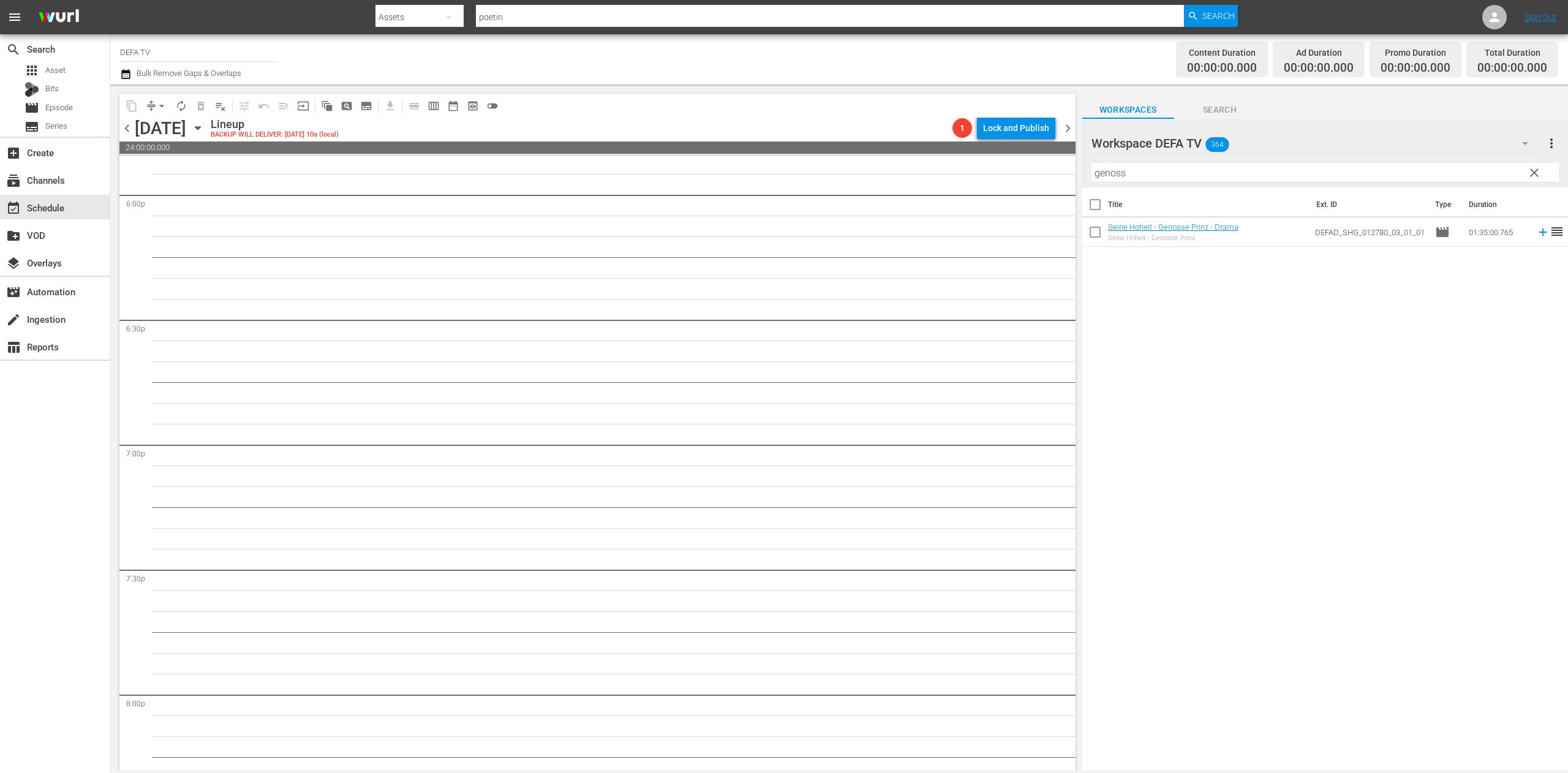
click at [131, 133] on span "chevron_left" at bounding box center [127, 128] width 15 height 15
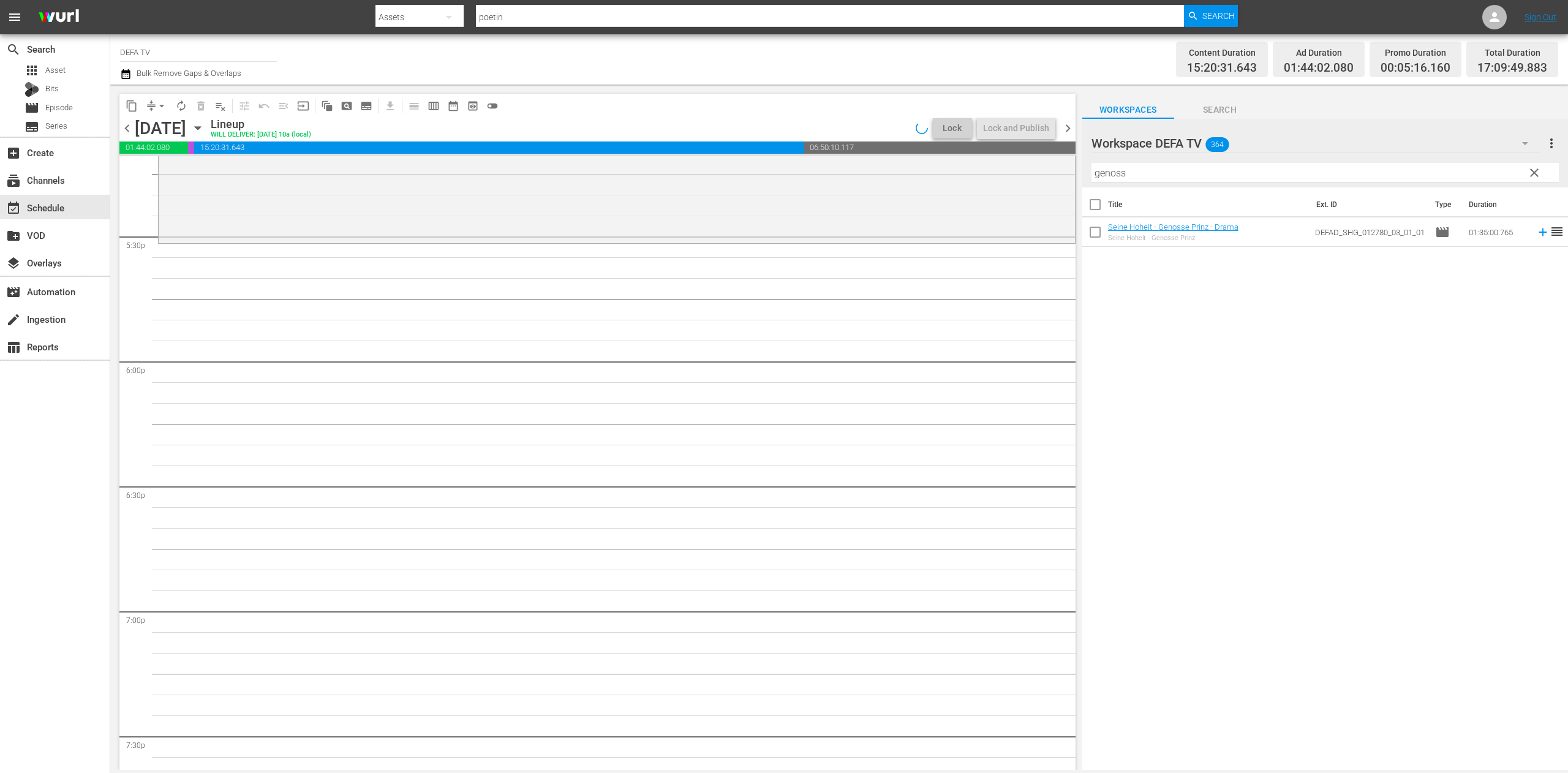
scroll to position [3954, 0]
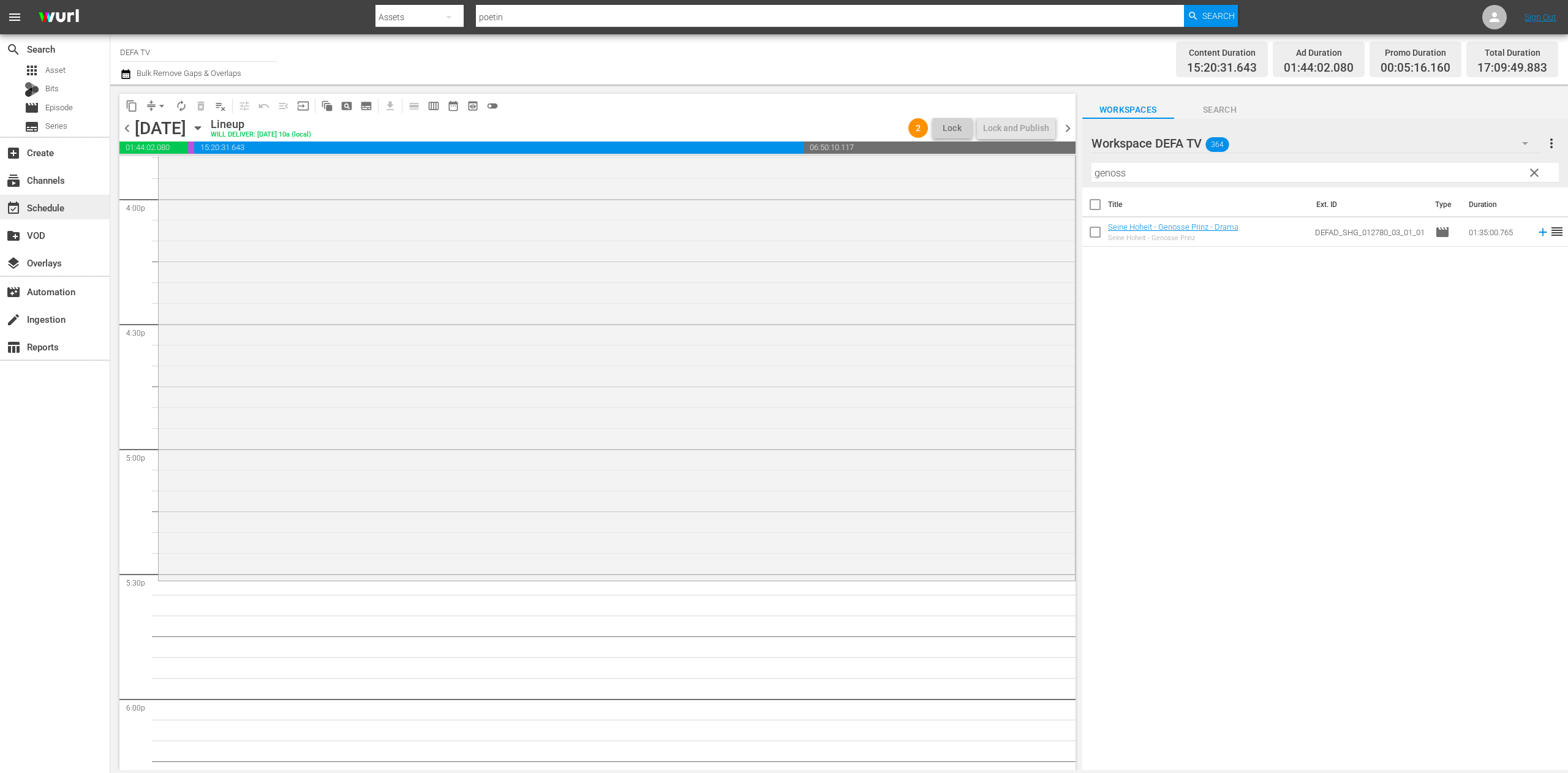
click at [71, 203] on div "event_available Schedule" at bounding box center [54, 207] width 110 height 24
click at [257, 57] on input "DEFA TV" at bounding box center [198, 52] width 157 height 29
click at [44, 175] on div "subscriptions Channels" at bounding box center [34, 178] width 69 height 11
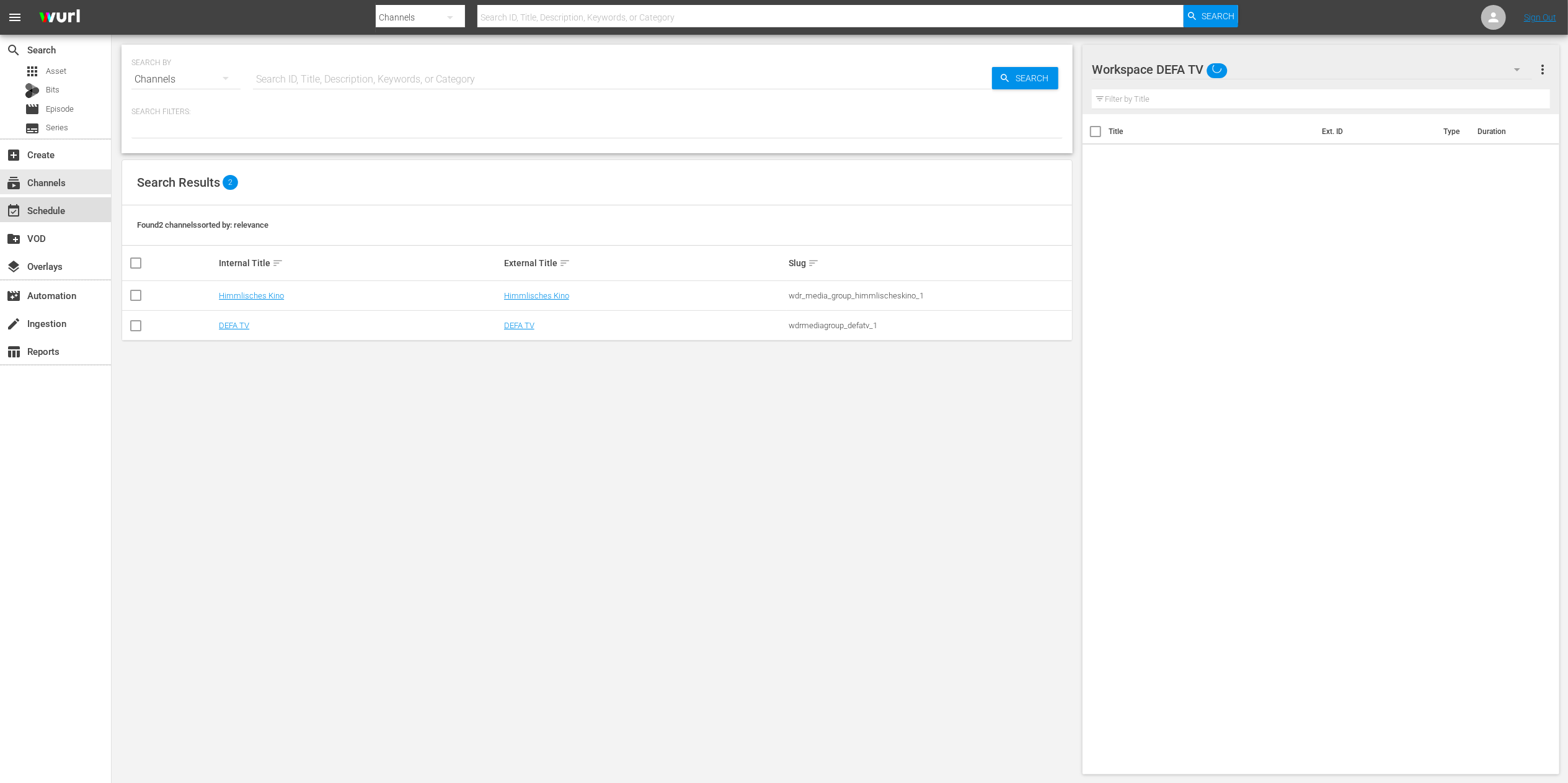
click at [57, 203] on div "event_available Schedule" at bounding box center [35, 208] width 70 height 11
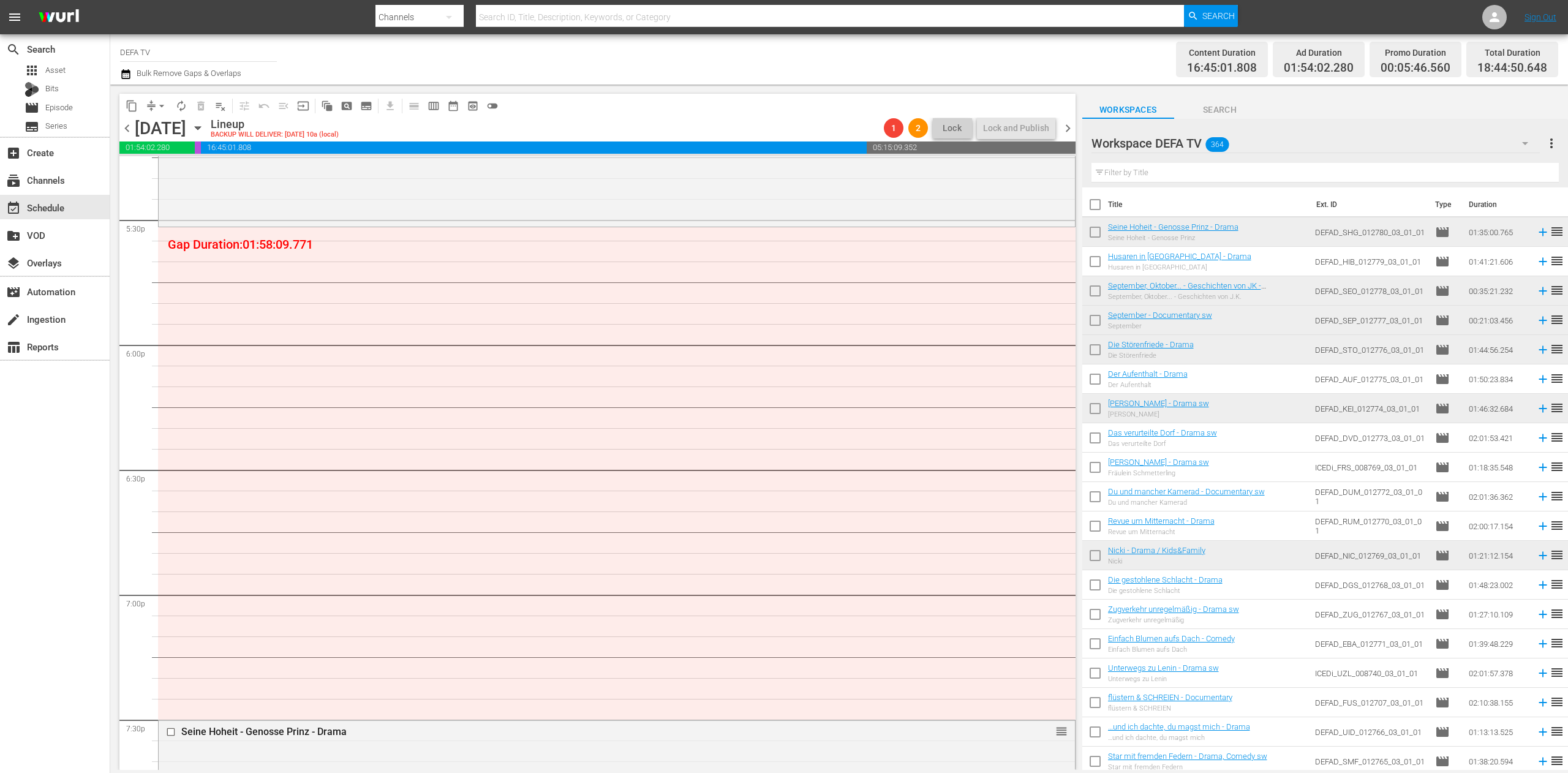
scroll to position [4309, 0]
click at [1045, 164] on input "text" at bounding box center [1325, 172] width 468 height 19
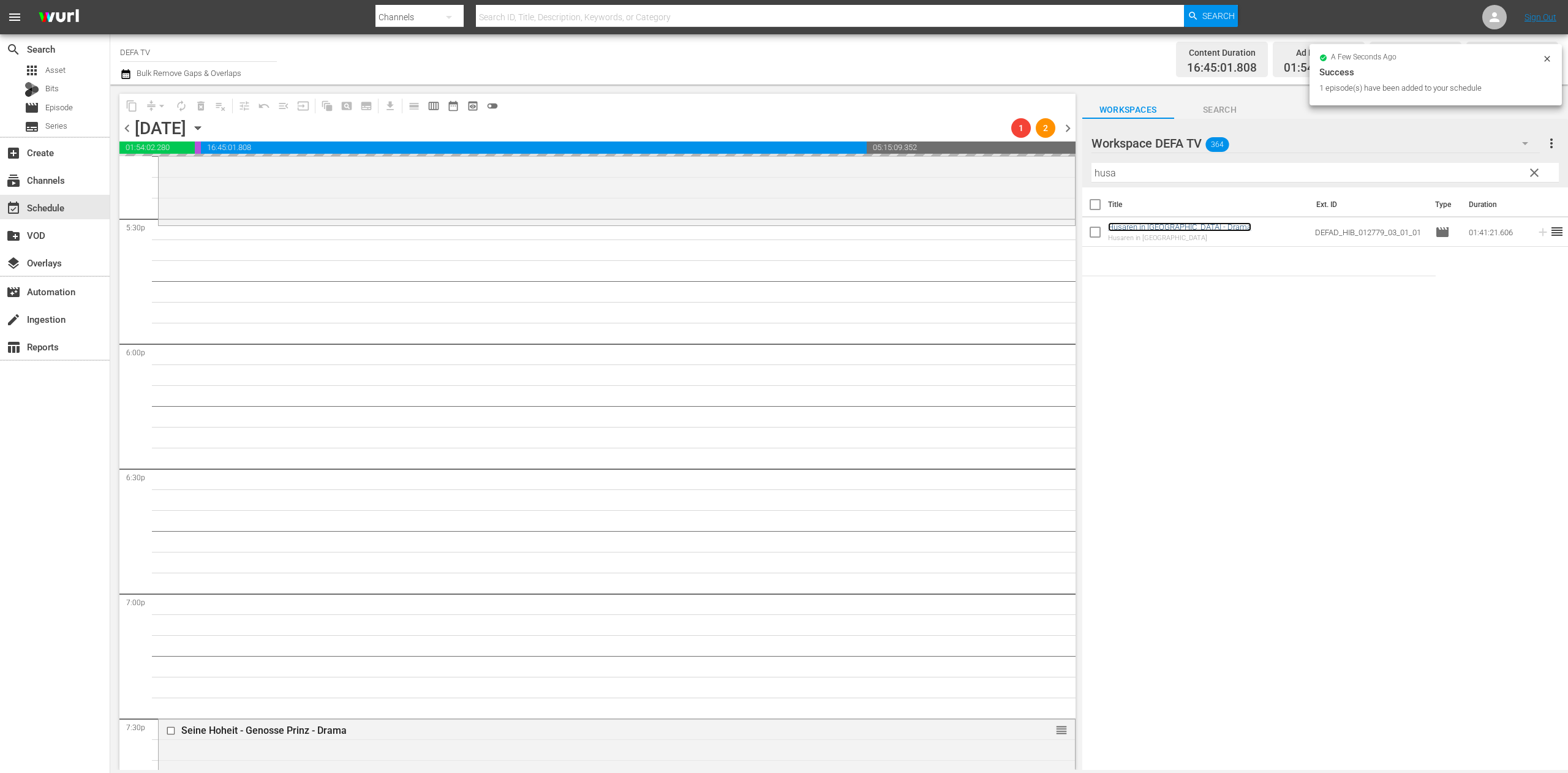
scroll to position [4537, 0]
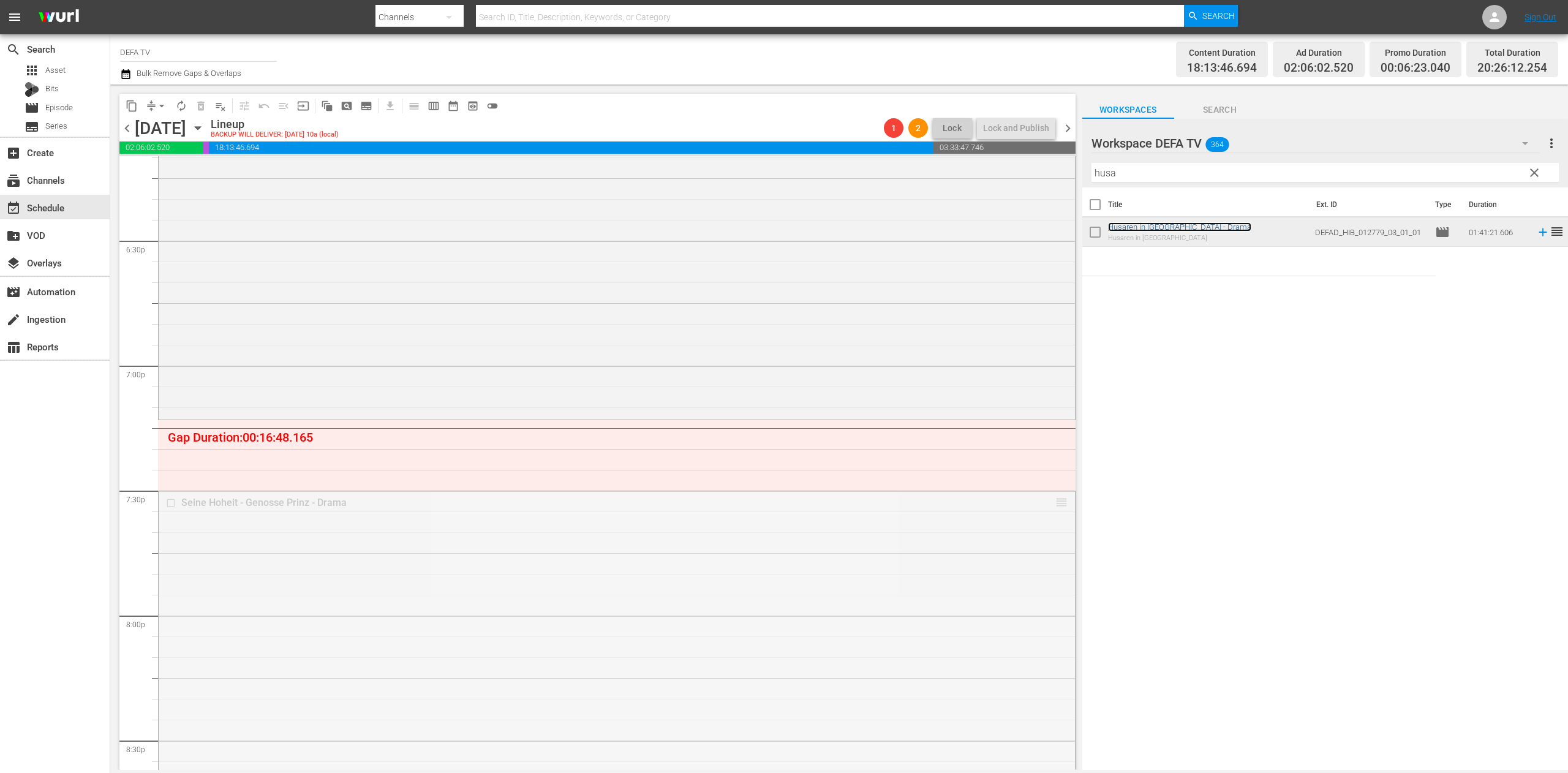
drag, startPoint x: 1153, startPoint y: 227, endPoint x: 1030, endPoint y: 418, distance: 227.2
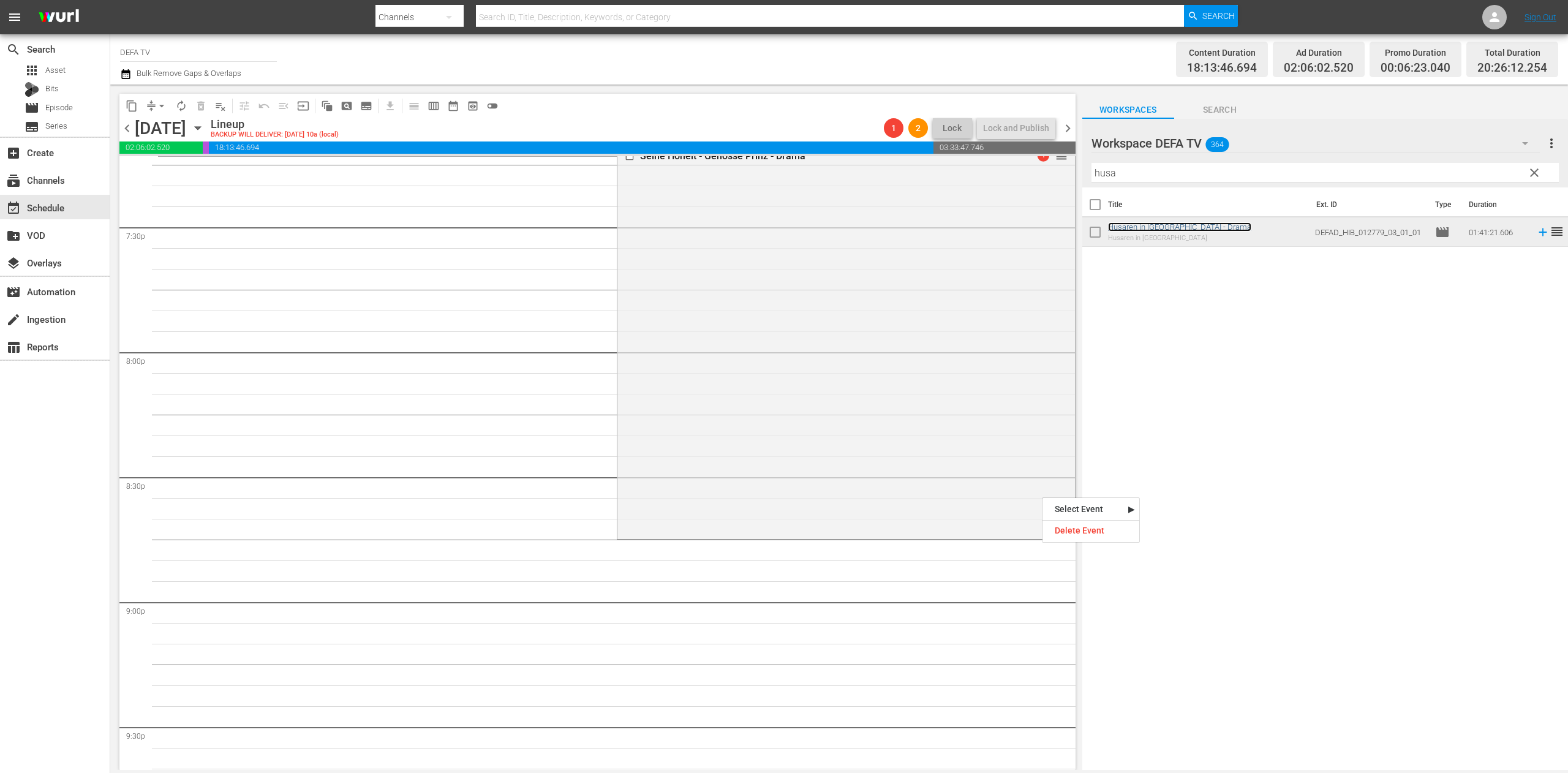
scroll to position [4798, 0]
drag, startPoint x: 1265, startPoint y: 159, endPoint x: 1171, endPoint y: 175, distance: 95.4
click at [1045, 175] on div "Filter by Title husa" at bounding box center [1325, 172] width 468 height 29
drag, startPoint x: 1140, startPoint y: 174, endPoint x: 799, endPoint y: 147, distance: 342.1
click at [799, 147] on div "content_copy compress arrow_drop_down autorenew_outlined delete_forever_outline…" at bounding box center [839, 427] width 1458 height 685
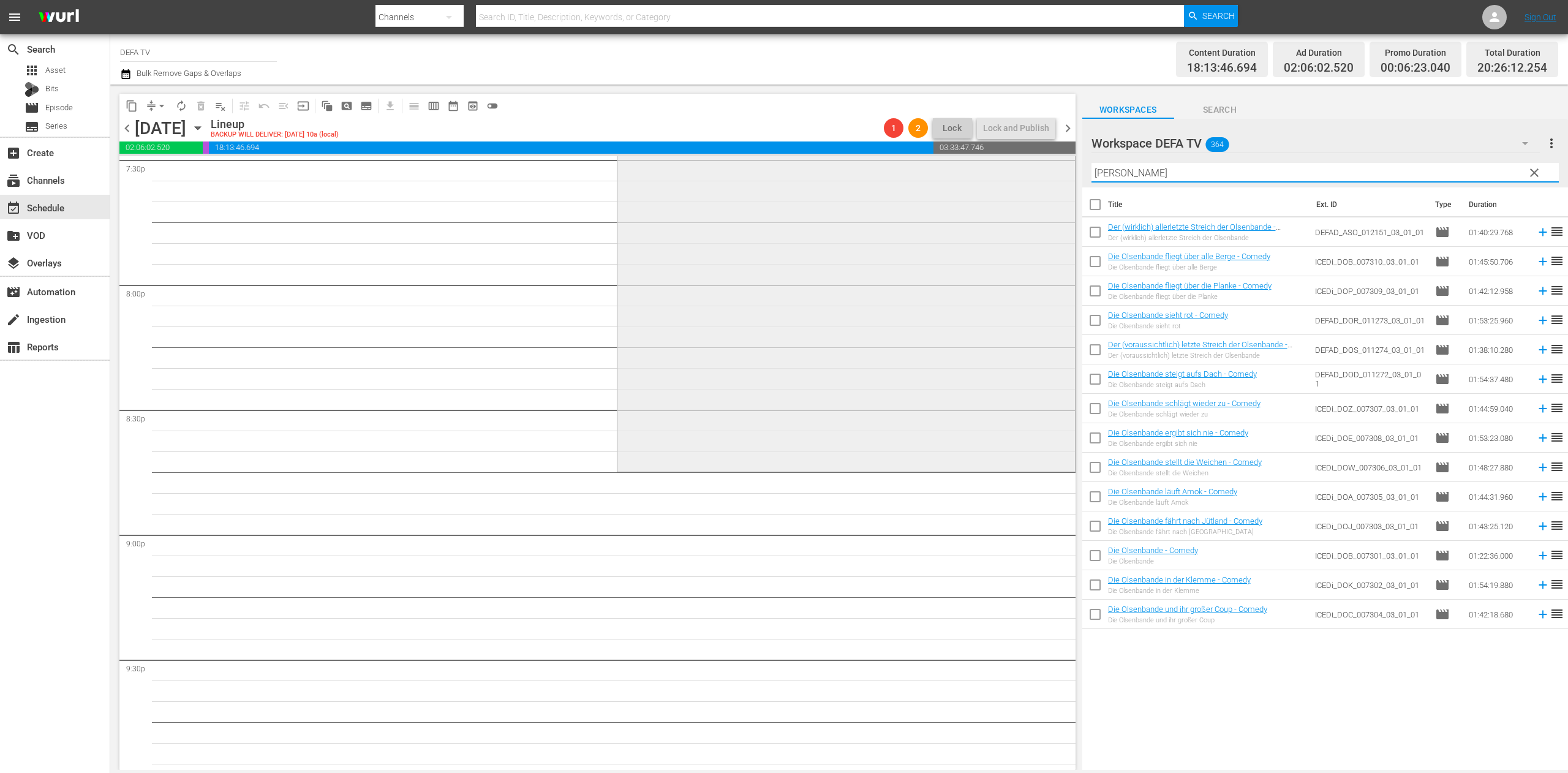
scroll to position [4942, 0]
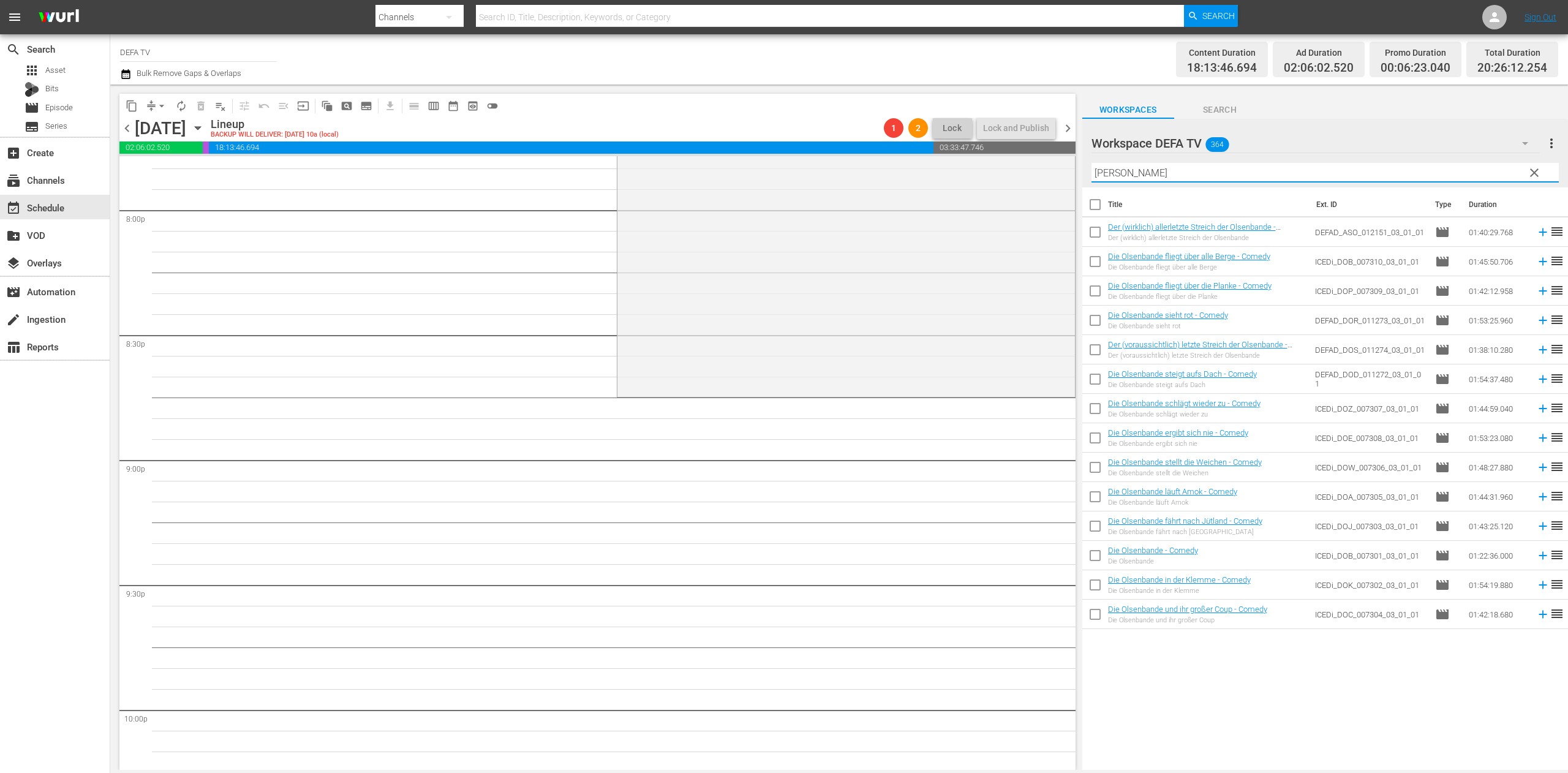
type input "olsen"
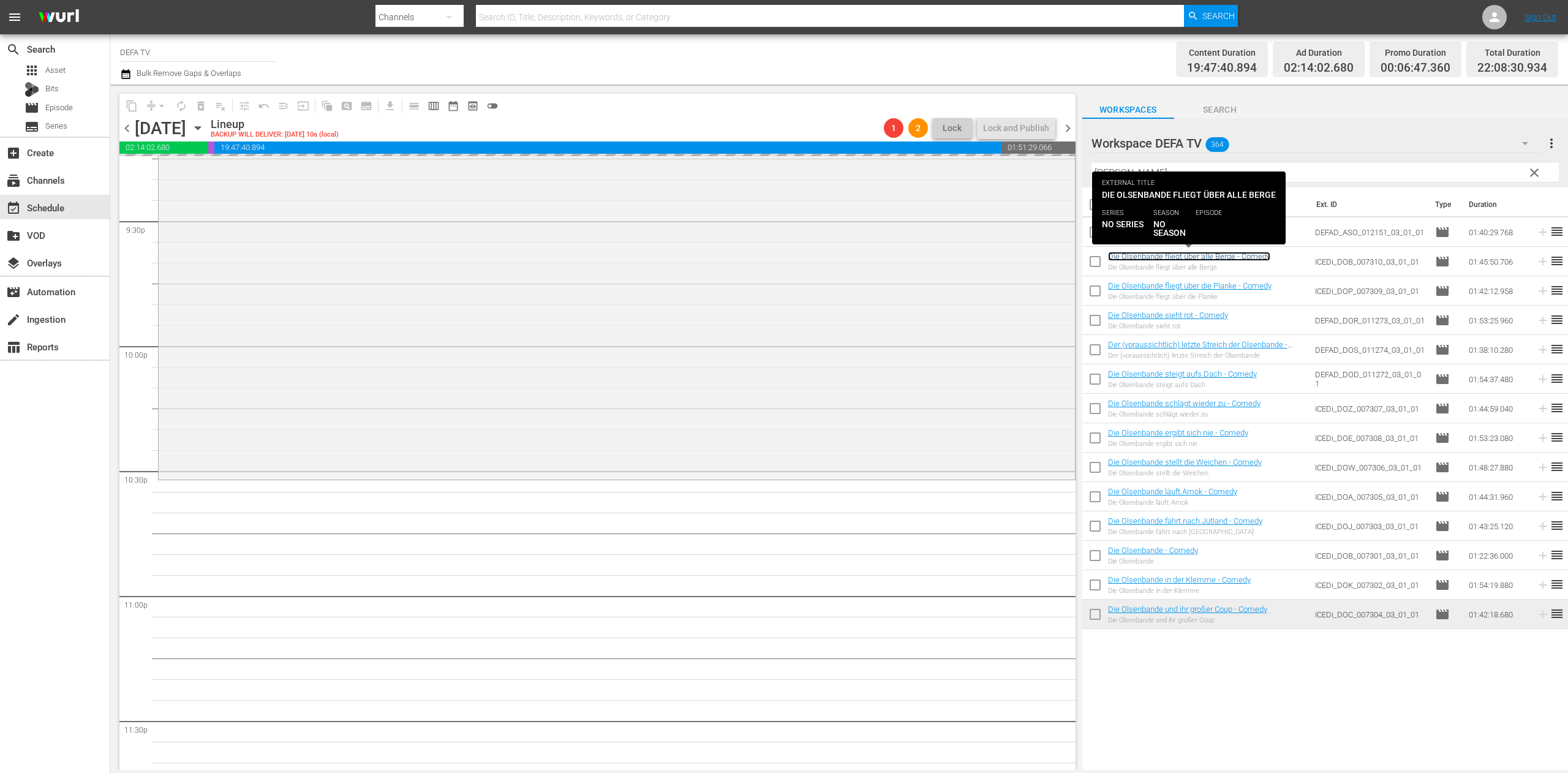
scroll to position [5381, 0]
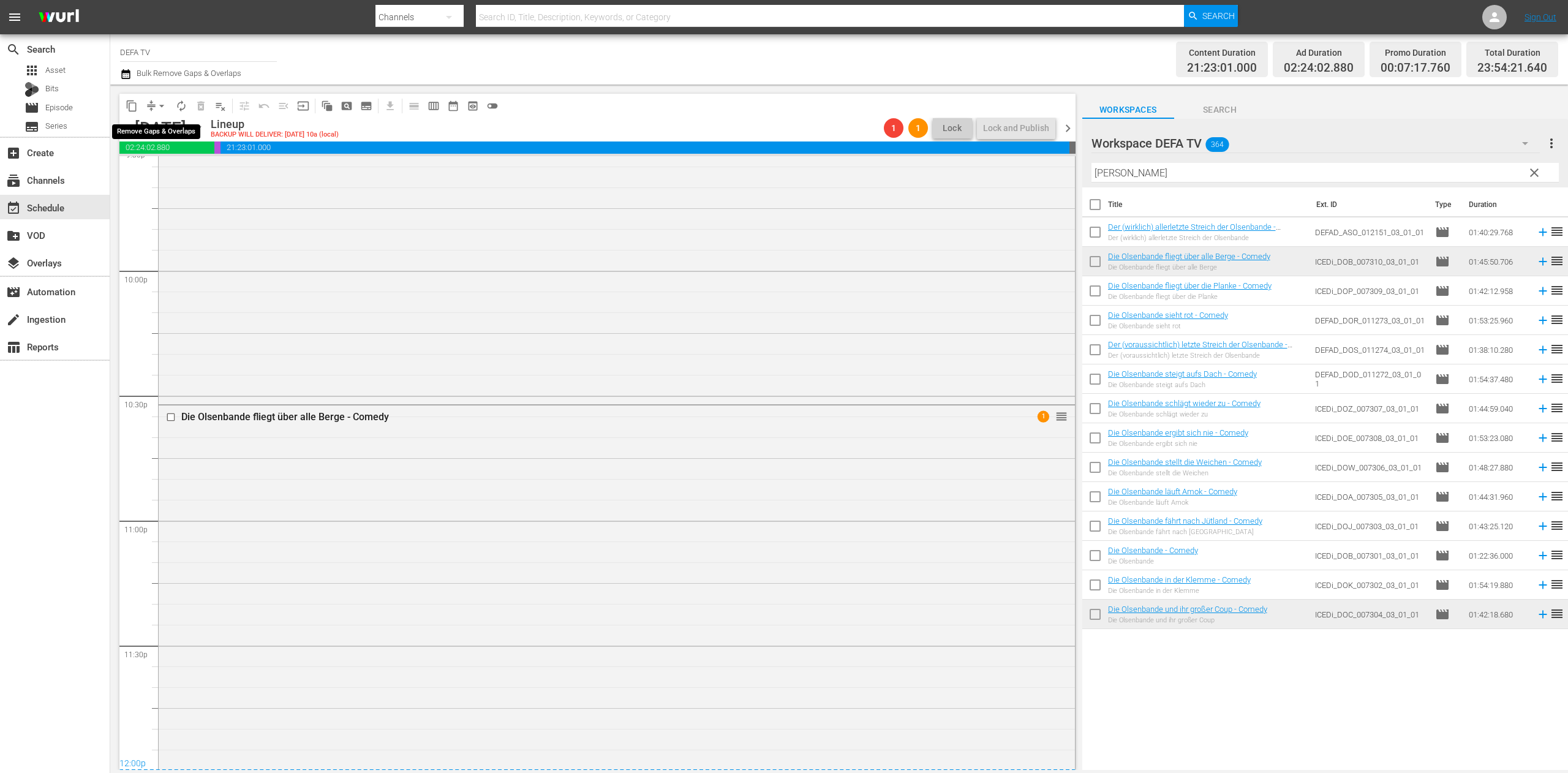
click at [165, 104] on span "arrow_drop_down" at bounding box center [161, 105] width 12 height 12
click at [210, 172] on li "Align to End of Previous Day" at bounding box center [163, 171] width 129 height 20
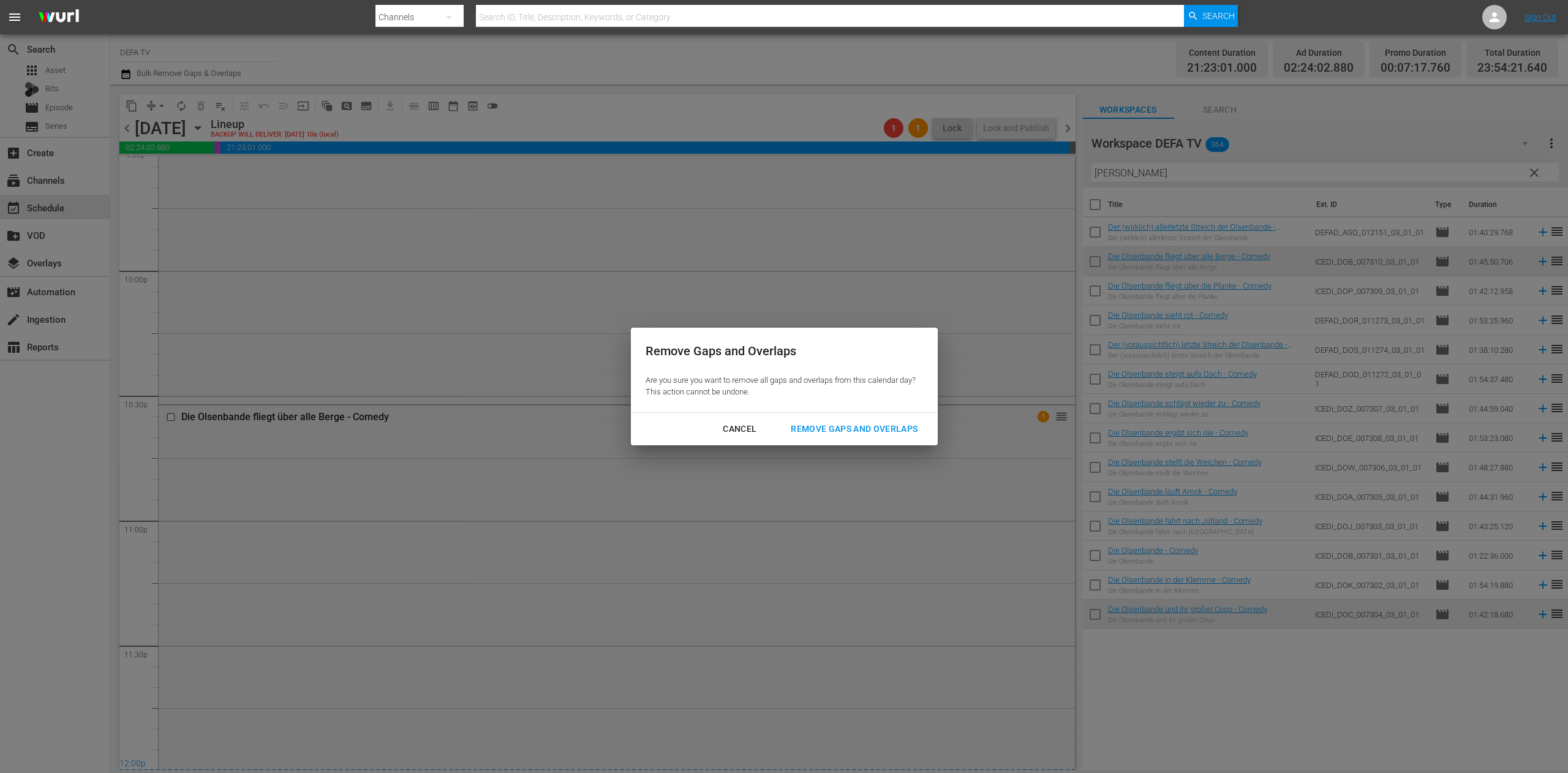
click at [867, 418] on button "Remove Gaps and Overlaps" at bounding box center [854, 429] width 156 height 23
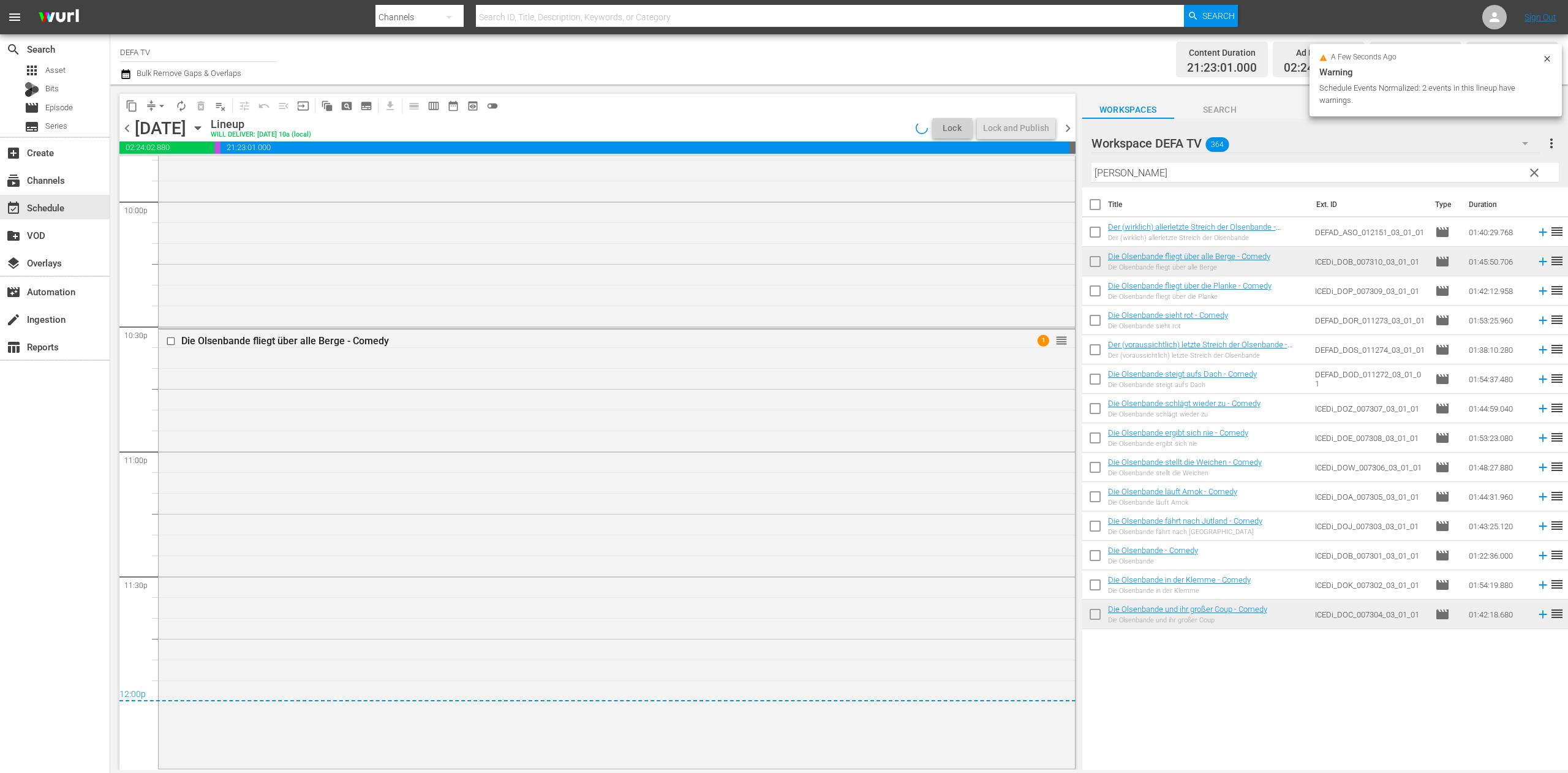
scroll to position [5436, 0]
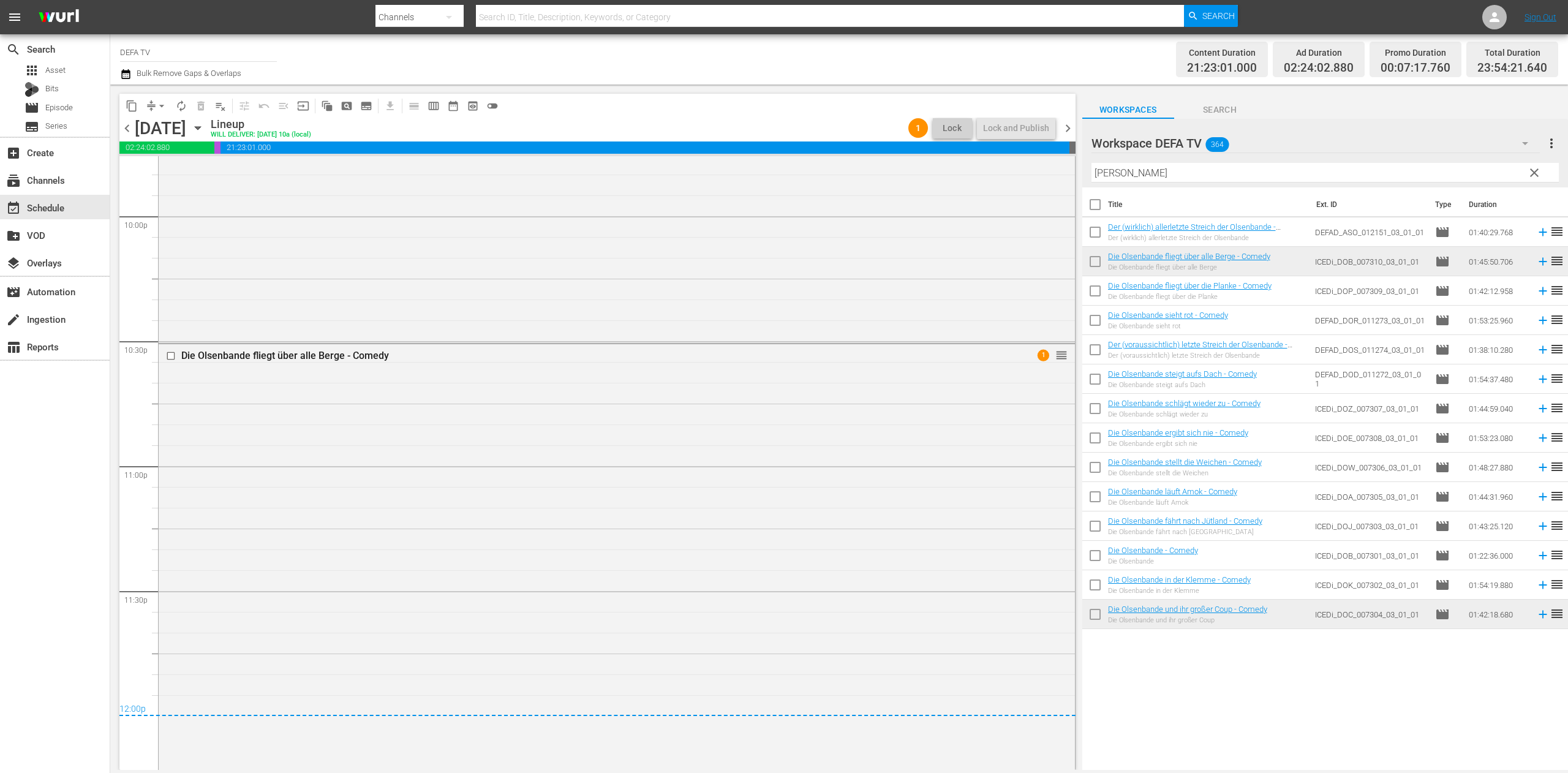
click at [1045, 122] on span "chevron_right" at bounding box center [1068, 128] width 15 height 15
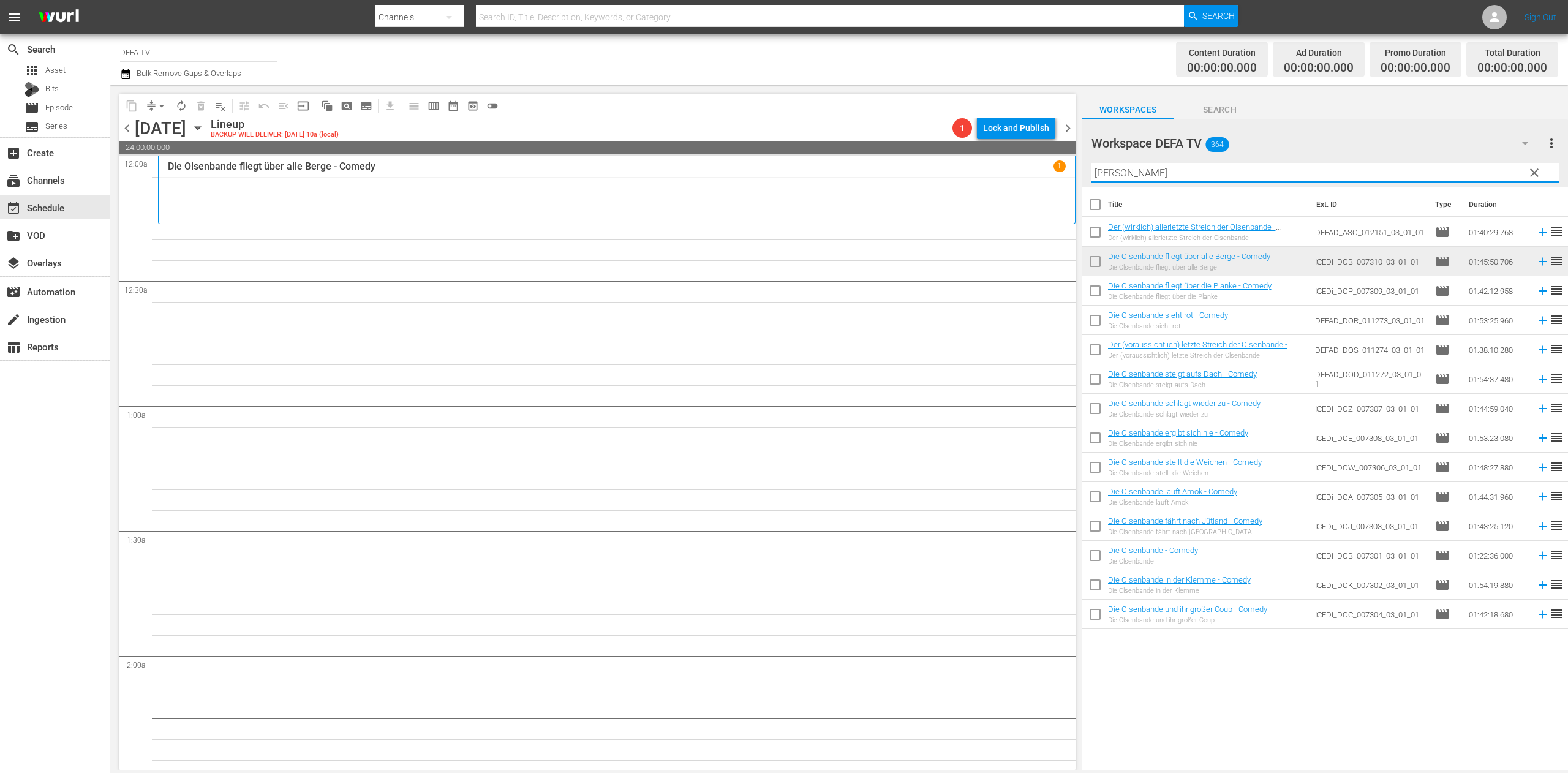
click at [1045, 168] on input "olsen" at bounding box center [1325, 172] width 468 height 19
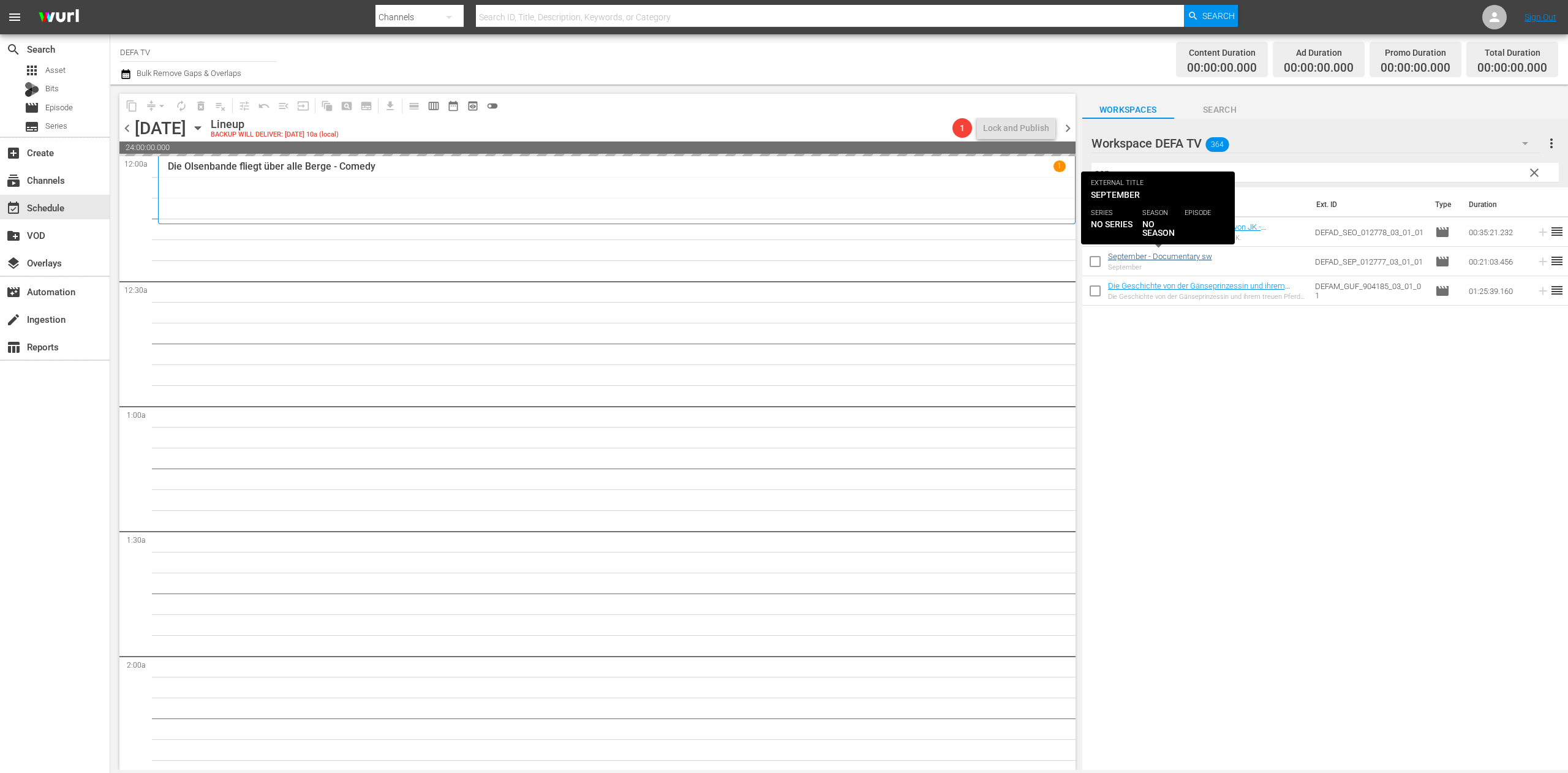
scroll to position [1, 0]
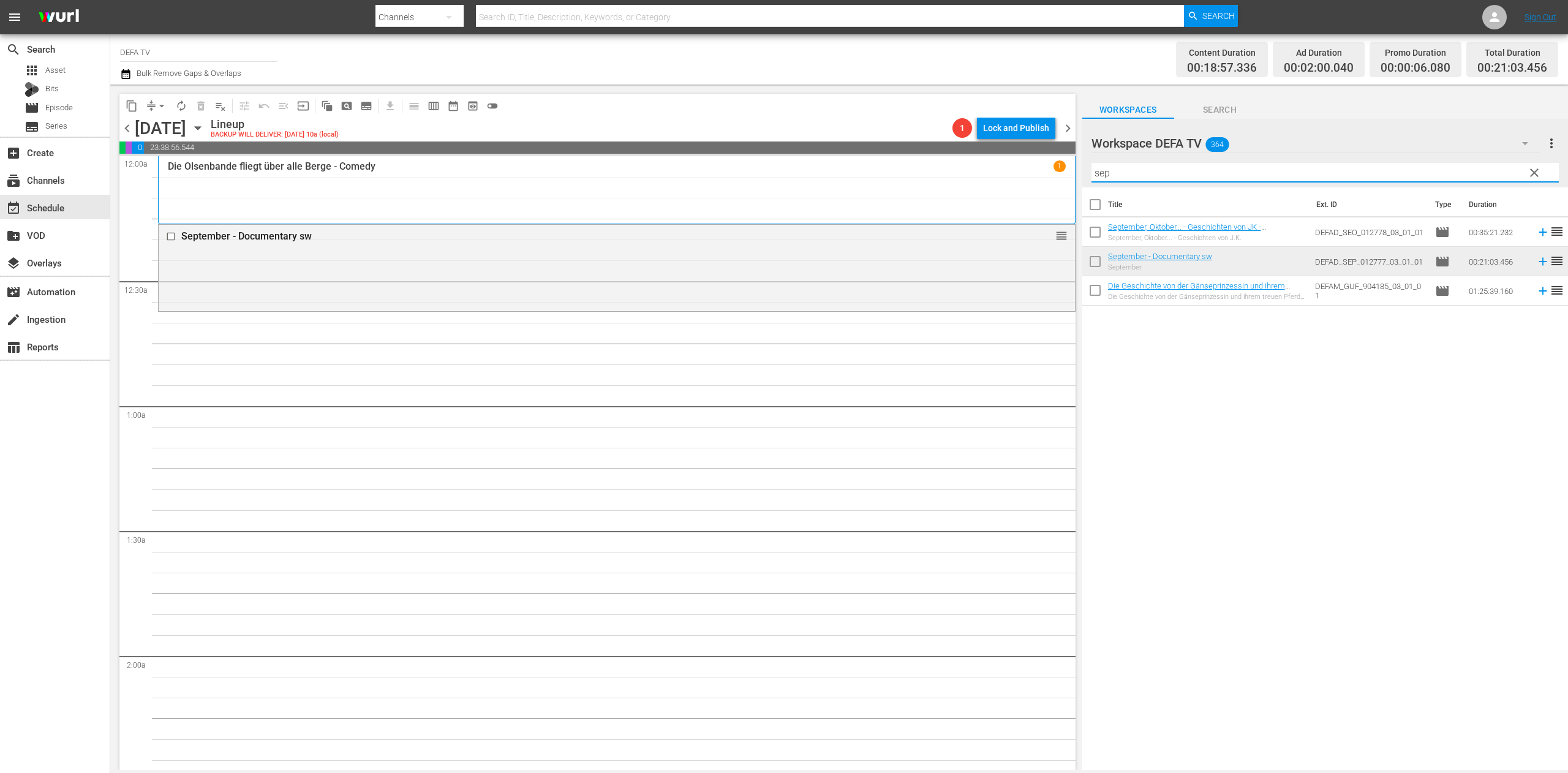
click at [1045, 170] on input "sep" at bounding box center [1325, 172] width 468 height 19
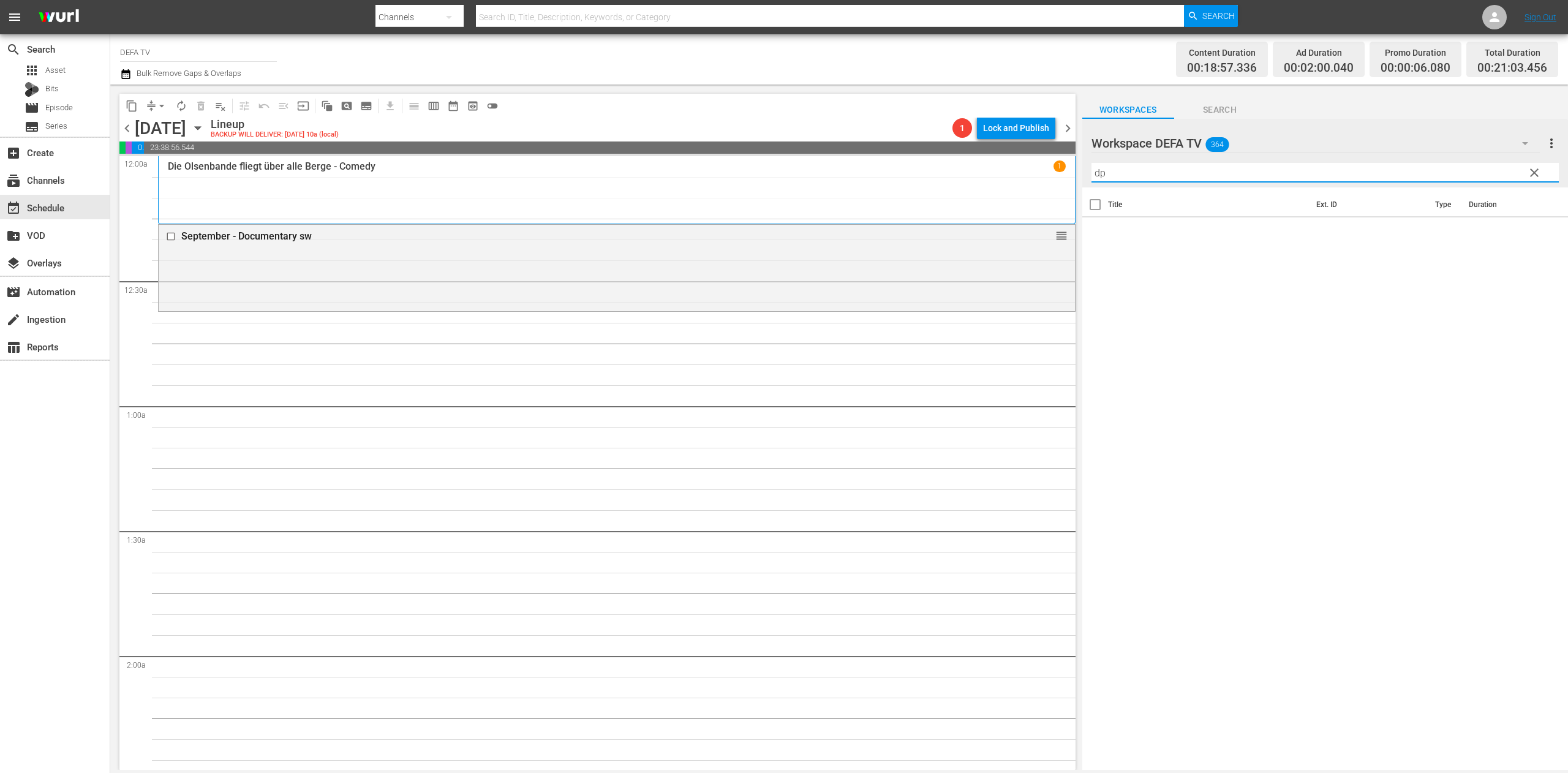
type input "d"
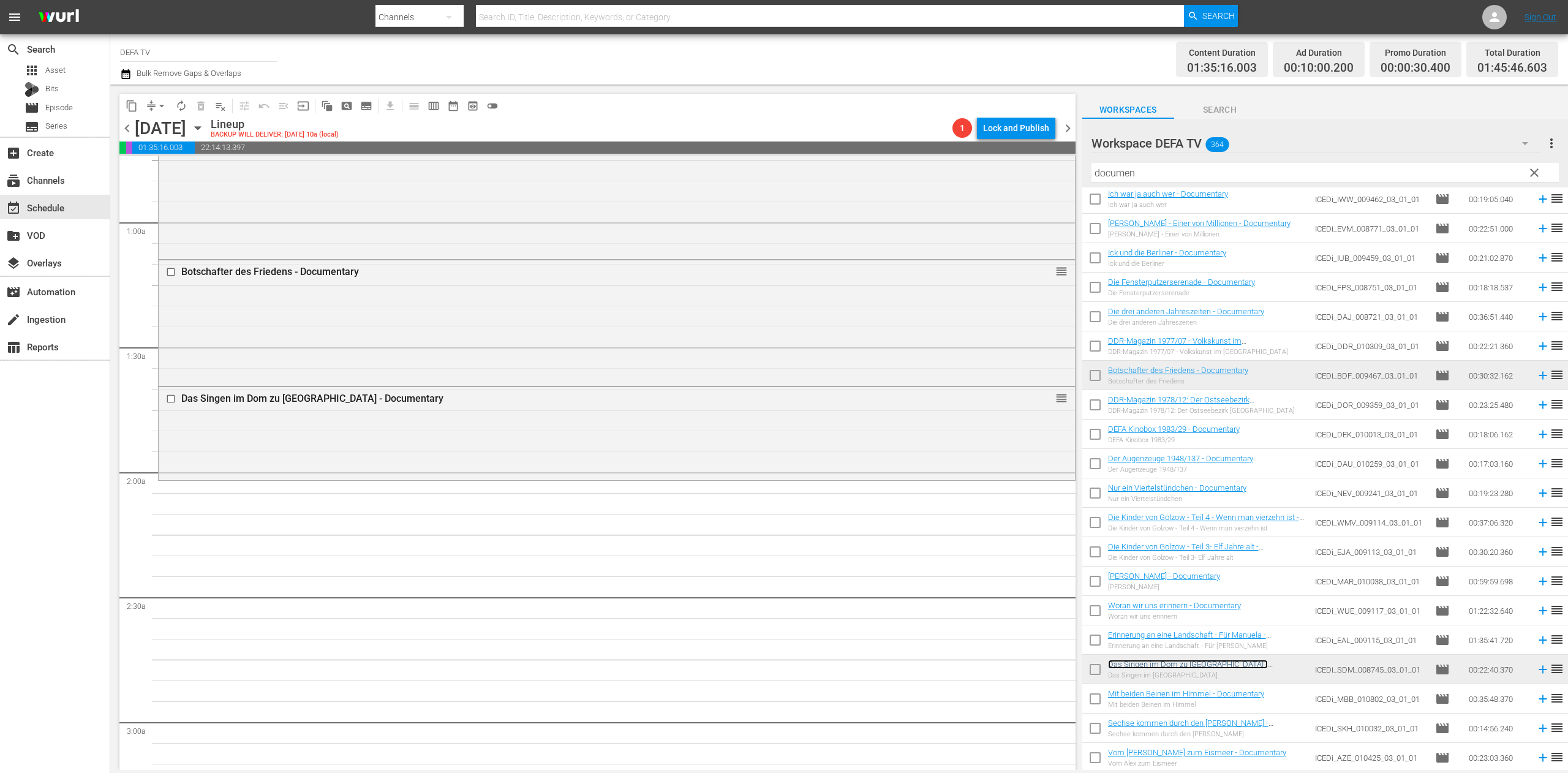
scroll to position [152, 0]
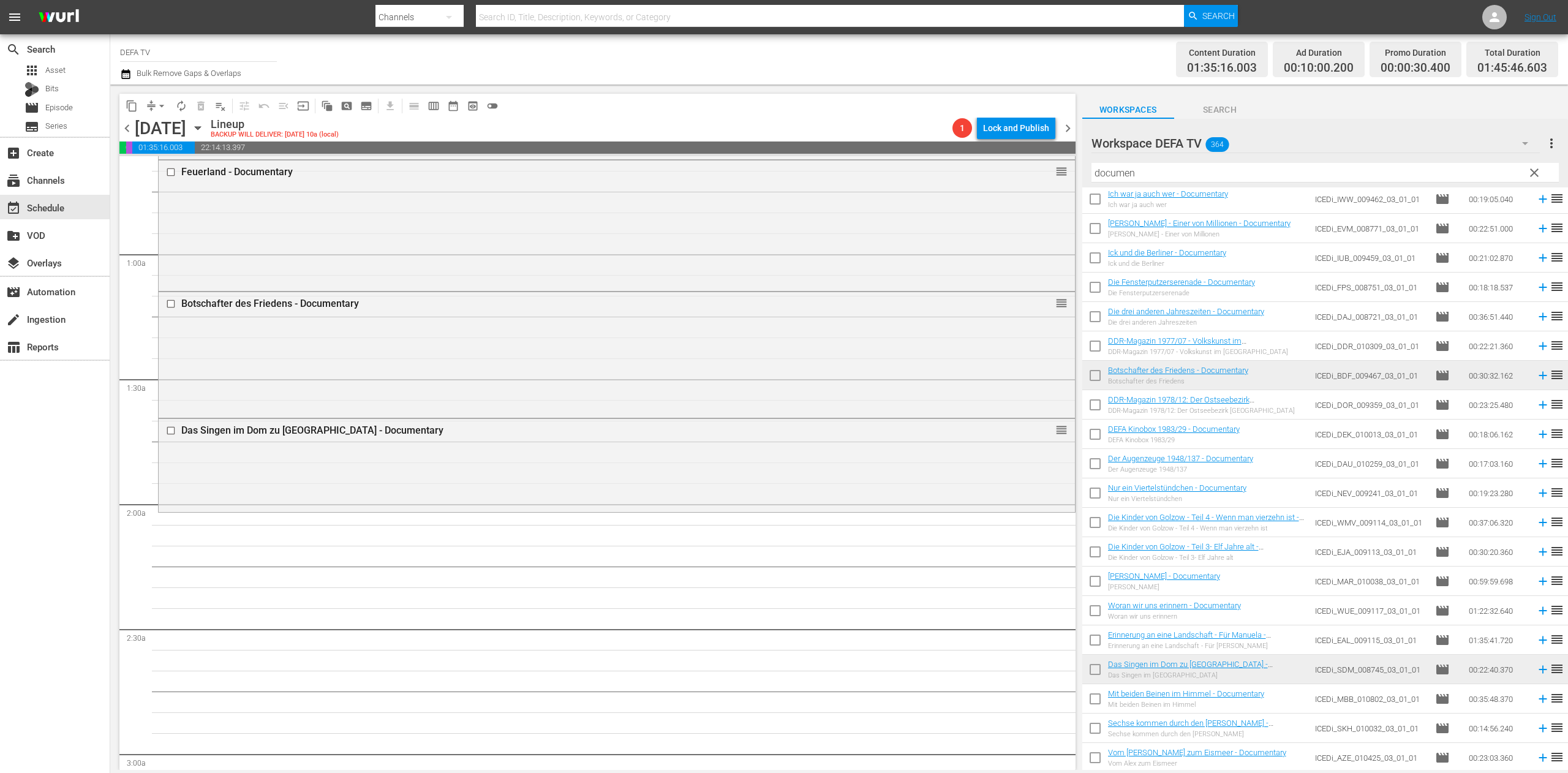
click at [1045, 188] on td "Ich war ja auch wer - Documentary Ich war ja auch wer" at bounding box center [1209, 198] width 203 height 29
drag, startPoint x: 1210, startPoint y: 178, endPoint x: 856, endPoint y: 163, distance: 354.3
click at [856, 163] on div "content_copy compress arrow_drop_down autorenew_outlined delete_forever_outline…" at bounding box center [839, 427] width 1458 height 685
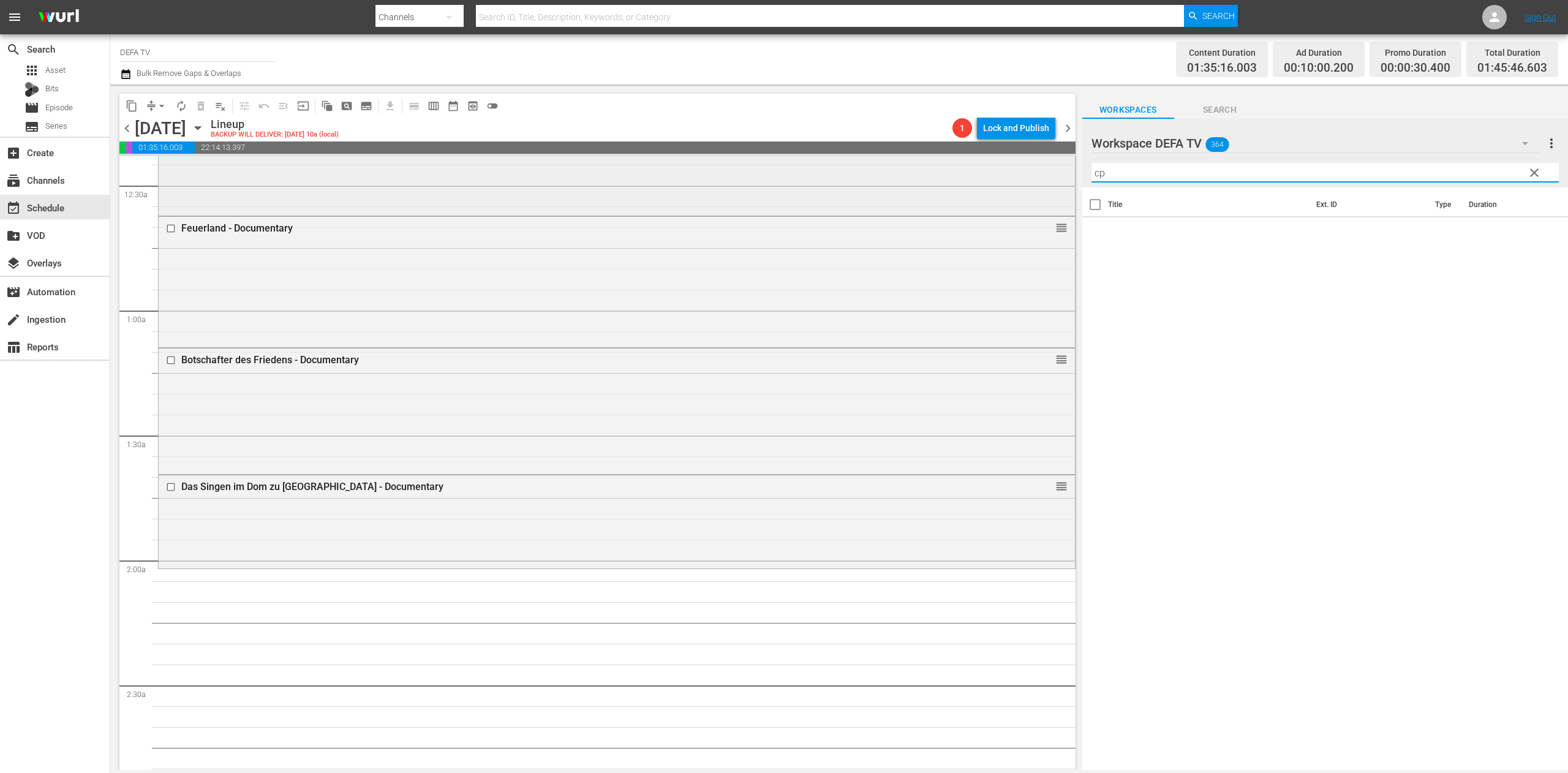
scroll to position [0, 0]
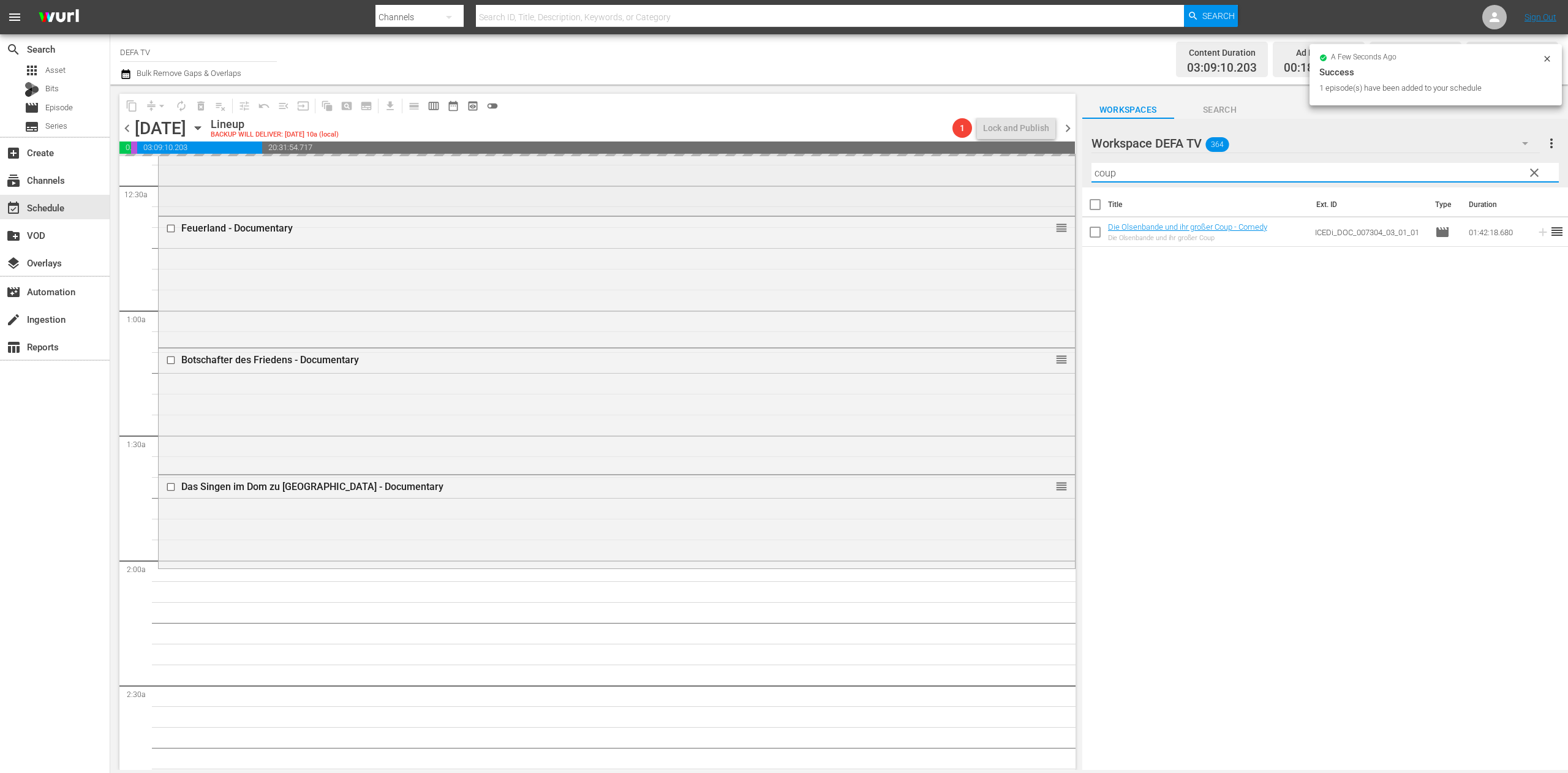
drag, startPoint x: 1282, startPoint y: 178, endPoint x: 952, endPoint y: 178, distance: 330.0
click at [952, 178] on div "content_copy compress arrow_drop_down autorenew_outlined delete_forever_outline…" at bounding box center [839, 427] width 1458 height 685
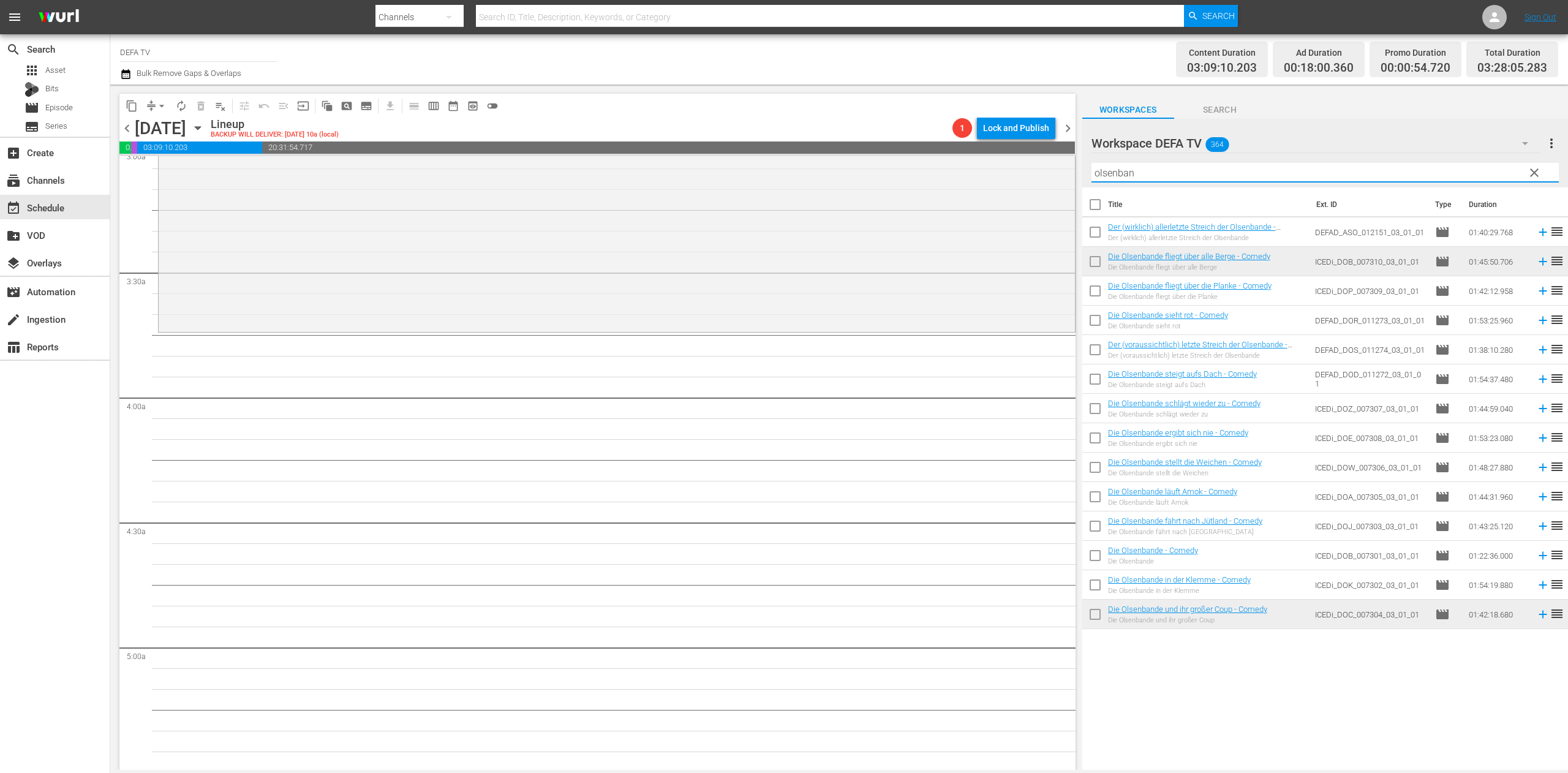
scroll to position [759, 0]
type input "olsenban"
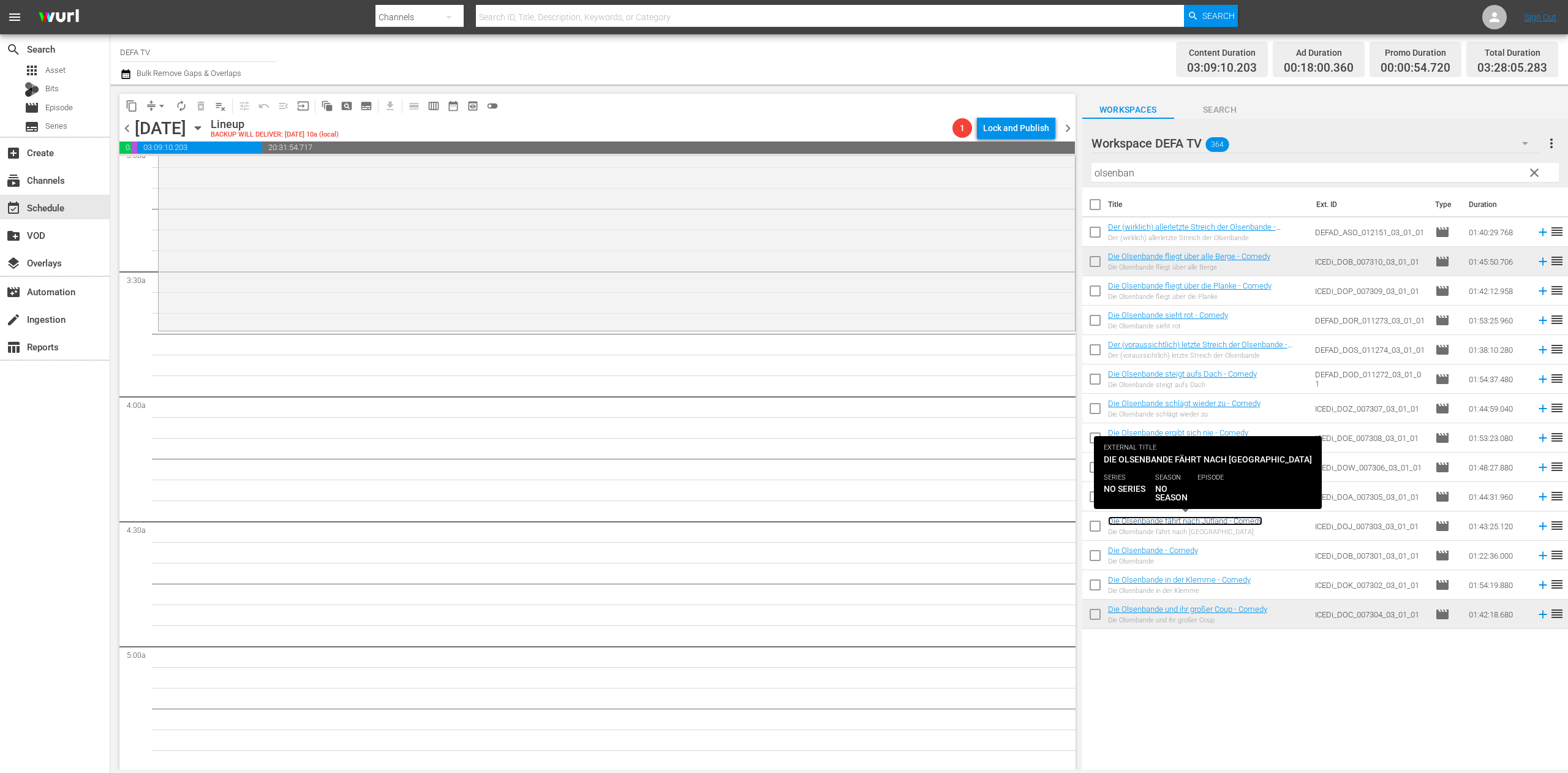
click at [1045, 515] on link "Die Olsenbande fährt nach Jütland - Comedy" at bounding box center [1185, 520] width 155 height 9
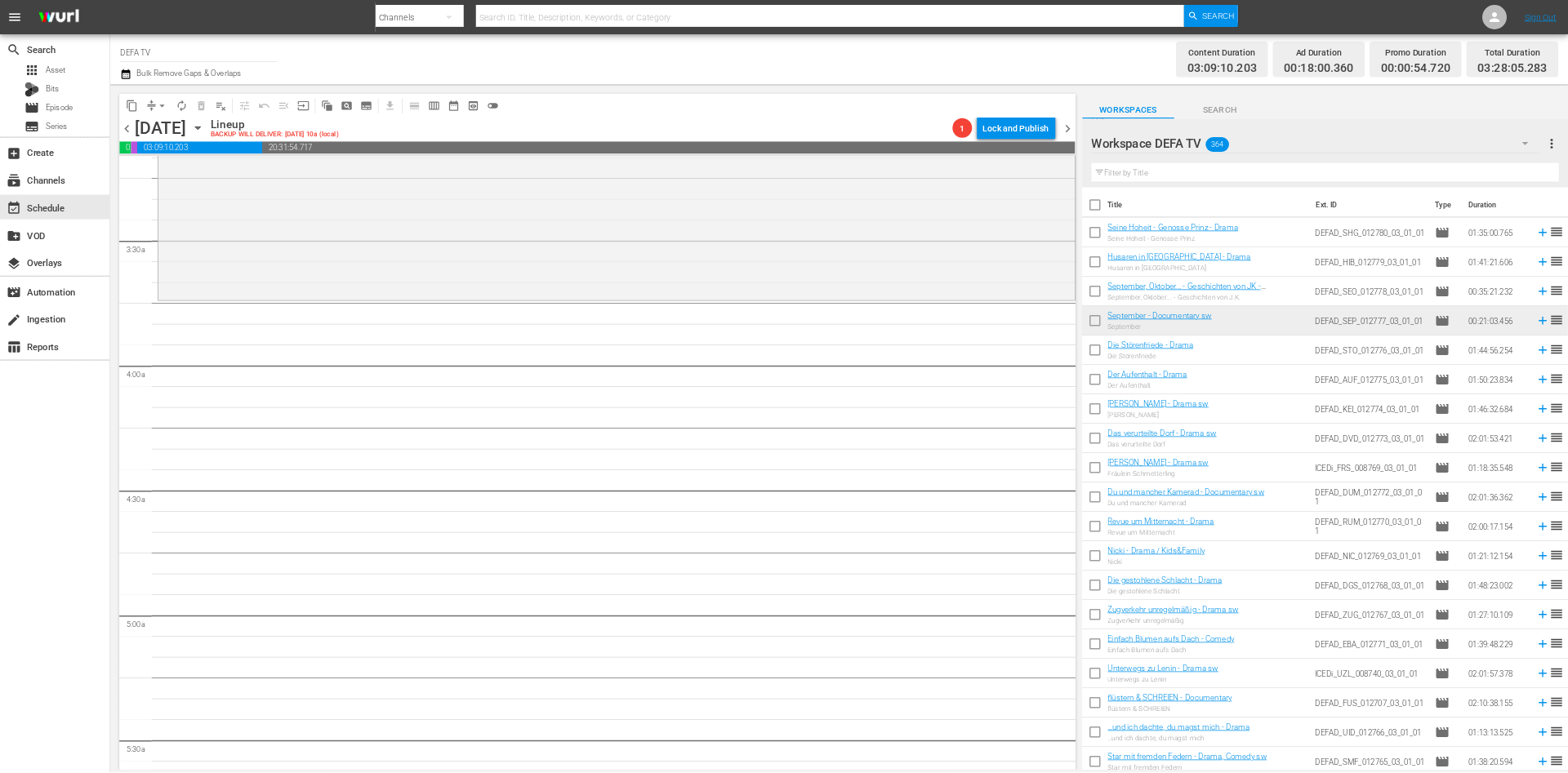
scroll to position [992, 0]
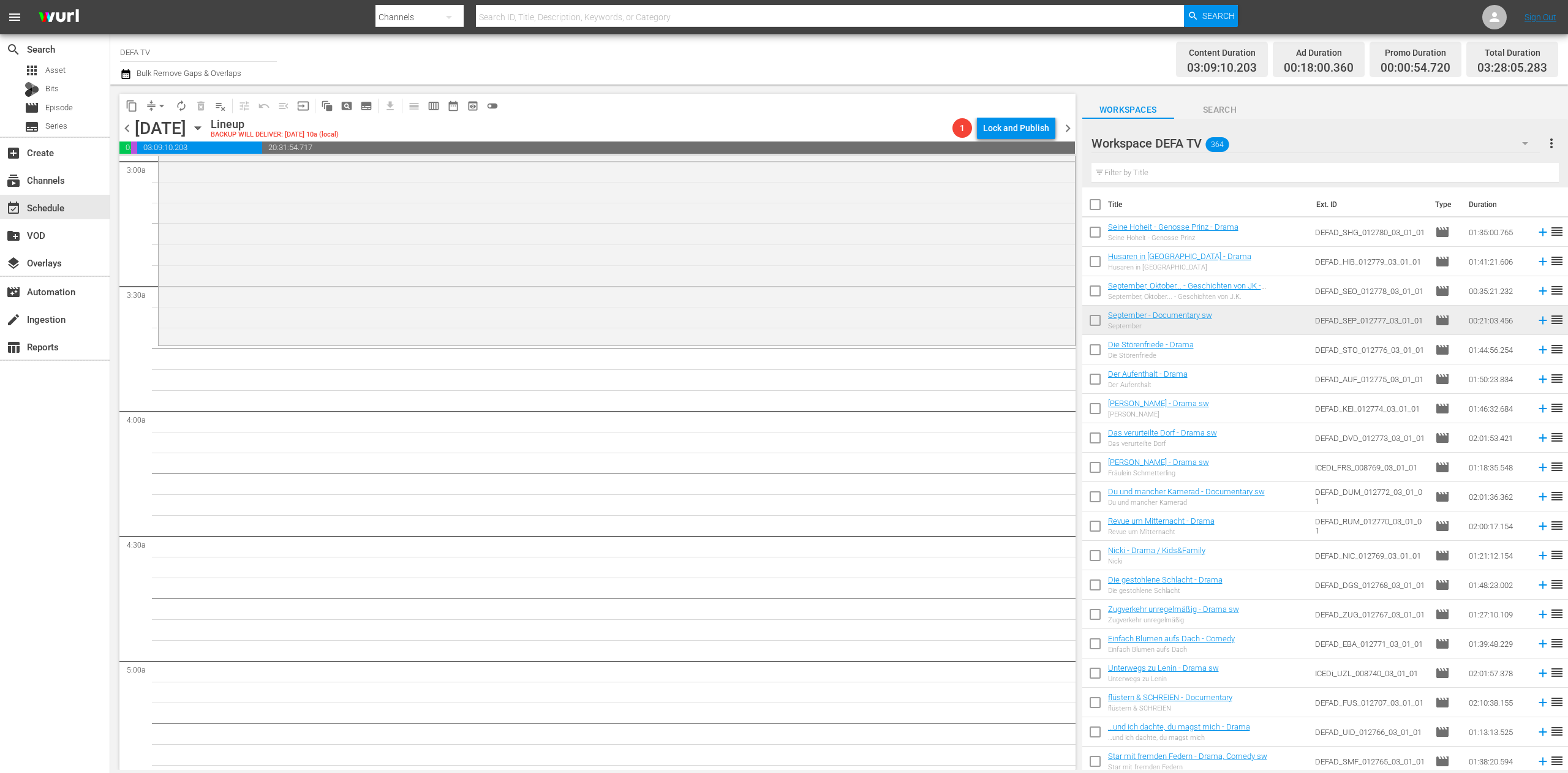
click at [1045, 175] on input "text" at bounding box center [1325, 172] width 468 height 19
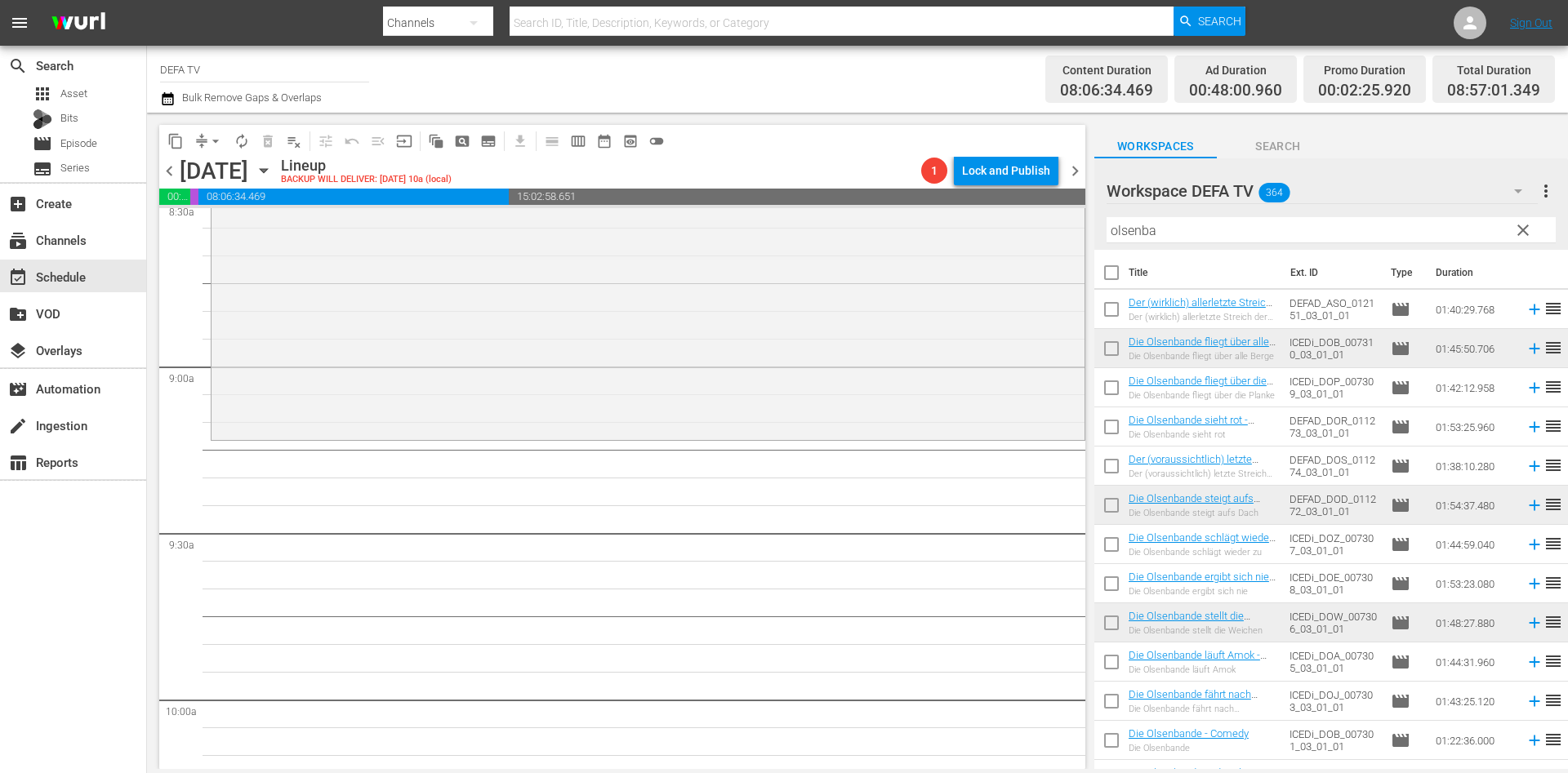
scroll to position [2846, 0]
drag, startPoint x: 1180, startPoint y: 223, endPoint x: 881, endPoint y: 222, distance: 299.0
click at [881, 222] on div "content_copy compress arrow_drop_down autorenew_outlined delete_forever_outline…" at bounding box center [858, 441] width 1421 height 657
type input "s"
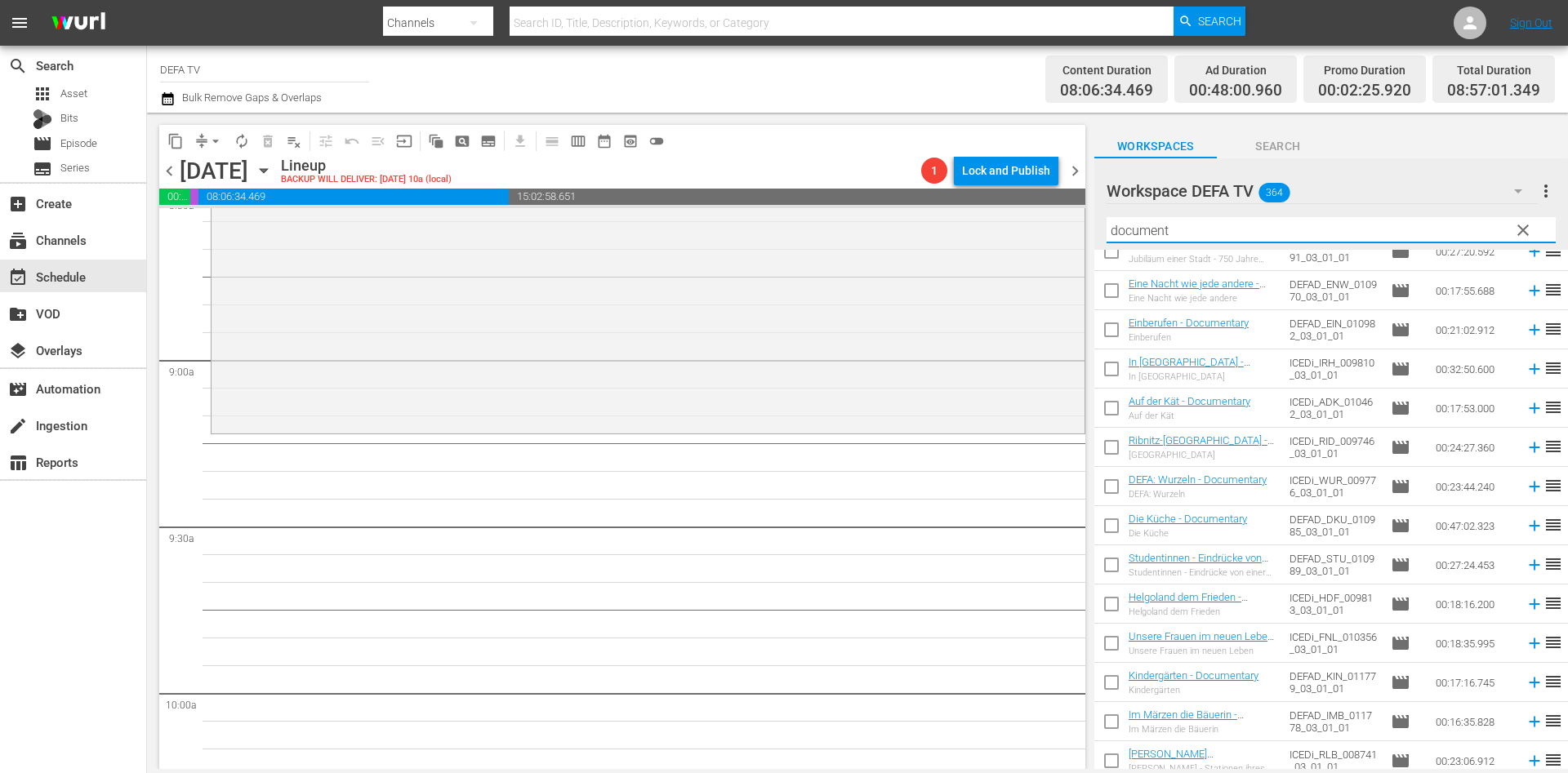
scroll to position [683, 0]
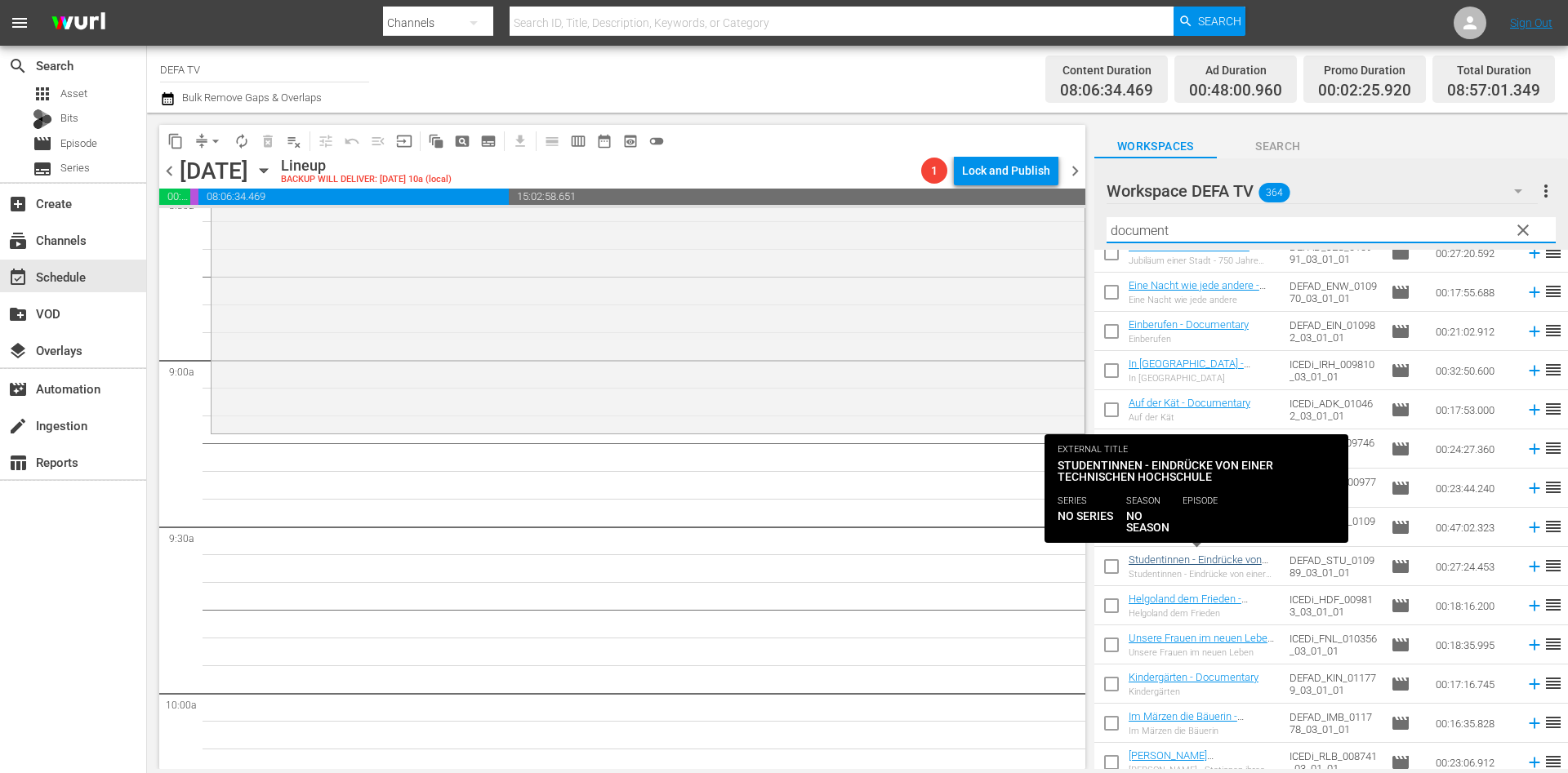
type input "document"
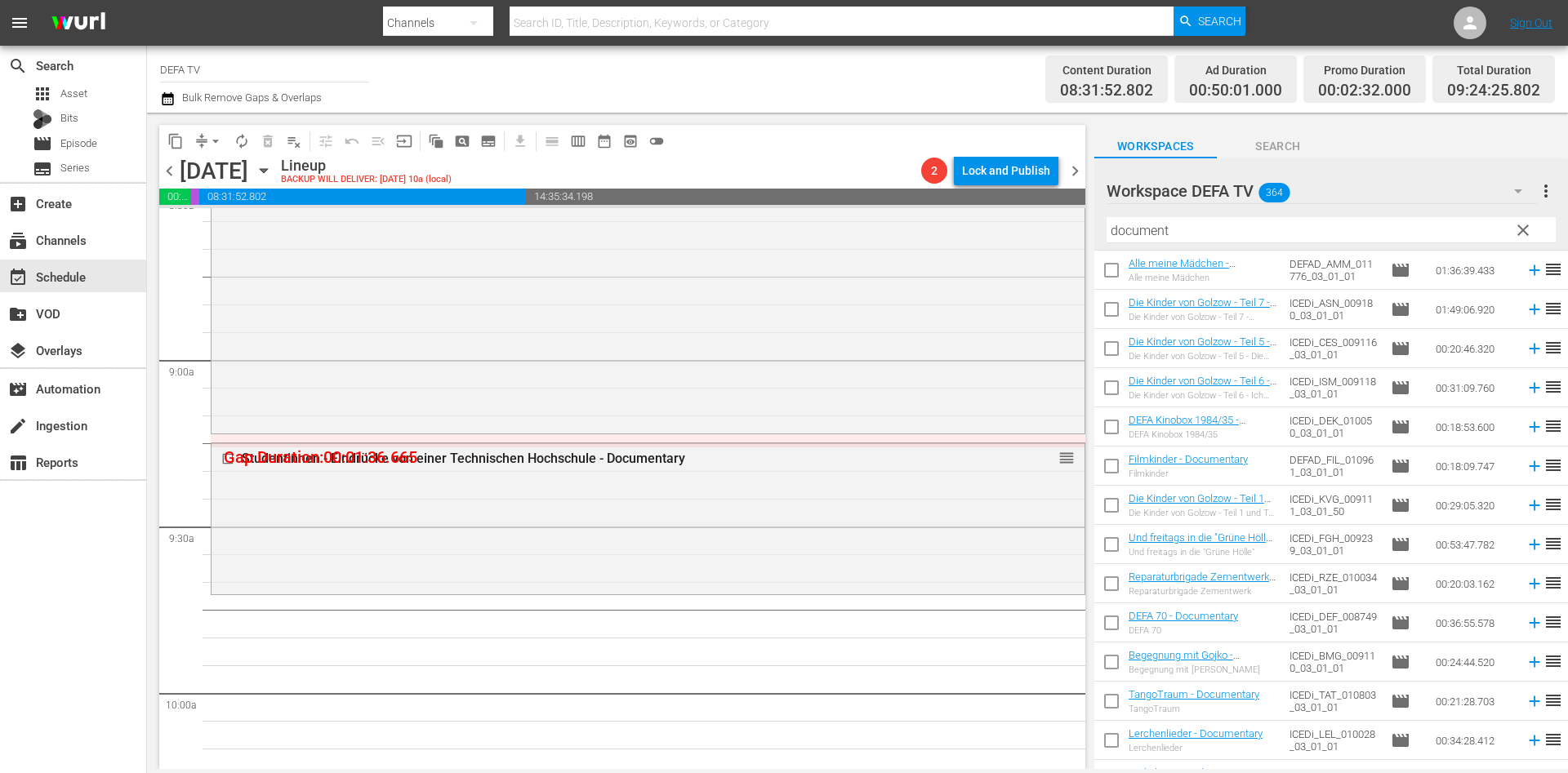
scroll to position [929, 0]
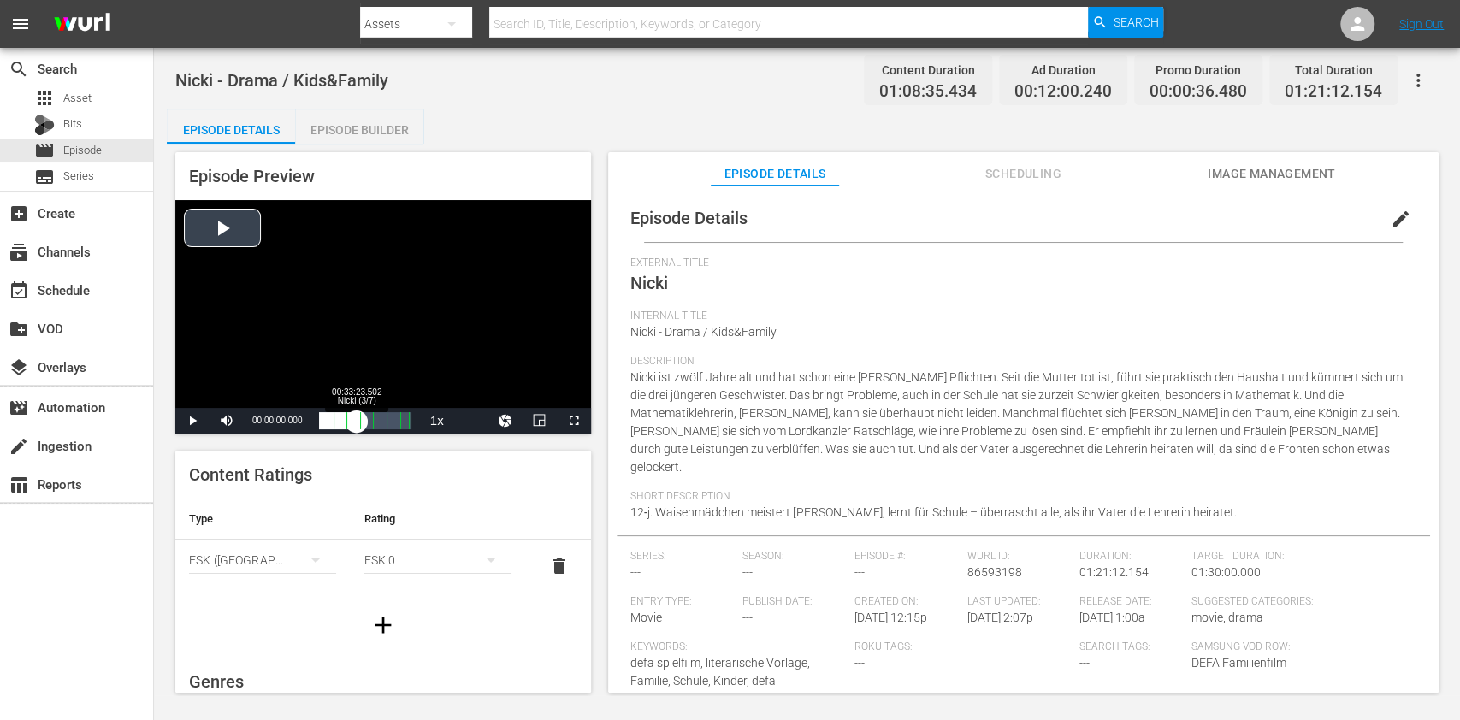
click at [356, 417] on div "Loaded : 0.14% 00:33:23.502 Nicki (3/7) 00:00:00.000" at bounding box center [365, 420] width 92 height 17
click at [384, 299] on div "Video Player" at bounding box center [383, 304] width 416 height 208
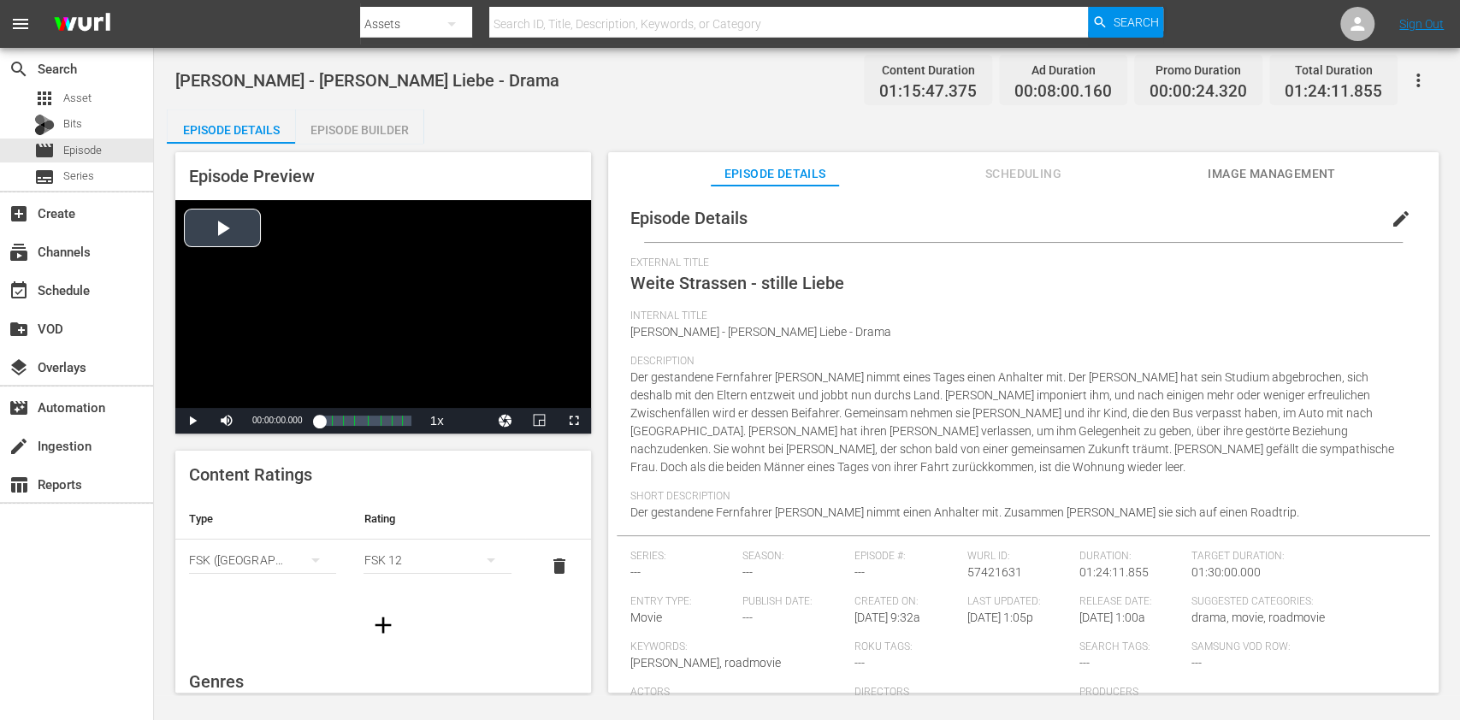
click at [361, 399] on div "Video Player" at bounding box center [383, 304] width 416 height 208
click at [363, 413] on div "Loaded : 0.13% 00:40:55.107 Weite Strassen - stille Liebe (4/8) 00:00:00.280" at bounding box center [365, 420] width 92 height 17
click at [342, 283] on div "Video Player" at bounding box center [383, 304] width 416 height 208
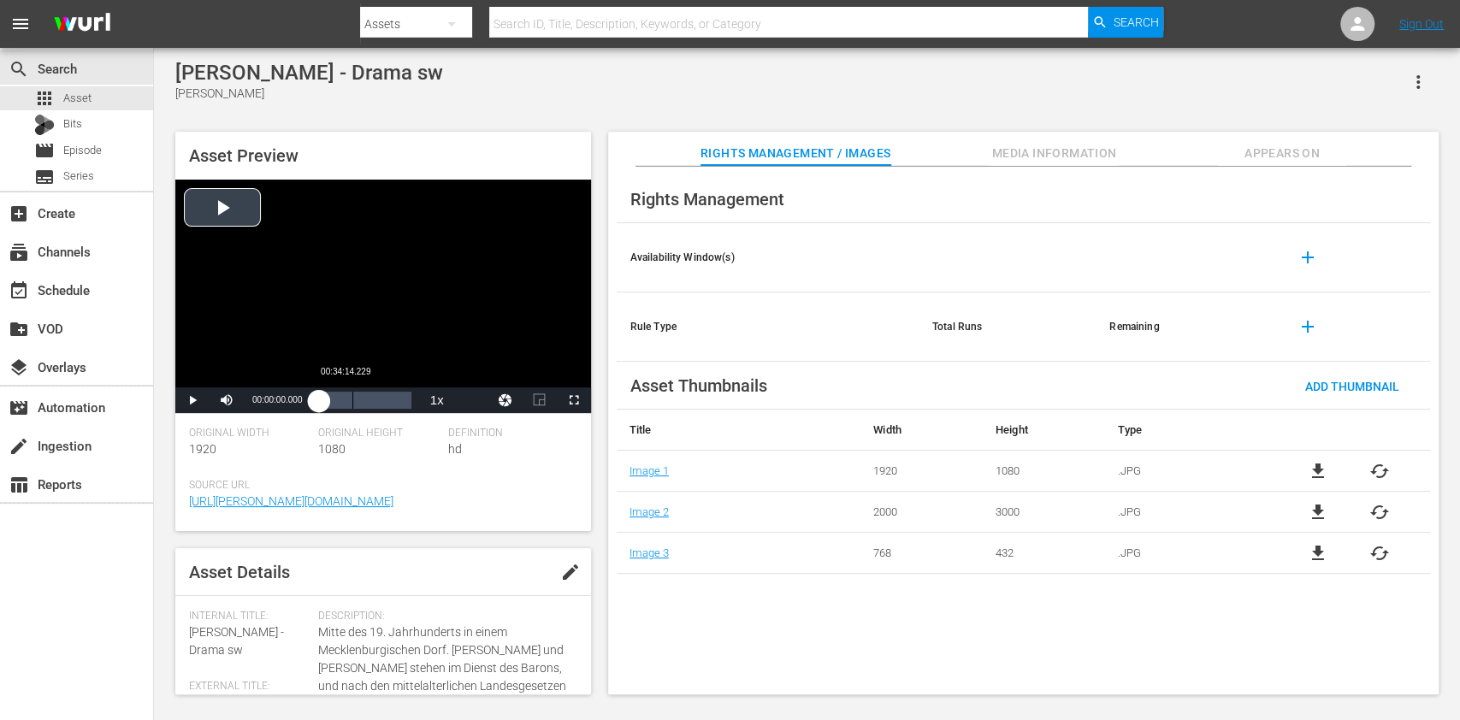
click at [352, 400] on div "Loaded : 0% 00:34:14.229 00:00:00.000" at bounding box center [365, 400] width 92 height 17
click at [364, 346] on div "Video Player" at bounding box center [383, 284] width 416 height 208
click at [375, 360] on div "Video Player" at bounding box center [383, 284] width 416 height 208
click at [355, 390] on div "Loaded : 0.32% 00:36:52.247 00:00:01.004" at bounding box center [365, 401] width 109 height 26
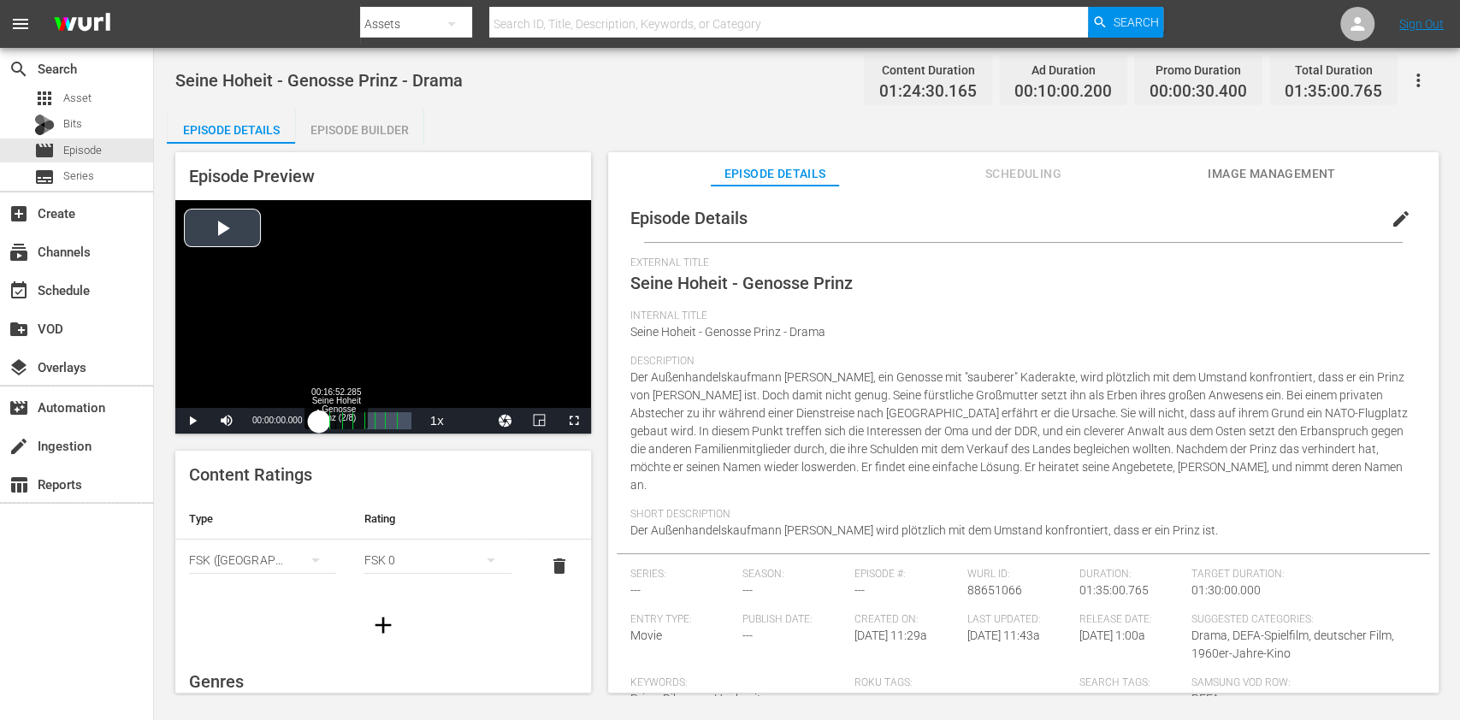
click at [352, 414] on div "Loaded : 0.11% 00:16:52.285 Seine Hoheit - Genosse Prinz (2/8) 00:00:00.000" at bounding box center [365, 420] width 92 height 17
click at [356, 330] on div "Video Player" at bounding box center [383, 304] width 416 height 208
click at [446, 334] on div "Video Player" at bounding box center [383, 304] width 416 height 208
click at [880, 292] on div "External Title Seine Hoheit - Genosse Prinz" at bounding box center [1023, 283] width 786 height 53
click at [892, 282] on div "External Title Seine Hoheit - Genosse Prinz" at bounding box center [1023, 283] width 786 height 53
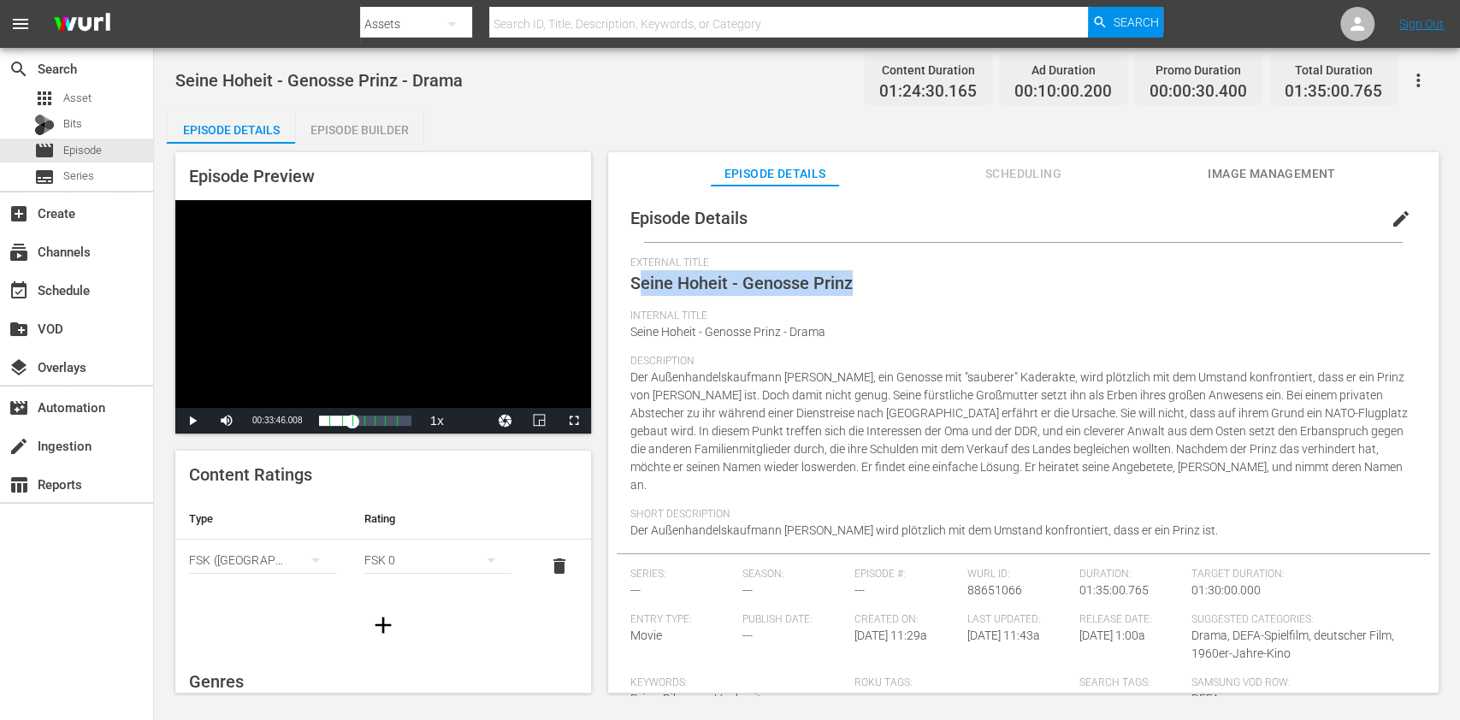
drag, startPoint x: 879, startPoint y: 284, endPoint x: 636, endPoint y: 298, distance: 242.5
click at [636, 298] on div "External Title Seine Hoheit - Genosse Prinz" at bounding box center [1023, 283] width 786 height 53
copy span "Seine Hoheit - Genosse Prinz"
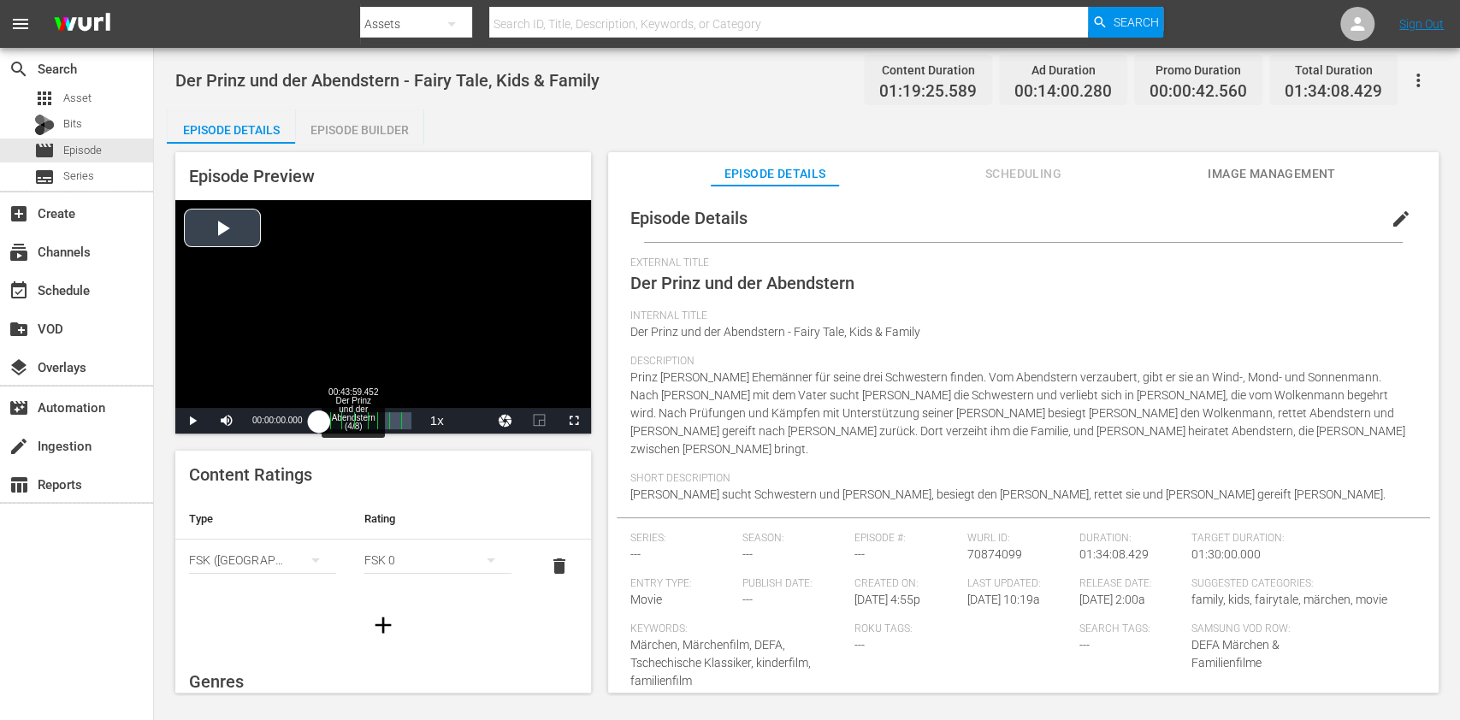
click at [363, 417] on div "00:43:59.452 Der Prinz und der Abendstern (4/8)" at bounding box center [362, 420] width 1 height 17
click at [390, 299] on div "Video Player" at bounding box center [383, 304] width 416 height 208
click at [406, 289] on div "Video Player" at bounding box center [383, 304] width 416 height 208
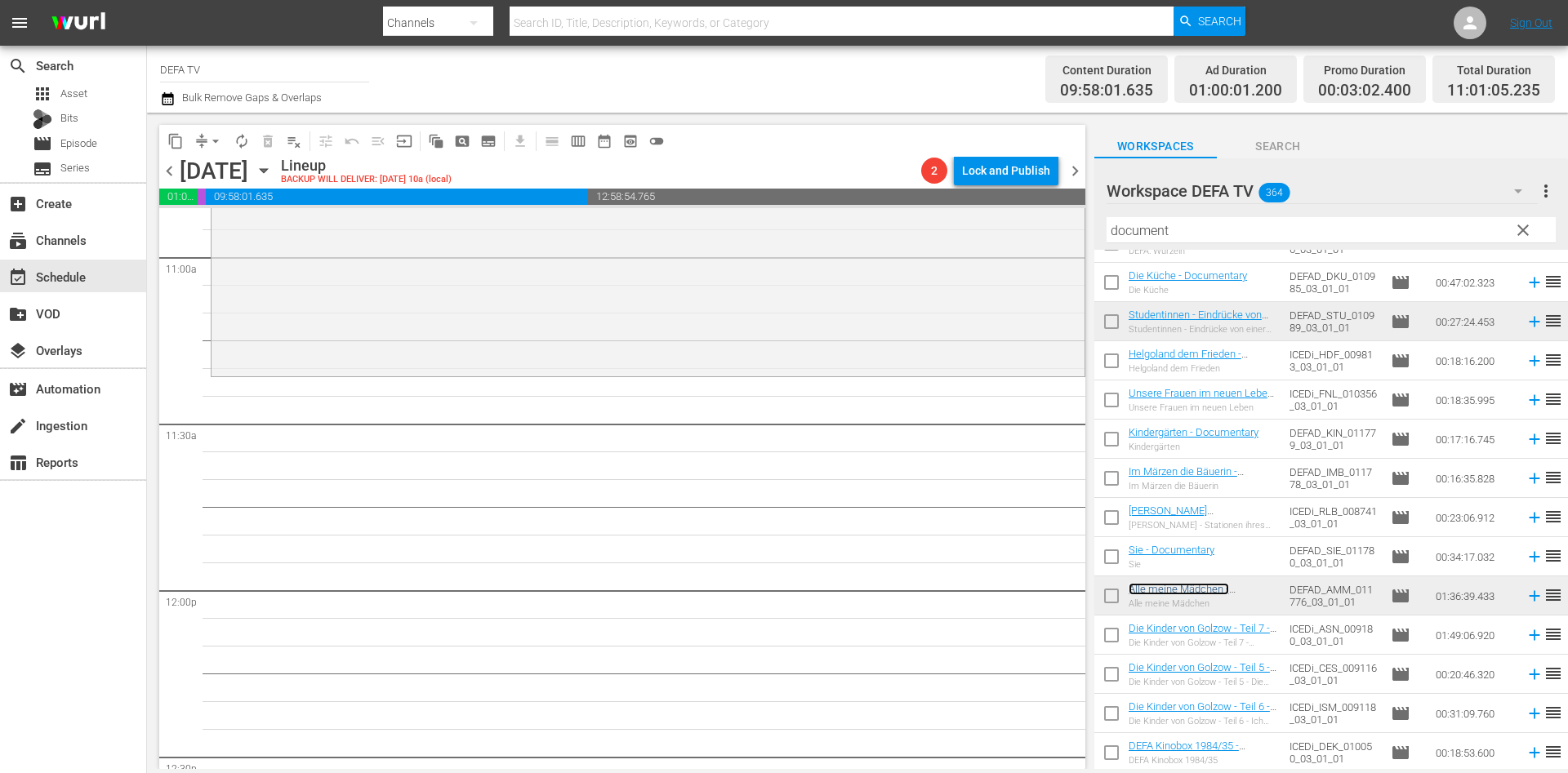
scroll to position [3652, 0]
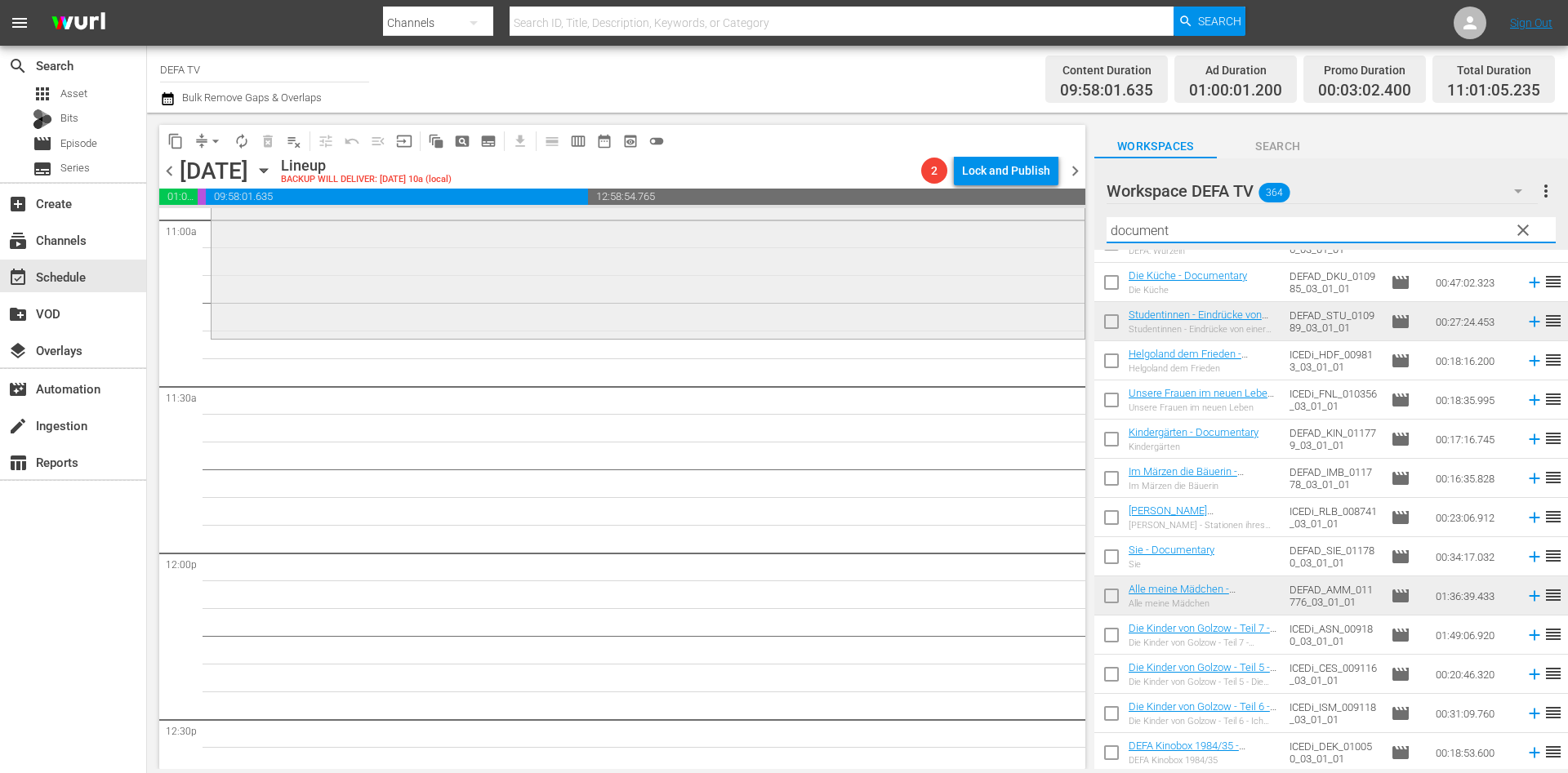
drag, startPoint x: 1212, startPoint y: 226, endPoint x: 941, endPoint y: 224, distance: 271.0
click at [941, 224] on div "content_copy compress arrow_drop_down autorenew_outlined delete_forever_outline…" at bounding box center [858, 441] width 1421 height 657
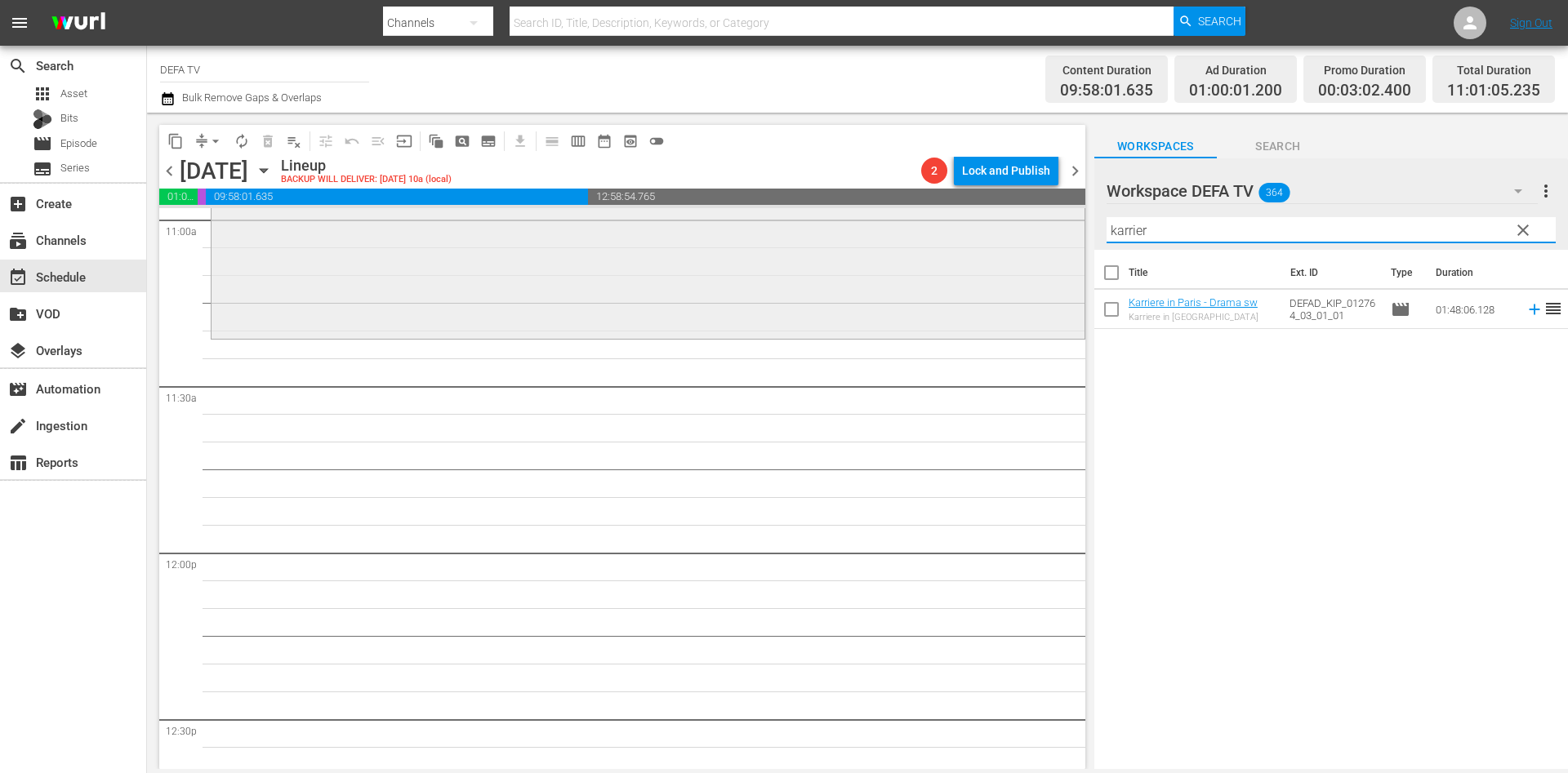
scroll to position [0, 0]
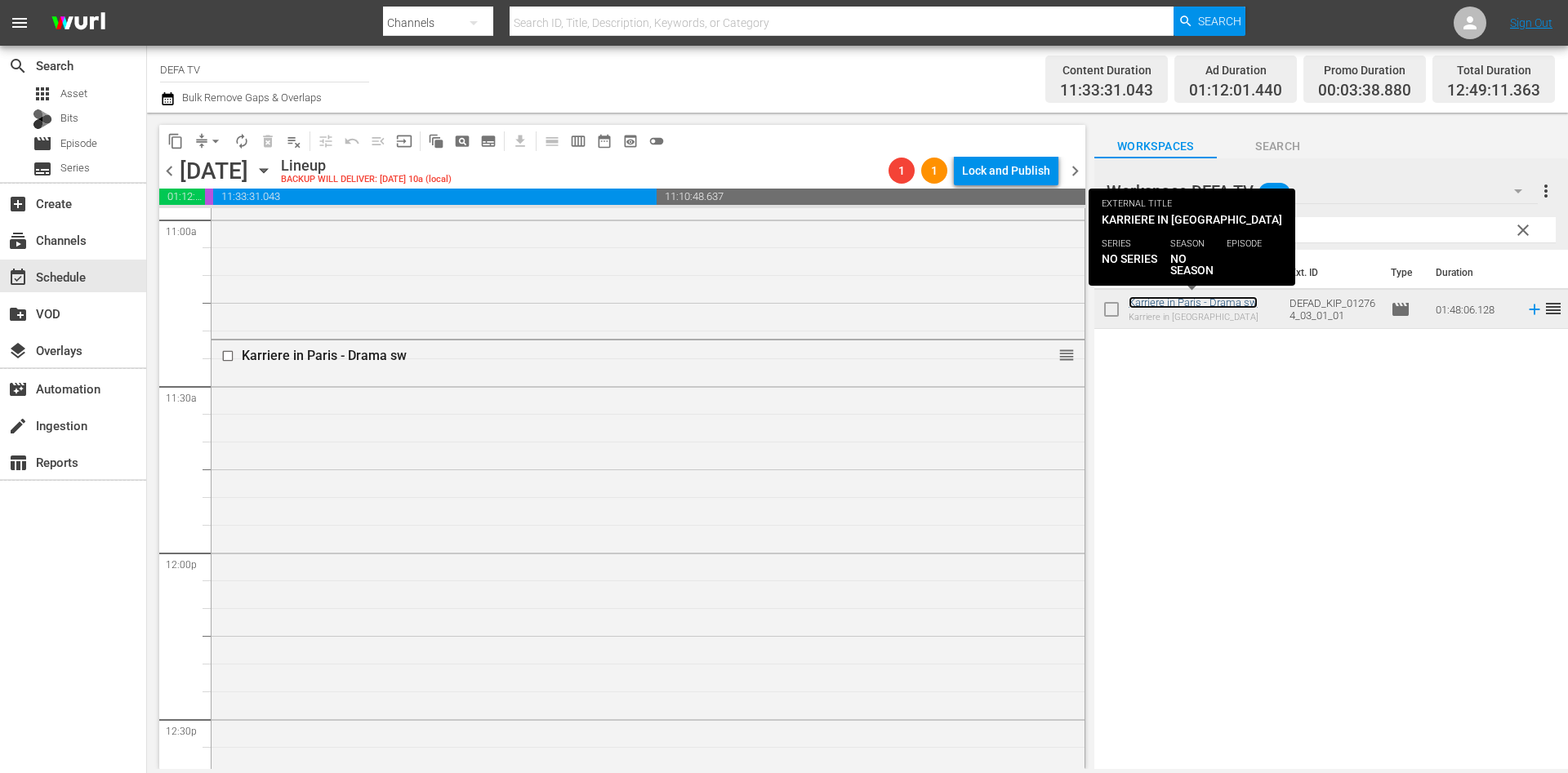
click at [1208, 297] on link "Karriere in Paris - Drama sw" at bounding box center [1193, 303] width 129 height 12
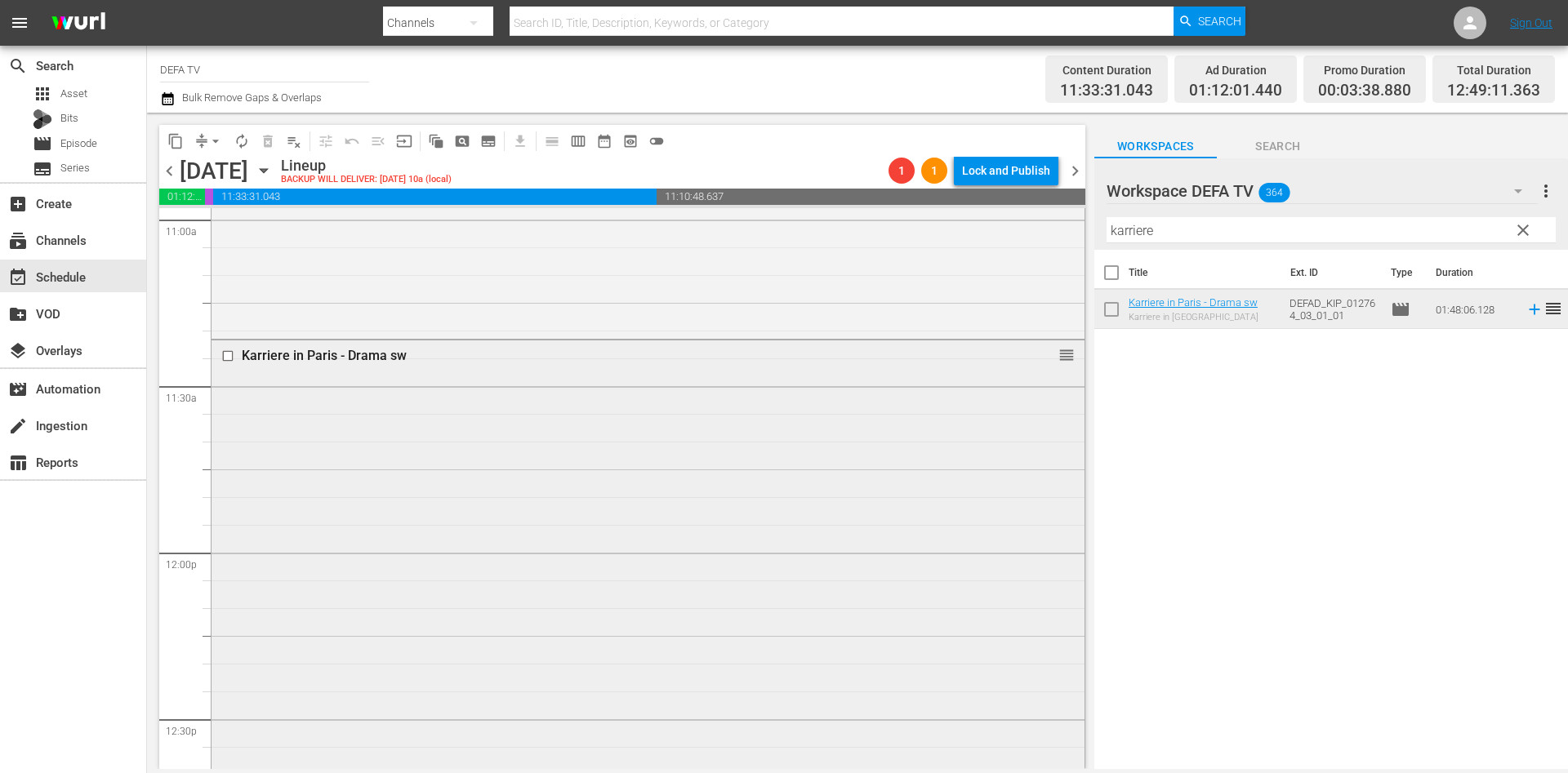
click at [731, 391] on div "Karriere in Paris - Drama sw reorder" at bounding box center [648, 638] width 873 height 595
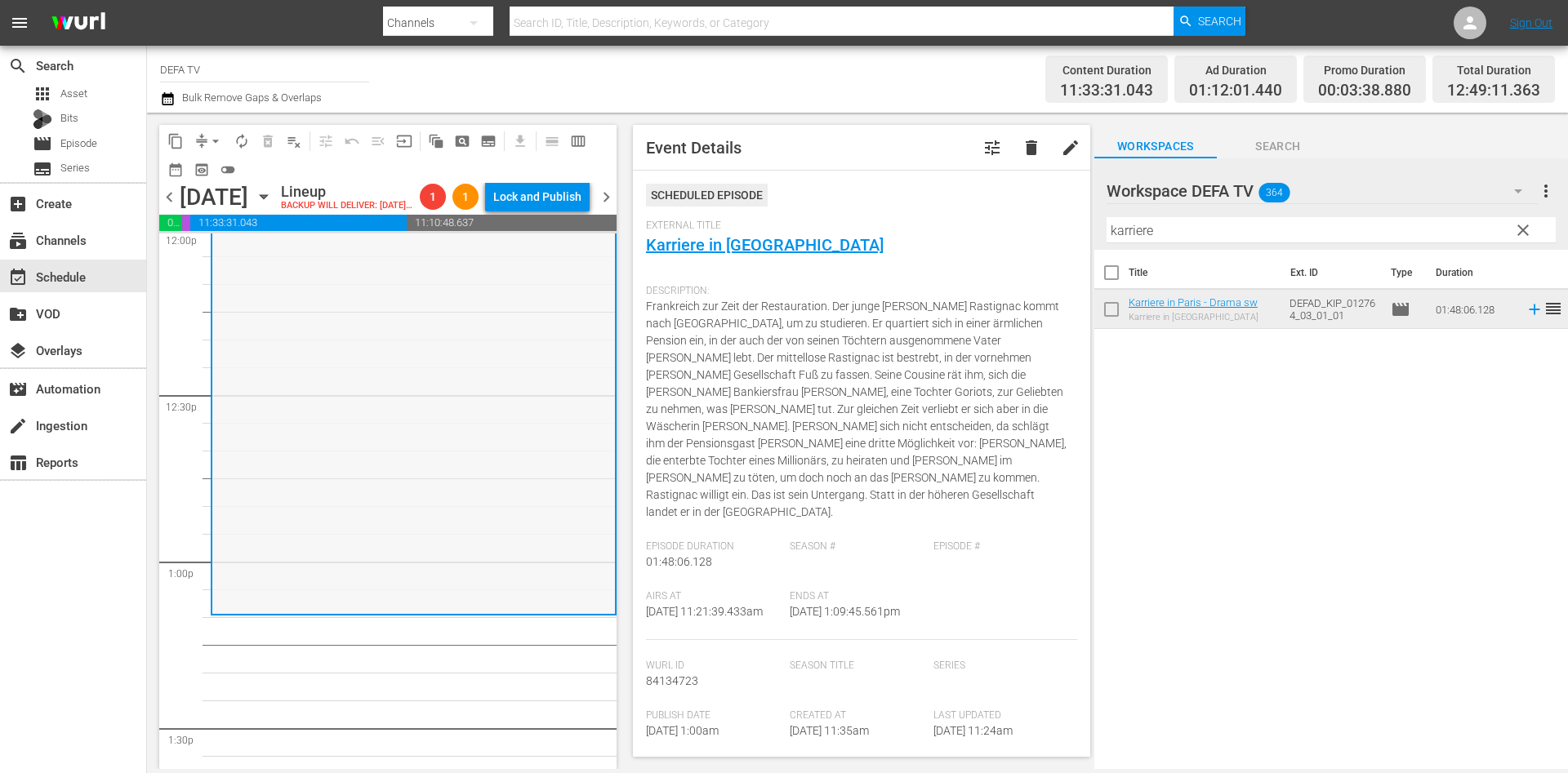
scroll to position [4195, 0]
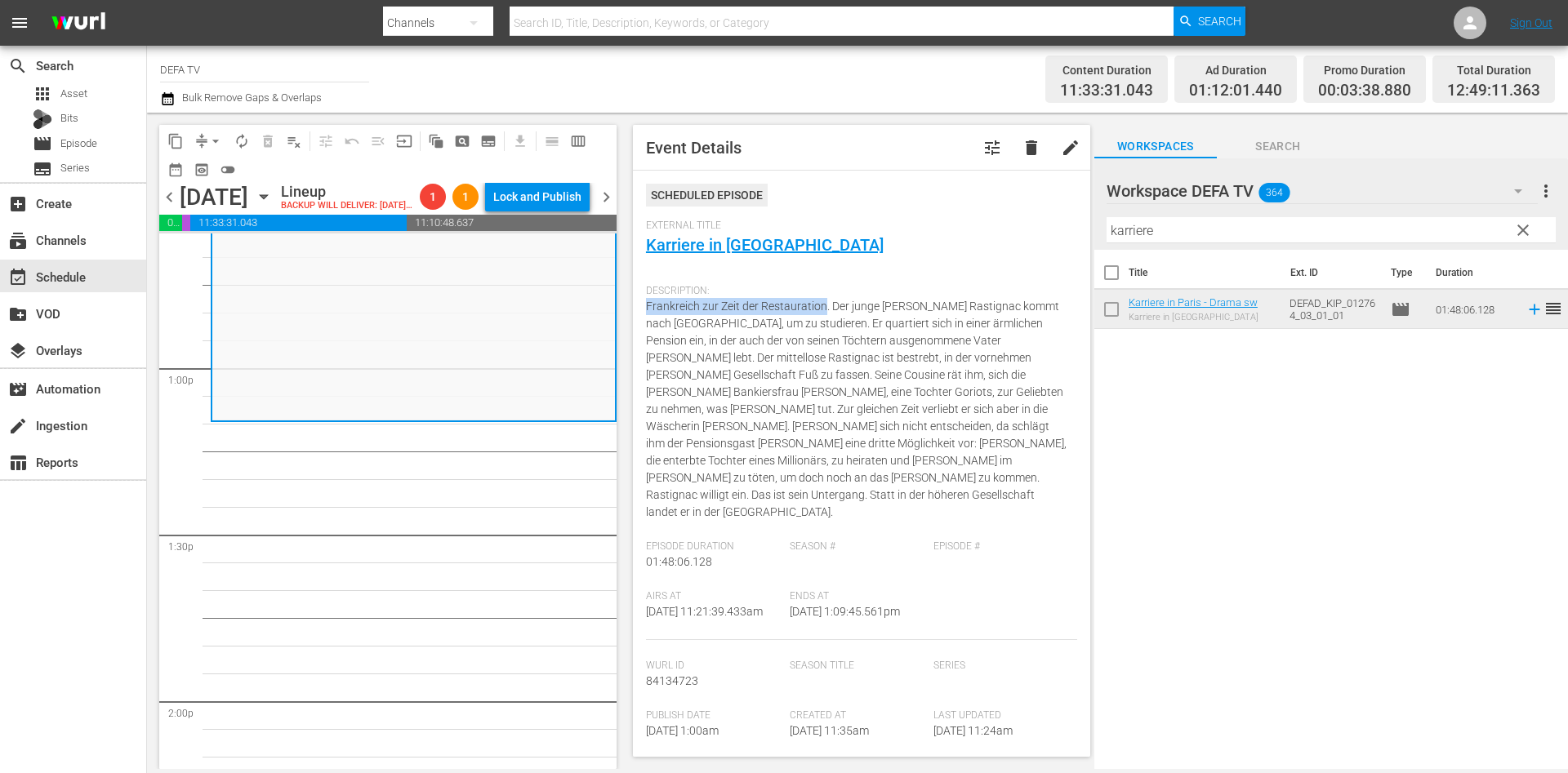
drag, startPoint x: 823, startPoint y: 303, endPoint x: 640, endPoint y: 303, distance: 183.0
click at [640, 303] on div "Event Details tune delete edit Scheduled Episode External Title Karriere in Par…" at bounding box center [861, 441] width 457 height 632
copy span "Frankreich zur Zeit der Restauration"
drag, startPoint x: 1260, startPoint y: 232, endPoint x: 1014, endPoint y: 230, distance: 246.0
click at [1014, 230] on div "content_copy compress arrow_drop_down autorenew_outlined delete_forever_outline…" at bounding box center [858, 441] width 1421 height 657
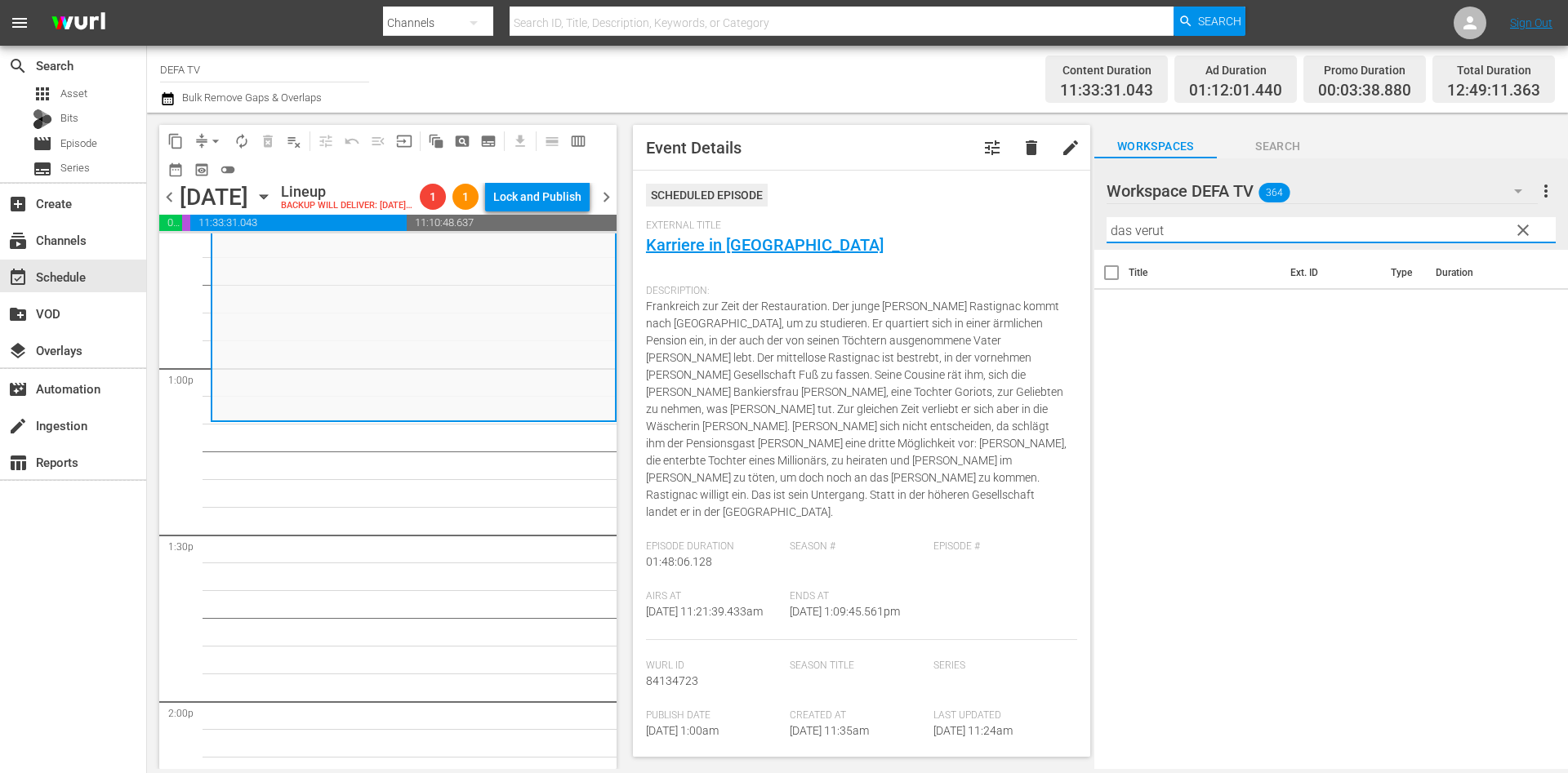
click at [1201, 228] on input "das verut" at bounding box center [1331, 230] width 449 height 26
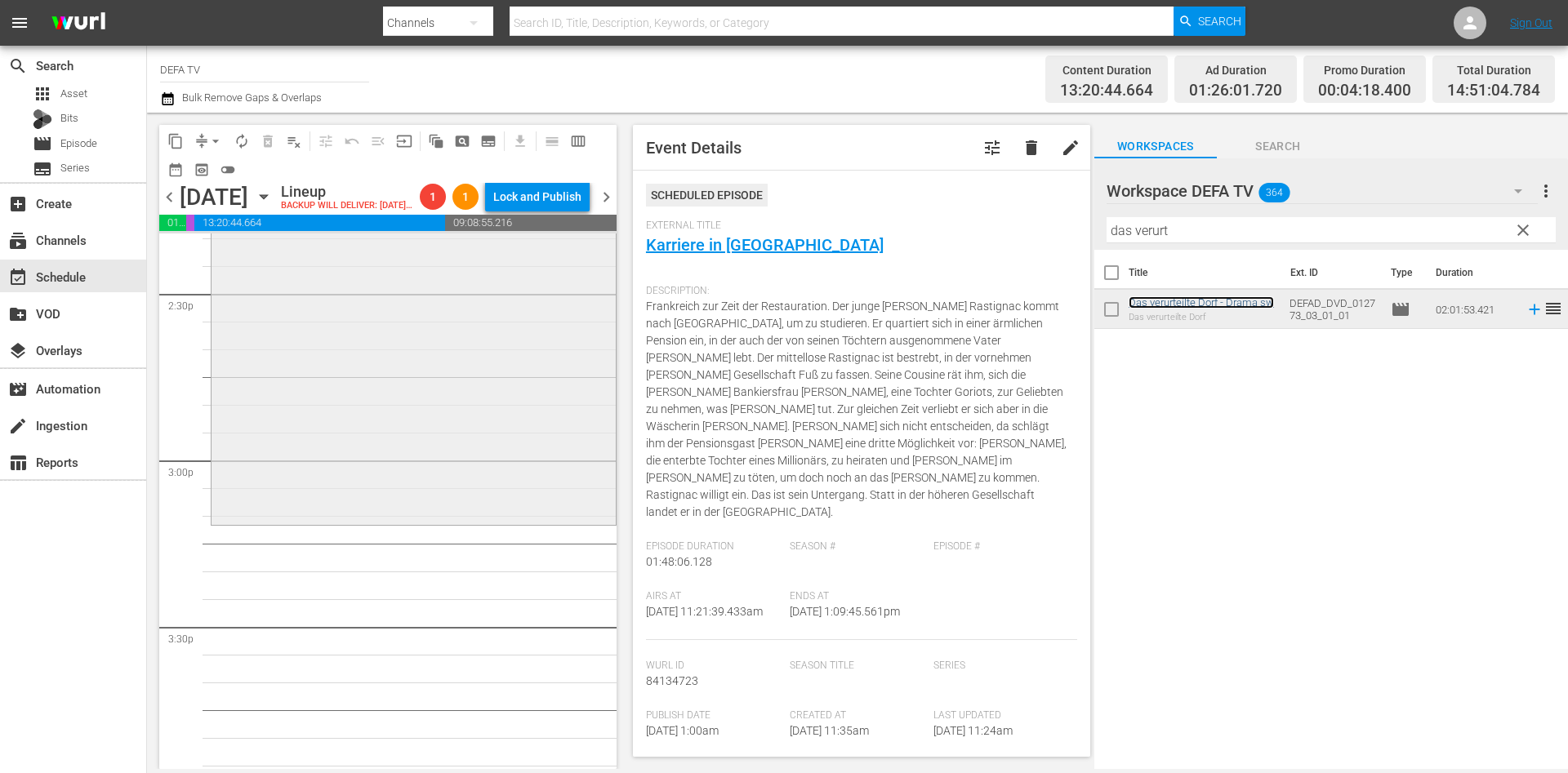
scroll to position [4825, 0]
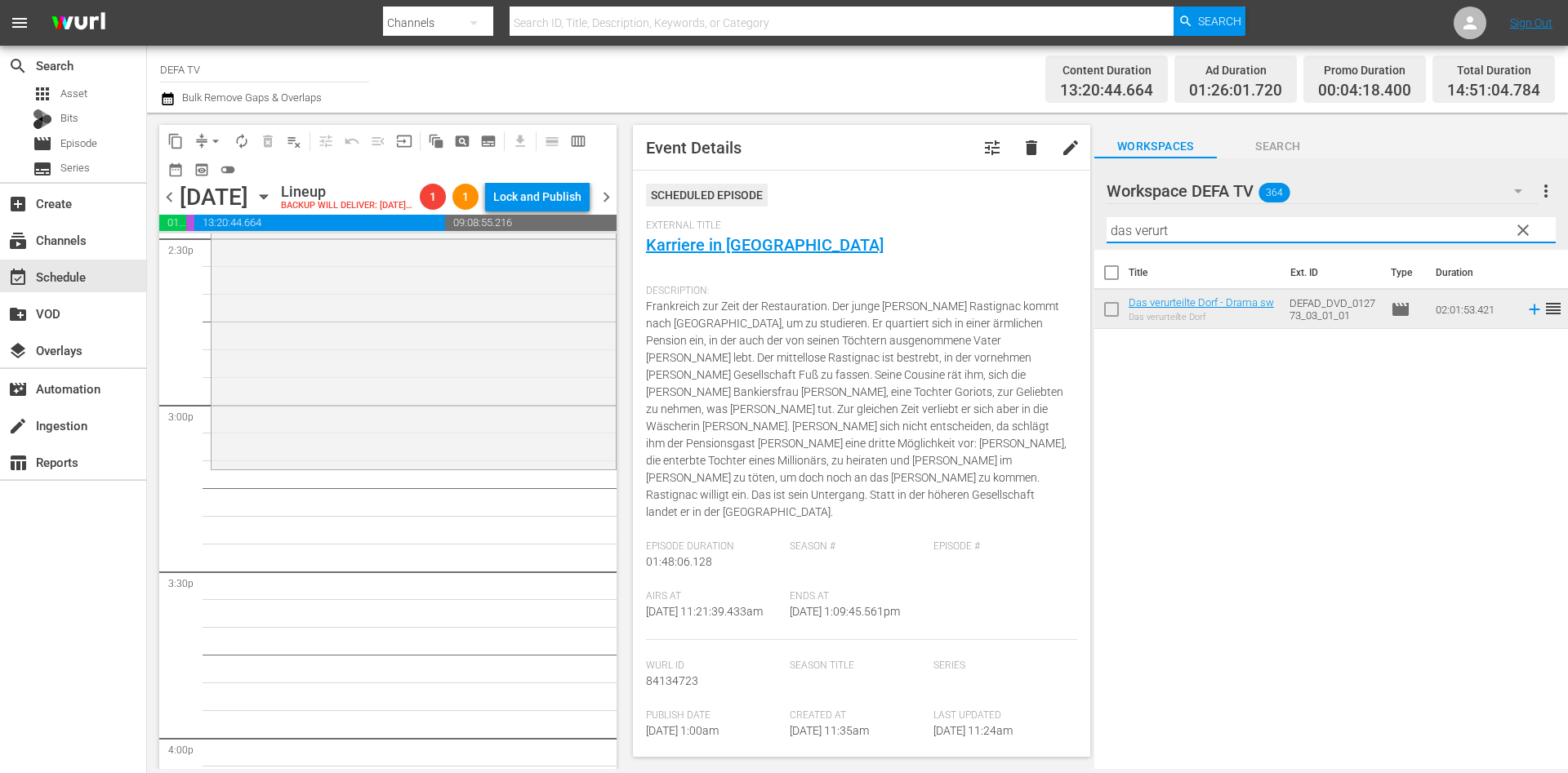
drag, startPoint x: 1288, startPoint y: 221, endPoint x: 910, endPoint y: 229, distance: 378.1
click at [910, 229] on div "content_copy compress arrow_drop_down autorenew_outlined delete_forever_outline…" at bounding box center [858, 441] width 1421 height 657
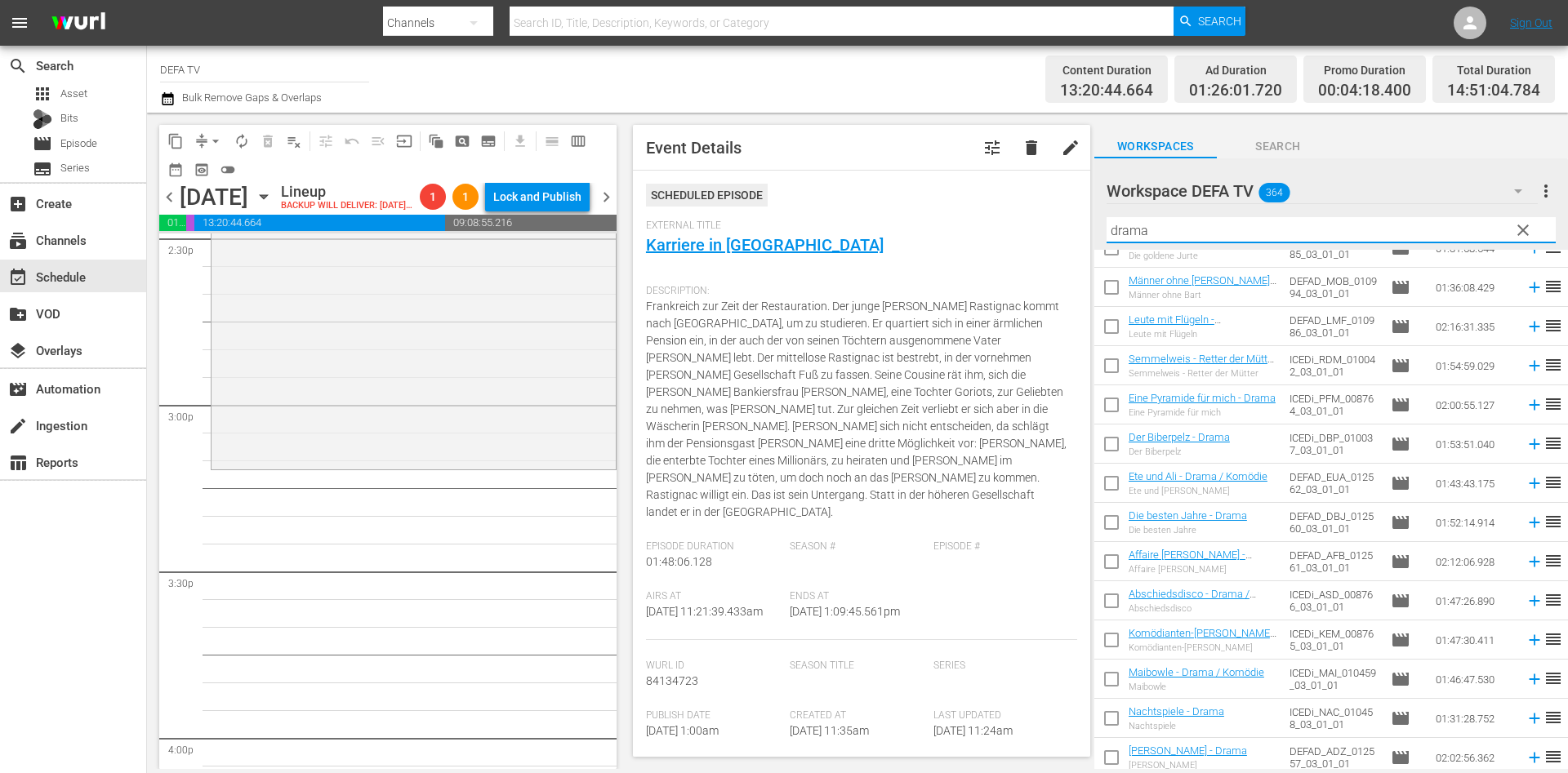
scroll to position [962, 0]
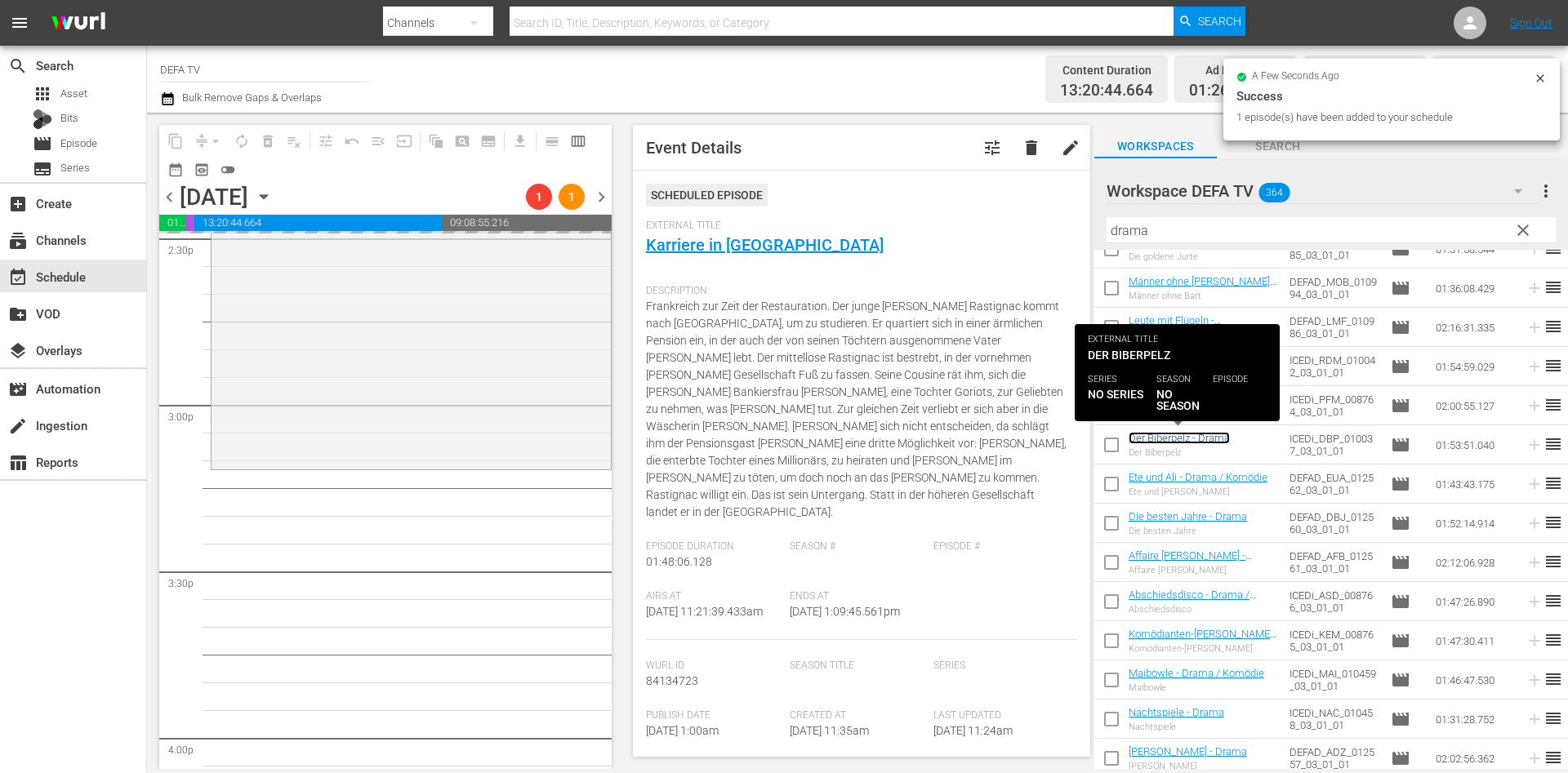
click at [1193, 432] on link "Der Biberpelz - Drama" at bounding box center [1179, 438] width 101 height 12
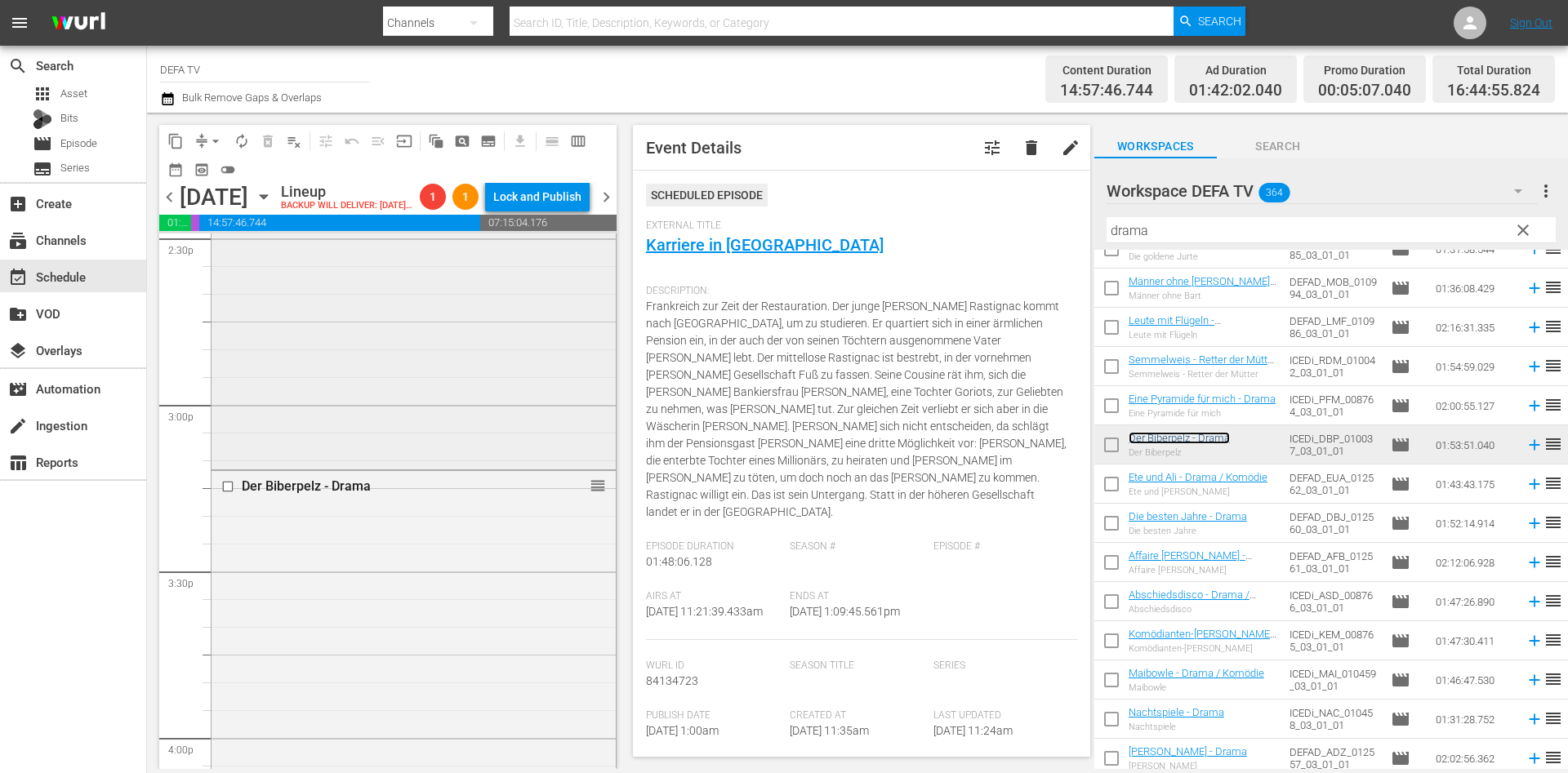
scroll to position [4622, 0]
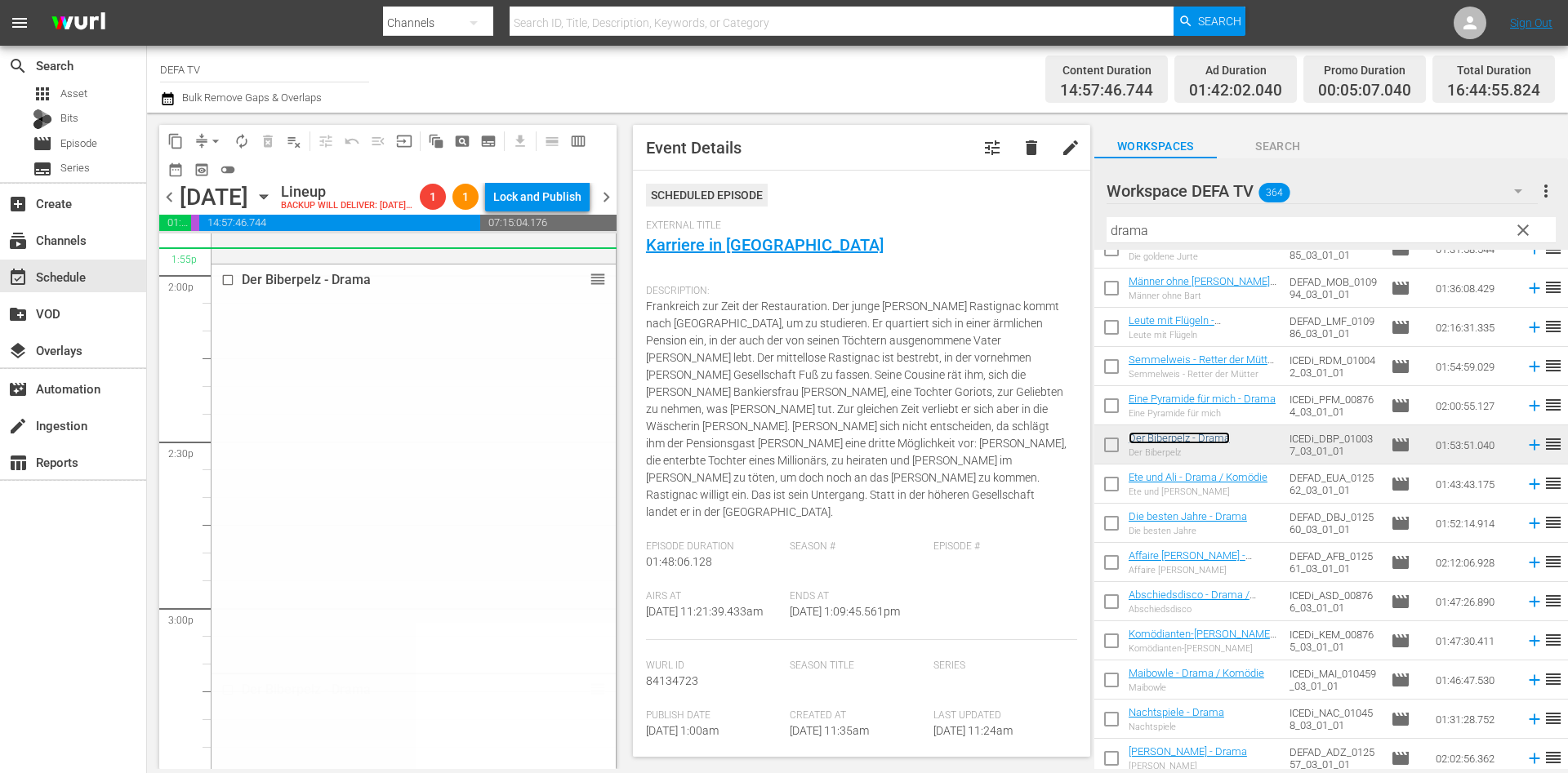
drag, startPoint x: 575, startPoint y: 707, endPoint x: 508, endPoint y: 274, distance: 438.2
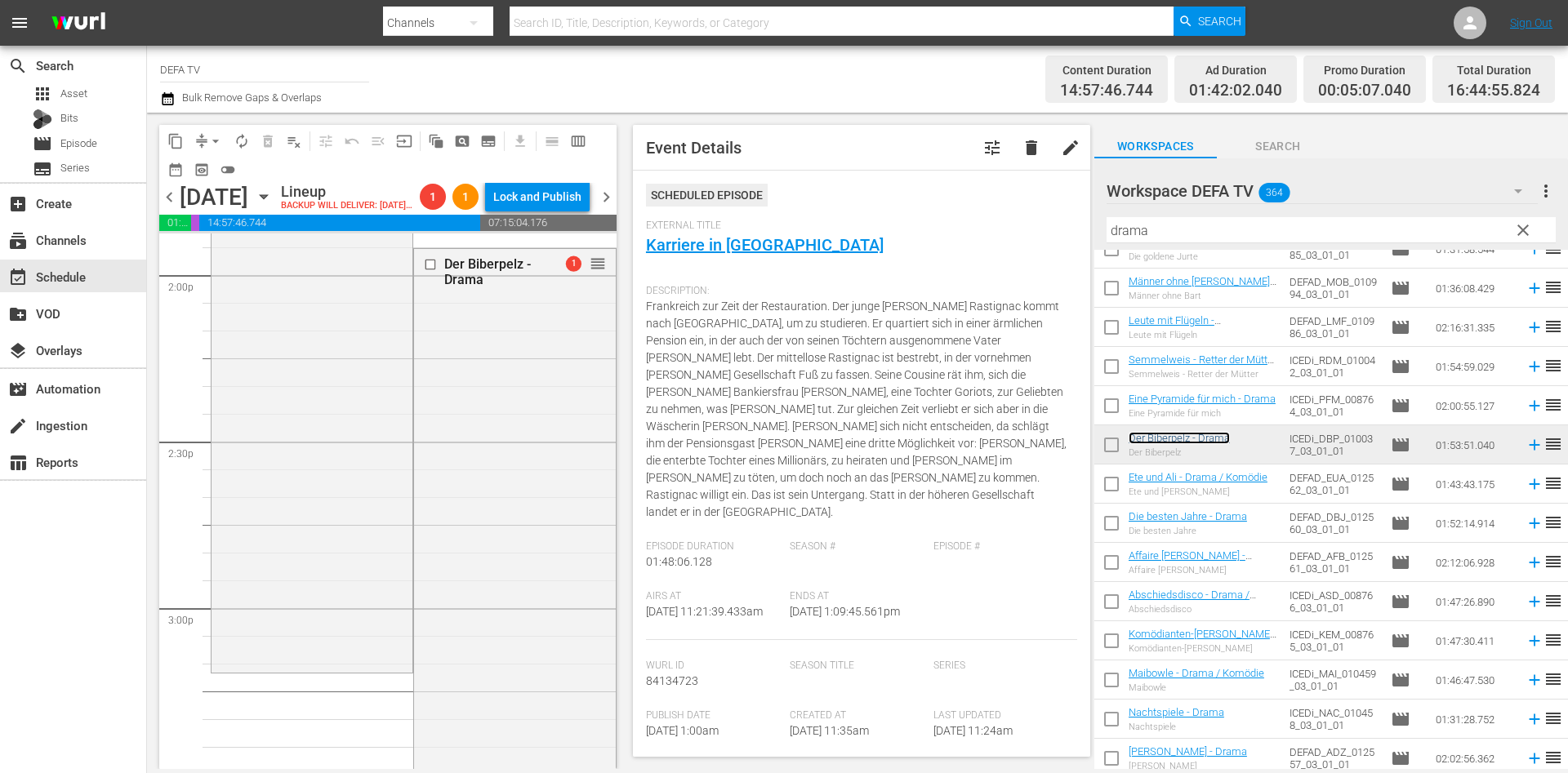
scroll to position [4177, 0]
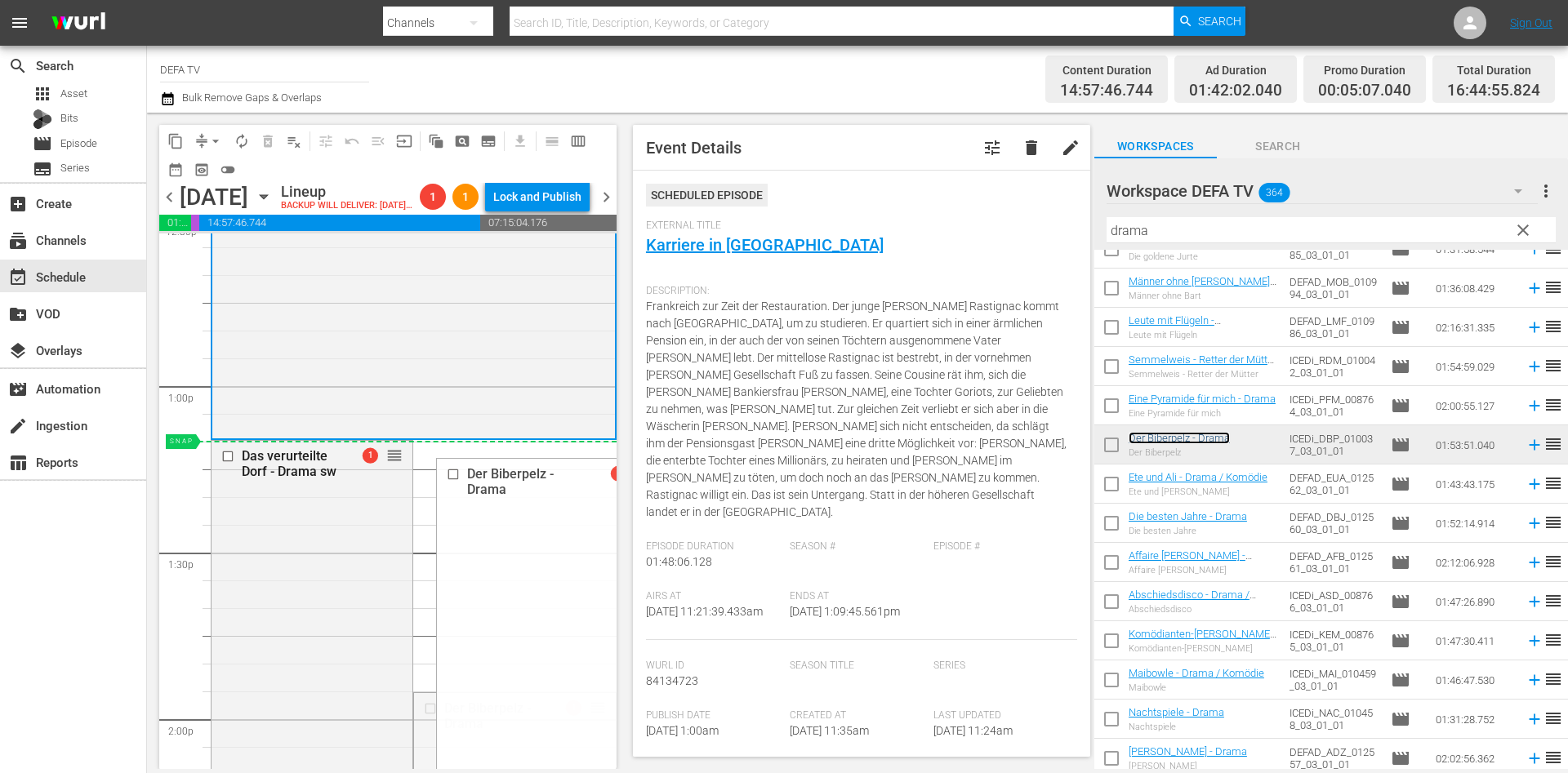
drag, startPoint x: 580, startPoint y: 725, endPoint x: 527, endPoint y: 490, distance: 240.9
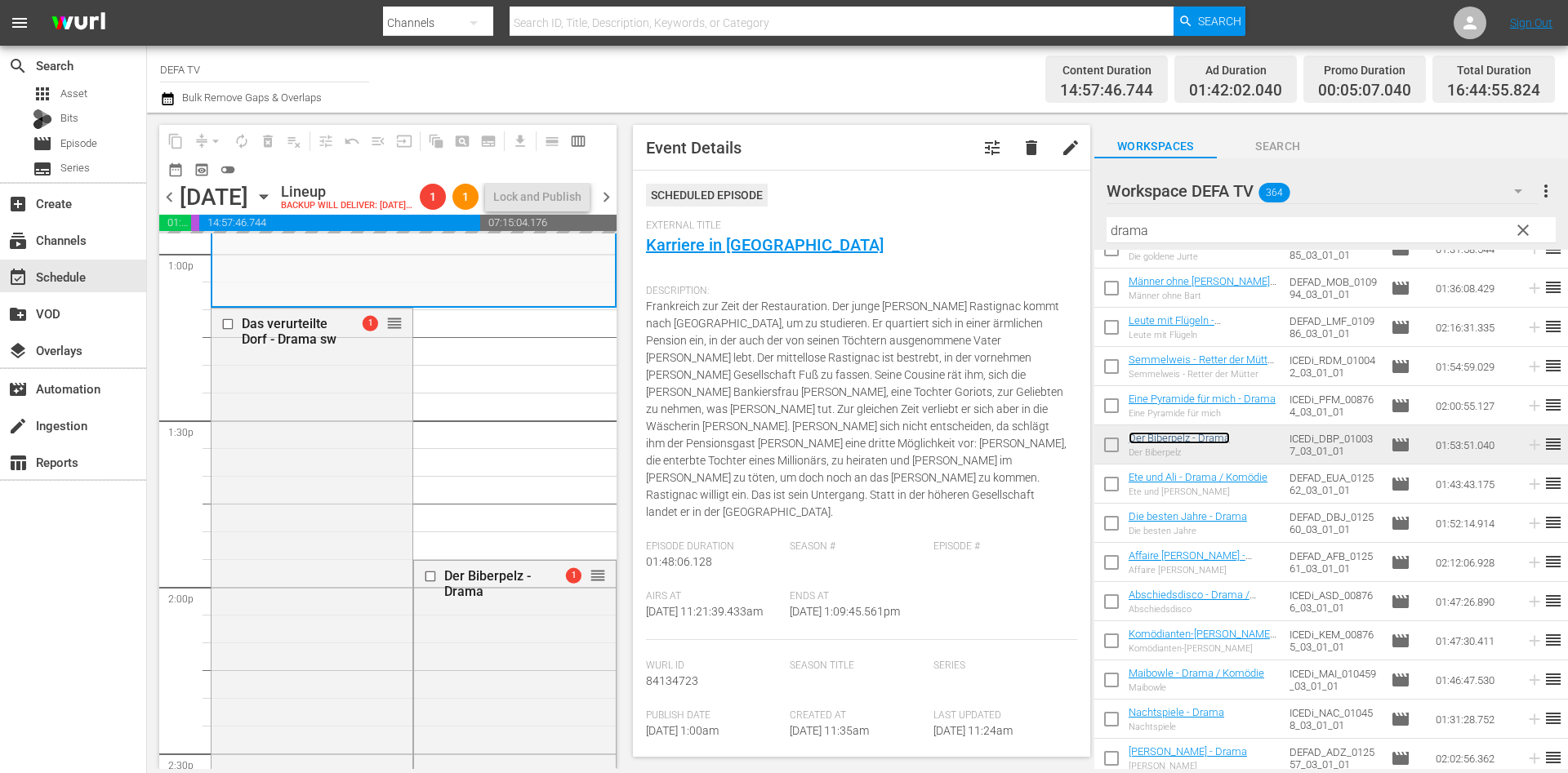
scroll to position [4311, 0]
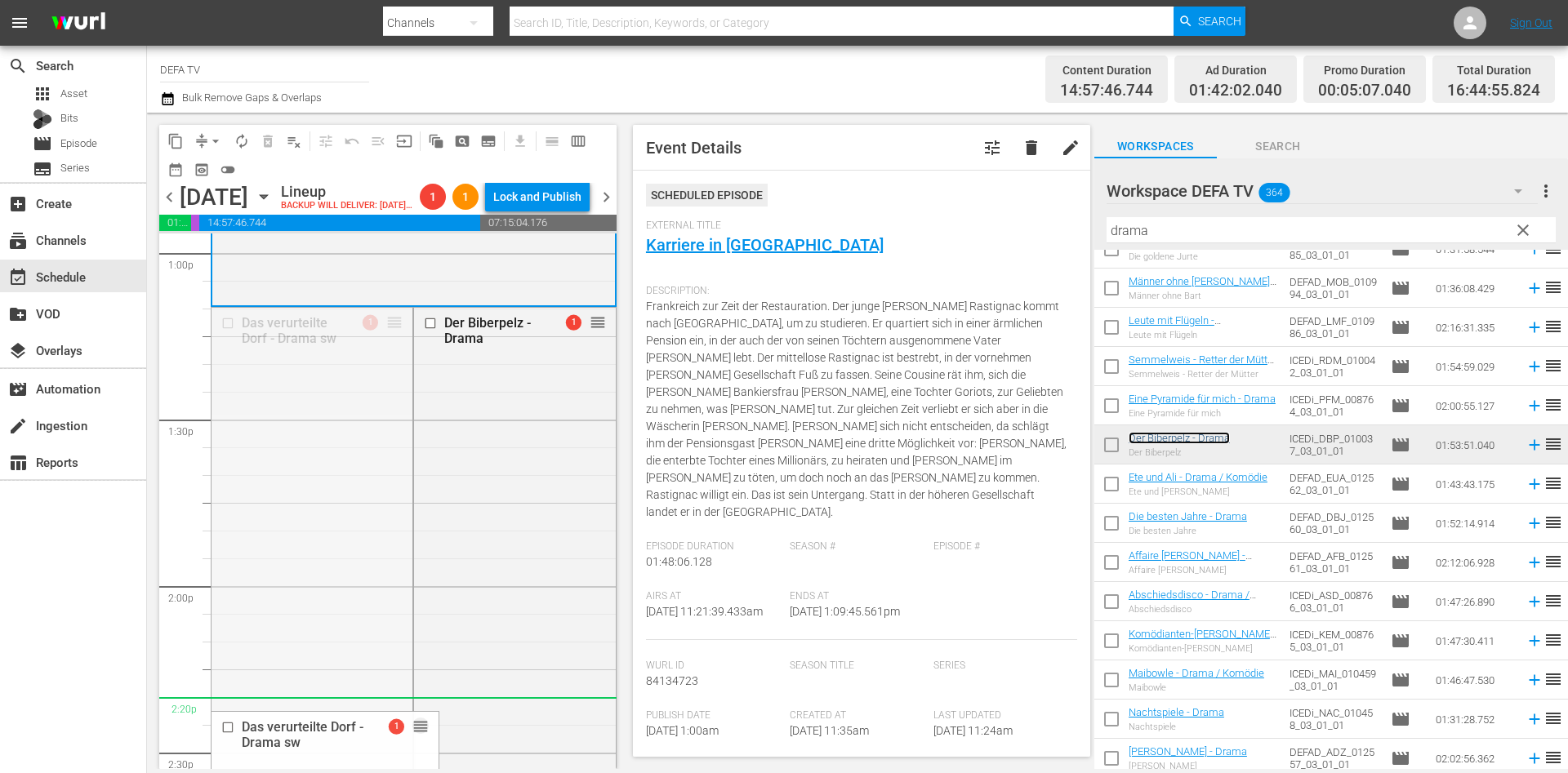
drag, startPoint x: 393, startPoint y: 346, endPoint x: 374, endPoint y: 731, distance: 385.5
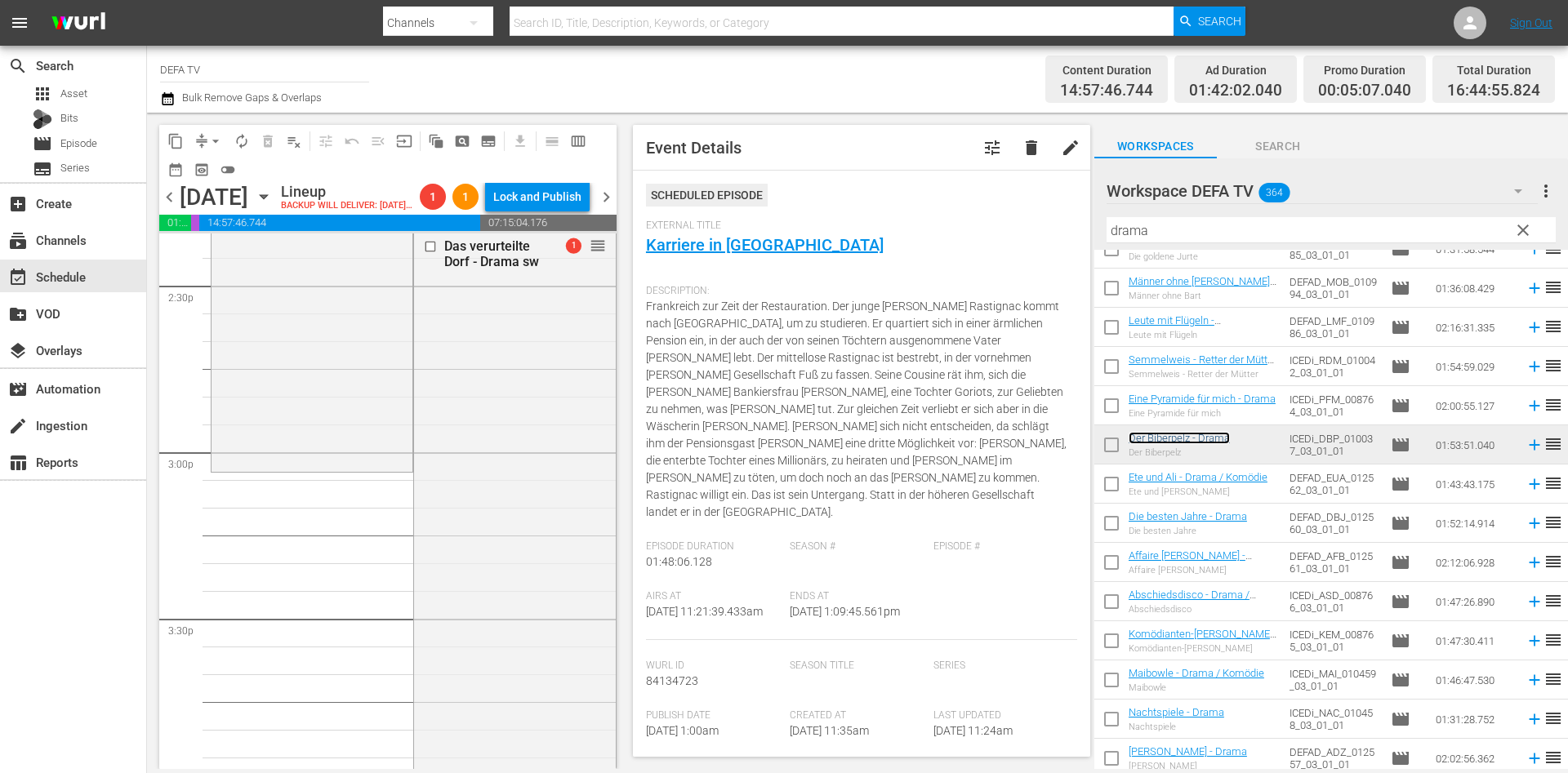
scroll to position [4780, 0]
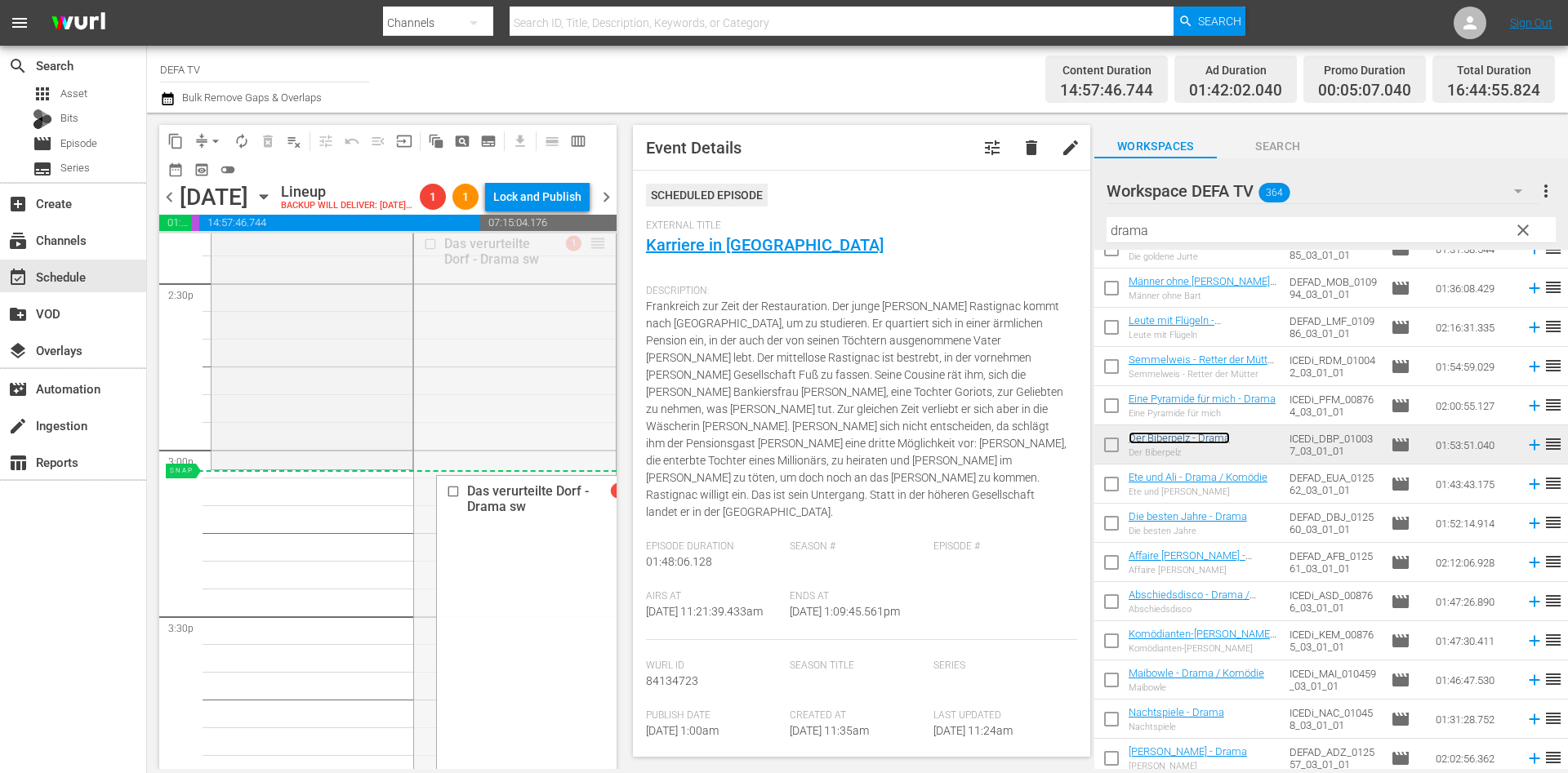
drag, startPoint x: 582, startPoint y: 278, endPoint x: 411, endPoint y: 498, distance: 278.6
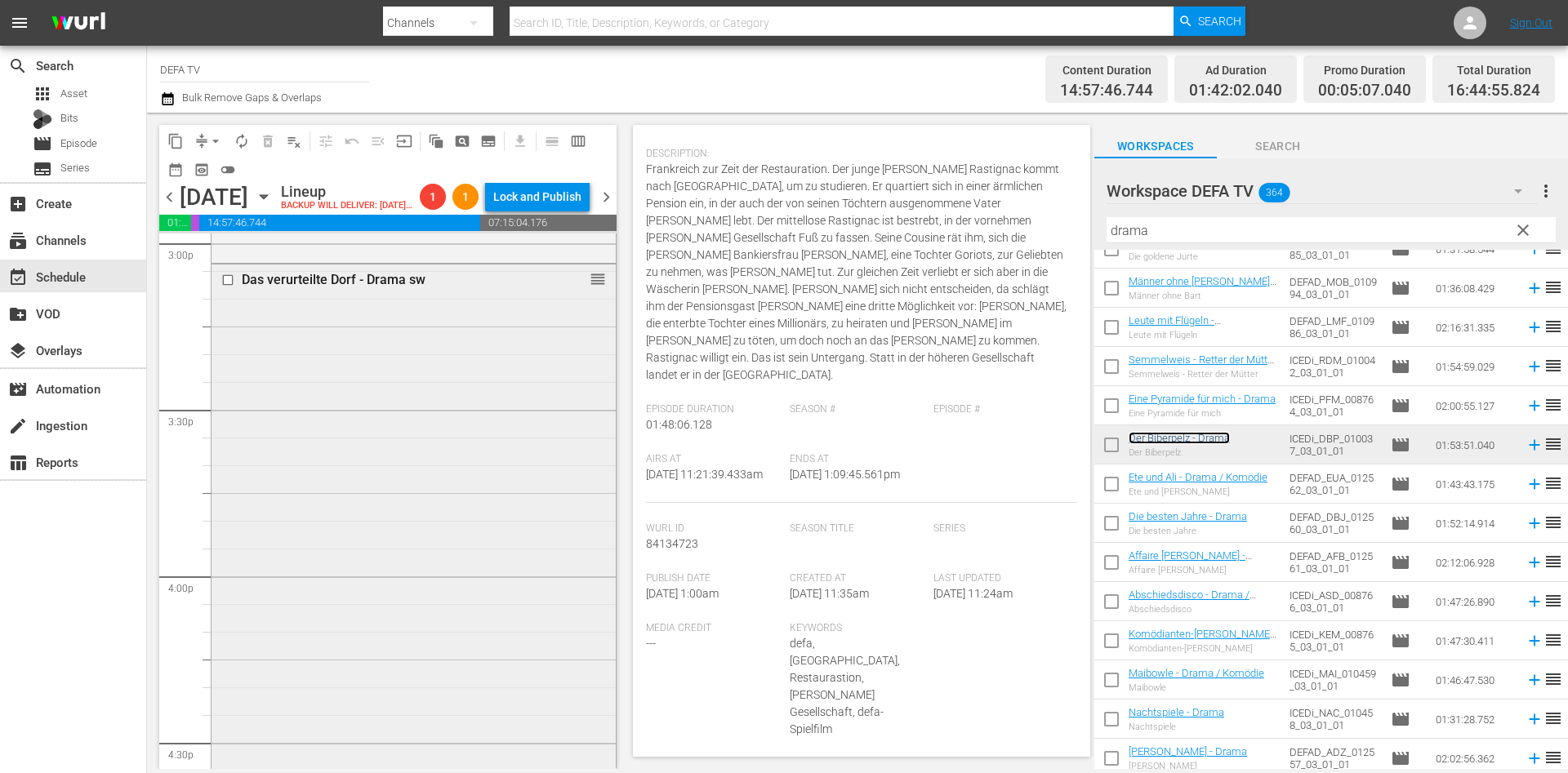
scroll to position [4998, 0]
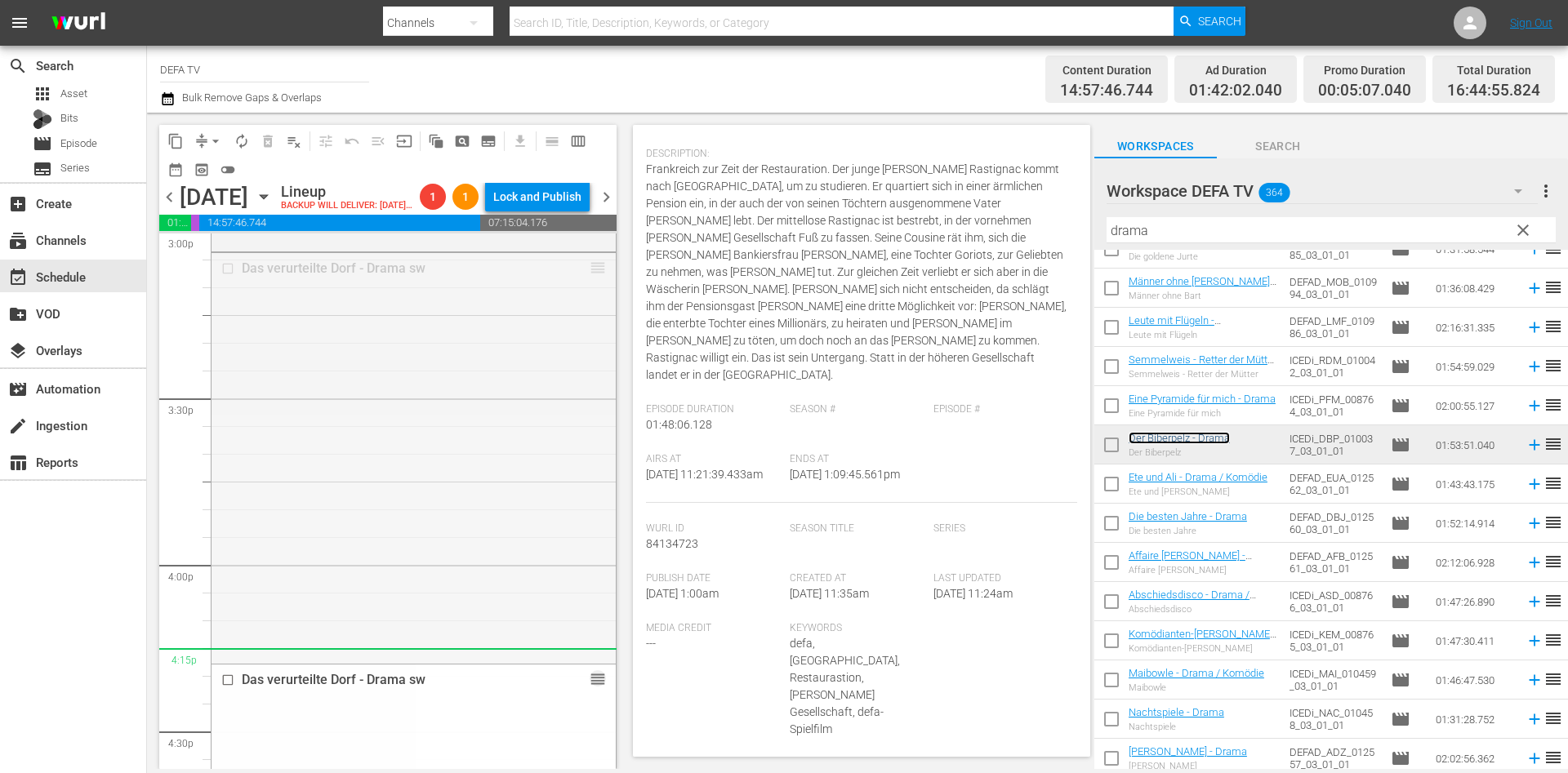
drag, startPoint x: 581, startPoint y: 293, endPoint x: 522, endPoint y: 678, distance: 389.5
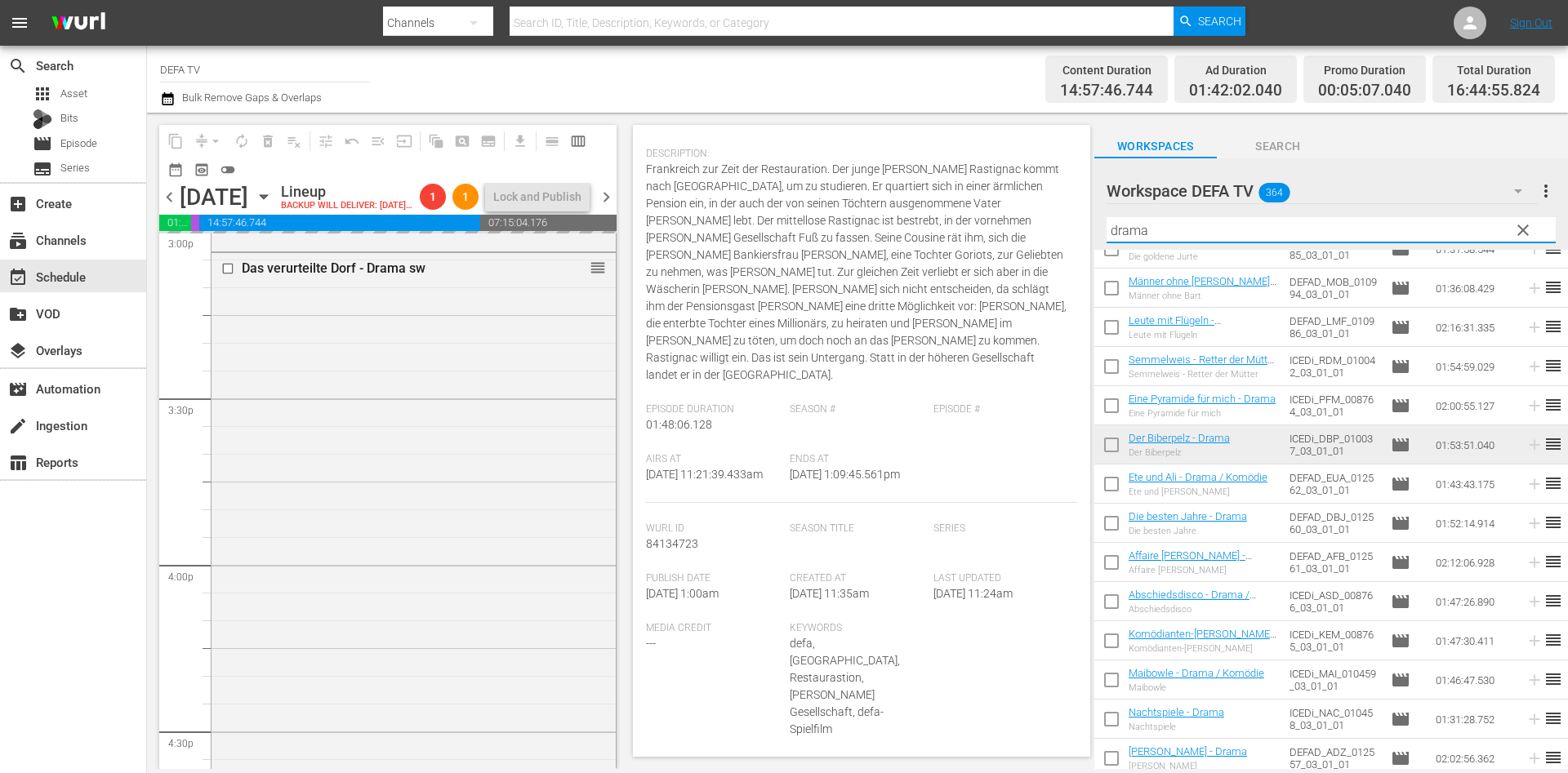
drag, startPoint x: 1180, startPoint y: 235, endPoint x: 924, endPoint y: 229, distance: 256.1
click at [924, 229] on div "content_copy compress arrow_drop_down autorenew_outlined delete_forever_outline…" at bounding box center [858, 441] width 1421 height 657
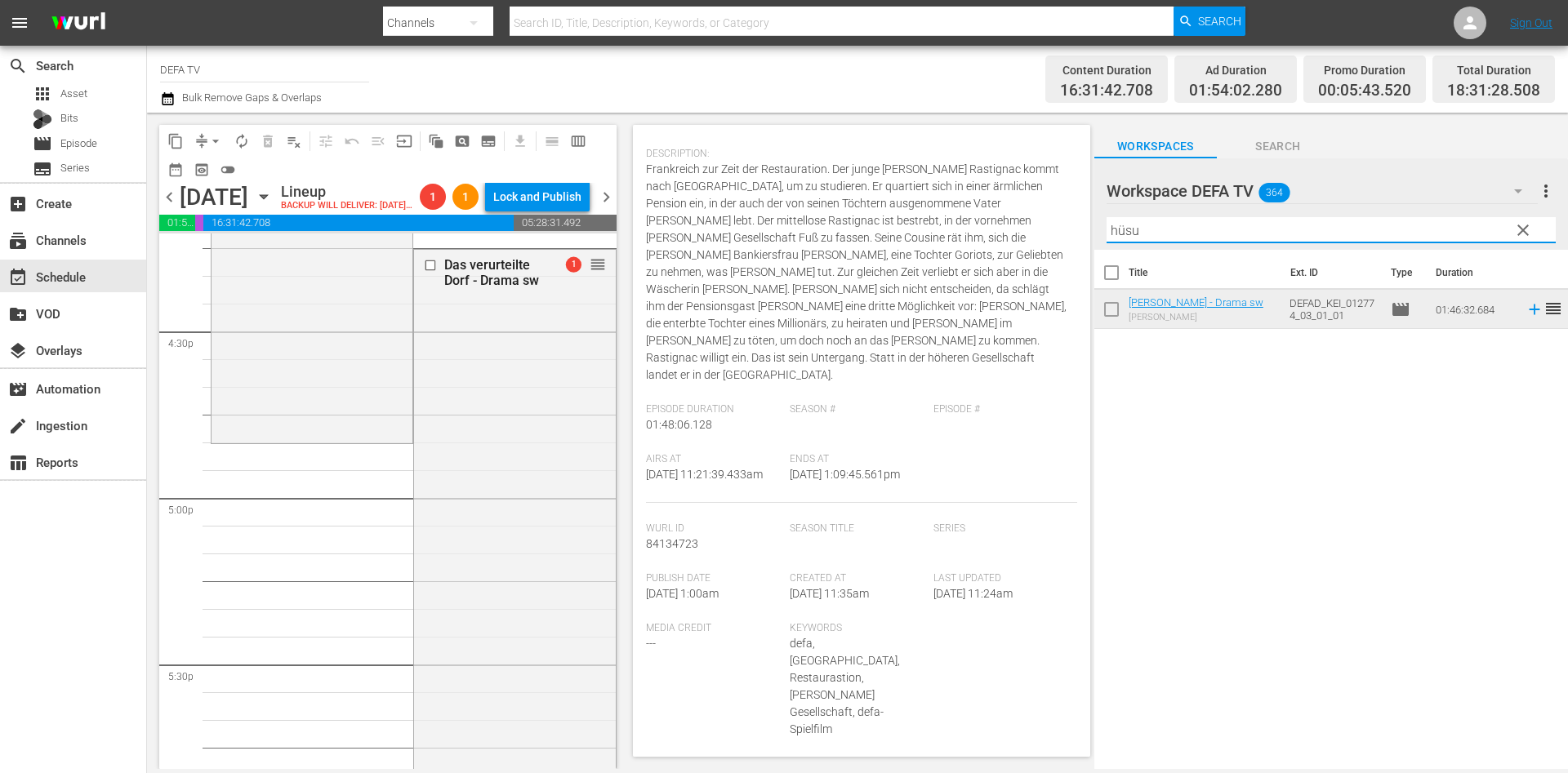
scroll to position [0, 0]
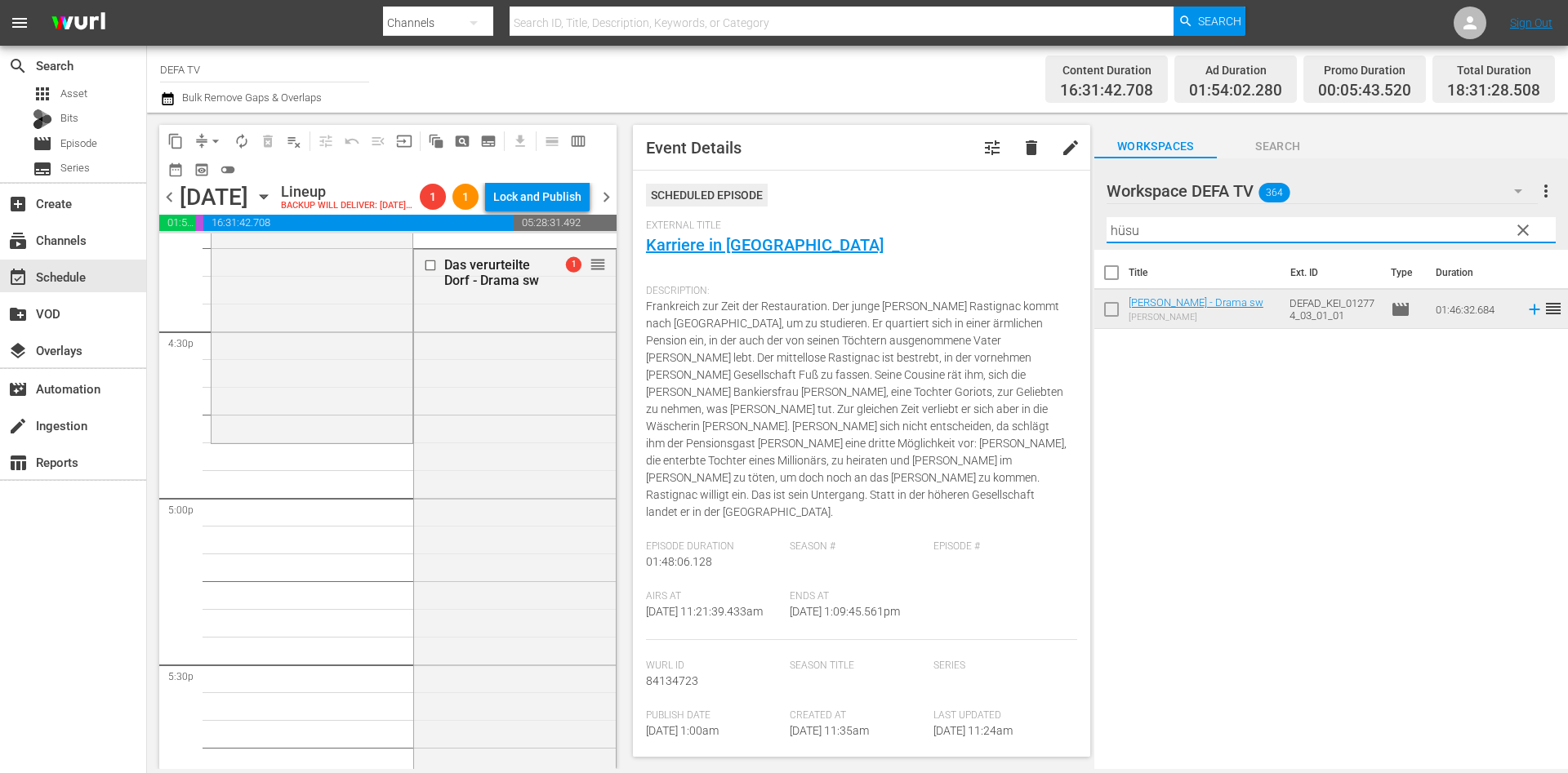
drag, startPoint x: 1179, startPoint y: 226, endPoint x: 799, endPoint y: 44, distance: 421.3
click at [799, 44] on div "menu Search By Channels Search ID, Title, Description, Keywords, or Category Se…" at bounding box center [784, 385] width 1568 height 769
type input "d"
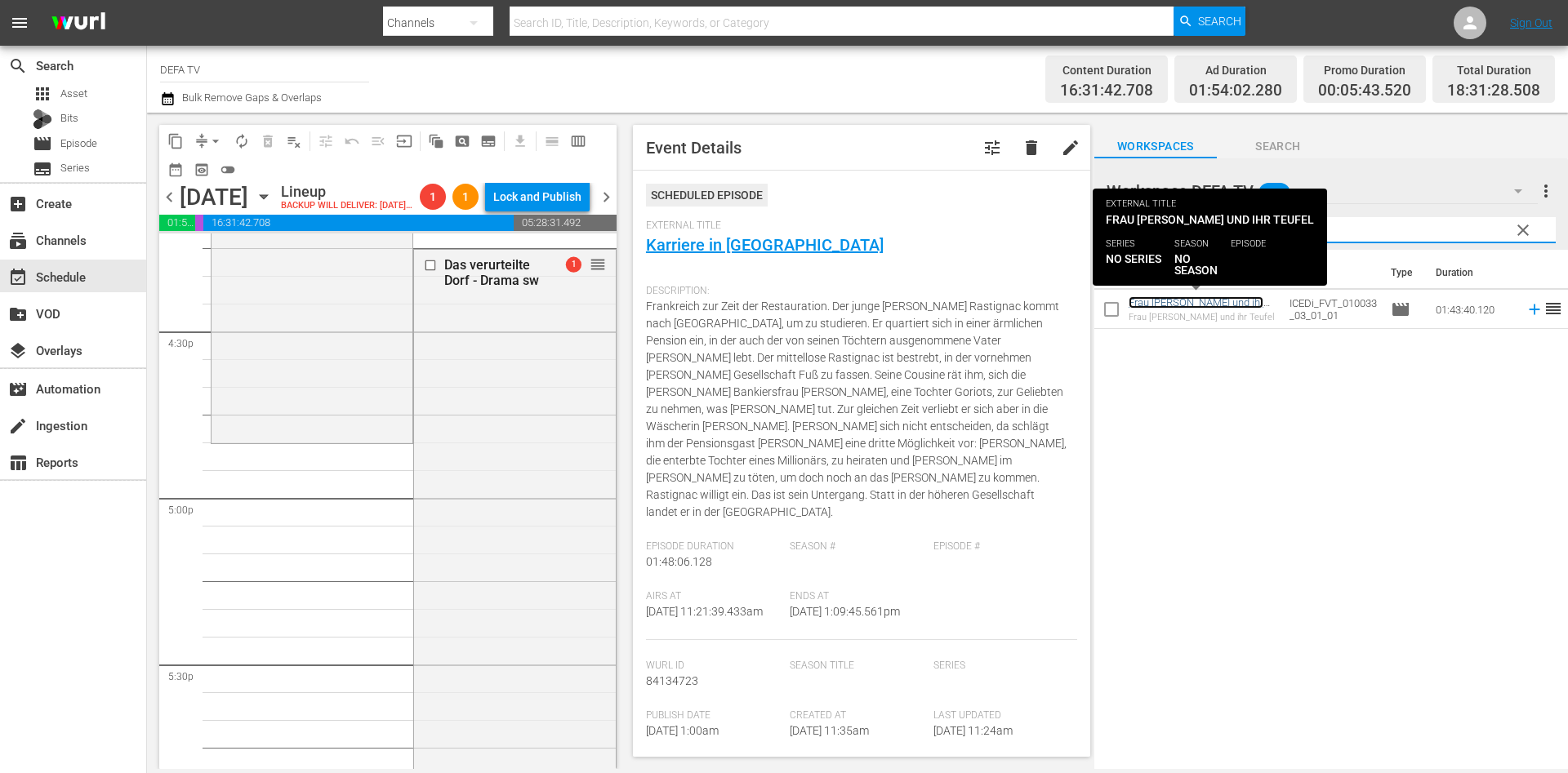
click at [1187, 299] on link "Frau Venus und ihr Teufel - Drama" at bounding box center [1196, 309] width 135 height 25
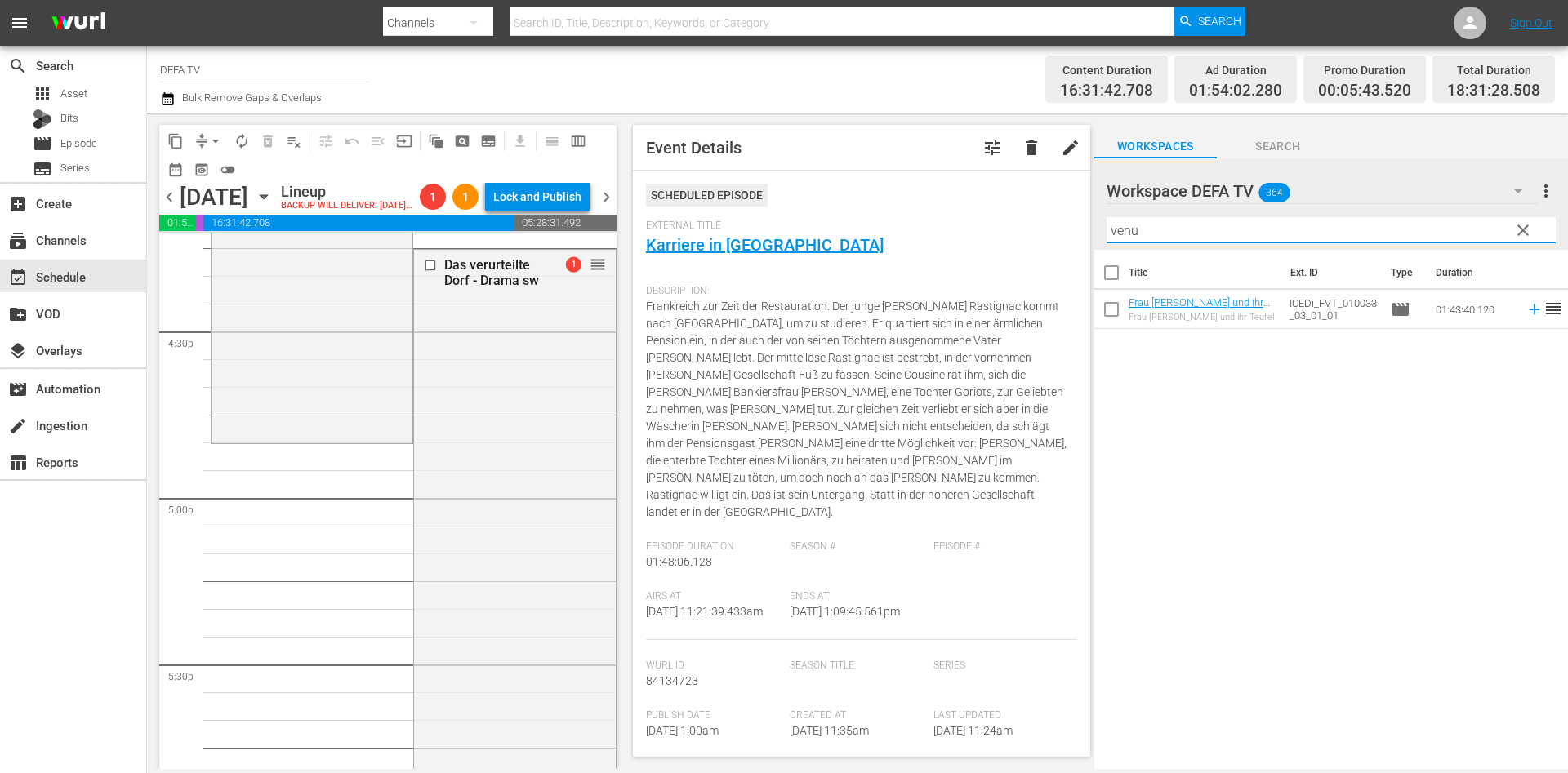
click at [1255, 224] on input "venu" at bounding box center [1331, 230] width 449 height 26
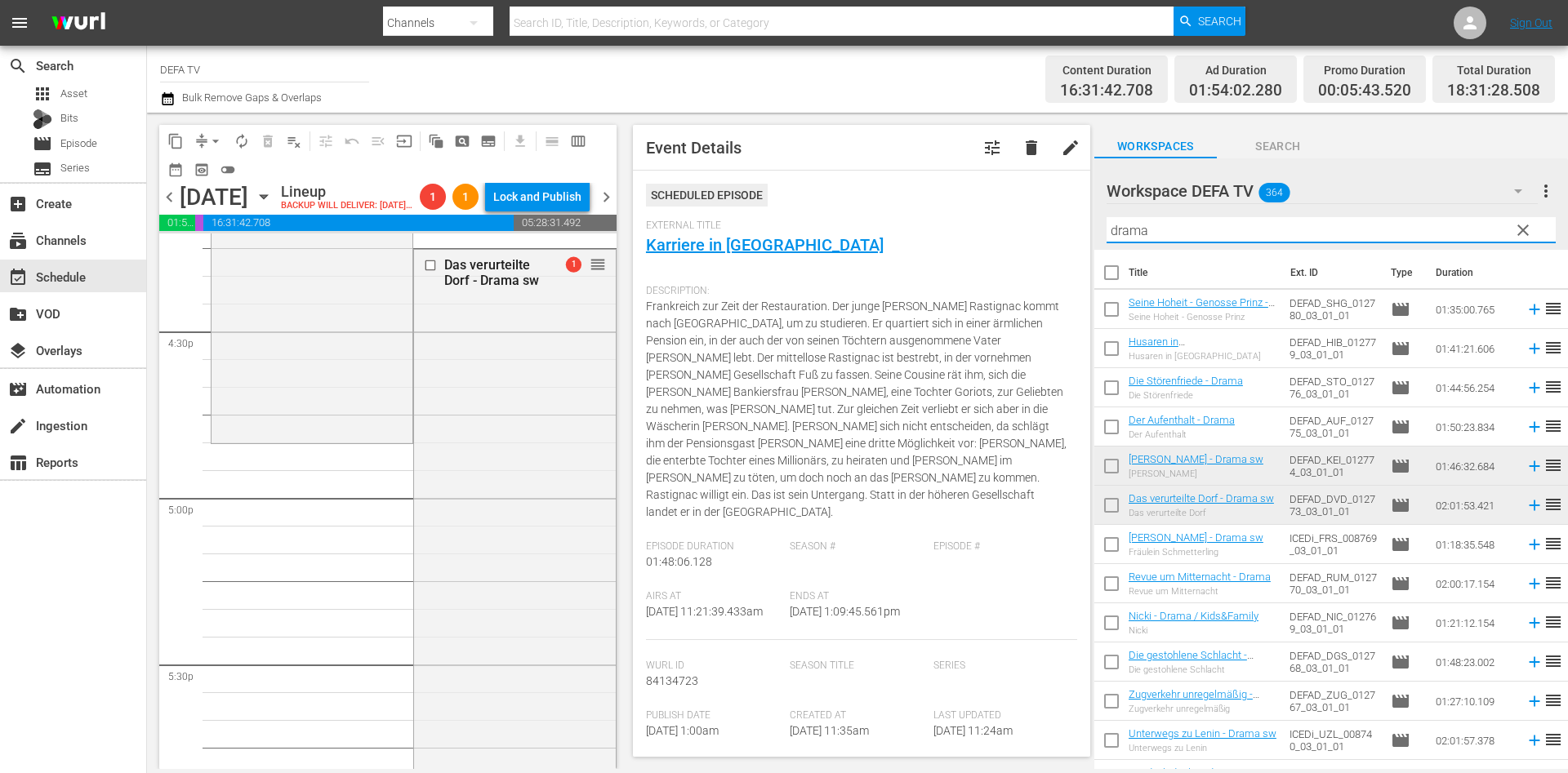
drag, startPoint x: 1241, startPoint y: 231, endPoint x: 882, endPoint y: 215, distance: 359.4
click at [882, 215] on div "content_copy compress arrow_drop_down autorenew_outlined delete_forever_outline…" at bounding box center [858, 441] width 1421 height 657
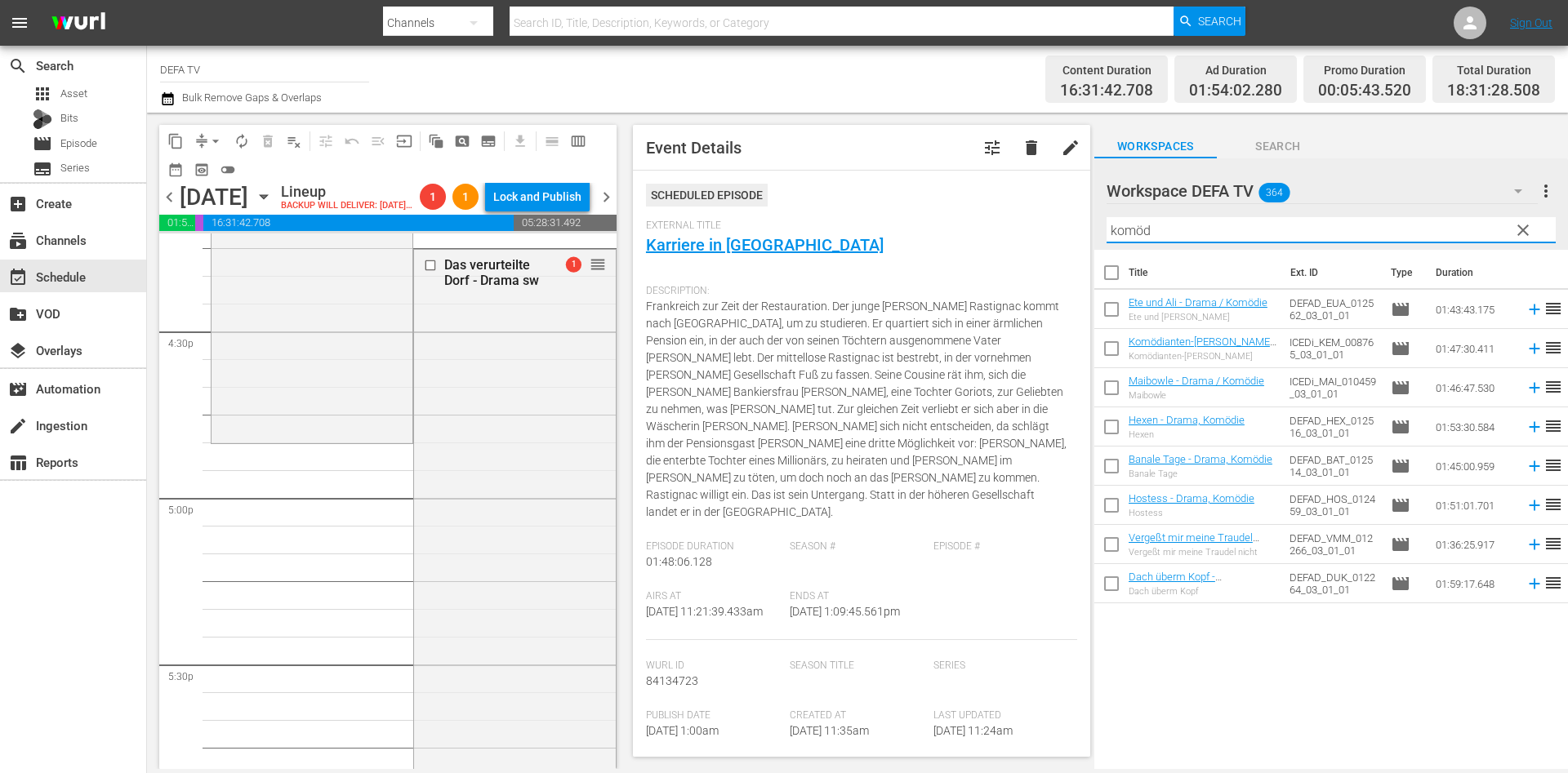
click at [165, 207] on span "chevron_left" at bounding box center [169, 197] width 20 height 20
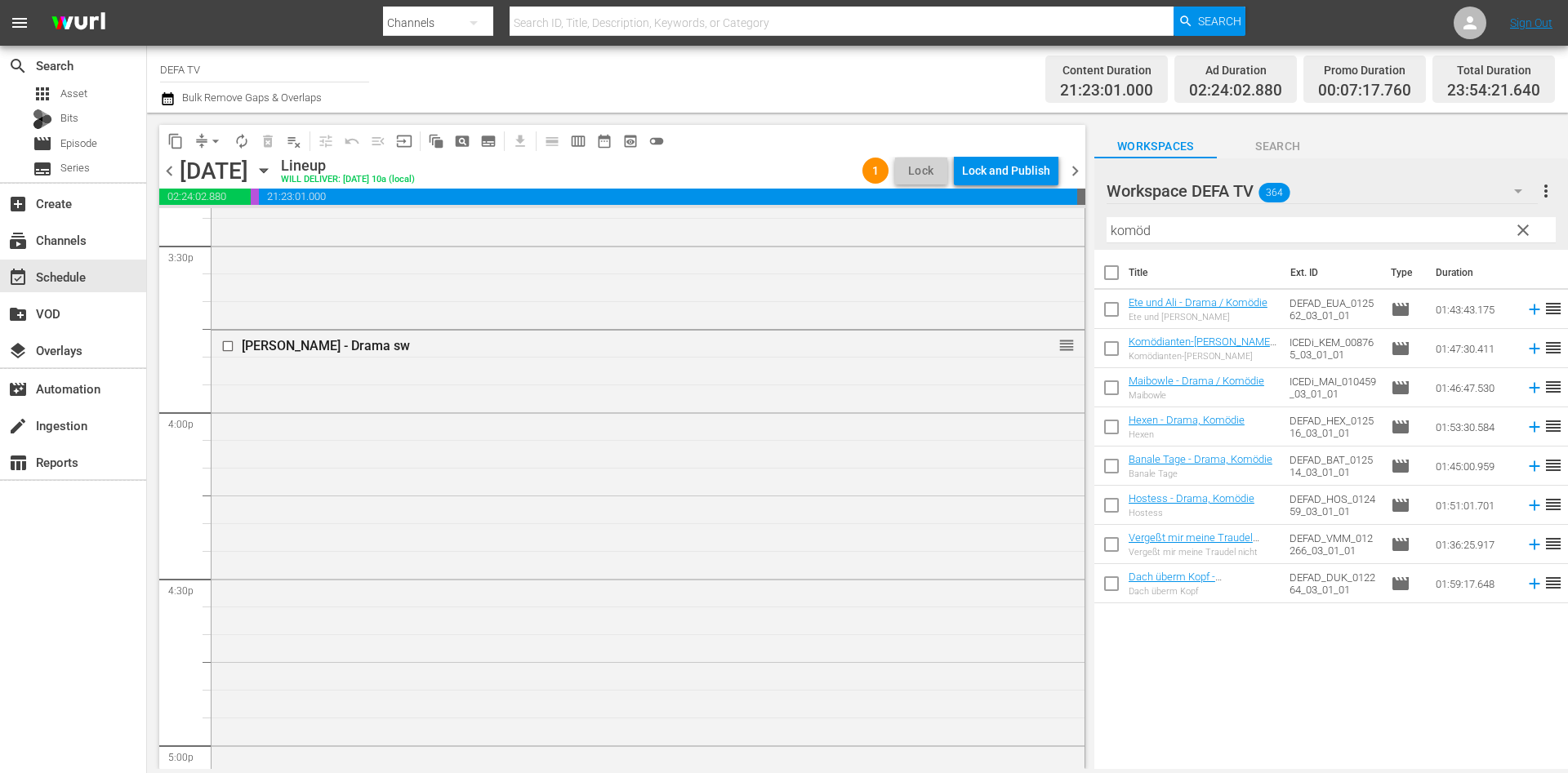
scroll to position [5124, 0]
click at [583, 449] on div "Delete Event" at bounding box center [574, 441] width 129 height 22
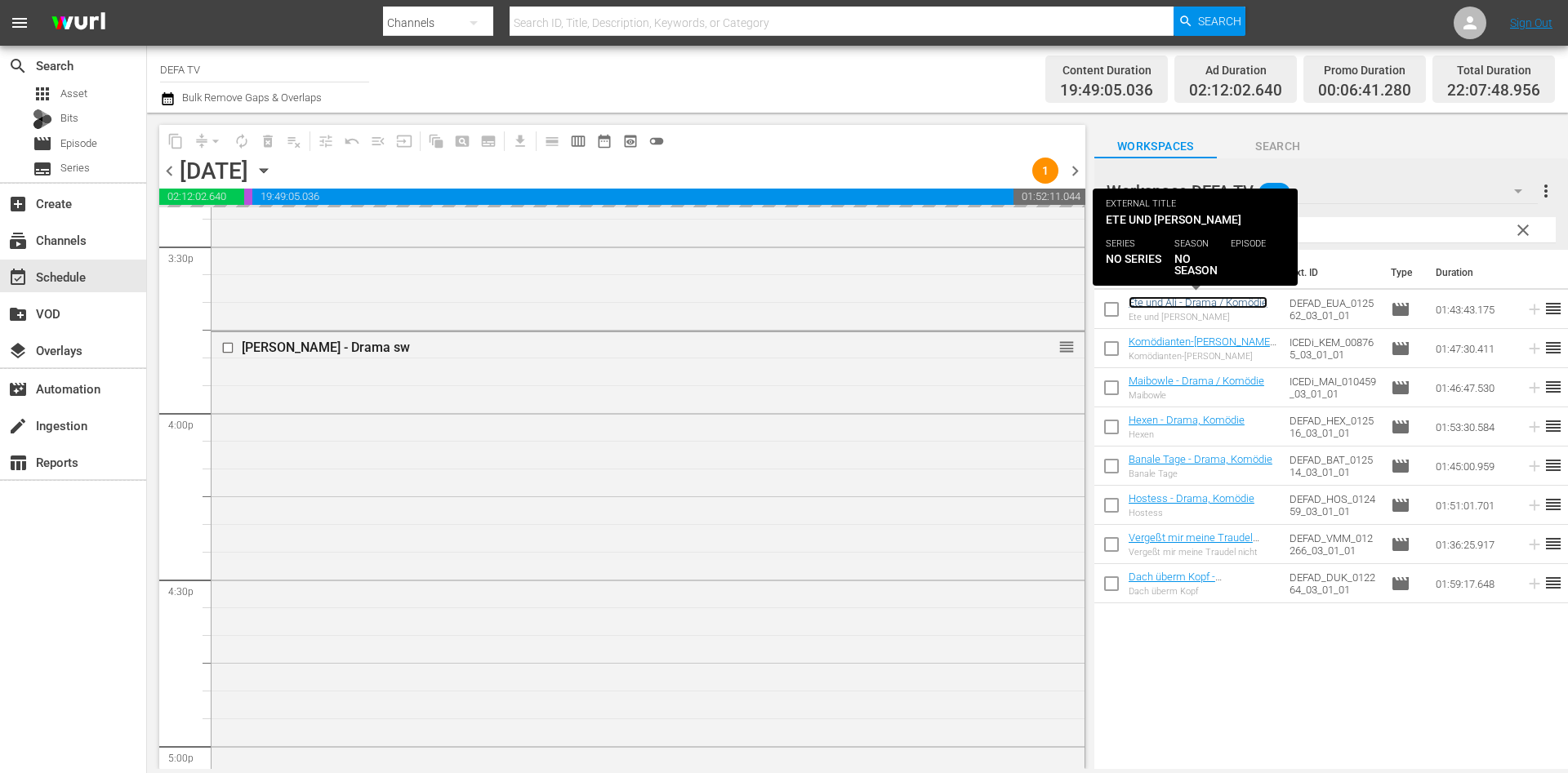
click at [1159, 306] on link "Ete und Ali - Drama / Komödie" at bounding box center [1197, 303] width 138 height 12
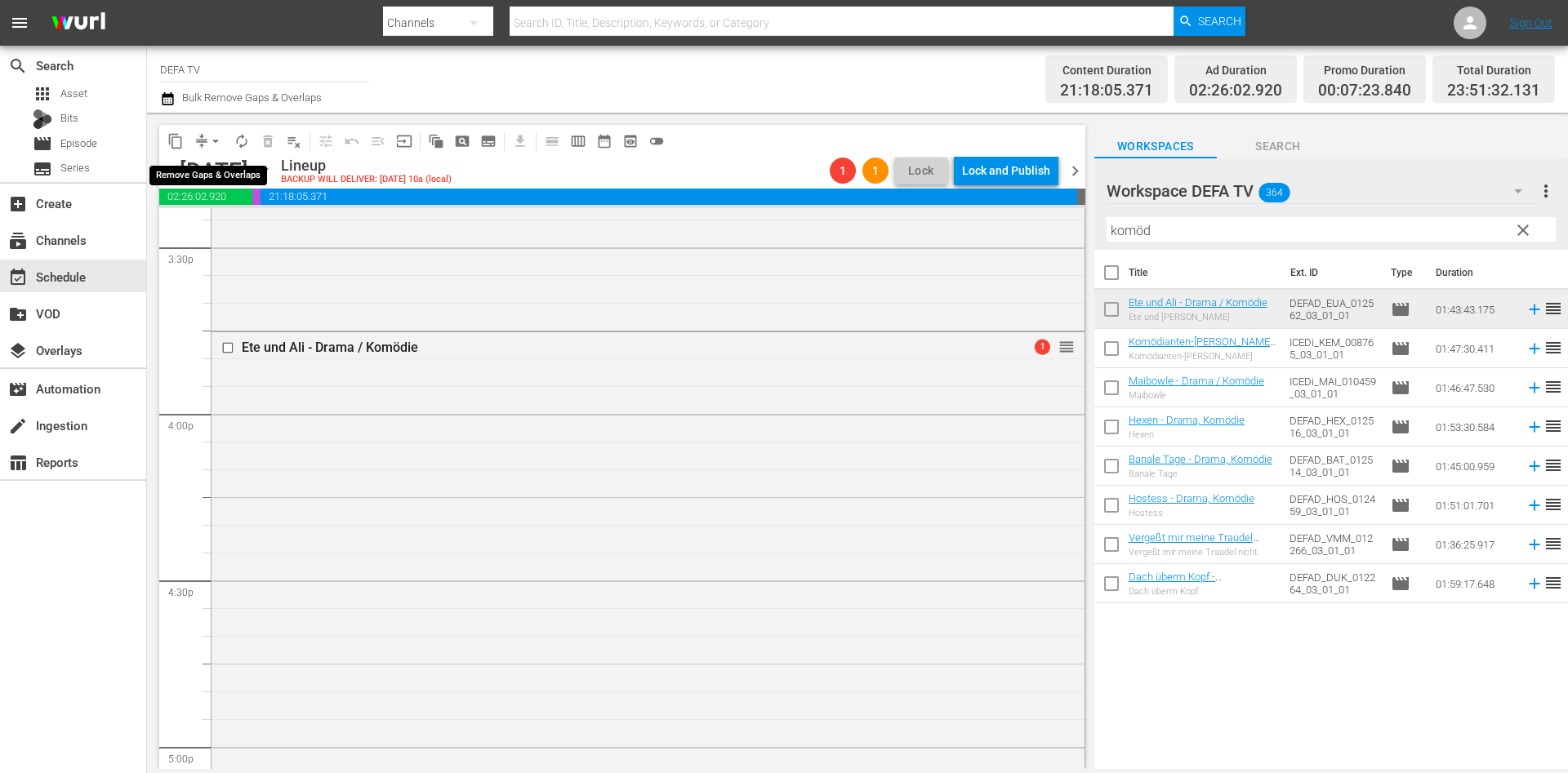
click at [211, 143] on span "arrow_drop_down" at bounding box center [215, 140] width 16 height 16
click at [262, 233] on li "Align to End of Previous Day" at bounding box center [217, 228] width 172 height 27
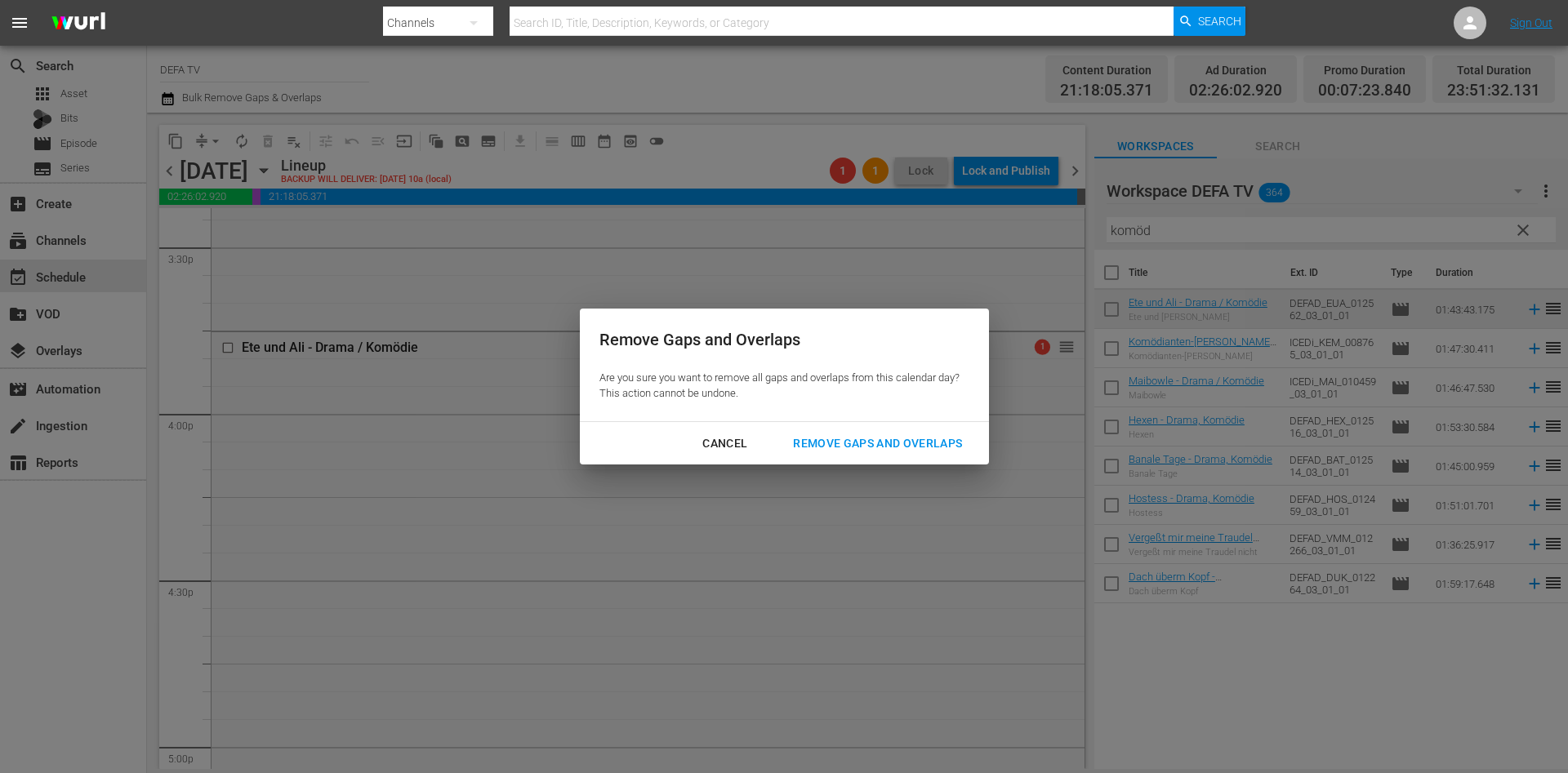
click at [916, 448] on div "Remove Gaps and Overlaps" at bounding box center [878, 443] width 195 height 20
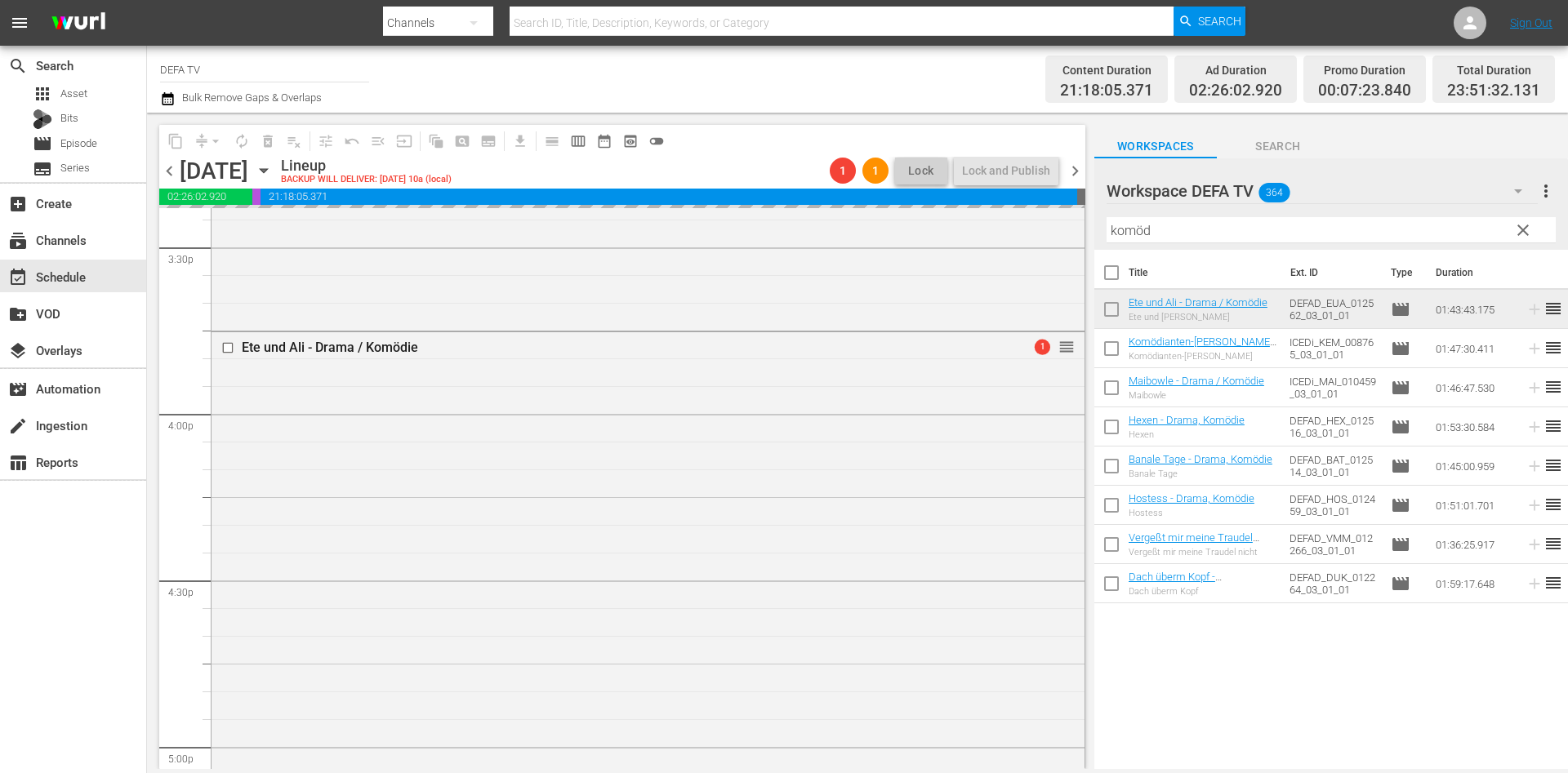
click at [176, 169] on span "chevron_left" at bounding box center [169, 171] width 20 height 20
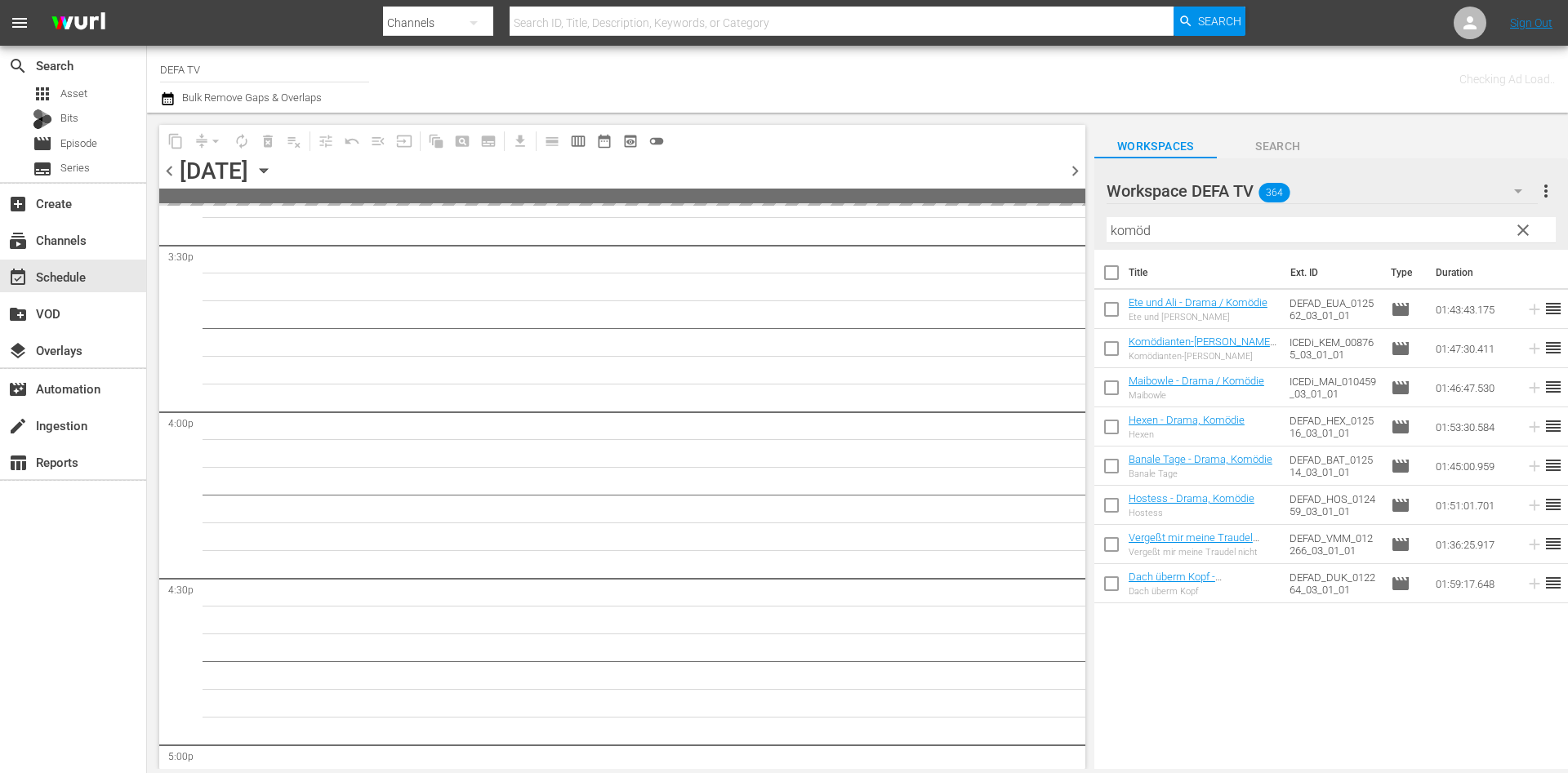
scroll to position [5345, 0]
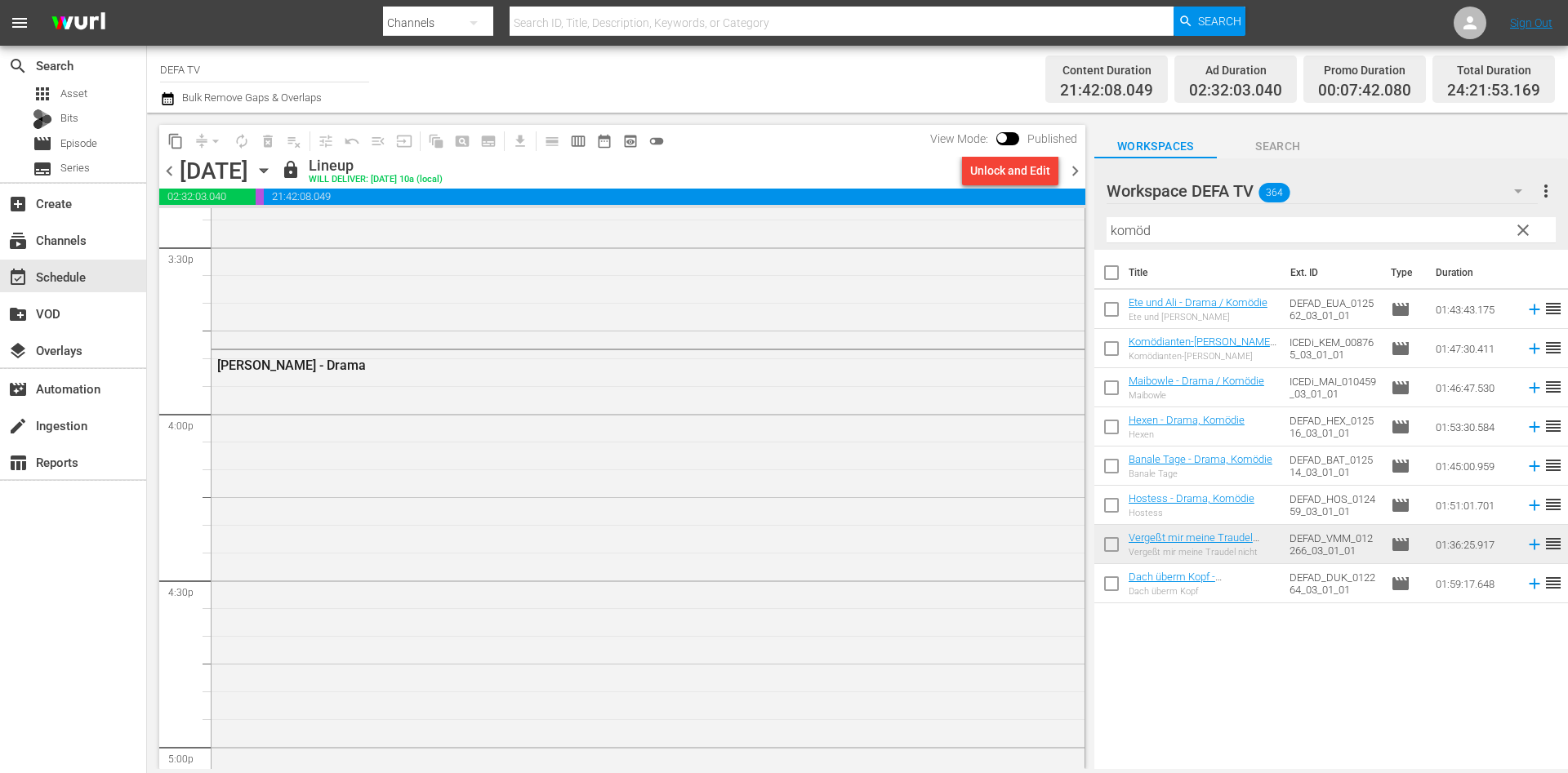
click at [1076, 180] on span "chevron_right" at bounding box center [1074, 171] width 20 height 20
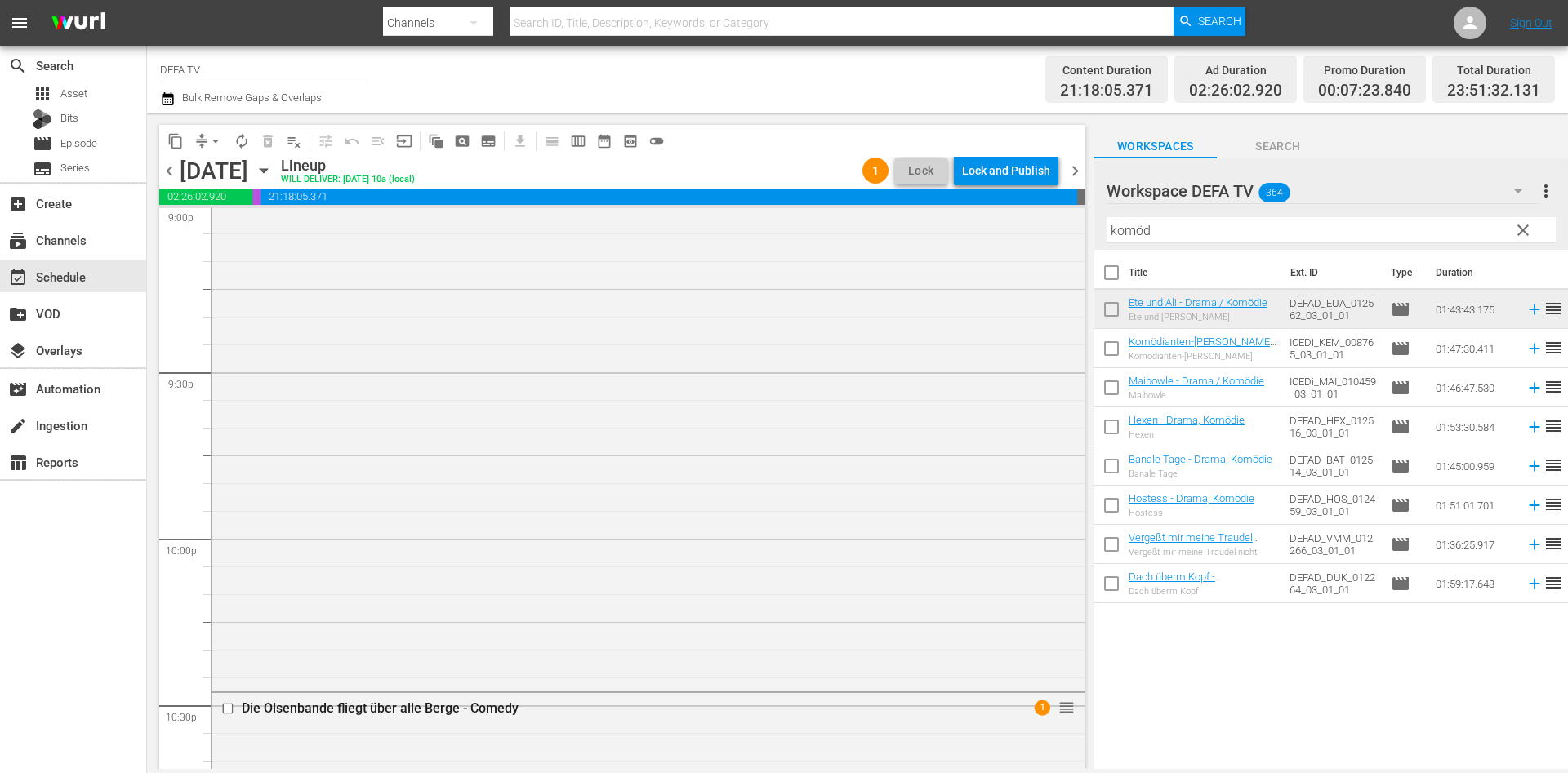
scroll to position [7509, 0]
click at [1047, 174] on div "Lock and Publish" at bounding box center [1006, 170] width 88 height 30
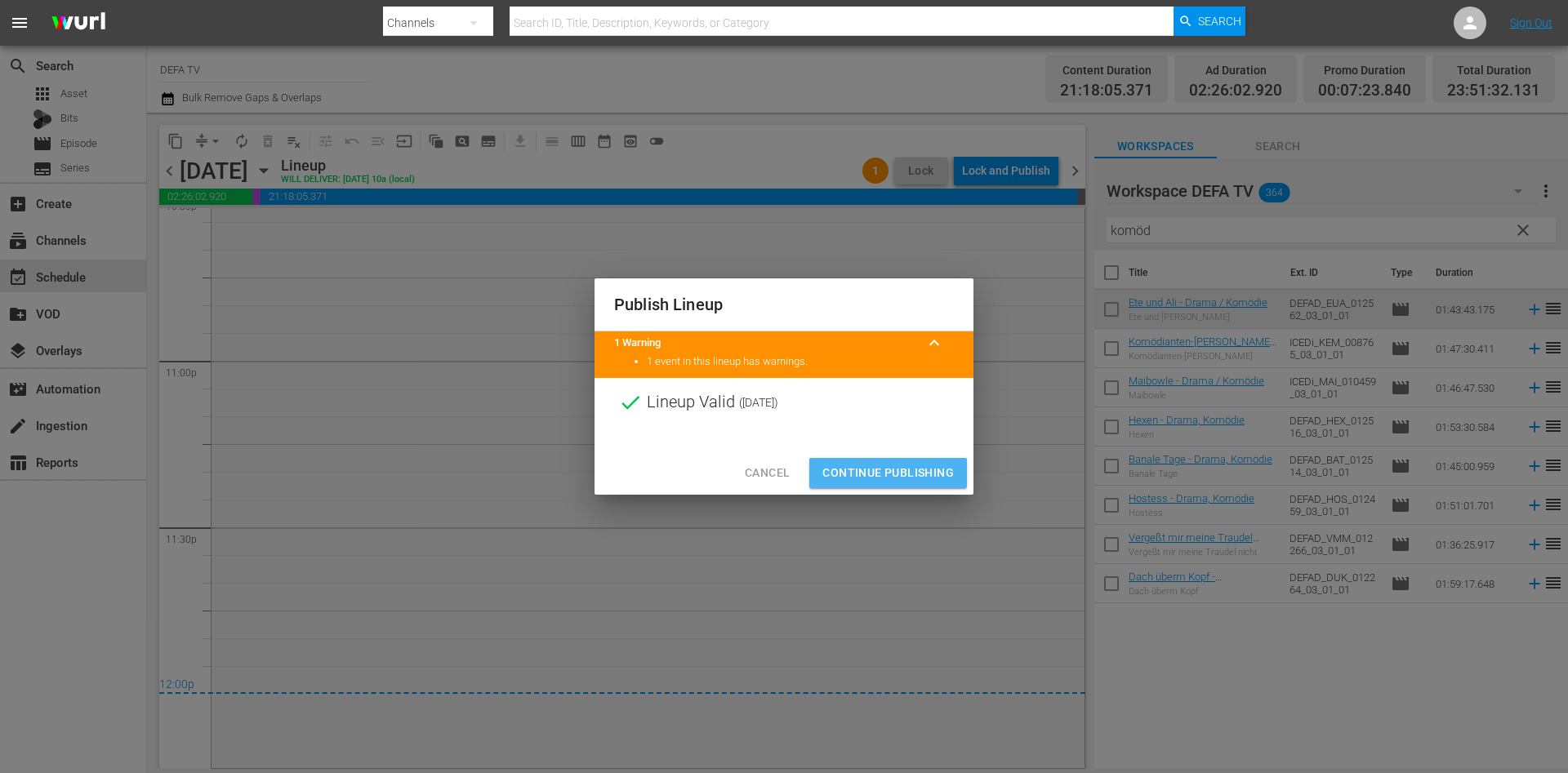
click at [895, 468] on span "Continue Publishing" at bounding box center [888, 472] width 132 height 20
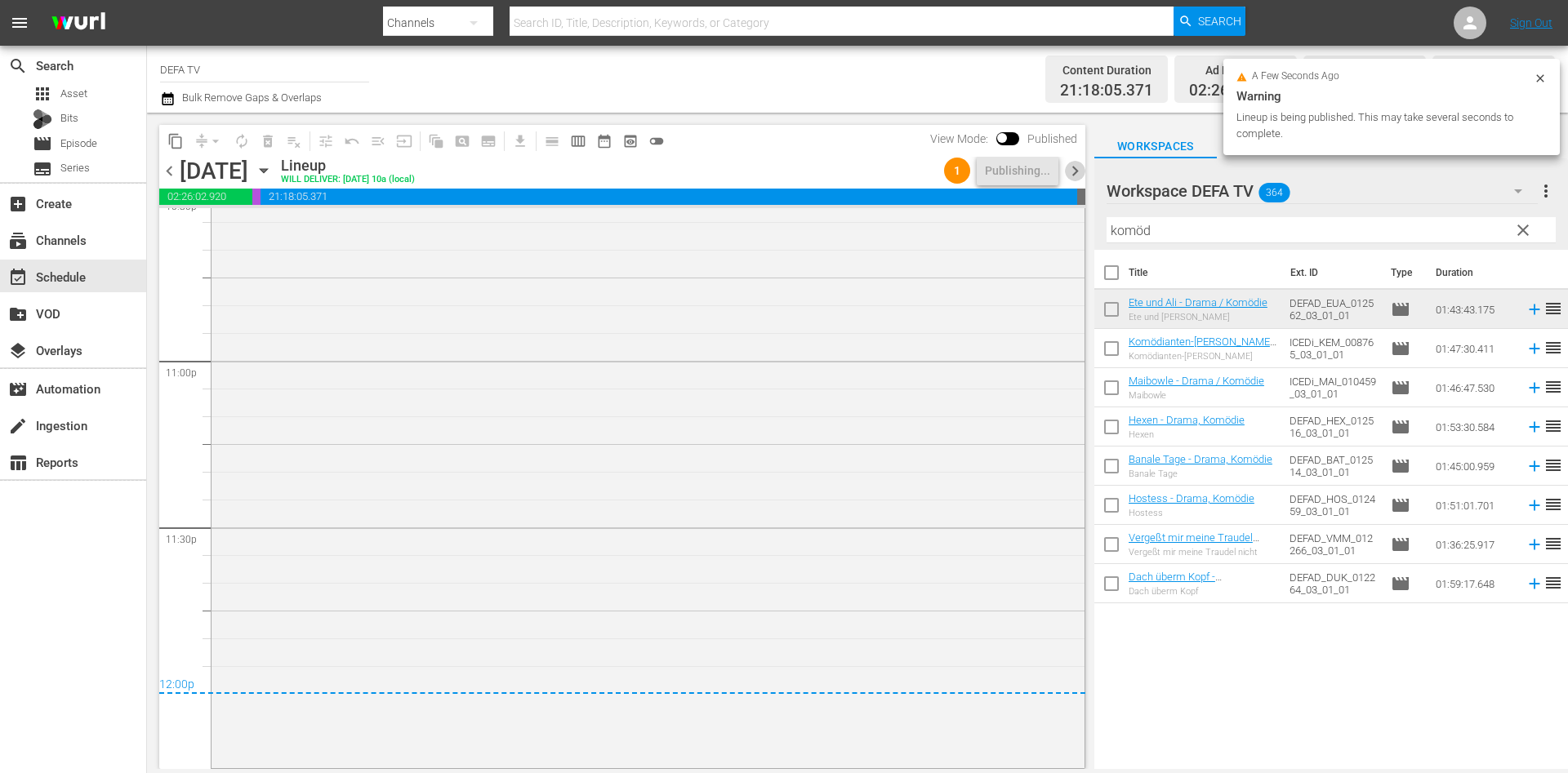
click at [1076, 167] on span "chevron_right" at bounding box center [1074, 171] width 20 height 20
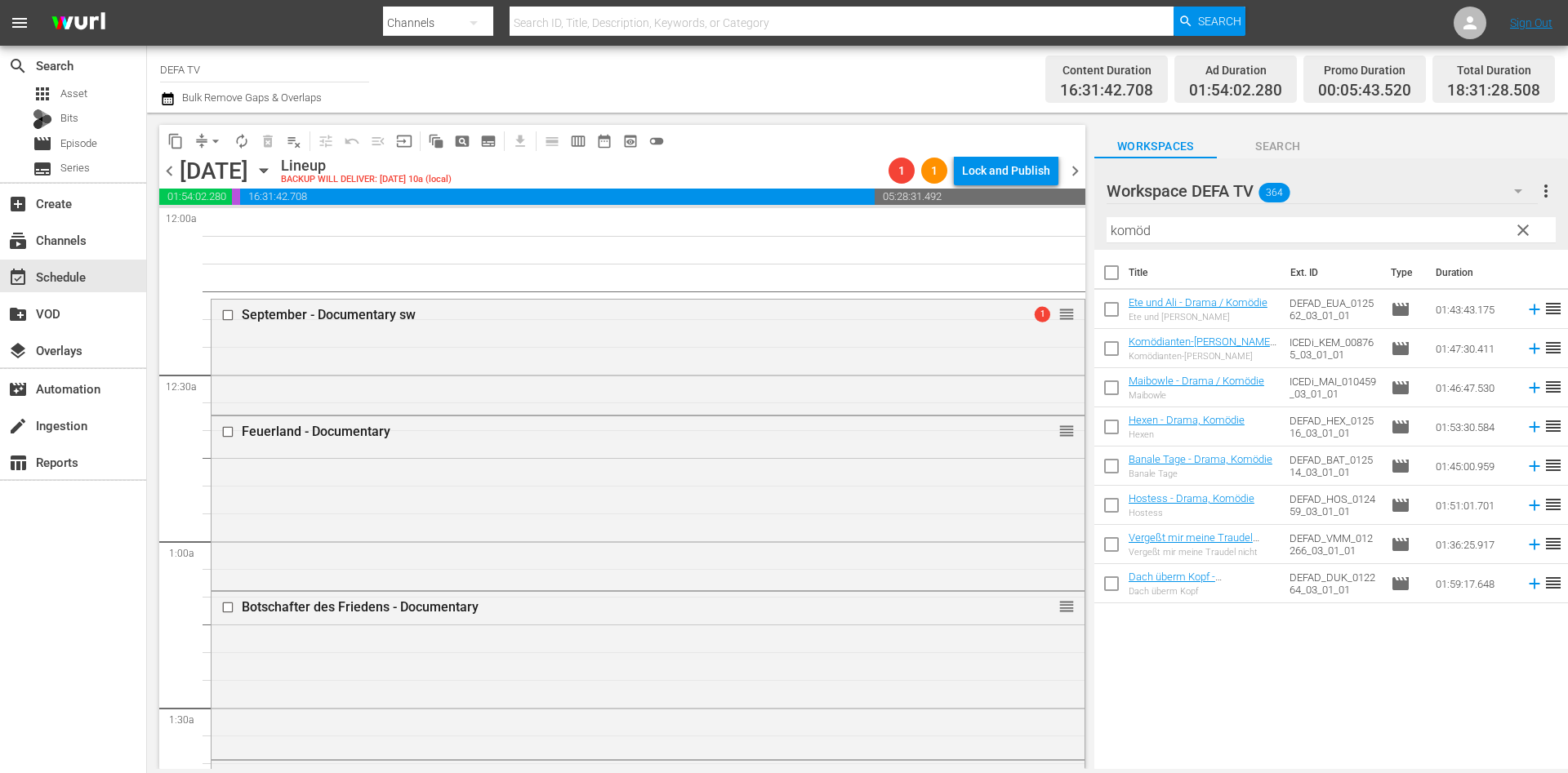
click at [175, 175] on span "chevron_left" at bounding box center [169, 171] width 20 height 20
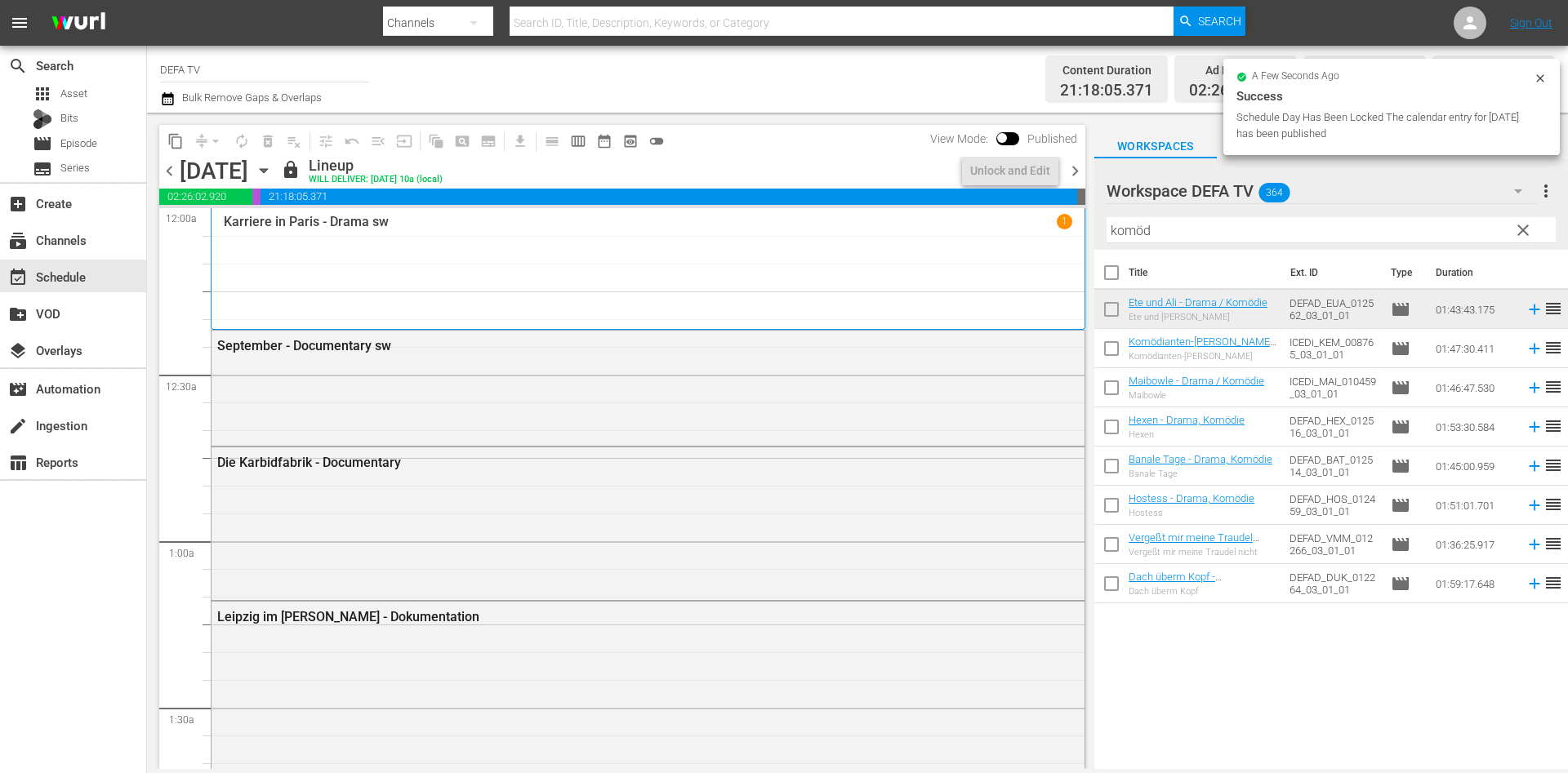
click at [1082, 167] on span "chevron_right" at bounding box center [1074, 171] width 20 height 20
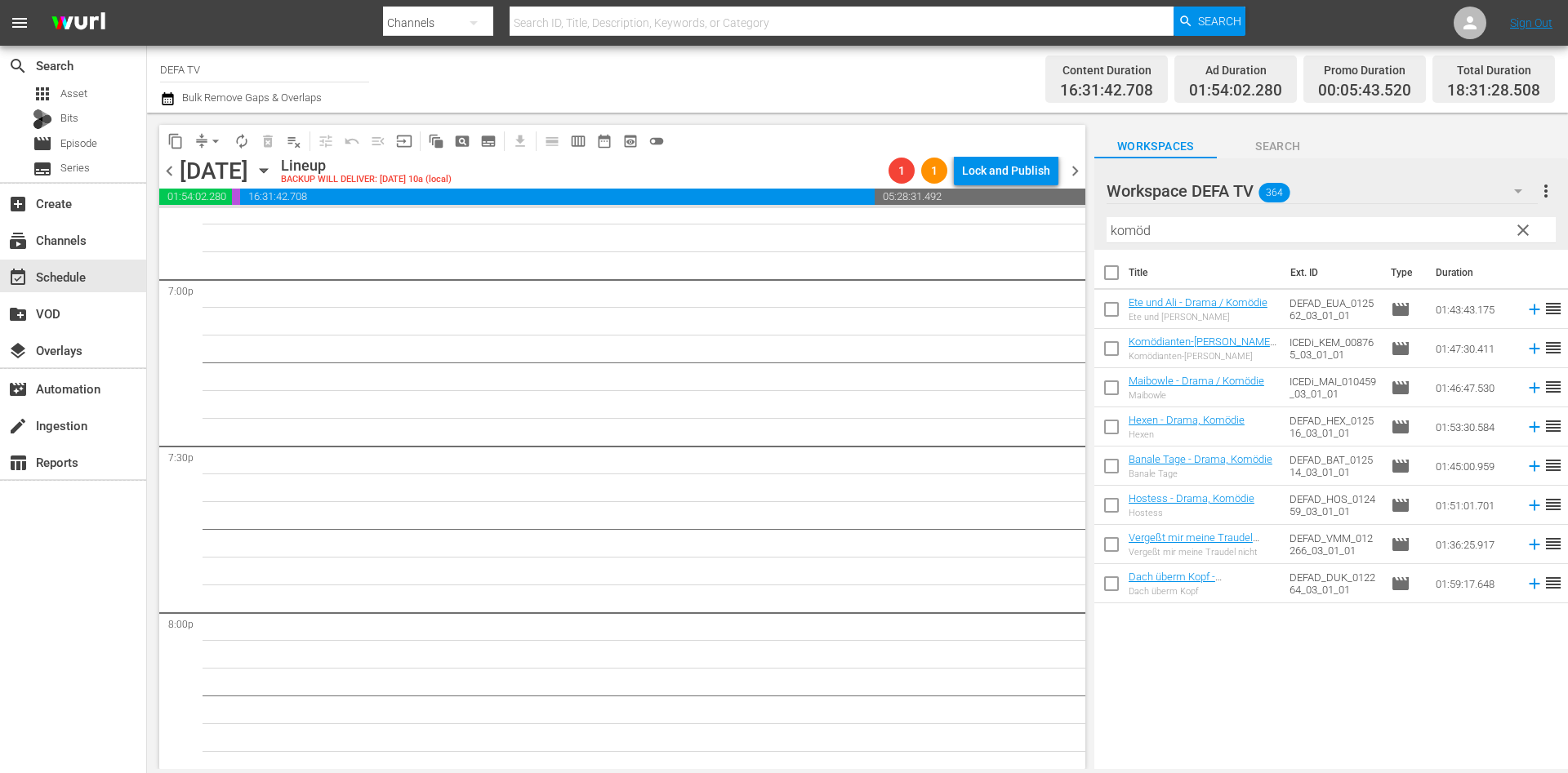
scroll to position [7433, 0]
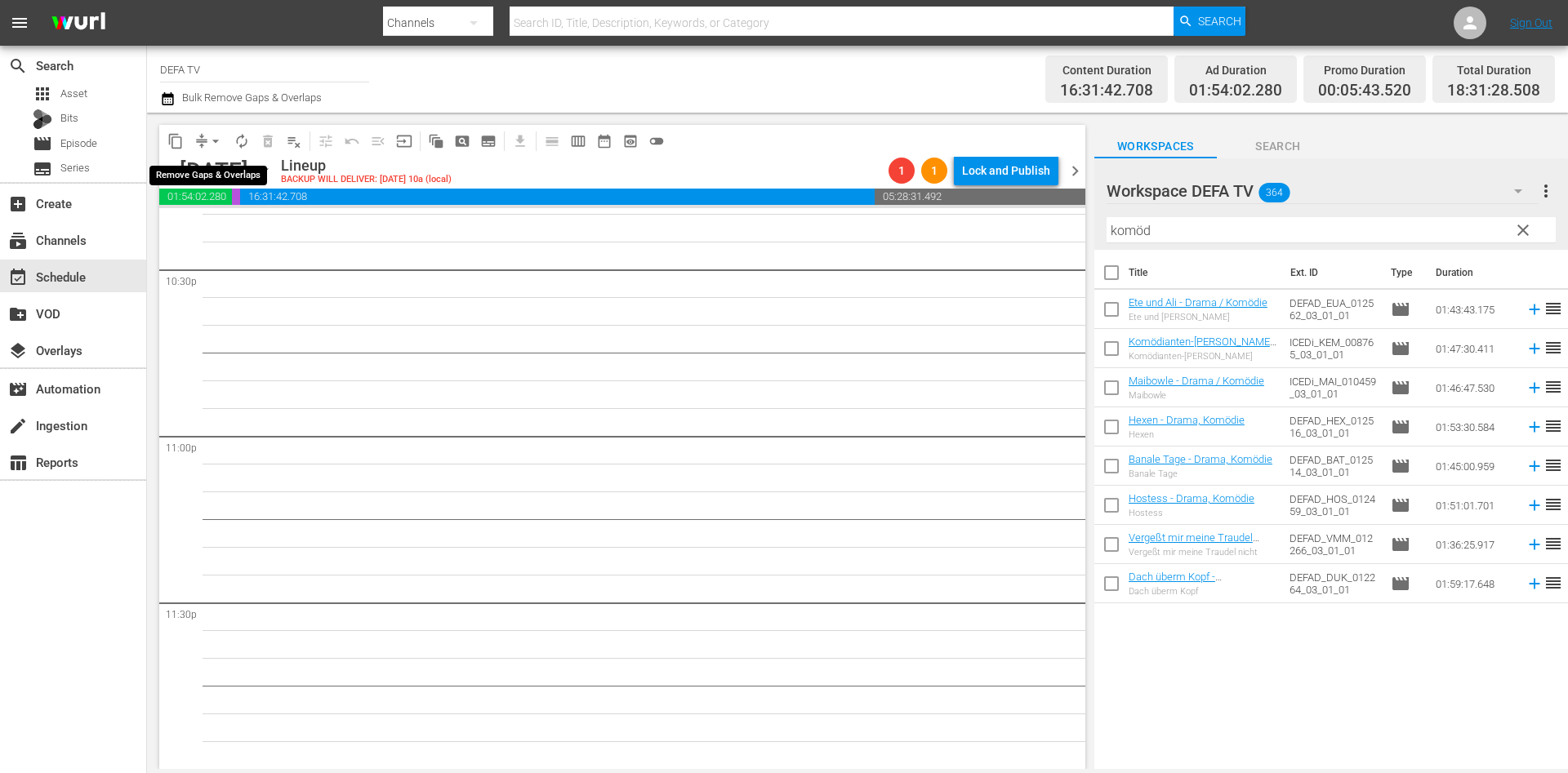
click at [218, 138] on span "arrow_drop_down" at bounding box center [215, 140] width 16 height 16
click at [223, 236] on li "Align to End of Previous Day" at bounding box center [217, 228] width 172 height 27
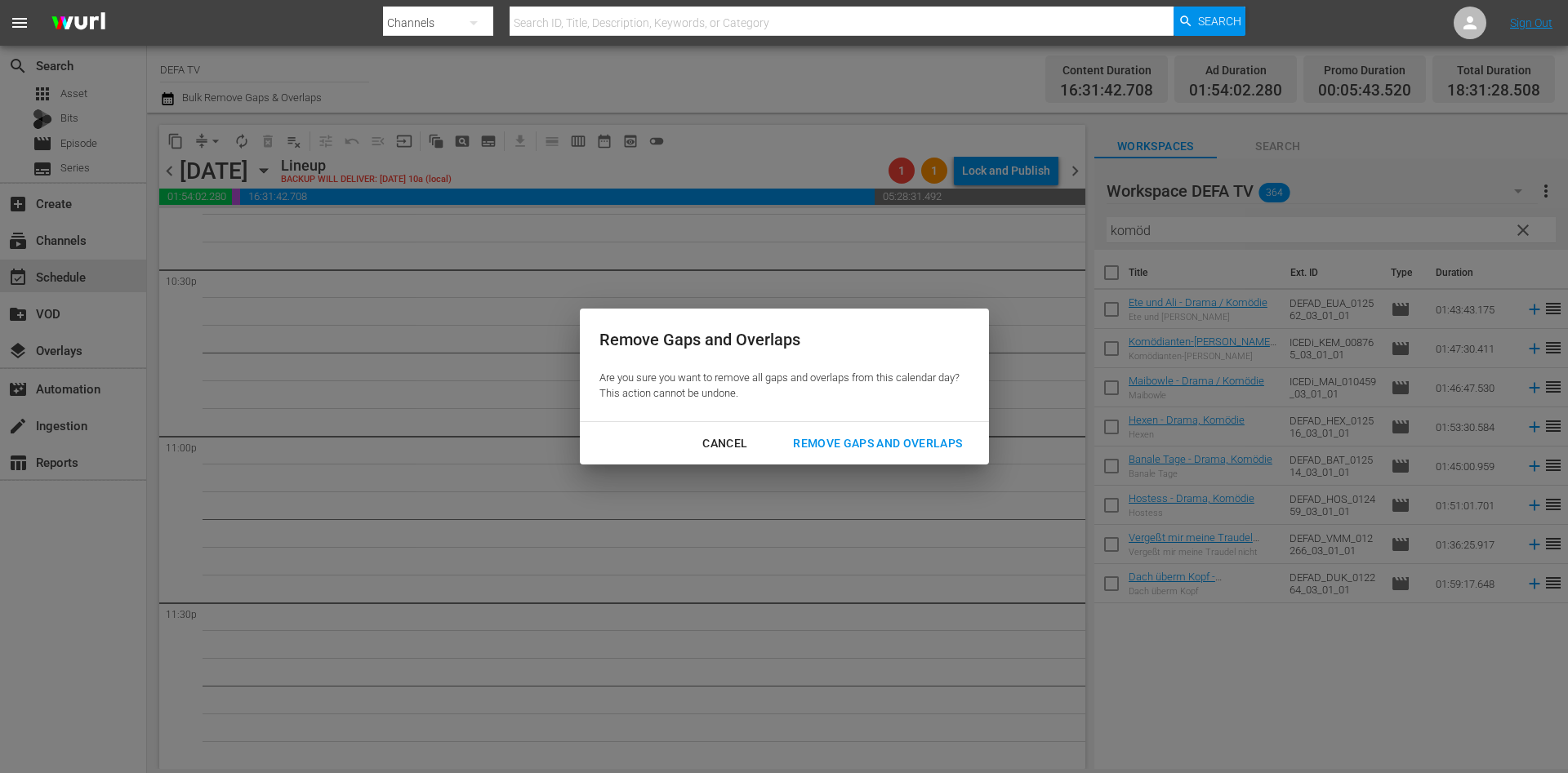
click at [892, 449] on div "Remove Gaps and Overlaps" at bounding box center [878, 443] width 195 height 20
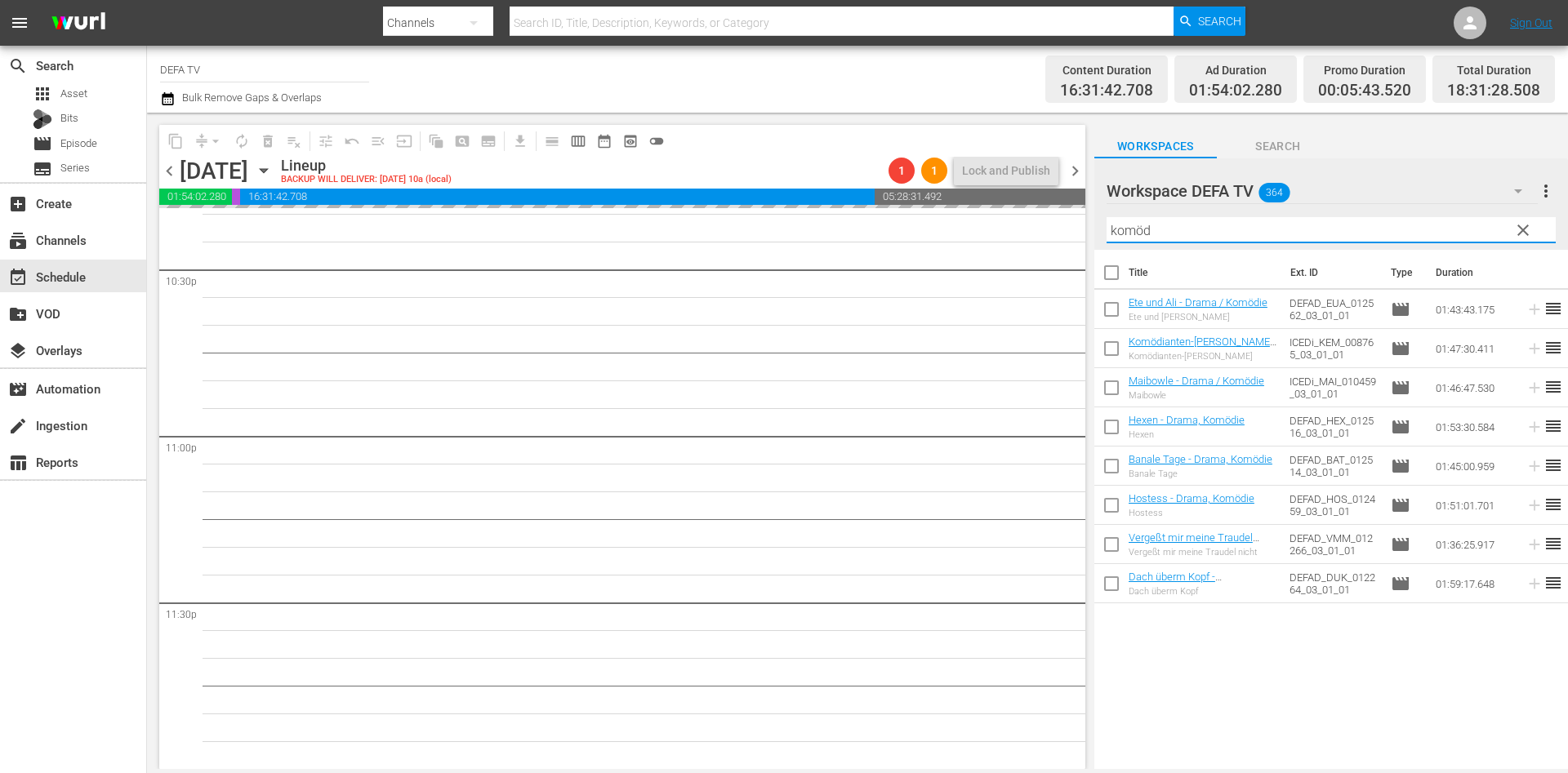
drag, startPoint x: 1216, startPoint y: 223, endPoint x: 1002, endPoint y: 262, distance: 217.5
click at [1002, 262] on div "content_copy compress arrow_drop_down autorenew_outlined delete_forever_outline…" at bounding box center [858, 441] width 1421 height 657
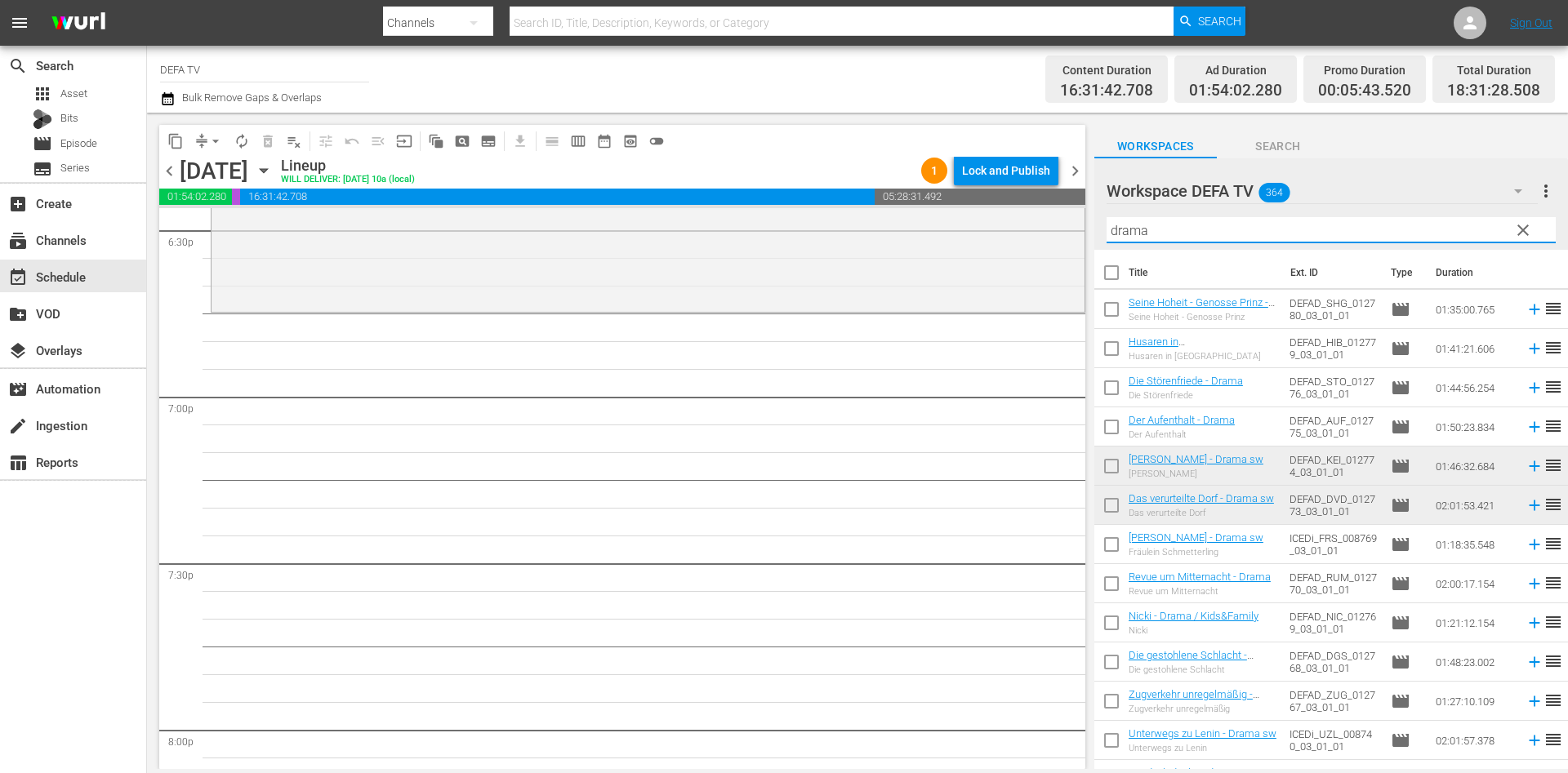
scroll to position [20, 0]
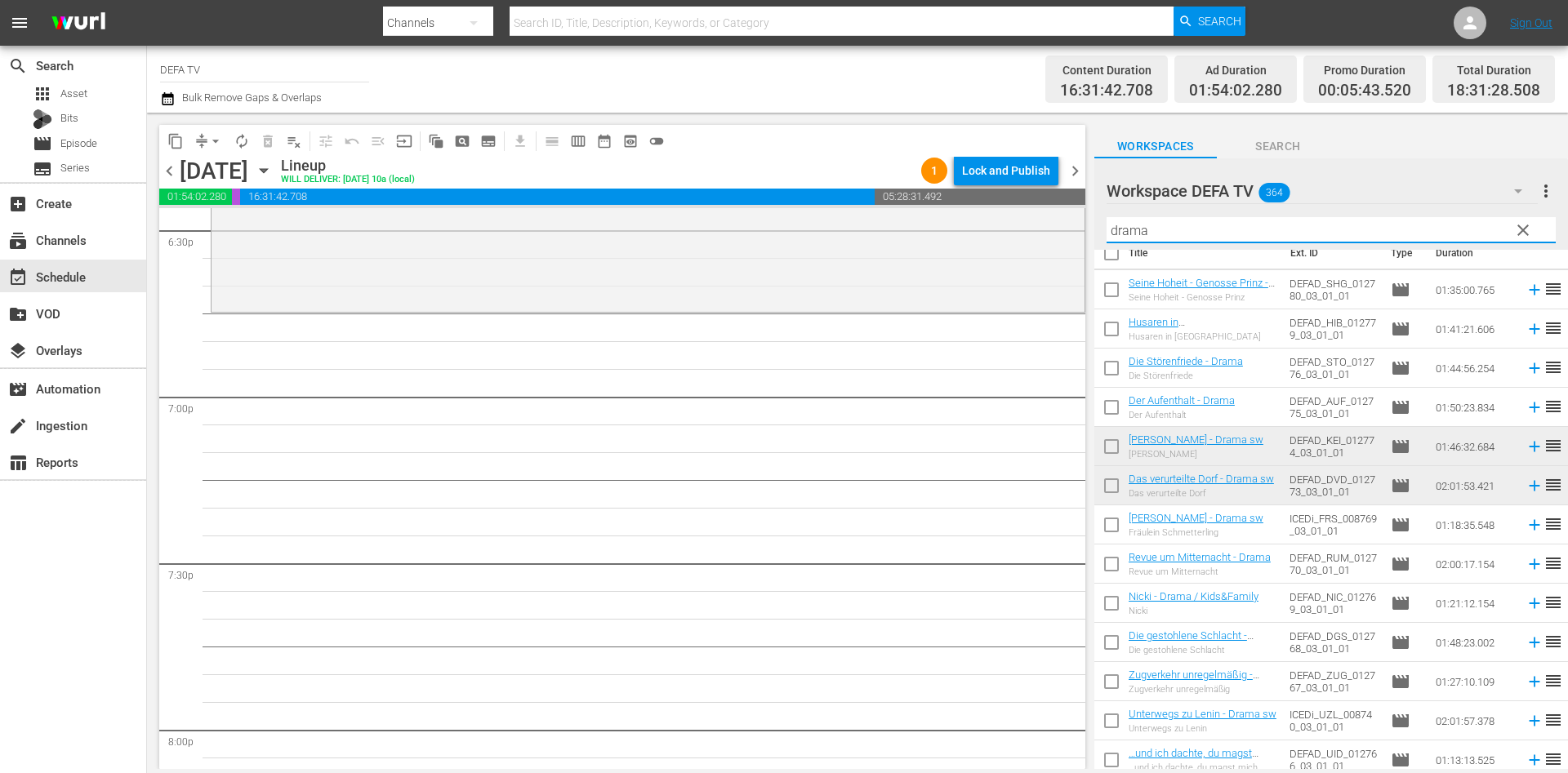
type input "drama"
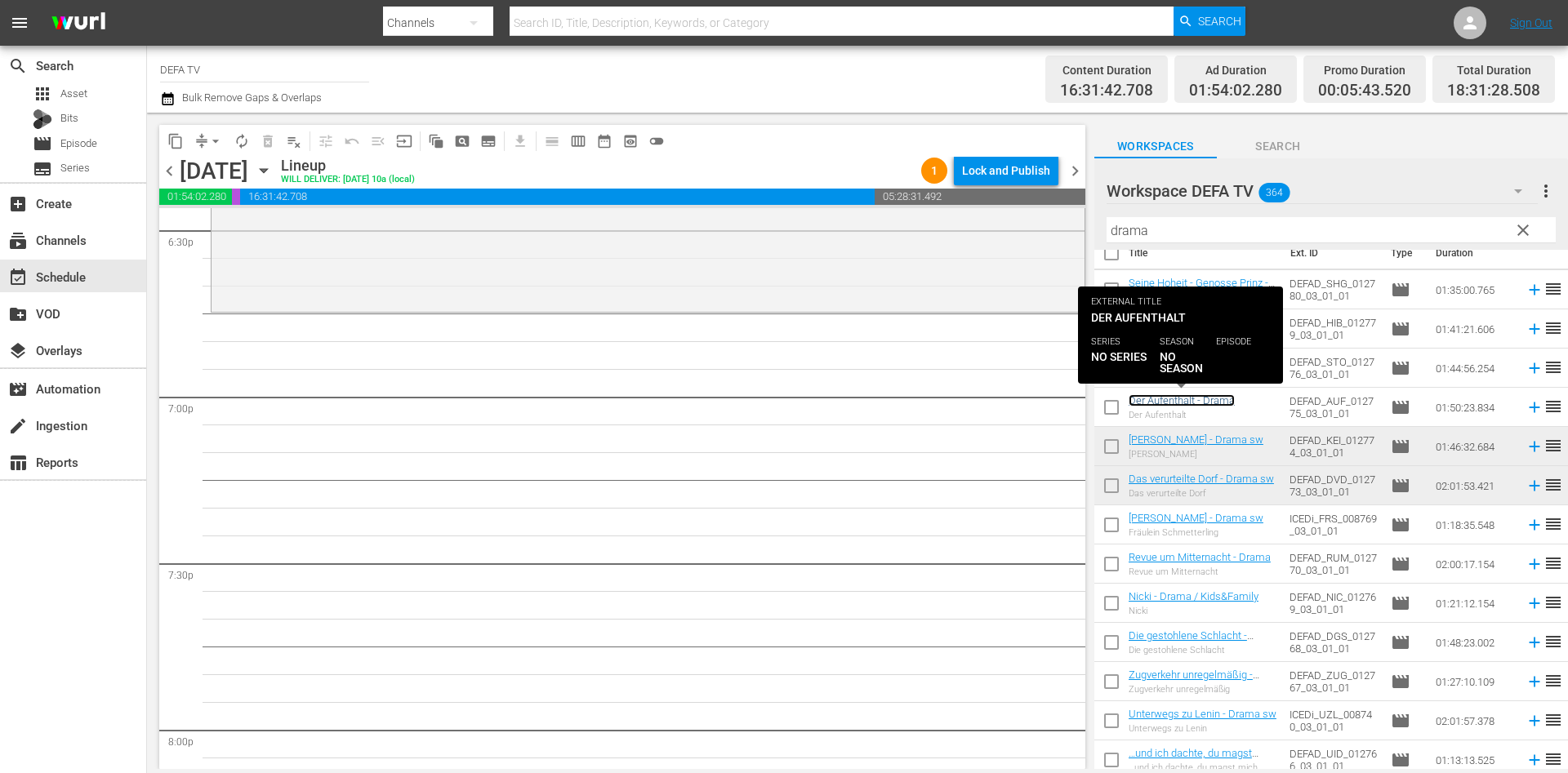
click at [1159, 402] on link "Der Aufenthalt - Drama" at bounding box center [1181, 400] width 106 height 12
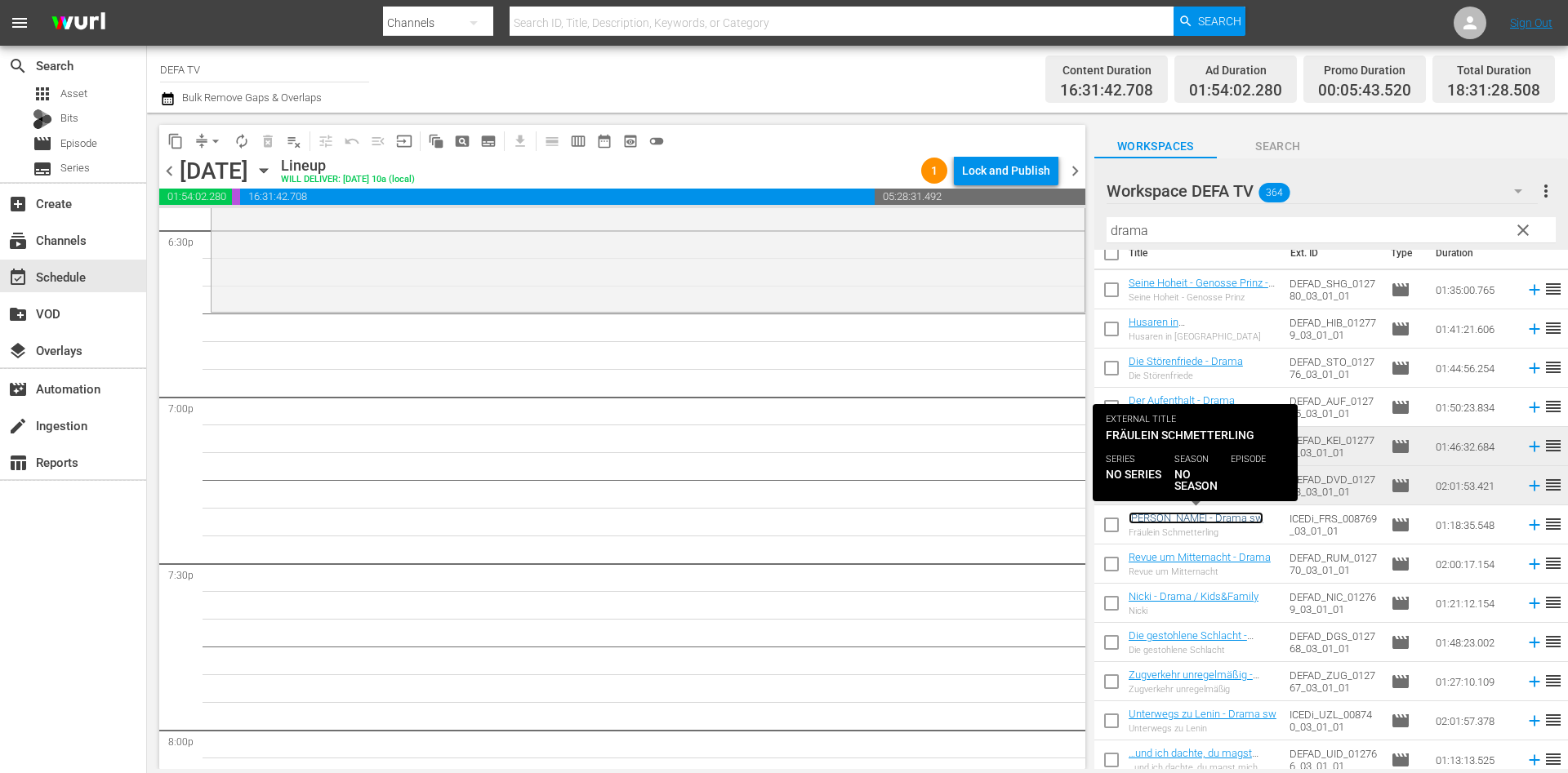
click at [1174, 515] on link "Fräulein Schmetterling - Drama sw" at bounding box center [1196, 517] width 135 height 12
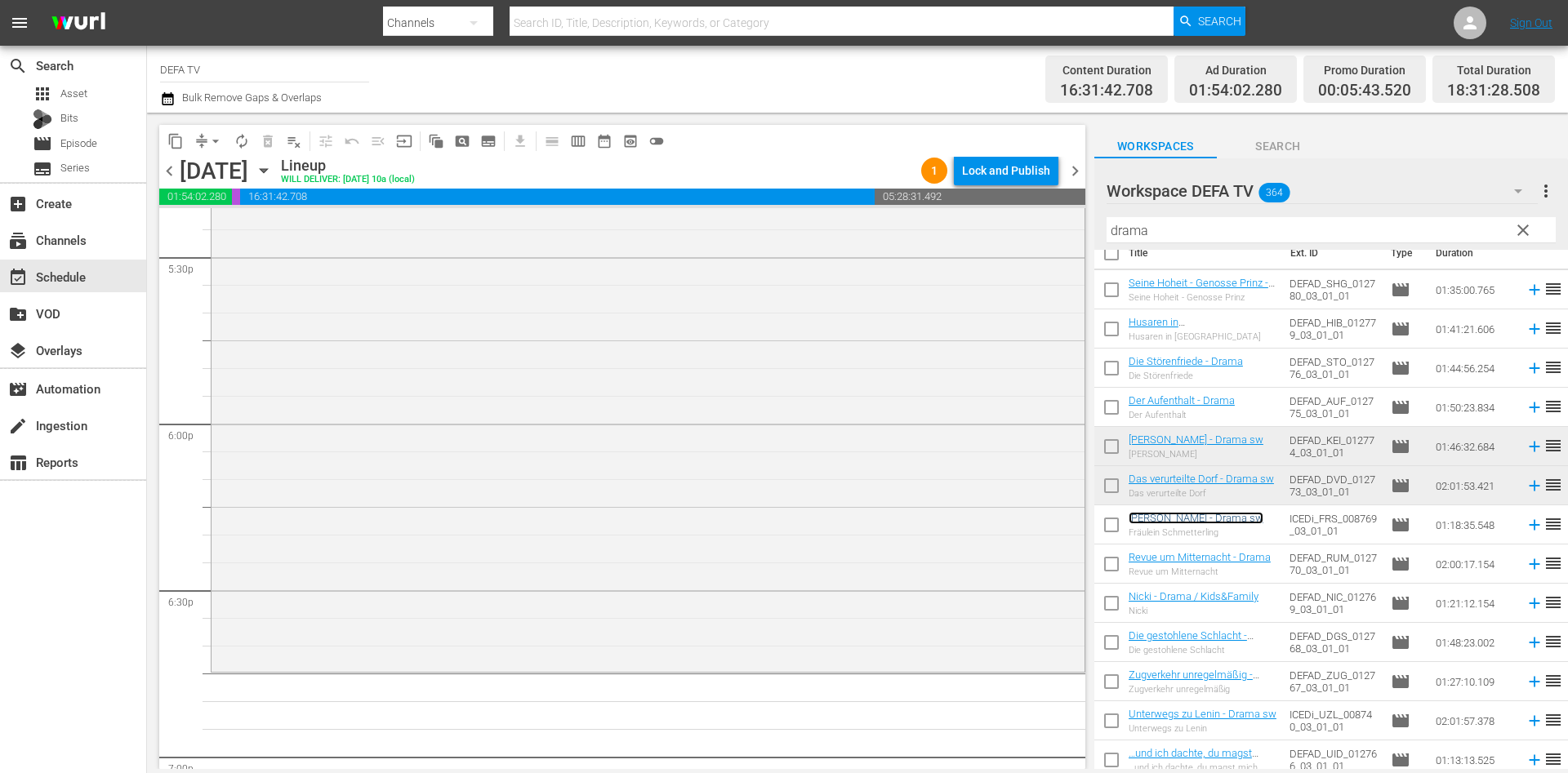
scroll to position [5780, 0]
click at [540, 426] on div "Das verurteilte Dorf - Drama sw reorder" at bounding box center [648, 333] width 873 height 672
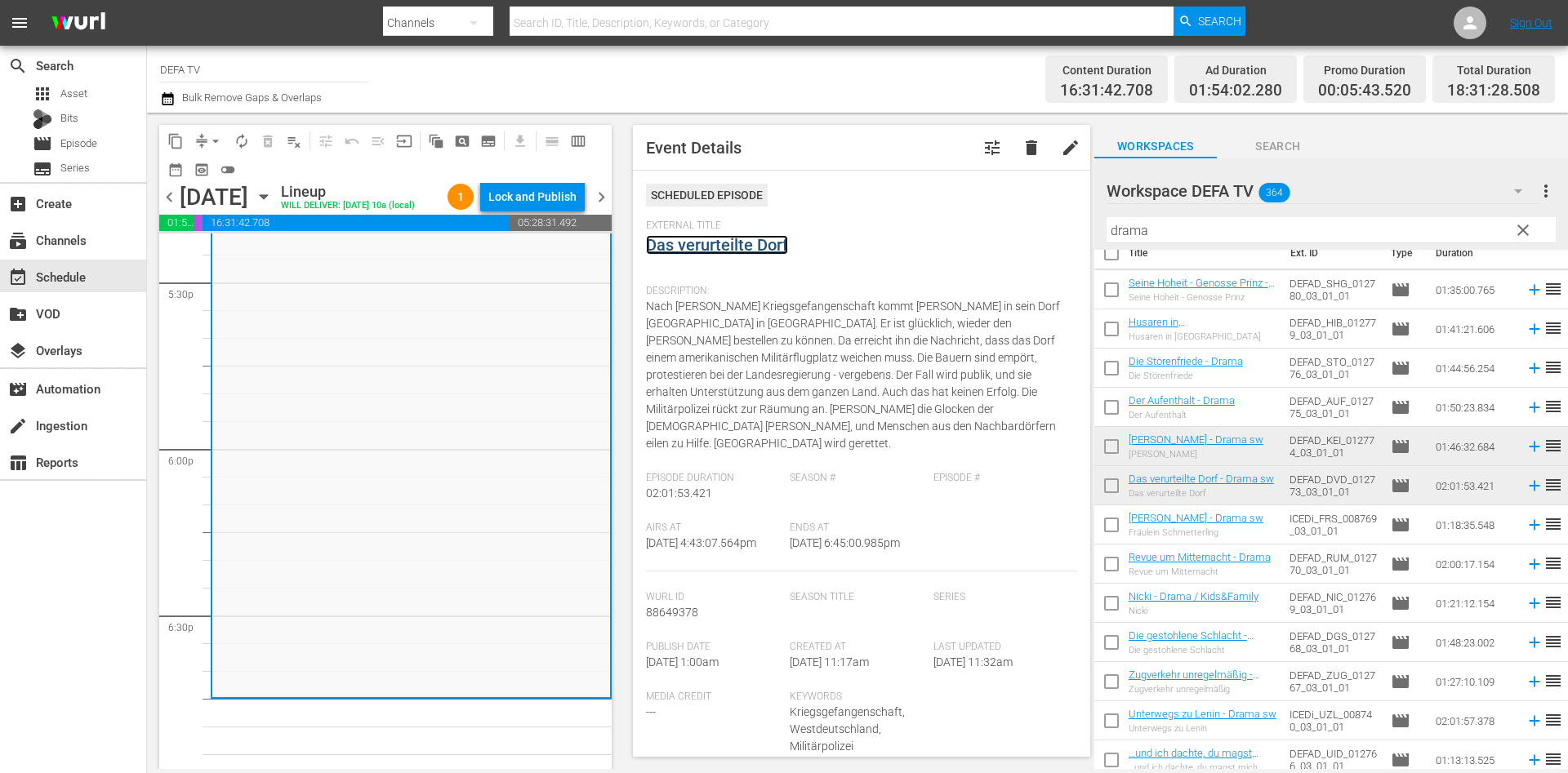
click at [761, 240] on link "Das verurteilte Dorf" at bounding box center [717, 244] width 142 height 20
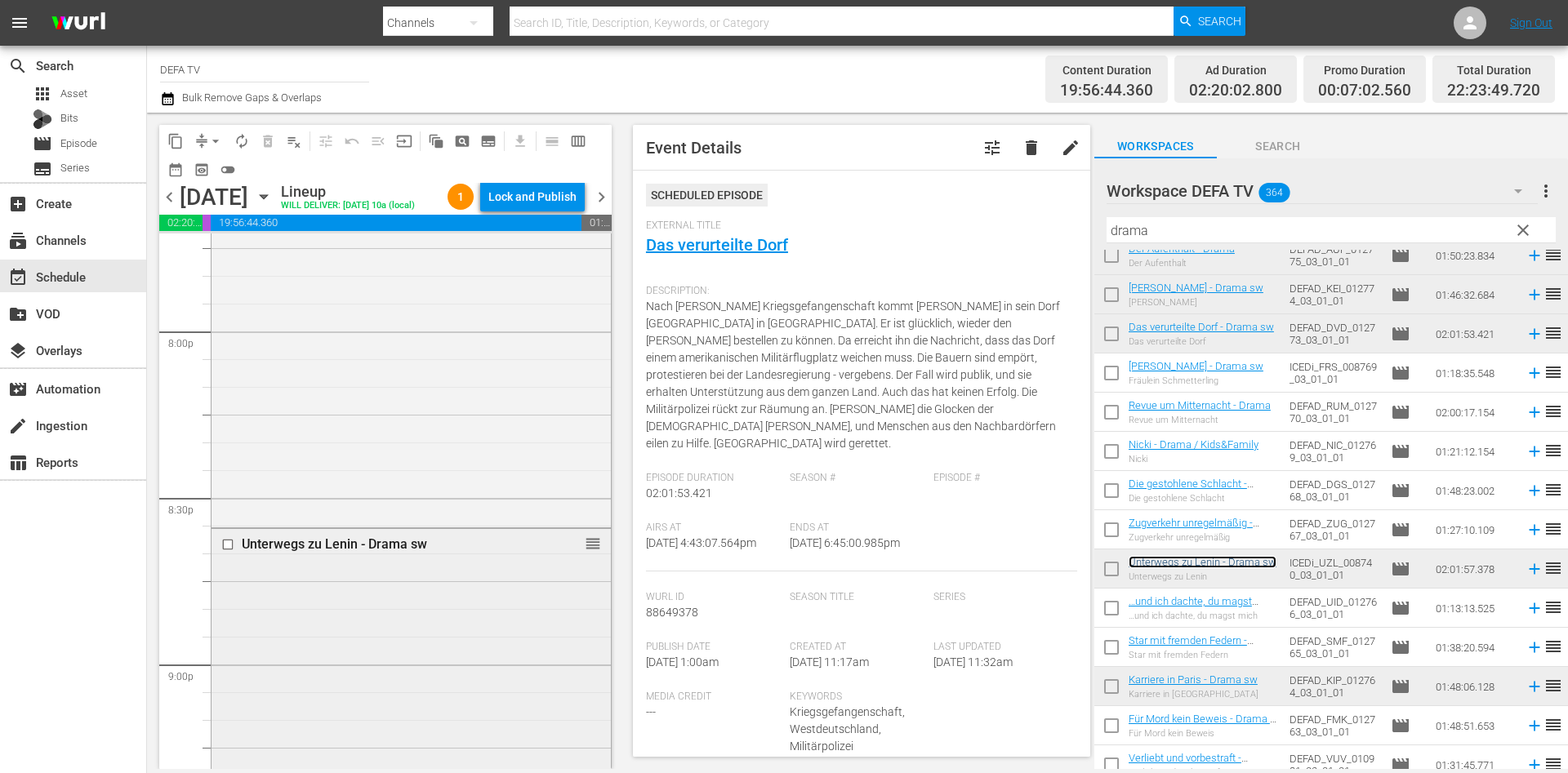
scroll to position [6781, 0]
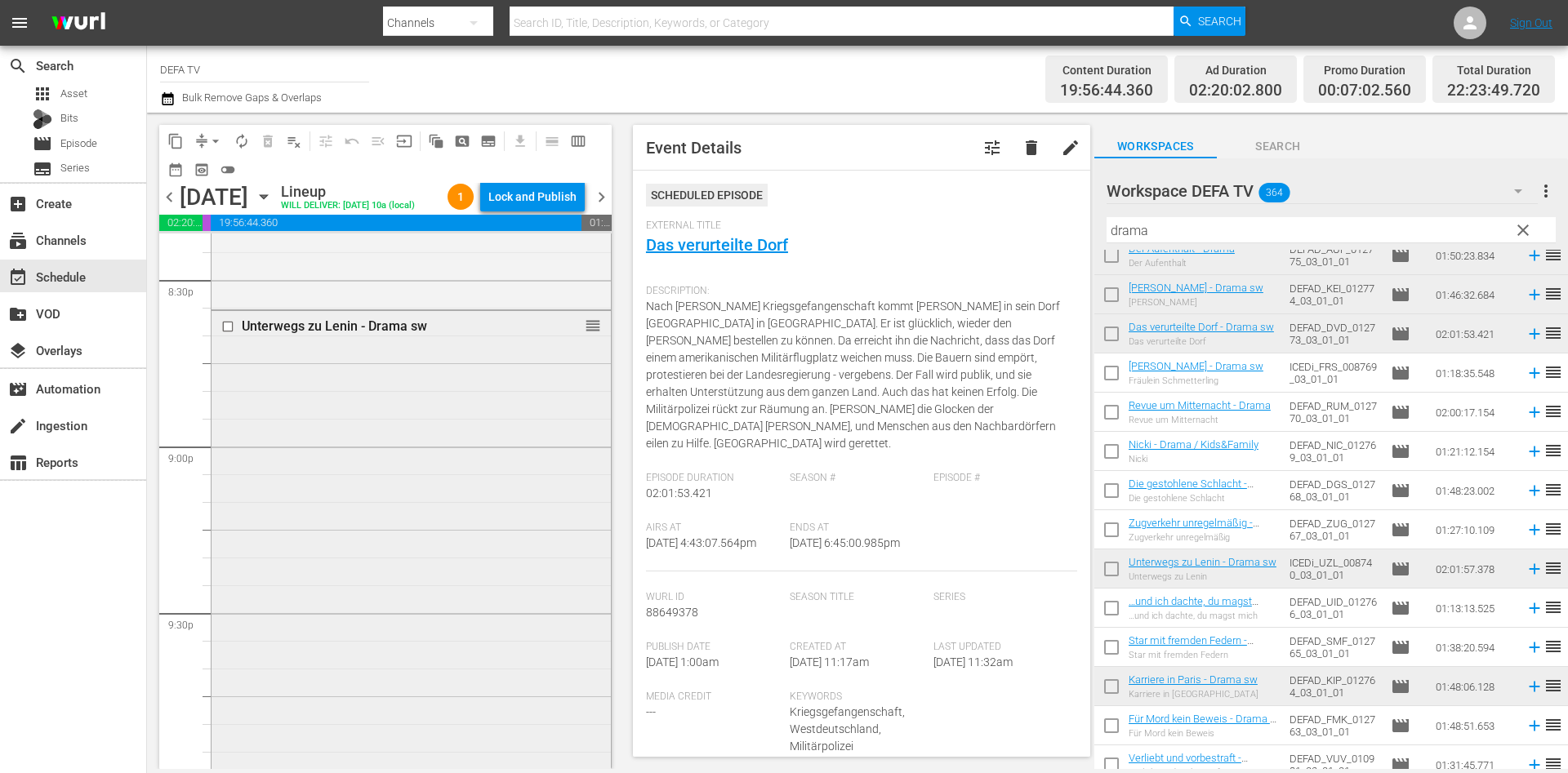
click at [509, 466] on div "Unterwegs zu Lenin - Drama sw reorder" at bounding box center [412, 647] width 399 height 672
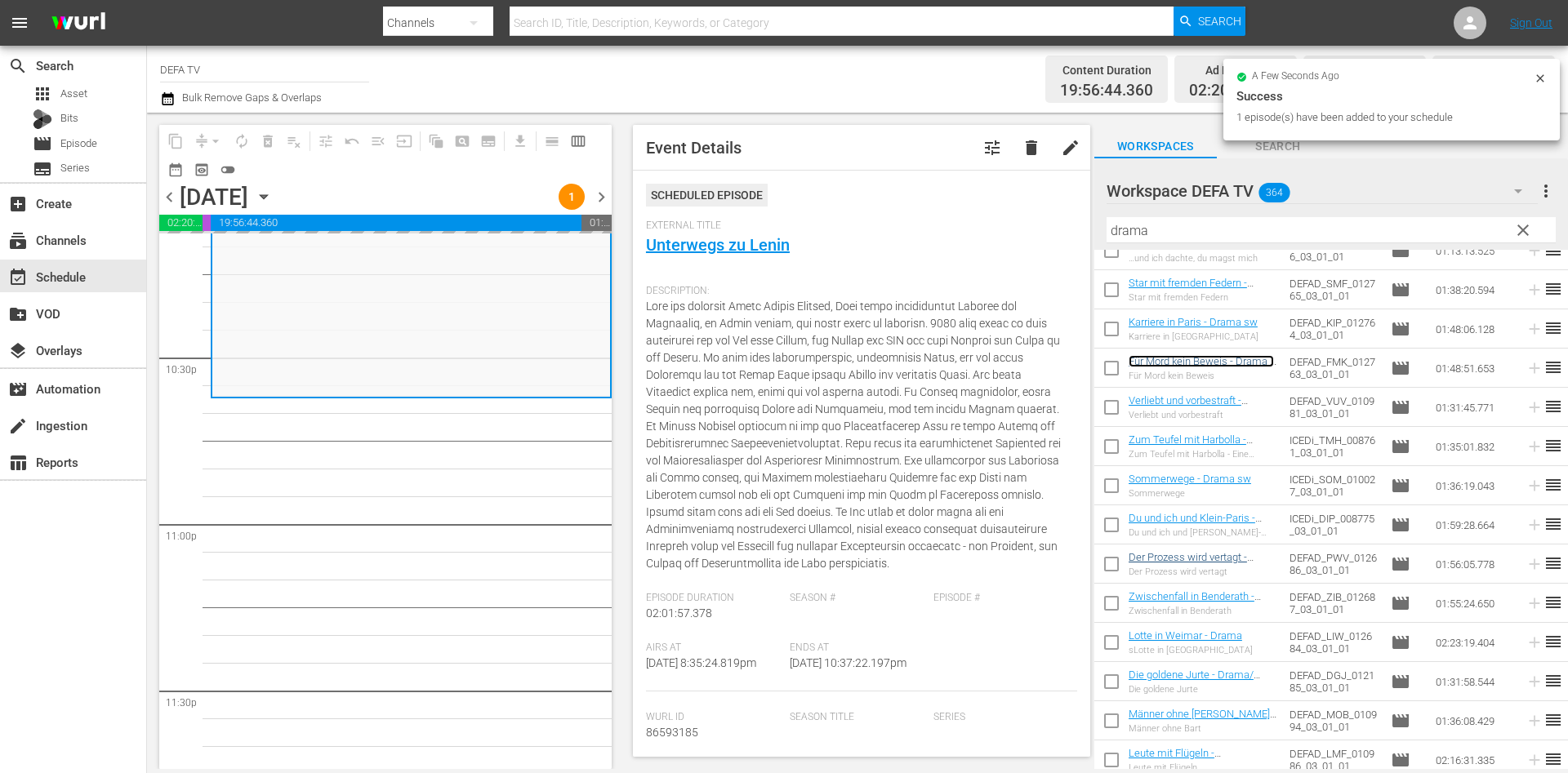
scroll to position [726, 0]
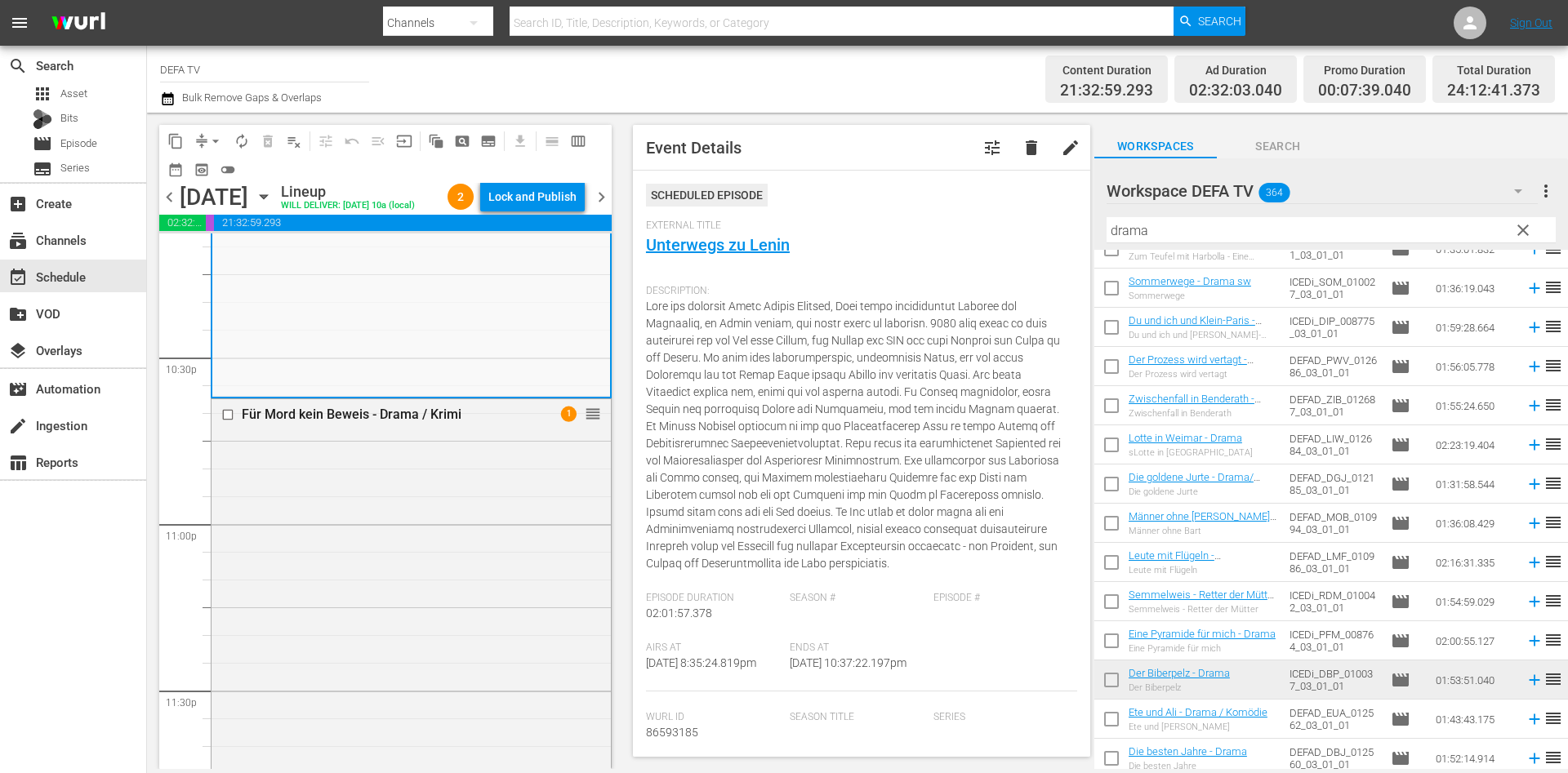
click at [1176, 564] on div "Leute mit Flügeln - Drama/Kriegsfilm - sw Leute mit Flügeln" at bounding box center [1202, 562] width 148 height 26
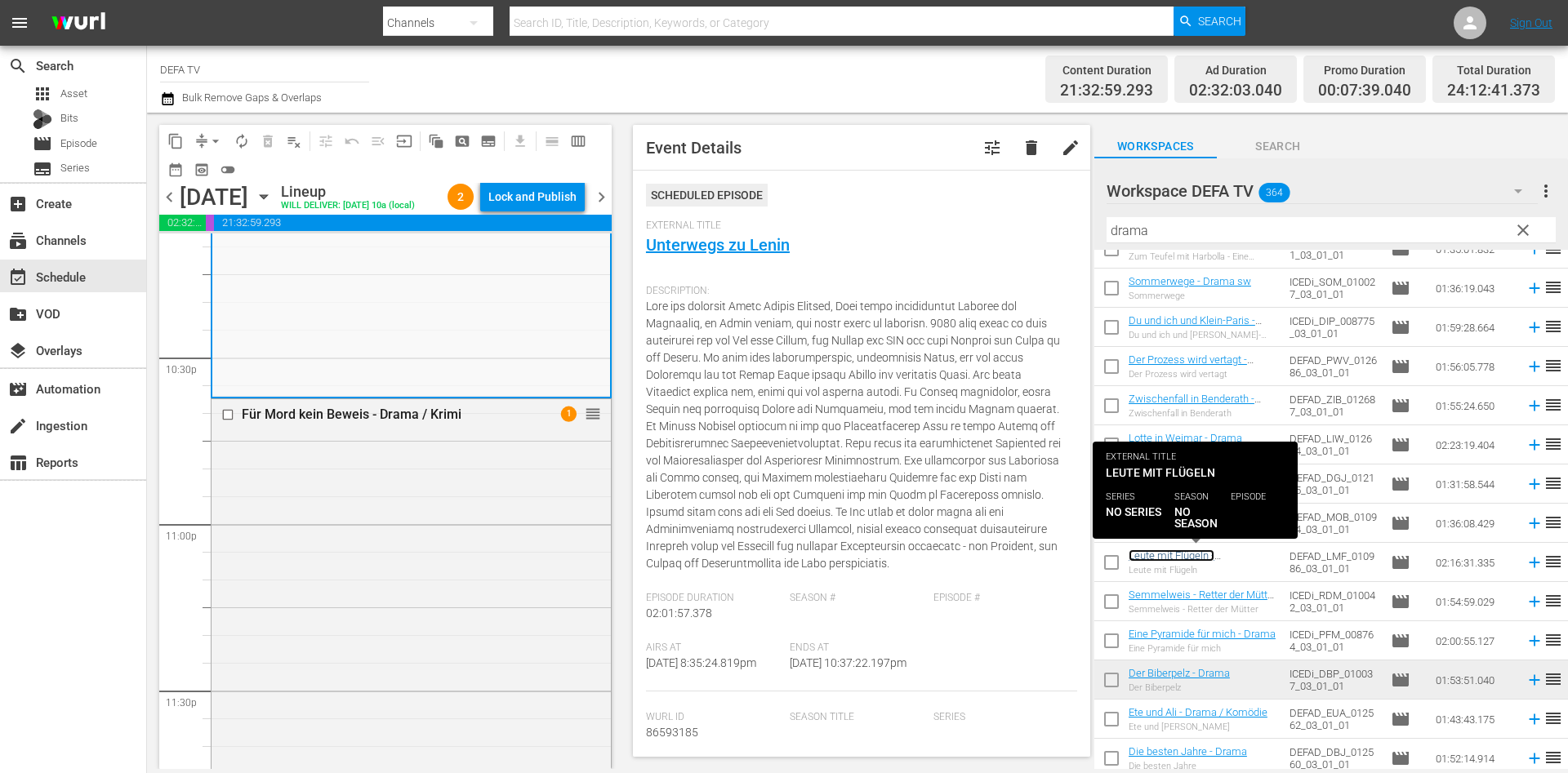
click at [1186, 559] on link "Leute mit Flügeln - Drama/Kriegsfilm - sw" at bounding box center [1181, 562] width 105 height 25
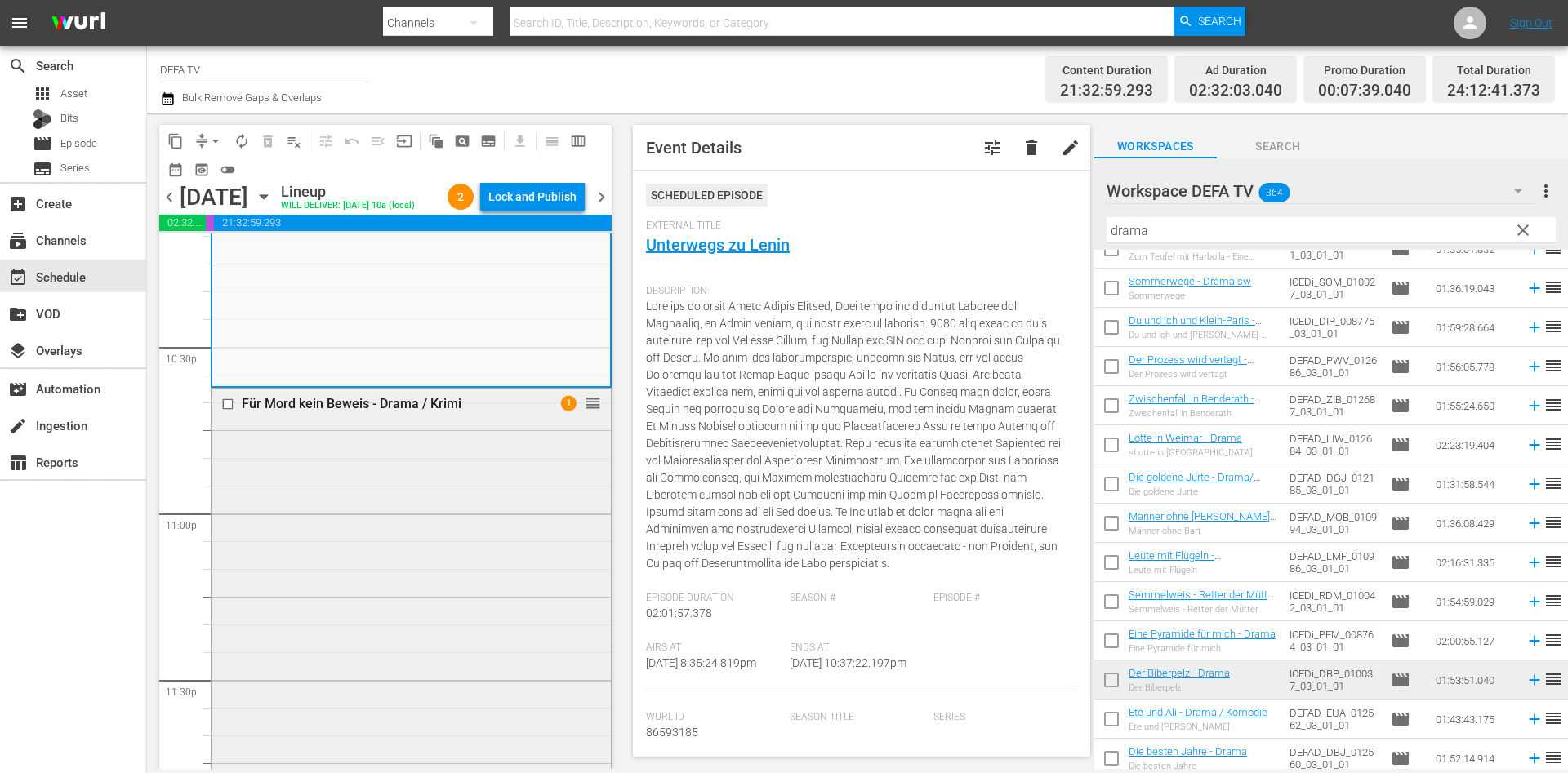
scroll to position [7428, 0]
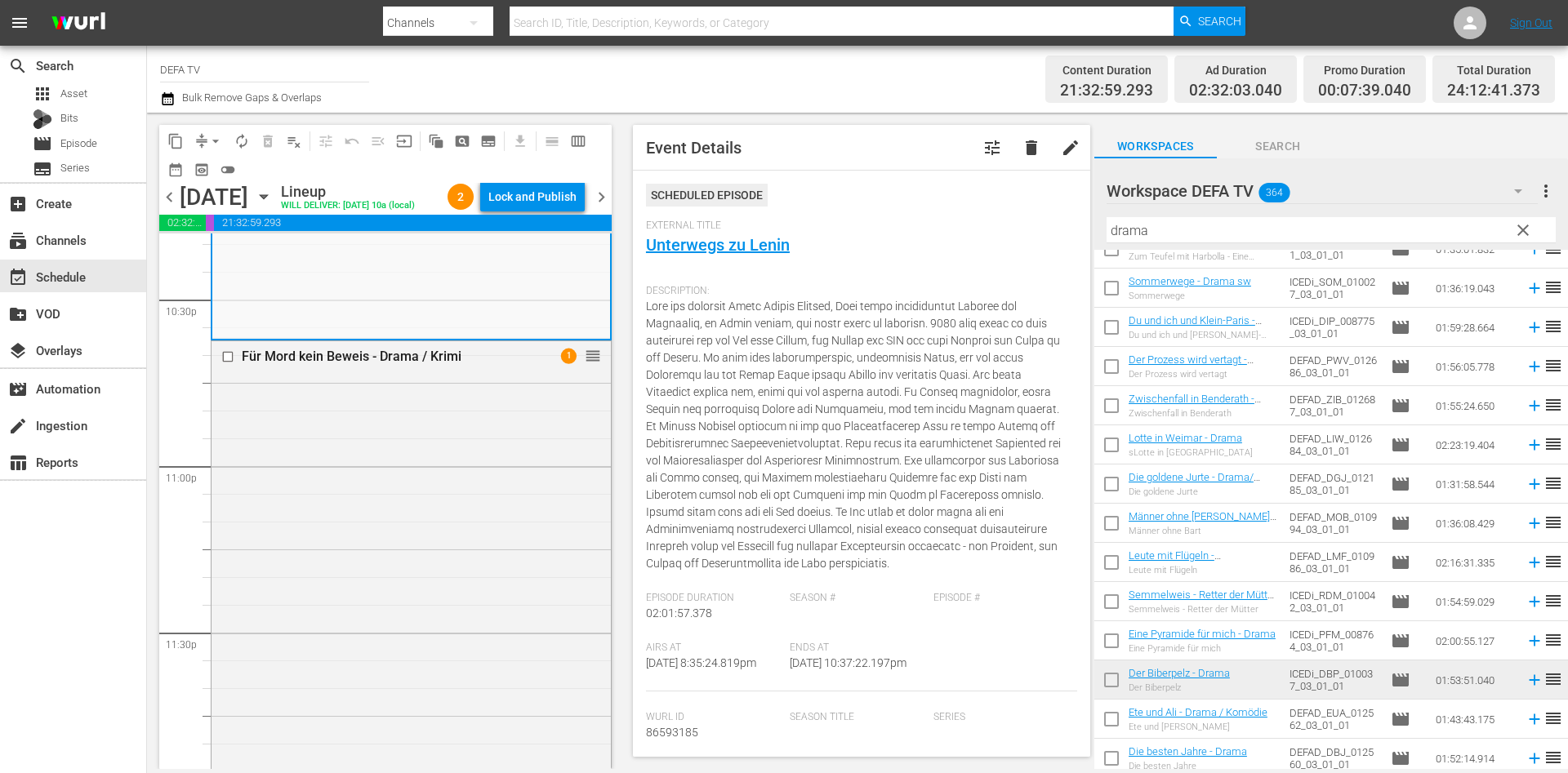
click at [599, 207] on span "chevron_right" at bounding box center [601, 197] width 20 height 20
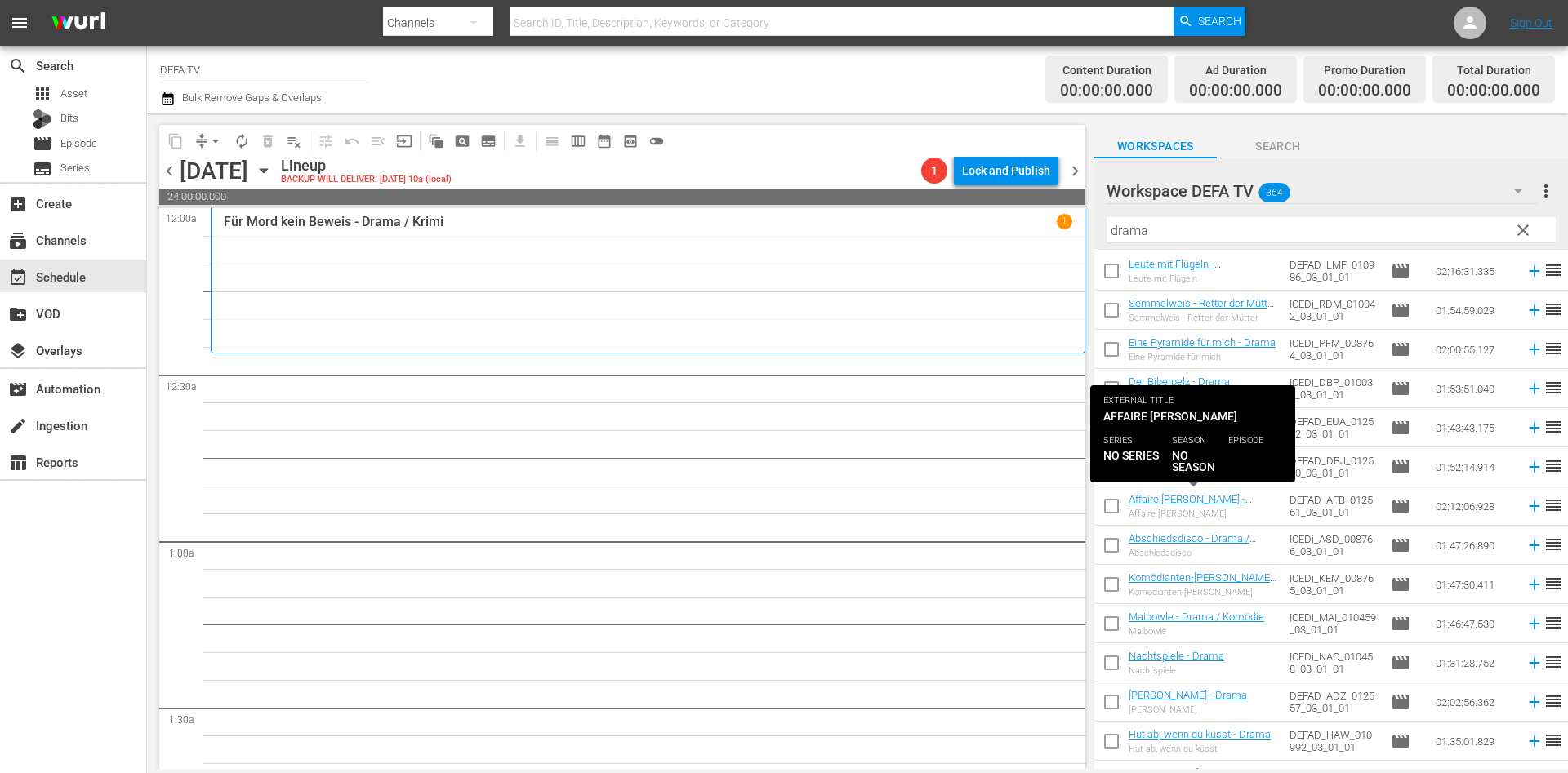
scroll to position [1079, 0]
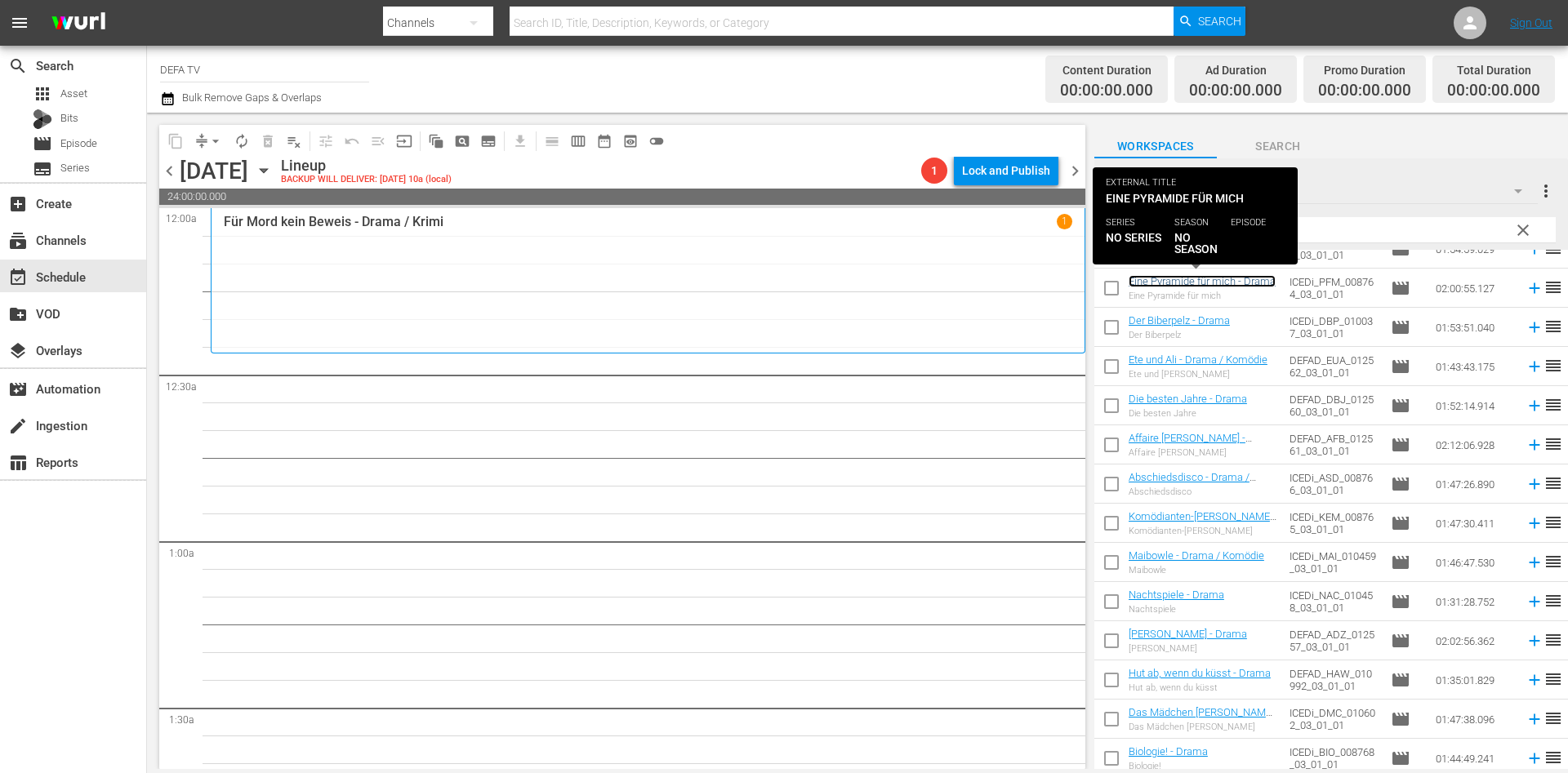
click at [1235, 279] on link "Eine Pyramide für mich - Drama" at bounding box center [1202, 281] width 147 height 12
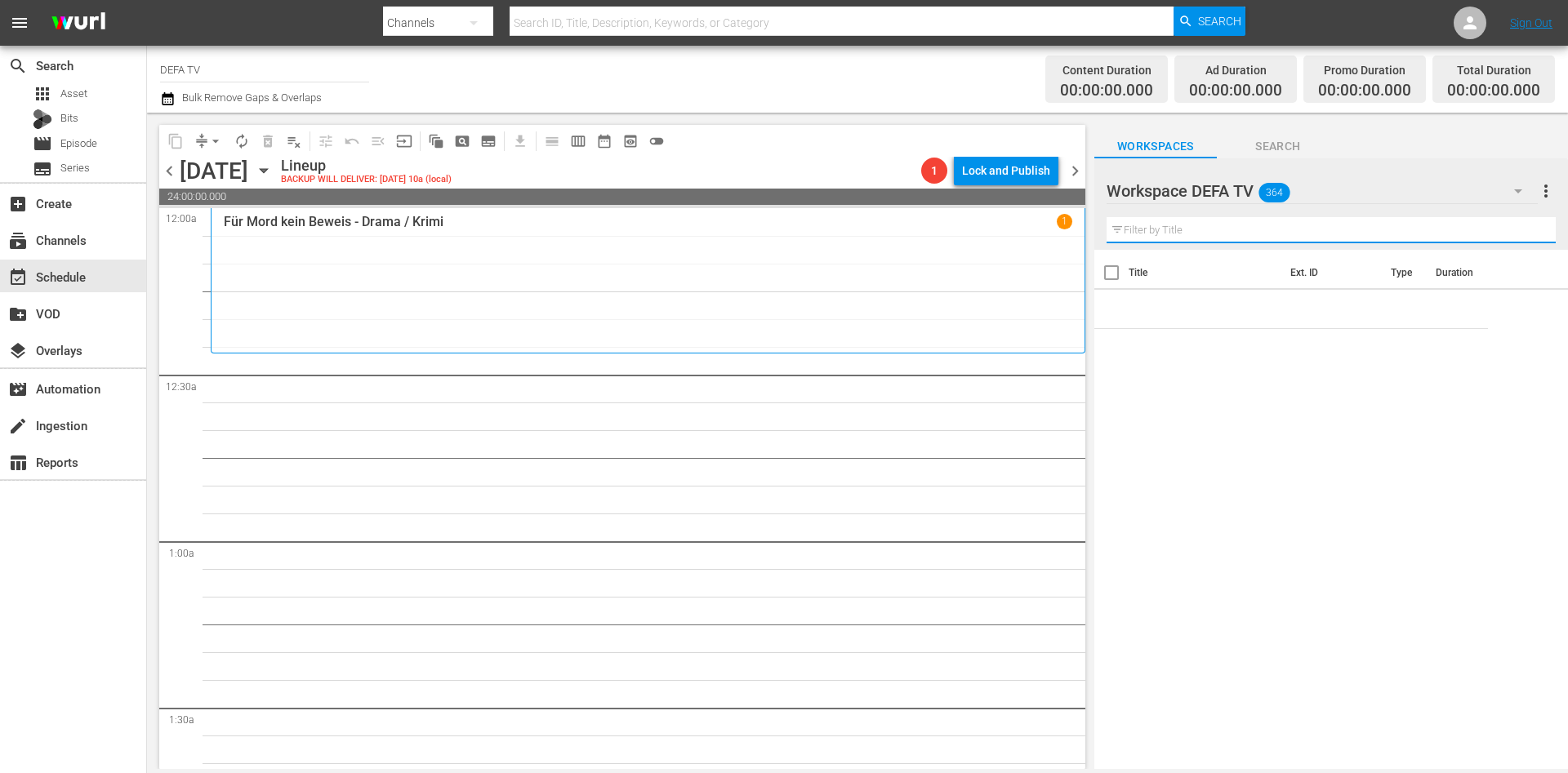
drag, startPoint x: 1325, startPoint y: 223, endPoint x: 812, endPoint y: 221, distance: 513.0
click at [812, 221] on div "content_copy compress arrow_drop_down autorenew_outlined delete_forever_outline…" at bounding box center [858, 441] width 1421 height 657
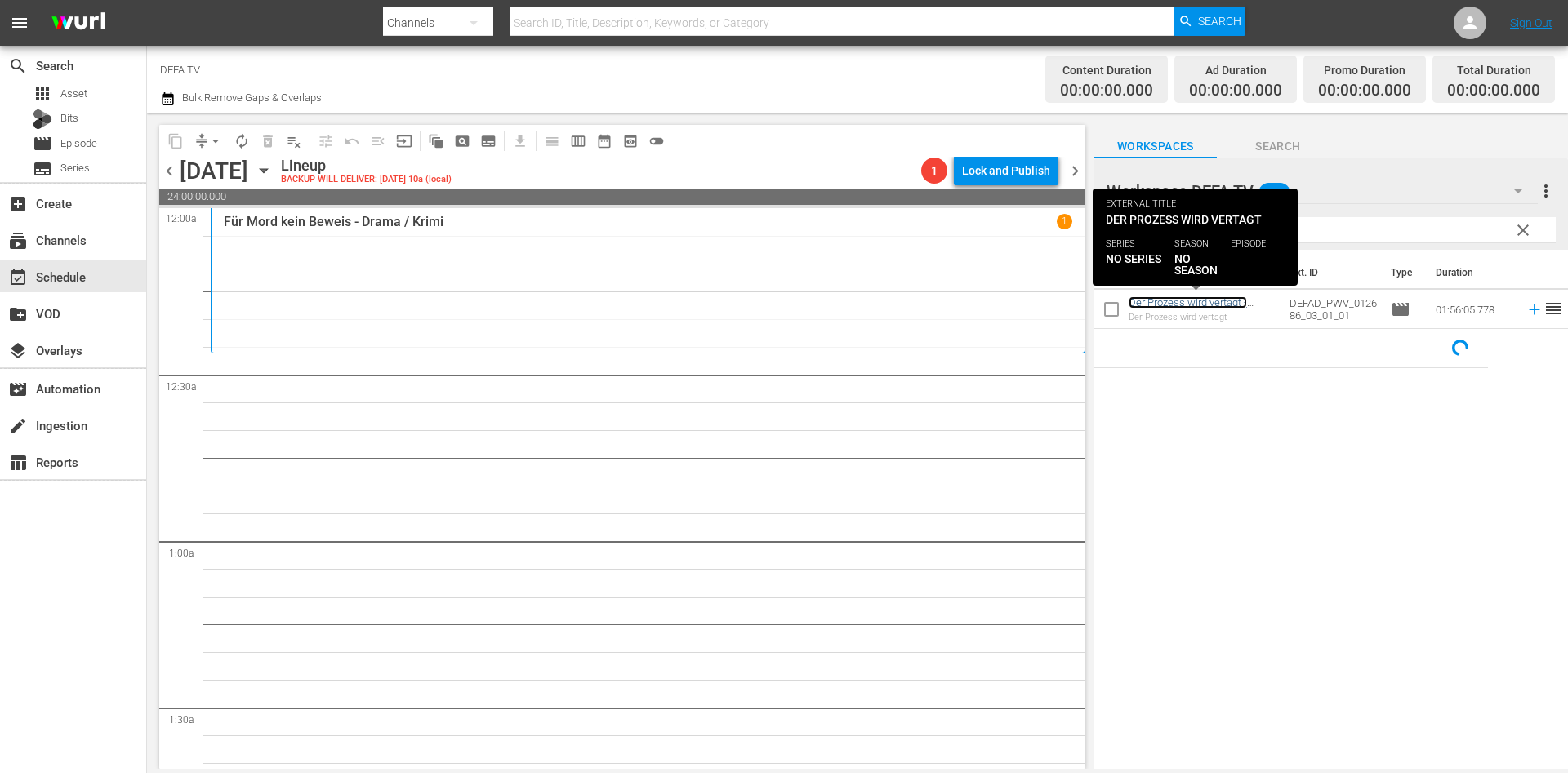
click at [1168, 308] on link "Der Prozess wird vertagt - Drama - sw" at bounding box center [1188, 309] width 118 height 25
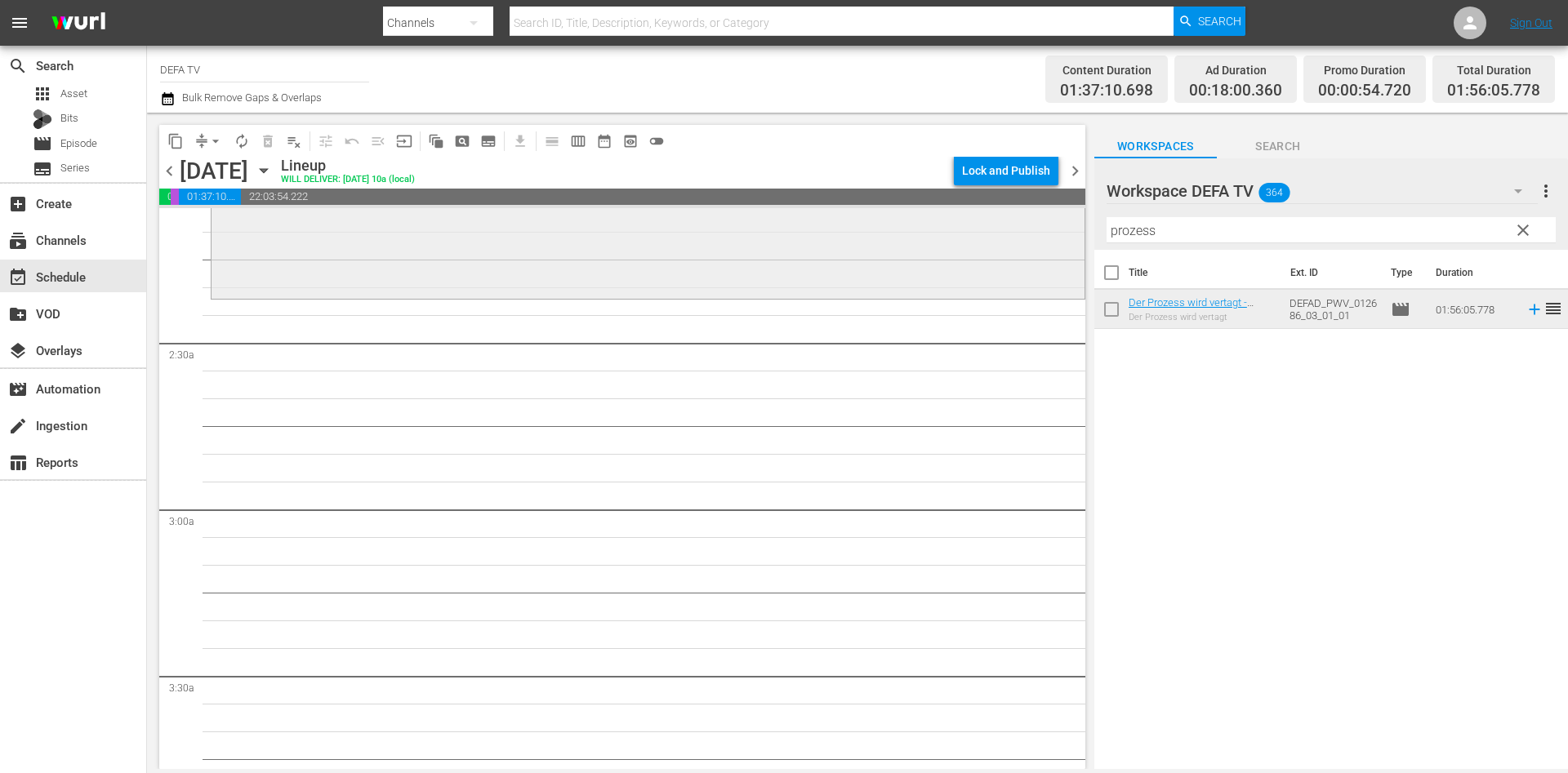
scroll to position [702, 0]
drag, startPoint x: 1243, startPoint y: 232, endPoint x: 951, endPoint y: 229, distance: 292.0
click at [951, 229] on div "content_copy compress arrow_drop_down autorenew_outlined delete_forever_outline…" at bounding box center [858, 441] width 1421 height 657
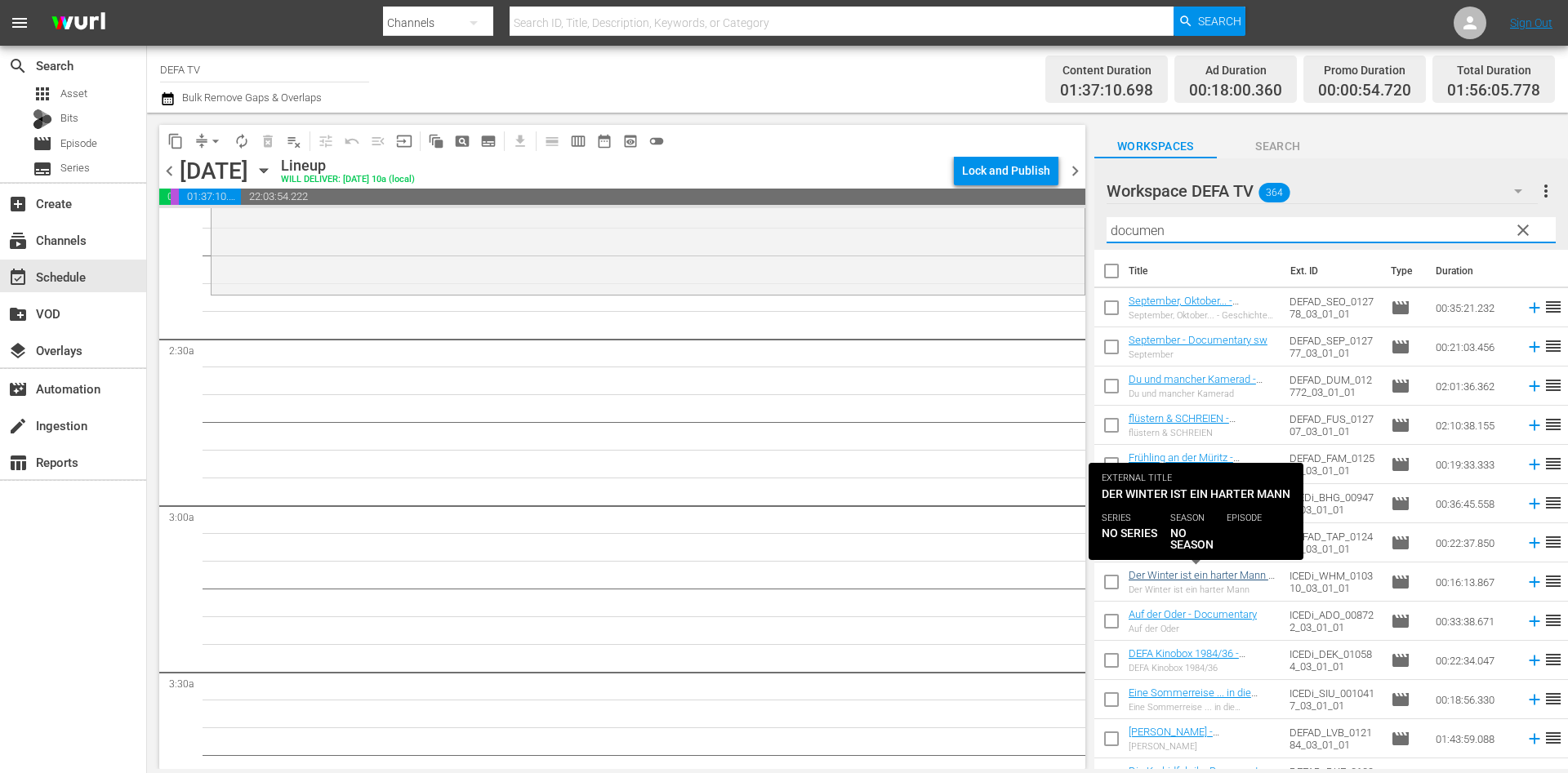
scroll to position [0, 0]
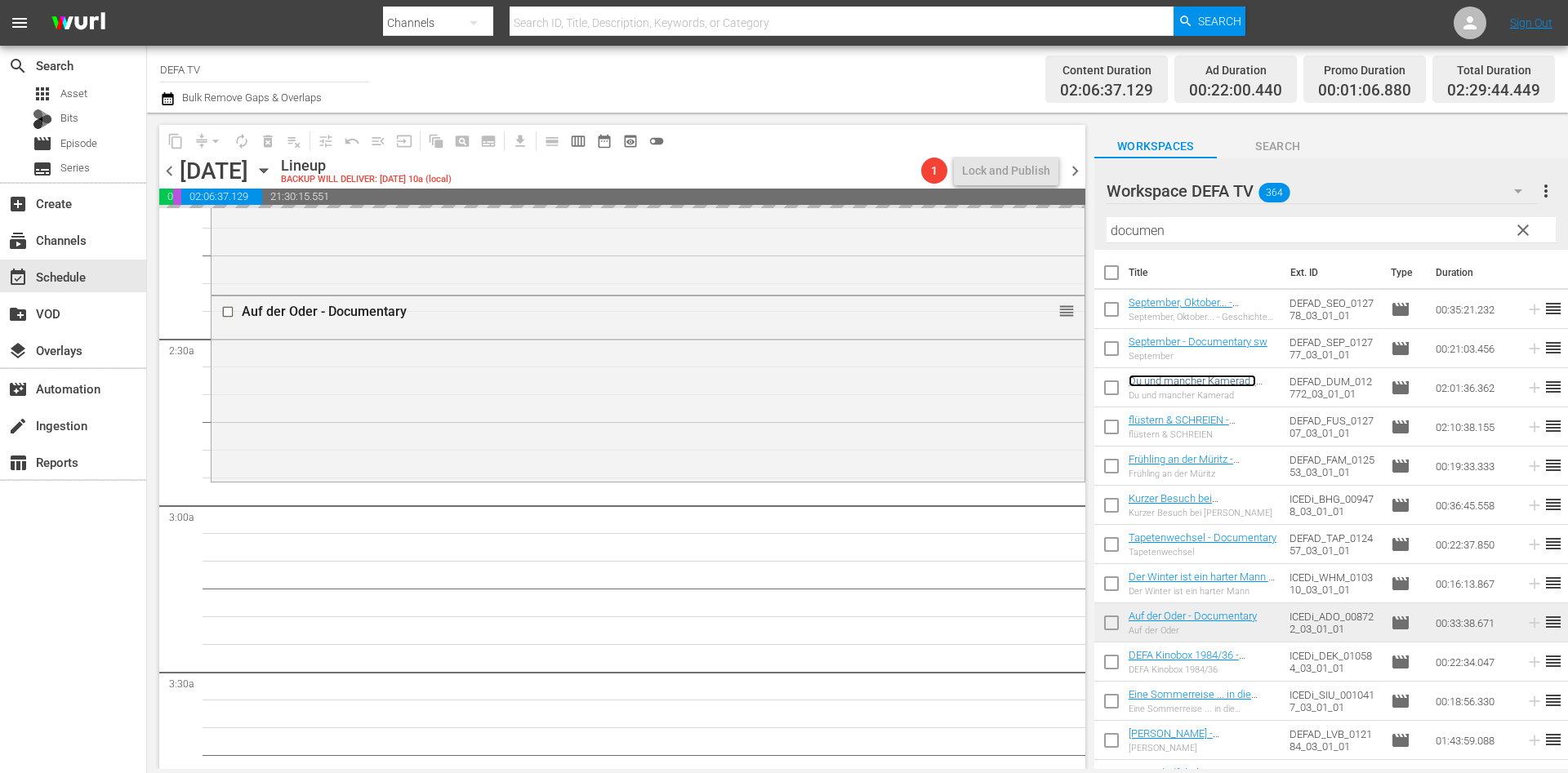
click at [1195, 378] on link "Du und mancher Kamerad - Documentary sw" at bounding box center [1192, 387] width 127 height 25
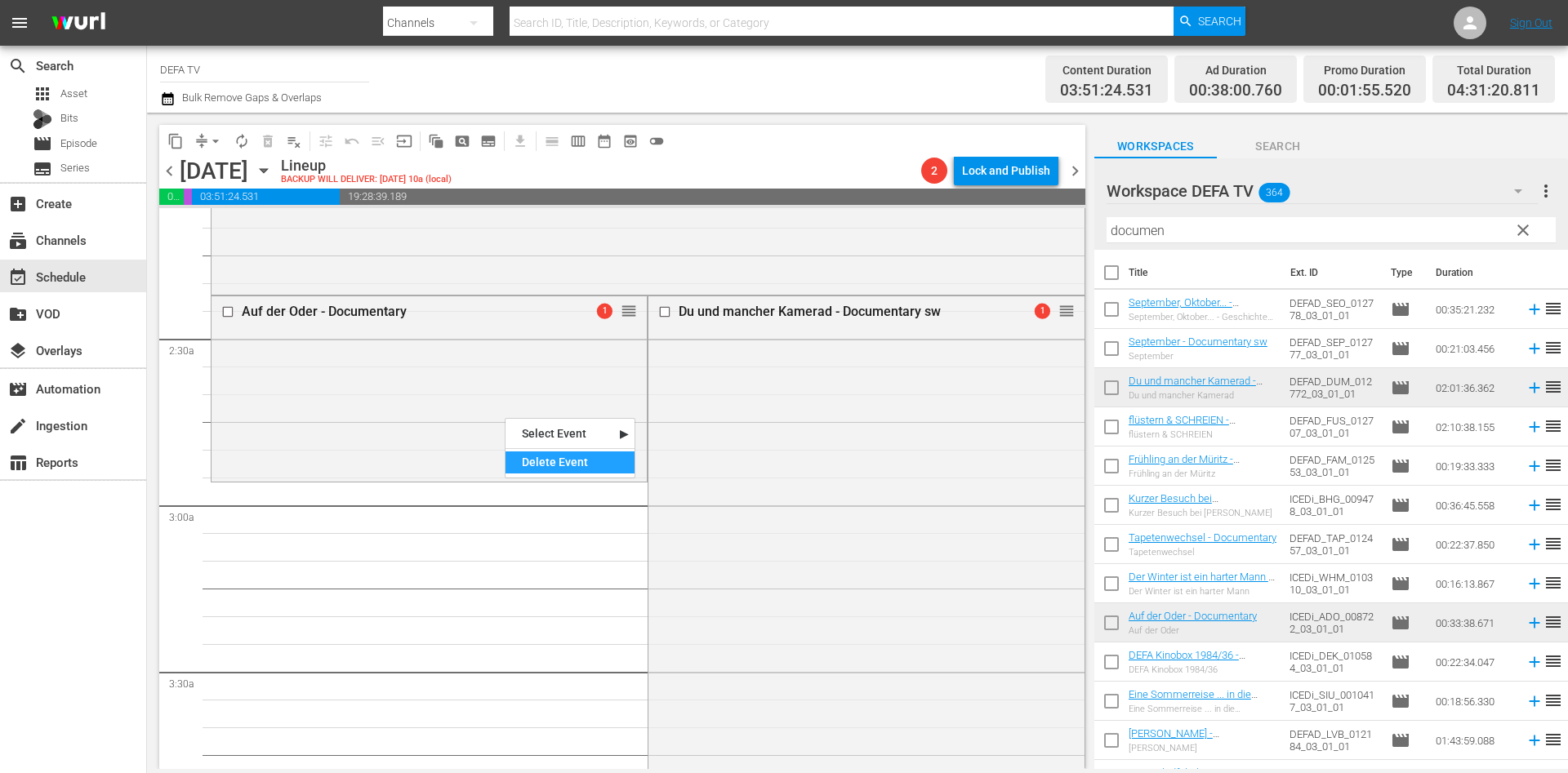
click at [553, 458] on div "Delete Event" at bounding box center [570, 462] width 129 height 22
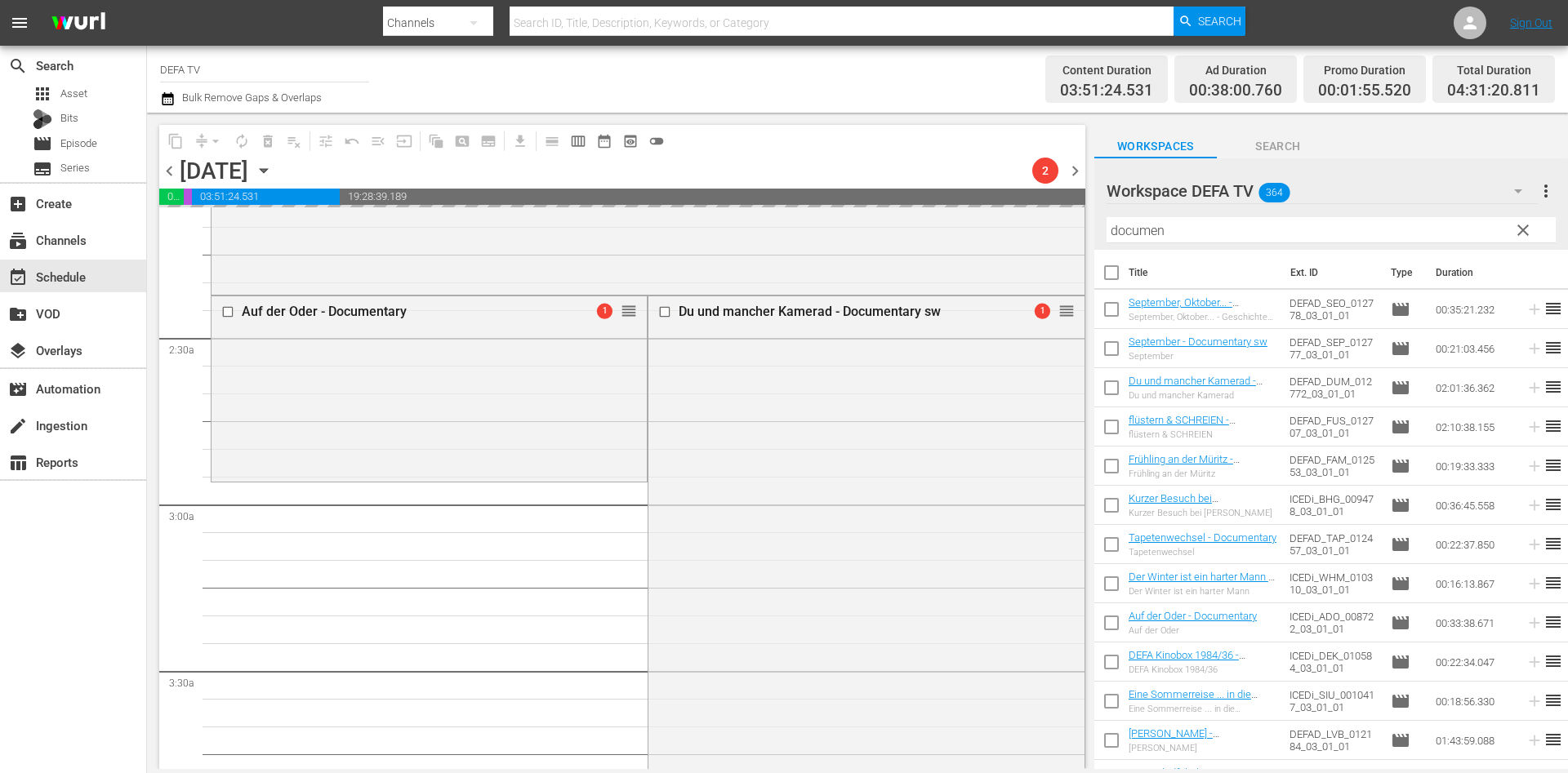
scroll to position [1283, 0]
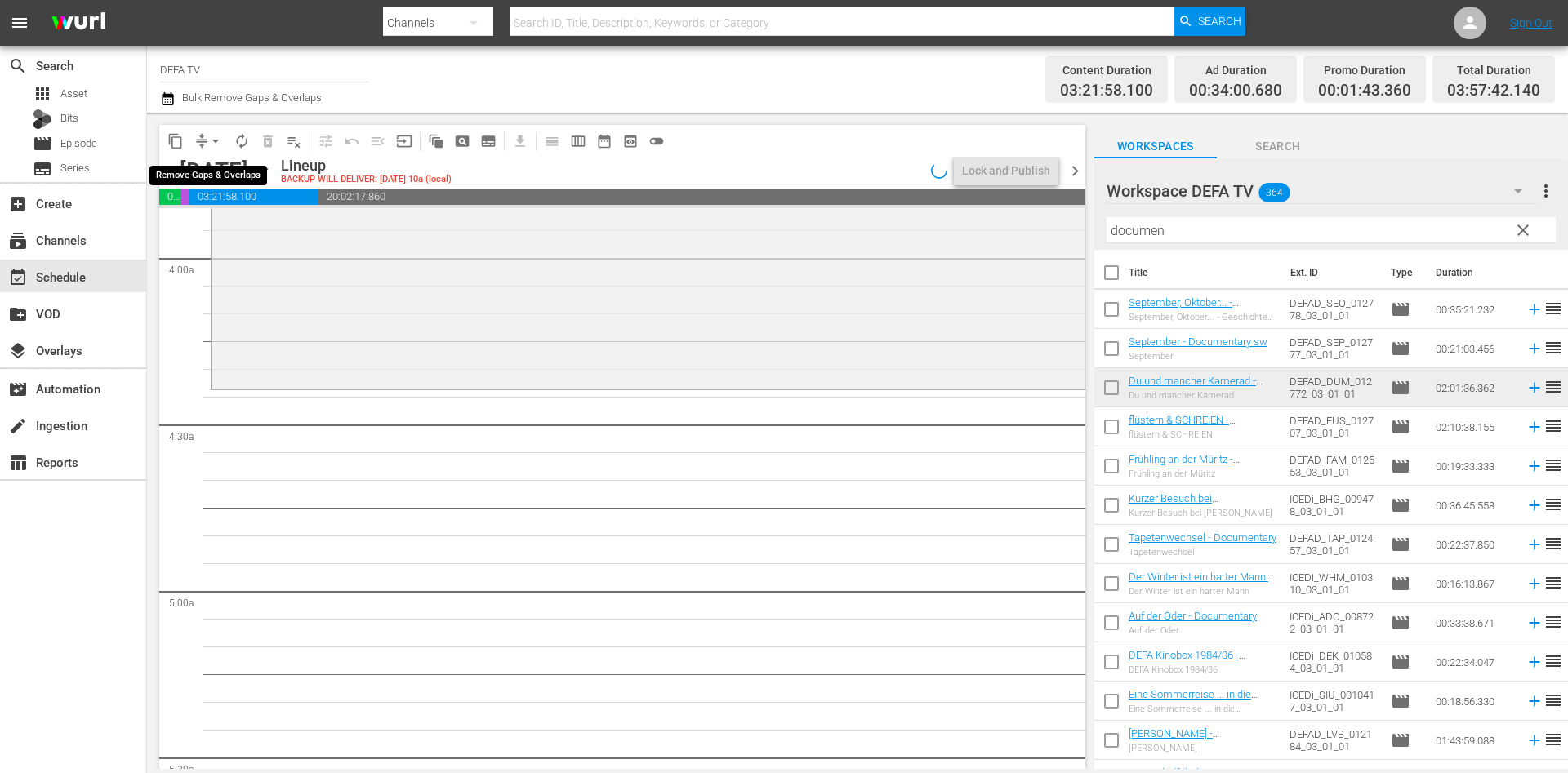
click at [223, 135] on span "arrow_drop_down" at bounding box center [215, 140] width 16 height 16
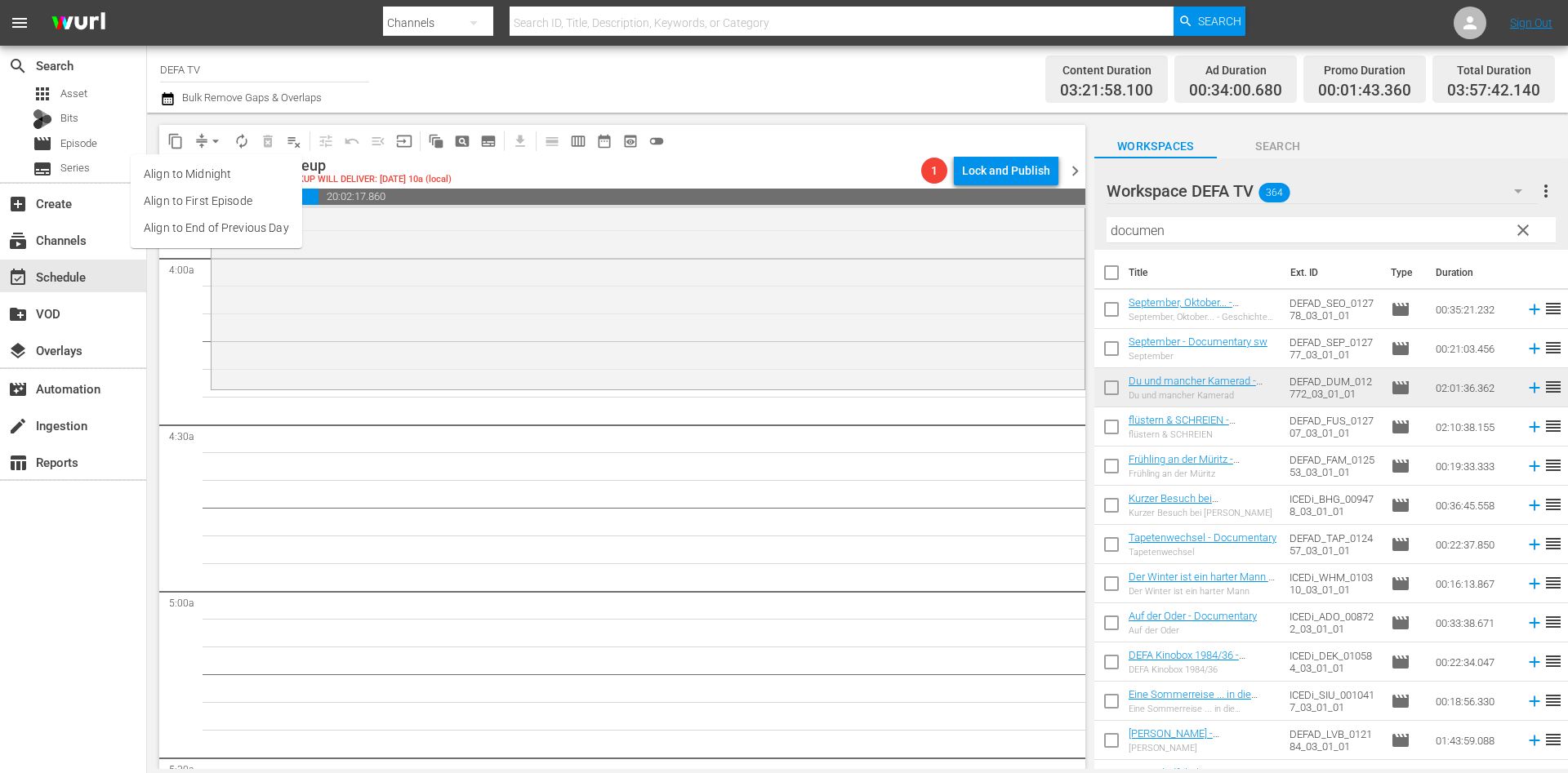
click at [224, 212] on li "Align to First Episode" at bounding box center [217, 201] width 172 height 27
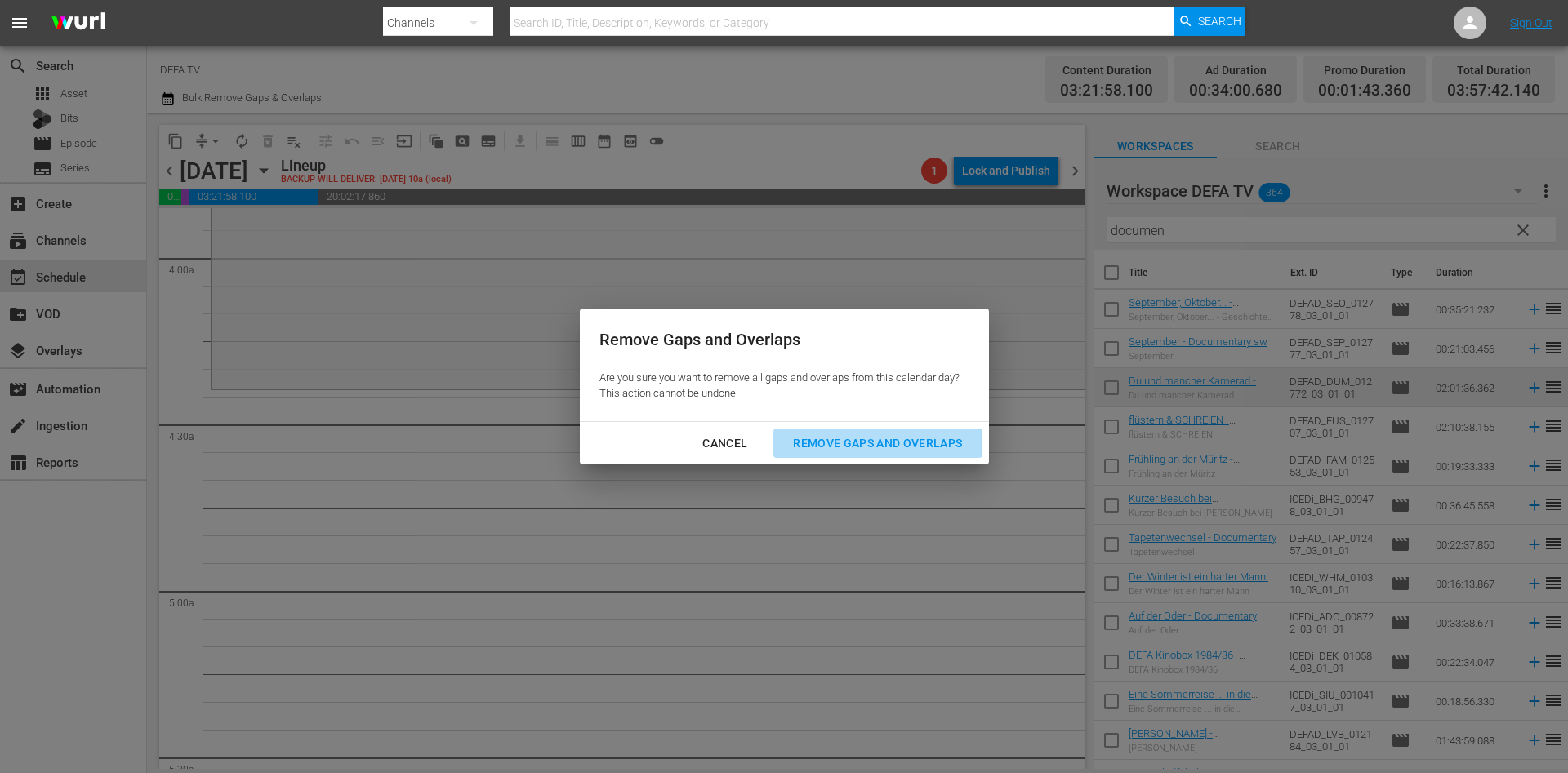
click at [853, 433] on div "Remove Gaps and Overlaps" at bounding box center [878, 443] width 195 height 20
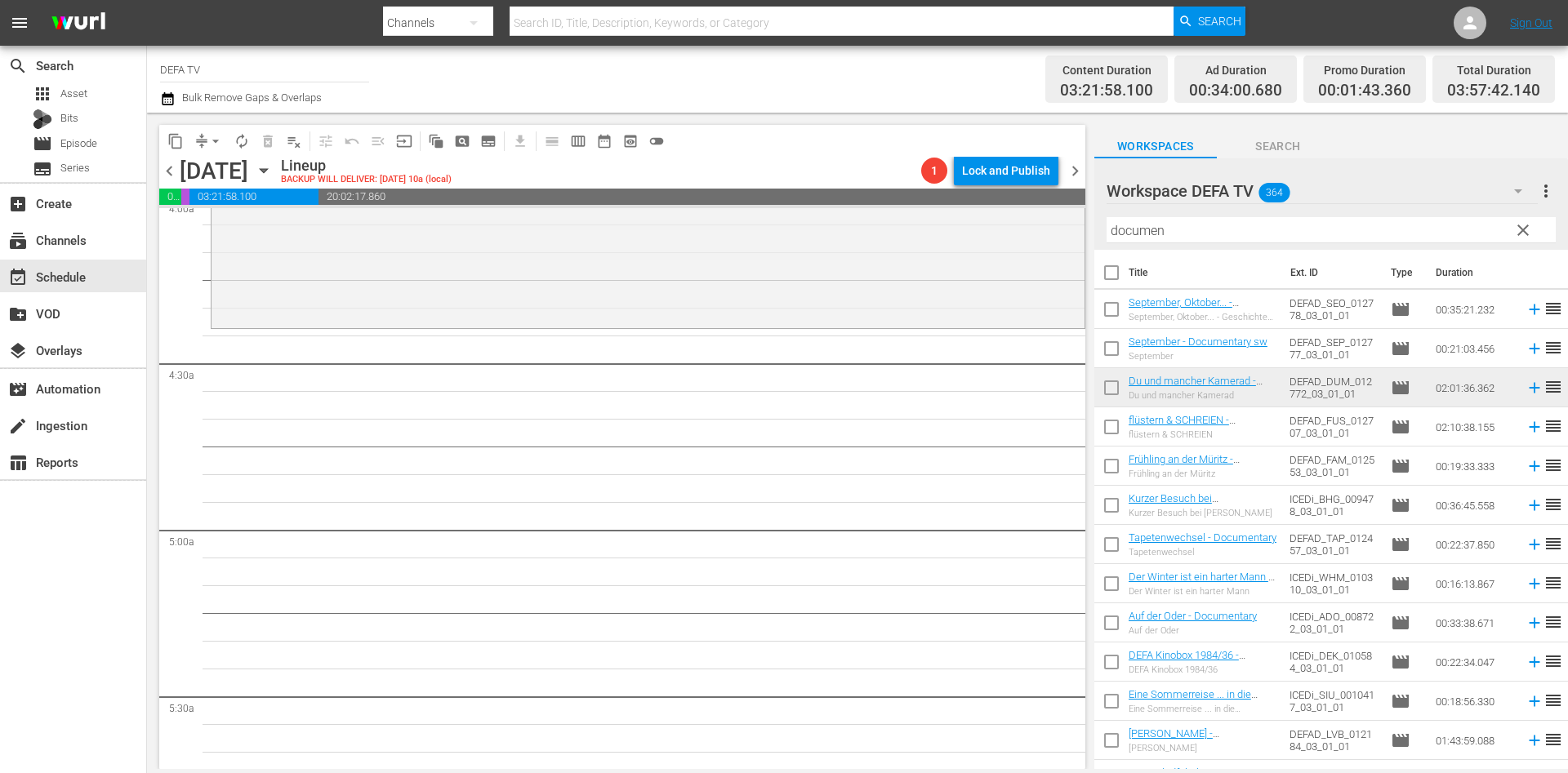
scroll to position [1342, 0]
click at [1180, 217] on div "Filter by Title documen" at bounding box center [1331, 230] width 449 height 39
click at [1180, 220] on input "documen" at bounding box center [1331, 230] width 449 height 26
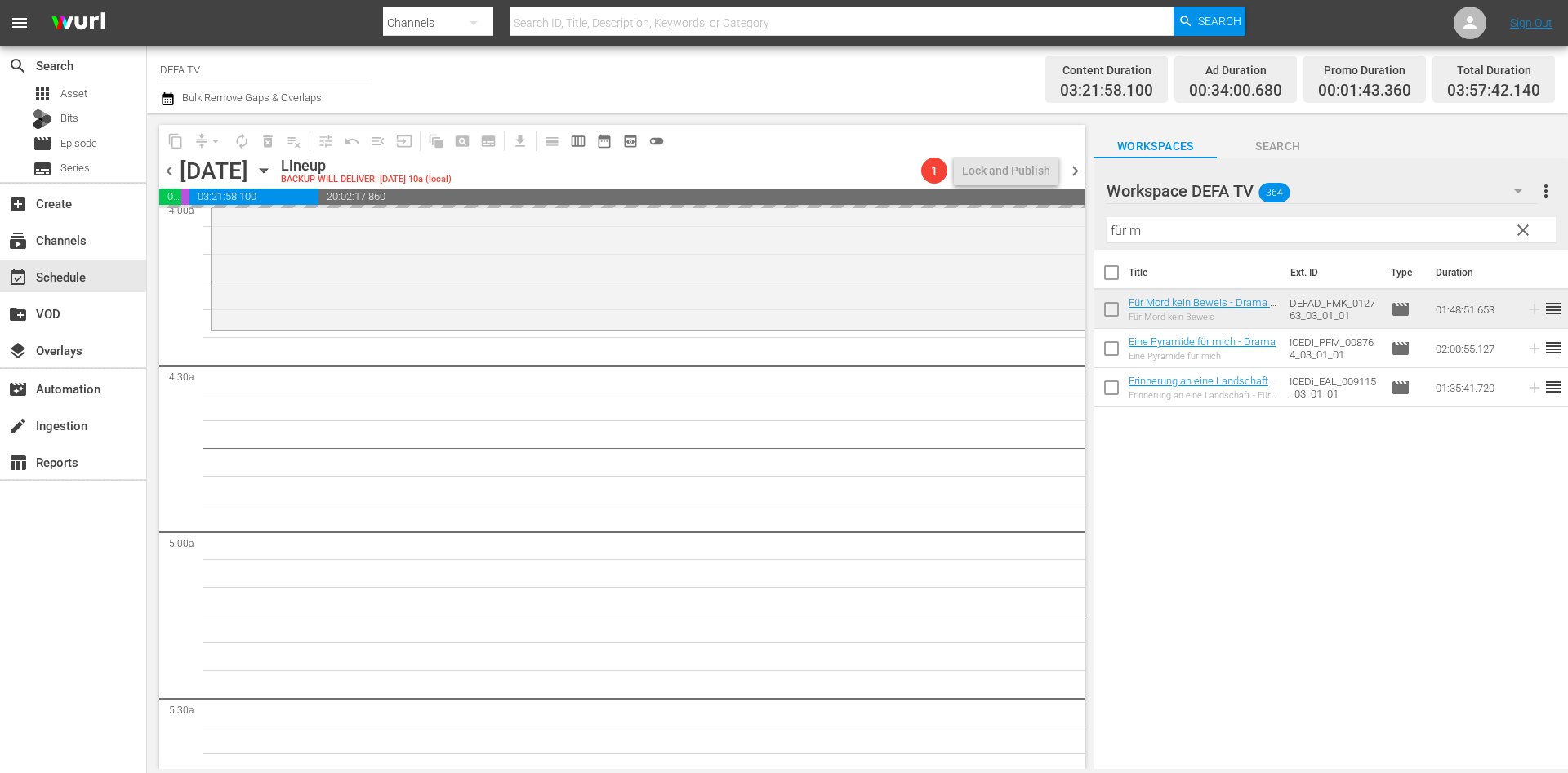
click at [1311, 227] on input "für m" at bounding box center [1331, 230] width 449 height 26
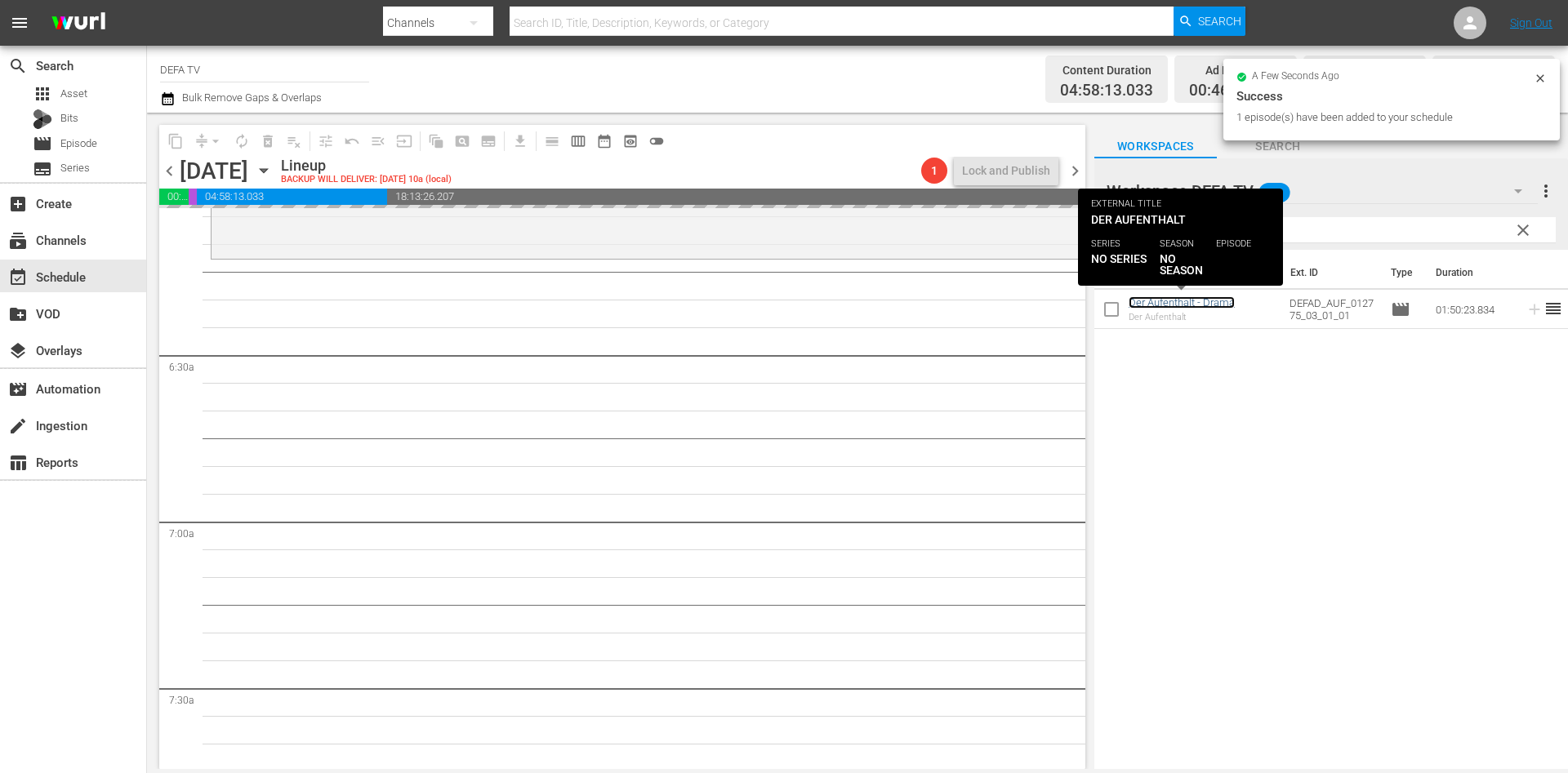
scroll to position [1974, 0]
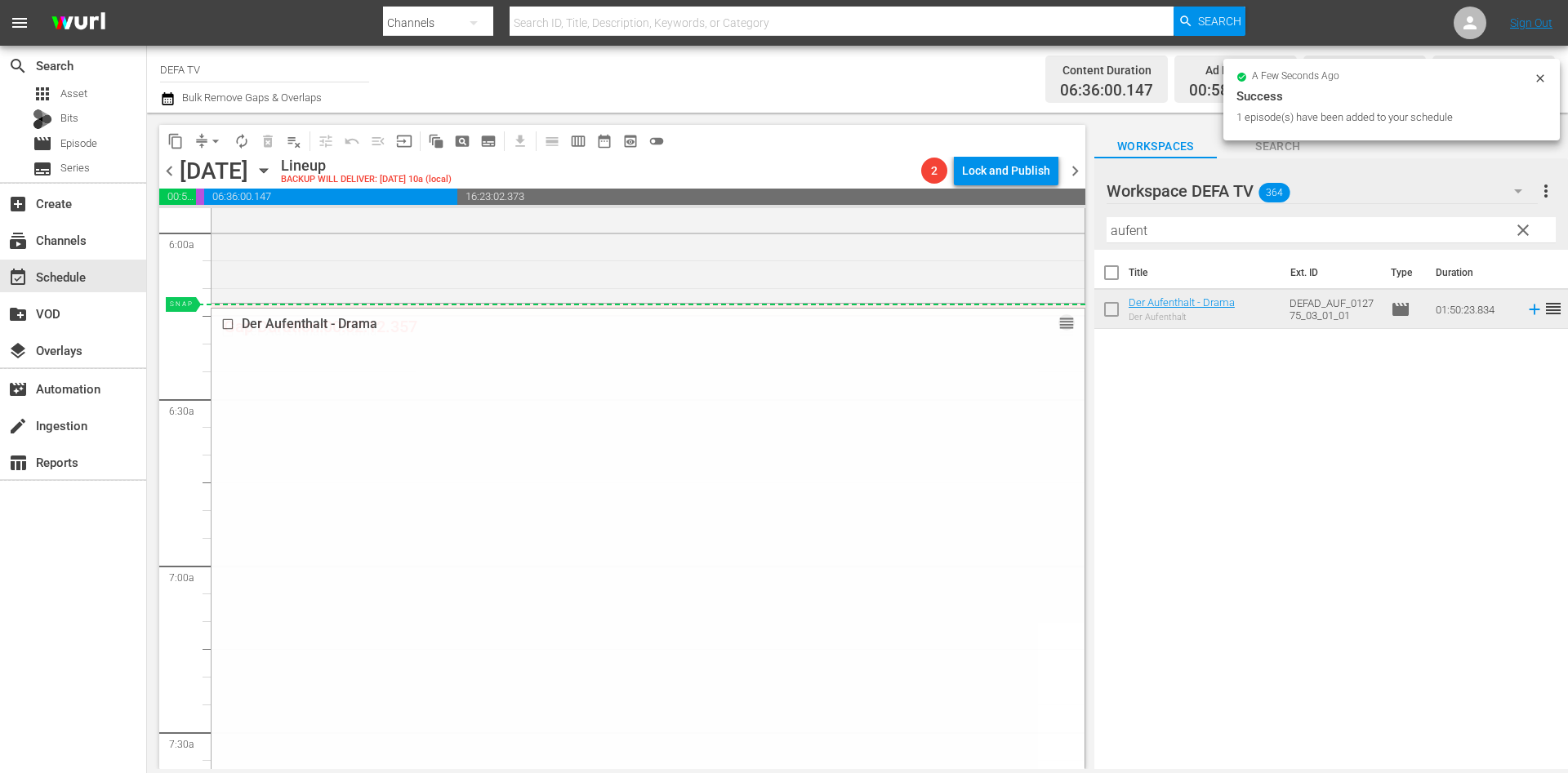
drag, startPoint x: 1045, startPoint y: 325, endPoint x: 1057, endPoint y: 303, distance: 25.1
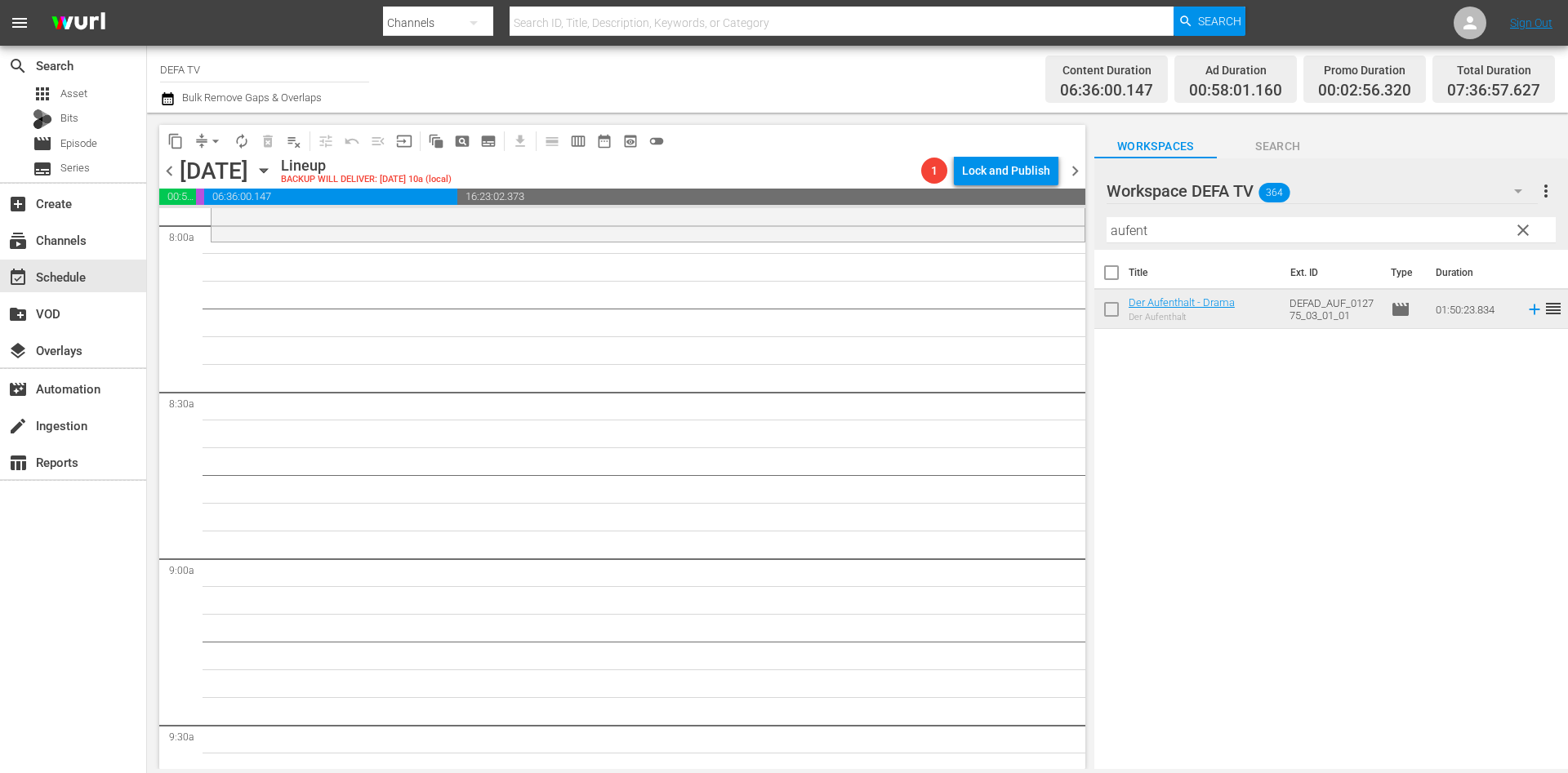
scroll to position [2638, 0]
click at [1260, 227] on input "aufent" at bounding box center [1331, 230] width 449 height 26
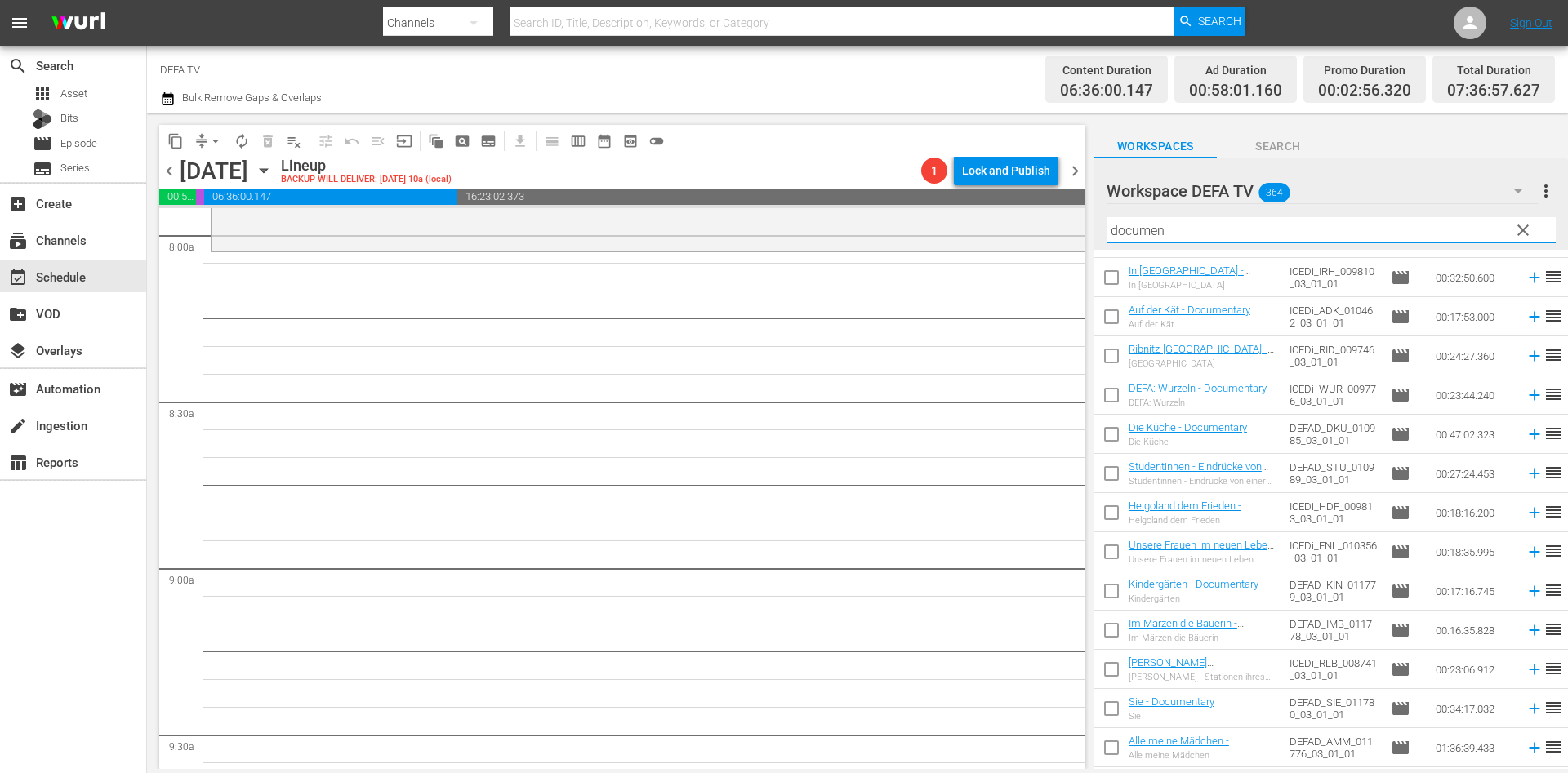
scroll to position [777, 0]
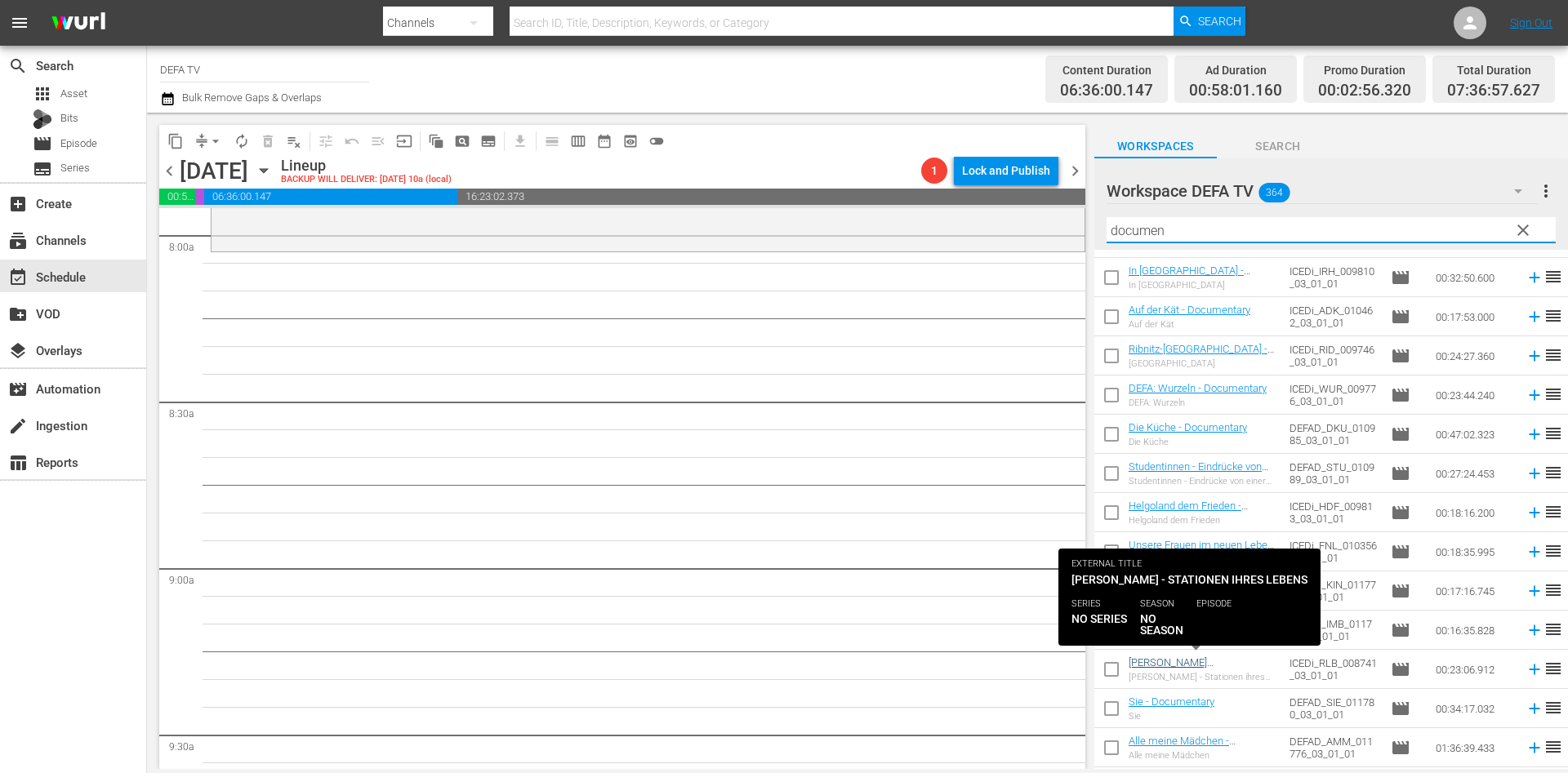
type input "documen"
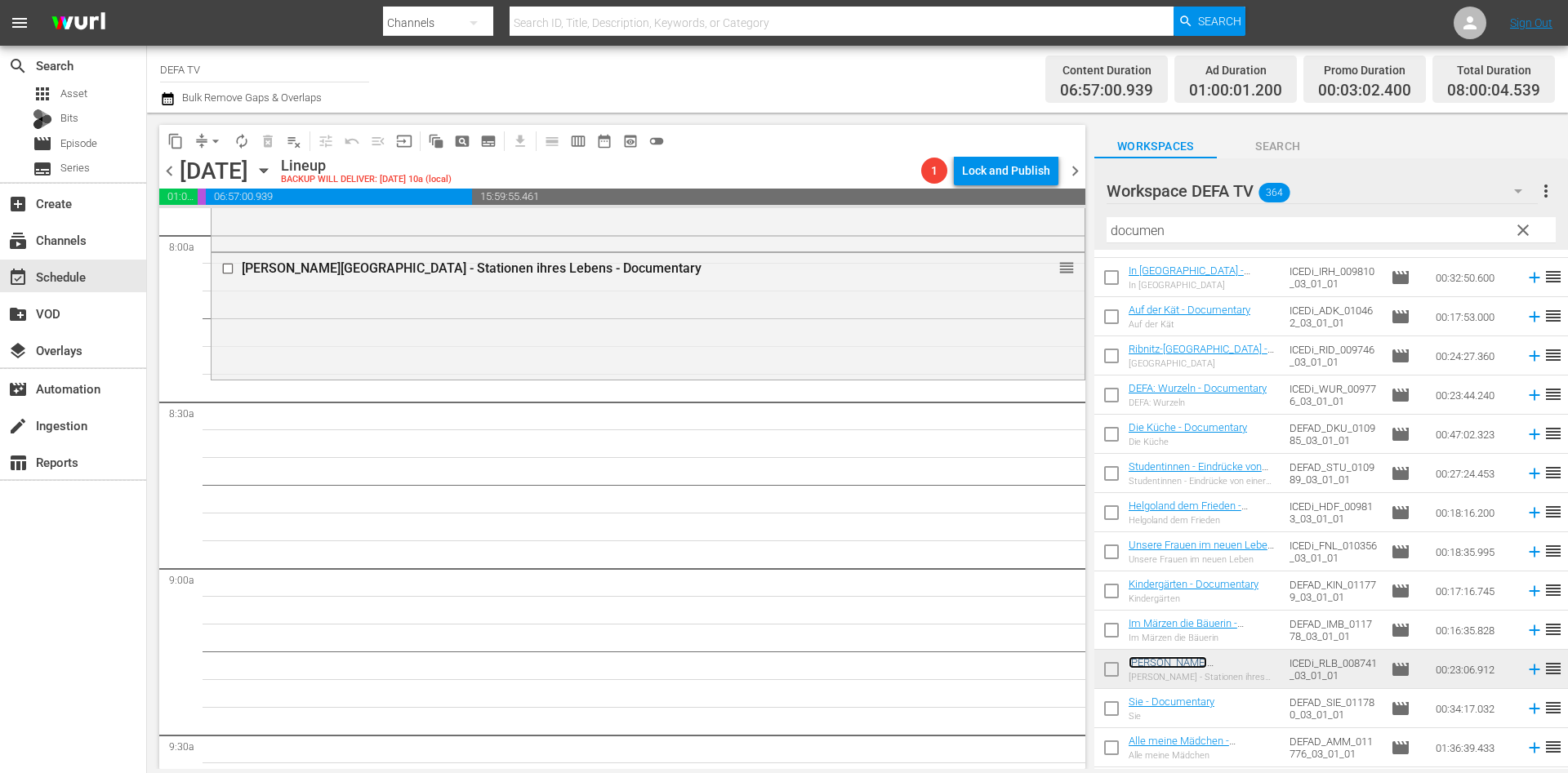
scroll to position [2679, 0]
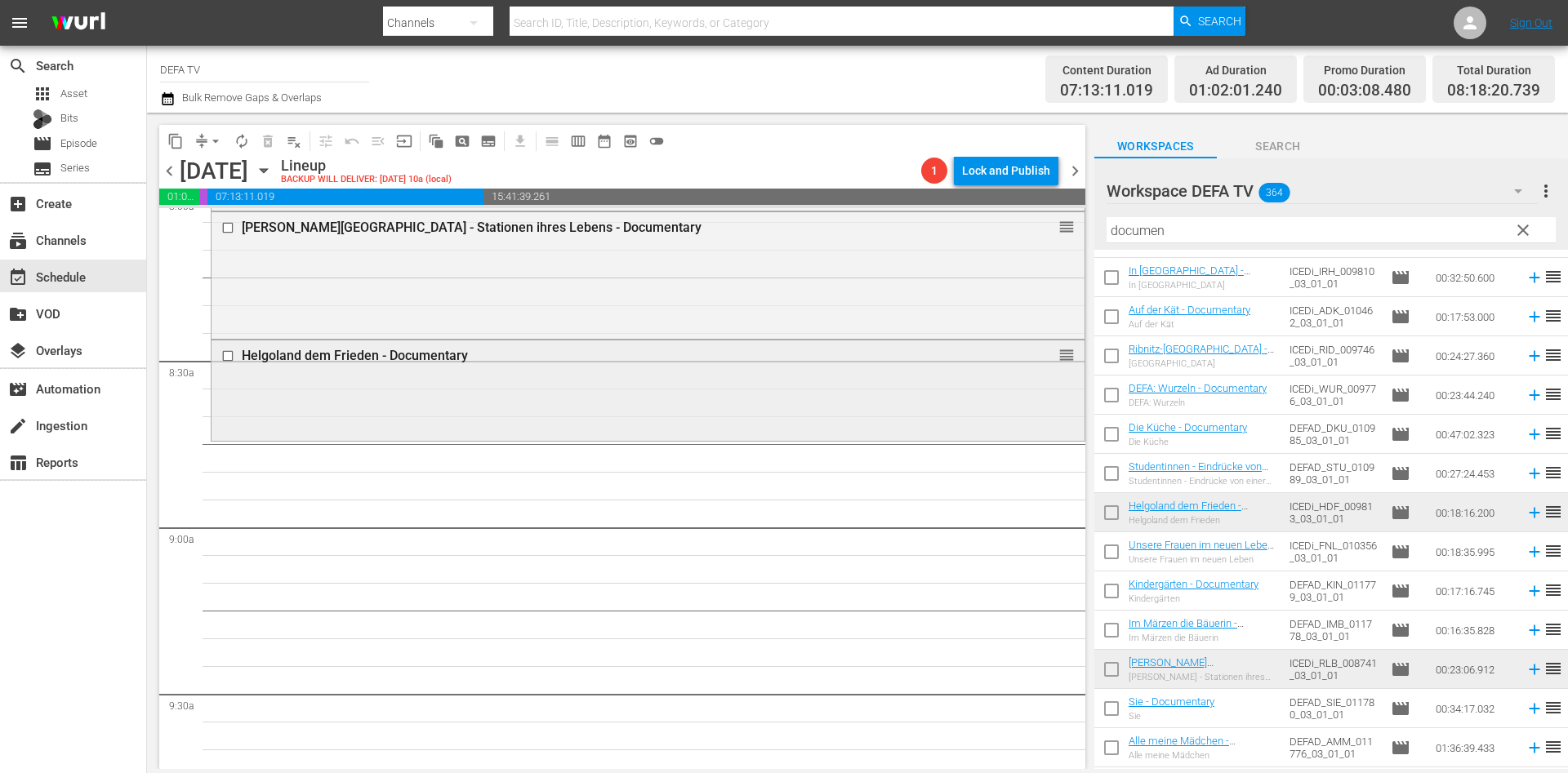
click at [538, 356] on div "Helgoland dem Frieden - Documentary" at bounding box center [618, 355] width 752 height 15
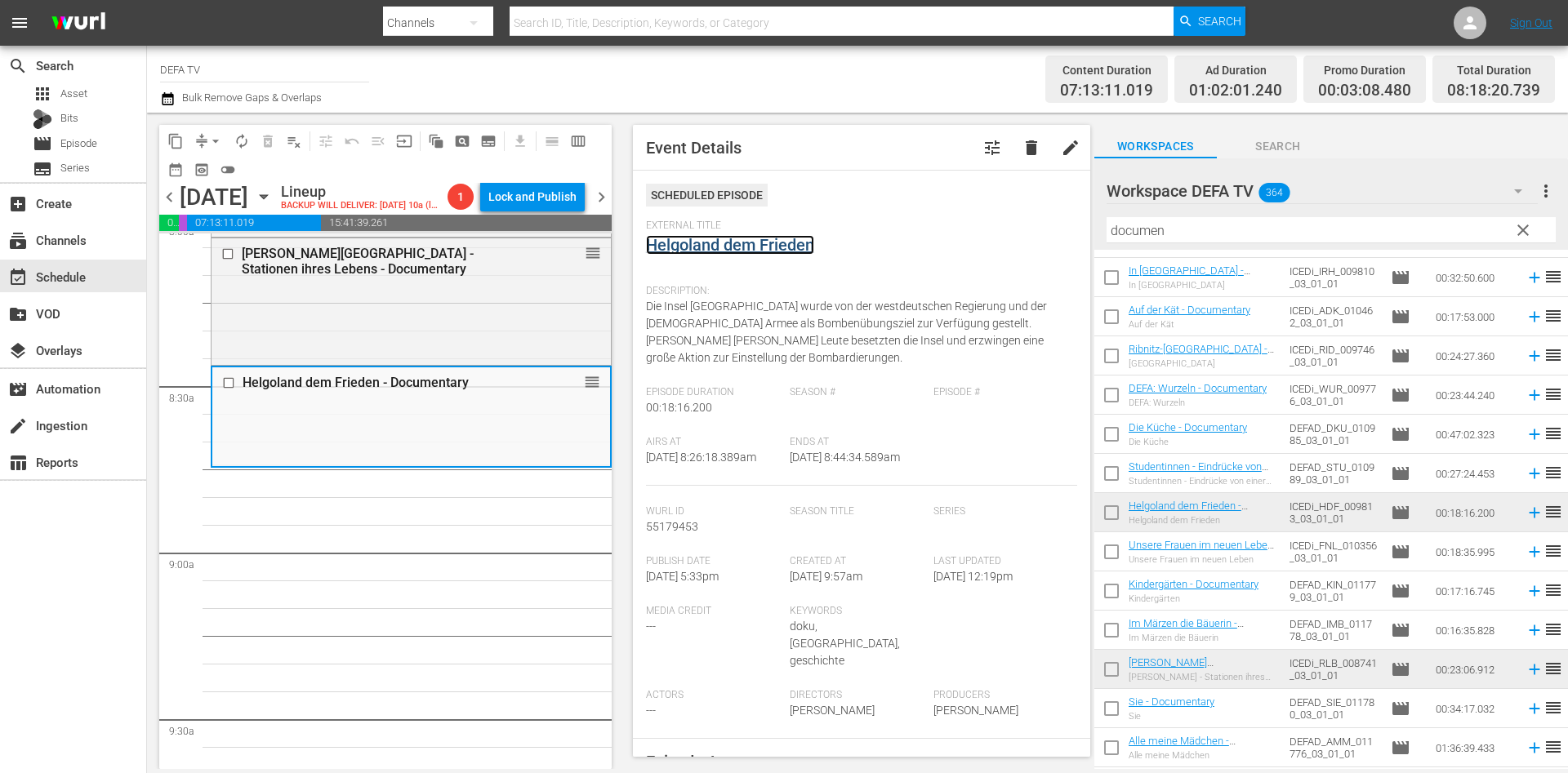
click at [760, 250] on link "Helgoland dem Frieden" at bounding box center [731, 244] width 168 height 20
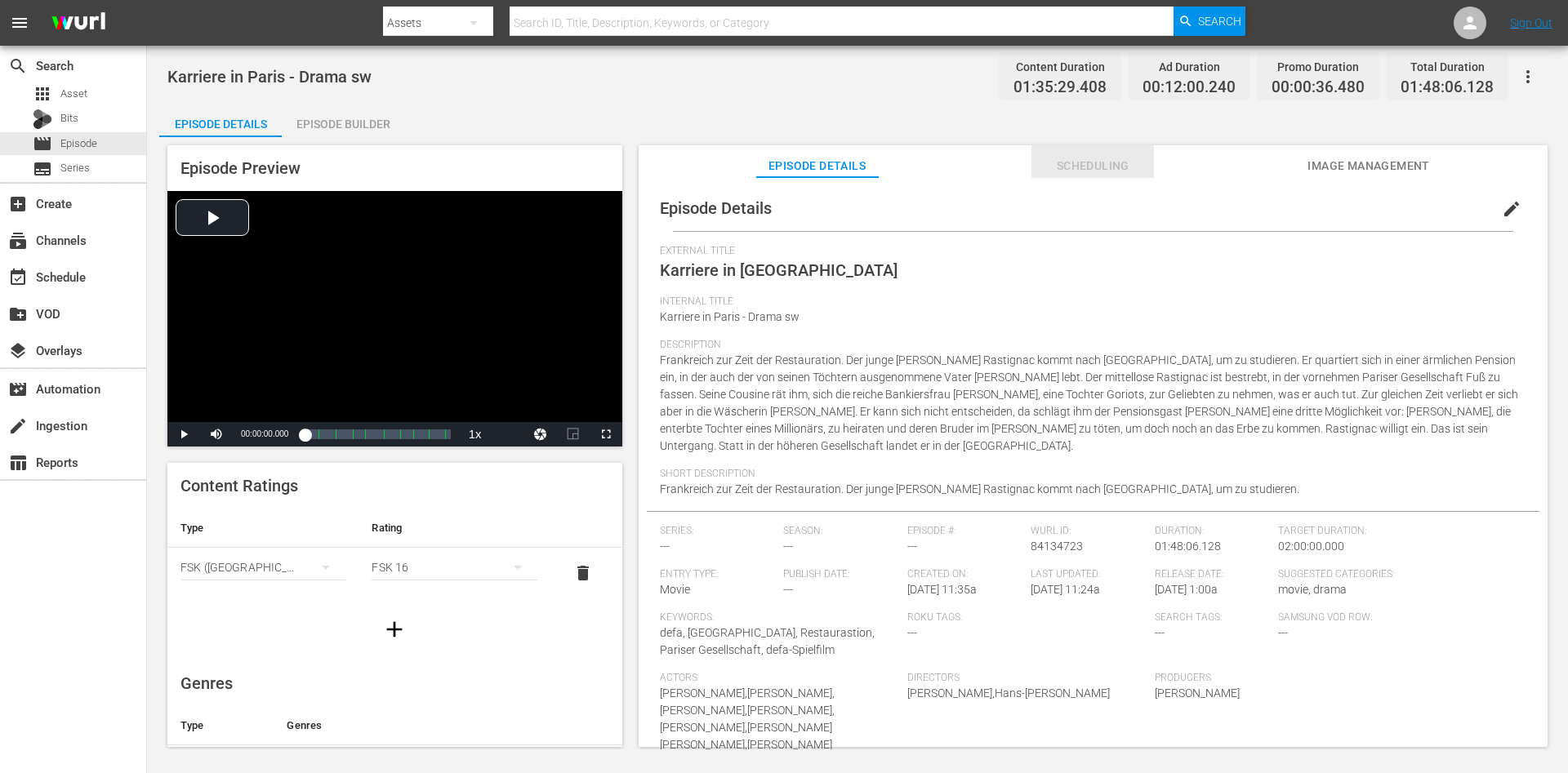
click at [1054, 169] on span "Scheduling" at bounding box center [1092, 165] width 122 height 20
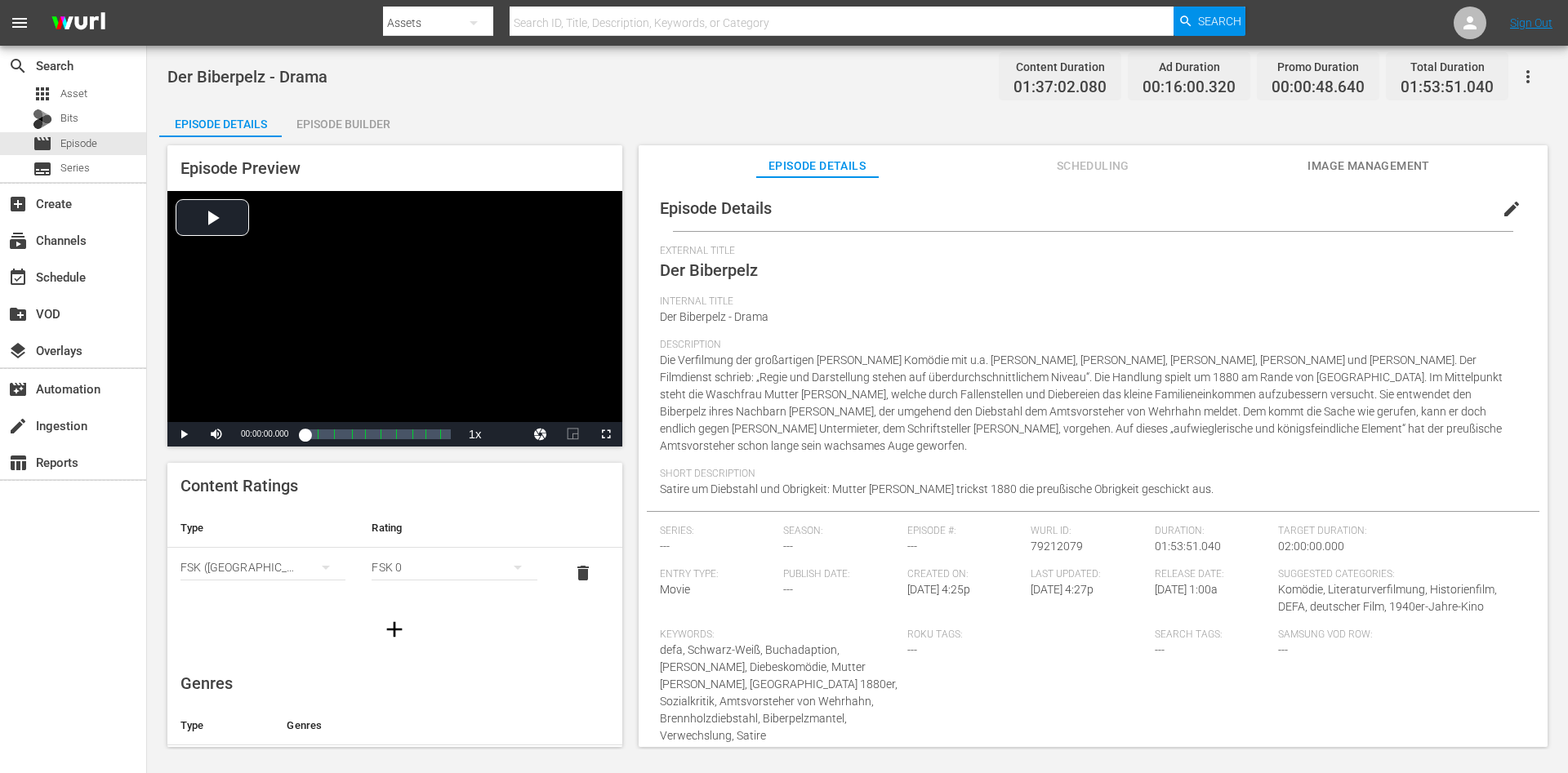
click at [382, 449] on div "Episode Preview Video Player is loading. Play Video Play Mute Current Time 00:0…" at bounding box center [394, 446] width 455 height 601
click at [361, 428] on div "Loaded : 0.00% 00:46:03.117 Der Biberpelz (4/10) 00:00:00.000" at bounding box center [377, 434] width 145 height 16
click at [359, 349] on div "Video Player" at bounding box center [394, 306] width 455 height 231
click at [406, 299] on div "Video Player" at bounding box center [394, 306] width 455 height 231
click at [381, 430] on div "Loaded : 40.13% 01:00:07.403 AdSlate 120-Sek 00:37:50.250" at bounding box center [377, 434] width 145 height 16
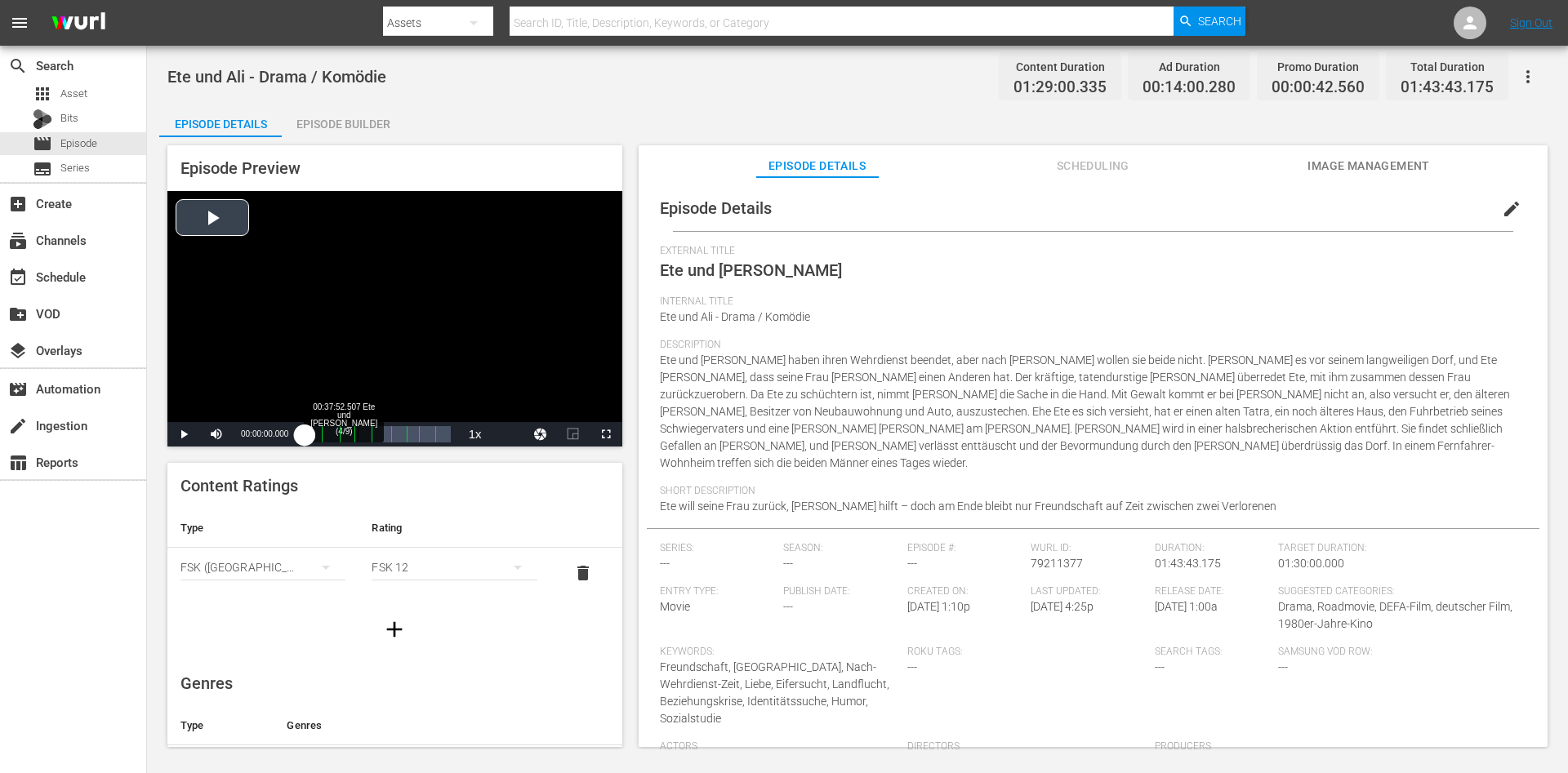
click at [359, 431] on div "Loaded : 0% 00:37:52.507 Ete und [PERSON_NAME] (4/9) 00:00:00.000" at bounding box center [377, 434] width 145 height 16
click at [372, 398] on div "Video Player" at bounding box center [394, 306] width 455 height 231
click at [495, 336] on div "Video Player" at bounding box center [394, 306] width 455 height 231
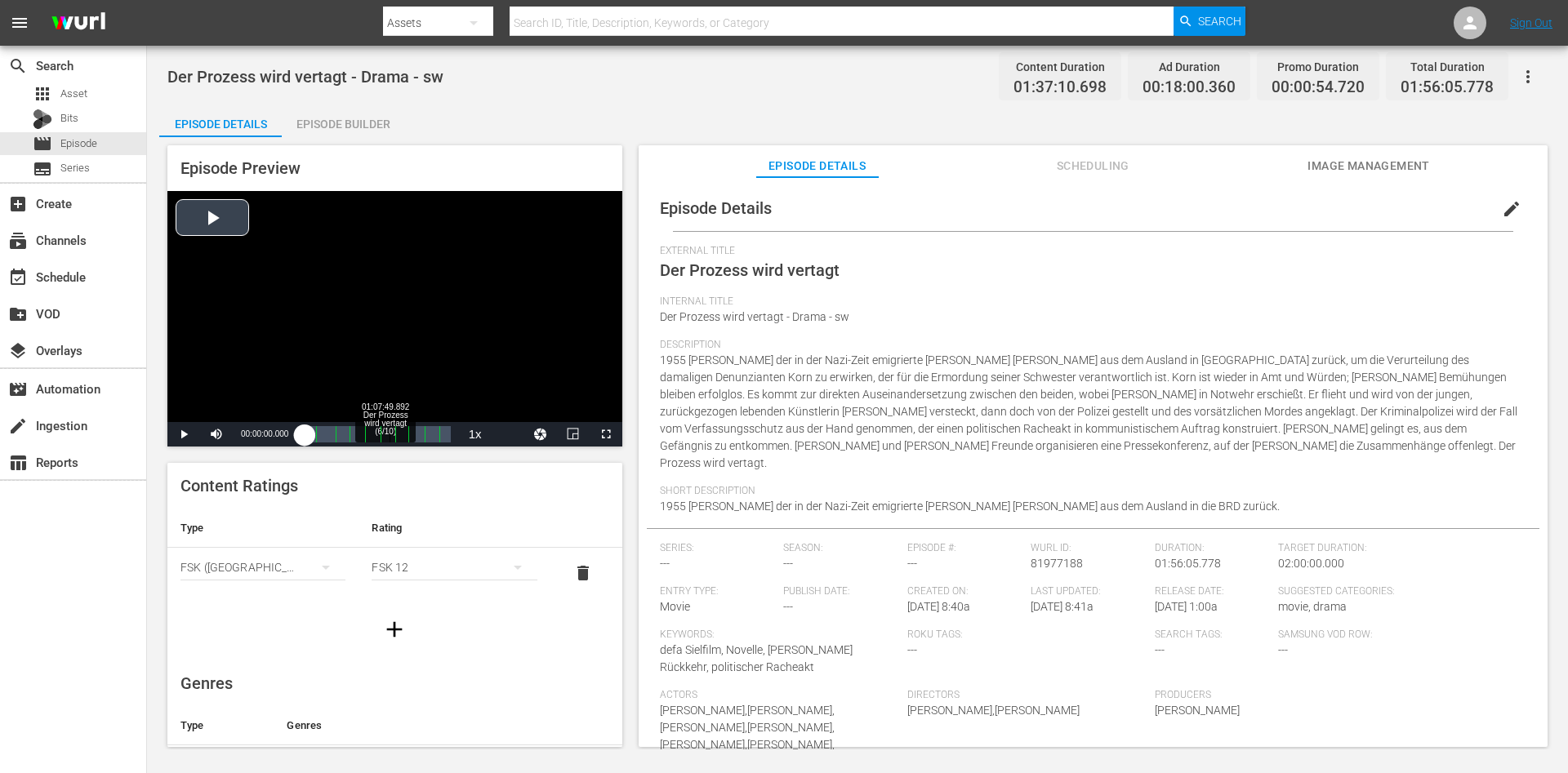
click at [390, 434] on div "Loaded : 0.10% 01:07:49.892 Der Prozess wird vertagt (6/10) 00:00:00.000" at bounding box center [377, 434] width 145 height 16
click at [410, 282] on div "Video Player" at bounding box center [394, 306] width 455 height 231
click at [458, 299] on div "Video Player" at bounding box center [394, 306] width 455 height 231
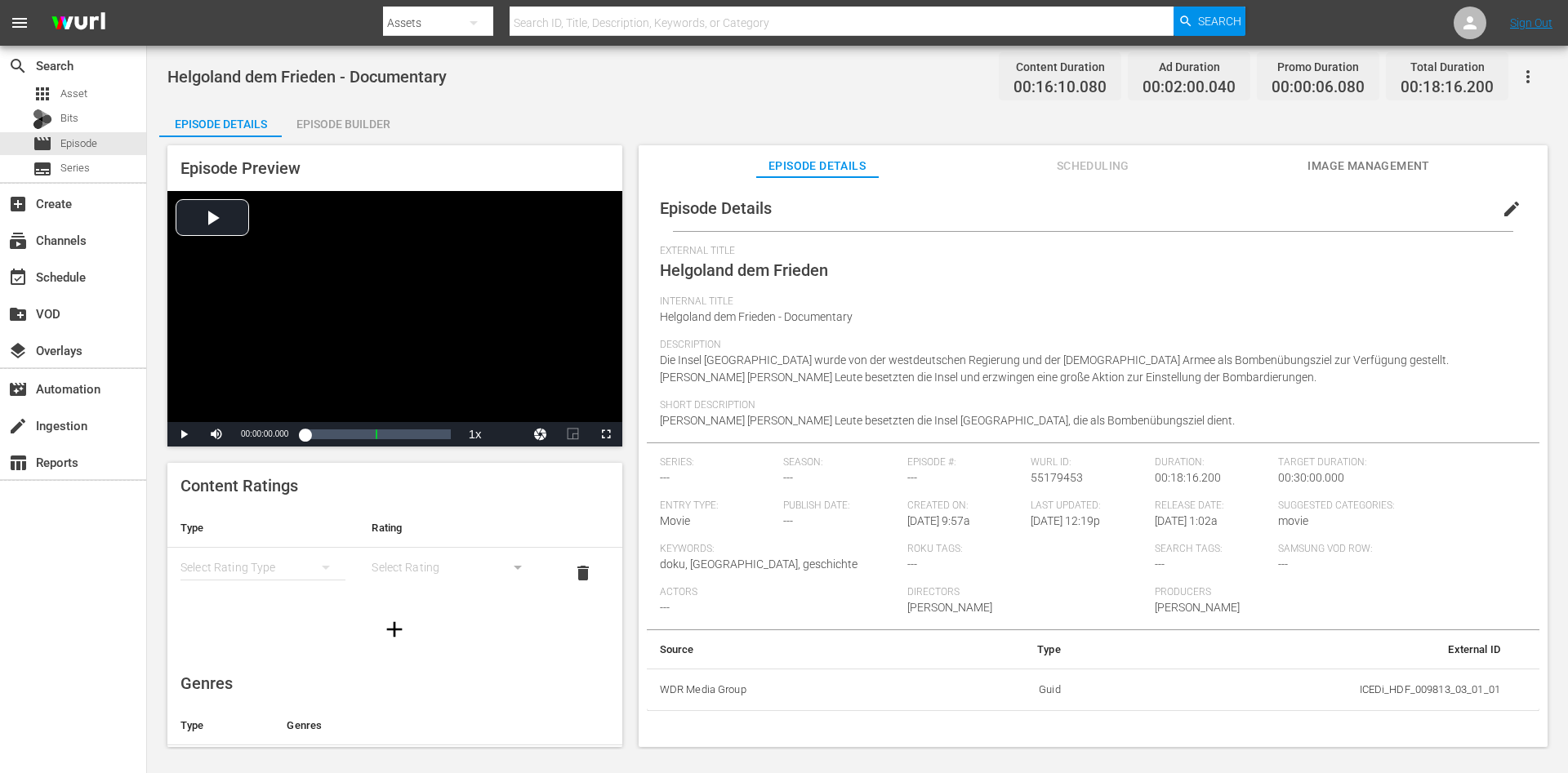
click at [392, 309] on div "Video Player" at bounding box center [394, 306] width 455 height 231
click at [247, 436] on div "34%" at bounding box center [252, 434] width 33 height 3
click at [240, 427] on div "10%" at bounding box center [252, 434] width 41 height 25
click at [242, 432] on div "20%" at bounding box center [252, 434] width 41 height 25
click at [237, 429] on div "2%" at bounding box center [252, 434] width 41 height 25
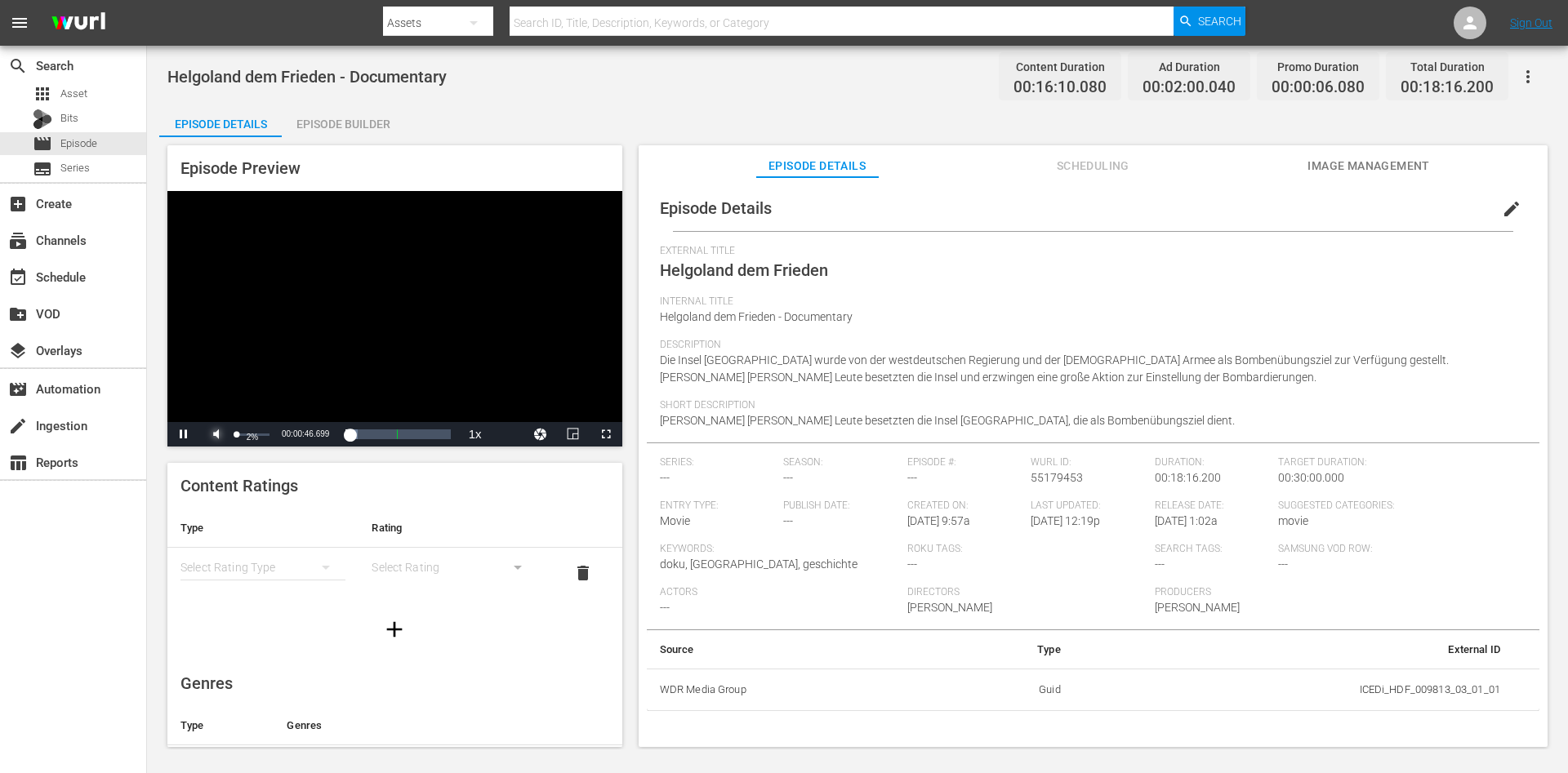
click at [217, 434] on span "Video Player" at bounding box center [217, 434] width 0 height 0
drag, startPoint x: 235, startPoint y: 436, endPoint x: 244, endPoint y: 438, distance: 9.2
click at [244, 436] on div "24%" at bounding box center [252, 434] width 33 height 3
click at [224, 583] on div "simple table" at bounding box center [263, 568] width 165 height 46
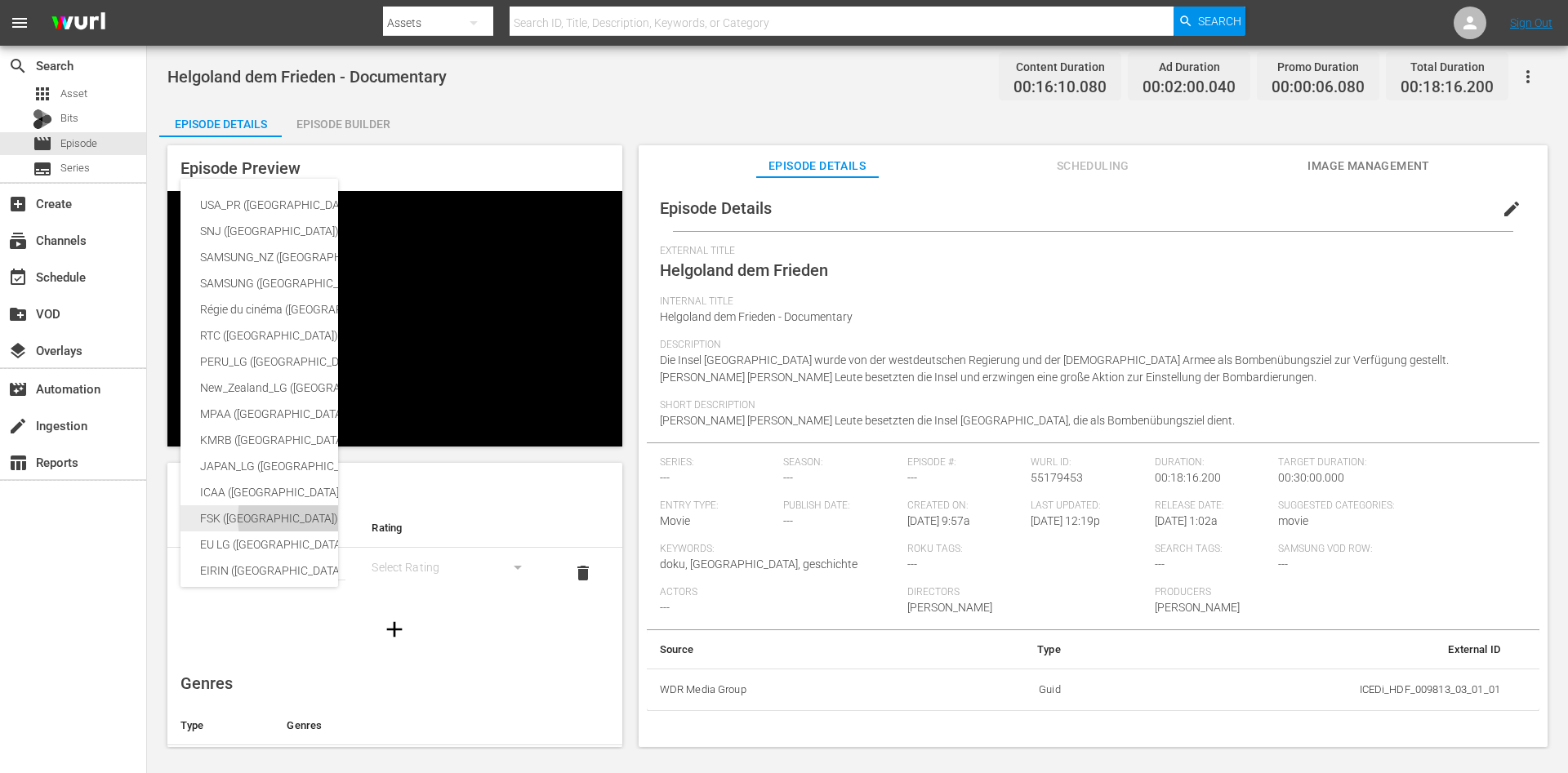
click at [220, 514] on div "FSK ([GEOGRAPHIC_DATA])" at bounding box center [388, 518] width 375 height 26
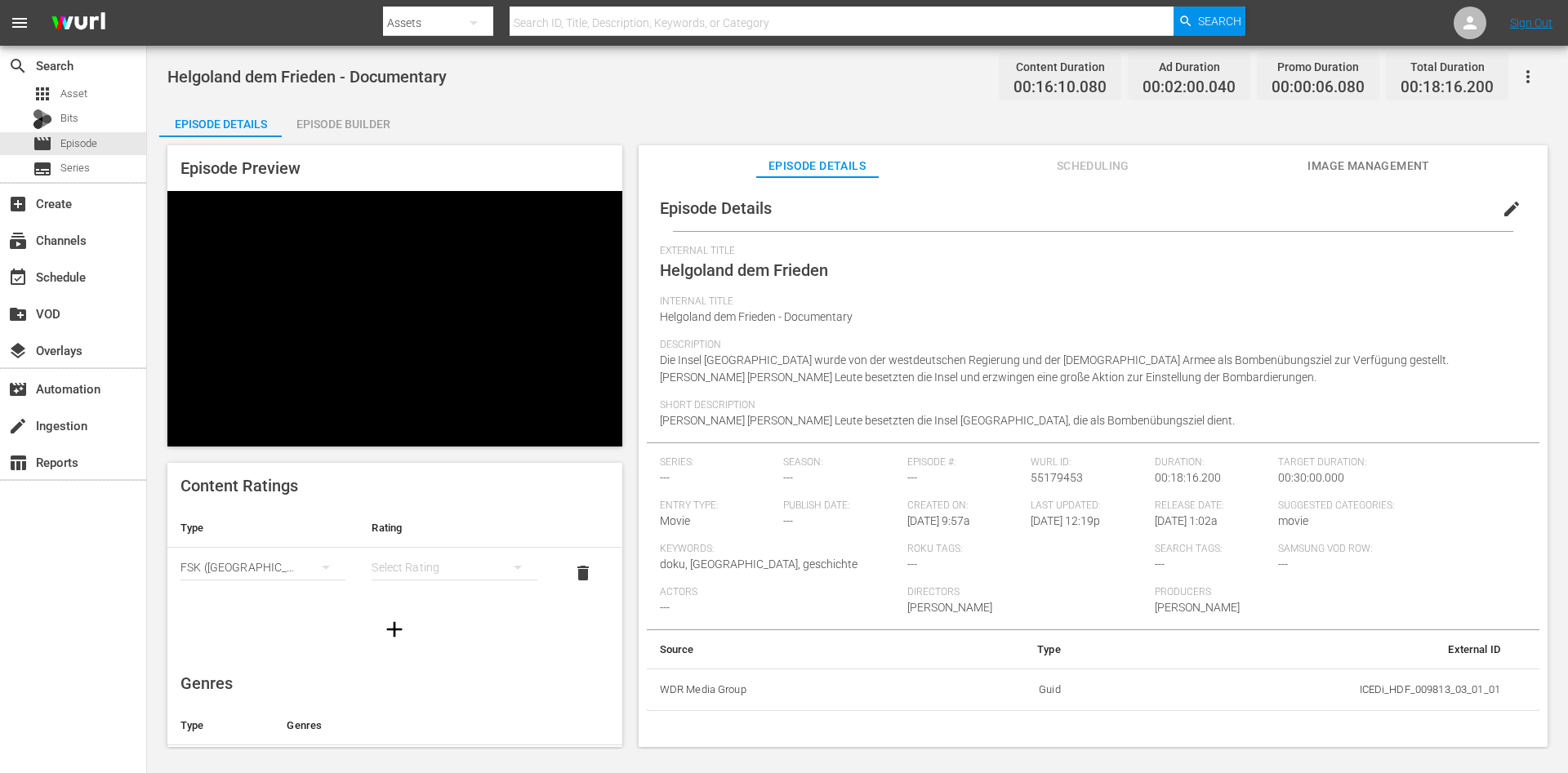
click at [410, 563] on div "simple table" at bounding box center [454, 568] width 165 height 46
drag, startPoint x: 430, startPoint y: 586, endPoint x: 428, endPoint y: 567, distance: 19.1
click at [428, 567] on div "FSK 0 FSK 6 FSK 12 FSK 16 FSK 18" at bounding box center [443, 626] width 158 height 157
click at [428, 567] on div "FSK 0" at bounding box center [443, 574] width 118 height 26
click at [444, 545] on div "FSK 0" at bounding box center [454, 568] width 165 height 46
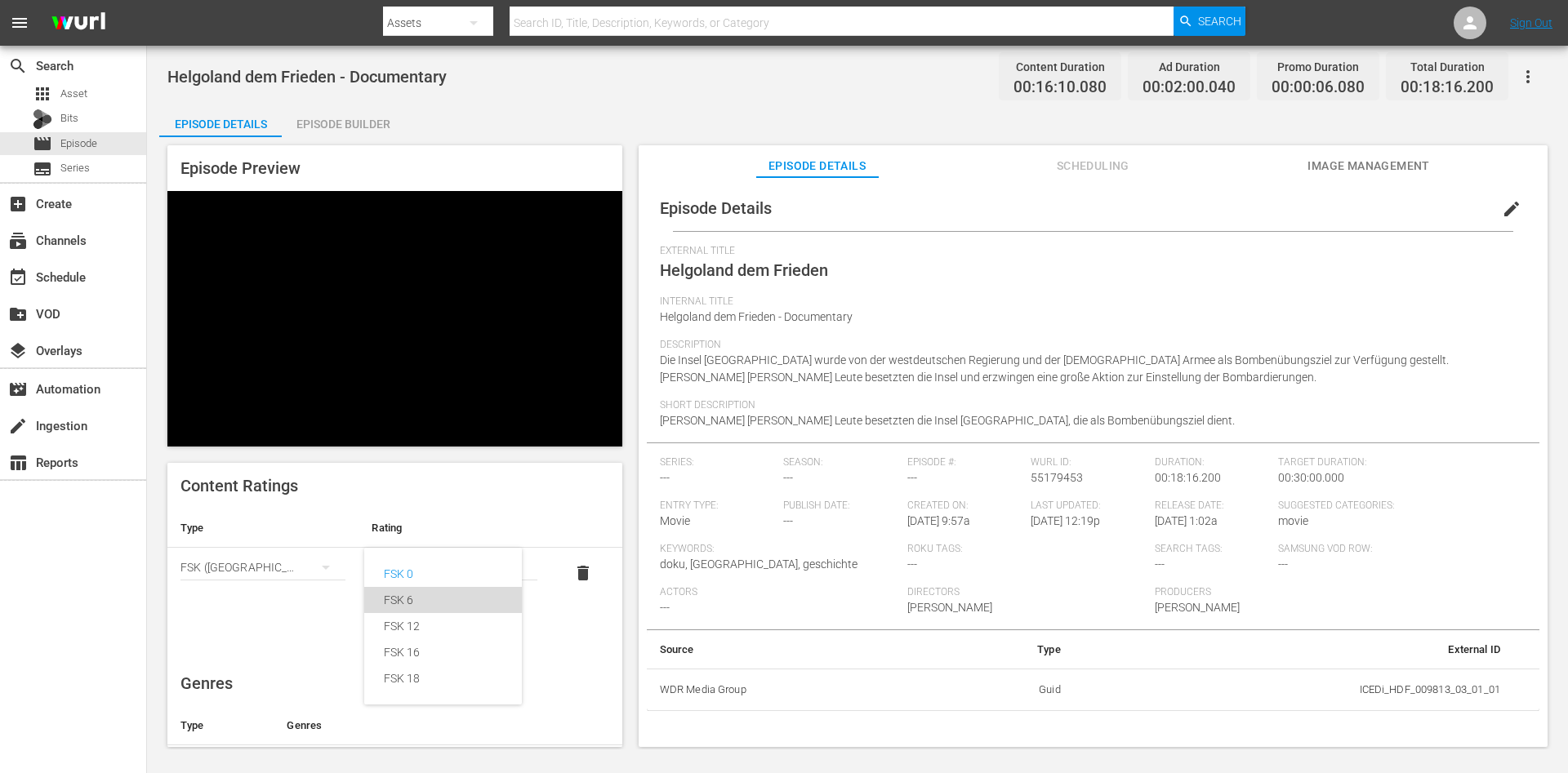
click at [444, 596] on div "FSK 6" at bounding box center [443, 599] width 118 height 26
click at [426, 565] on div "FSK 6" at bounding box center [454, 568] width 165 height 46
click at [432, 577] on div "FSK 0" at bounding box center [443, 574] width 118 height 26
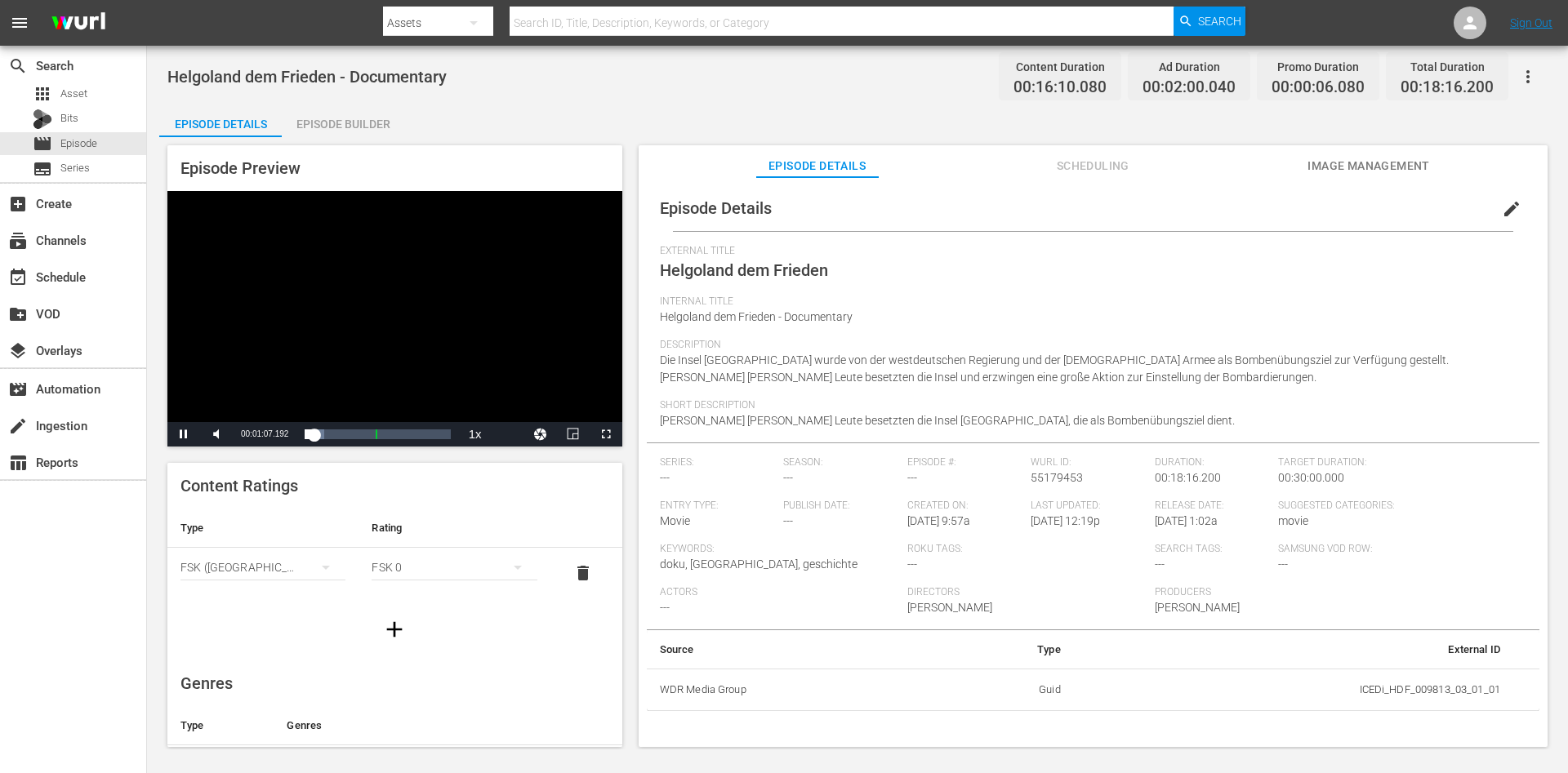
click at [175, 459] on div "Episode Preview Video Player is loading. Play Video Pause Mute 29% Current Time…" at bounding box center [394, 446] width 455 height 601
click at [323, 336] on div "Video Player" at bounding box center [394, 306] width 455 height 231
